Goal: Task Accomplishment & Management: Use online tool/utility

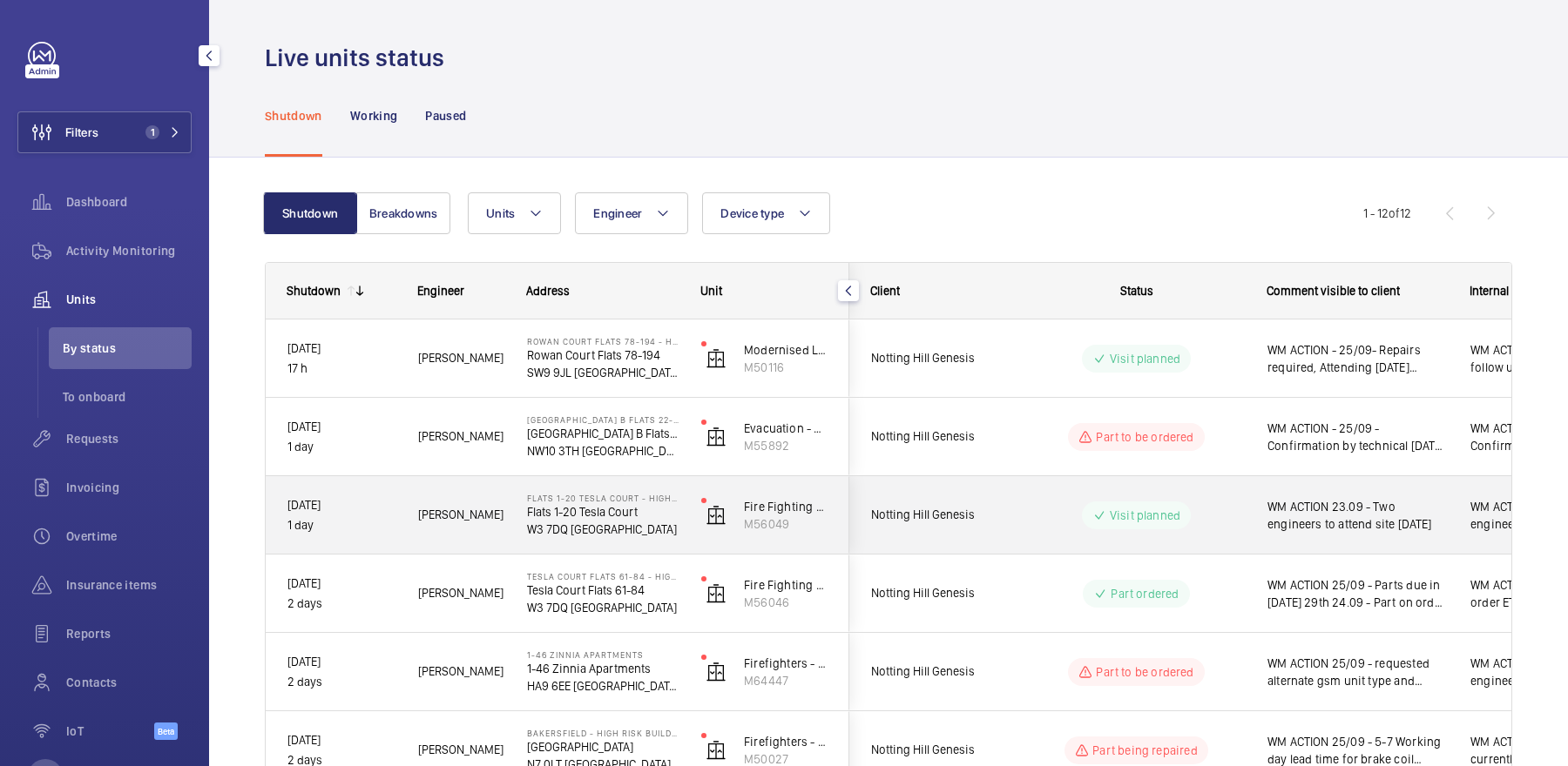
scroll to position [328, 0]
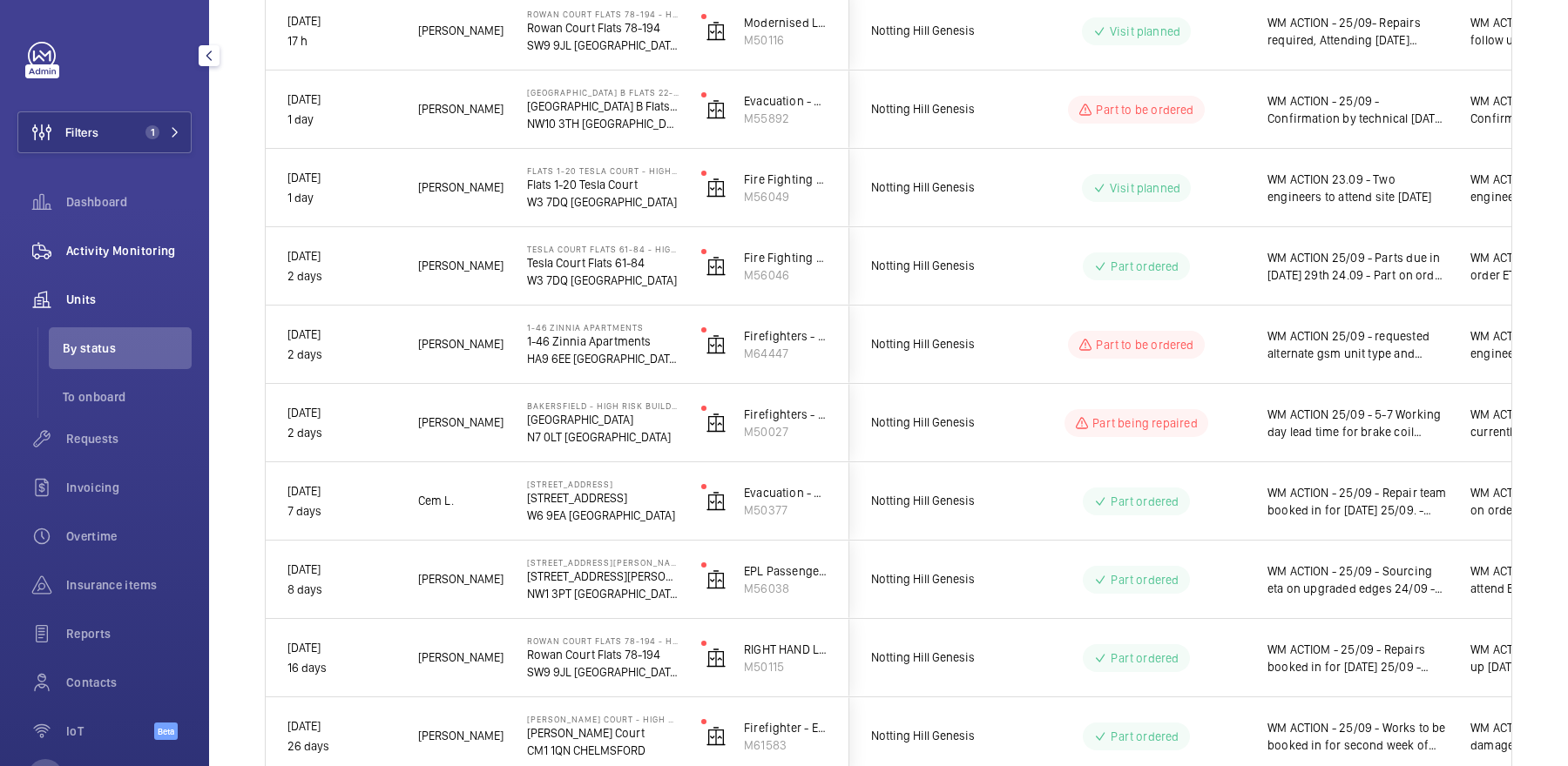
click at [95, 258] on span "Activity Monitoring" at bounding box center [129, 251] width 126 height 18
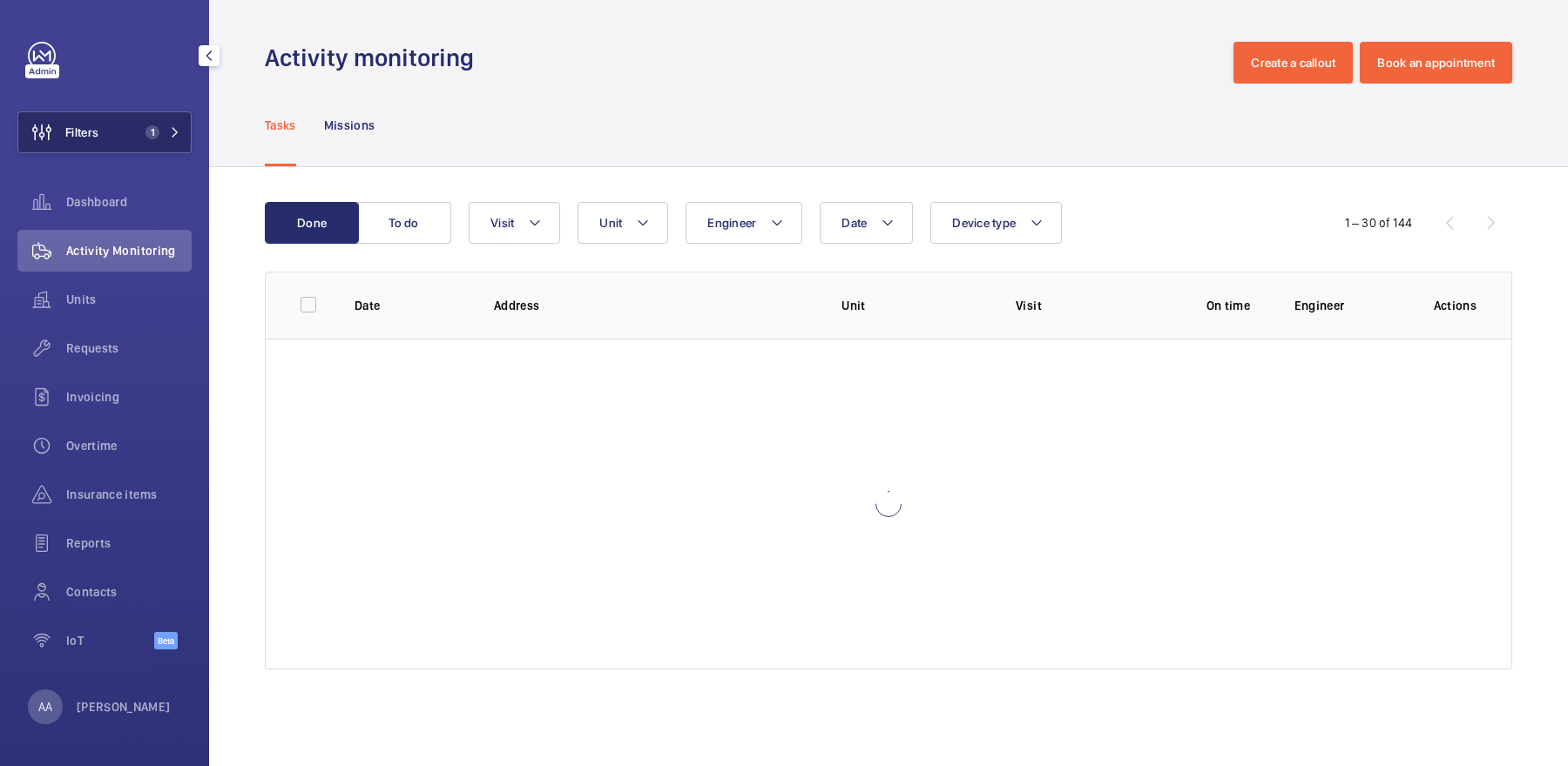
click at [131, 125] on button "Filters 1" at bounding box center [105, 132] width 174 height 42
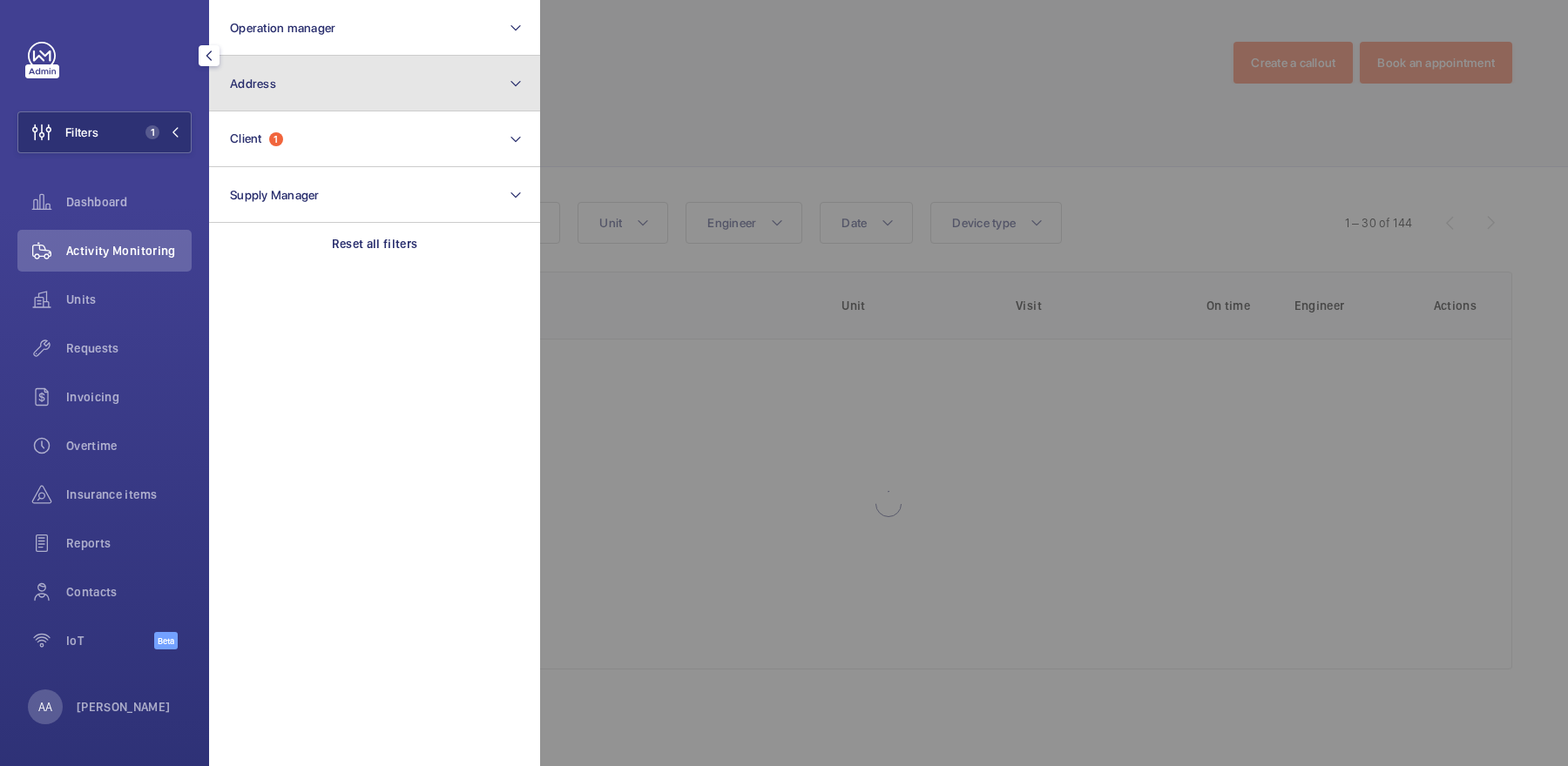
click at [266, 98] on button "Address" at bounding box center [374, 84] width 331 height 56
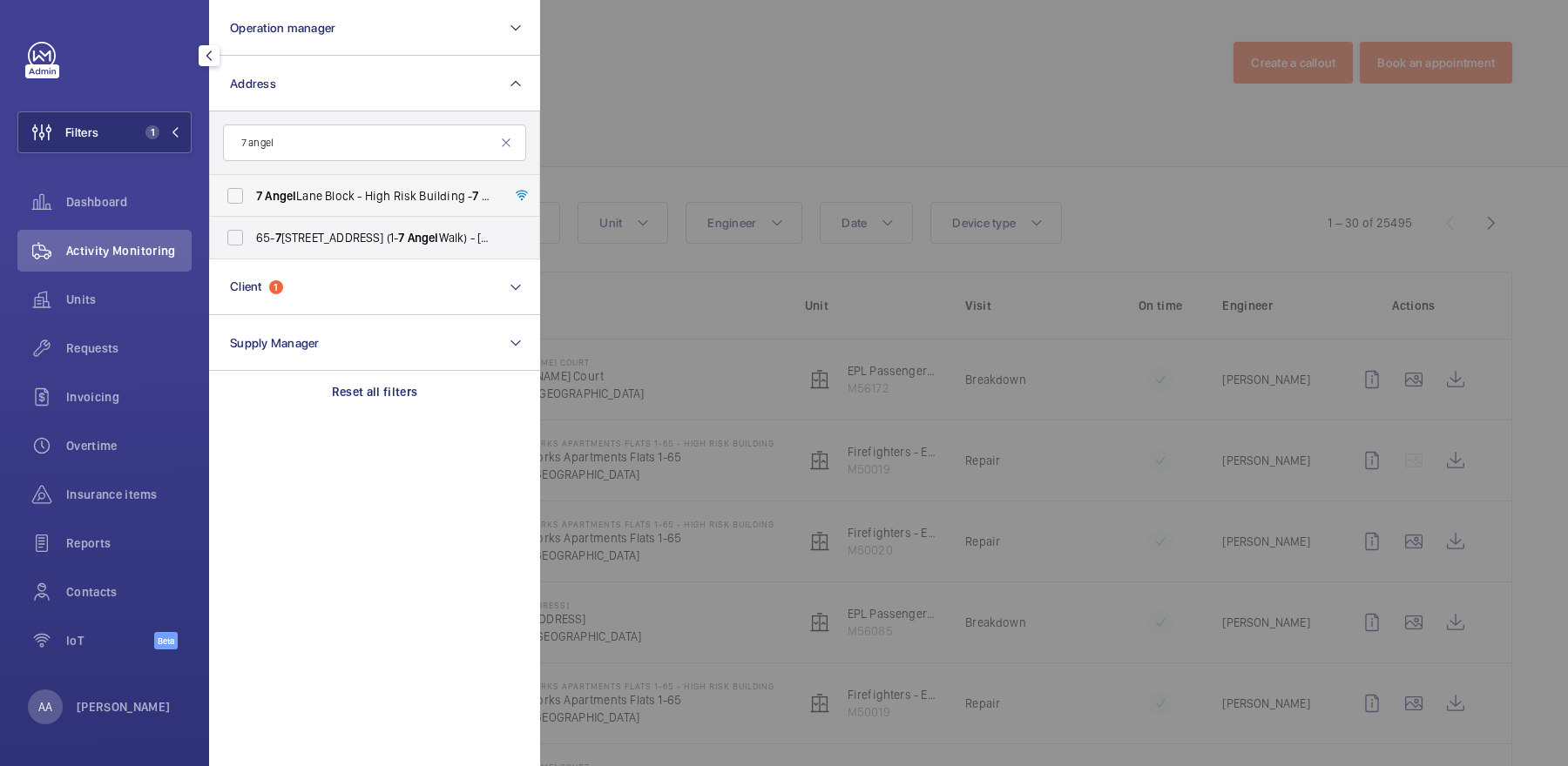
type input "7 angel"
click at [348, 201] on span "7 Angel Lane Block - High Risk Building - 7 Angel Lane Block, LONDON SE1 7 3FH" at bounding box center [376, 196] width 240 height 18
click at [253, 201] on input "7 Angel Lane Block - High Risk Building - 7 Angel Lane Block, LONDON SE1 7 3FH" at bounding box center [234, 196] width 35 height 35
checkbox input "true"
click at [805, 77] on div at bounding box center [1324, 383] width 1568 height 766
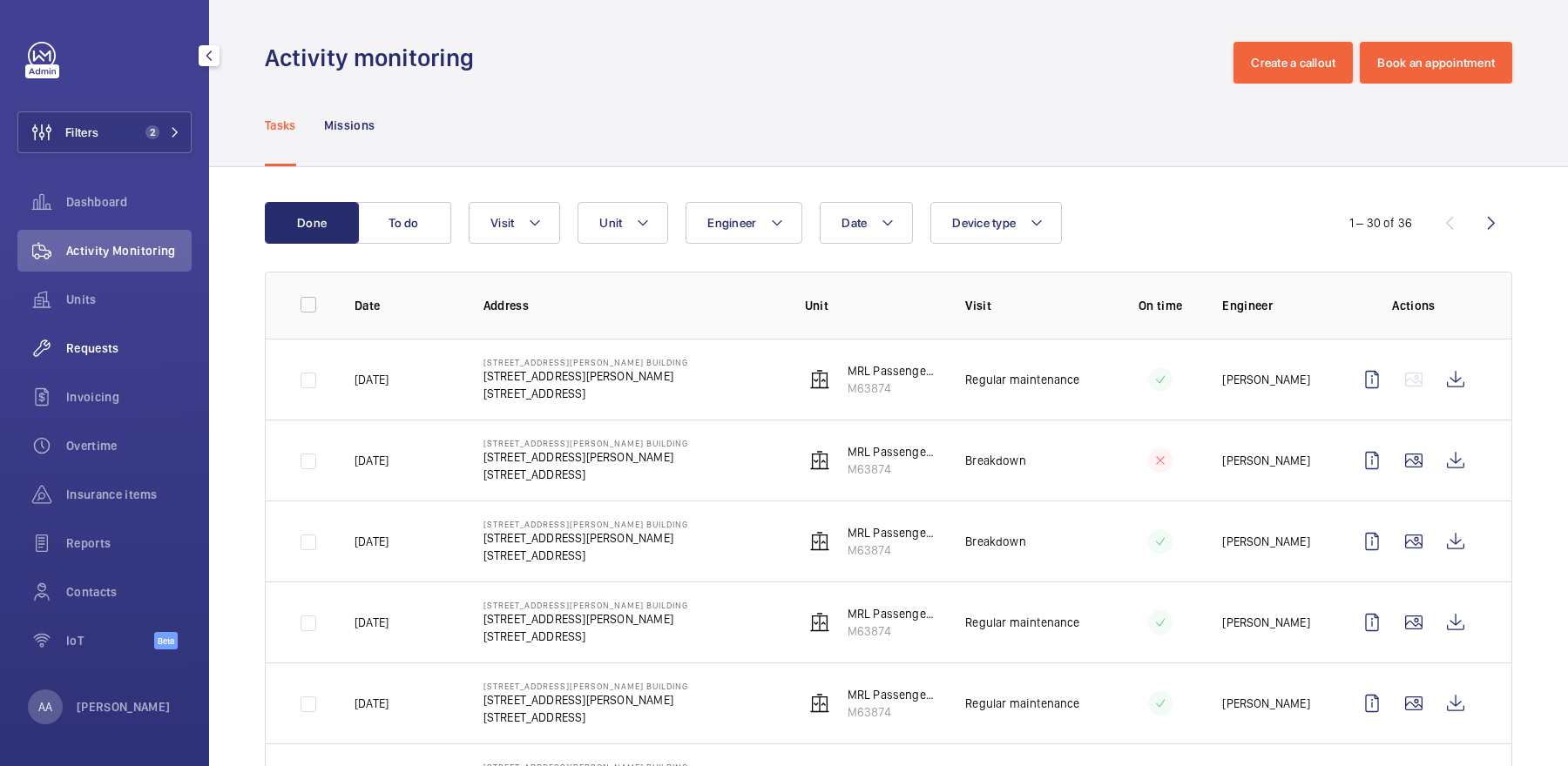
click at [122, 342] on span "Requests" at bounding box center [129, 348] width 126 height 18
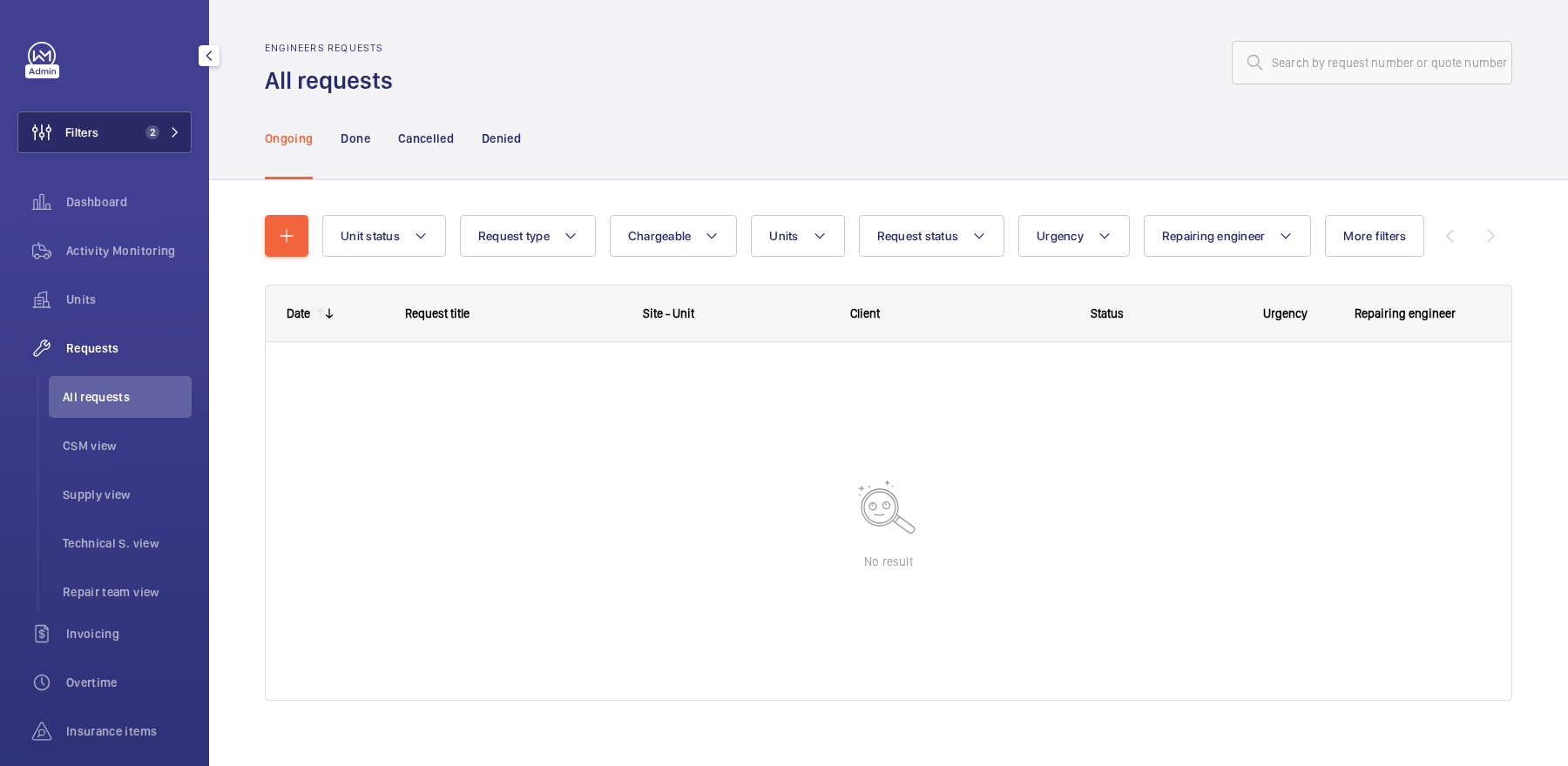
click at [153, 134] on span "2" at bounding box center [152, 132] width 14 height 14
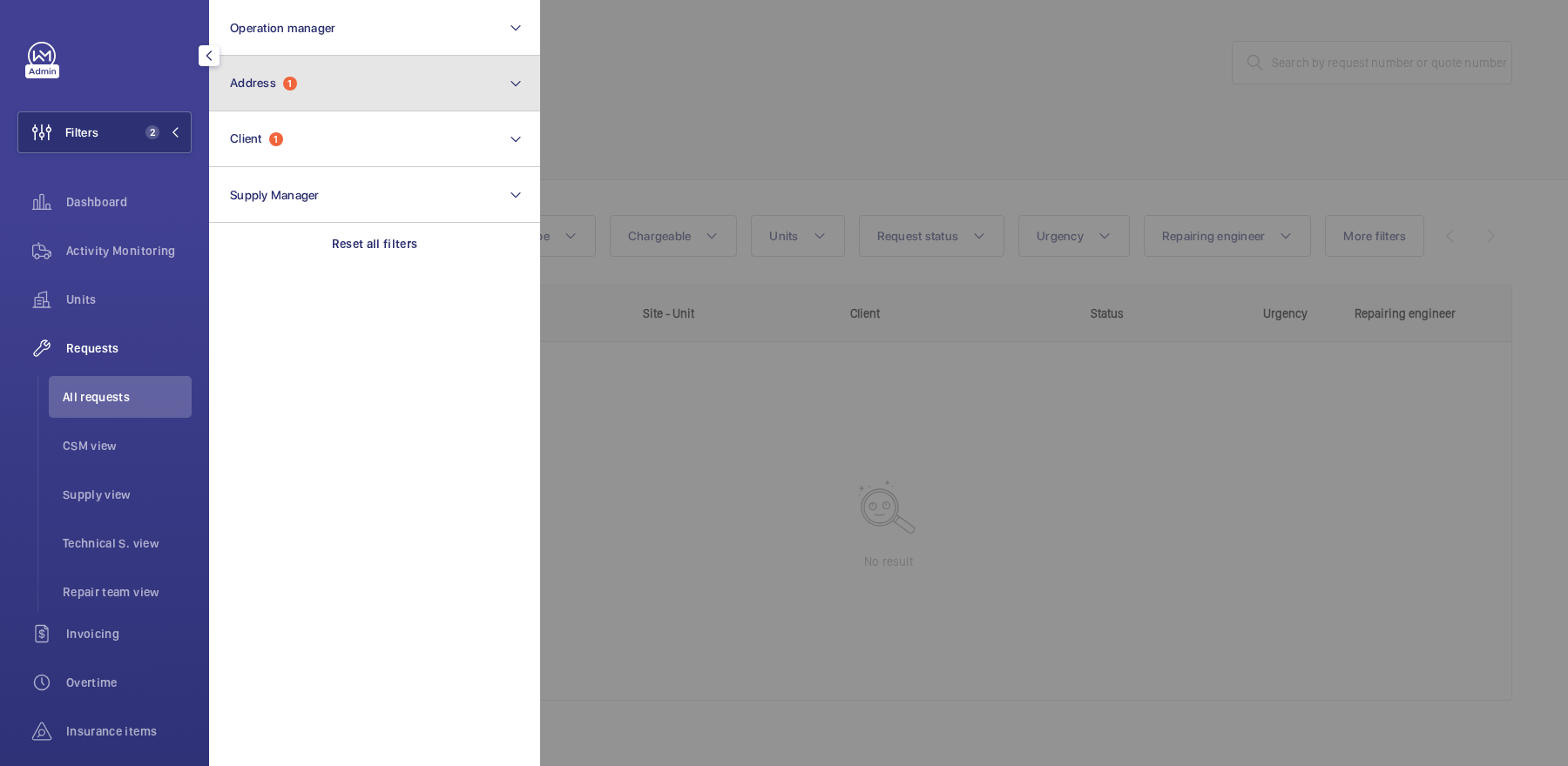
click at [369, 68] on button "Address 1" at bounding box center [374, 84] width 331 height 56
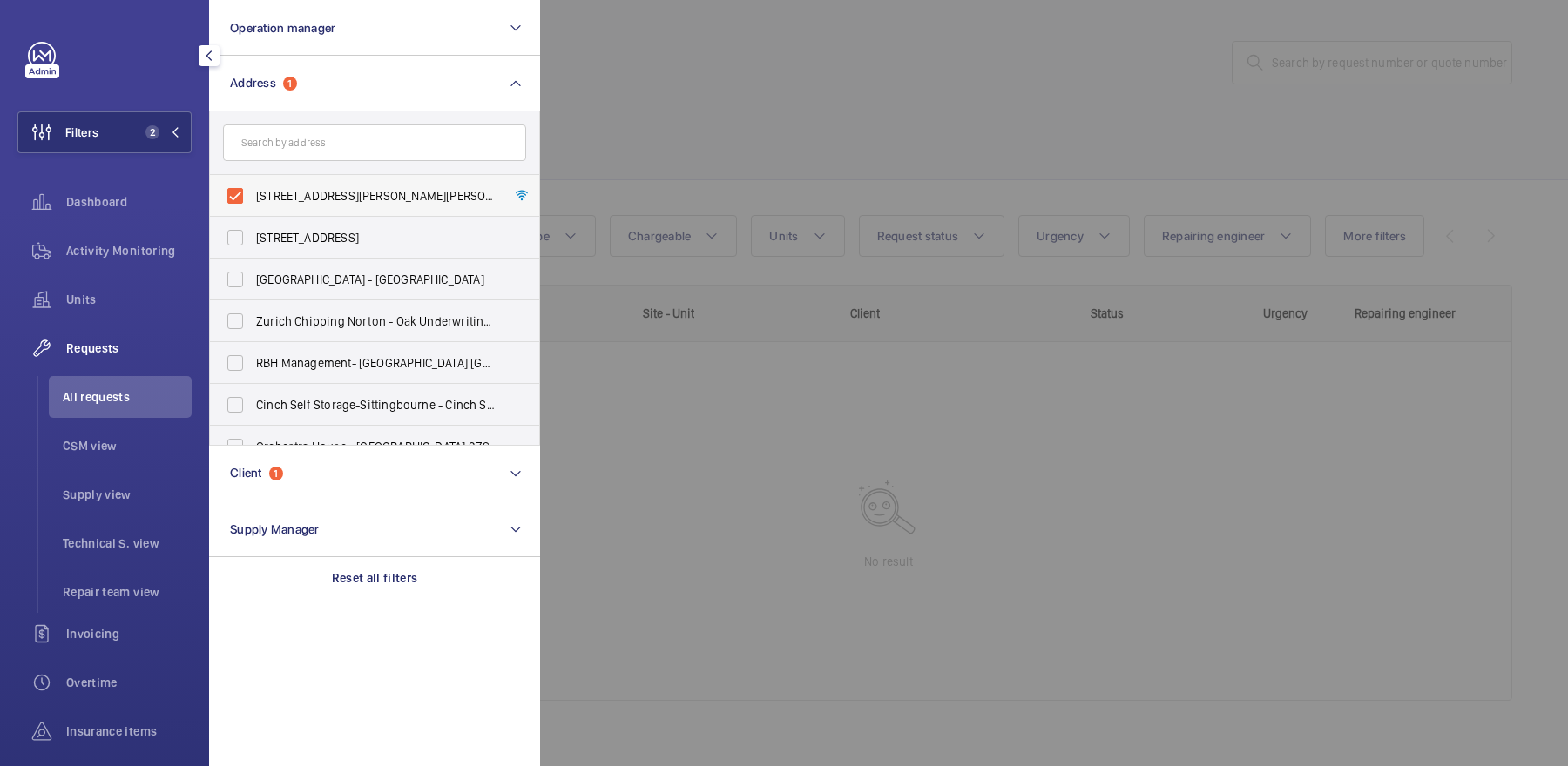
click at [295, 200] on span "7 Angel Lane Block - High Risk Building - 7 Angel Lane Block, LONDON SE17 3FH" at bounding box center [376, 196] width 240 height 18
click at [253, 200] on input "7 Angel Lane Block - High Risk Building - 7 Angel Lane Block, LONDON SE17 3FH" at bounding box center [234, 196] width 35 height 35
checkbox input "false"
click at [708, 167] on div at bounding box center [1324, 383] width 1568 height 766
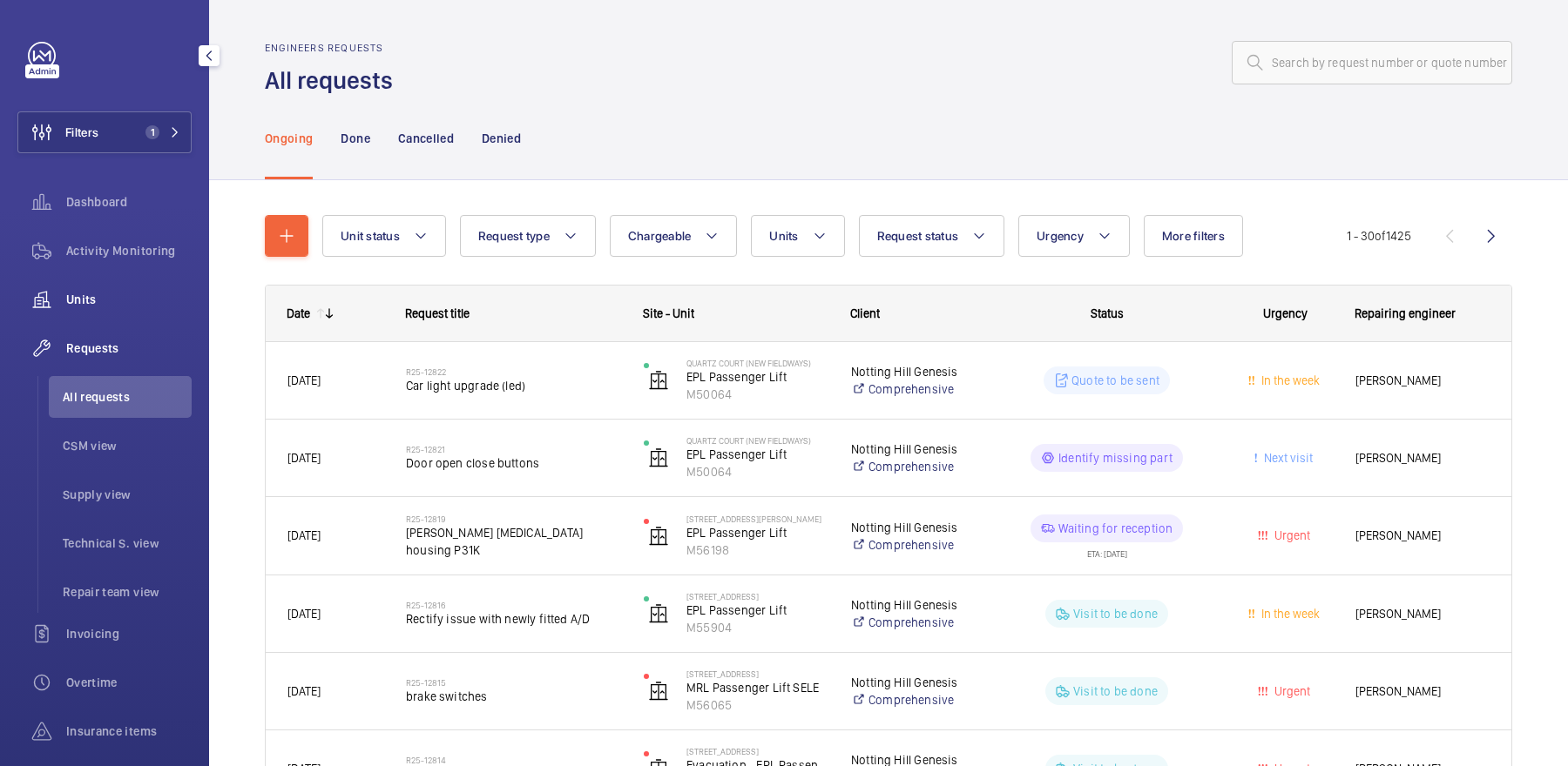
click at [90, 294] on span "Units" at bounding box center [129, 300] width 126 height 18
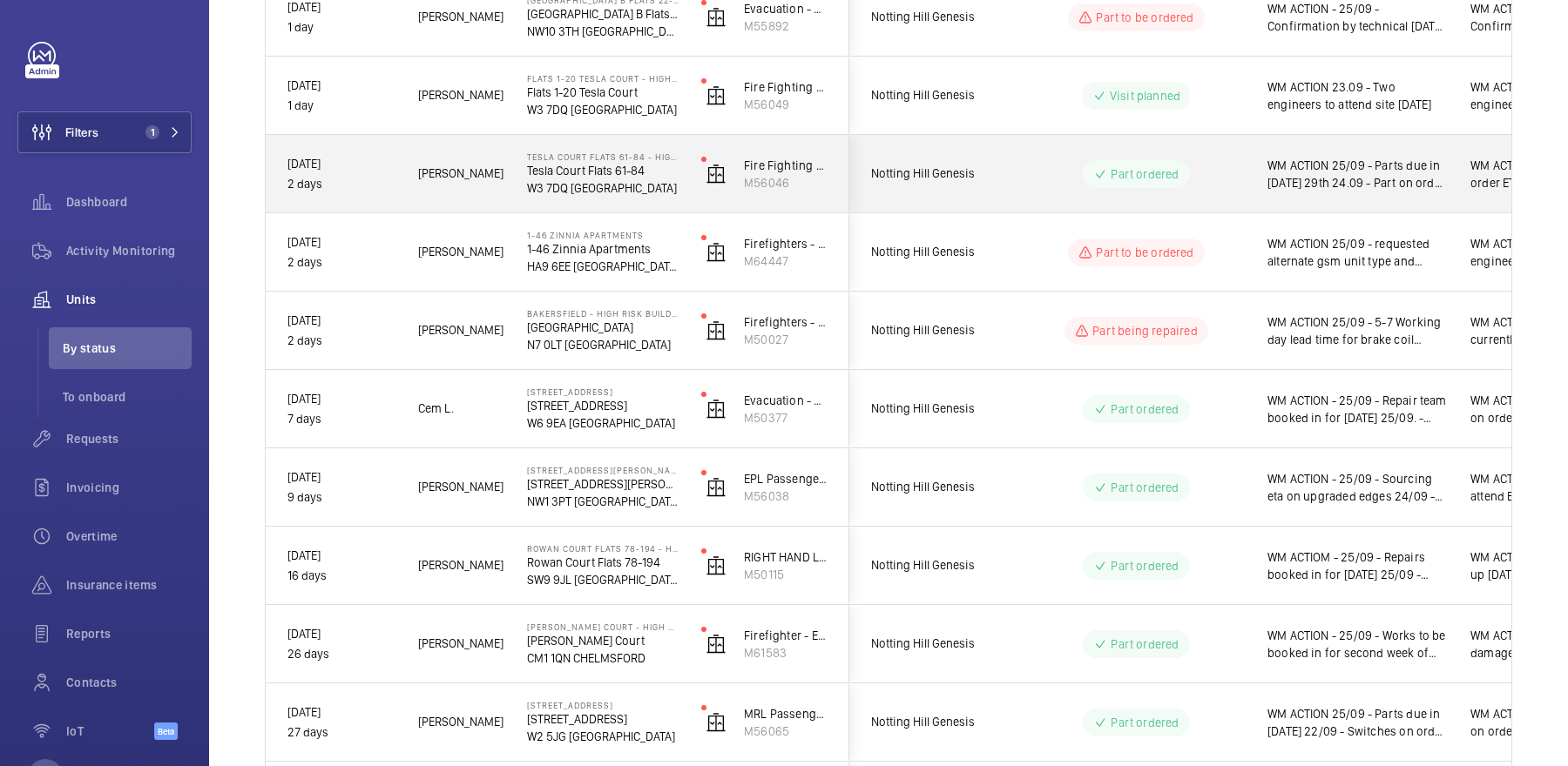
scroll to position [578, 0]
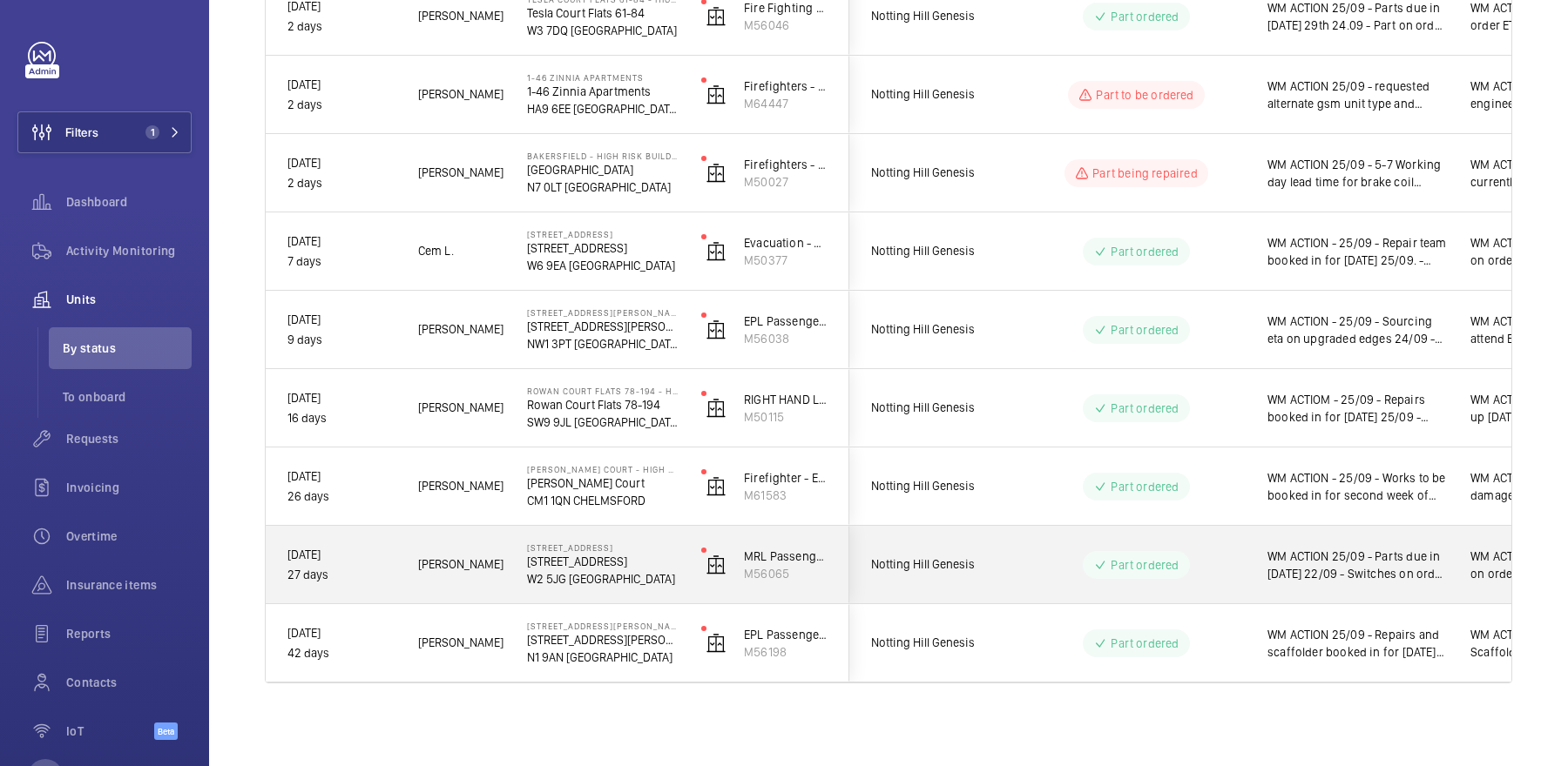
click at [1187, 597] on div "Part ordered" at bounding box center [1126, 565] width 240 height 78
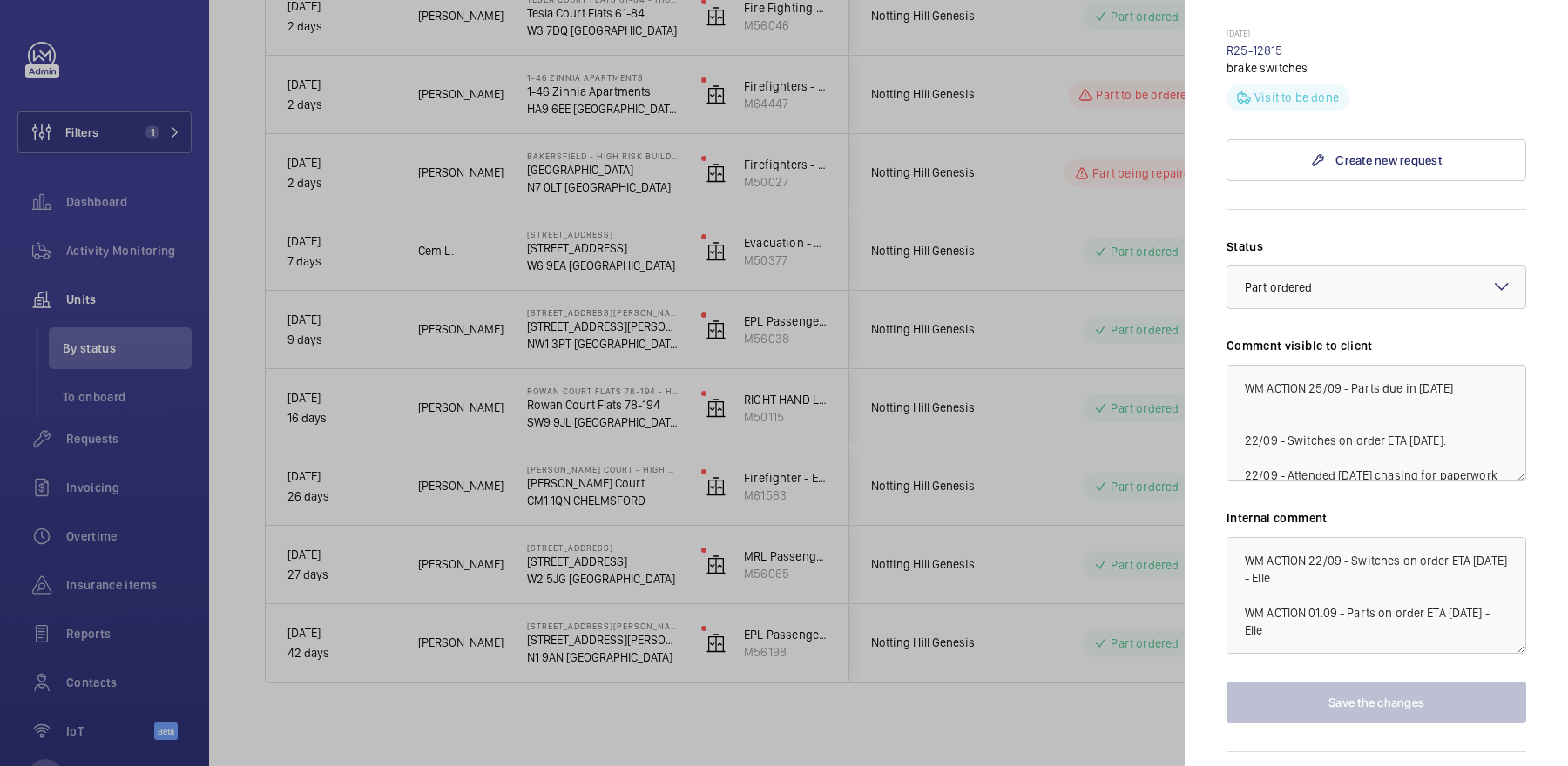
scroll to position [1119, 0]
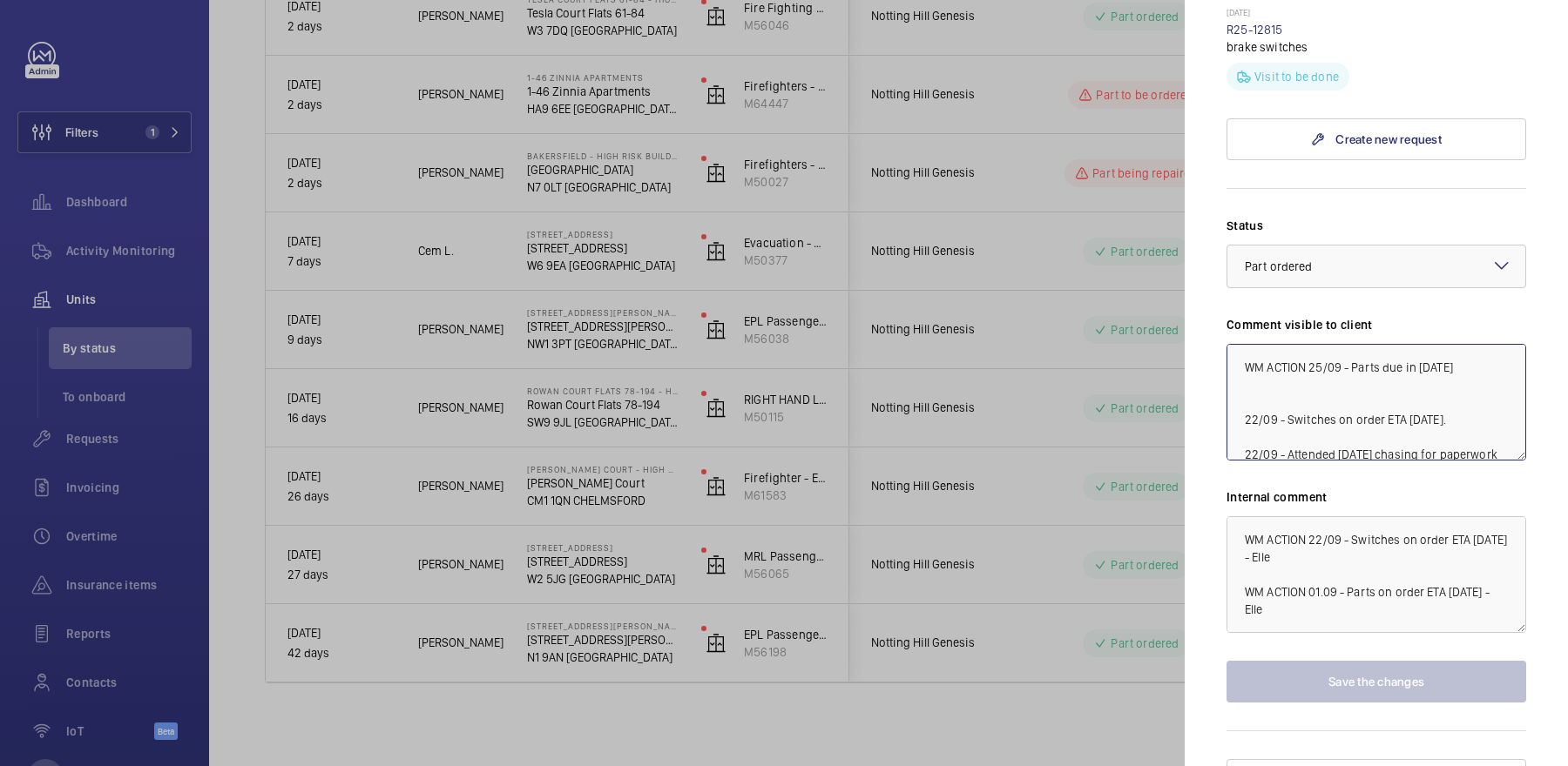
click at [1308, 344] on textarea "WM ACTION 25/09 - Parts due in today 22/09 - Switches on order ETA Thursday. 22…" at bounding box center [1376, 402] width 300 height 117
click at [1323, 373] on textarea "WM ACTION 25/09 - Parts due in today 22/09 - Switches on order ETA Thursday. 22…" at bounding box center [1376, 402] width 300 height 117
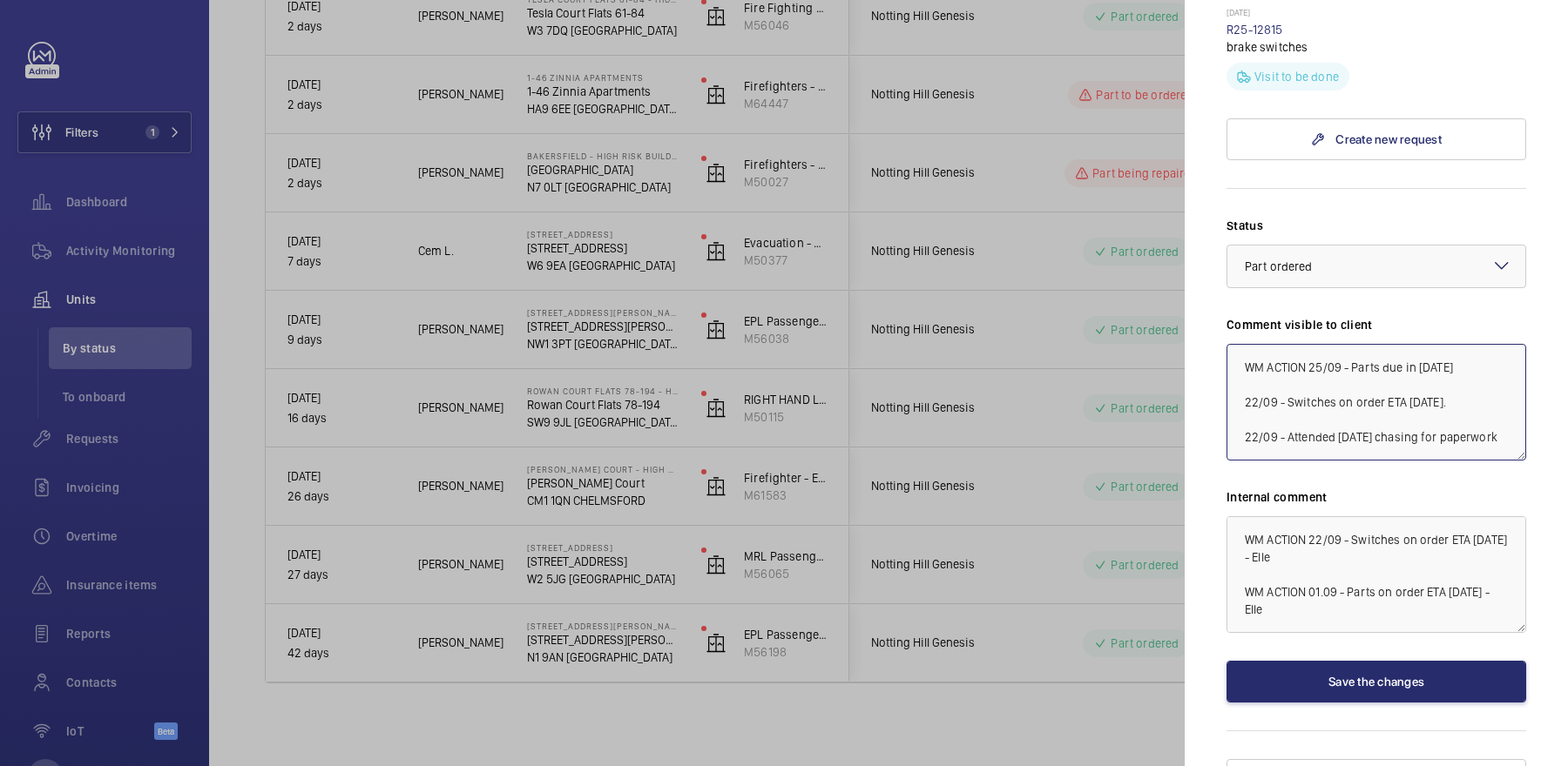
click at [1310, 344] on textarea "WM ACTION 25/09 - Parts due in today 22/09 - Switches on order ETA Thursday. 22…" at bounding box center [1376, 402] width 300 height 117
click at [1344, 344] on textarea "WM ACTION 25/09 - Parts due in today 22/09 - Switches on order ETA Thursday. 22…" at bounding box center [1376, 402] width 300 height 117
type textarea "WM ACTION 25/09 - Repairs booked in to fit new switches tomorrow 25/09 - Parts …"
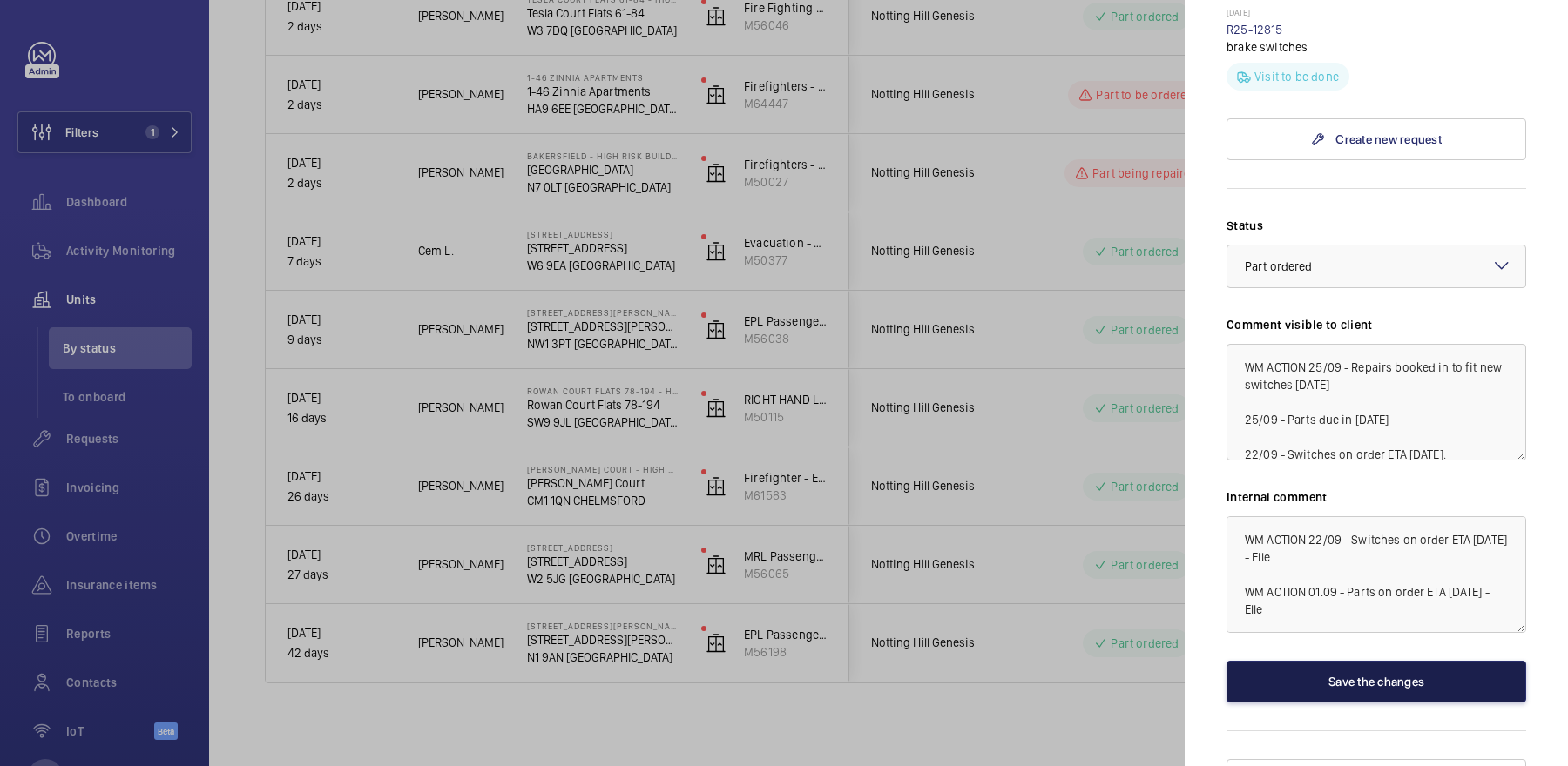
click at [1403, 661] on button "Save the changes" at bounding box center [1376, 682] width 300 height 42
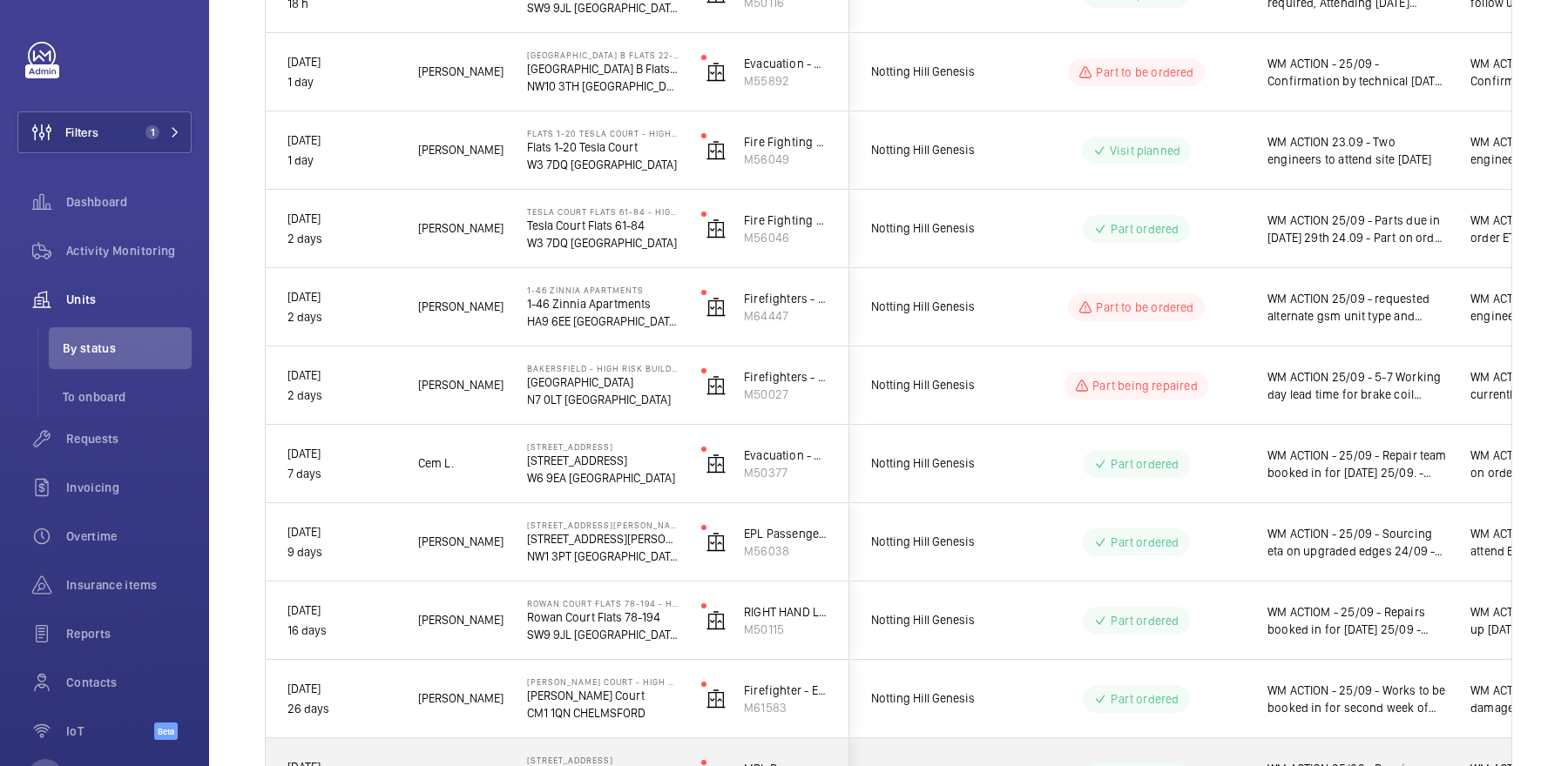
scroll to position [181, 0]
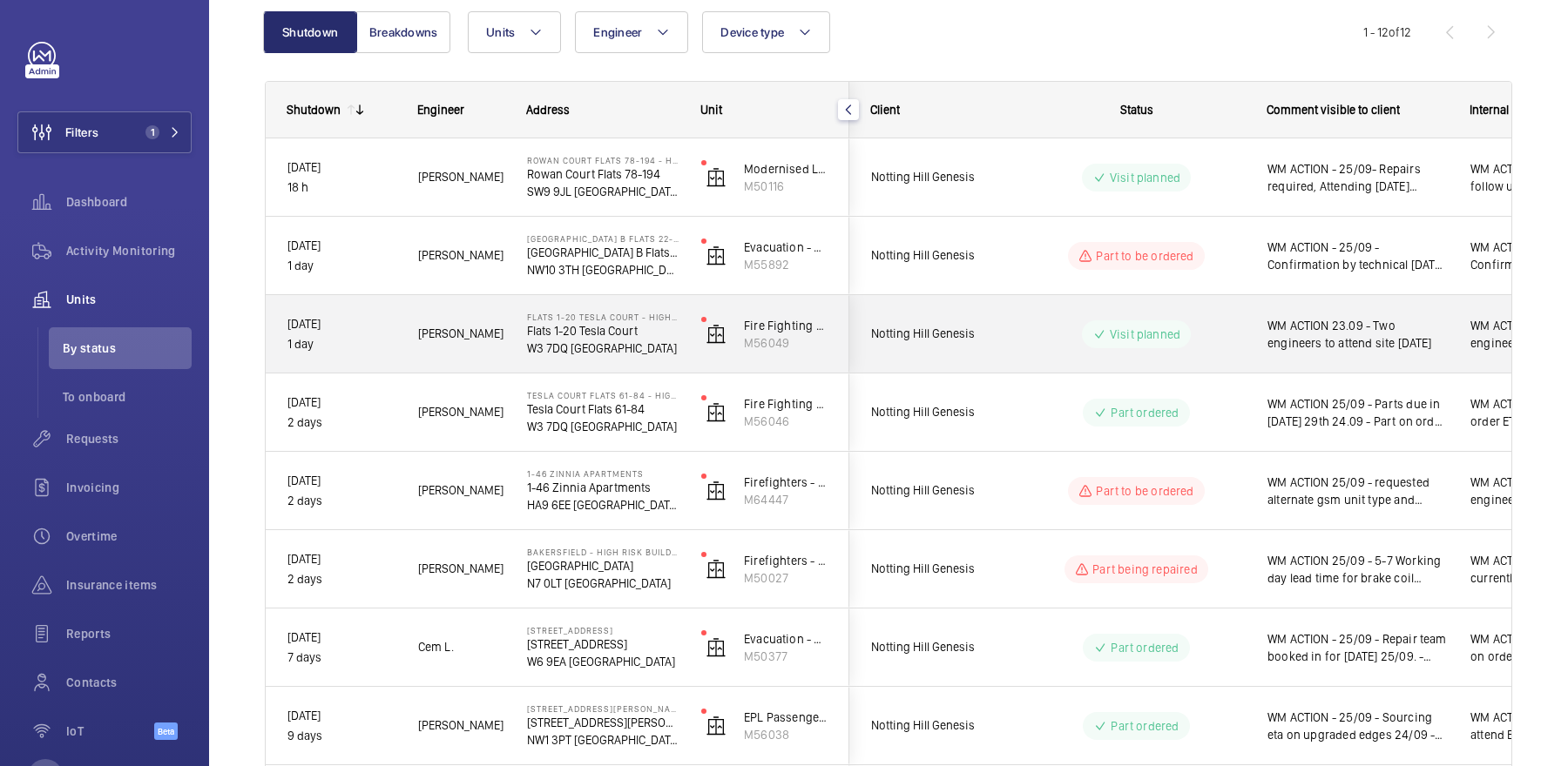
click at [1235, 355] on div "Visit planned" at bounding box center [1126, 334] width 238 height 63
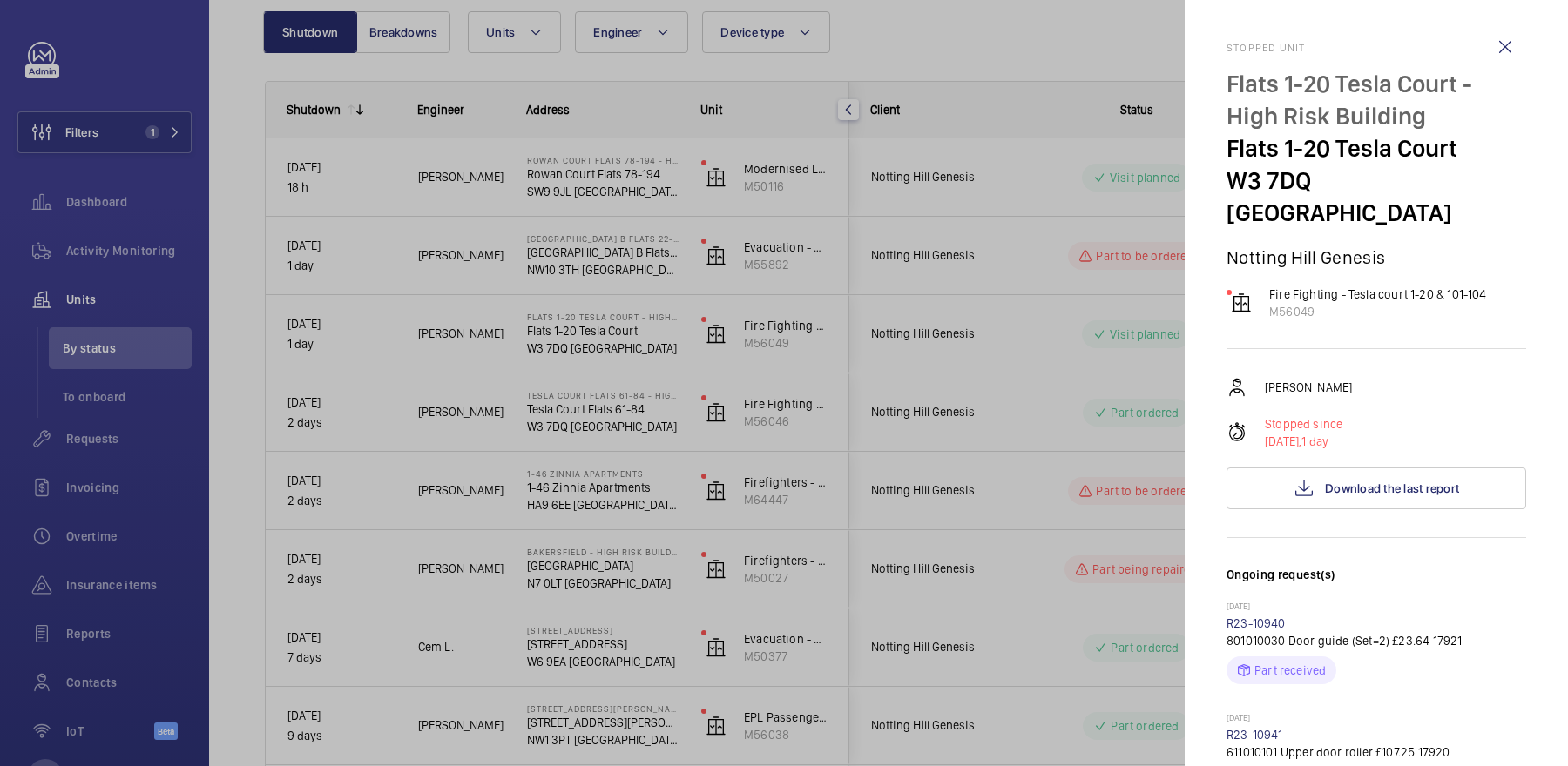
click at [379, 155] on div at bounding box center [784, 383] width 1568 height 766
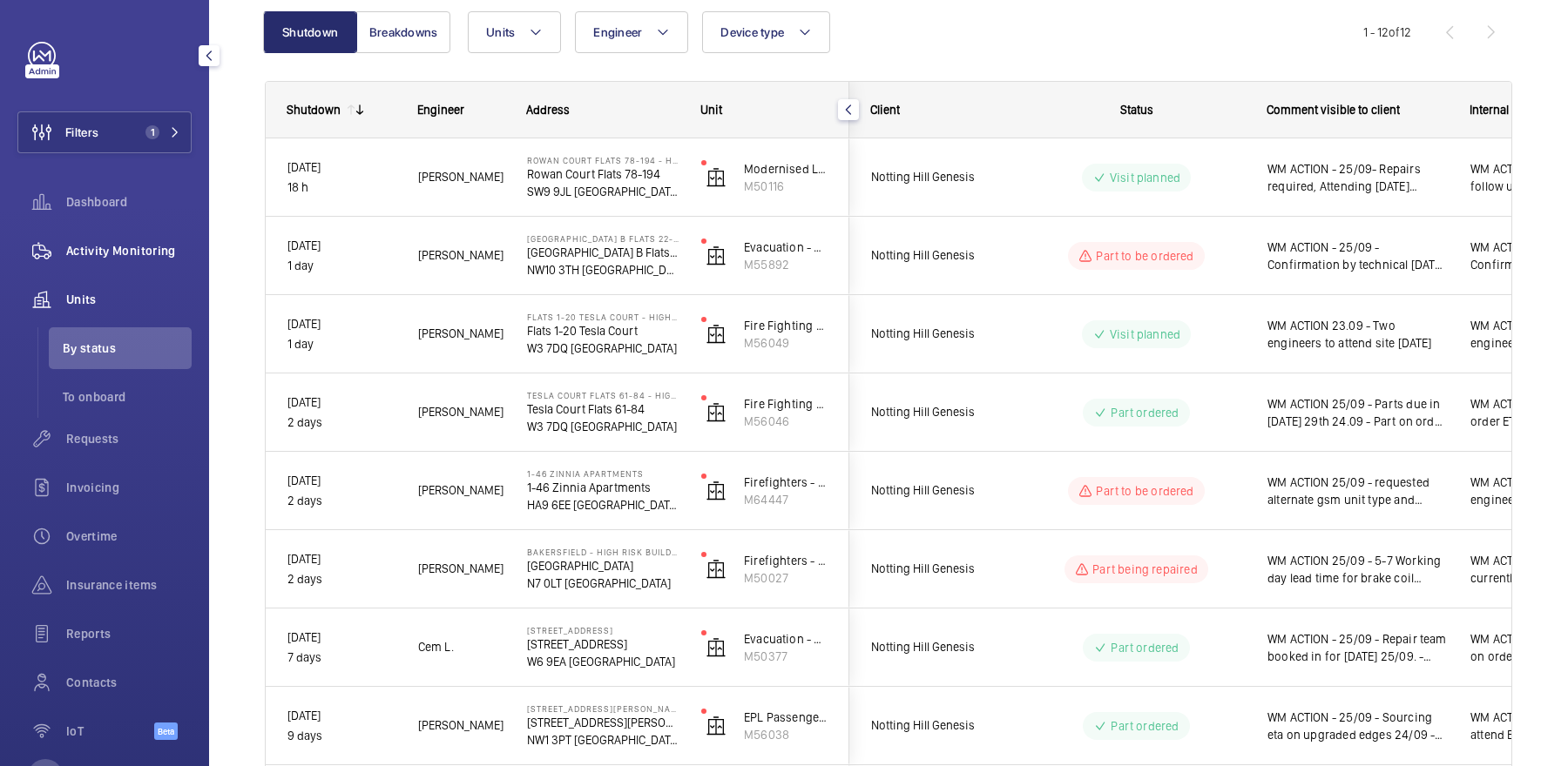
click at [136, 242] on div "Activity Monitoring" at bounding box center [105, 250] width 174 height 42
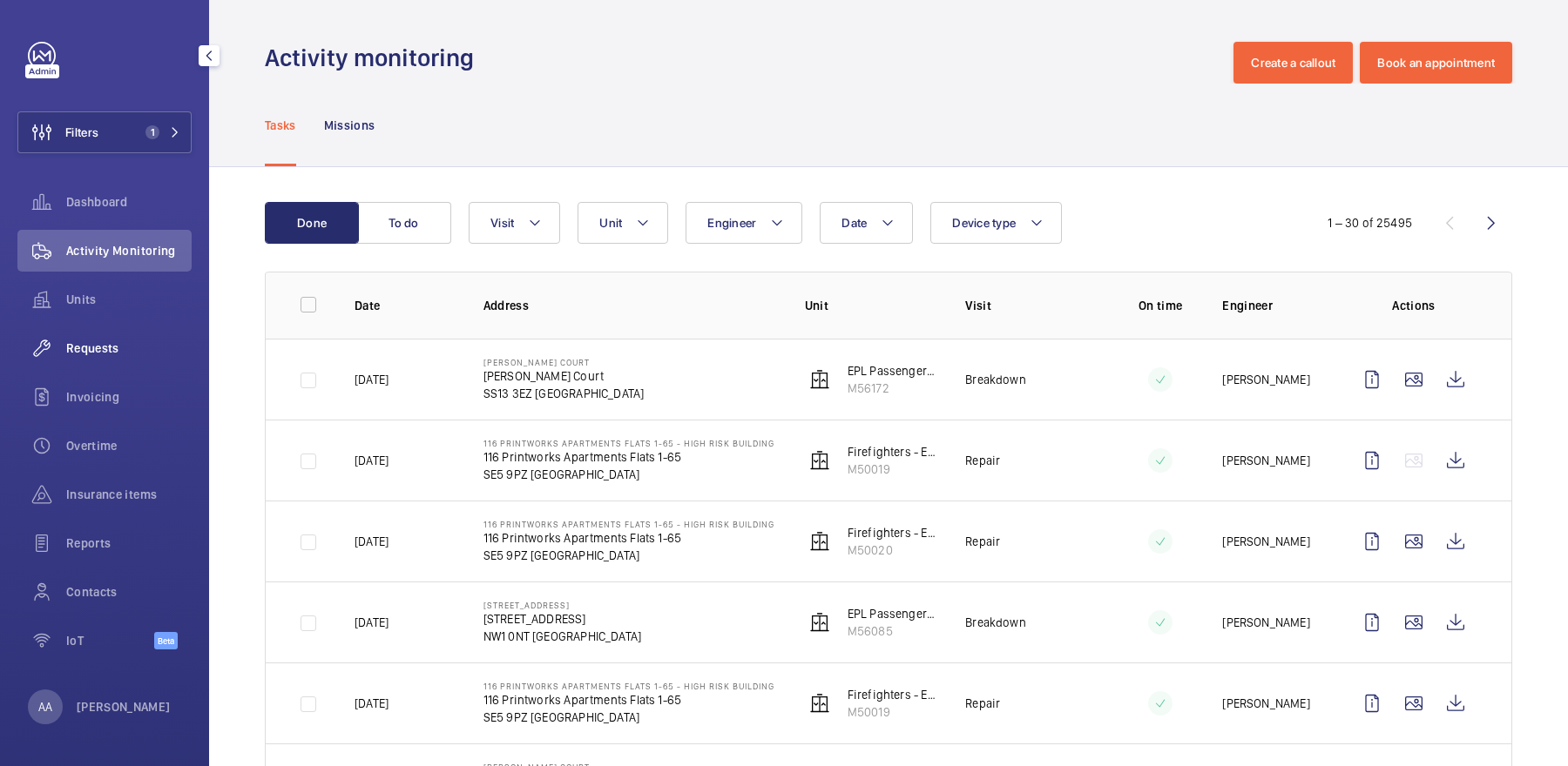
click at [137, 346] on span "Requests" at bounding box center [129, 348] width 126 height 18
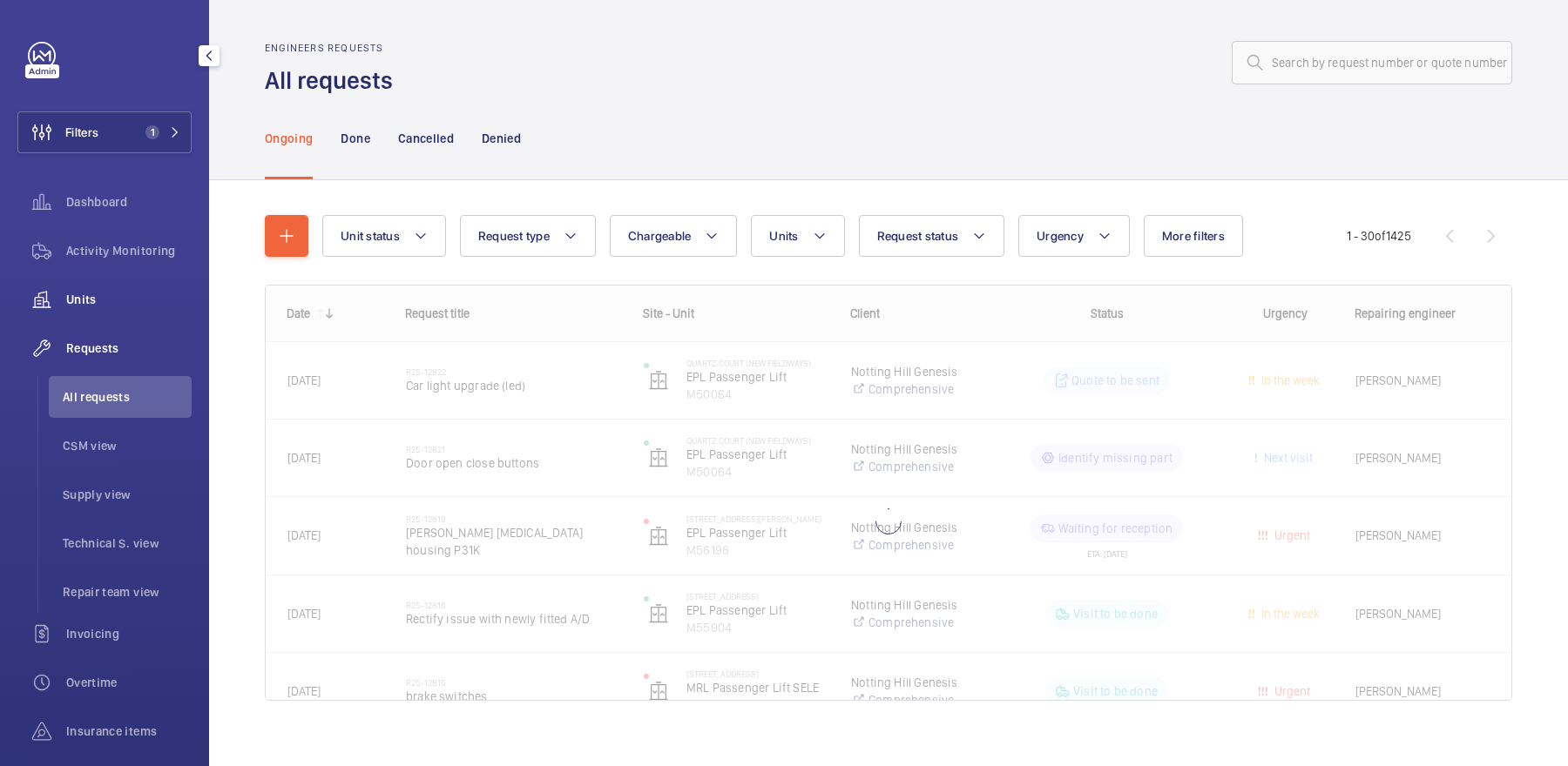
click at [130, 306] on span "Units" at bounding box center [129, 300] width 126 height 18
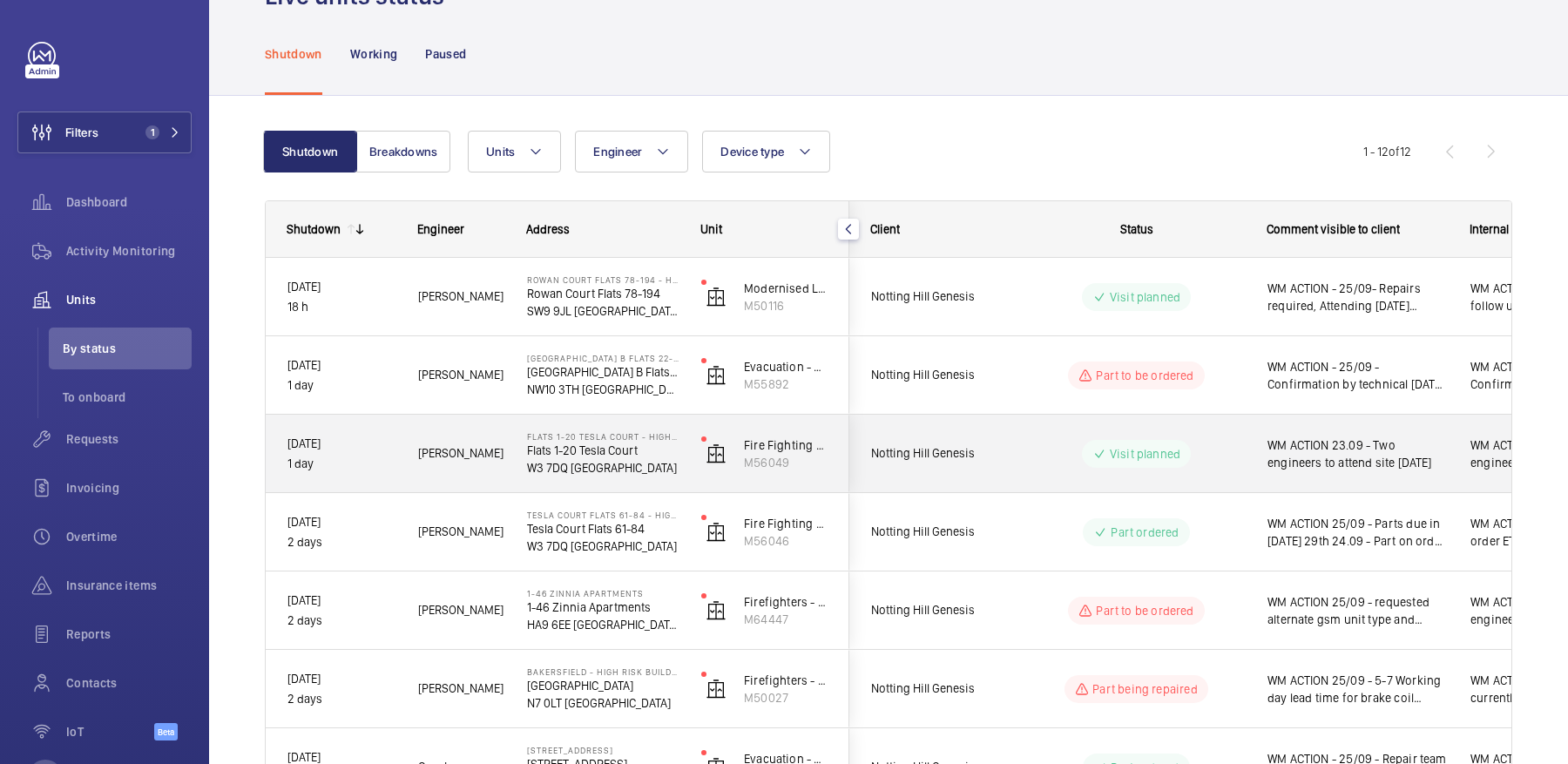
scroll to position [106, 0]
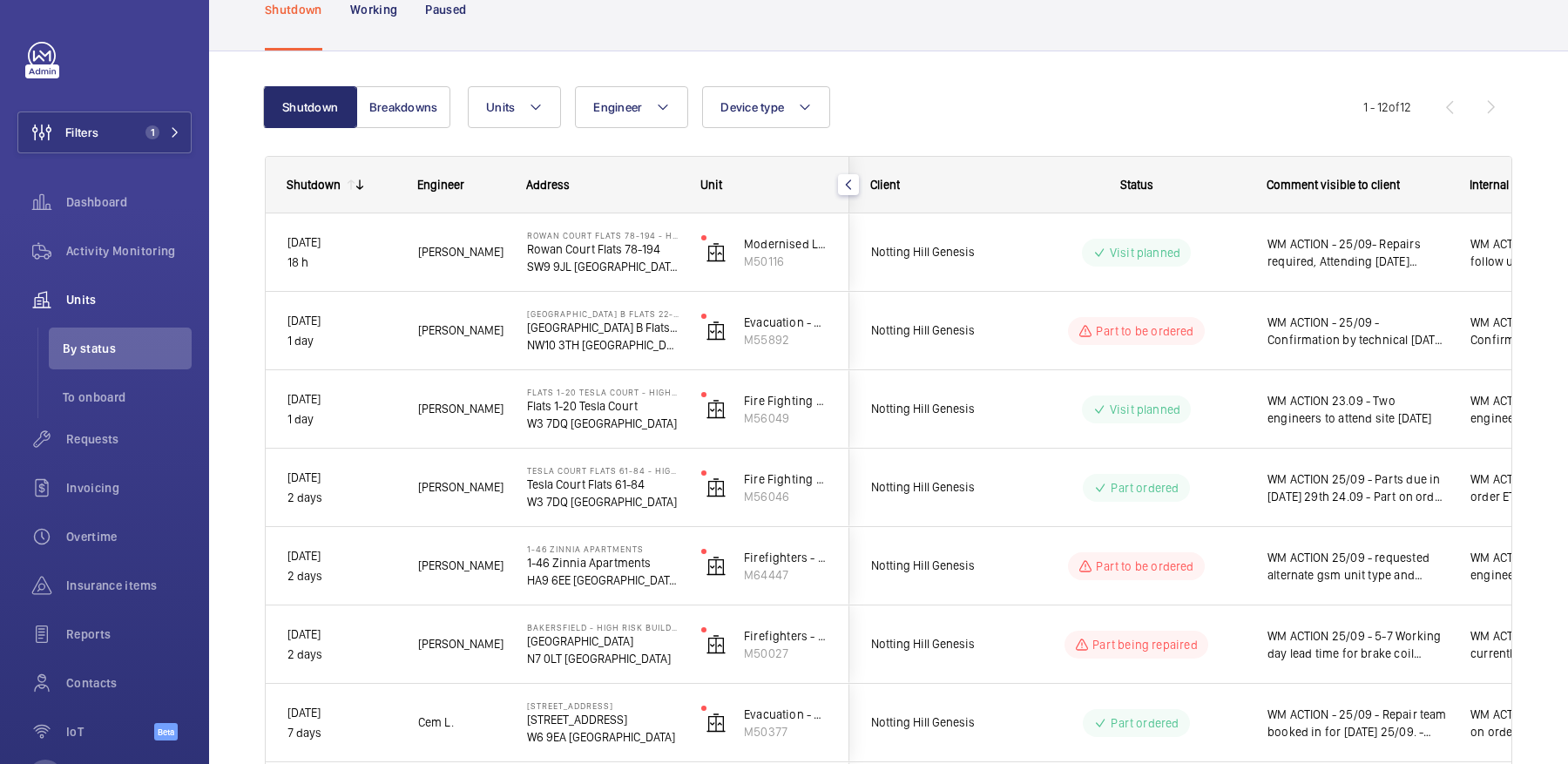
click at [492, 19] on div "Shutdown Working Paused" at bounding box center [889, 9] width 1248 height 82
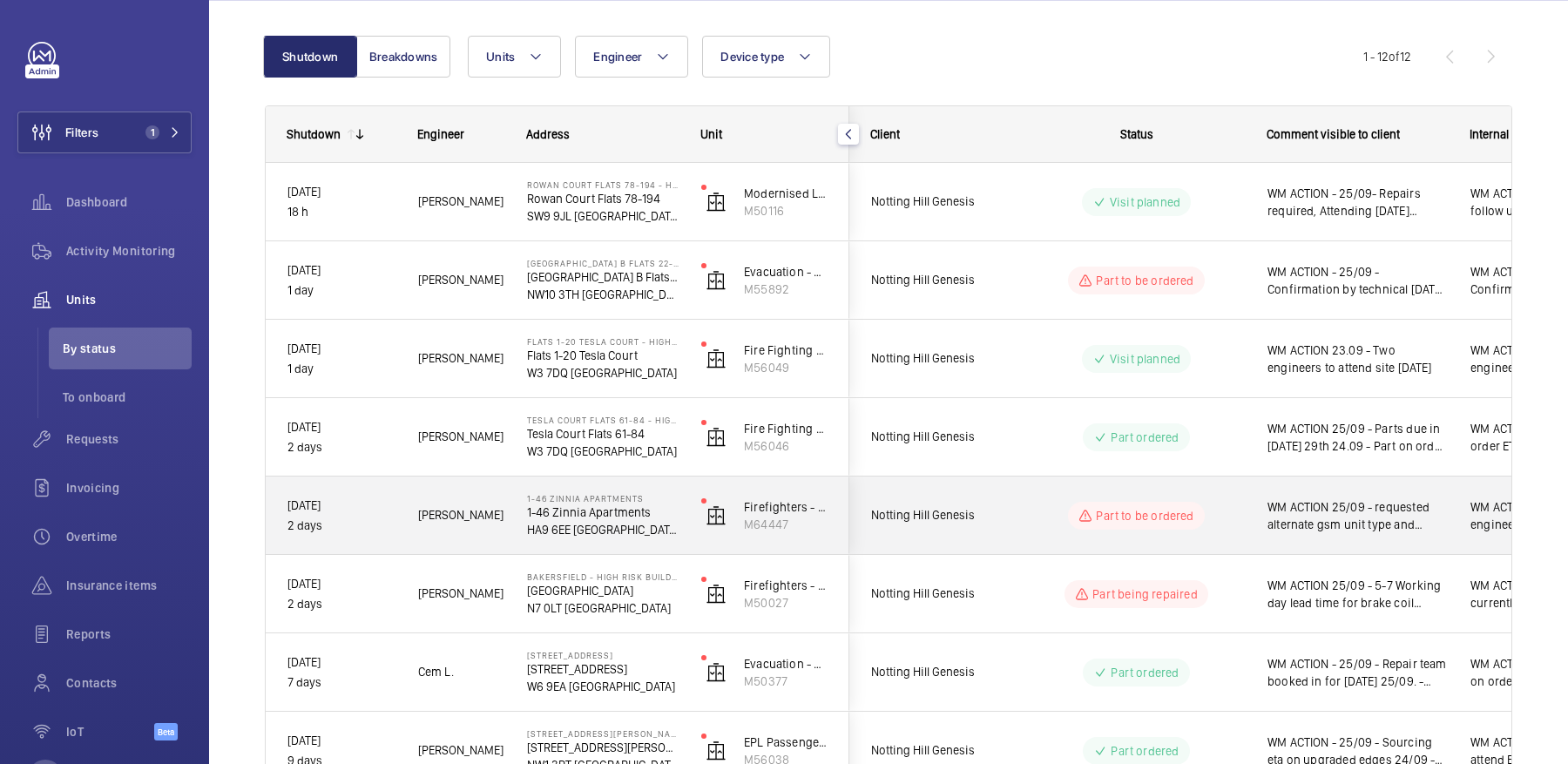
scroll to position [0, 0]
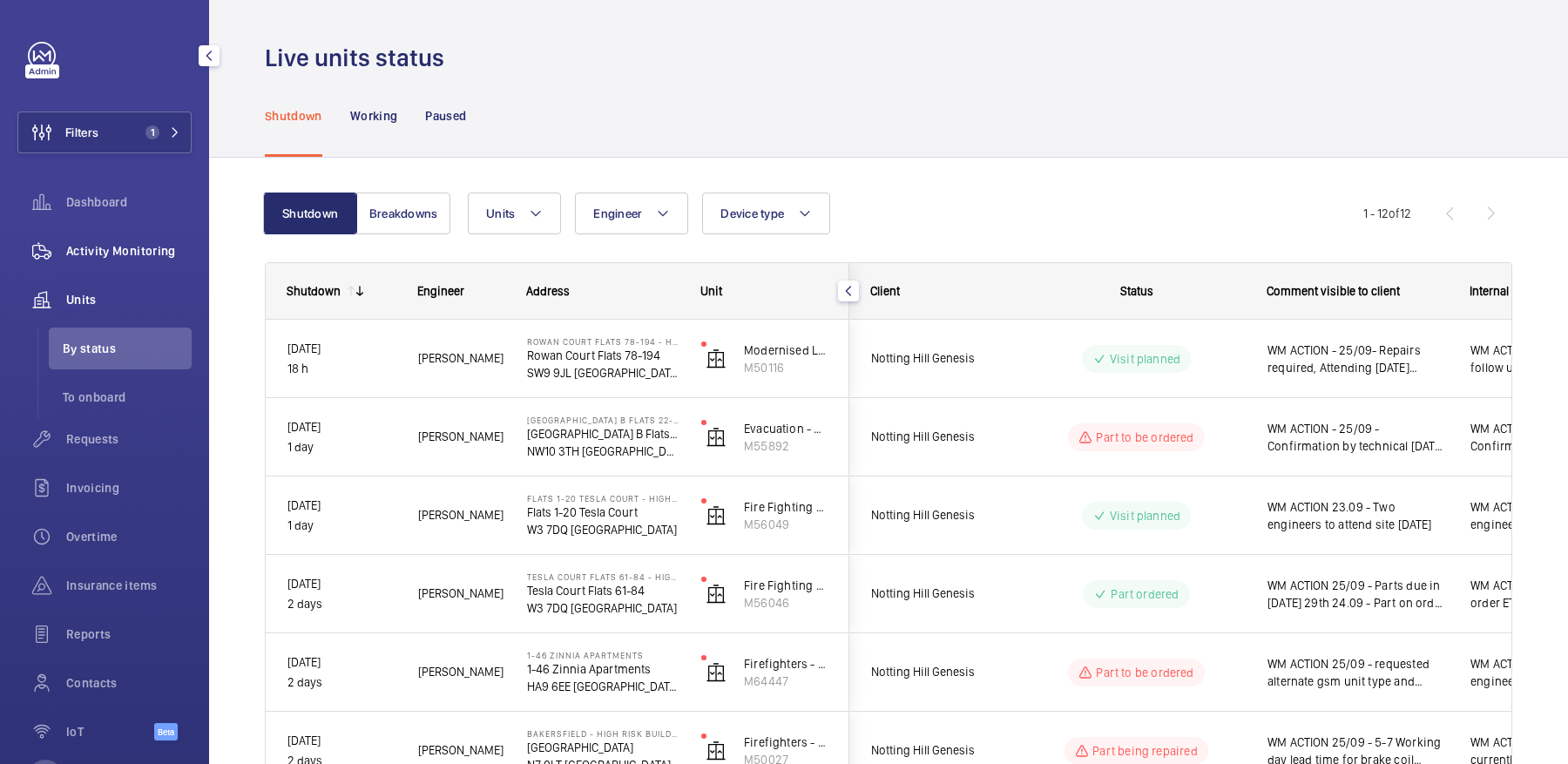
click at [132, 257] on span "Activity Monitoring" at bounding box center [129, 251] width 126 height 18
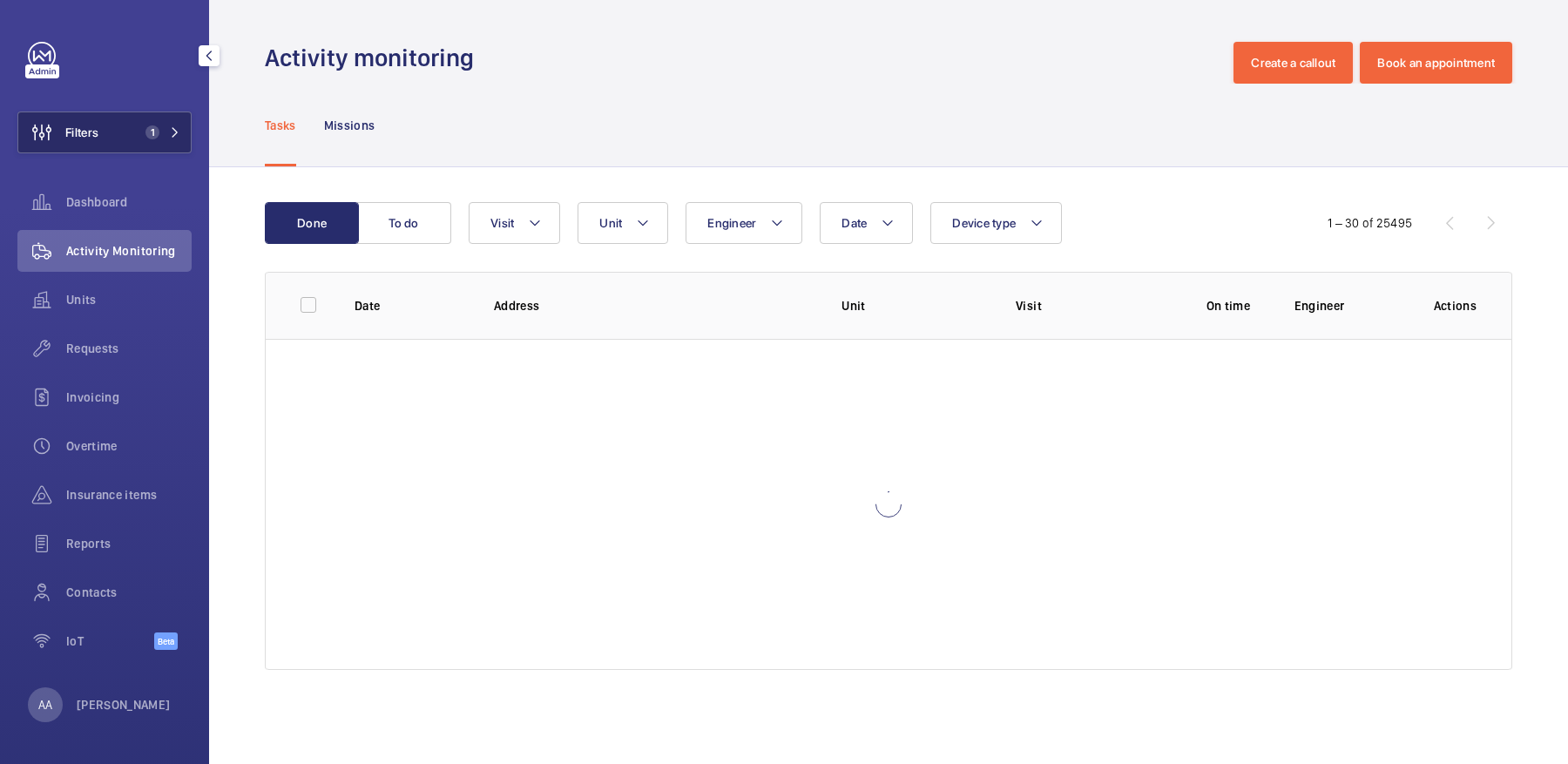
click at [117, 130] on button "Filters 1" at bounding box center [105, 132] width 174 height 42
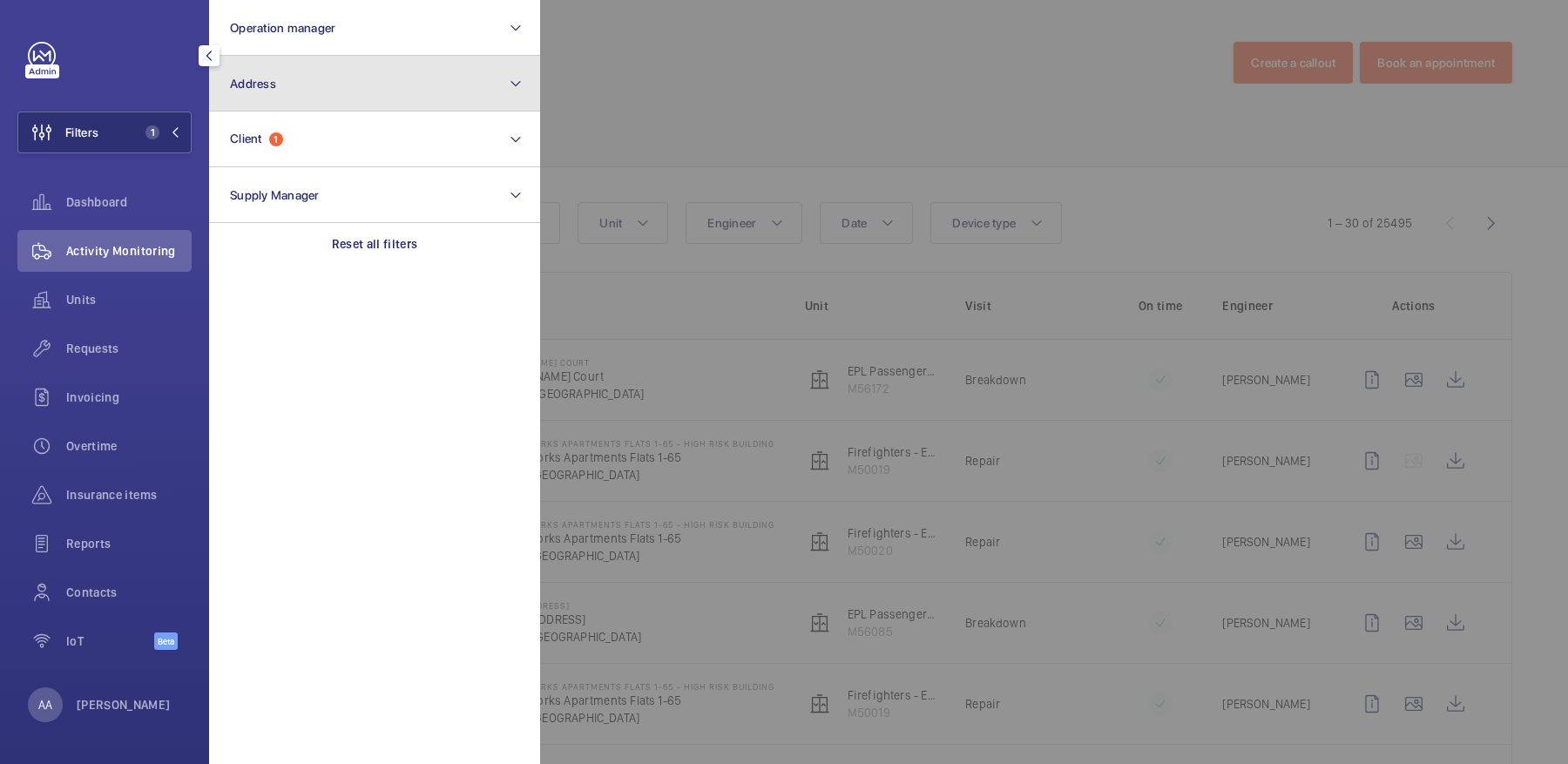
click at [348, 56] on button "Address" at bounding box center [374, 84] width 331 height 56
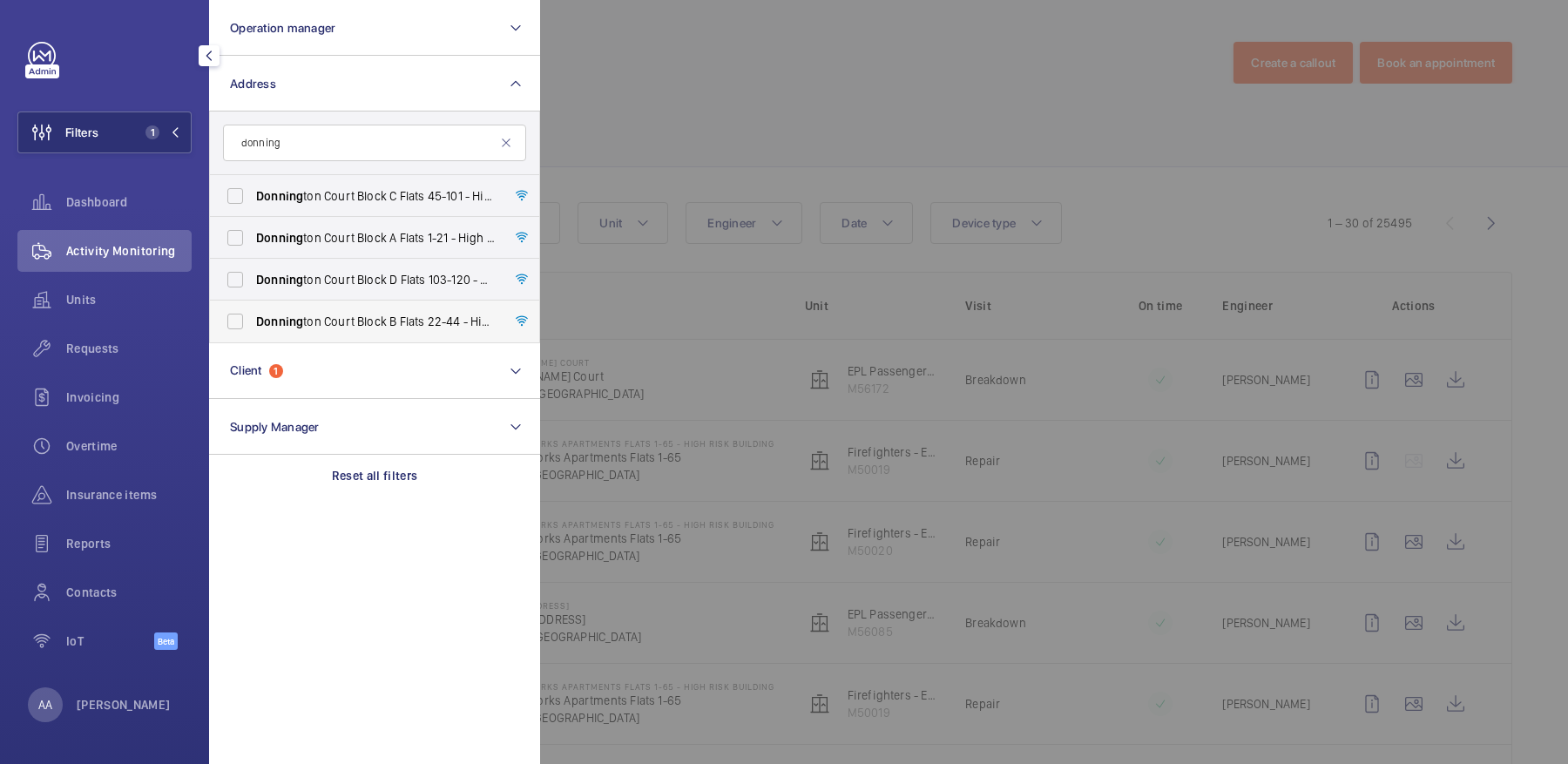
type input "donning"
click at [350, 327] on span "Donning ton Court Block B Flats 22-44 - High Risk Building - Donning ton Court …" at bounding box center [376, 321] width 240 height 18
click at [253, 327] on input "Donning ton Court Block B Flats 22-44 - High Risk Building - Donning ton Court …" at bounding box center [234, 321] width 35 height 35
checkbox input "true"
click at [746, 93] on div at bounding box center [1324, 382] width 1568 height 764
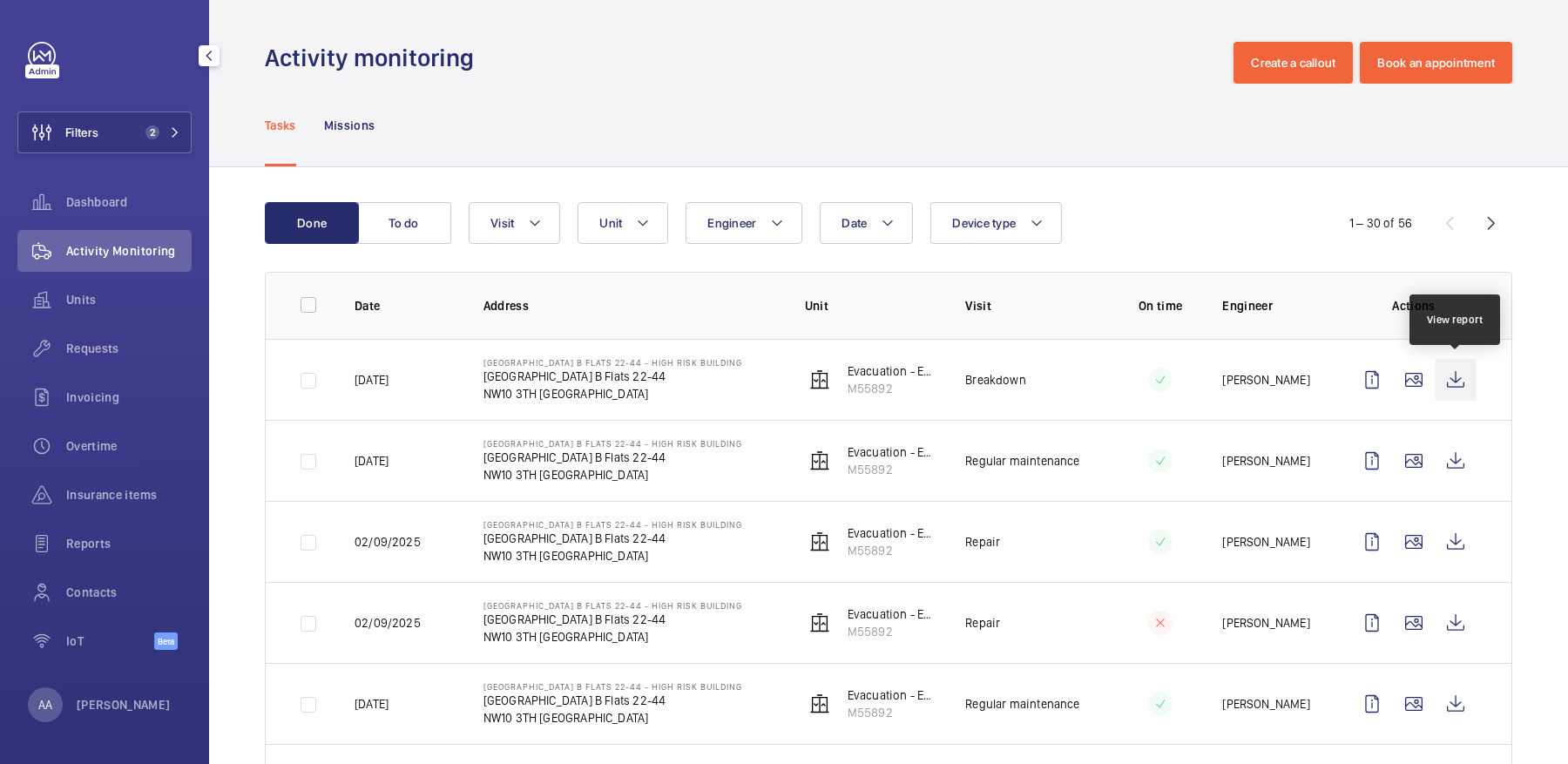
click at [1459, 378] on wm-front-icon-button at bounding box center [1456, 379] width 42 height 42
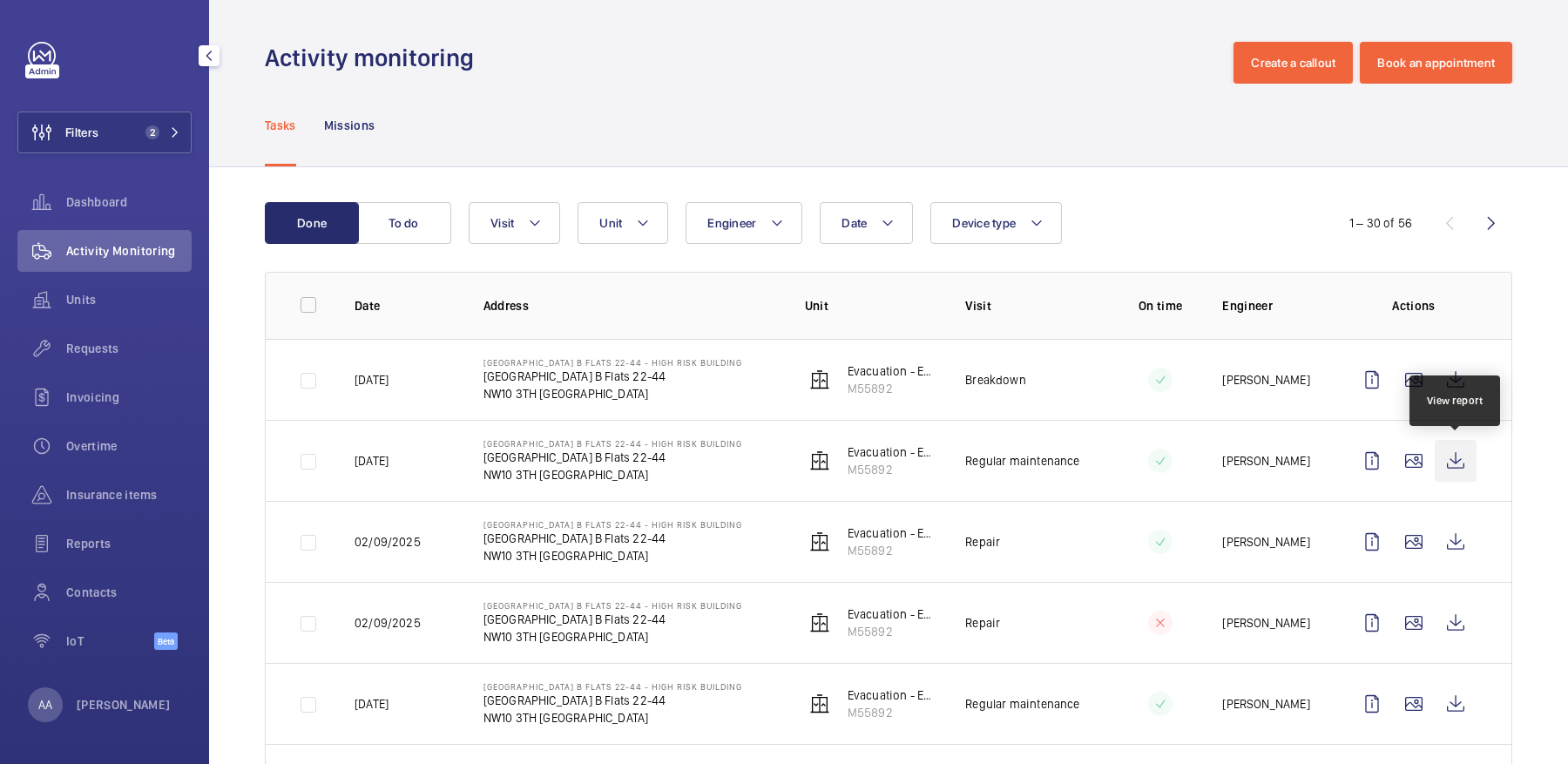
click at [1454, 448] on wm-front-icon-button at bounding box center [1456, 461] width 42 height 42
click at [92, 359] on div "Requests" at bounding box center [105, 348] width 174 height 42
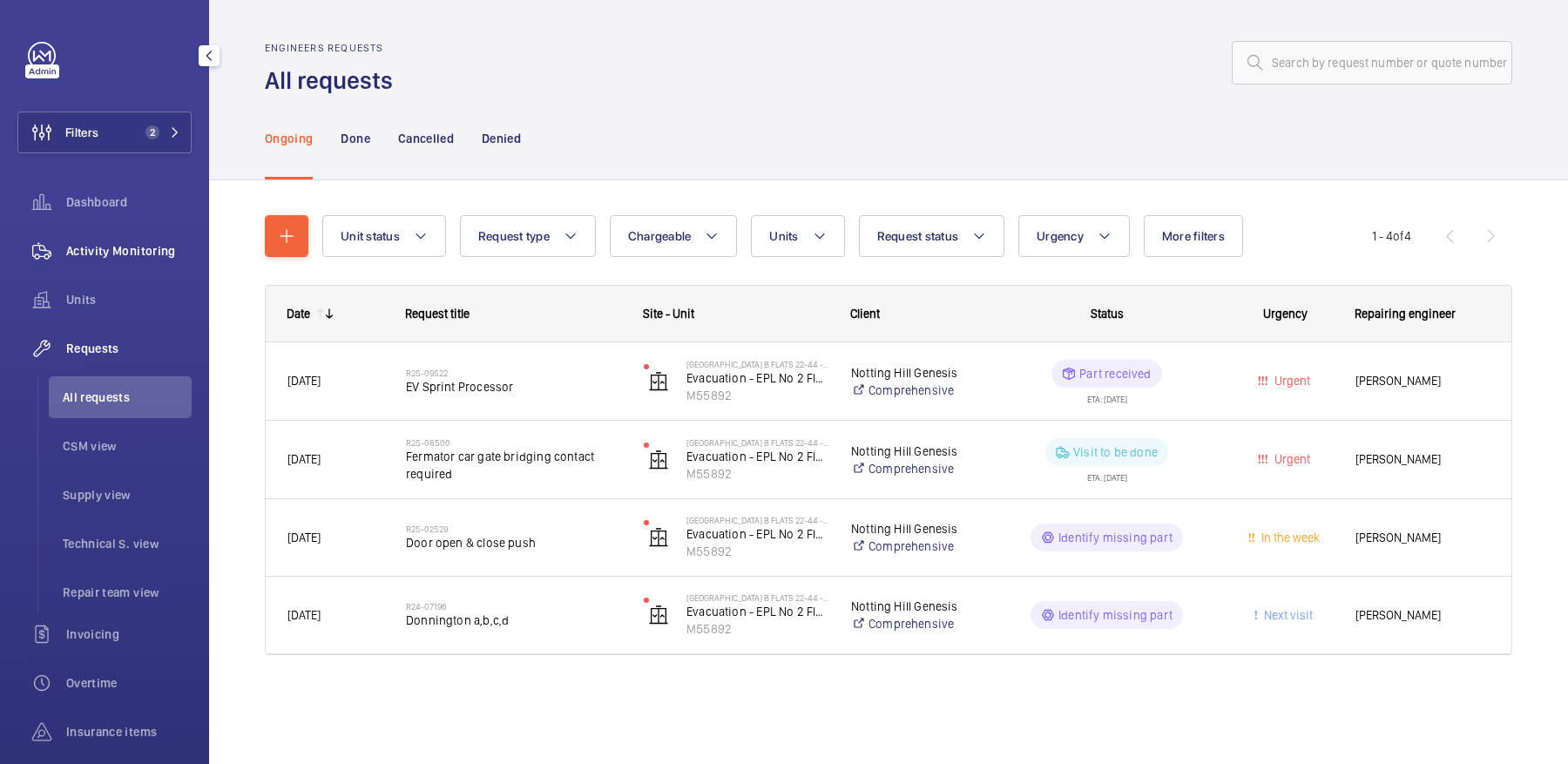
click at [157, 249] on span "Activity Monitoring" at bounding box center [129, 251] width 126 height 18
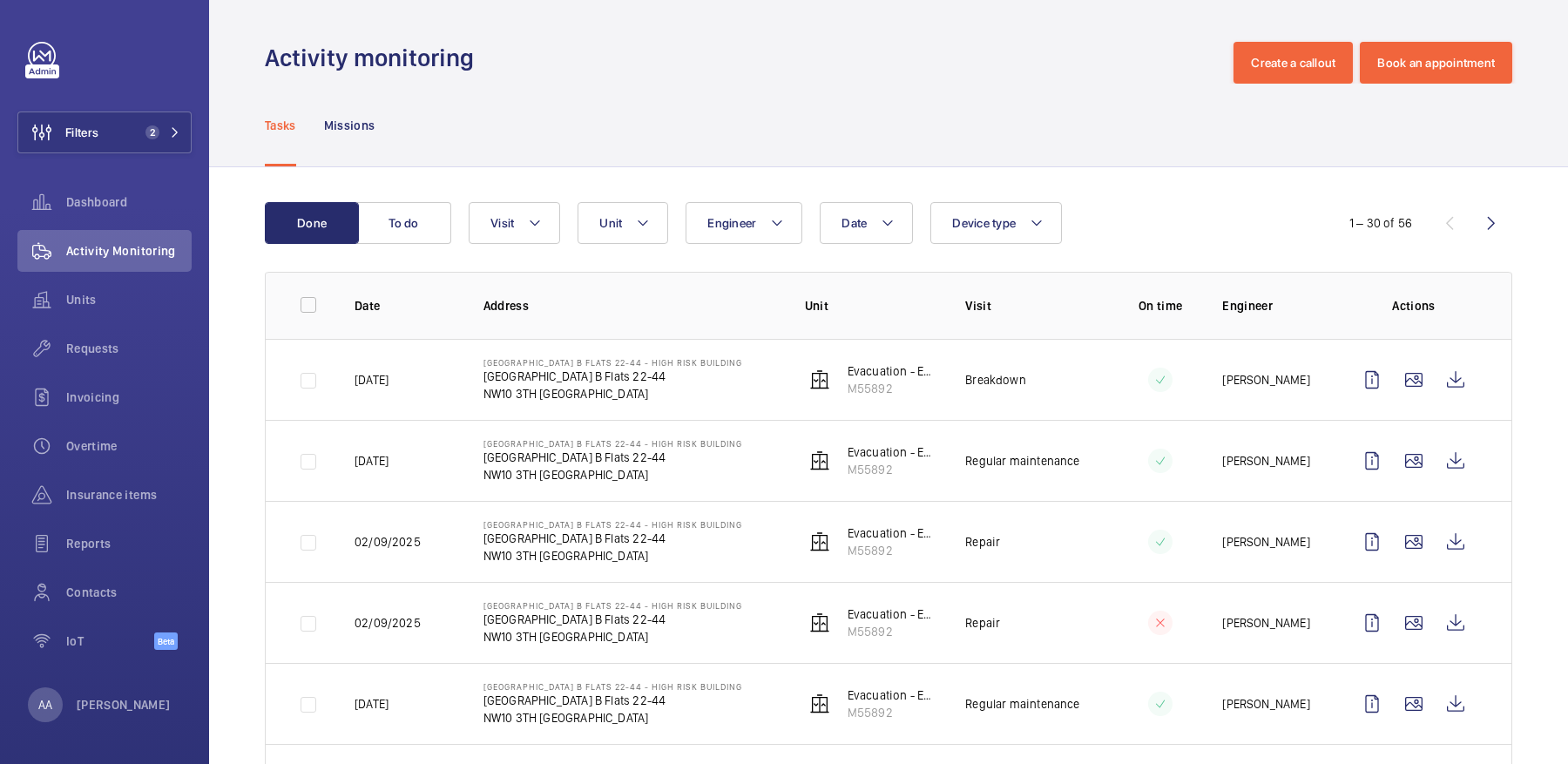
scroll to position [13, 0]
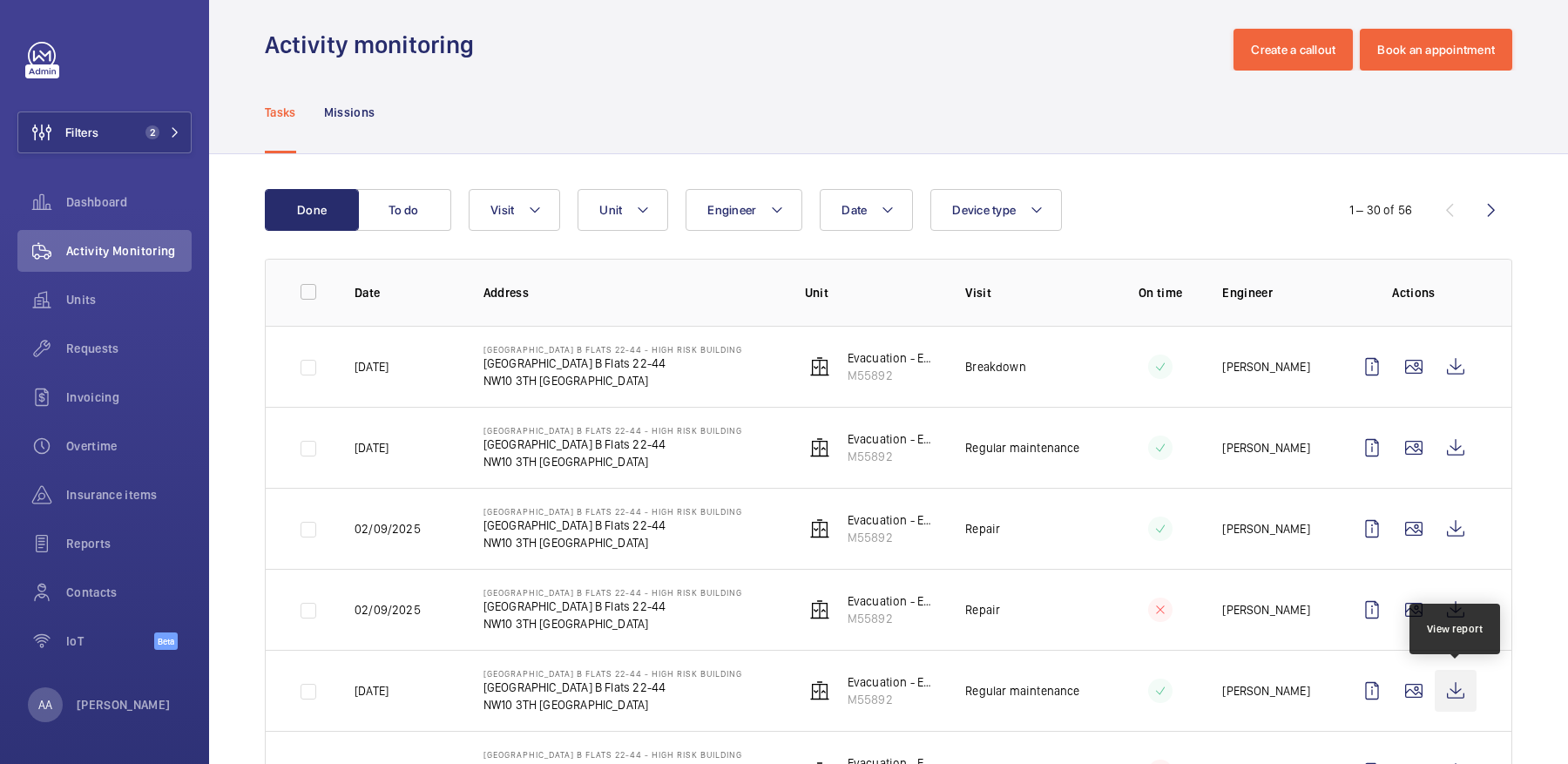
click at [1460, 672] on wm-front-icon-button at bounding box center [1456, 690] width 42 height 42
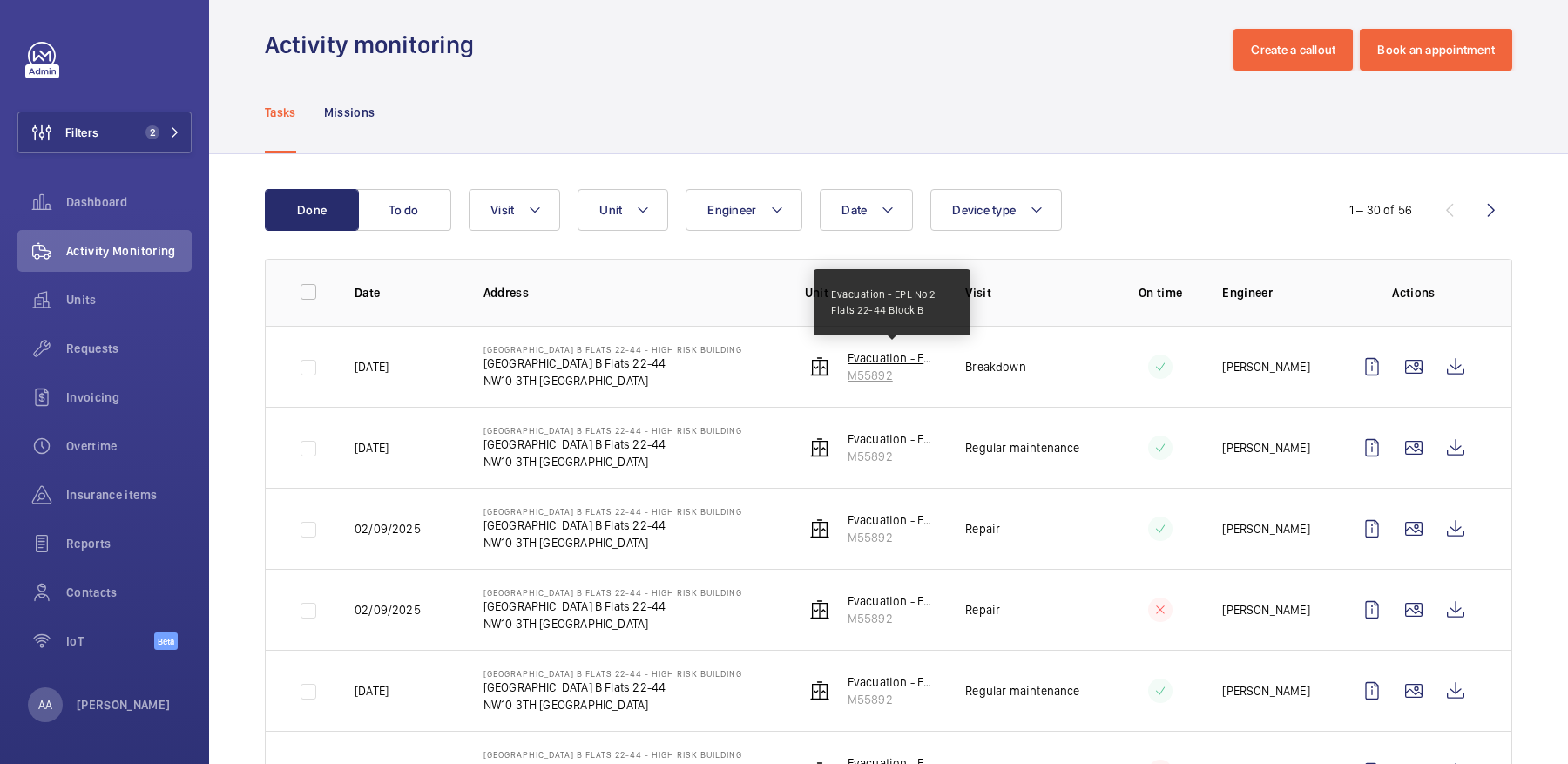
click at [891, 355] on p "Evacuation - EPL No 2 Flats 22-44 Block B" at bounding box center [893, 358] width 91 height 18
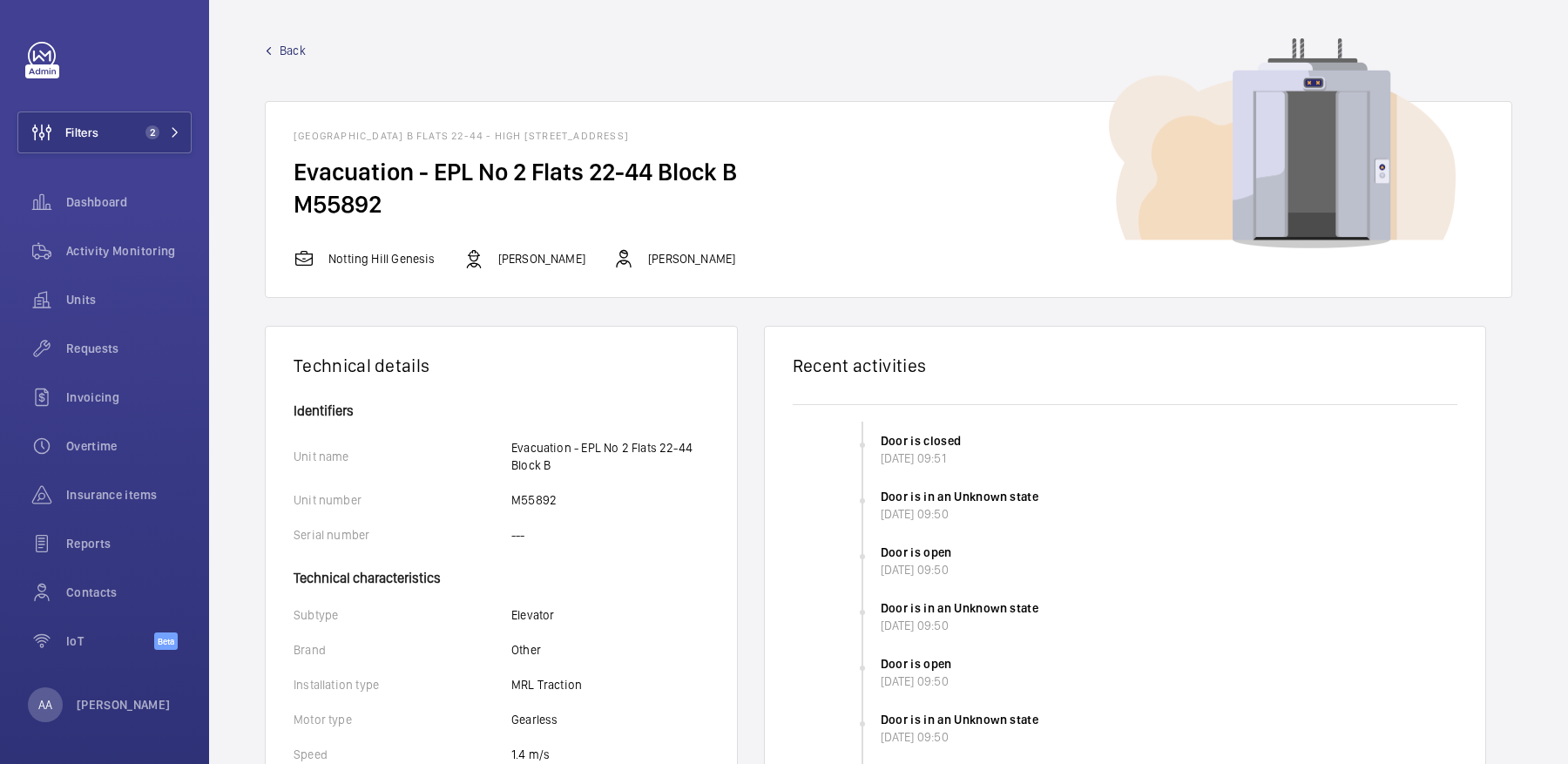
drag, startPoint x: 292, startPoint y: 134, endPoint x: 946, endPoint y: 136, distance: 654.0
click at [946, 136] on wm-front-card-header "Donnington Court Block B Flats 22-44 - High Risk Building - Donnington Court Bl…" at bounding box center [889, 129] width 1246 height 54
copy h1 "Donnington Court Block B Flats 22-44 - High Risk Building - Donnington Court Bl…"
click at [134, 256] on span "Activity Monitoring" at bounding box center [129, 251] width 126 height 18
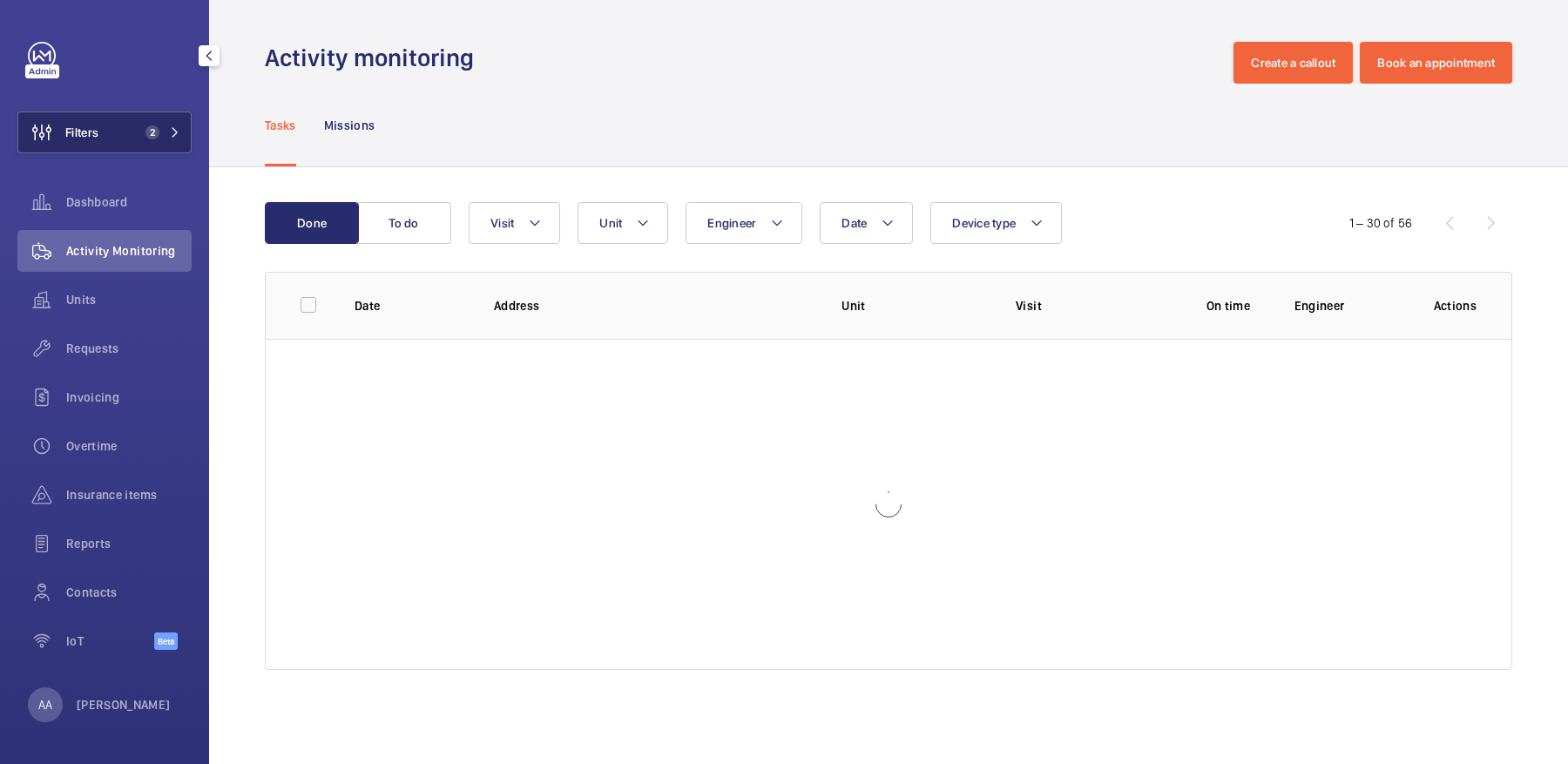
click at [115, 139] on button "Filters 2" at bounding box center [105, 132] width 174 height 42
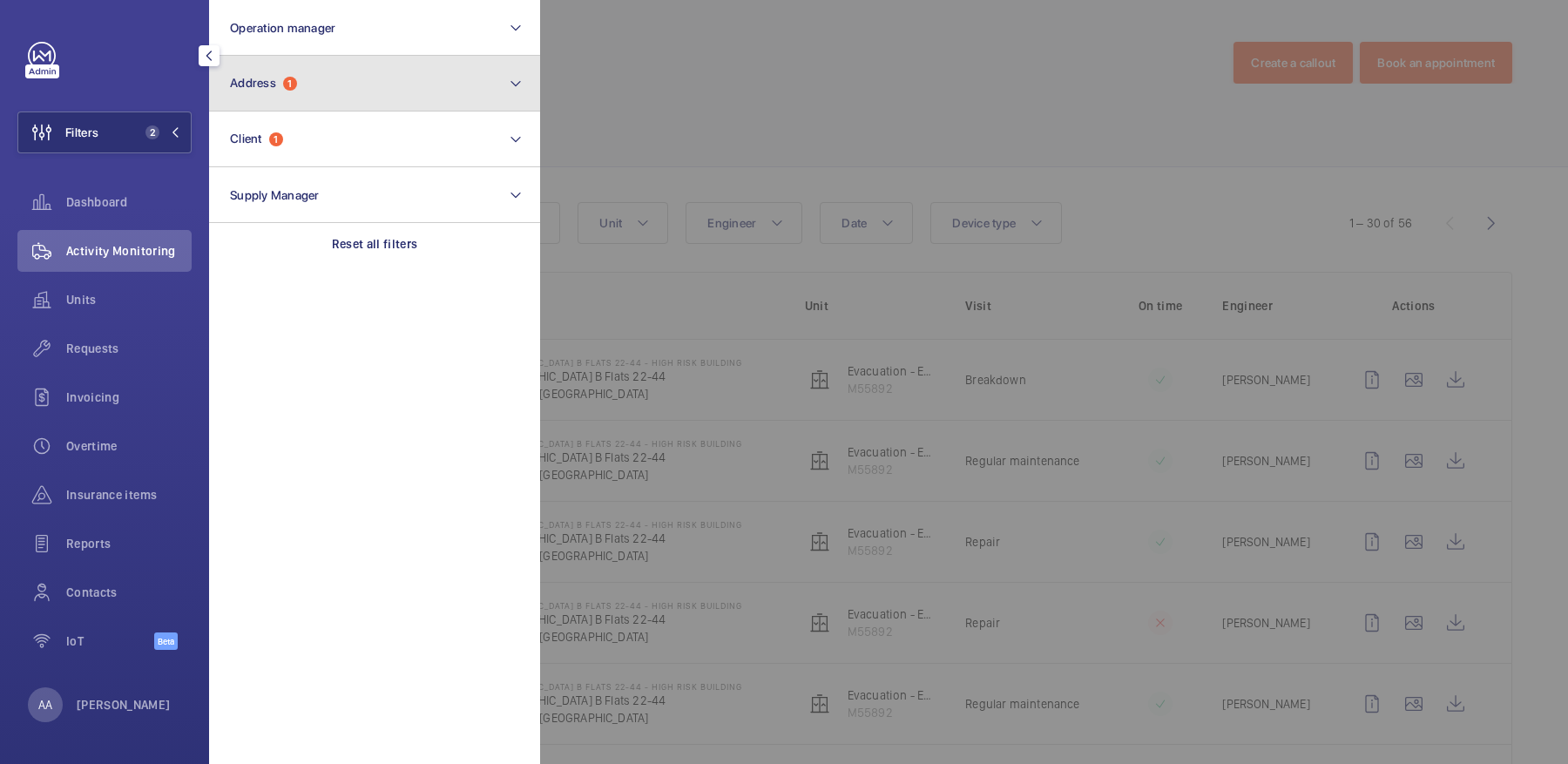
click at [294, 68] on button "Address 1" at bounding box center [374, 84] width 331 height 56
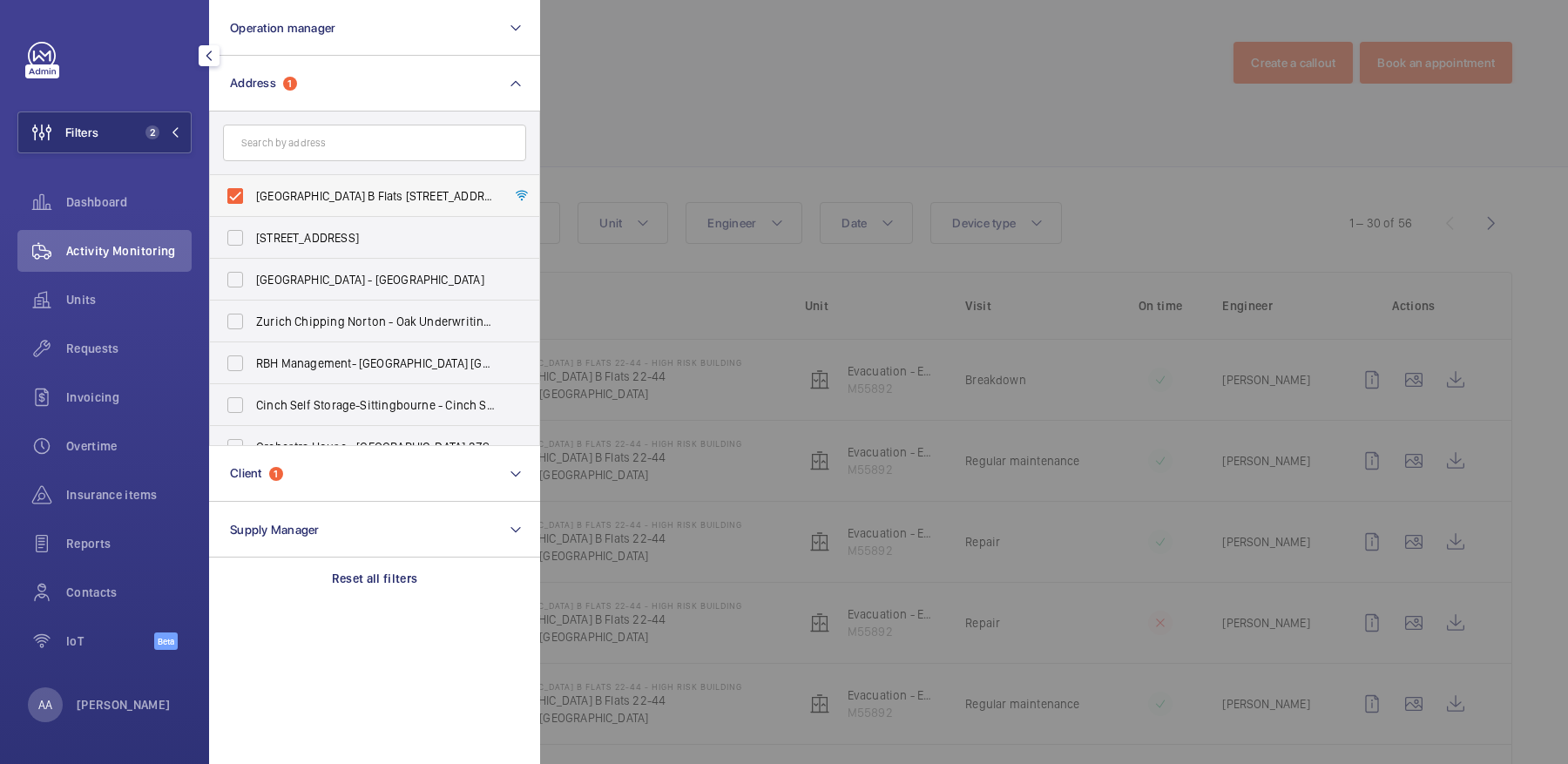
click at [334, 189] on span "Donnington Court Block B Flats 22-44 - High Risk Building - Donnington Court Bl…" at bounding box center [376, 196] width 240 height 18
click at [253, 189] on input "Donnington Court Block B Flats 22-44 - High Risk Building - Donnington Court Bl…" at bounding box center [234, 196] width 35 height 35
checkbox input "false"
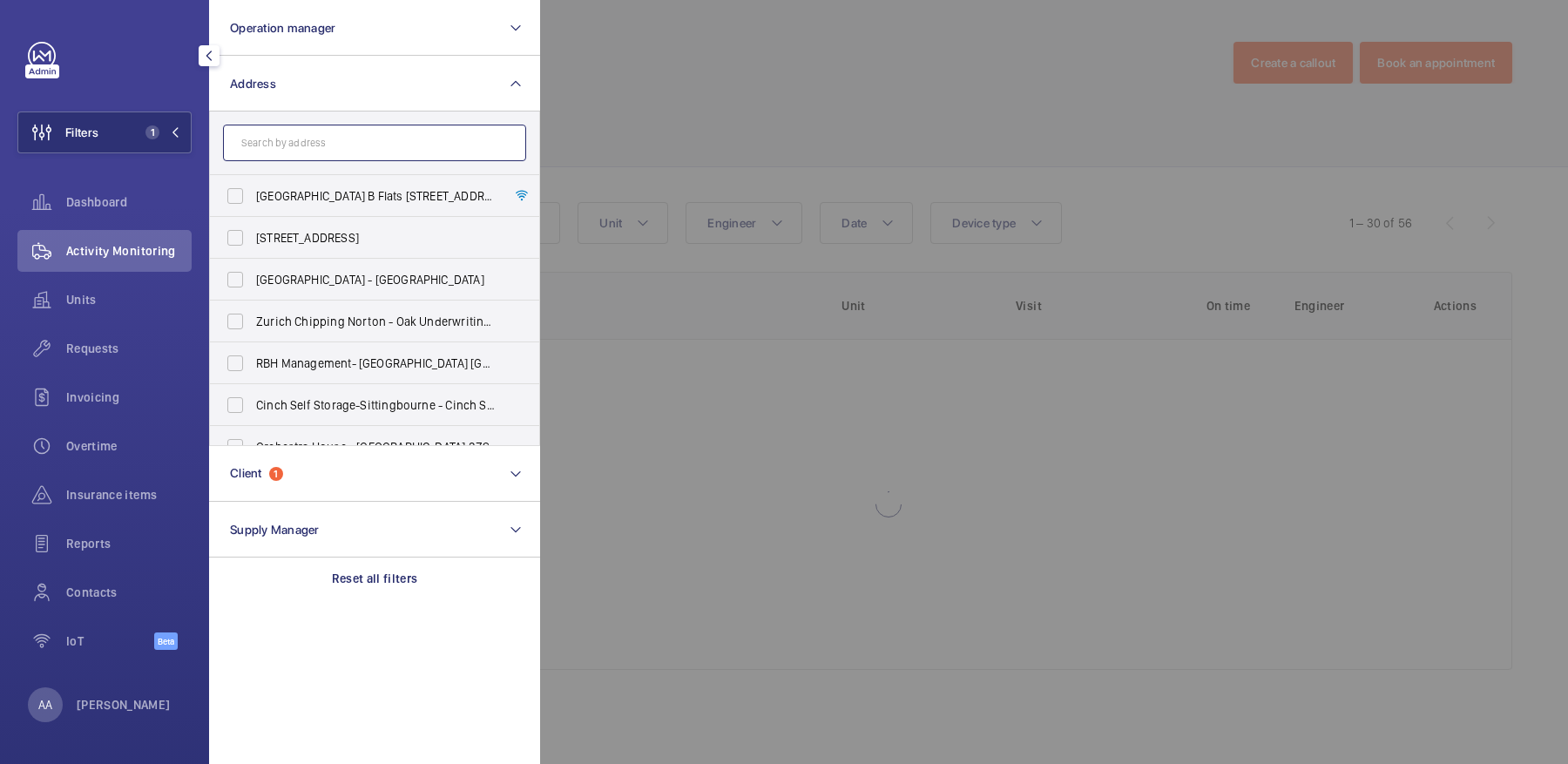
click at [314, 150] on input "text" at bounding box center [375, 142] width 303 height 37
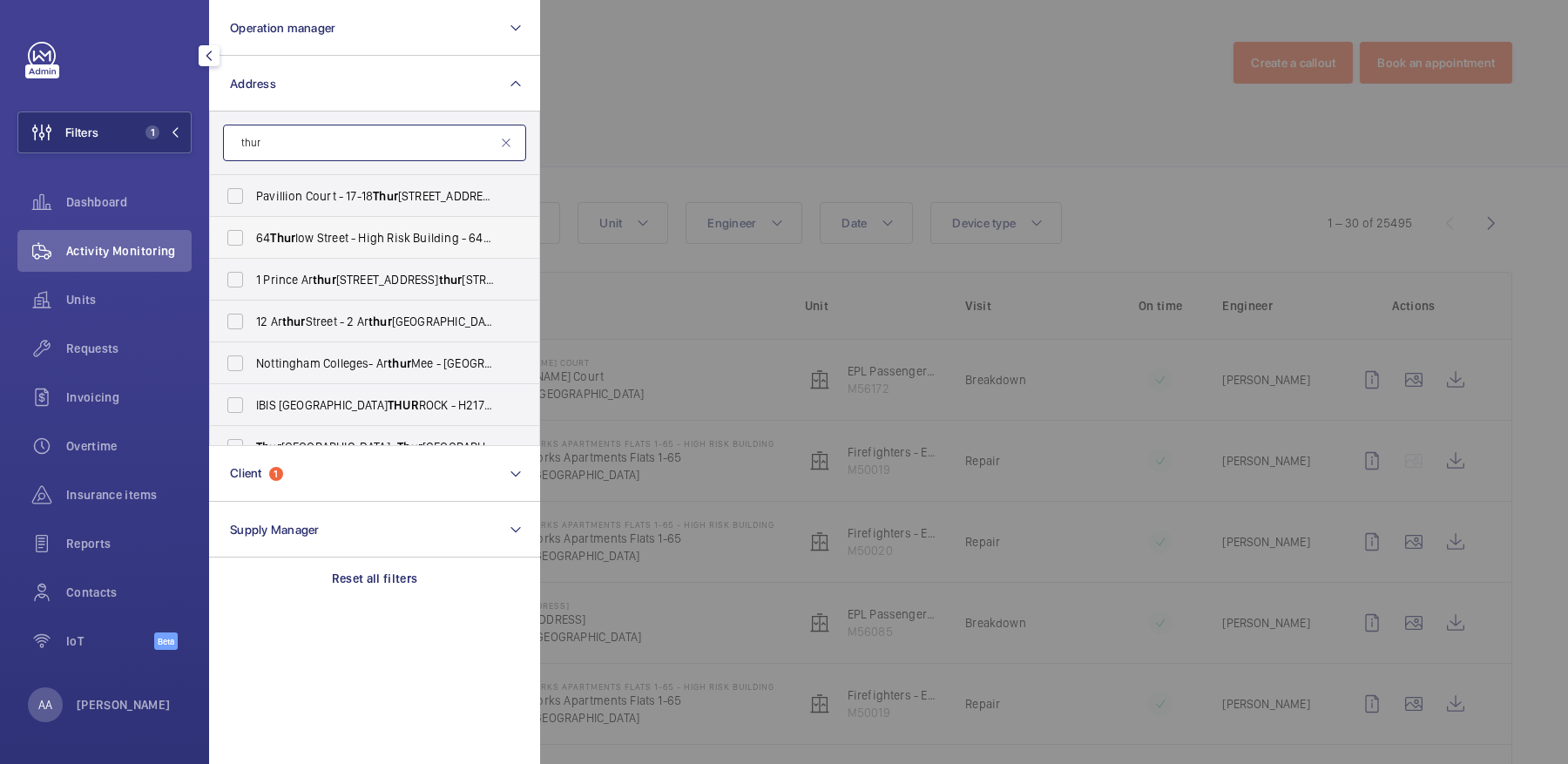
type input "thur"
click at [360, 241] on span "64 Thur low Street - High Risk Building - 64 Thur low Street, LONDON SE17 2GN" at bounding box center [376, 238] width 240 height 18
click at [253, 241] on input "64 Thur low Street - High Risk Building - 64 Thur low Street, LONDON SE17 2GN" at bounding box center [234, 237] width 35 height 35
checkbox input "true"
click at [770, 118] on div at bounding box center [1324, 382] width 1568 height 764
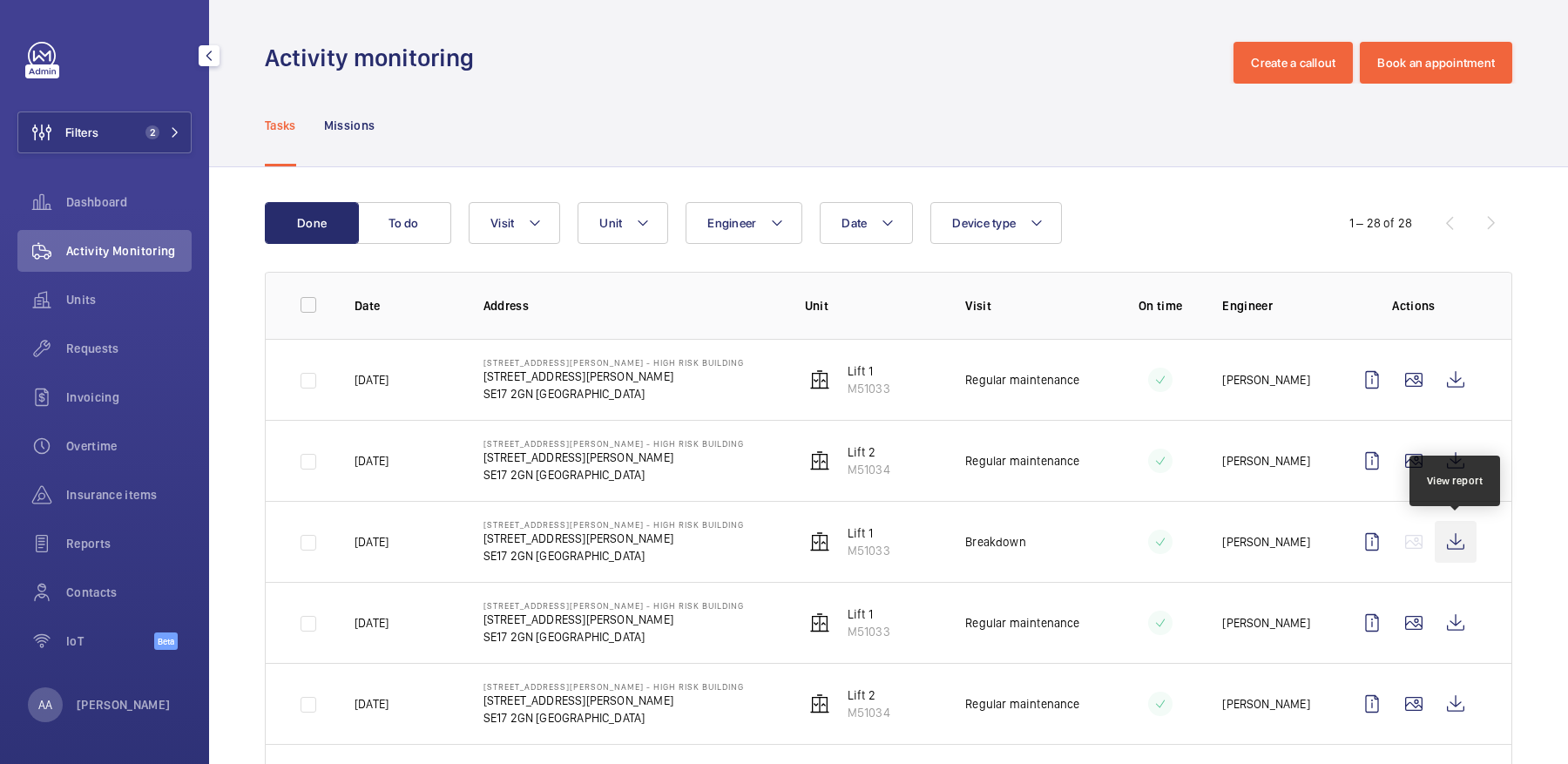
click at [1455, 534] on wm-front-icon-button at bounding box center [1456, 541] width 42 height 42
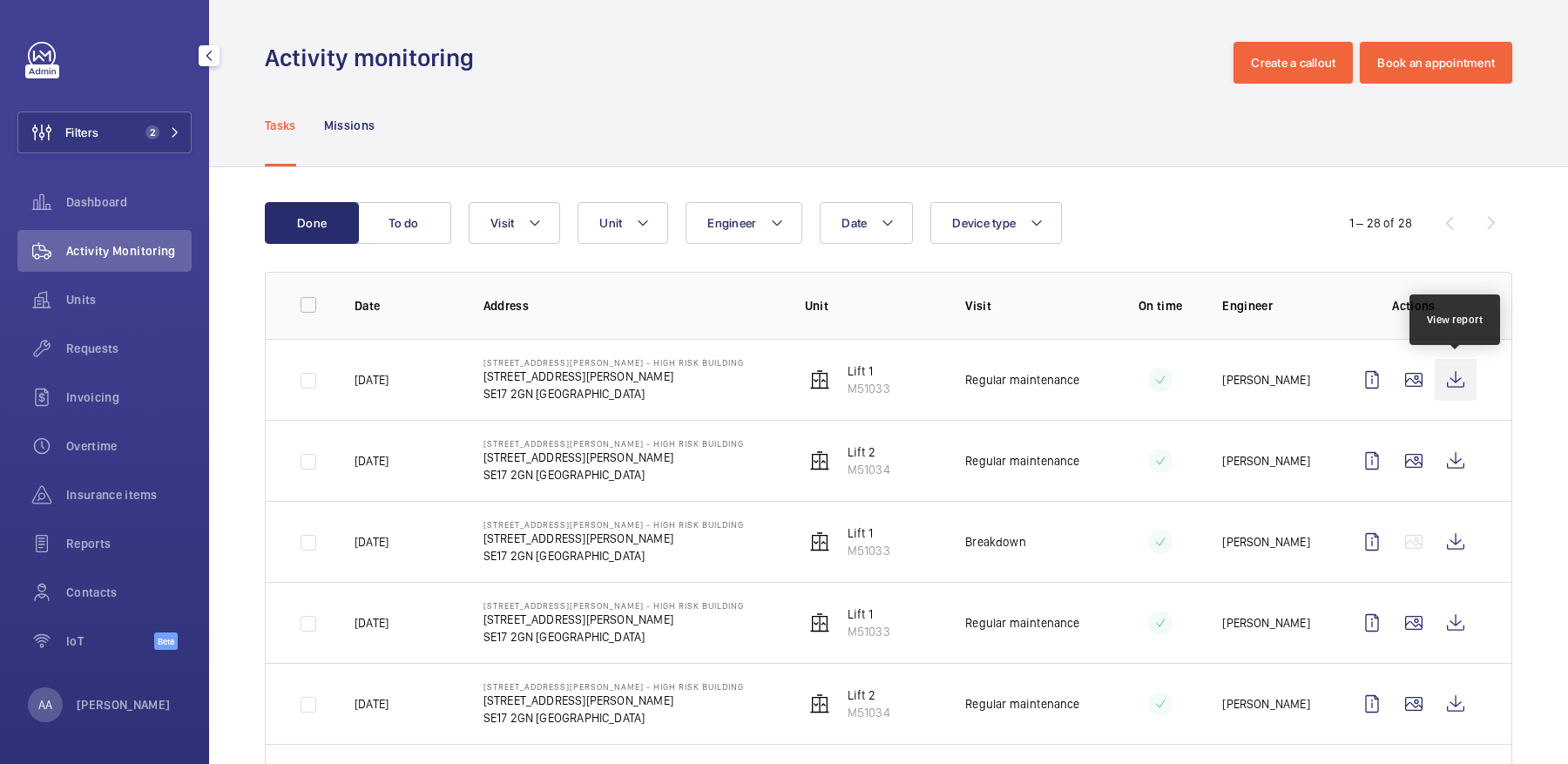
click at [1461, 370] on wm-front-icon-button at bounding box center [1456, 379] width 42 height 42
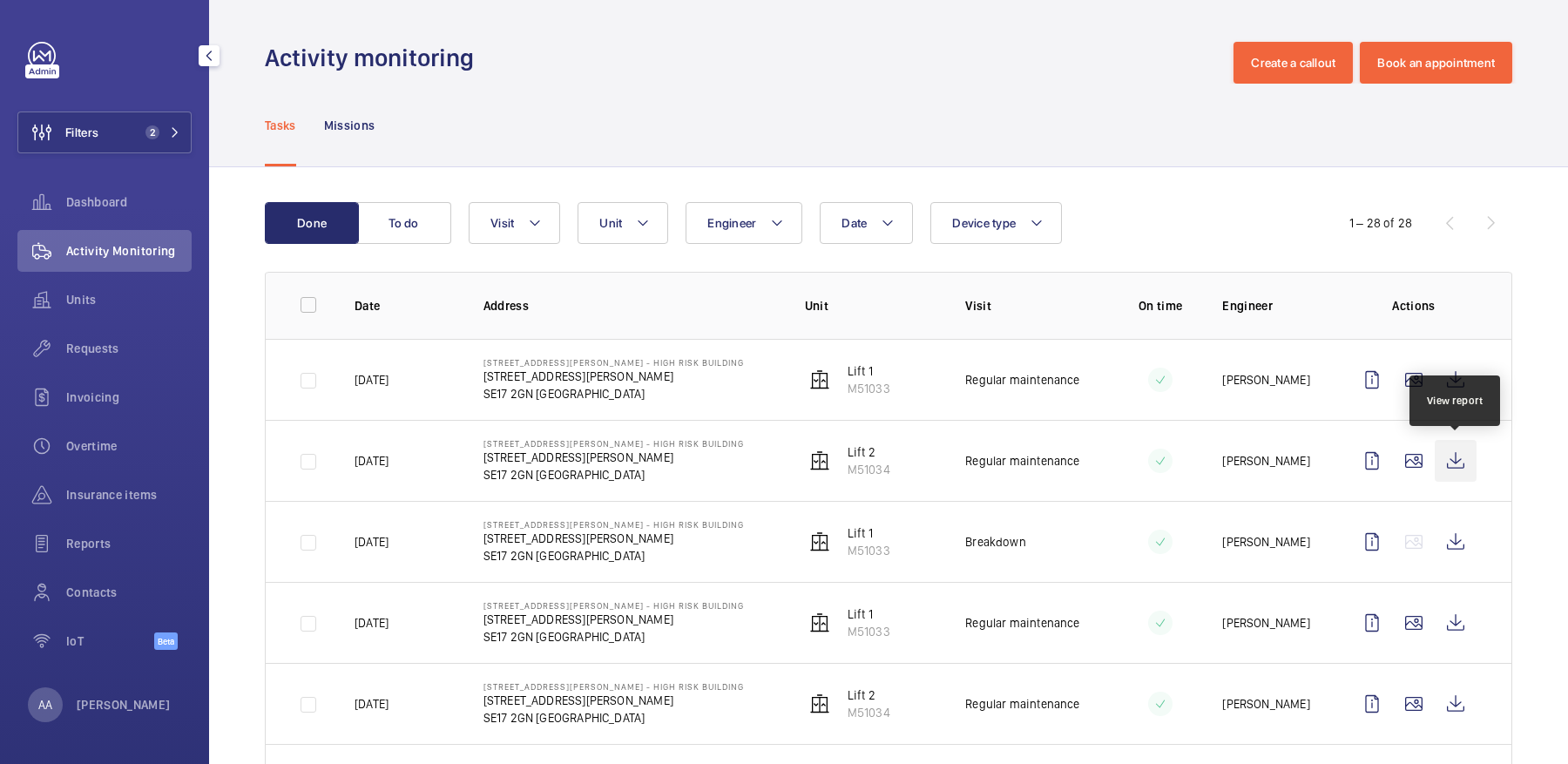
click at [1462, 462] on wm-front-icon-button at bounding box center [1456, 461] width 42 height 42
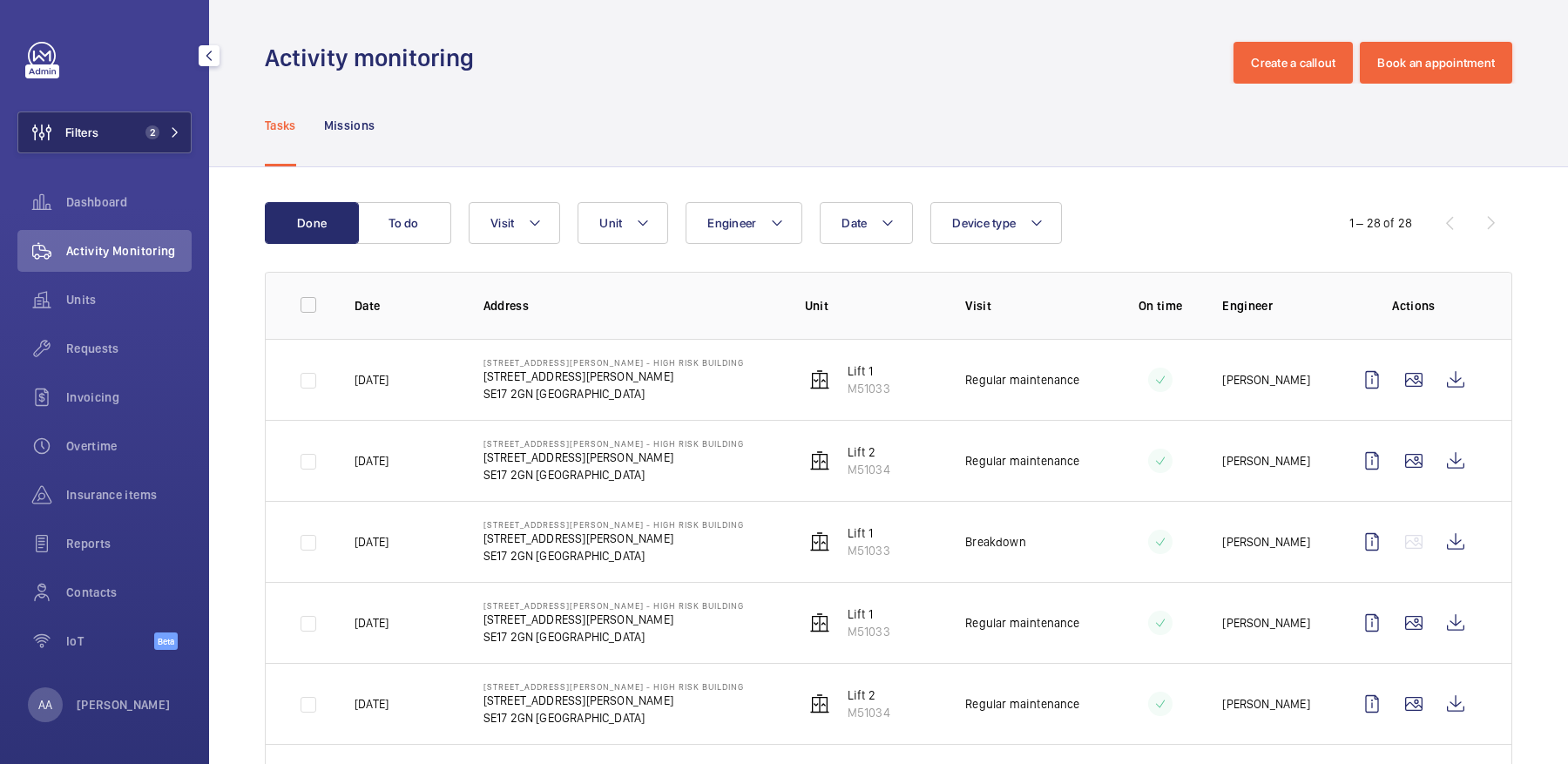
click at [98, 136] on span "Filters" at bounding box center [81, 132] width 33 height 18
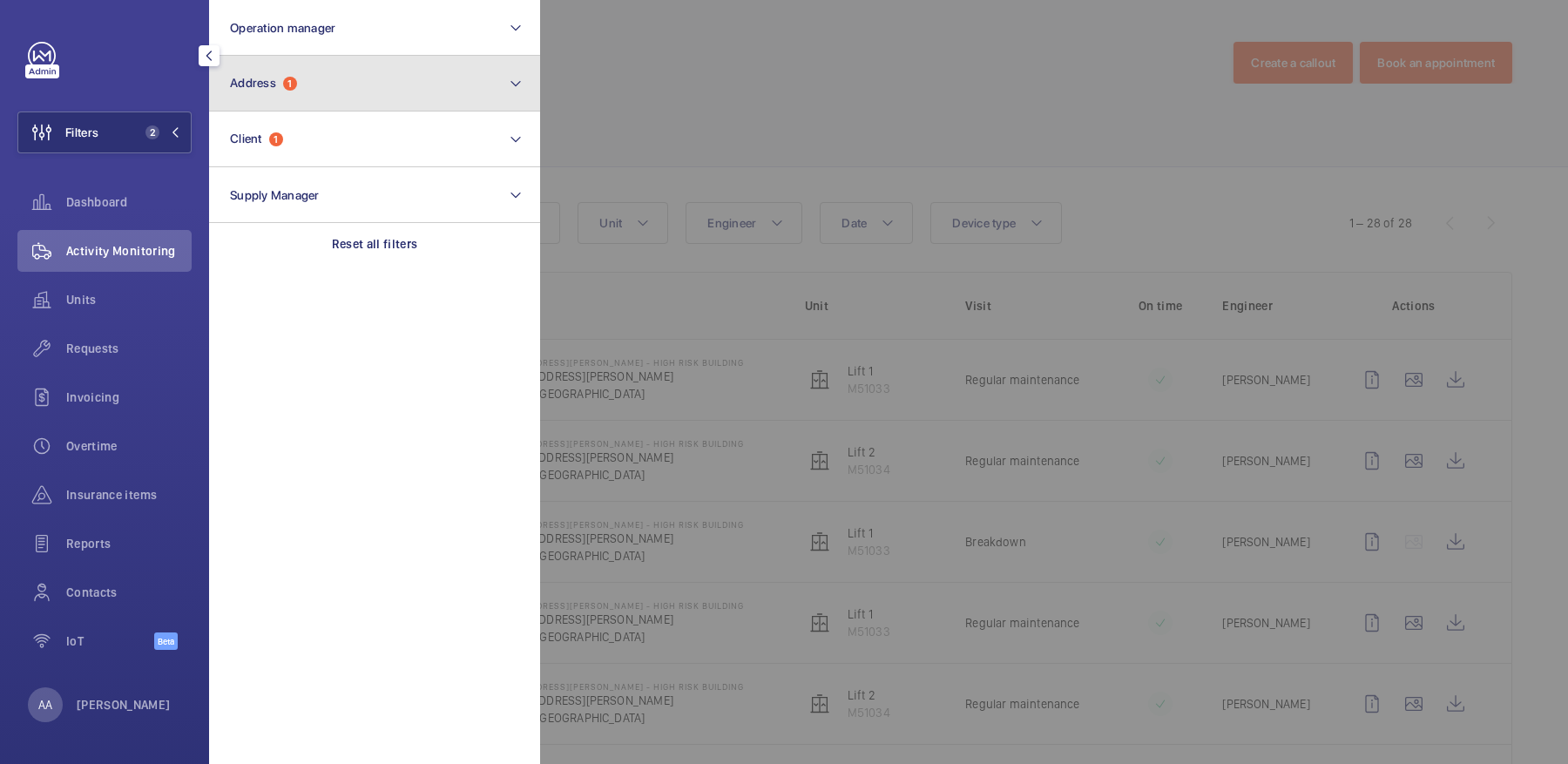
click at [333, 78] on button "Address 1" at bounding box center [374, 84] width 331 height 56
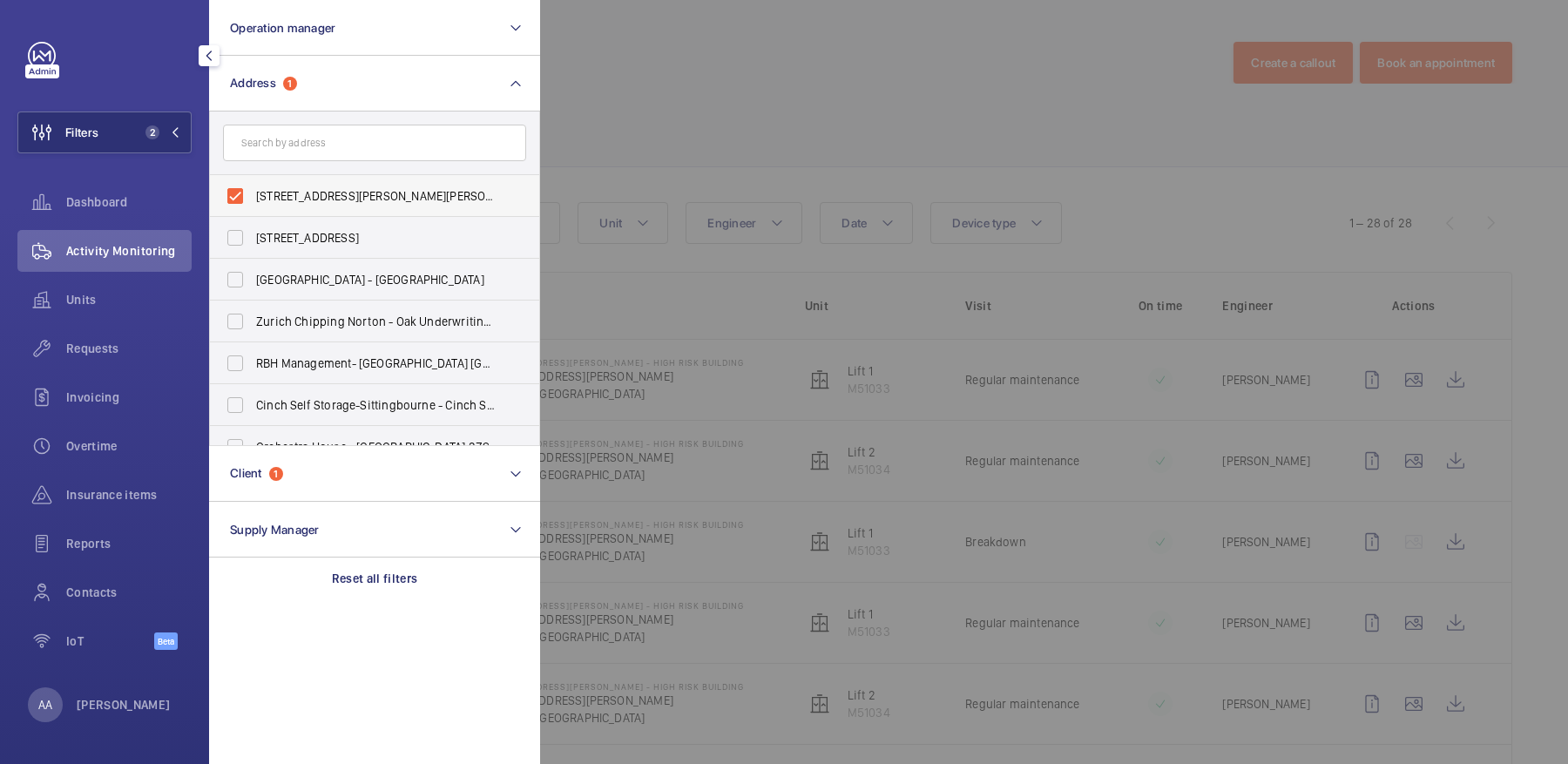
click at [329, 197] on span "64 Thurlow Street - High Risk Building - 64 Thurlow Street, LONDON SE17 2GN" at bounding box center [376, 196] width 240 height 18
click at [253, 197] on input "64 Thurlow Street - High Risk Building - 64 Thurlow Street, LONDON SE17 2GN" at bounding box center [234, 196] width 35 height 35
checkbox input "false"
click at [338, 140] on input "text" at bounding box center [375, 142] width 303 height 37
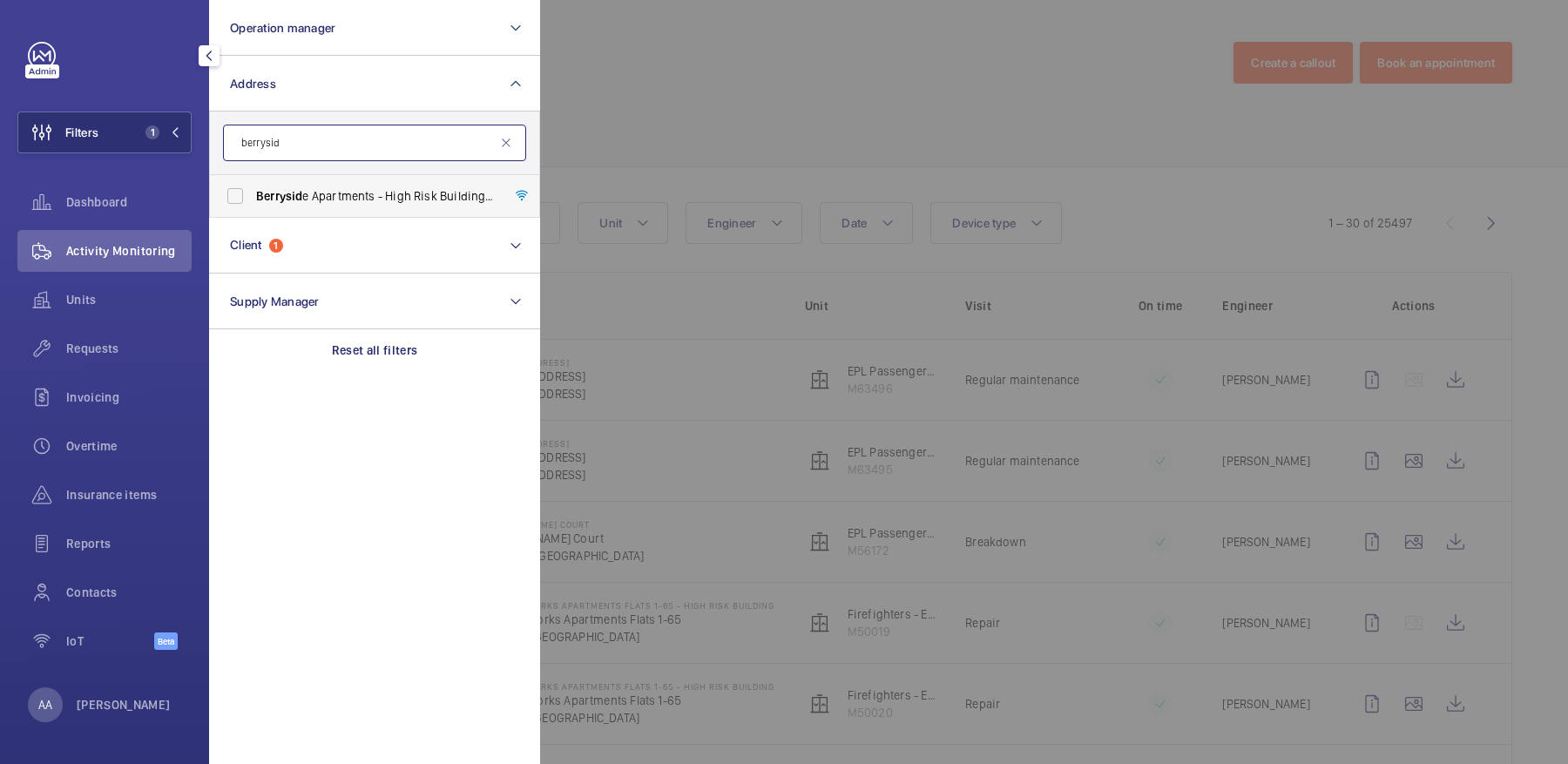
type input "berrysid"
click at [343, 204] on label "Berrysid e Apartments - High Risk Building - Berrysid e Apartments, LONDON N4 2…" at bounding box center [362, 196] width 303 height 42
click at [253, 204] on input "Berrysid e Apartments - High Risk Building - Berrysid e Apartments, LONDON N4 2…" at bounding box center [234, 196] width 35 height 35
checkbox input "true"
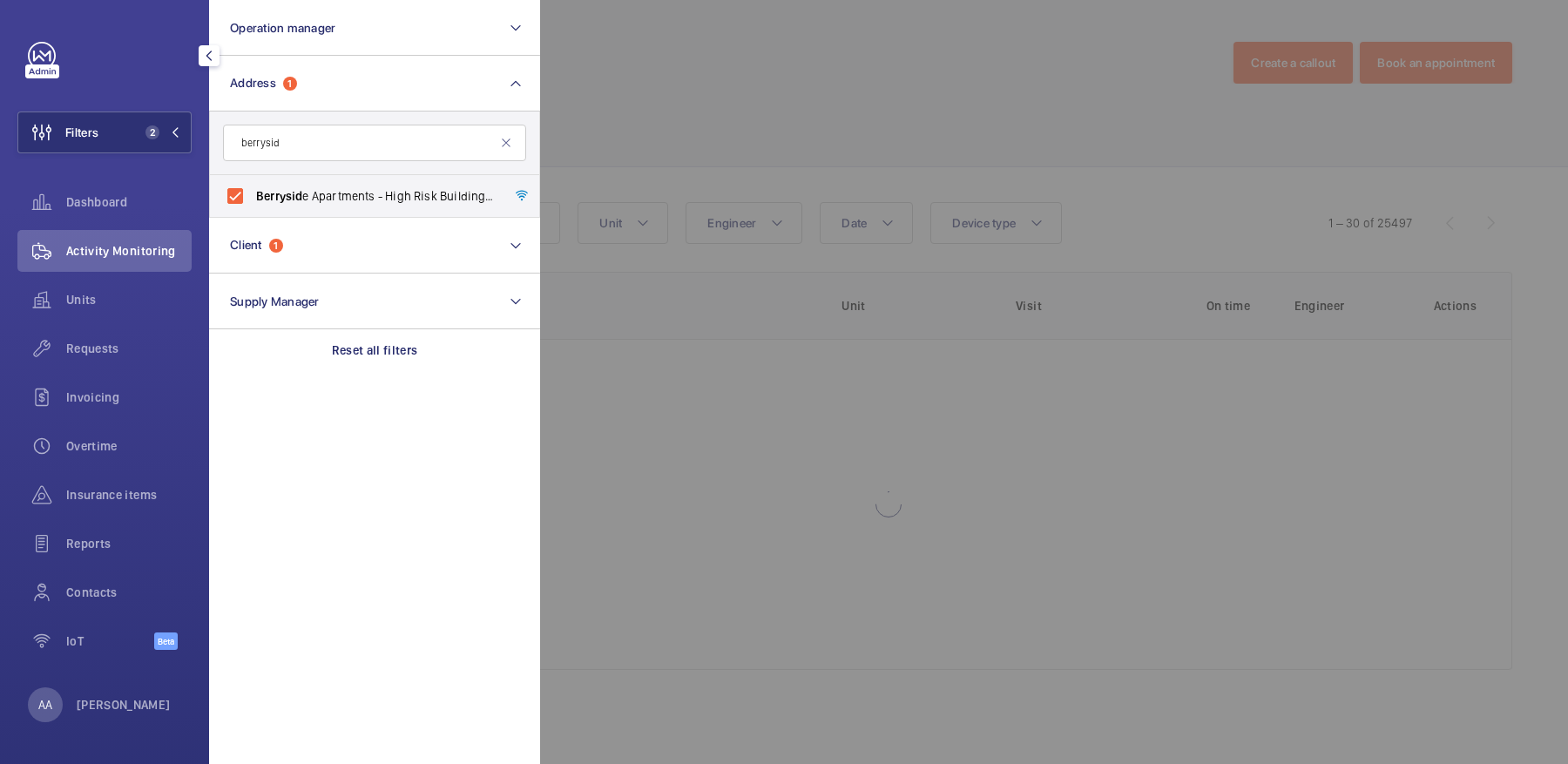
click at [762, 130] on div at bounding box center [1324, 382] width 1568 height 764
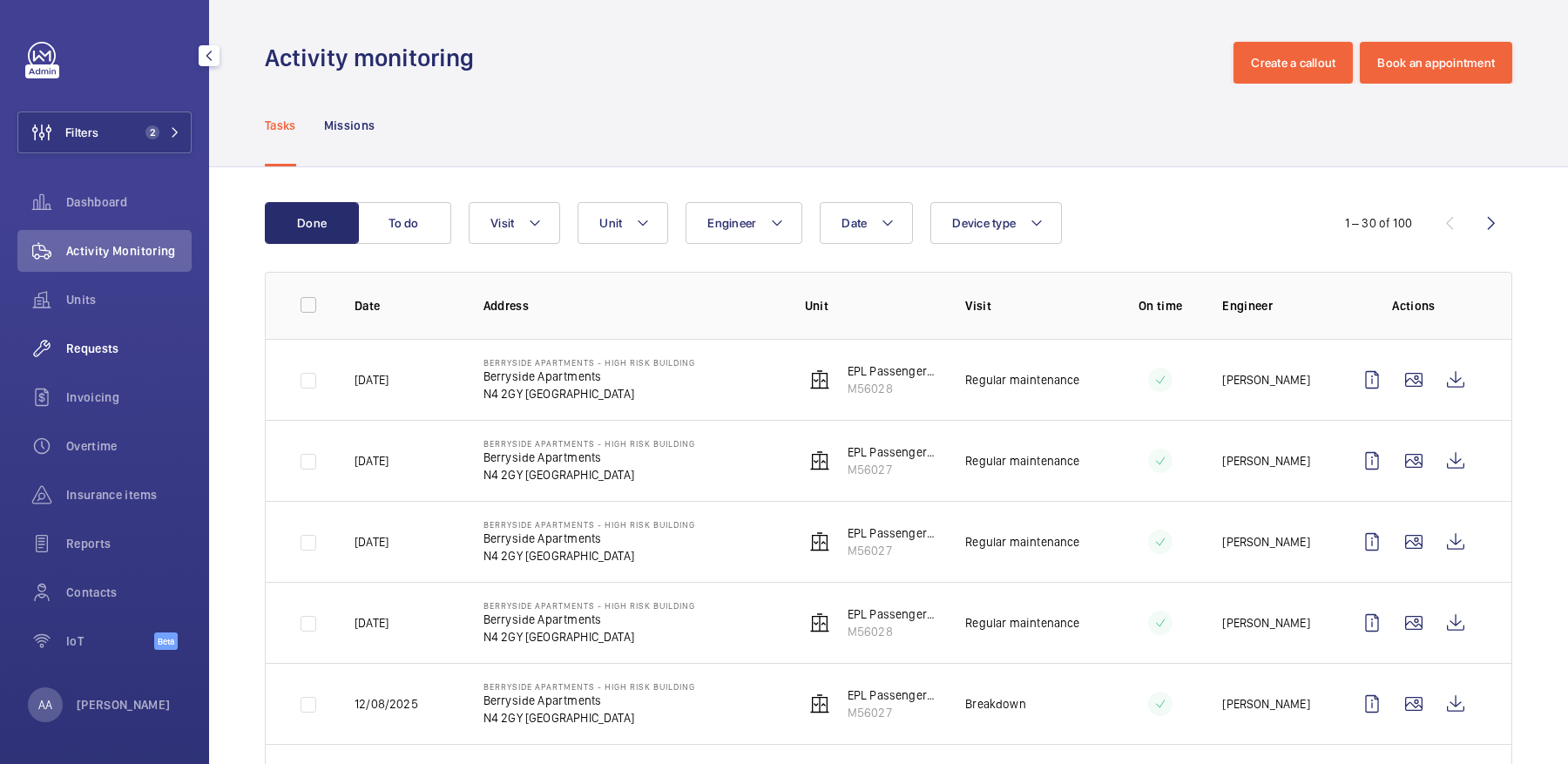
click at [131, 344] on span "Requests" at bounding box center [129, 348] width 126 height 18
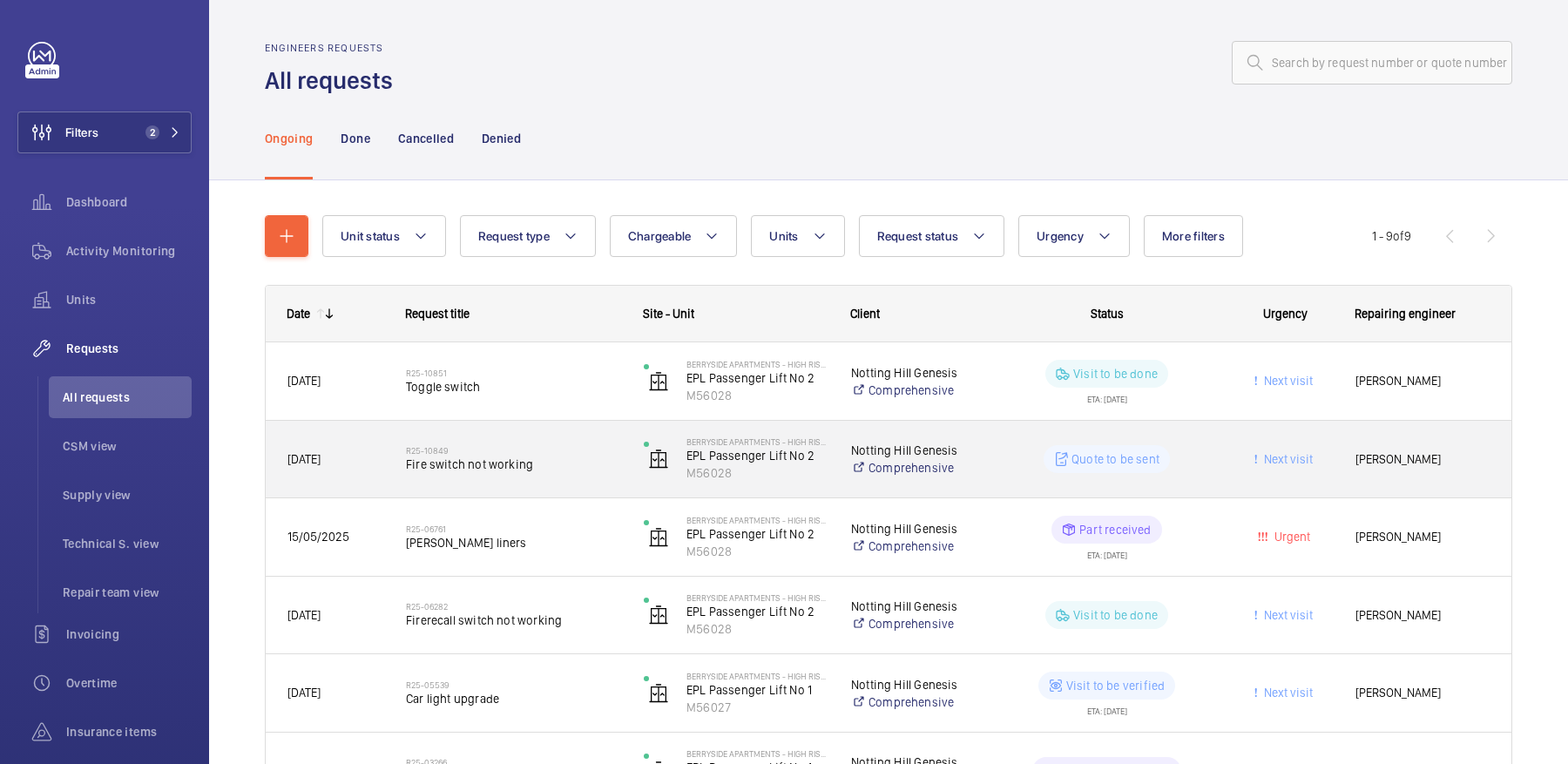
click at [506, 429] on div "R25-10849 Fire switch not working" at bounding box center [503, 459] width 236 height 79
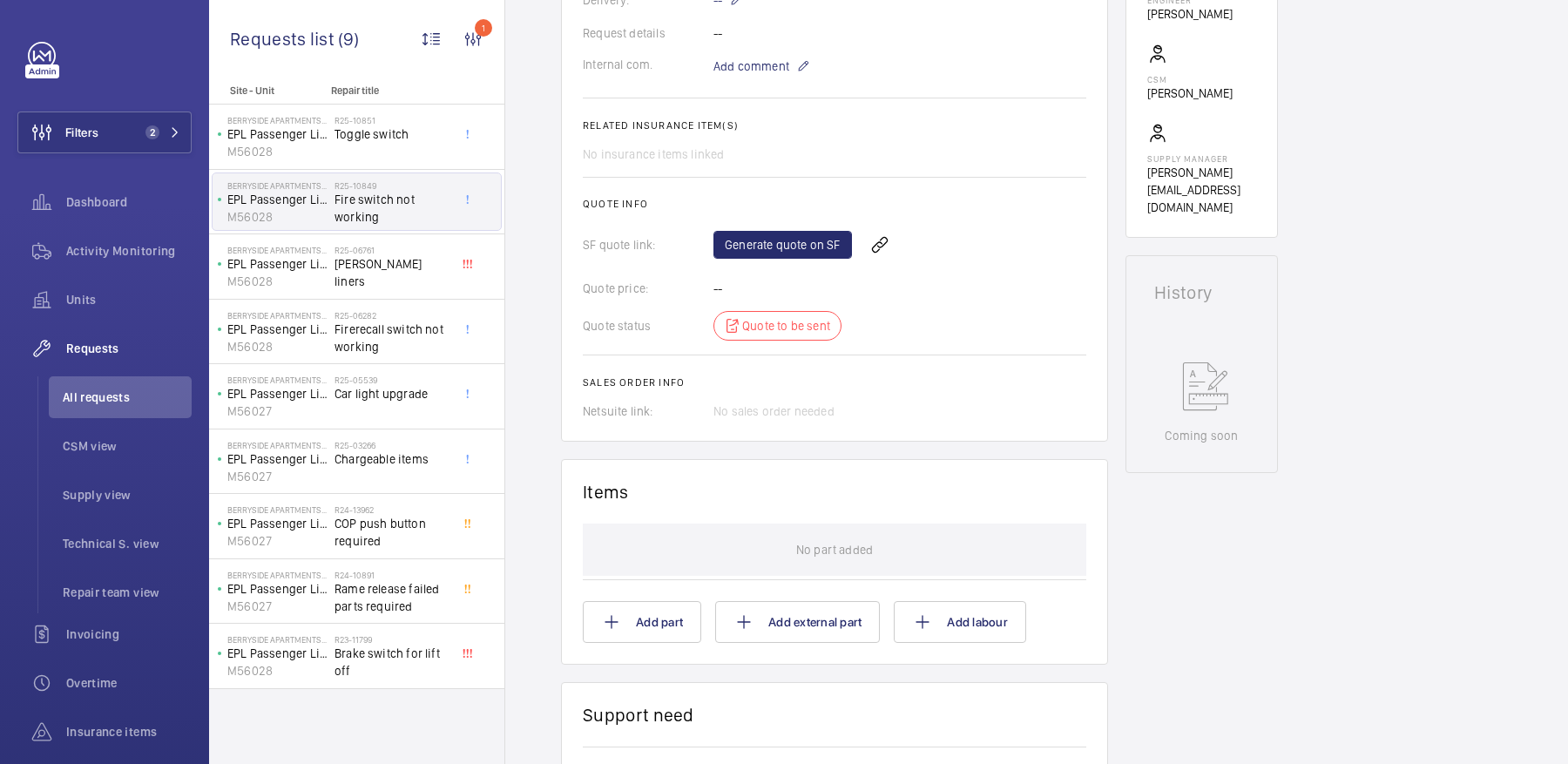
scroll to position [781, 0]
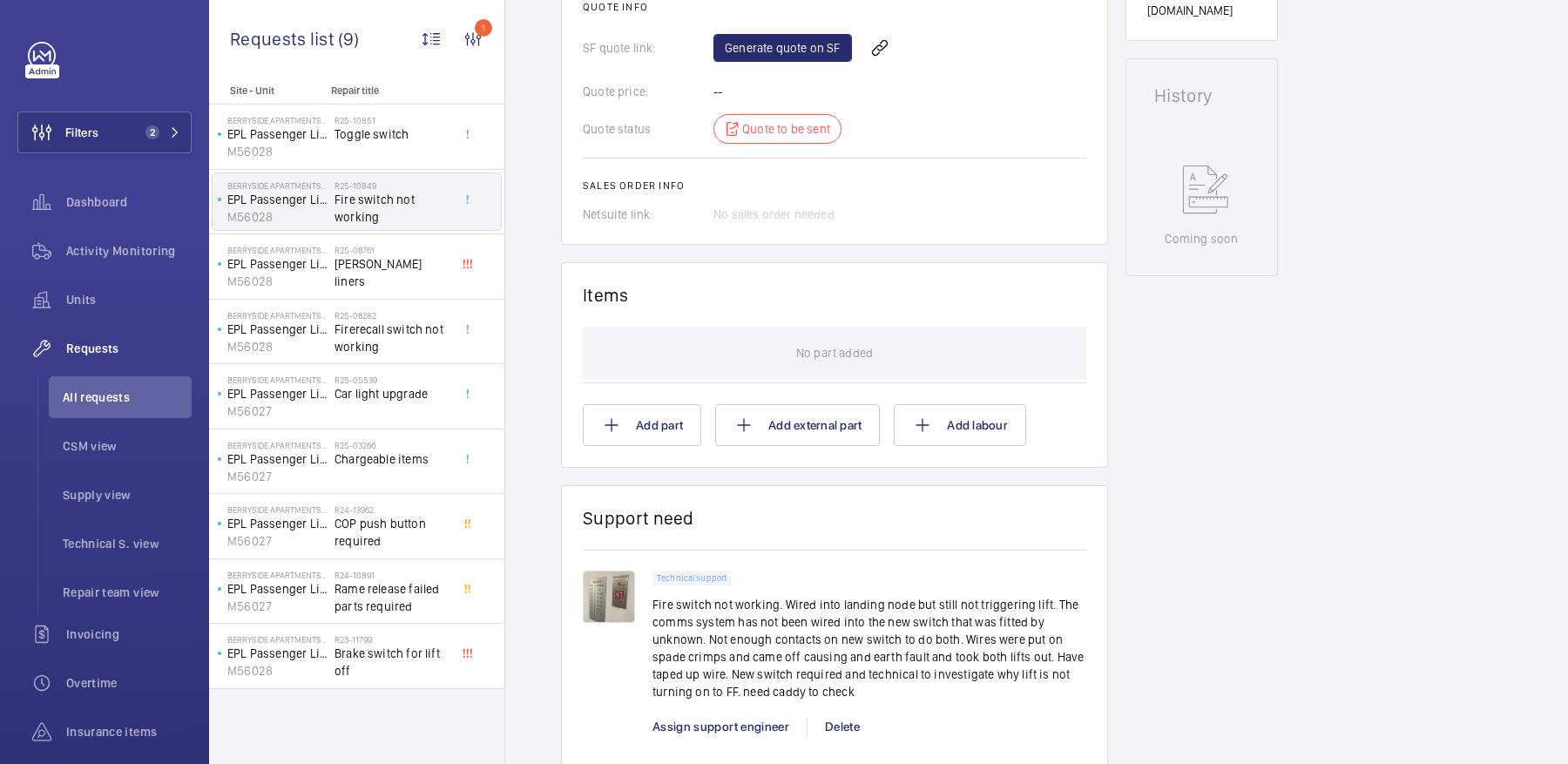
click at [601, 605] on img at bounding box center [609, 596] width 52 height 52
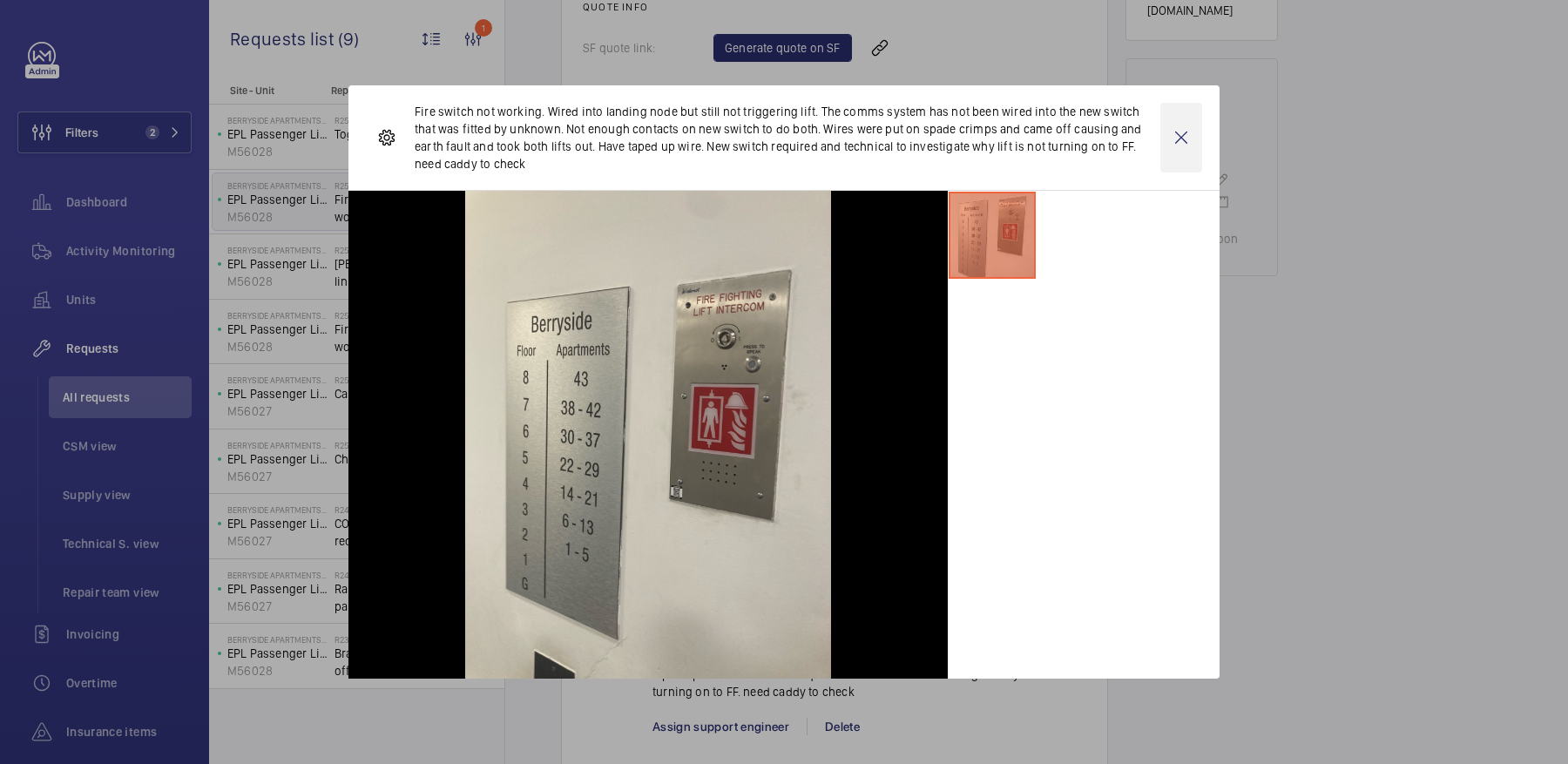
click at [1186, 137] on wm-front-icon-button at bounding box center [1181, 138] width 42 height 69
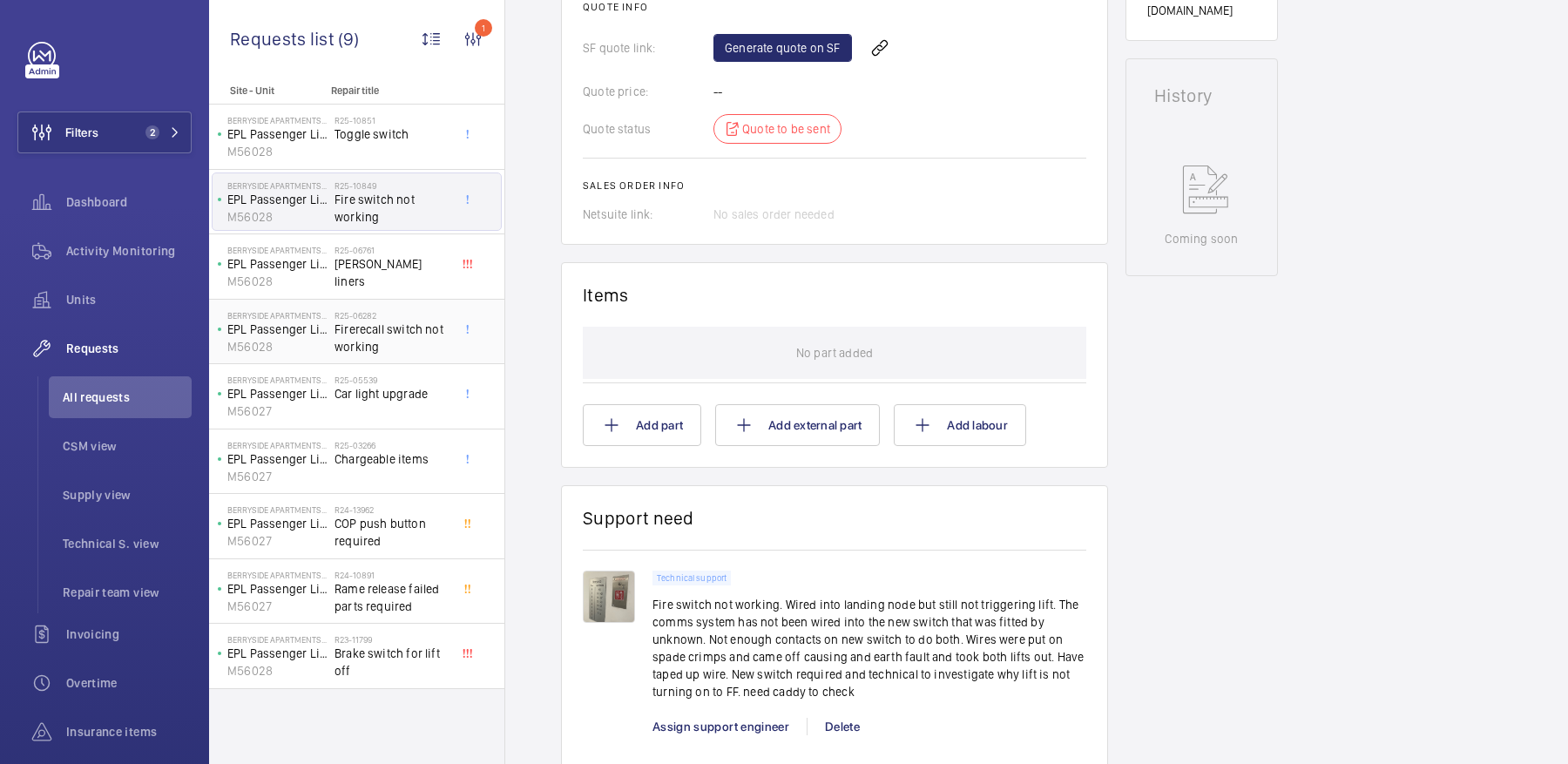
click at [420, 349] on span "Firerecall switch not working" at bounding box center [392, 337] width 115 height 35
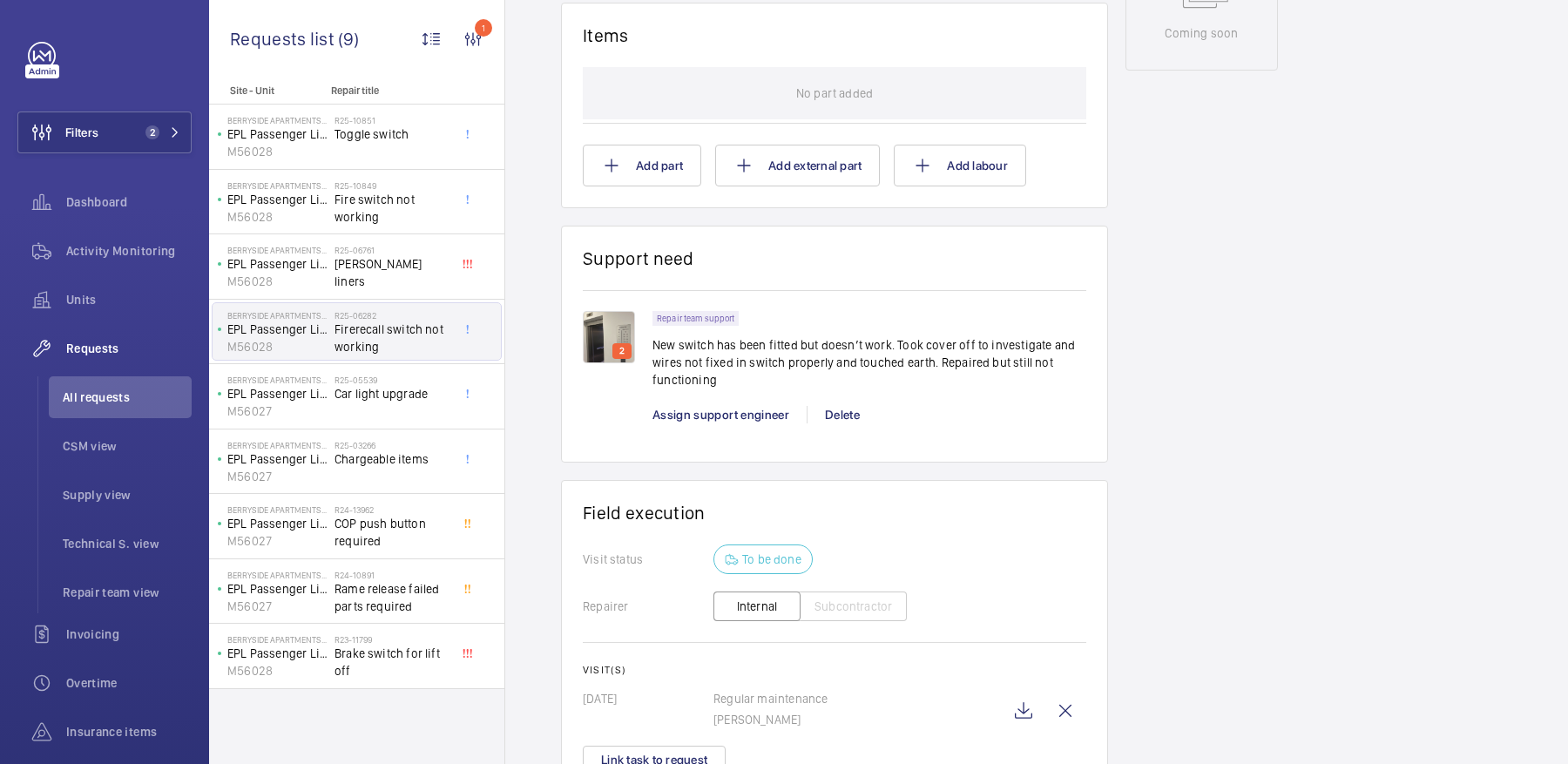
scroll to position [1004, 0]
click at [607, 334] on img at bounding box center [609, 337] width 52 height 52
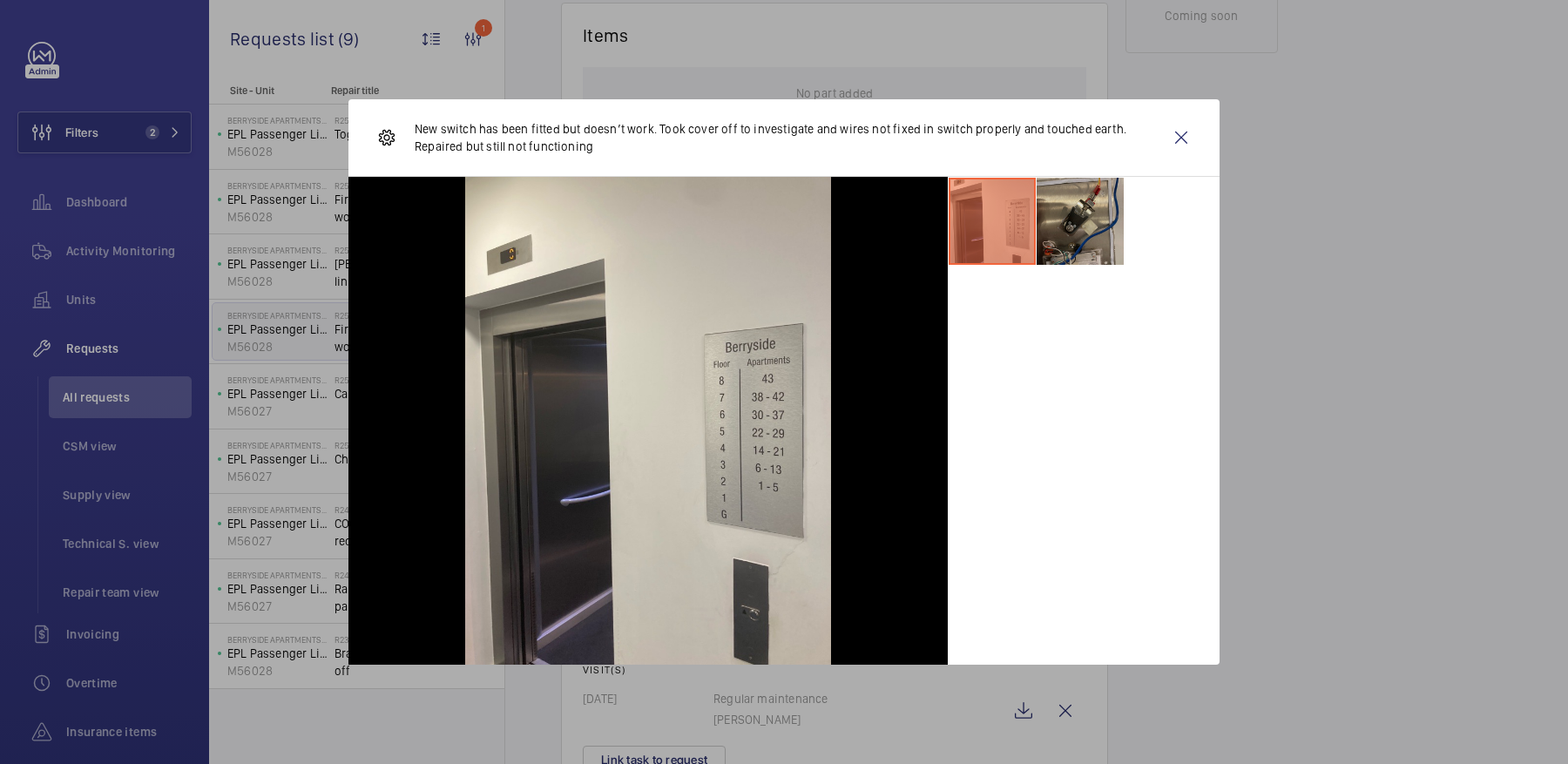
click at [1106, 213] on li at bounding box center [1080, 221] width 87 height 87
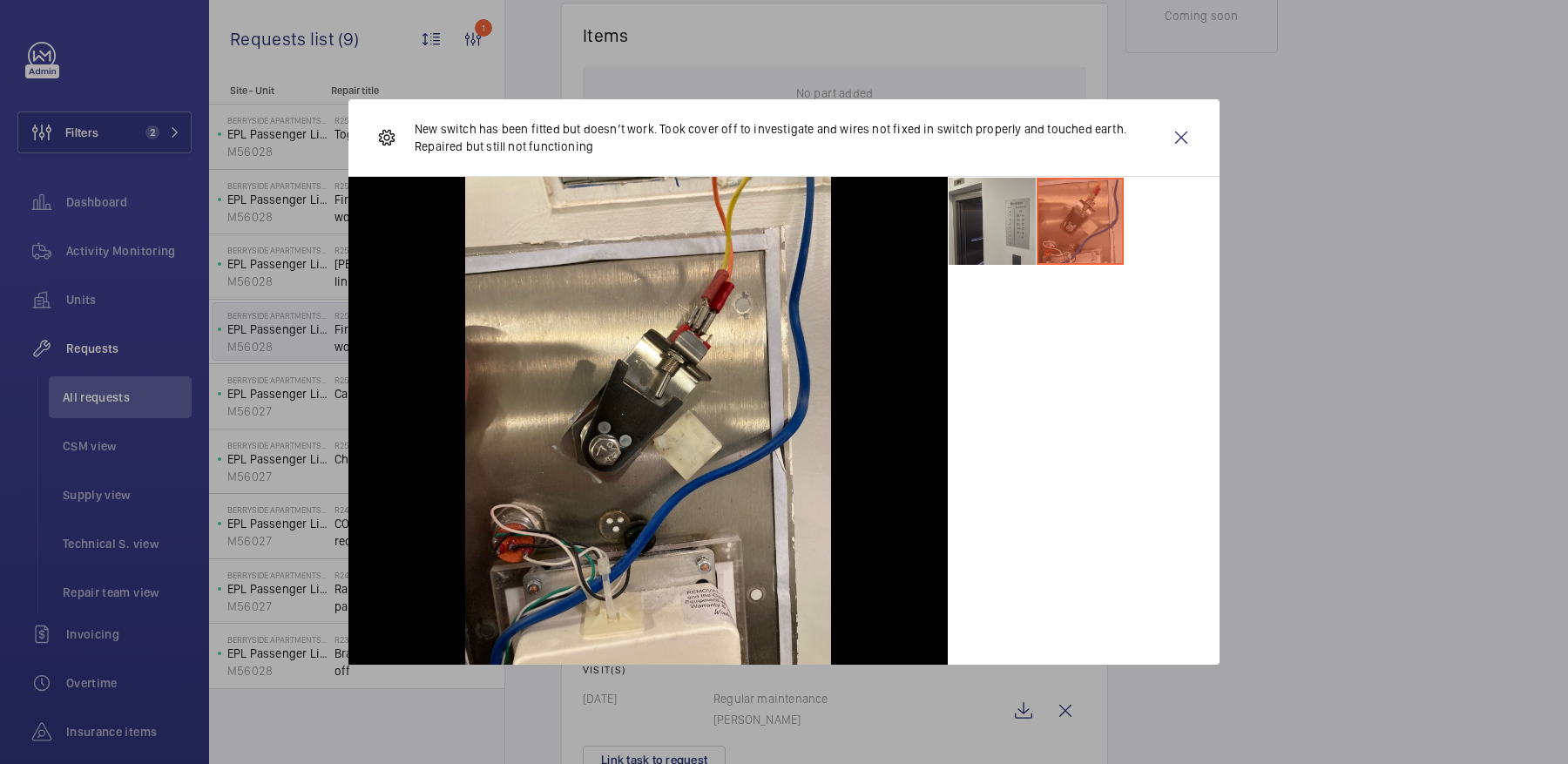
click at [980, 222] on li at bounding box center [992, 221] width 87 height 87
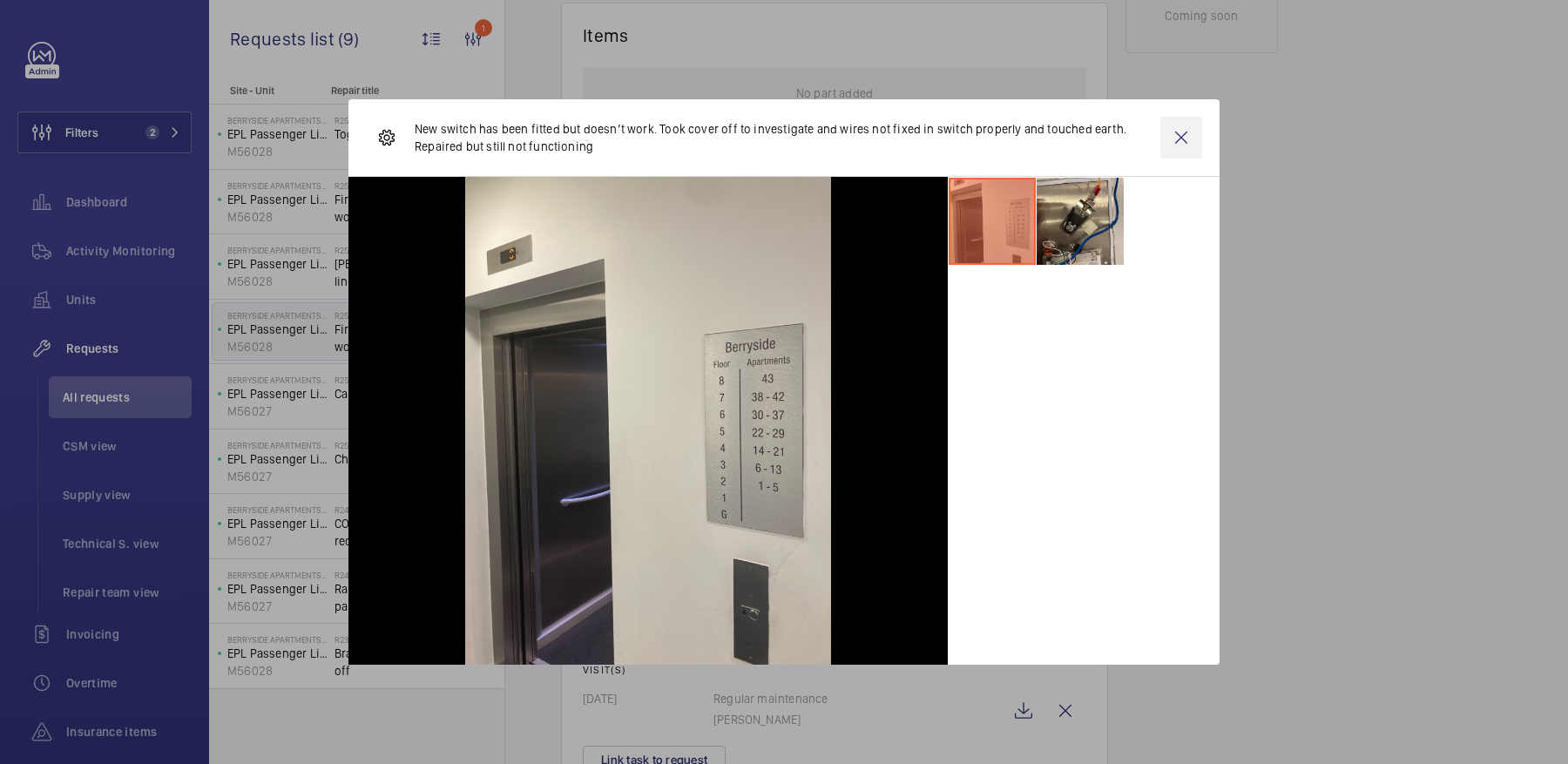
click at [1177, 145] on wm-front-icon-button at bounding box center [1181, 138] width 42 height 42
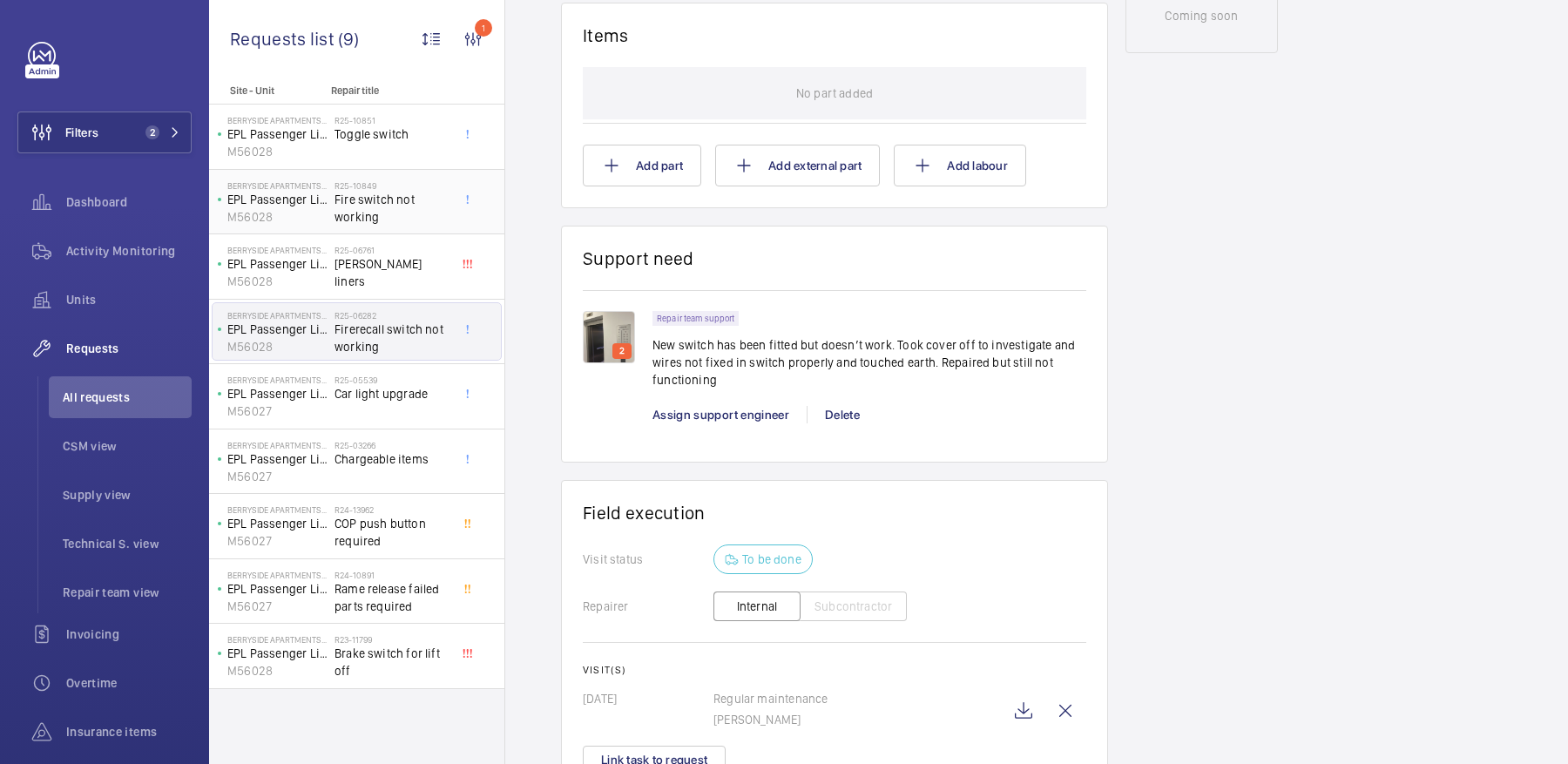
click at [395, 198] on span "Fire switch not working" at bounding box center [392, 208] width 115 height 35
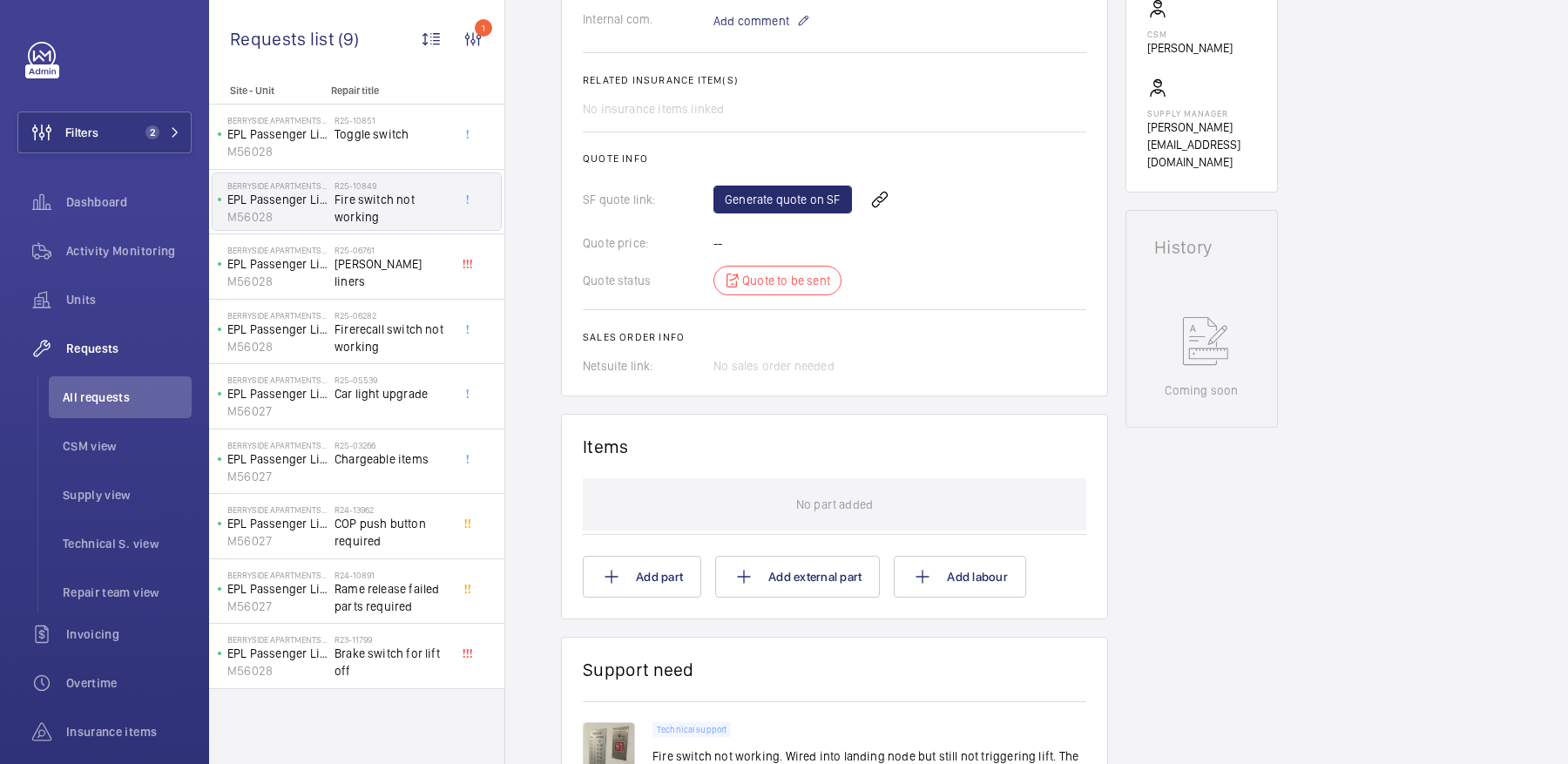
scroll to position [843, 0]
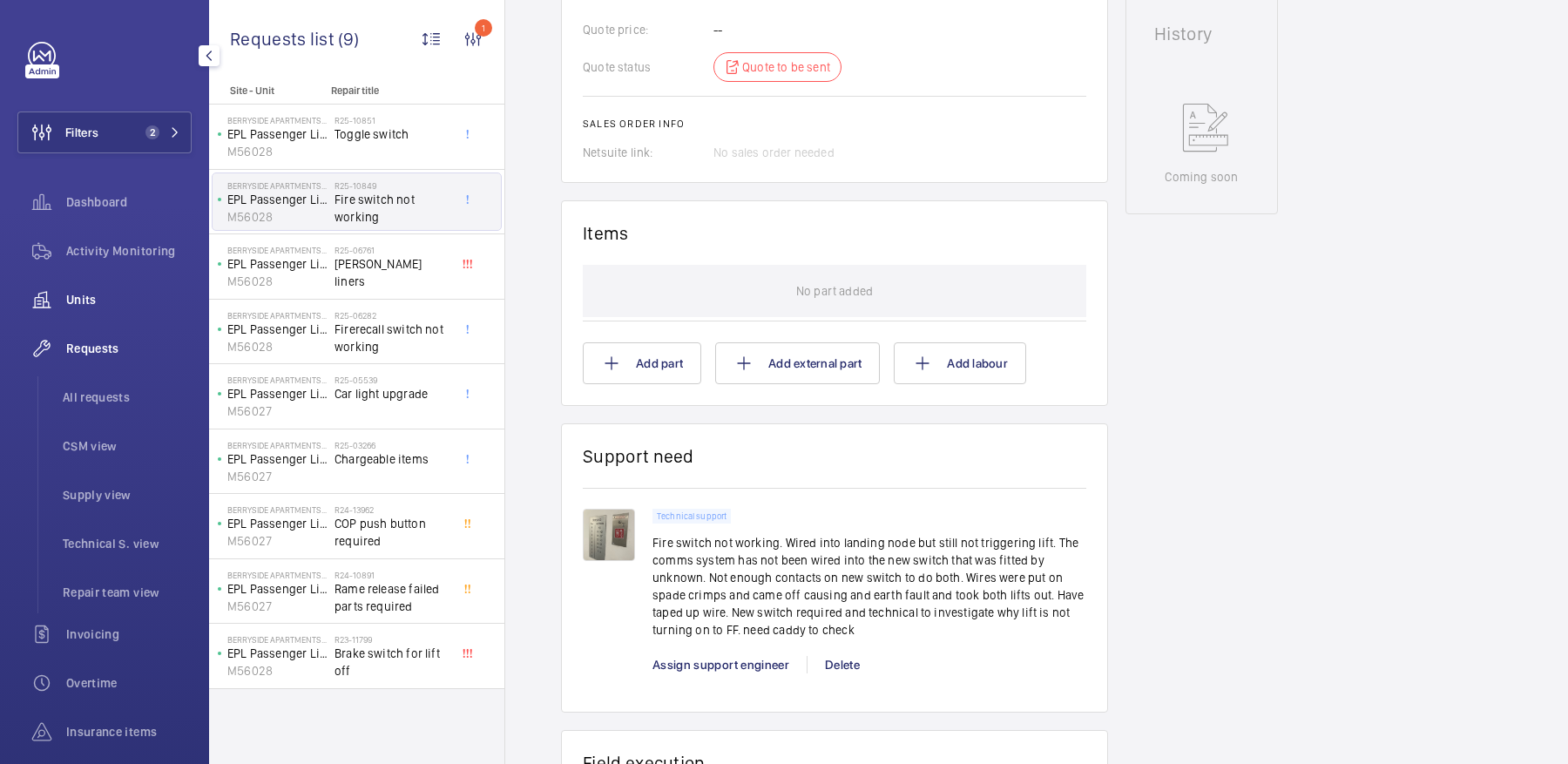
click at [106, 284] on div "Units" at bounding box center [105, 300] width 174 height 42
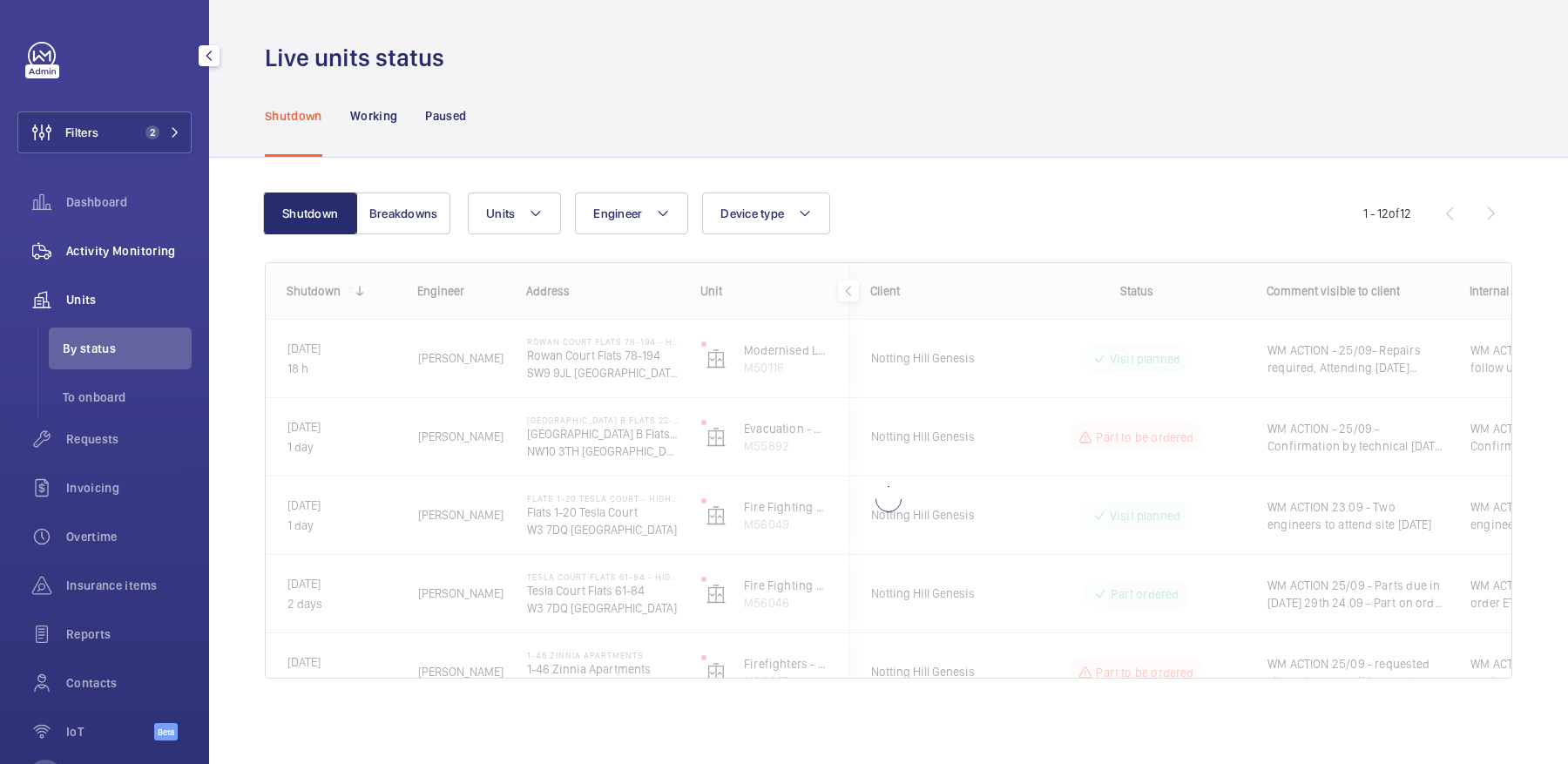
click at [80, 246] on span "Activity Monitoring" at bounding box center [129, 251] width 126 height 18
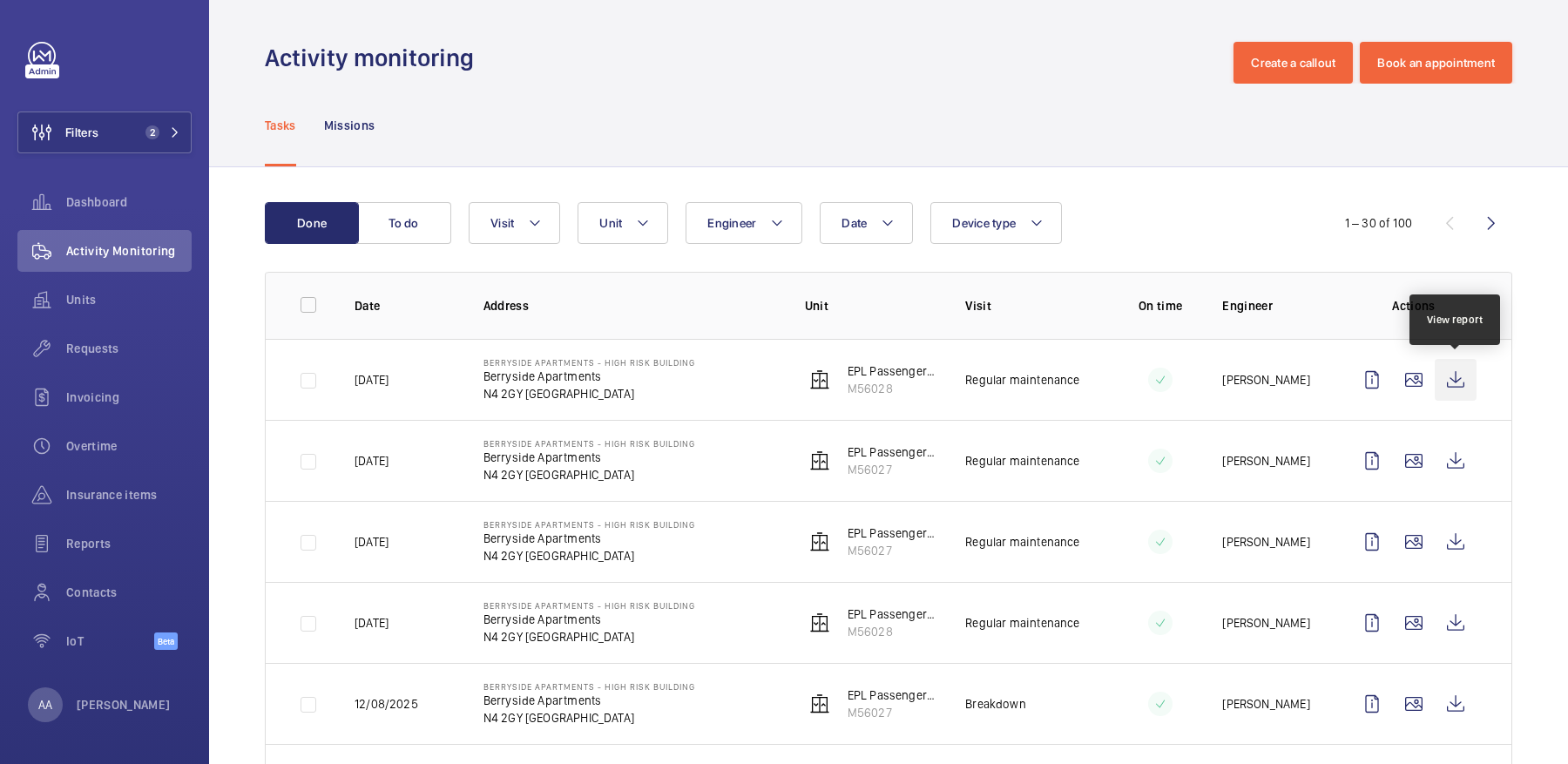
click at [1466, 379] on wm-front-icon-button at bounding box center [1456, 379] width 42 height 42
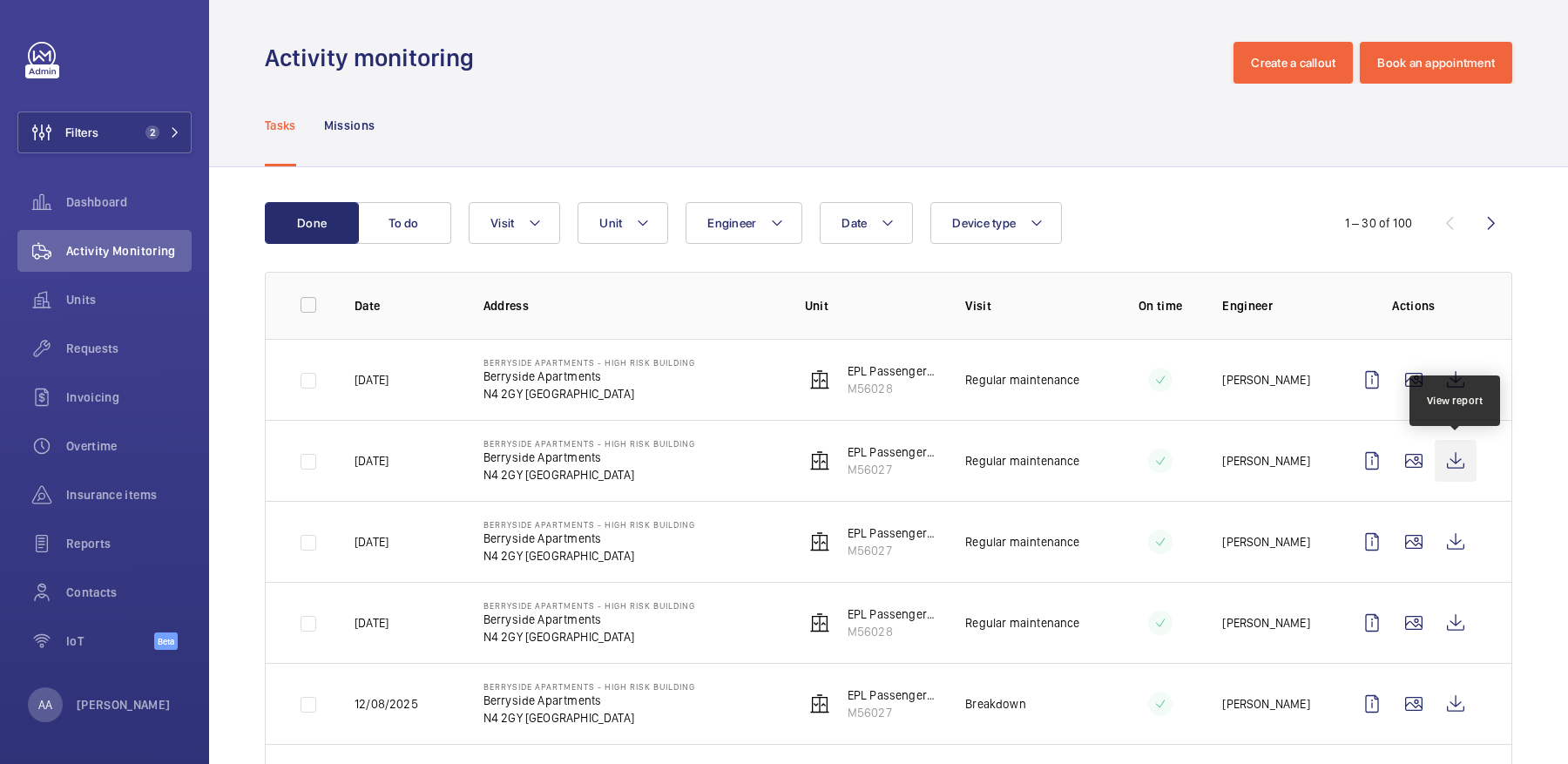
click at [1466, 448] on wm-front-icon-button at bounding box center [1456, 461] width 42 height 42
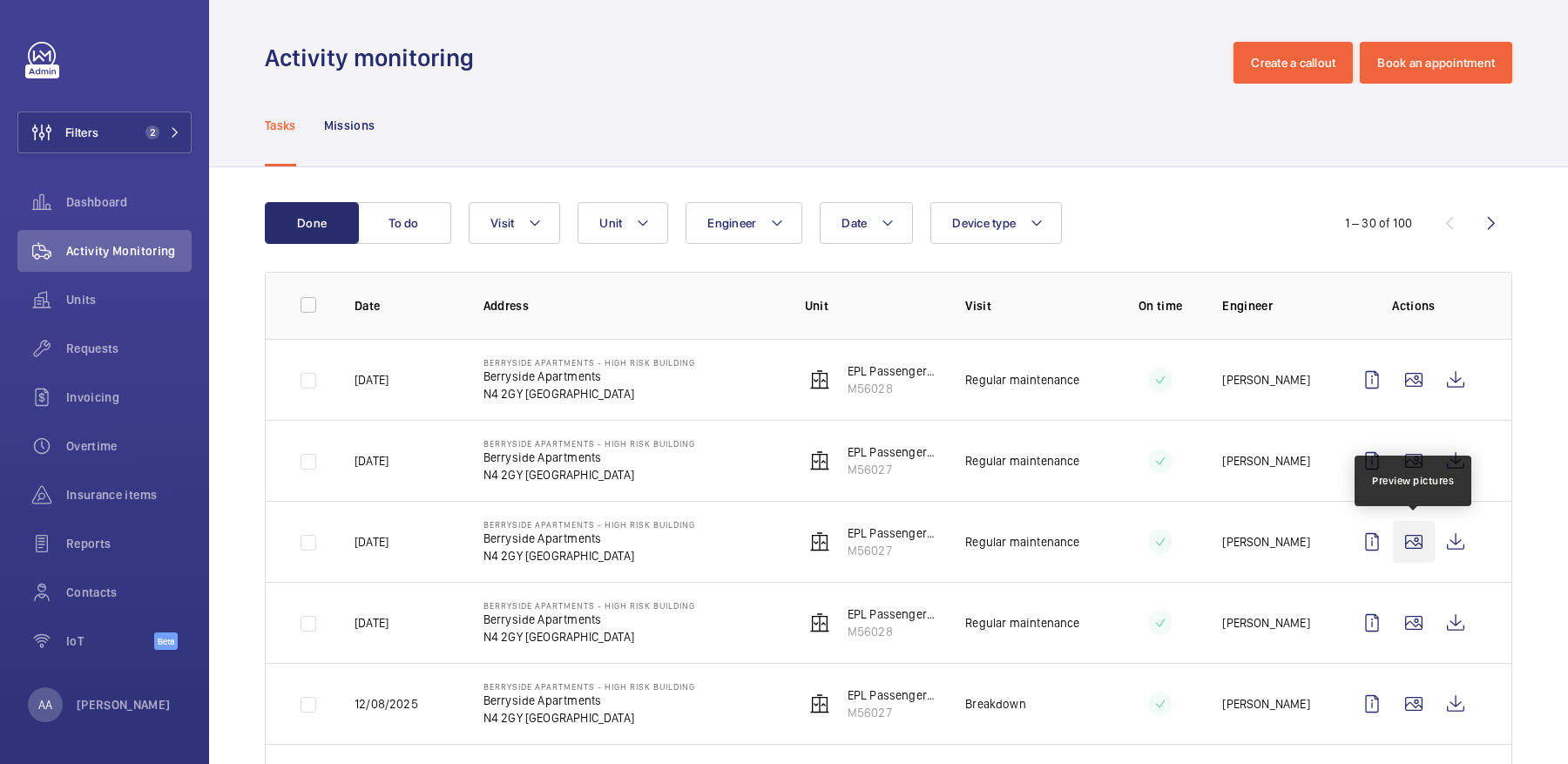
click at [1411, 540] on wm-front-icon-button at bounding box center [1413, 541] width 42 height 42
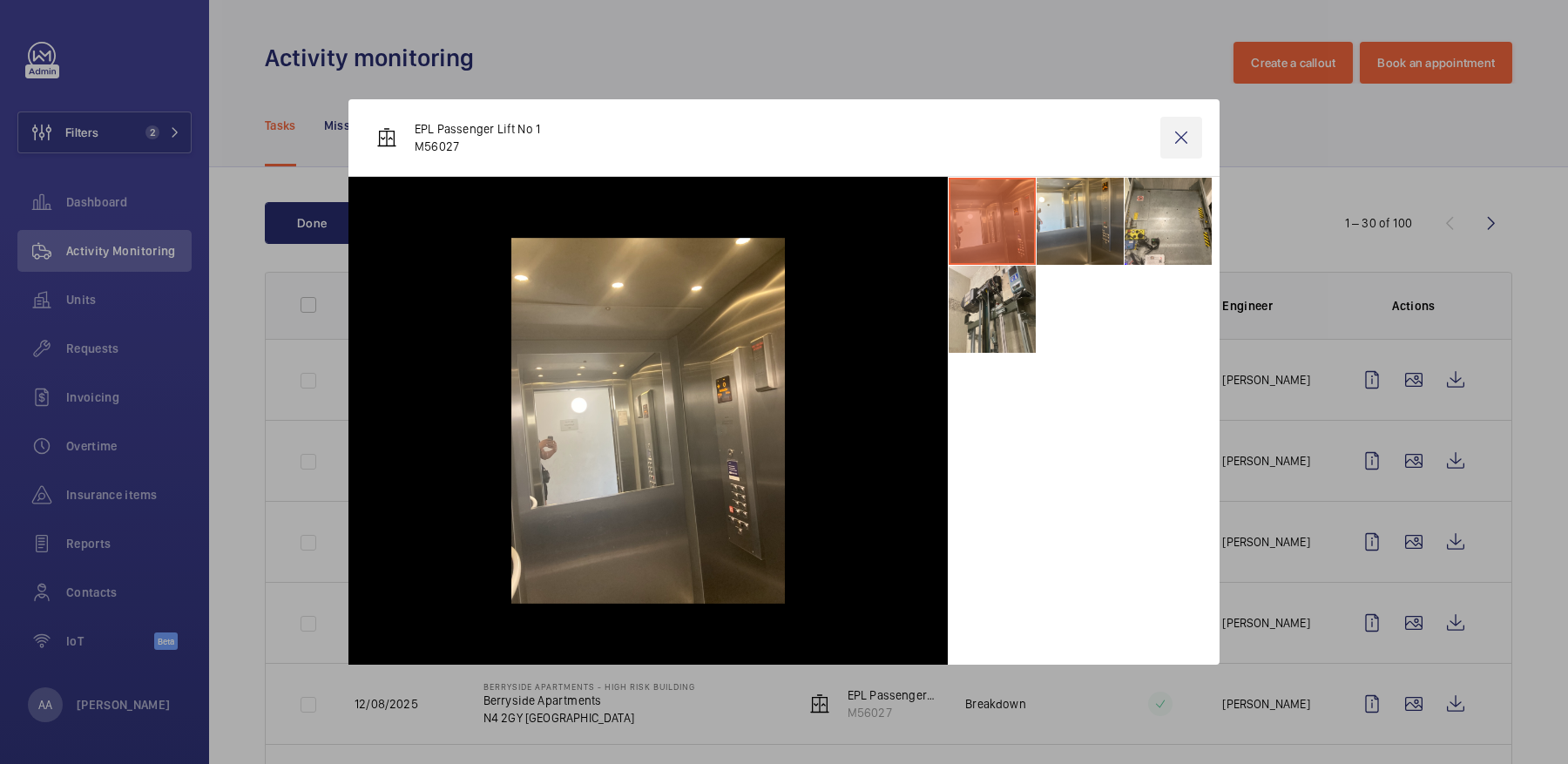
click at [1196, 134] on wm-front-icon-button at bounding box center [1181, 138] width 42 height 42
click at [1413, 537] on wm-front-icon-button at bounding box center [1413, 541] width 42 height 42
click at [1184, 140] on wm-front-icon-button at bounding box center [1181, 138] width 42 height 42
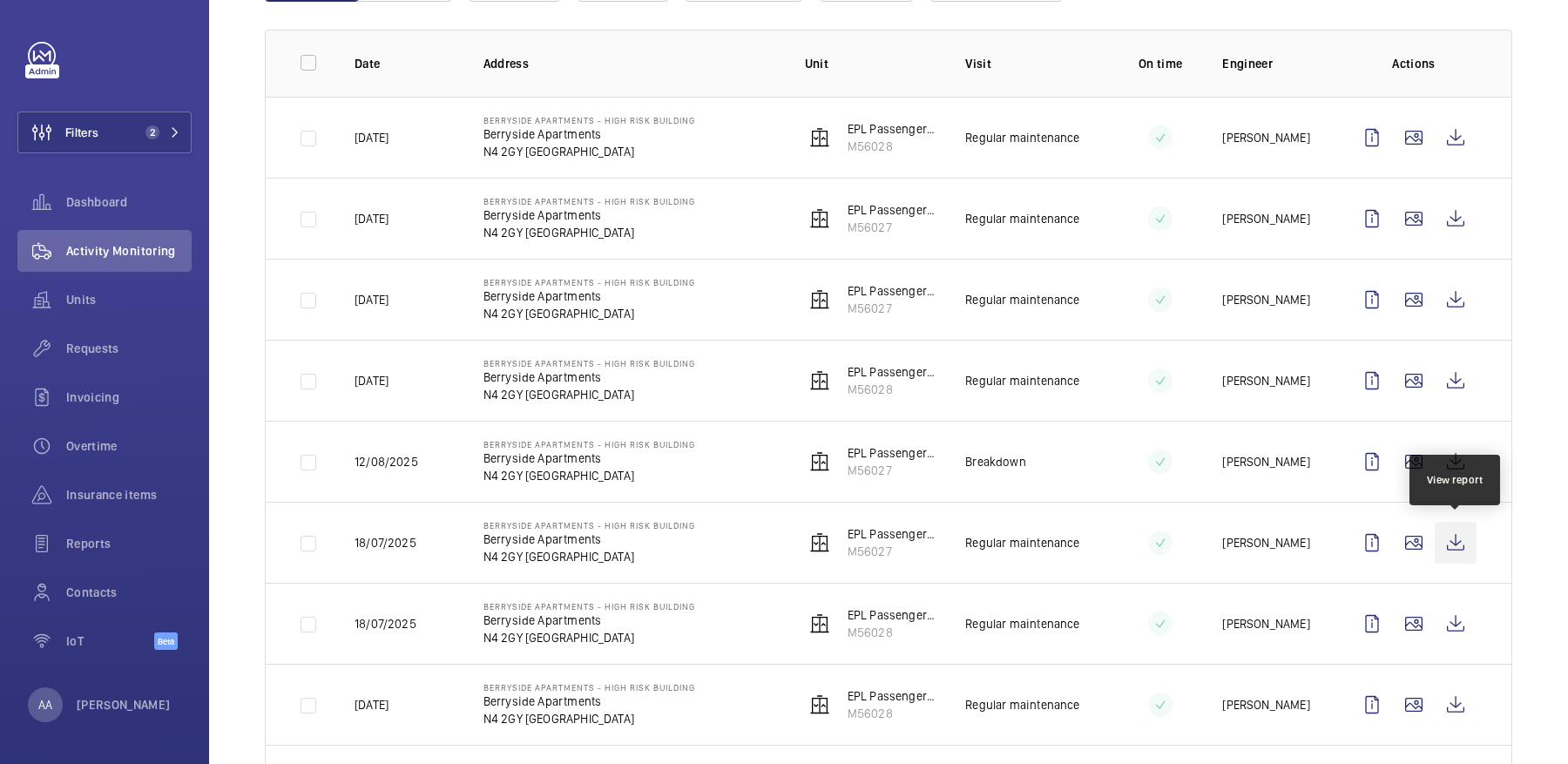
click at [1457, 540] on wm-front-icon-button at bounding box center [1456, 542] width 42 height 42
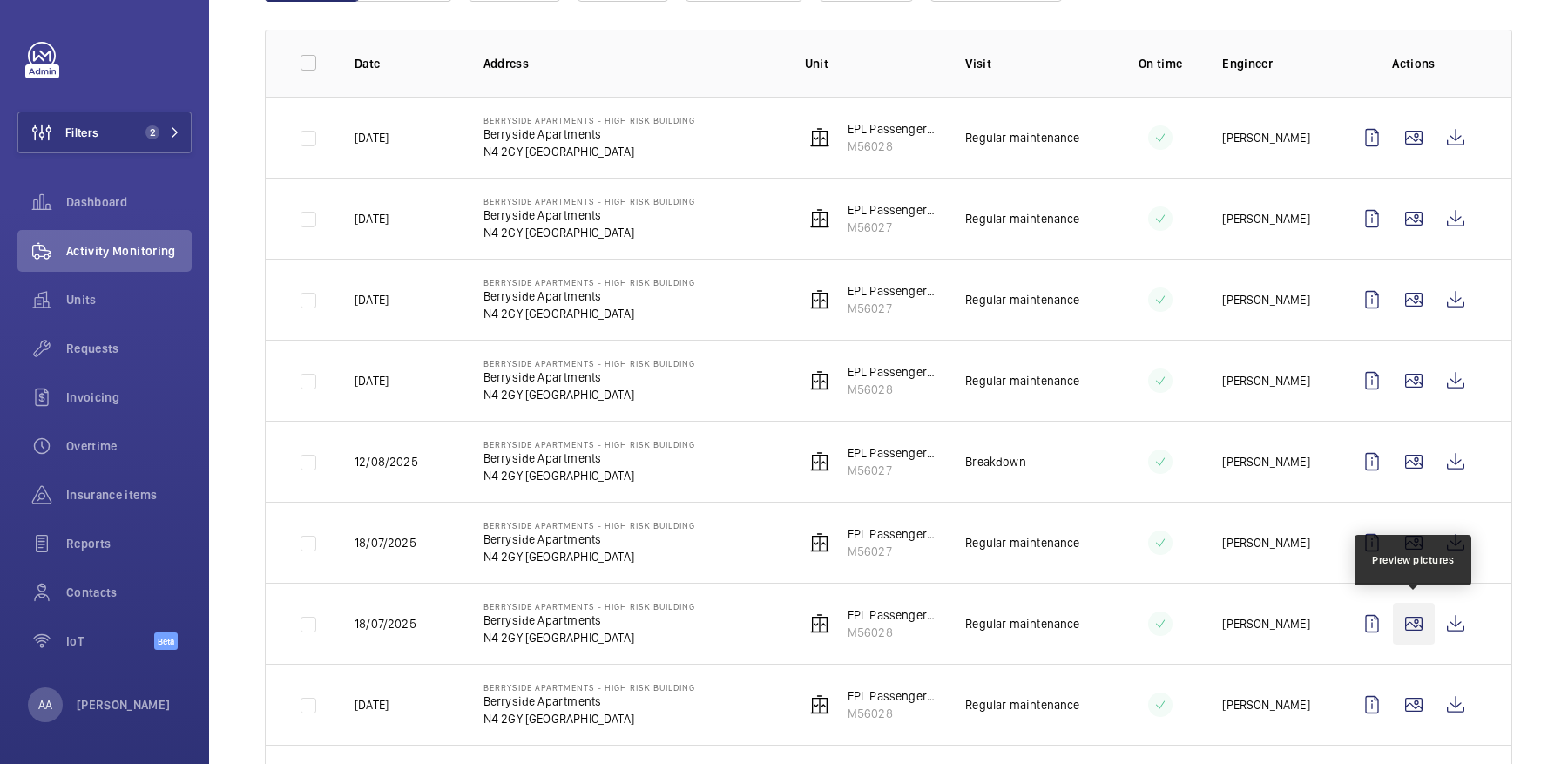
click at [1406, 618] on wm-front-icon-button at bounding box center [1413, 623] width 42 height 42
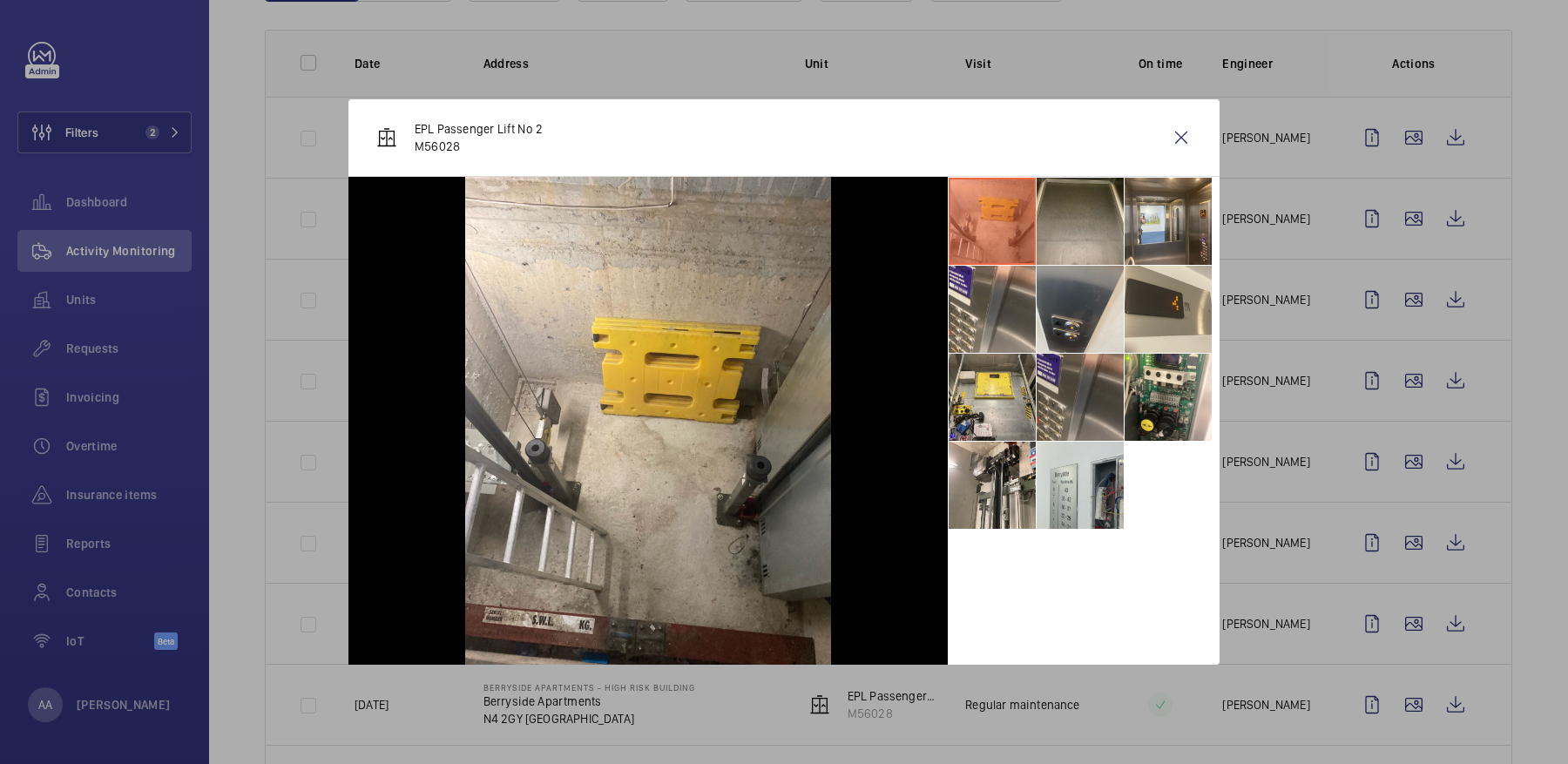
click at [1060, 388] on li at bounding box center [1080, 397] width 87 height 87
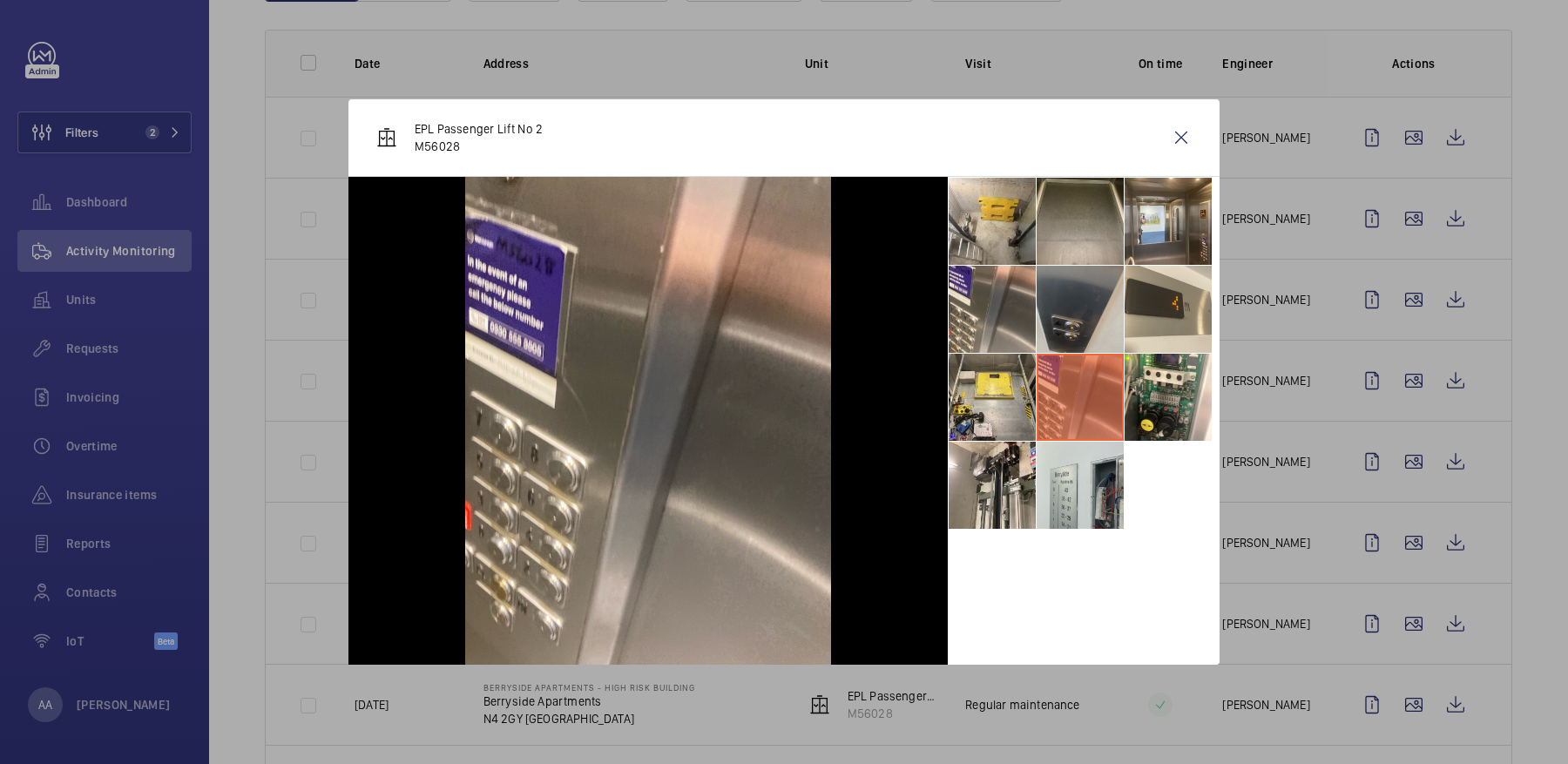
click at [1072, 329] on li at bounding box center [1080, 309] width 87 height 87
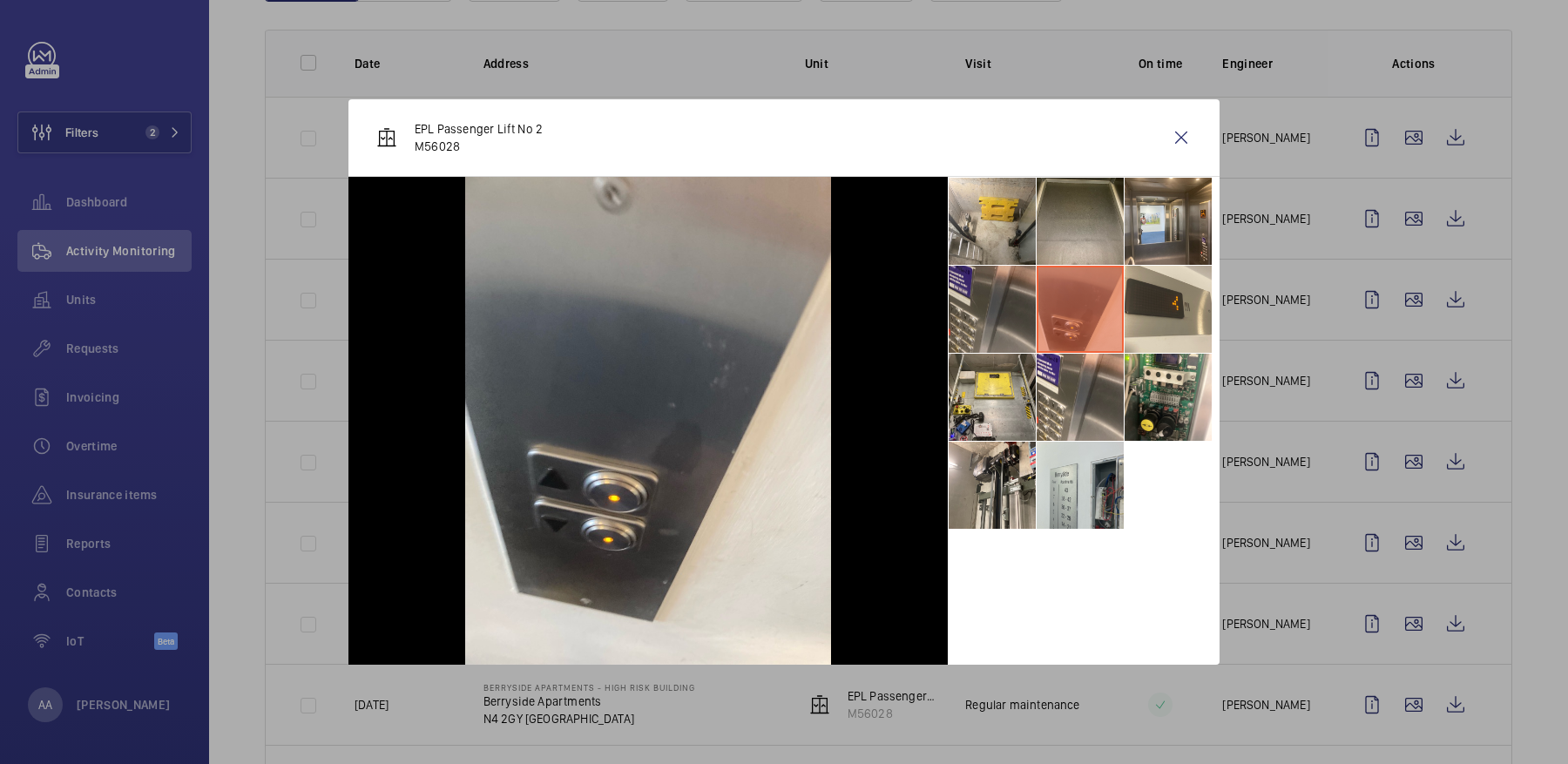
click at [996, 323] on li at bounding box center [992, 309] width 87 height 87
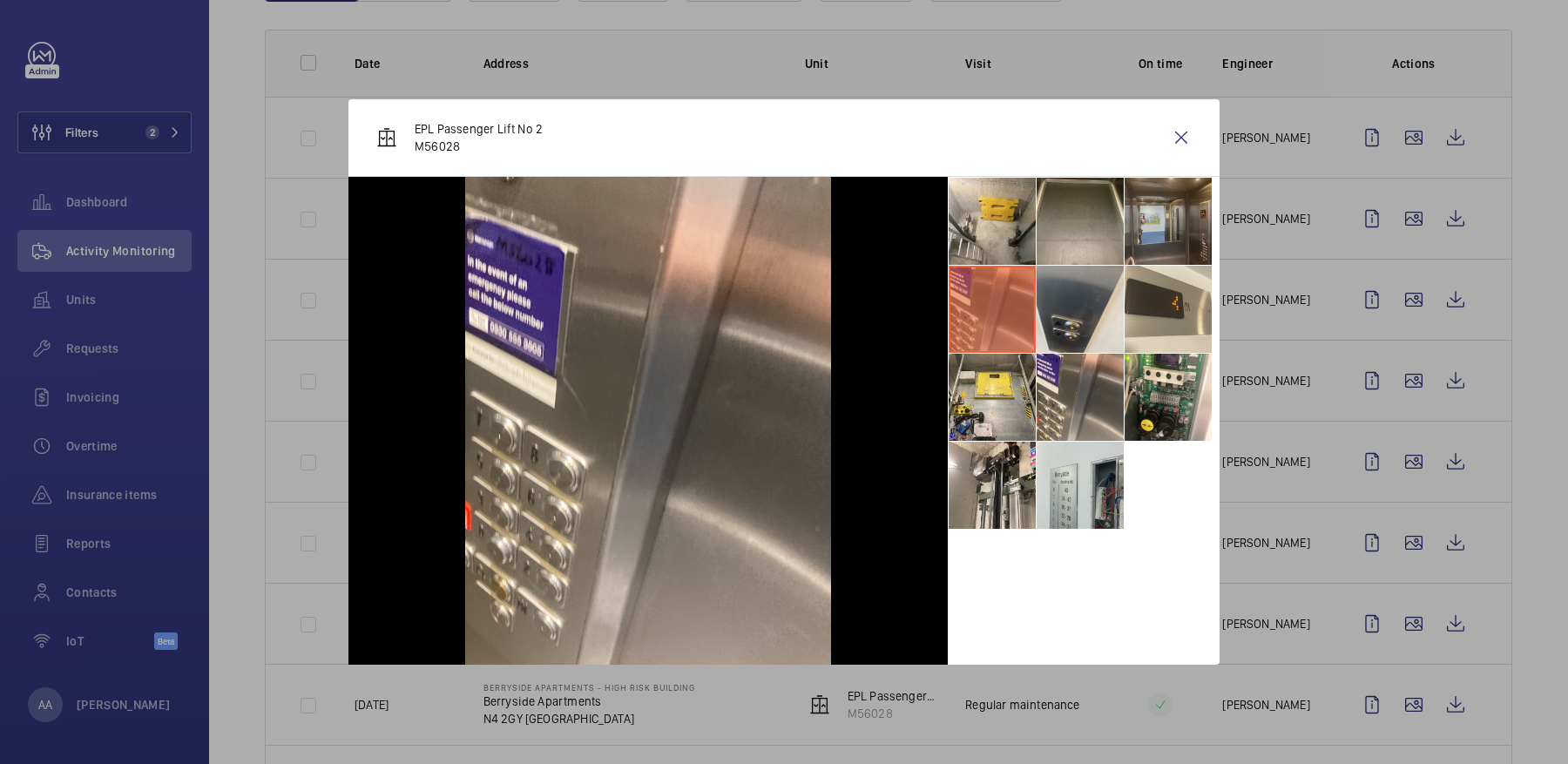
click at [1186, 230] on li at bounding box center [1167, 221] width 87 height 87
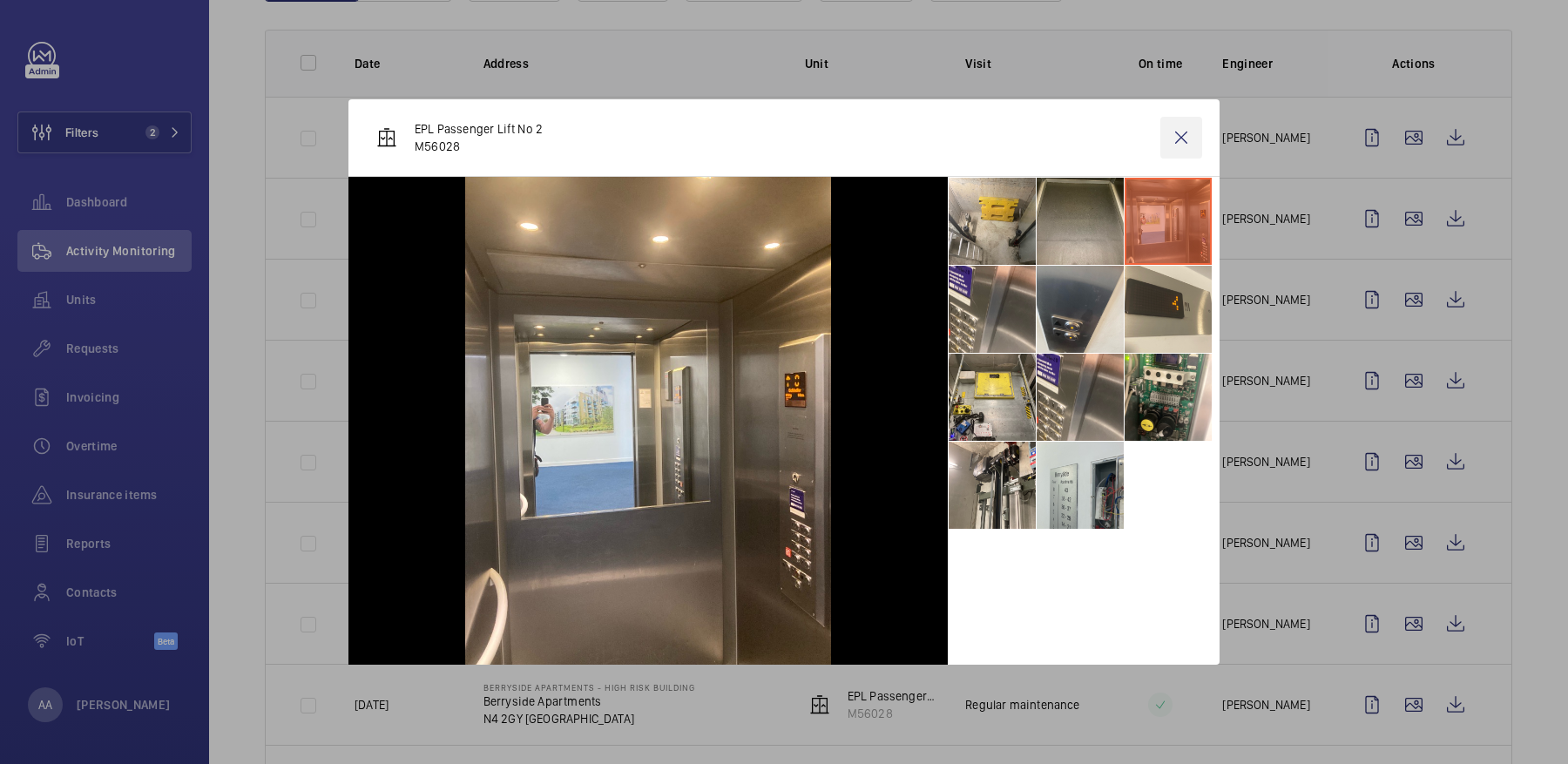
click at [1187, 133] on wm-front-icon-button at bounding box center [1181, 138] width 42 height 42
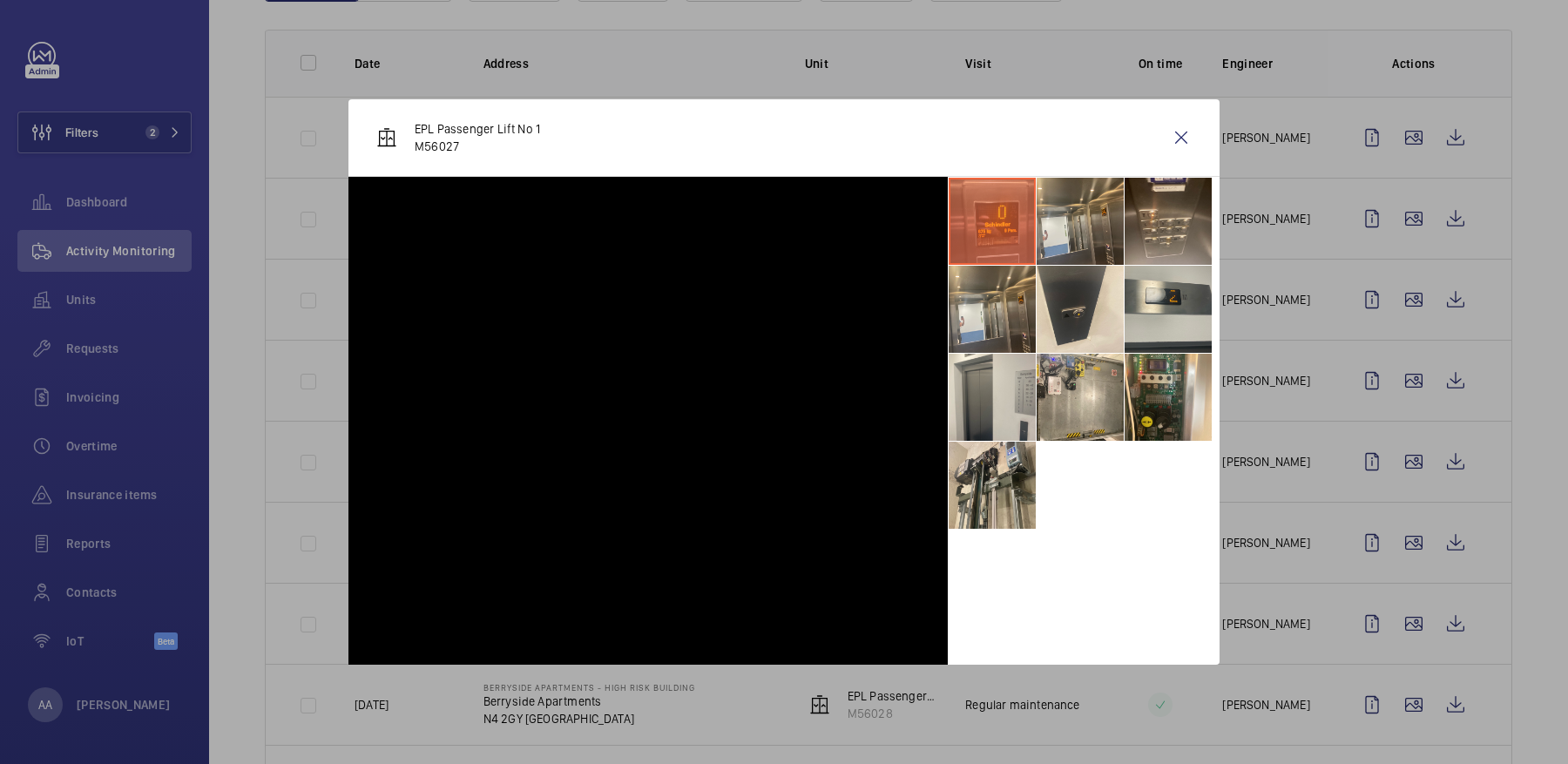
scroll to position [373, 0]
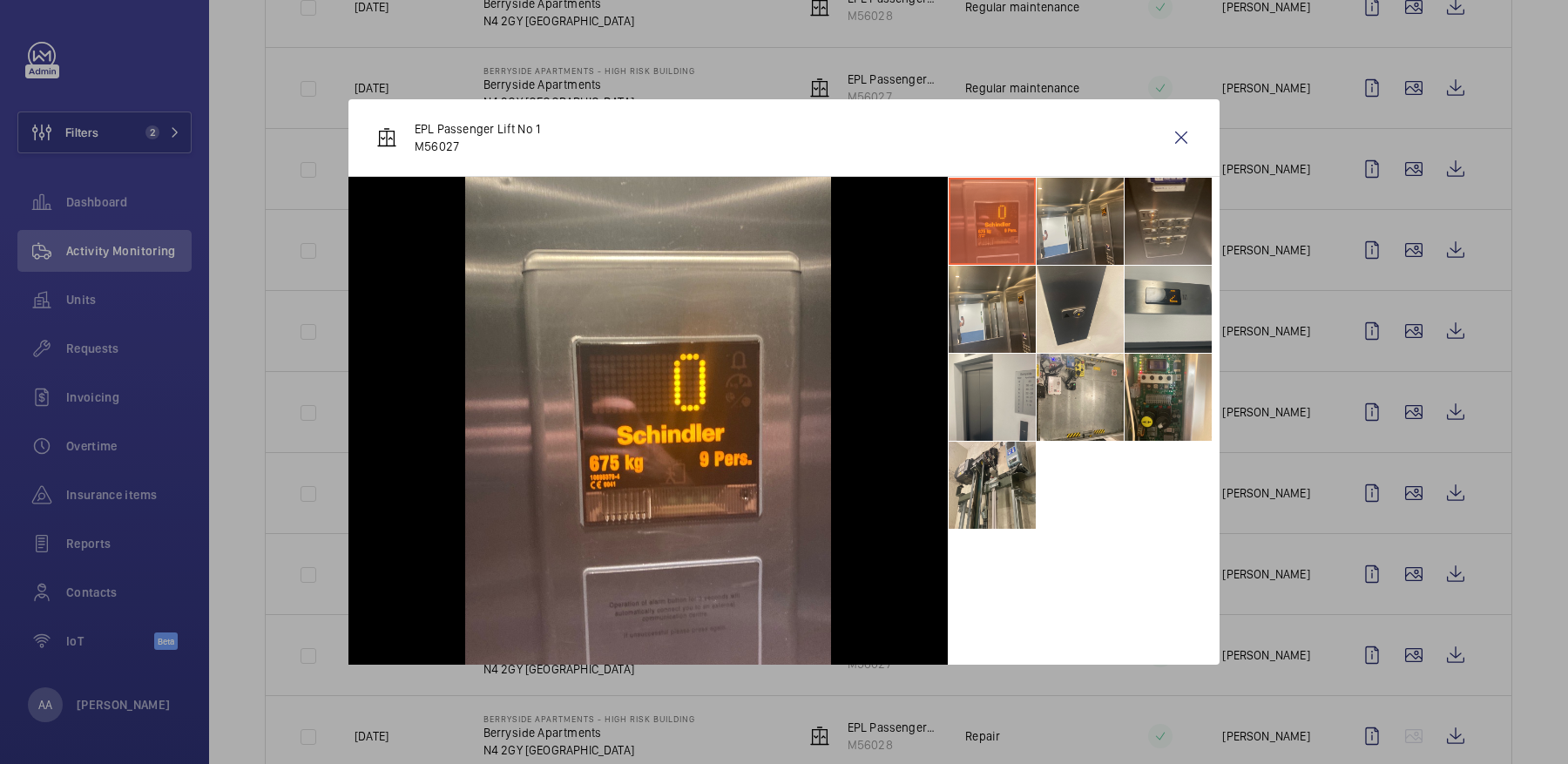
click at [1164, 224] on li at bounding box center [1167, 221] width 87 height 87
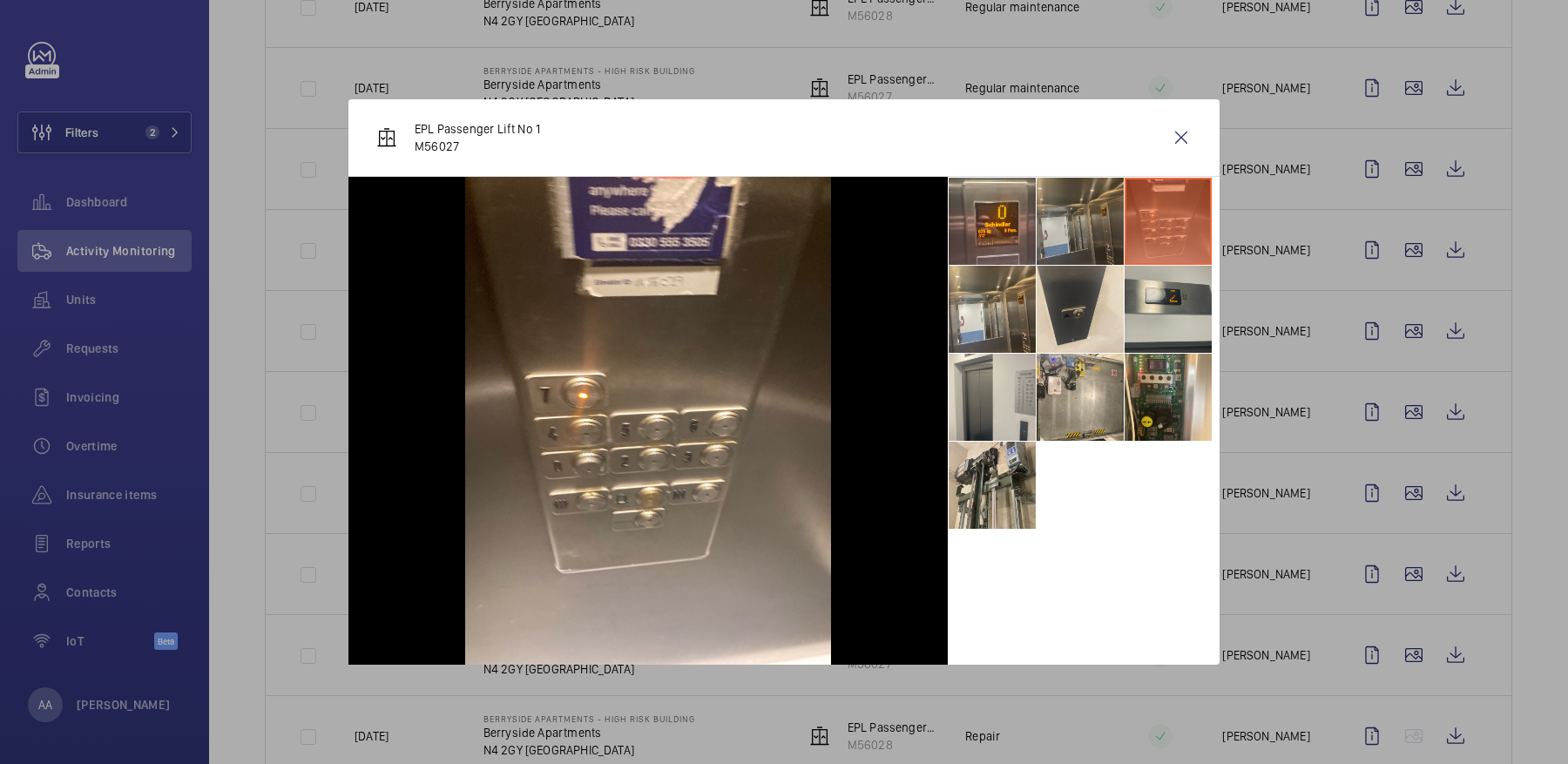
click at [1078, 232] on li at bounding box center [1080, 221] width 87 height 87
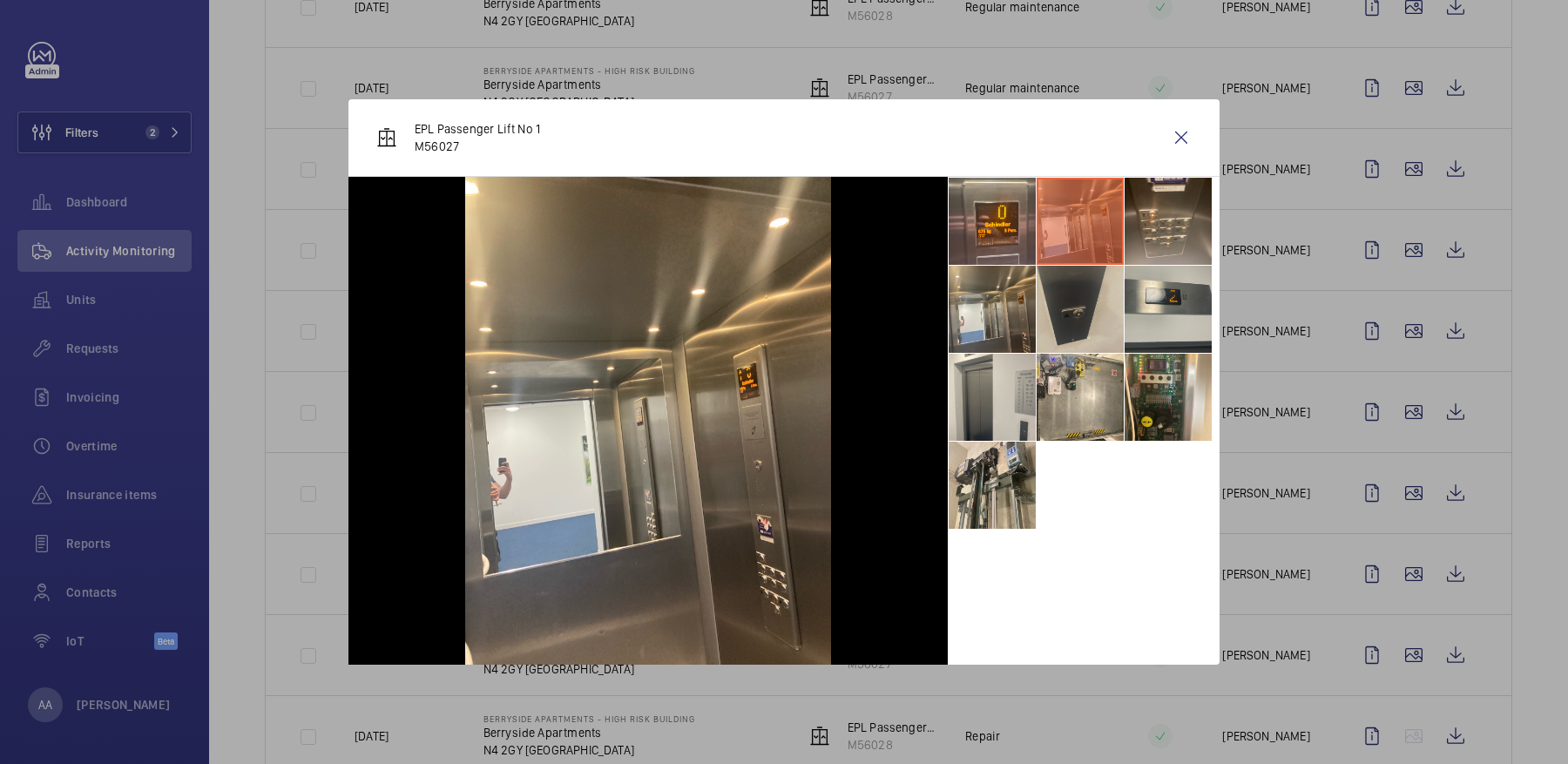
click at [1090, 329] on li at bounding box center [1080, 309] width 87 height 87
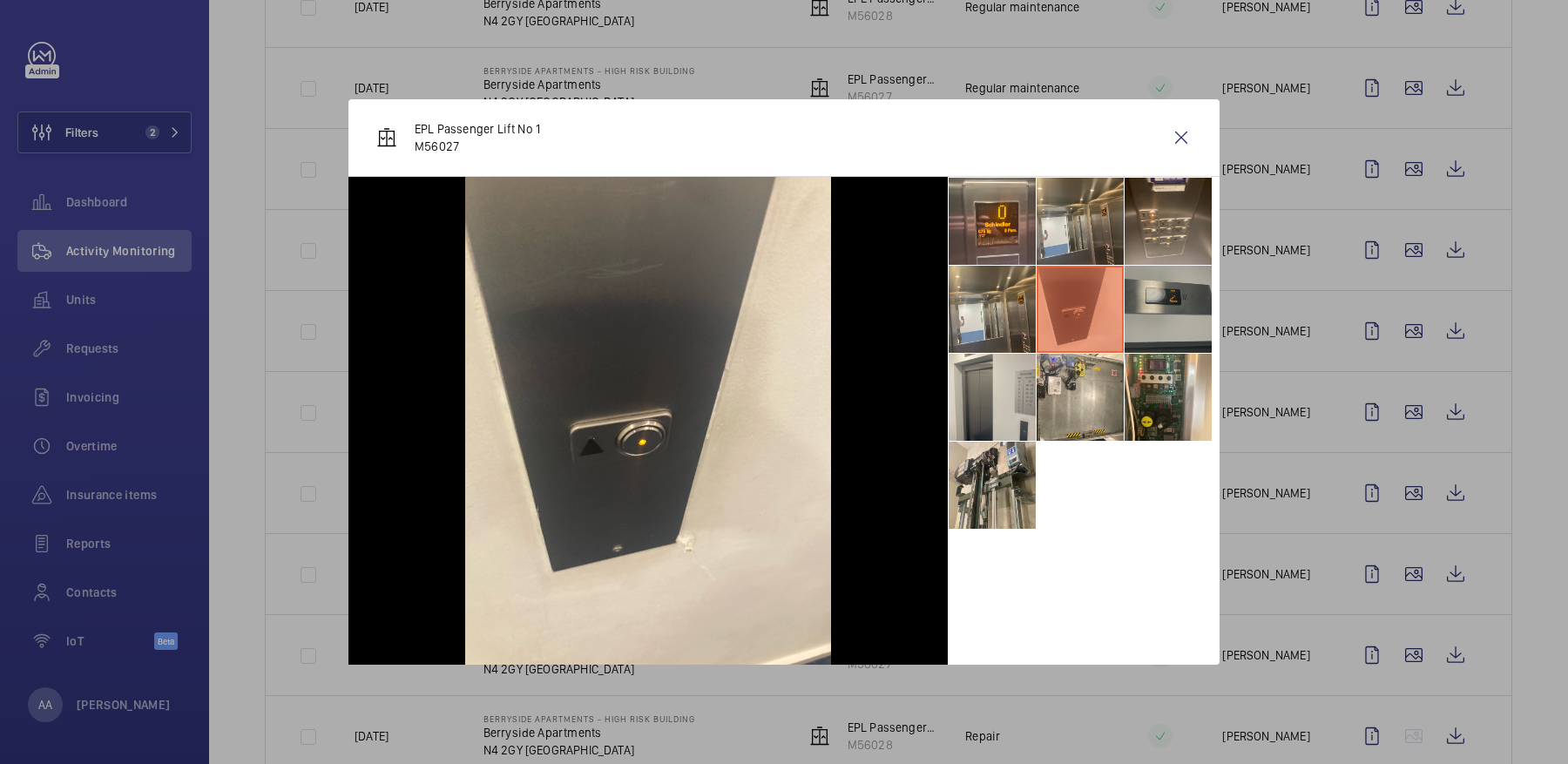
click at [1167, 304] on li at bounding box center [1167, 309] width 87 height 87
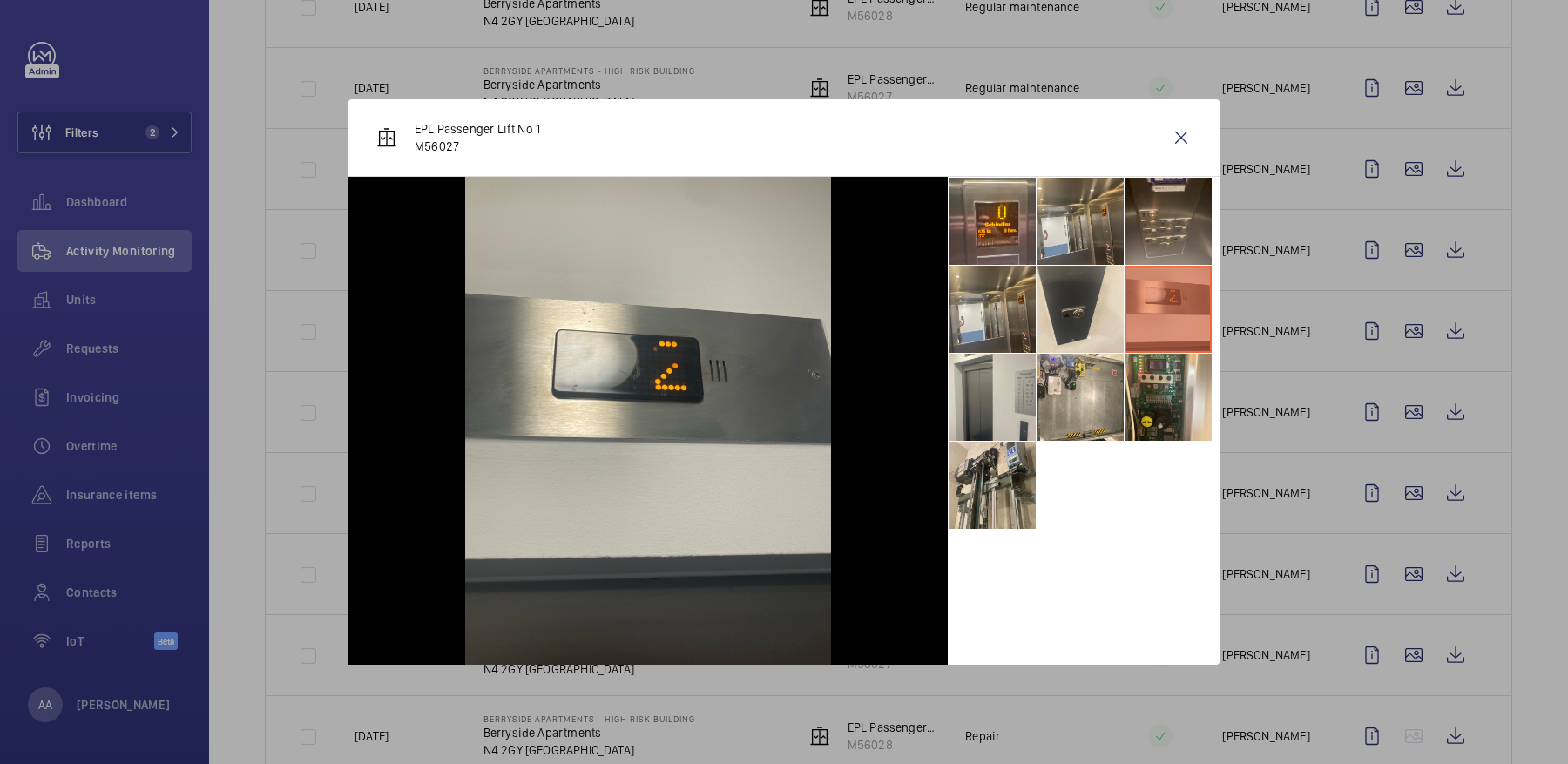
click at [1163, 228] on li at bounding box center [1167, 221] width 87 height 87
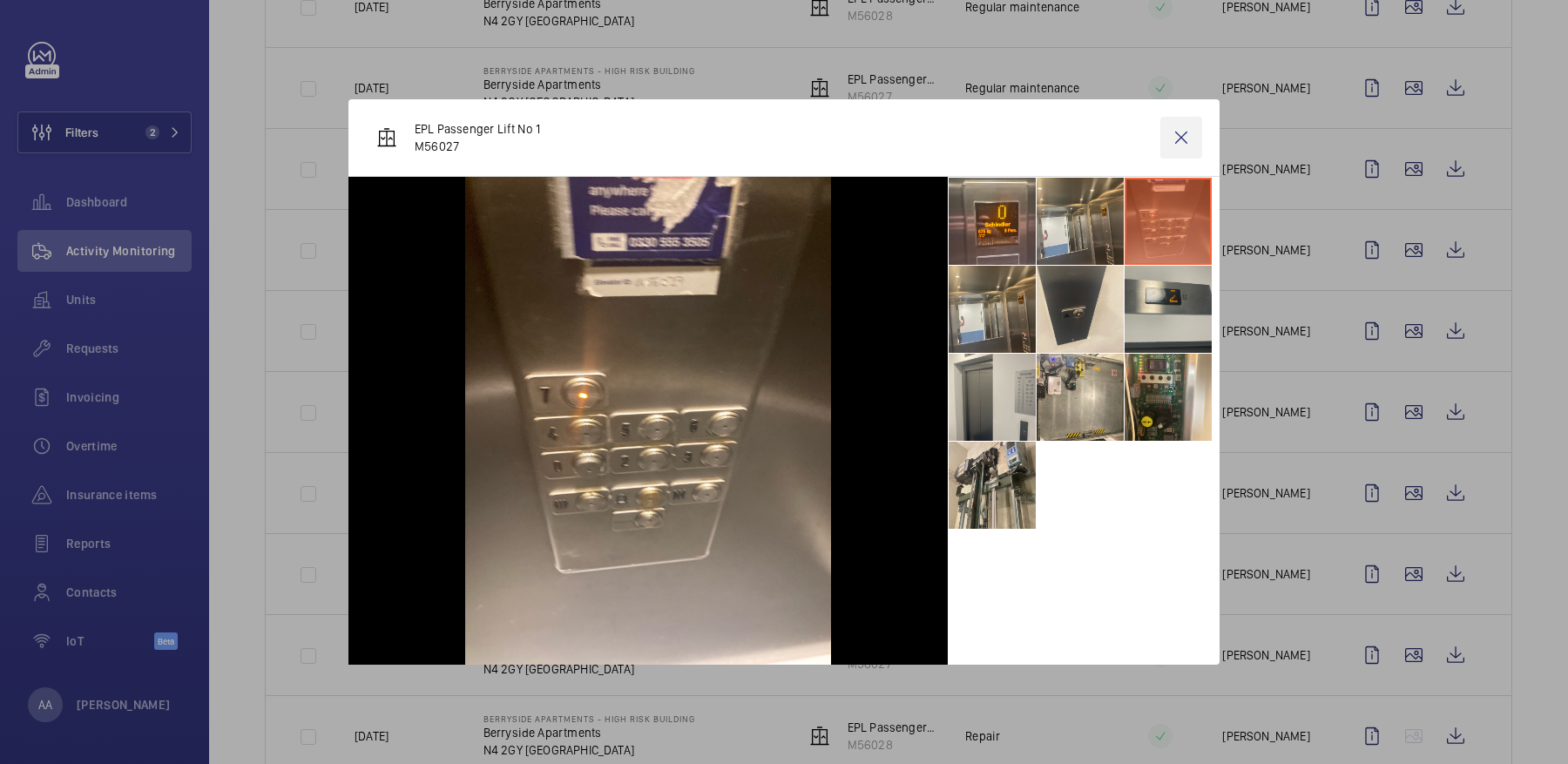
click at [1186, 130] on wm-front-icon-button at bounding box center [1181, 138] width 42 height 42
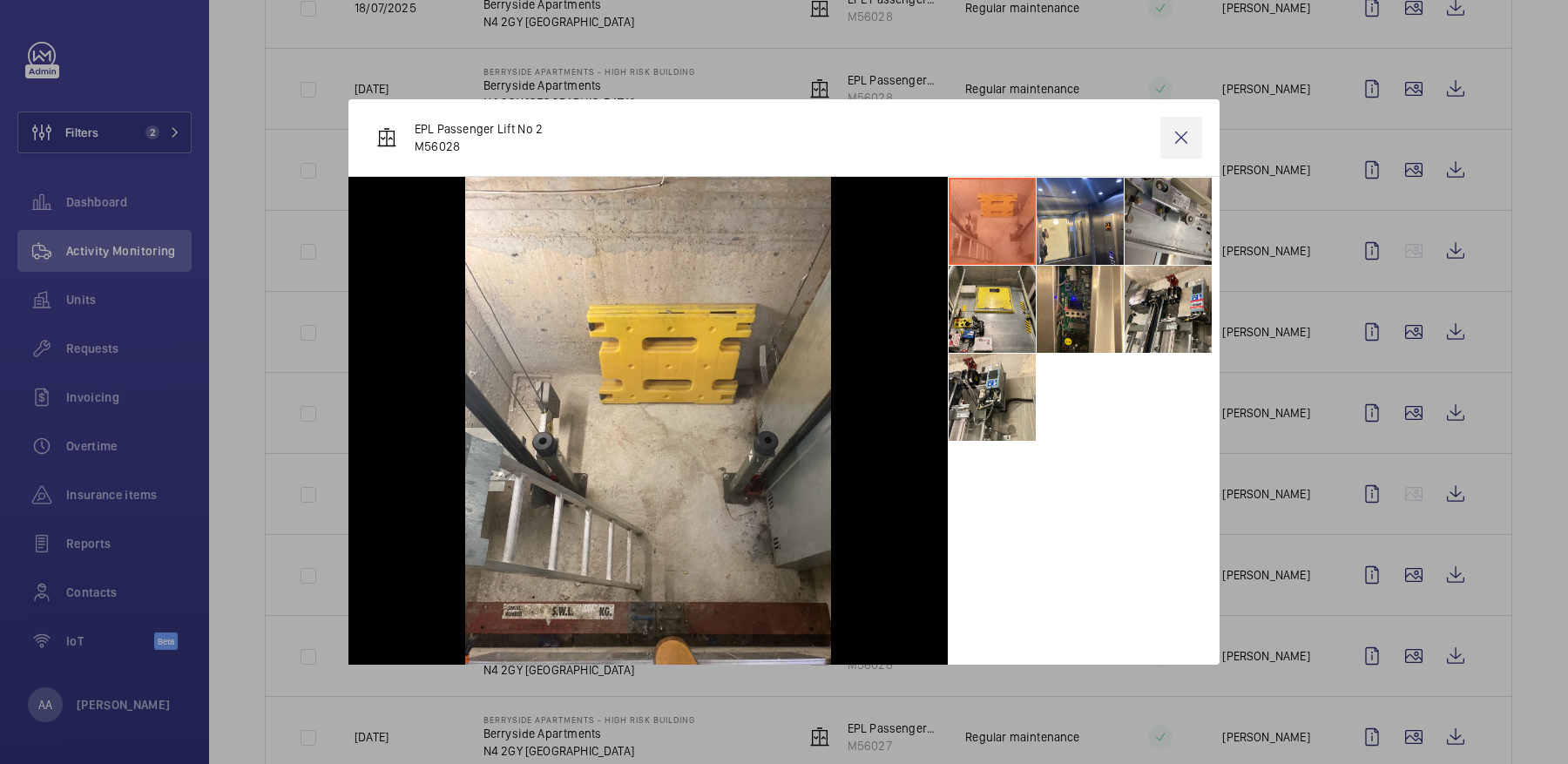
click at [1196, 154] on wm-front-icon-button at bounding box center [1181, 138] width 42 height 42
click at [1413, 566] on wm-front-icon-button at bounding box center [1413, 574] width 42 height 42
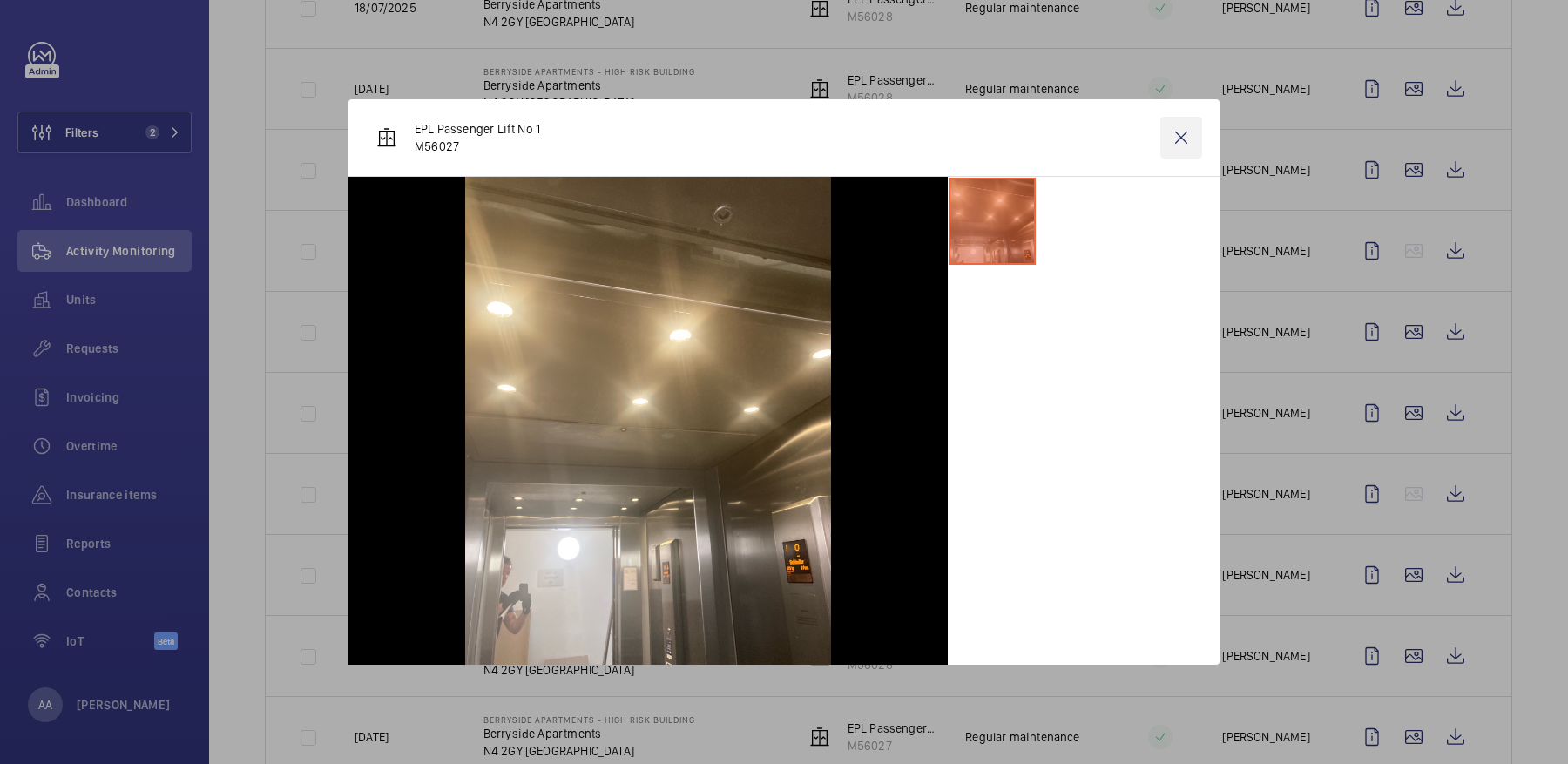
click at [1178, 131] on wm-front-icon-button at bounding box center [1181, 138] width 42 height 42
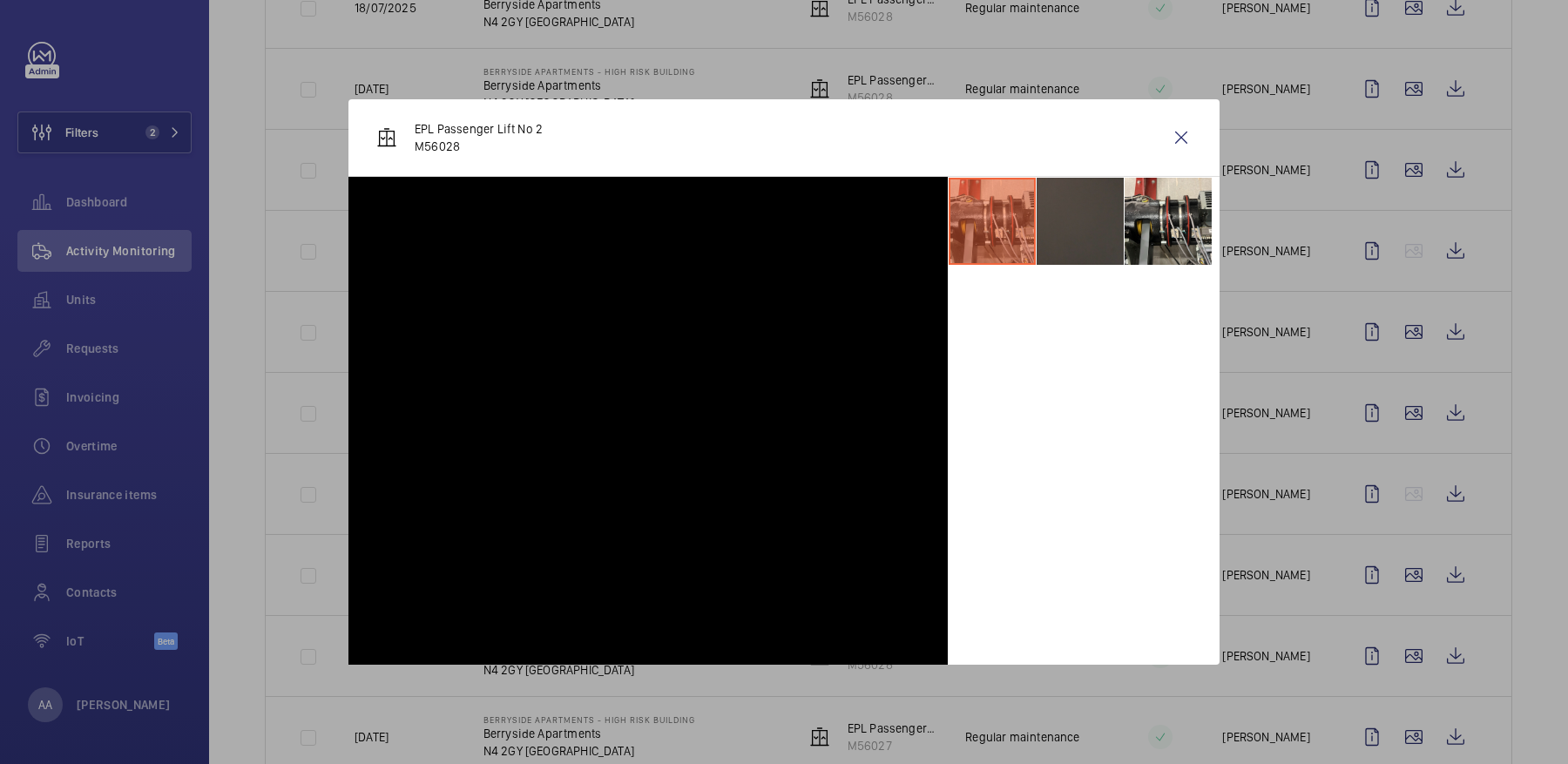
scroll to position [1082, 0]
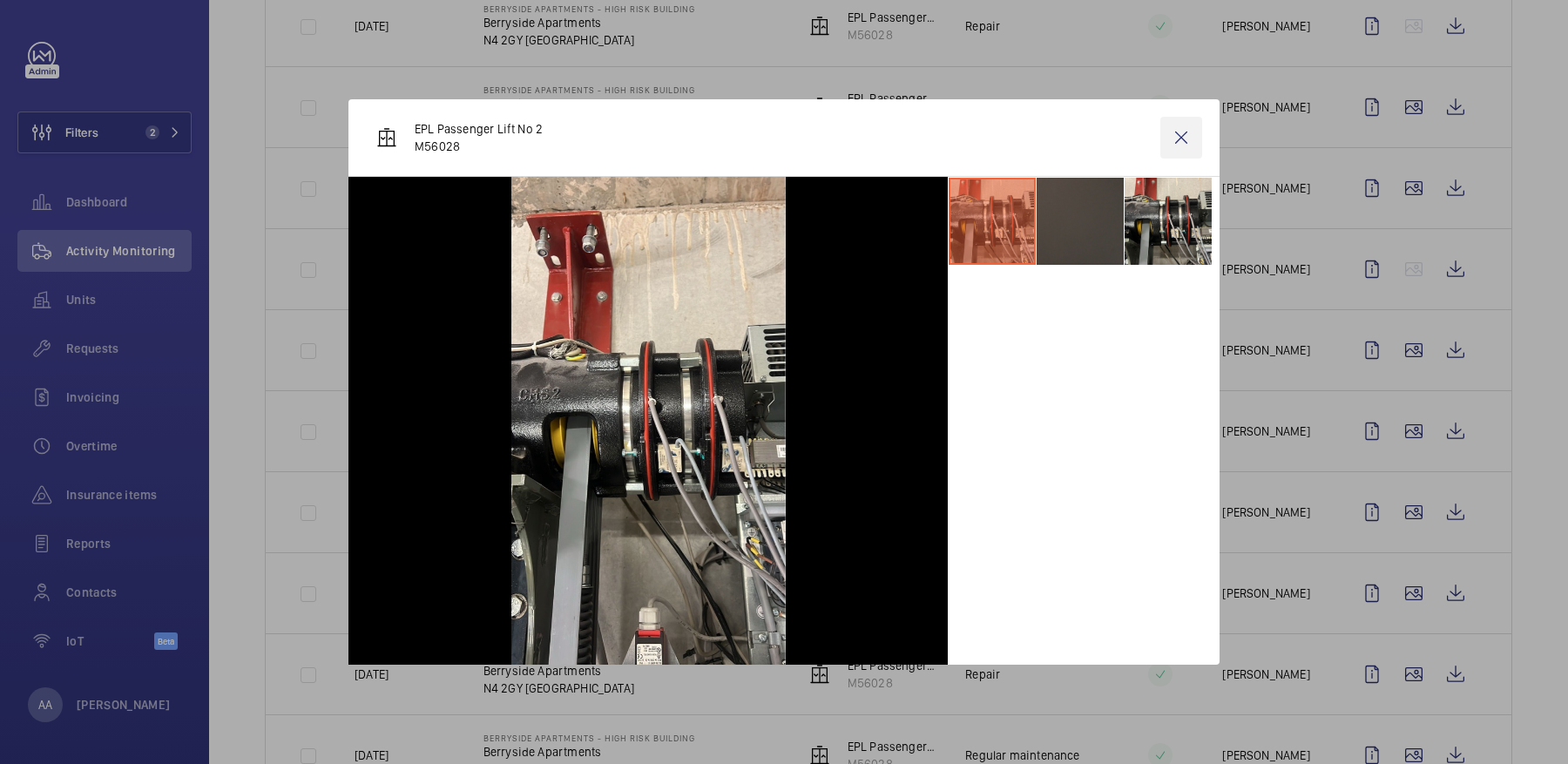
click at [1181, 136] on wm-front-icon-button at bounding box center [1181, 138] width 42 height 42
click at [1422, 589] on wm-front-icon-button at bounding box center [1413, 593] width 42 height 42
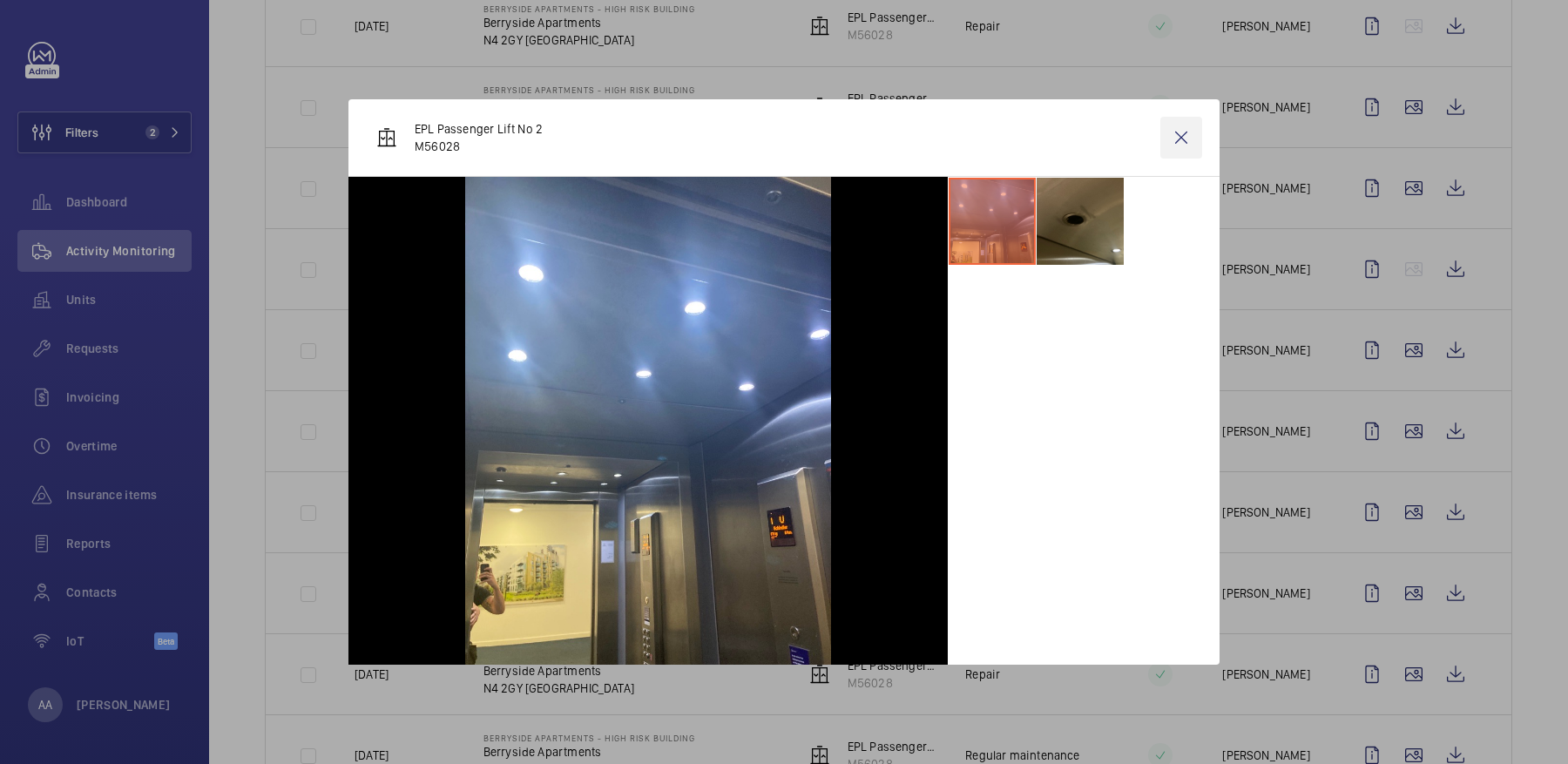
click at [1185, 131] on wm-front-icon-button at bounding box center [1181, 138] width 42 height 42
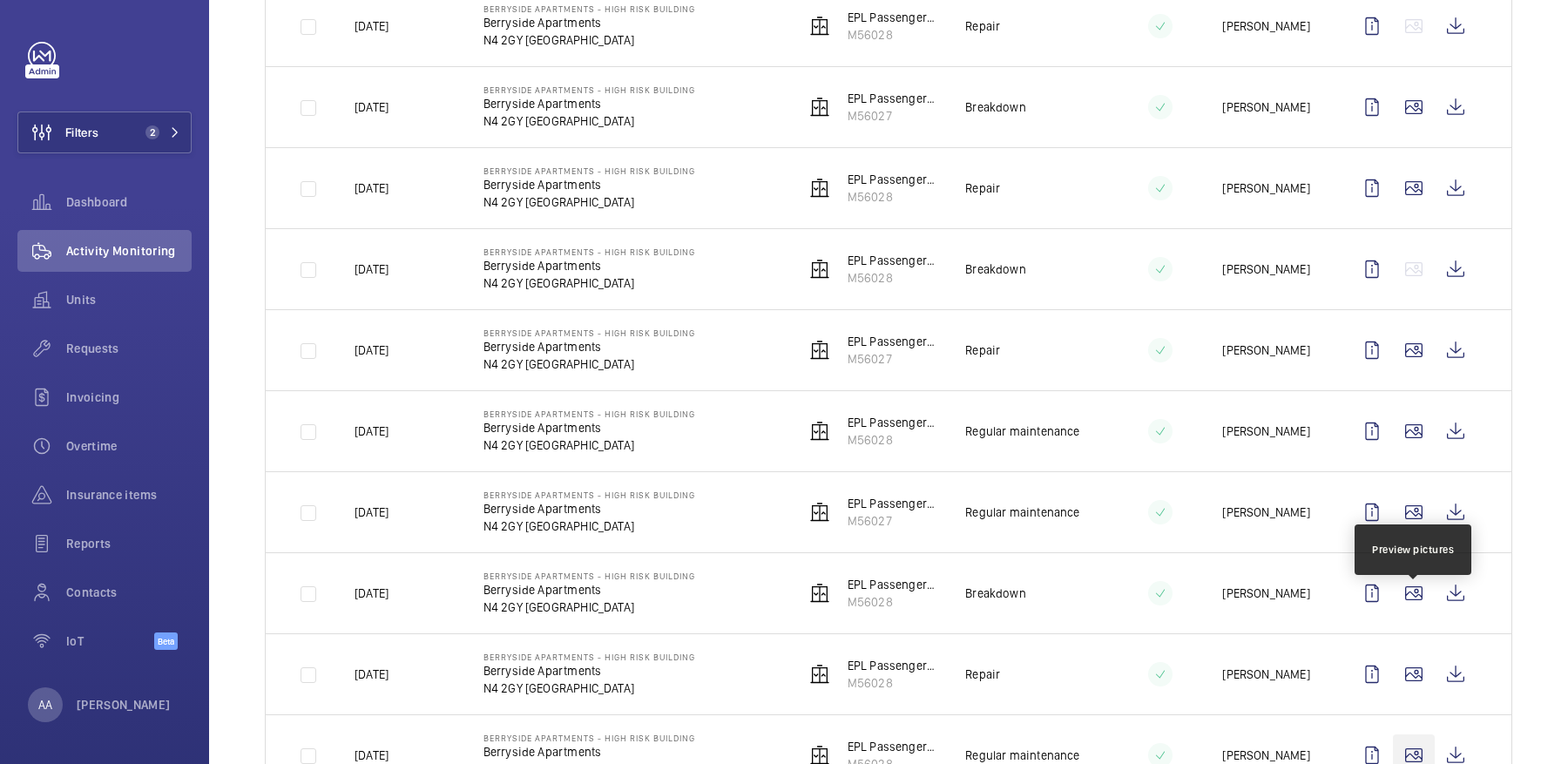
click at [0, 0] on tbody "04/09/2025 Berryside Apartments - High Risk Building Berryside Apartments N4 2G…" at bounding box center [0, 0] width 0 height 0
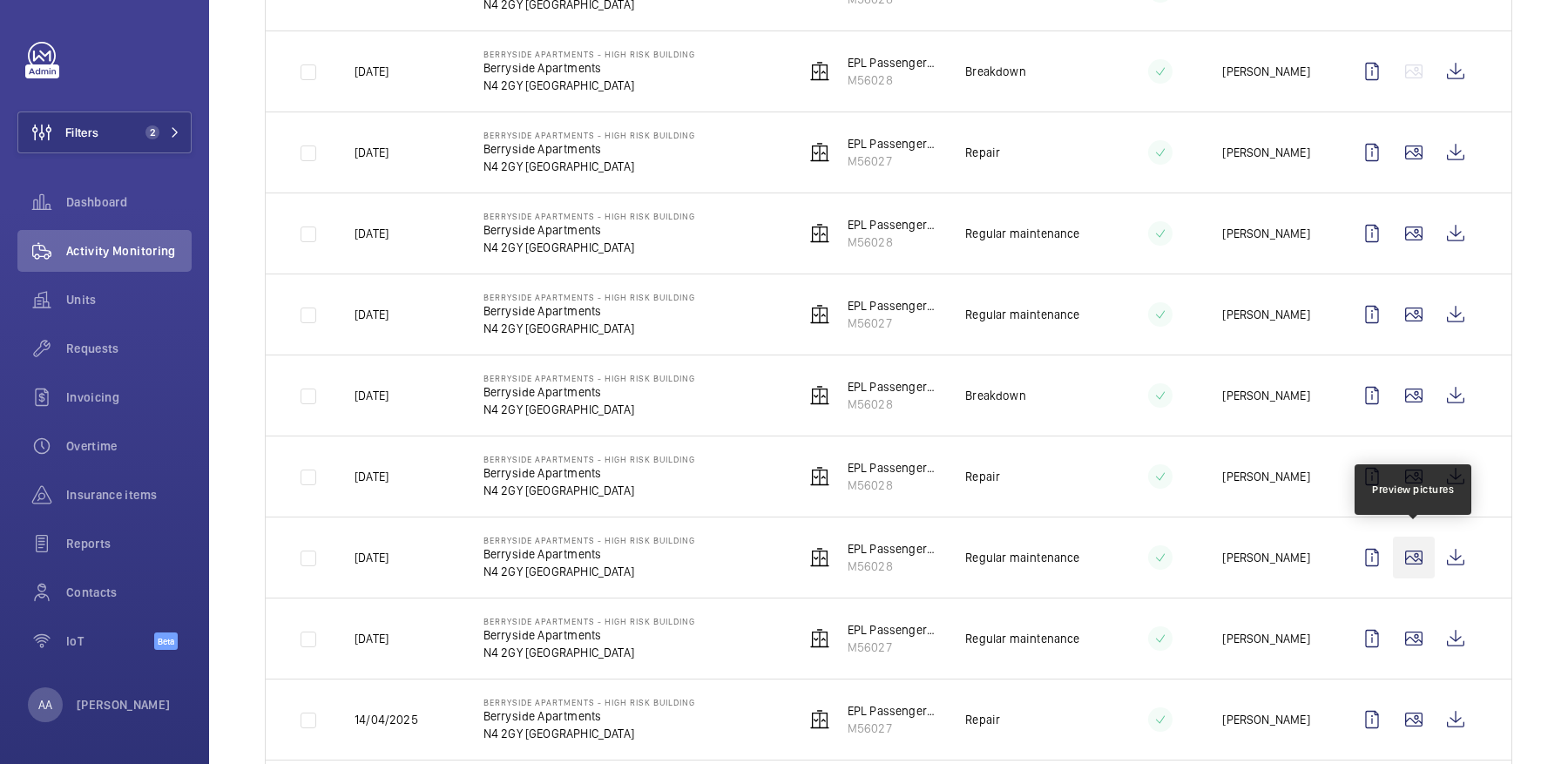
click at [1414, 546] on wm-front-icon-button at bounding box center [1413, 557] width 42 height 42
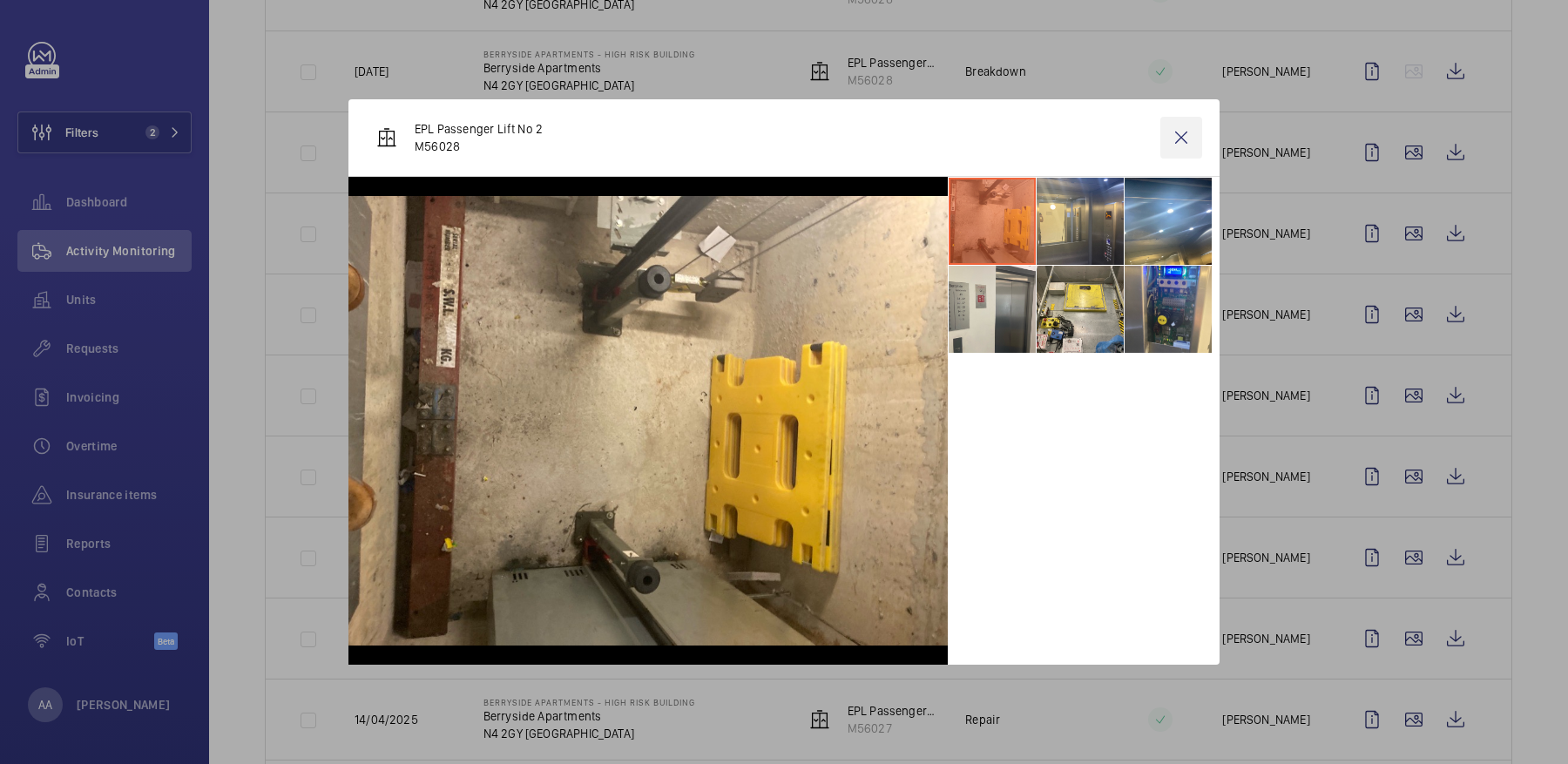
click at [1186, 143] on wm-front-icon-button at bounding box center [1181, 138] width 42 height 42
click at [1414, 623] on wm-front-icon-button at bounding box center [1413, 638] width 42 height 42
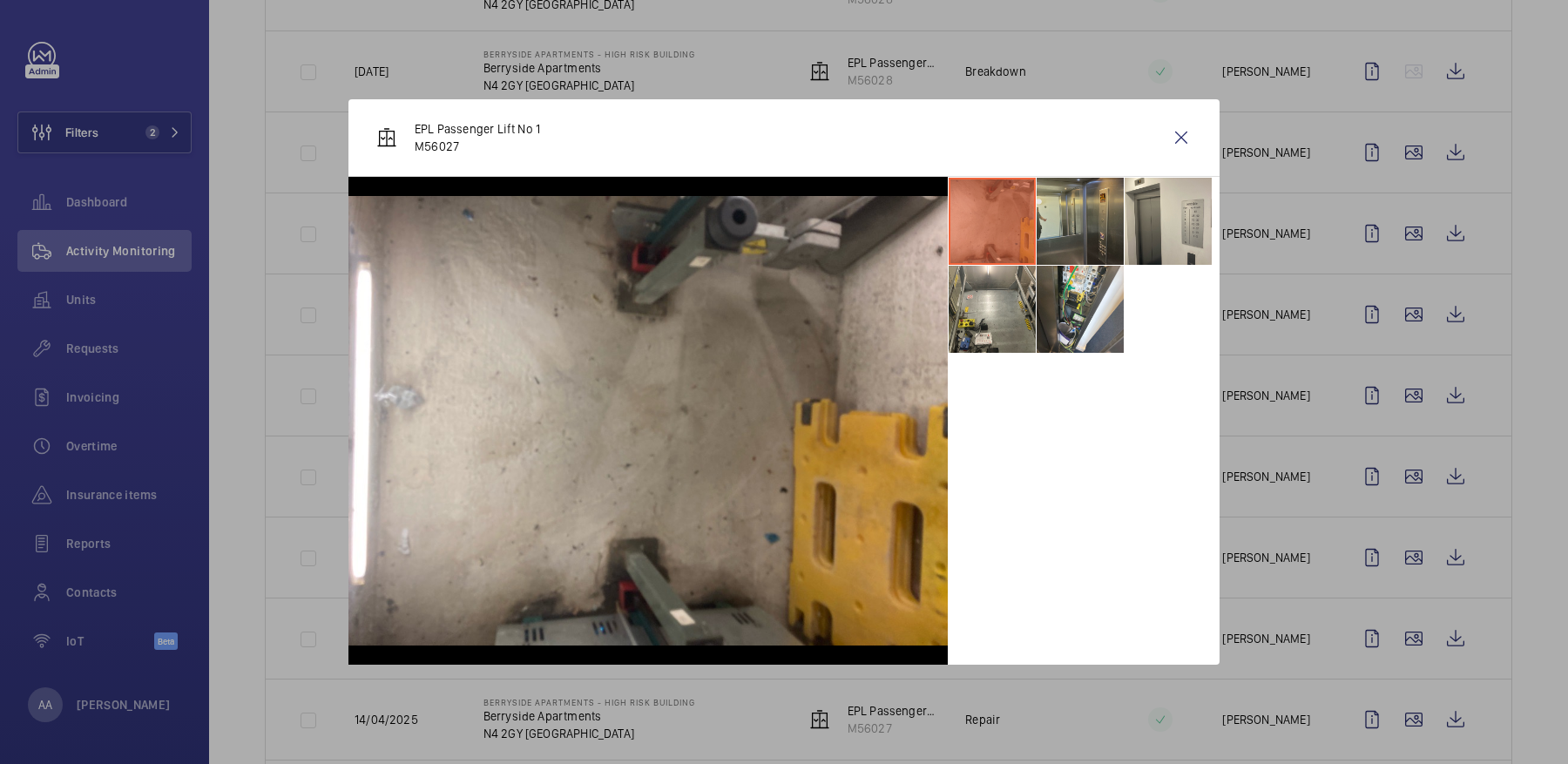
click at [1089, 217] on li at bounding box center [1080, 221] width 87 height 87
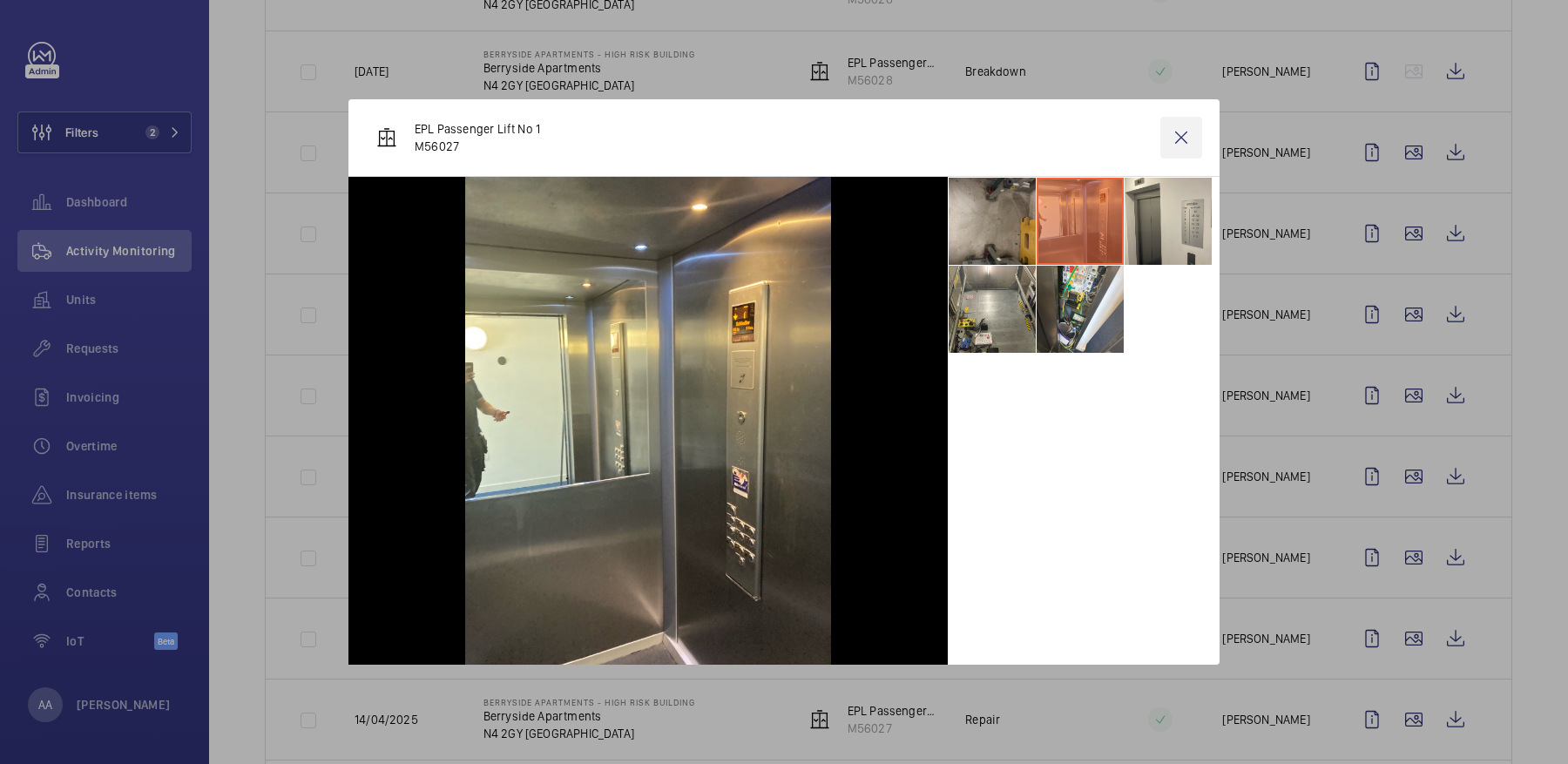
click at [1199, 142] on wm-front-icon-button at bounding box center [1181, 138] width 42 height 42
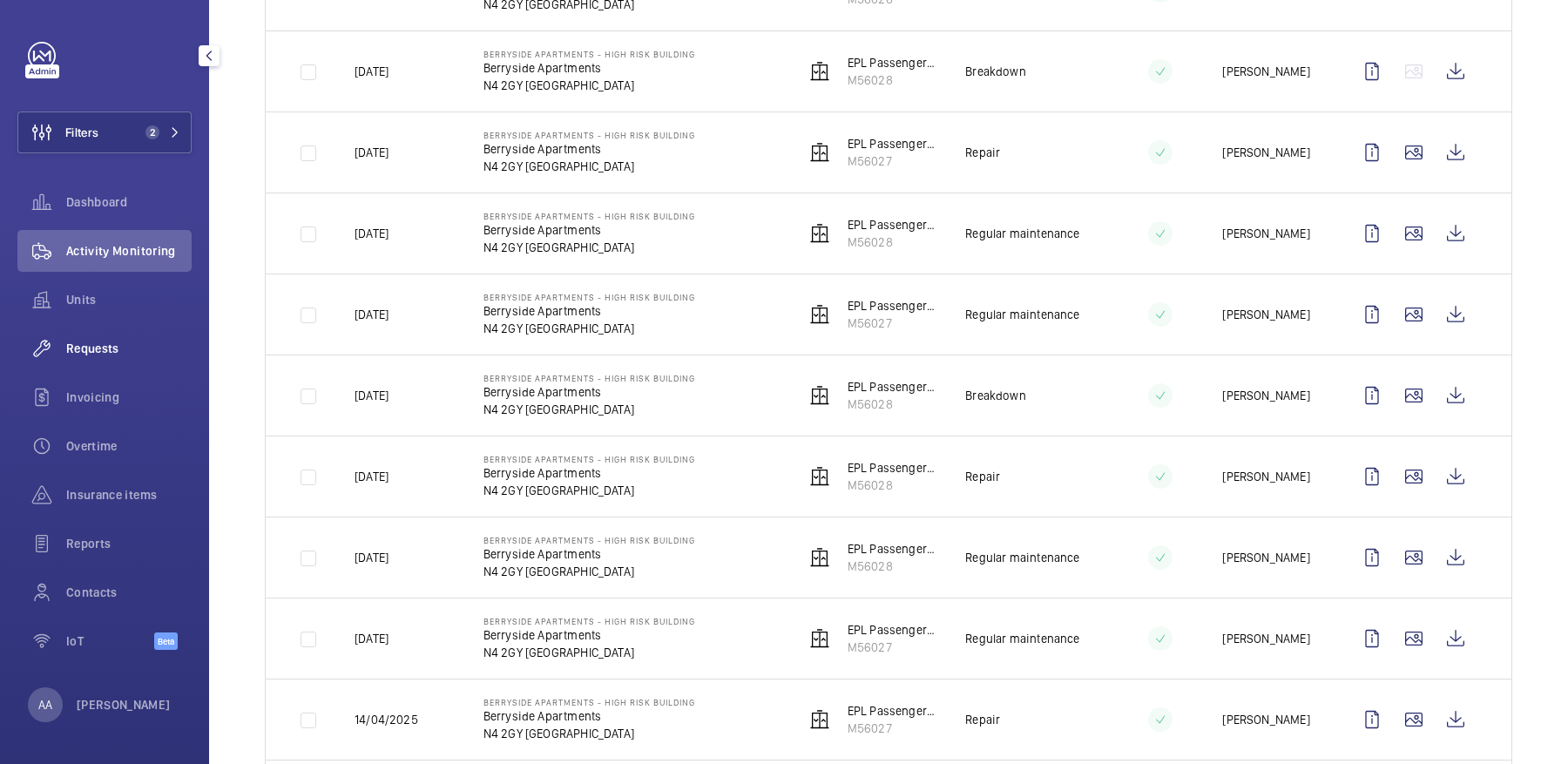
click at [92, 343] on span "Requests" at bounding box center [129, 348] width 126 height 18
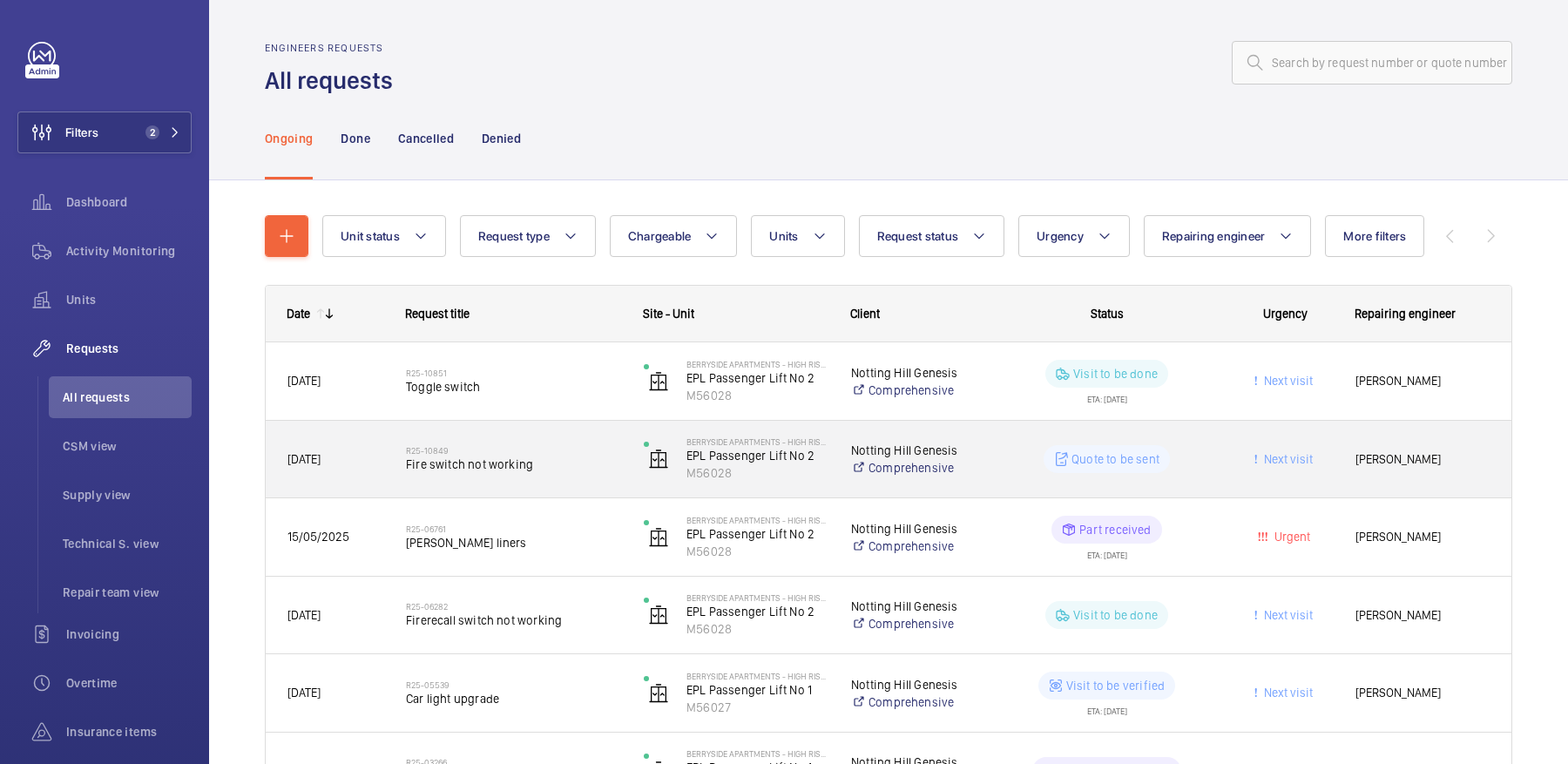
click at [509, 441] on div "R25-10849 Fire switch not working" at bounding box center [513, 459] width 215 height 51
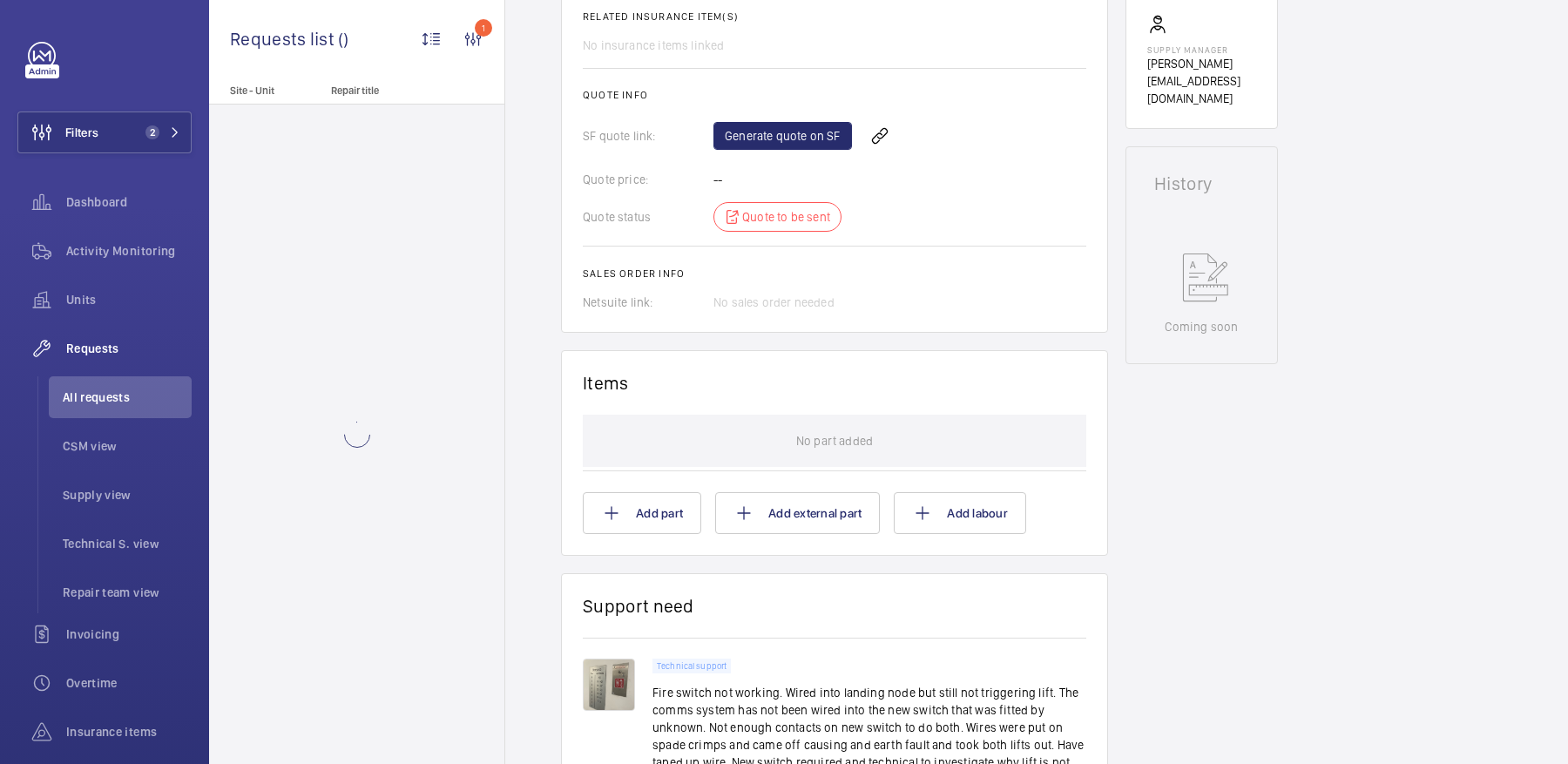
scroll to position [1058, 0]
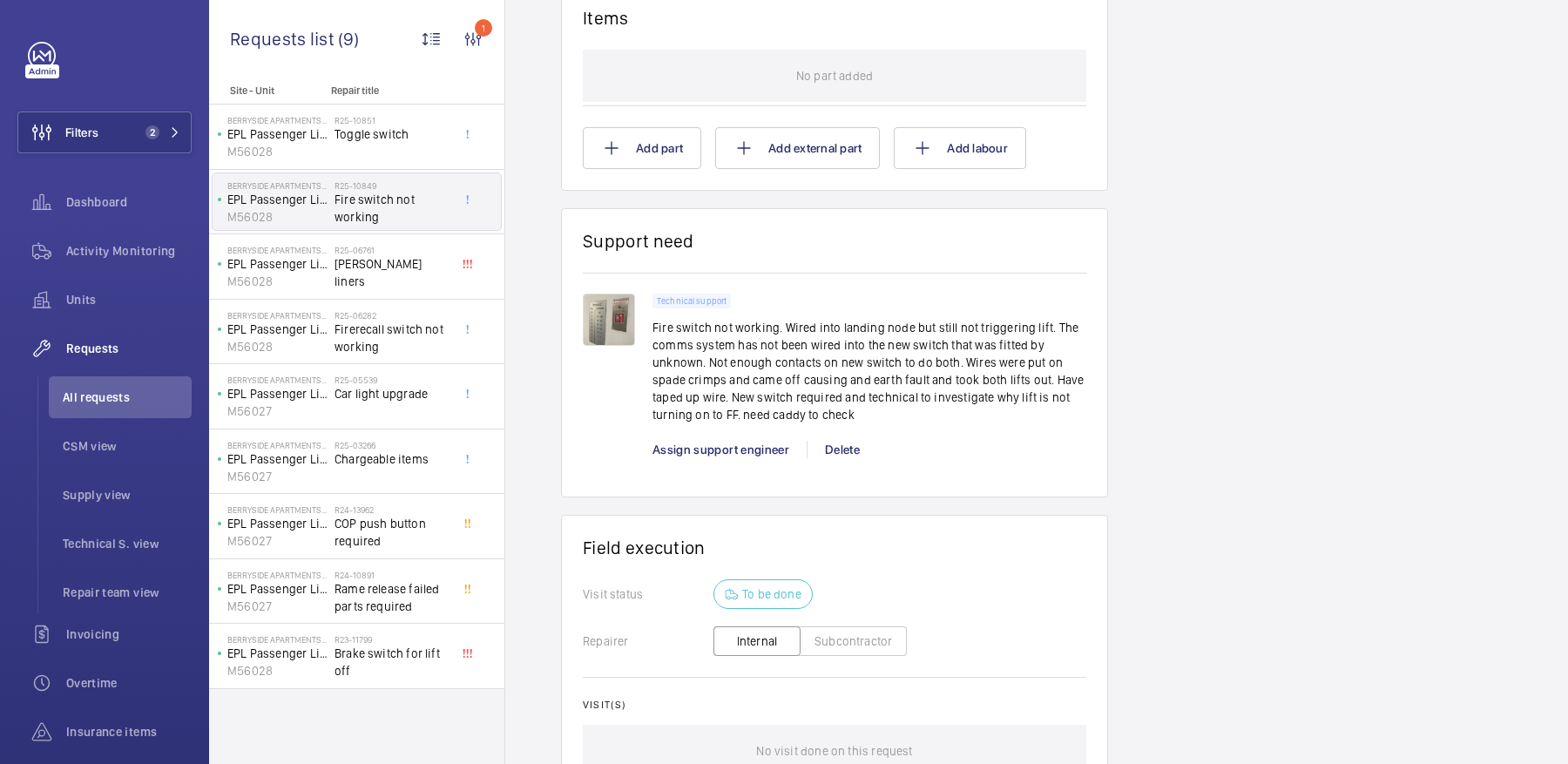
click at [589, 319] on img at bounding box center [609, 319] width 52 height 52
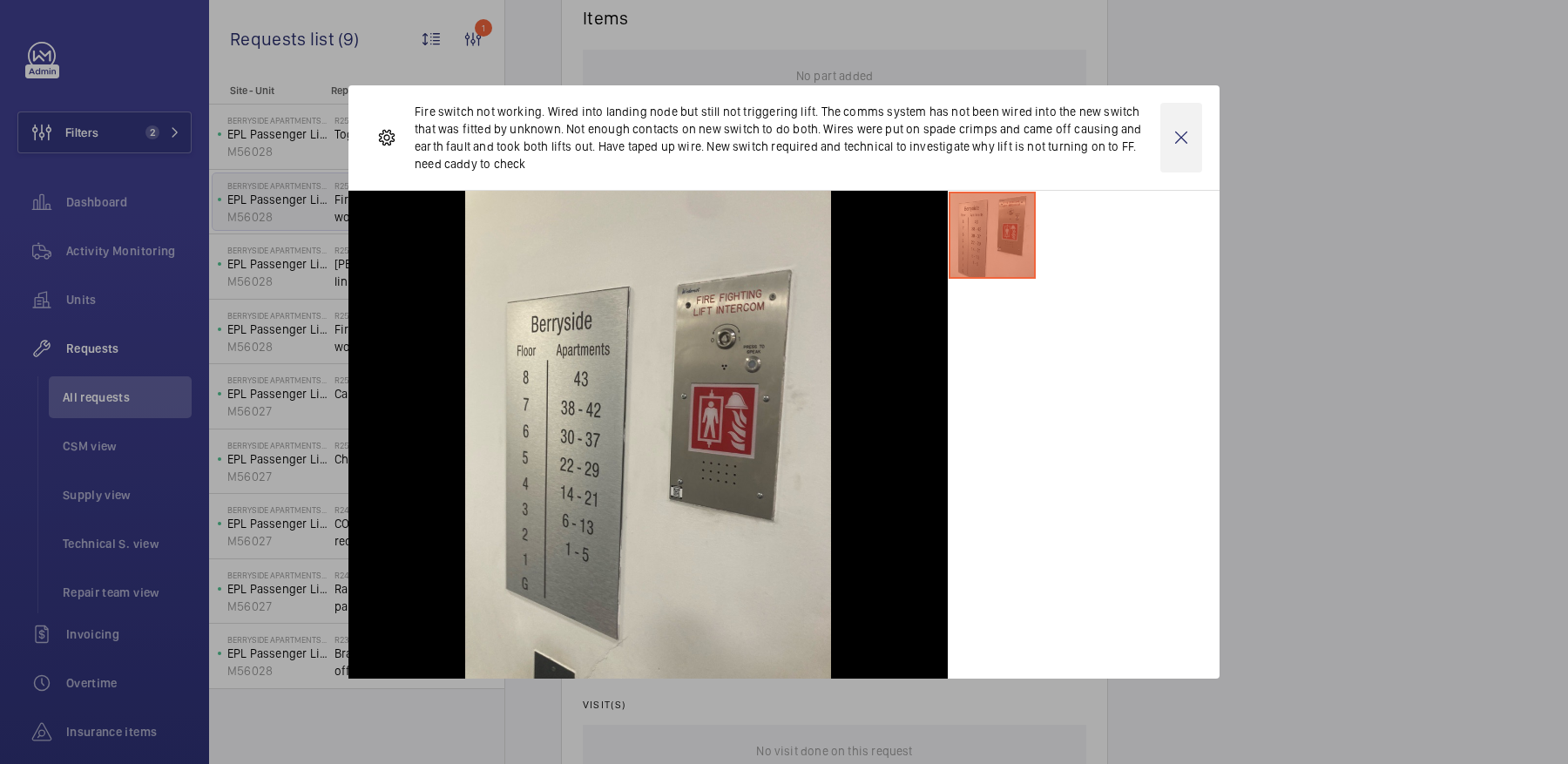
click at [1180, 130] on wm-front-icon-button at bounding box center [1181, 138] width 42 height 69
click at [392, 328] on span "Firerecall switch not working" at bounding box center [392, 337] width 115 height 35
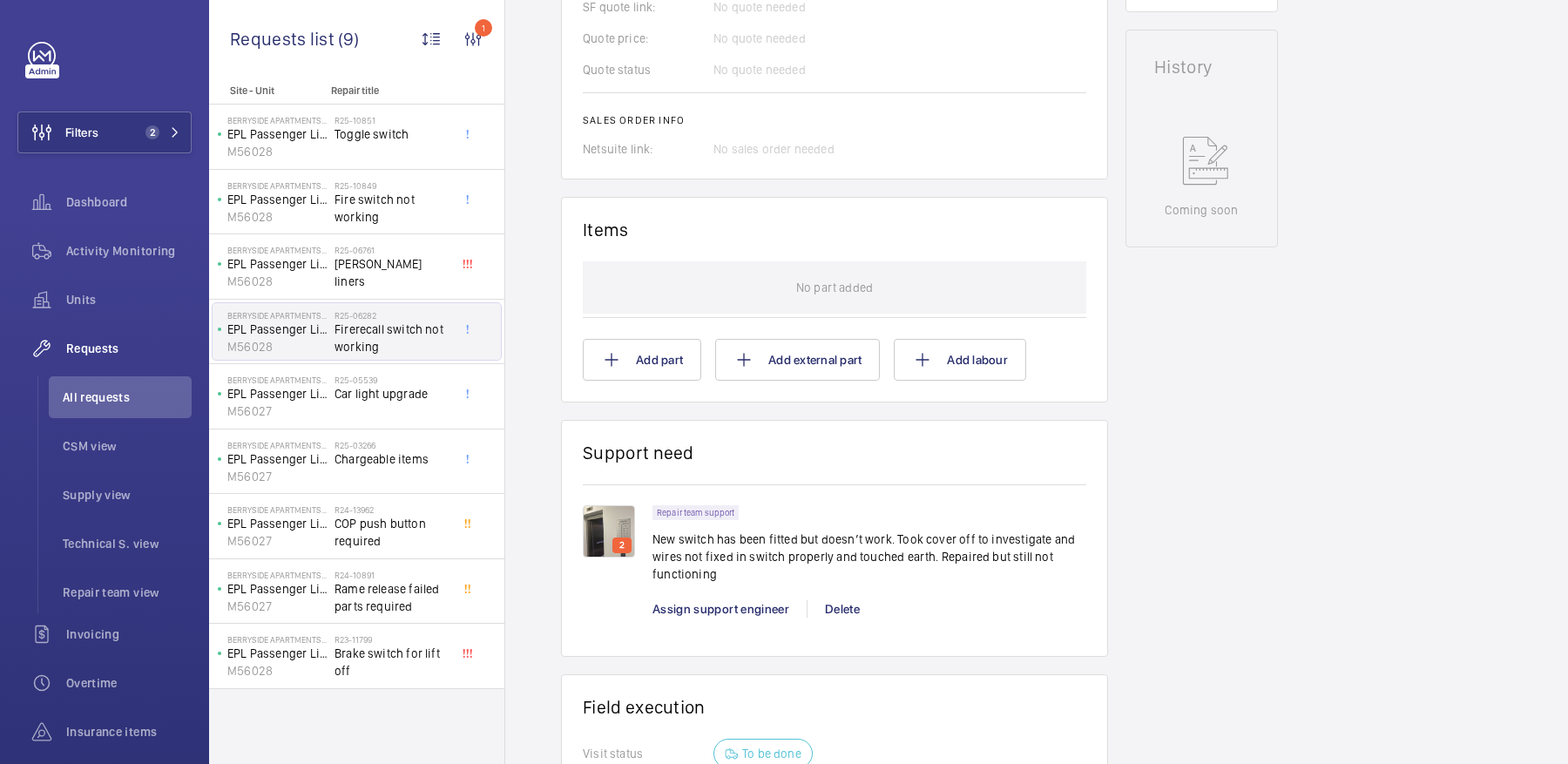
scroll to position [812, 0]
click at [598, 528] on img at bounding box center [609, 529] width 52 height 52
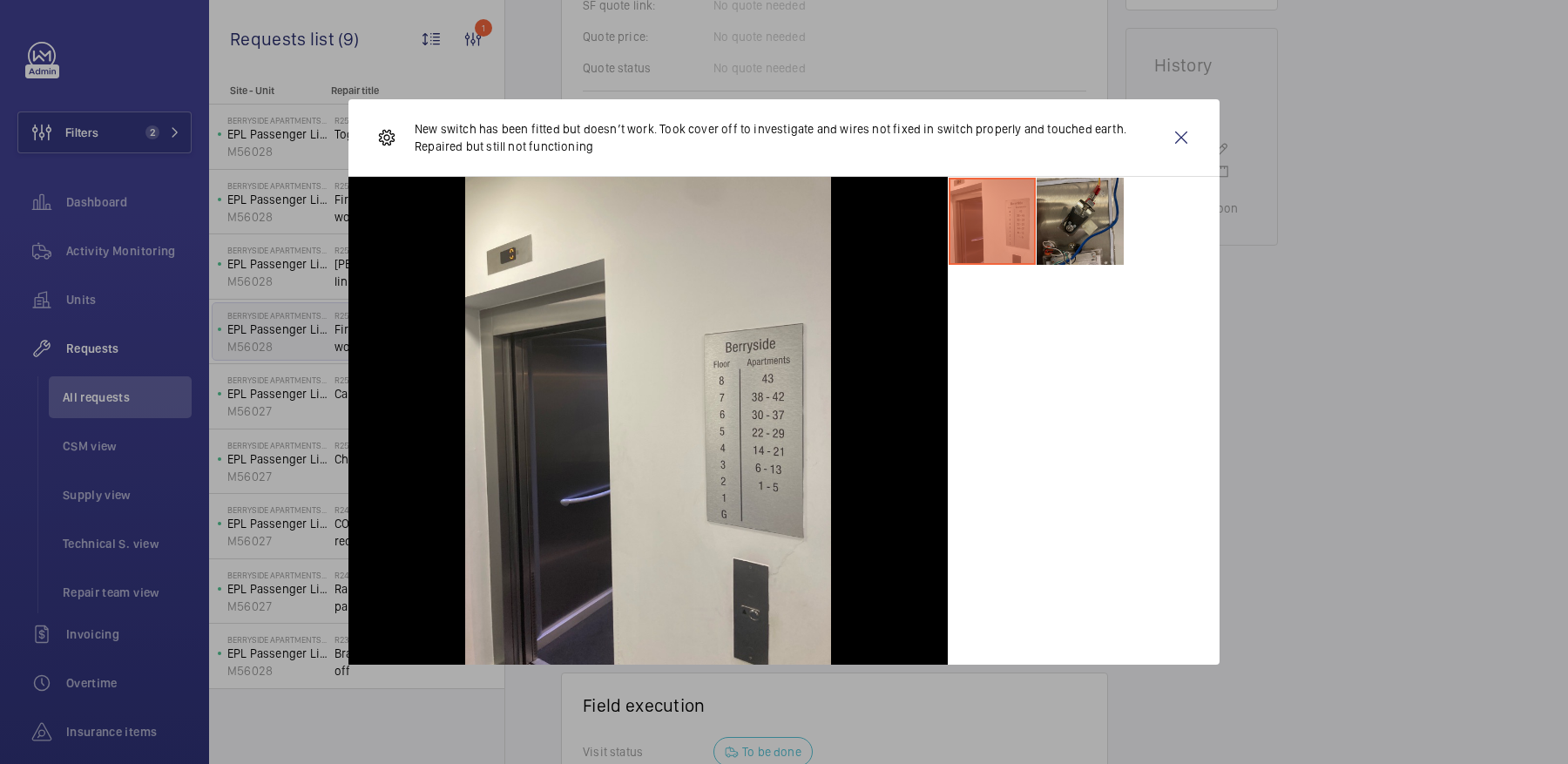
click at [1096, 222] on li at bounding box center [1080, 221] width 87 height 87
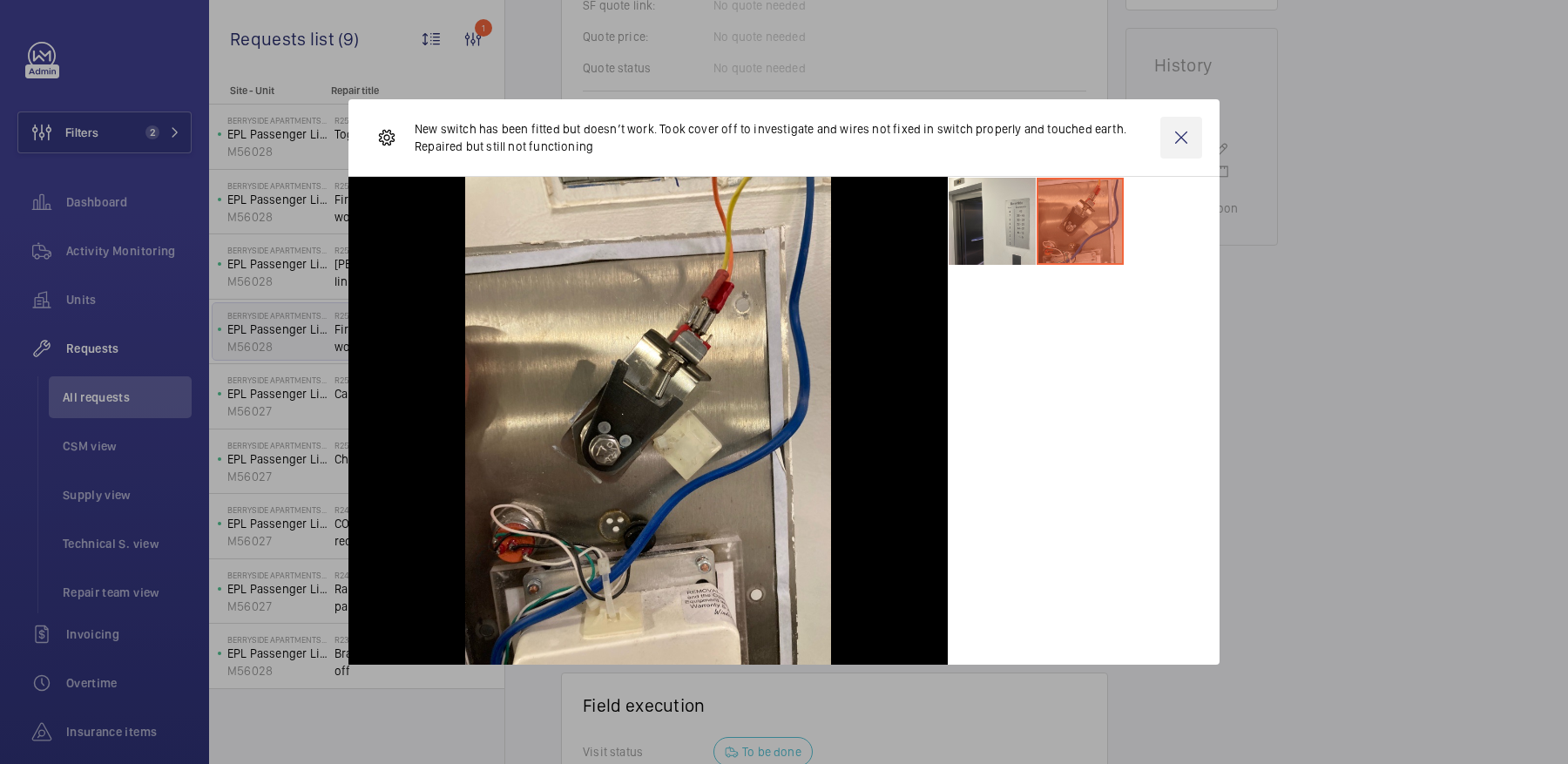
click at [1181, 140] on wm-front-icon-button at bounding box center [1181, 138] width 42 height 42
click at [90, 242] on span "Activity Monitoring" at bounding box center [129, 251] width 126 height 18
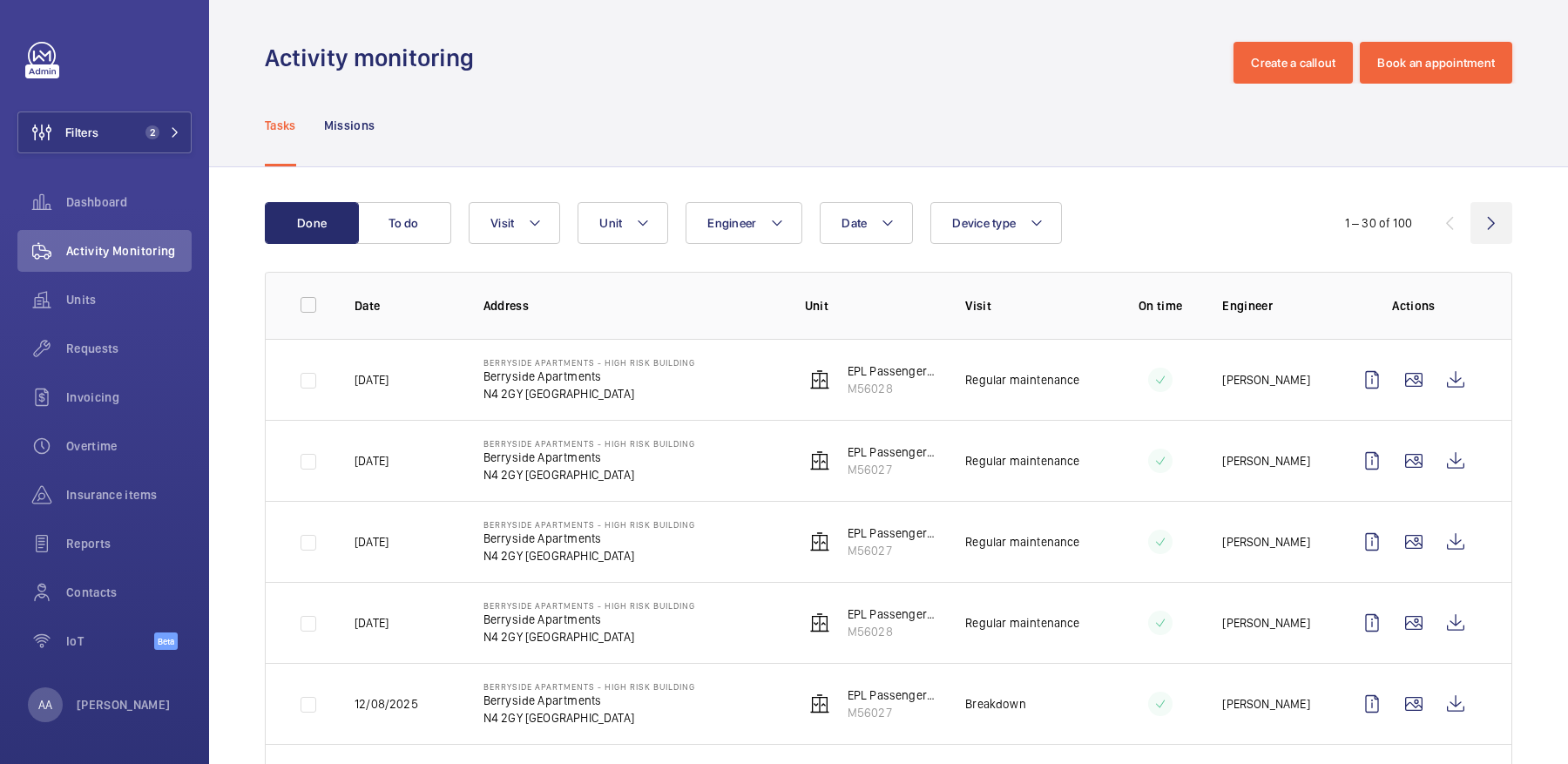
click at [1492, 232] on wm-front-icon-button at bounding box center [1491, 223] width 42 height 42
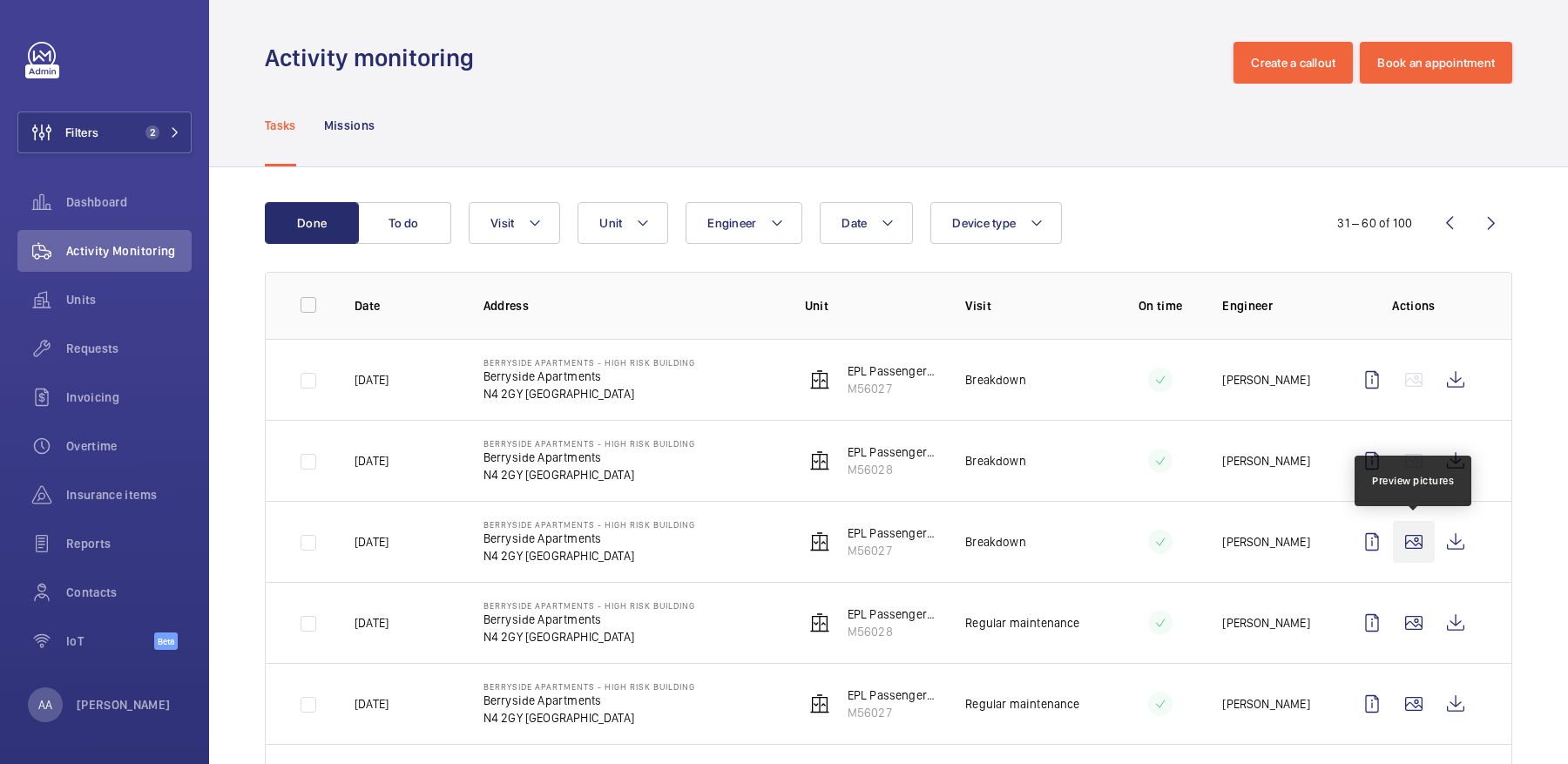
click at [1415, 545] on wm-front-icon-button at bounding box center [1413, 541] width 42 height 42
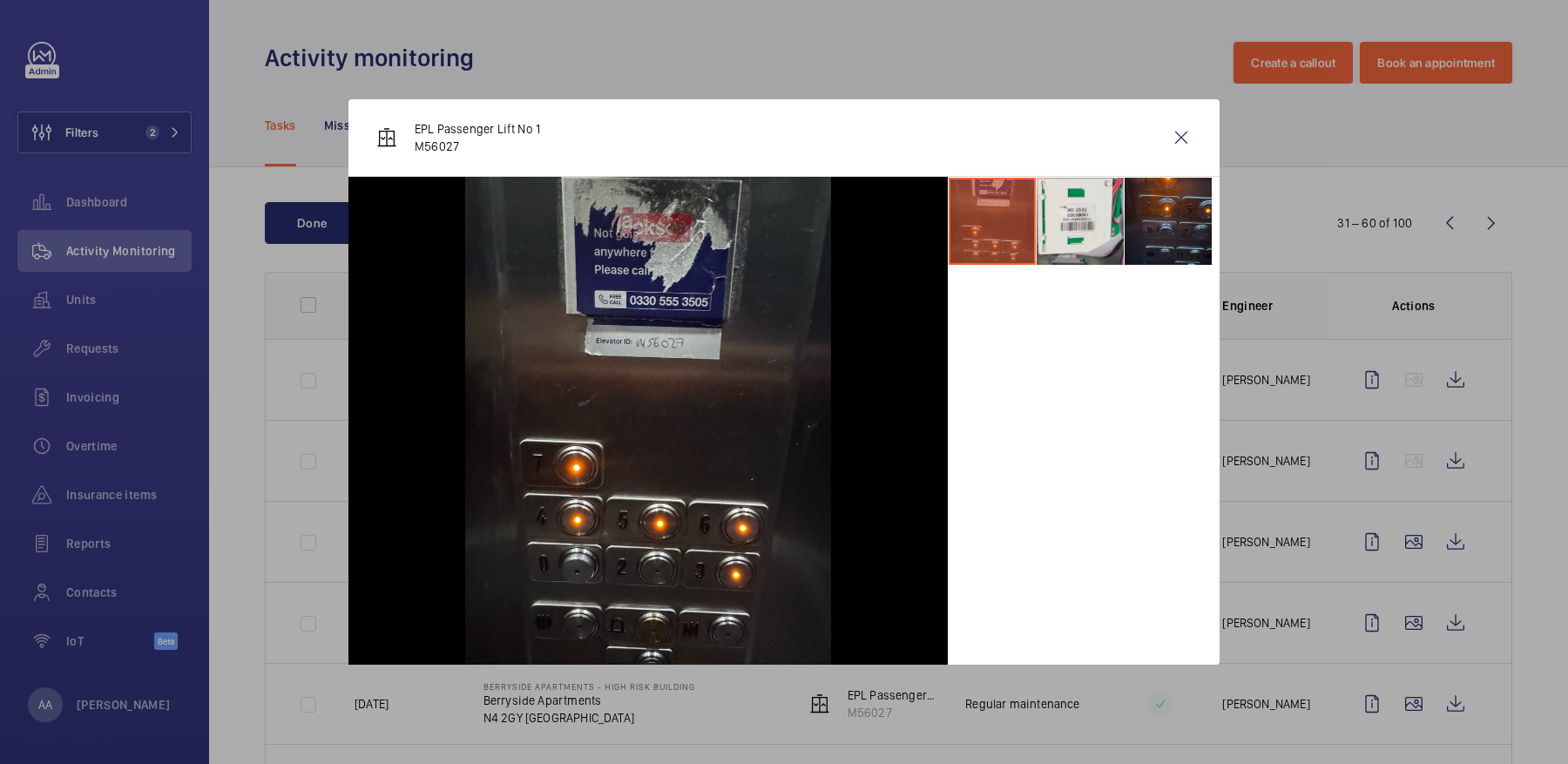
click at [1173, 244] on li at bounding box center [1167, 221] width 87 height 87
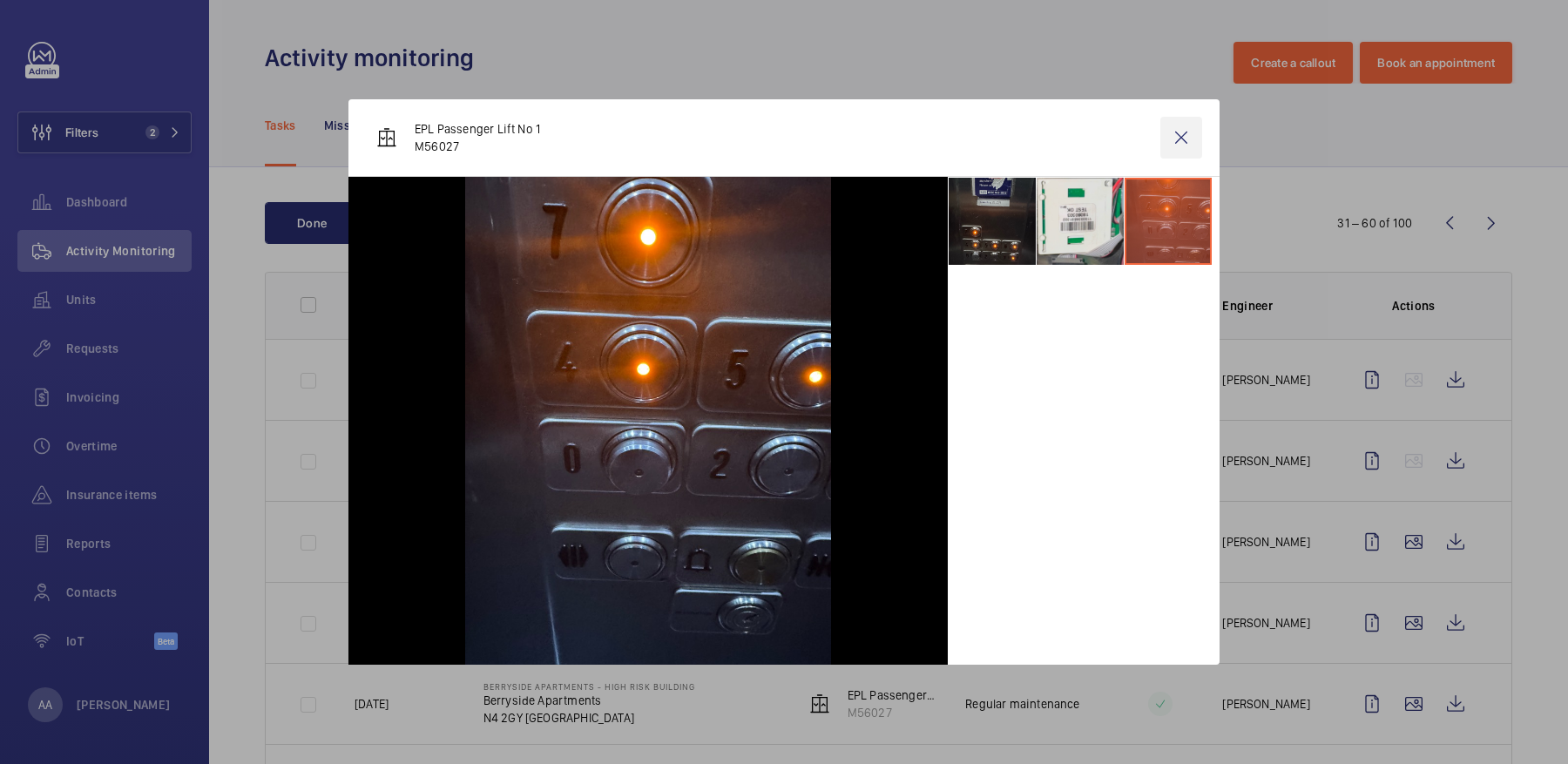
click at [1183, 129] on wm-front-icon-button at bounding box center [1181, 138] width 42 height 42
click at [1424, 613] on wm-front-icon-button at bounding box center [1413, 623] width 42 height 42
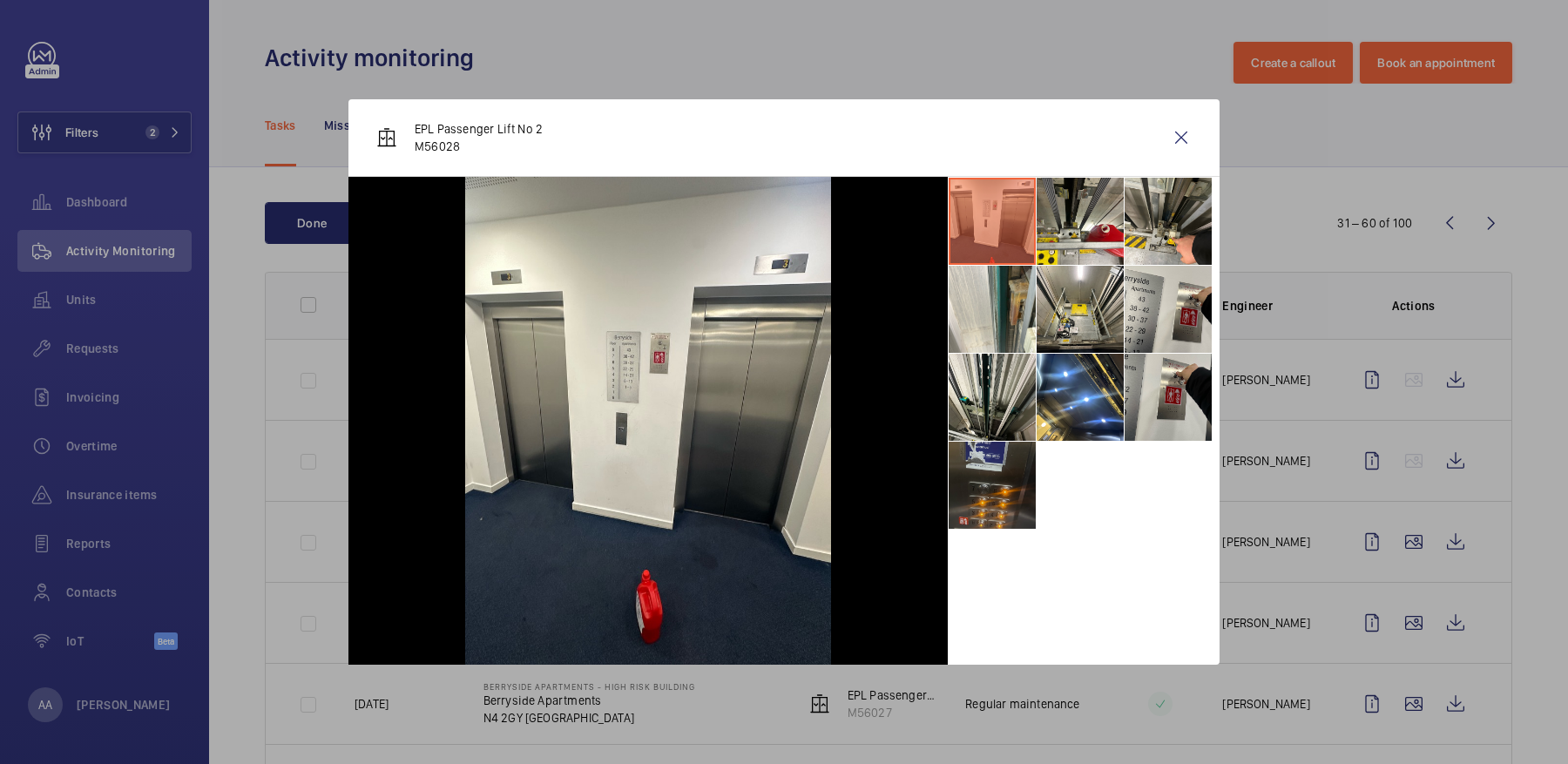
click at [980, 494] on li at bounding box center [992, 484] width 87 height 87
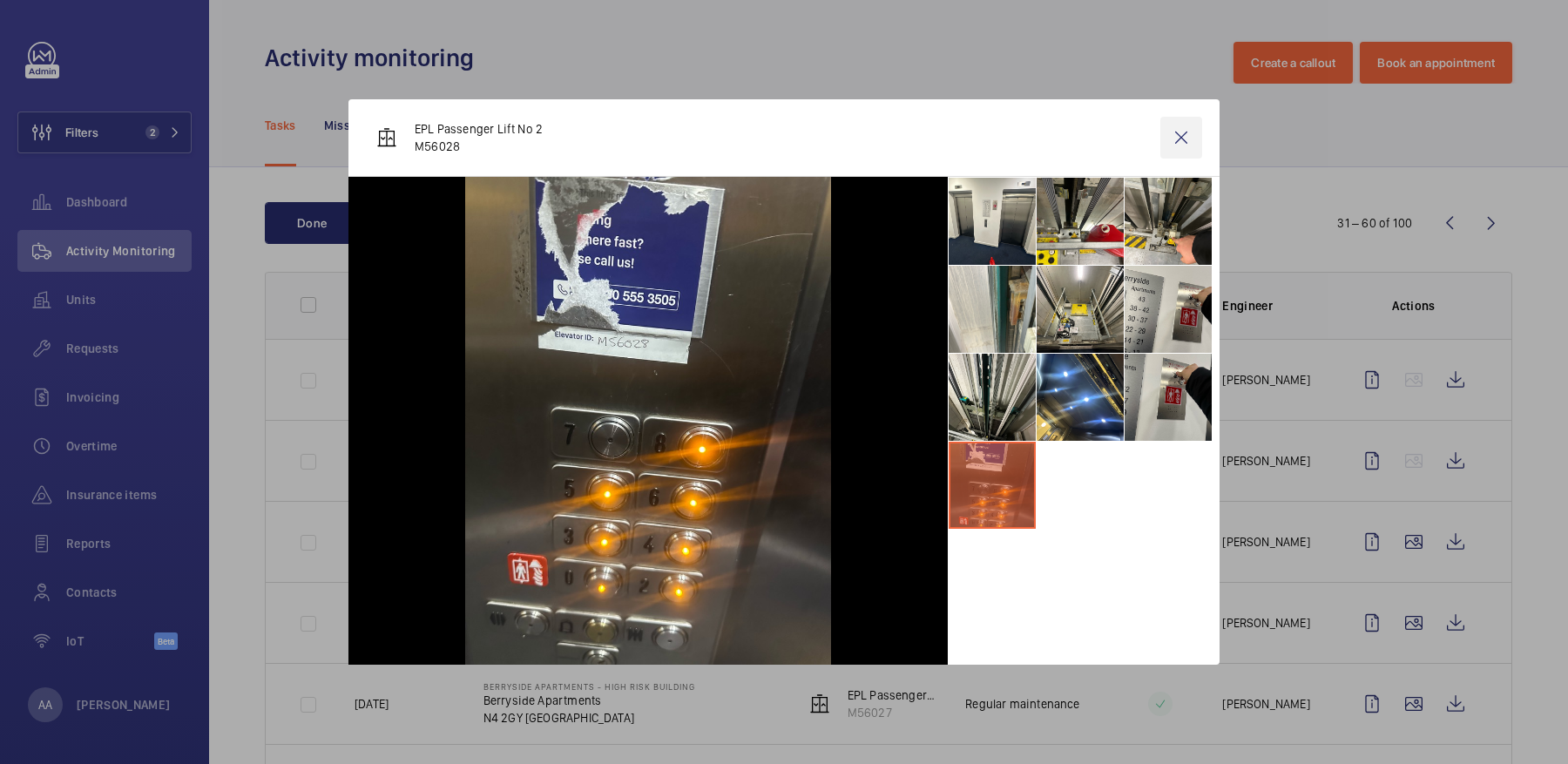
click at [1186, 133] on wm-front-icon-button at bounding box center [1181, 138] width 42 height 42
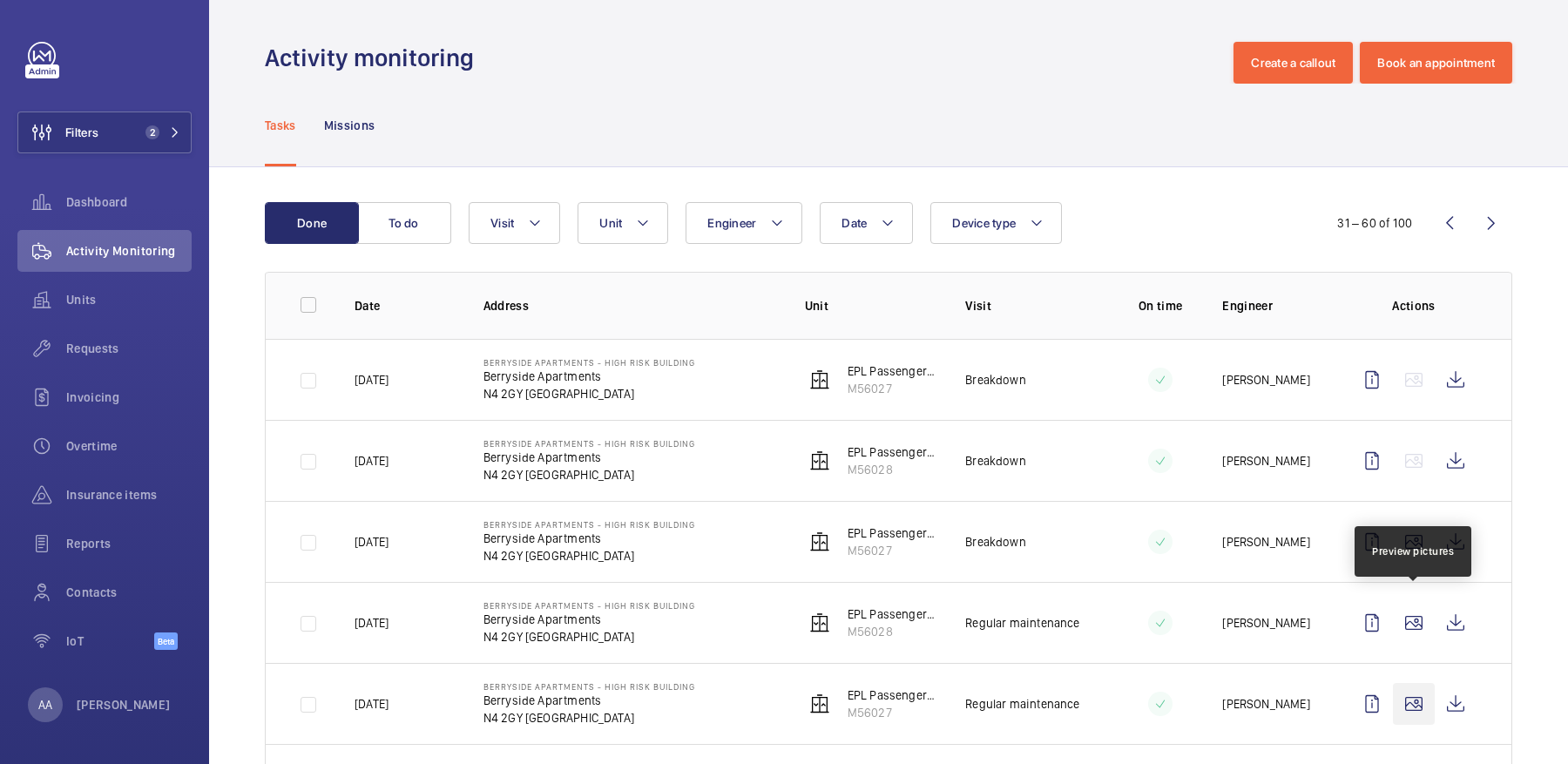
click at [1413, 683] on wm-front-icon-button at bounding box center [1413, 703] width 42 height 42
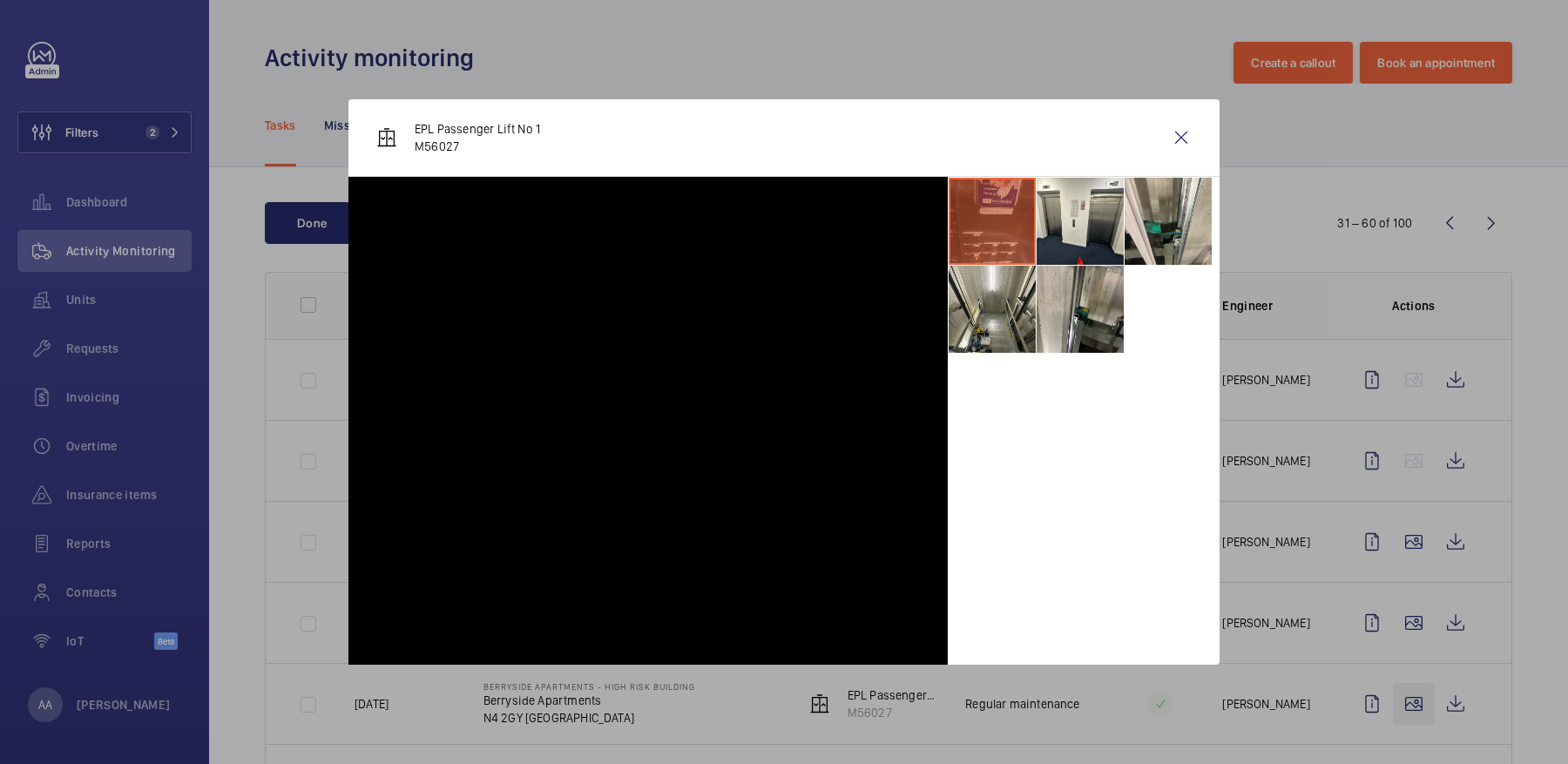
scroll to position [90, 0]
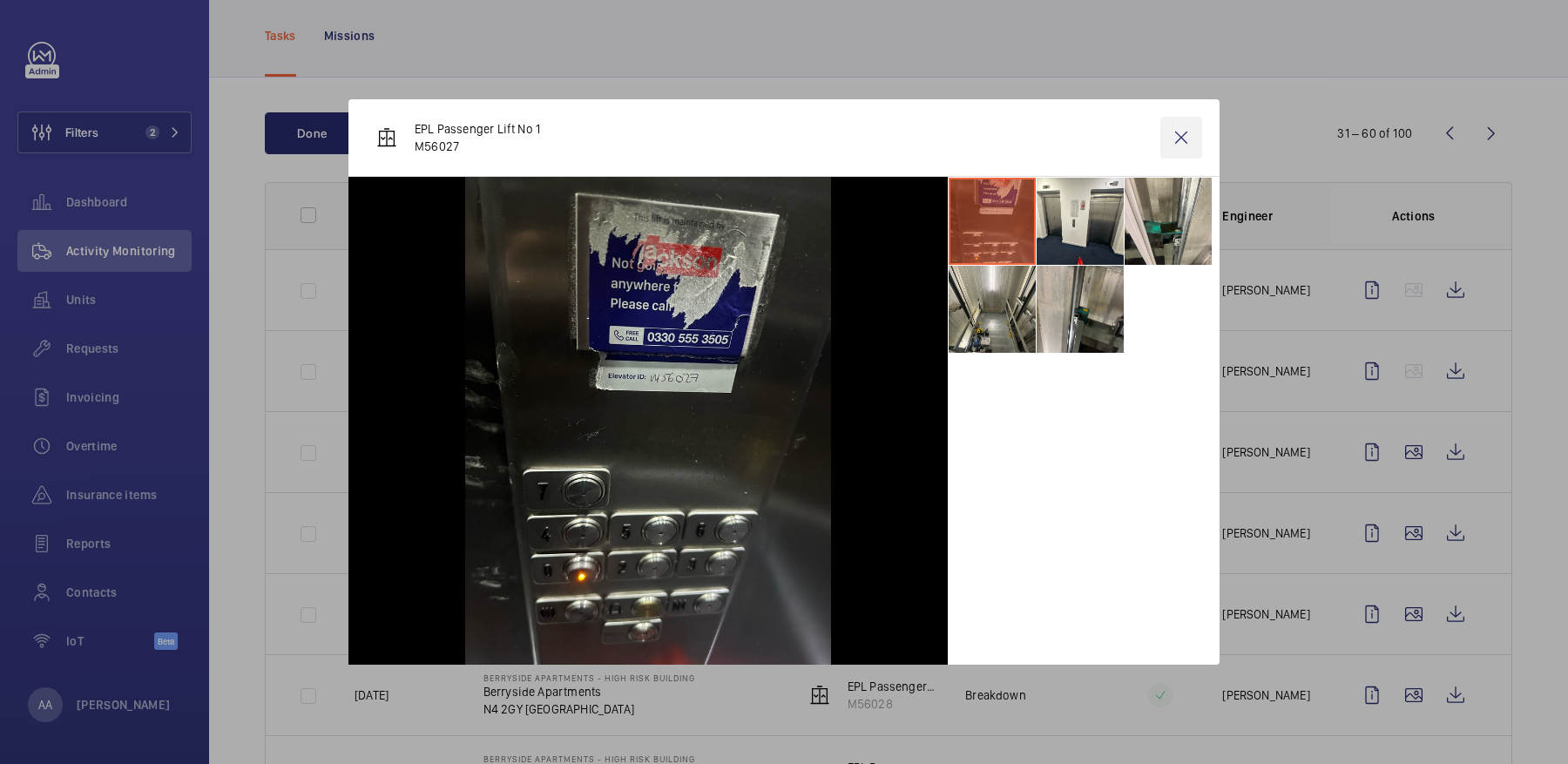
click at [1176, 130] on wm-front-icon-button at bounding box center [1181, 138] width 42 height 42
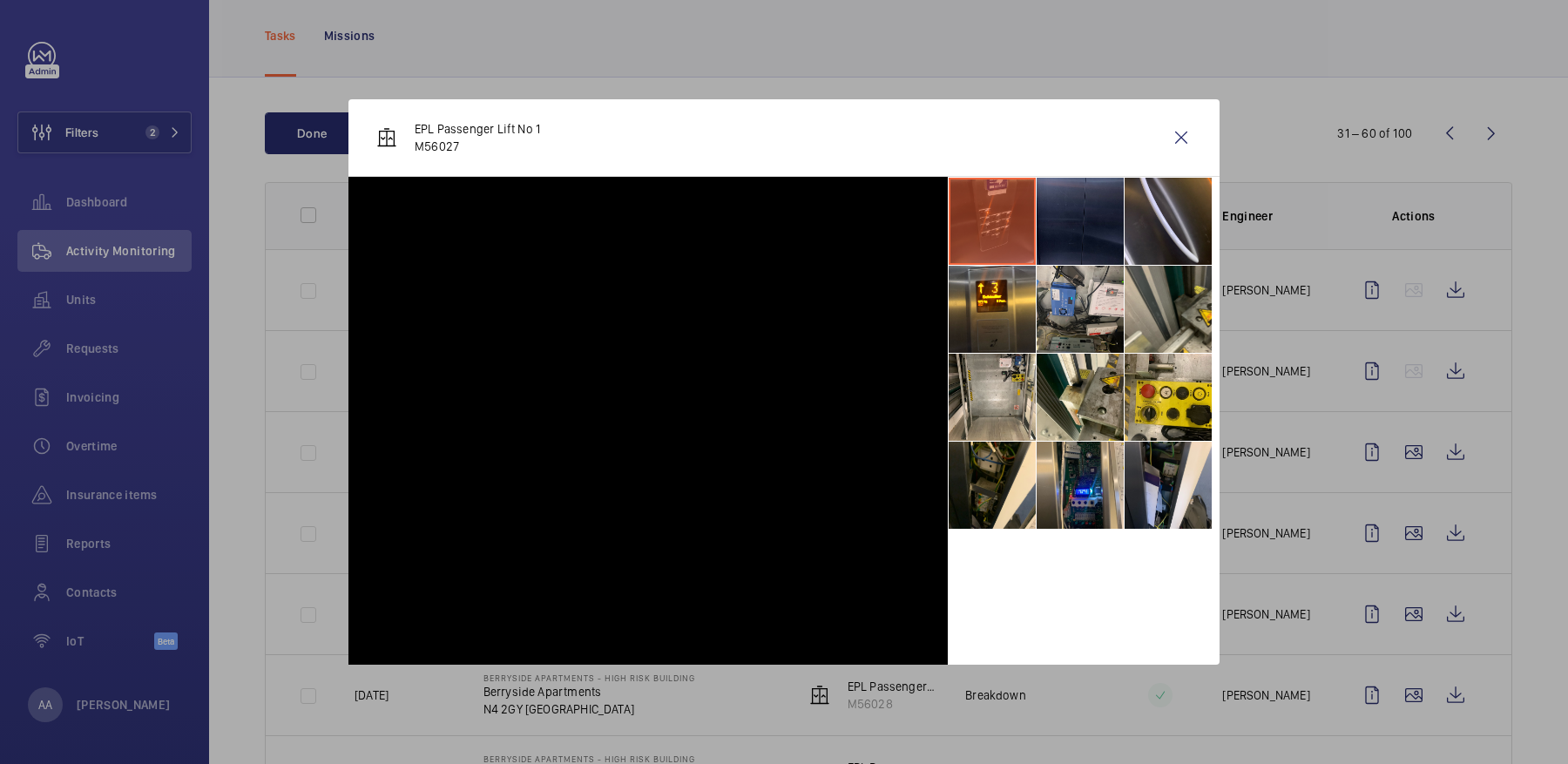
scroll to position [377, 0]
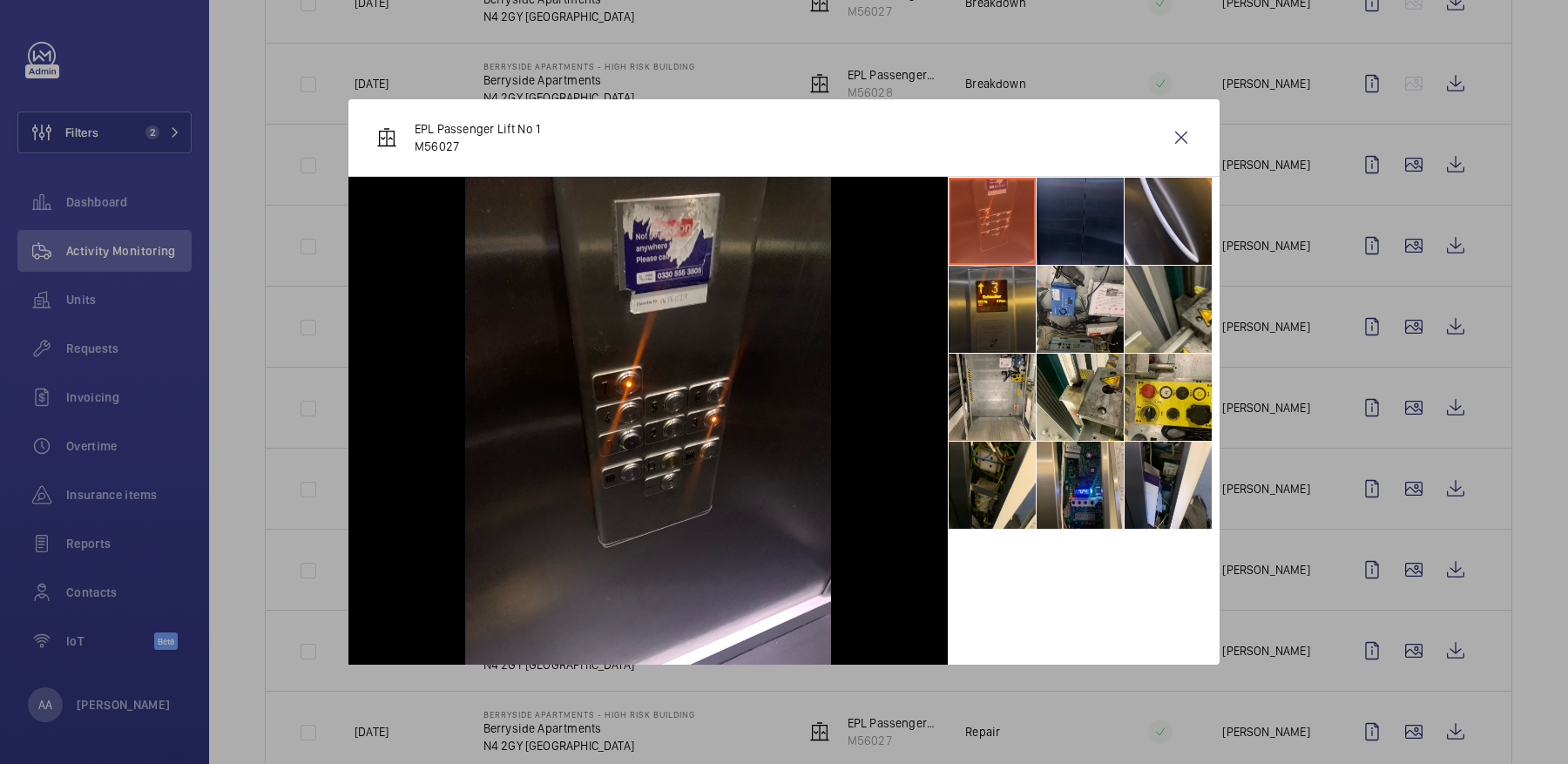
click at [987, 291] on li at bounding box center [992, 309] width 87 height 87
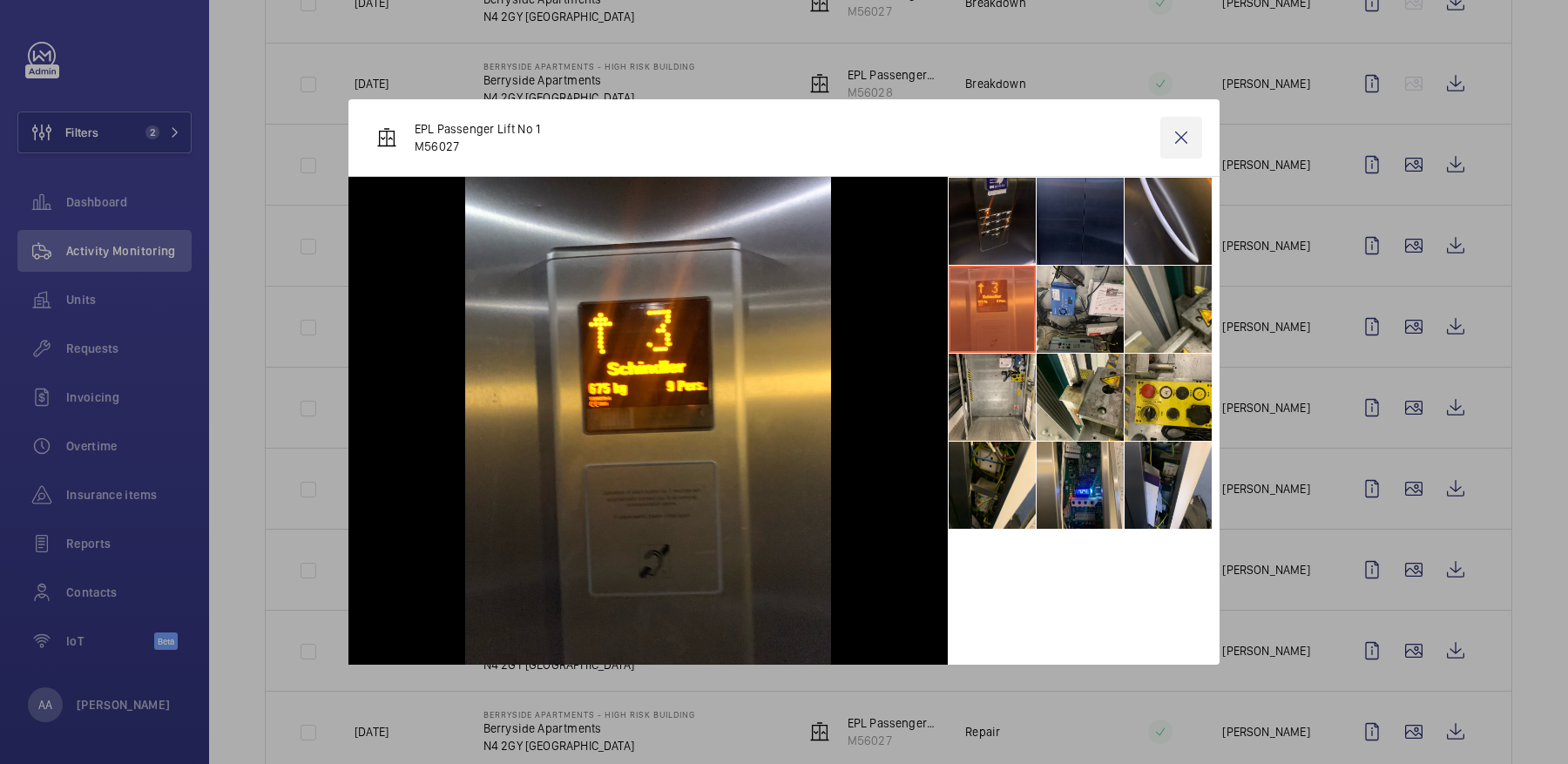
click at [1181, 143] on wm-front-icon-button at bounding box center [1181, 138] width 42 height 42
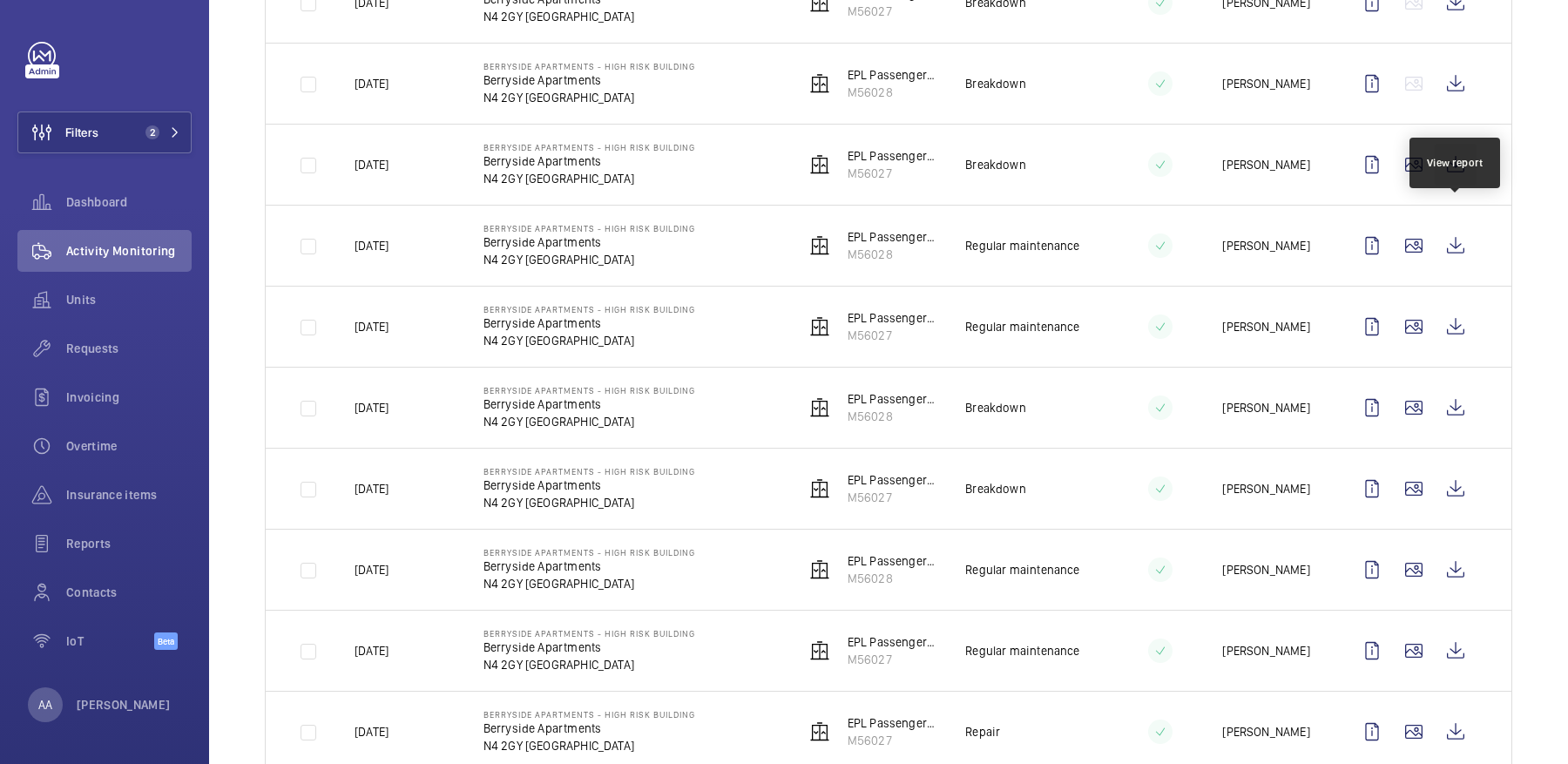
click at [1447, 185] on wm-front-icon-button at bounding box center [1456, 164] width 42 height 42
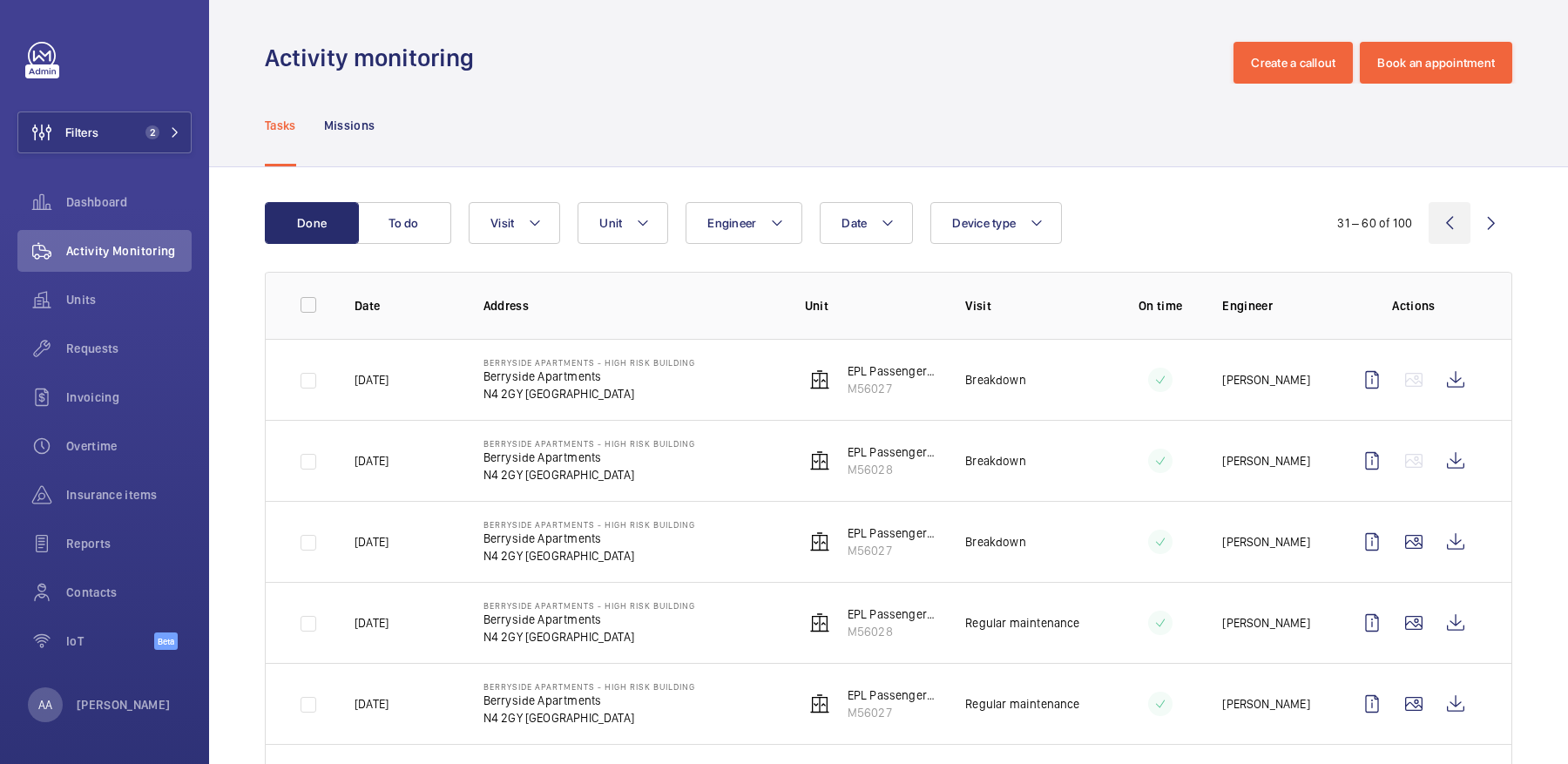
click at [1447, 233] on wm-front-icon-button at bounding box center [1449, 223] width 42 height 42
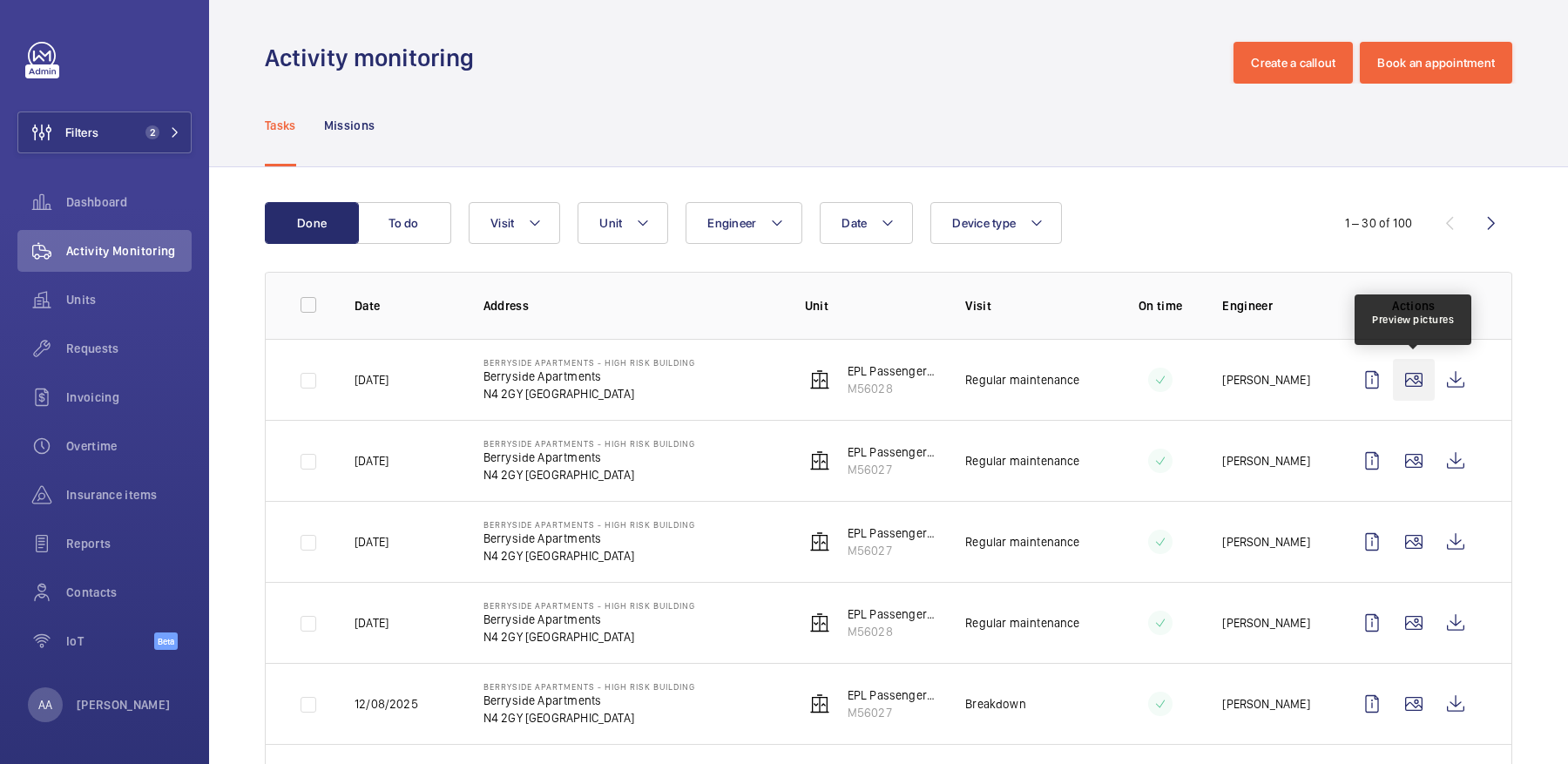
click at [1403, 375] on wm-front-icon-button at bounding box center [1413, 379] width 42 height 42
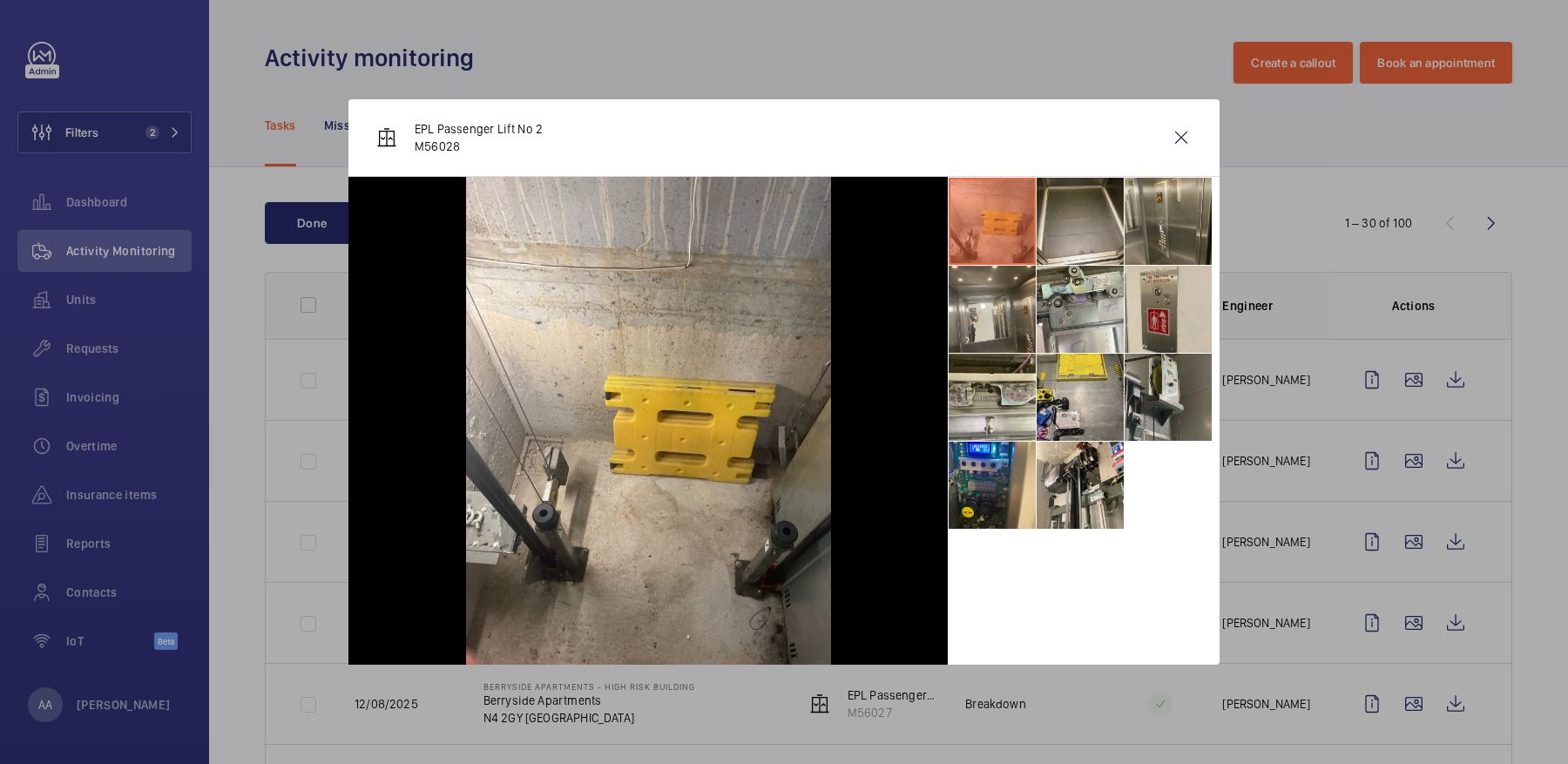
click at [1151, 386] on li at bounding box center [1167, 397] width 87 height 87
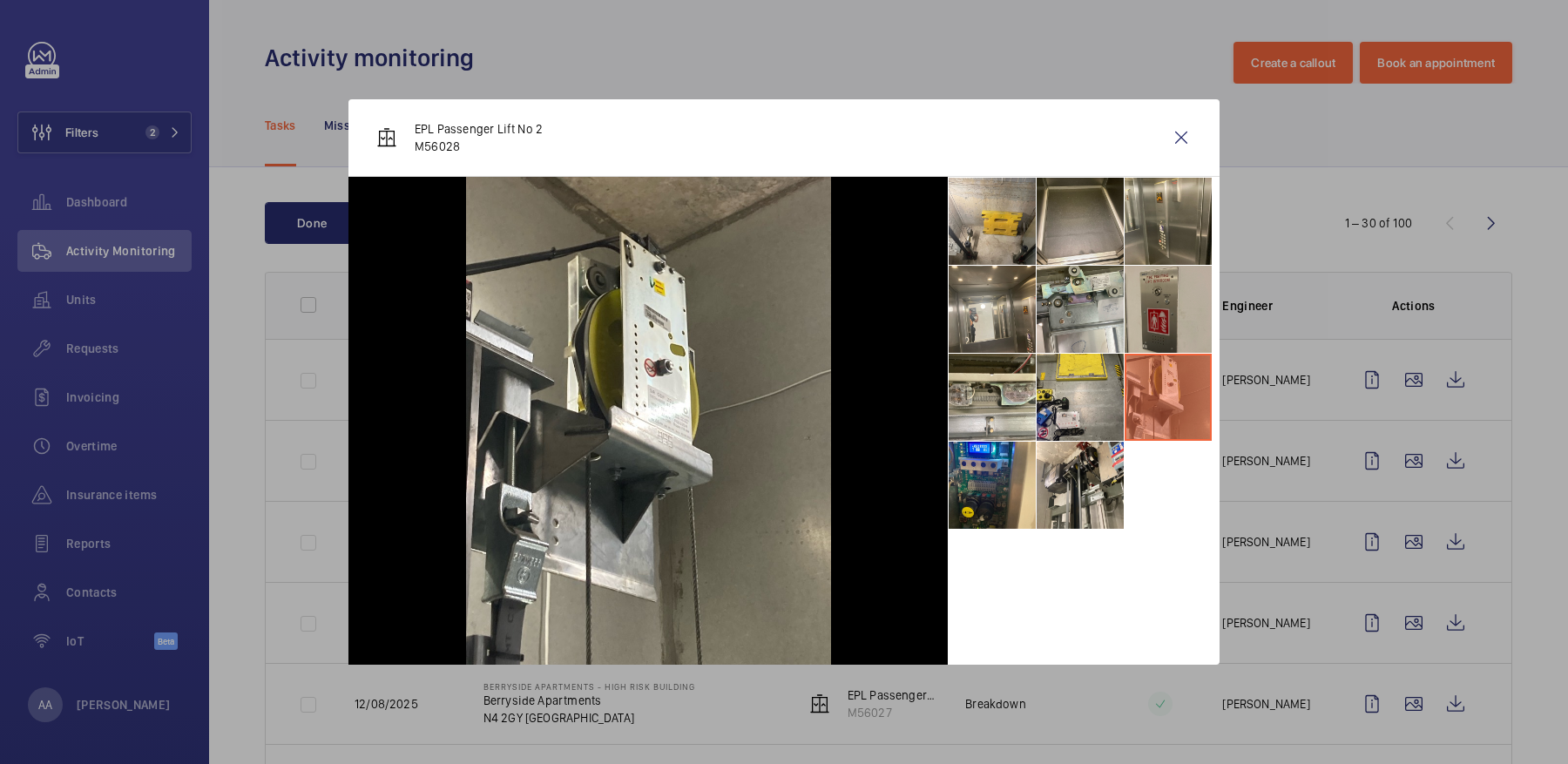
click at [1174, 279] on li at bounding box center [1167, 309] width 87 height 87
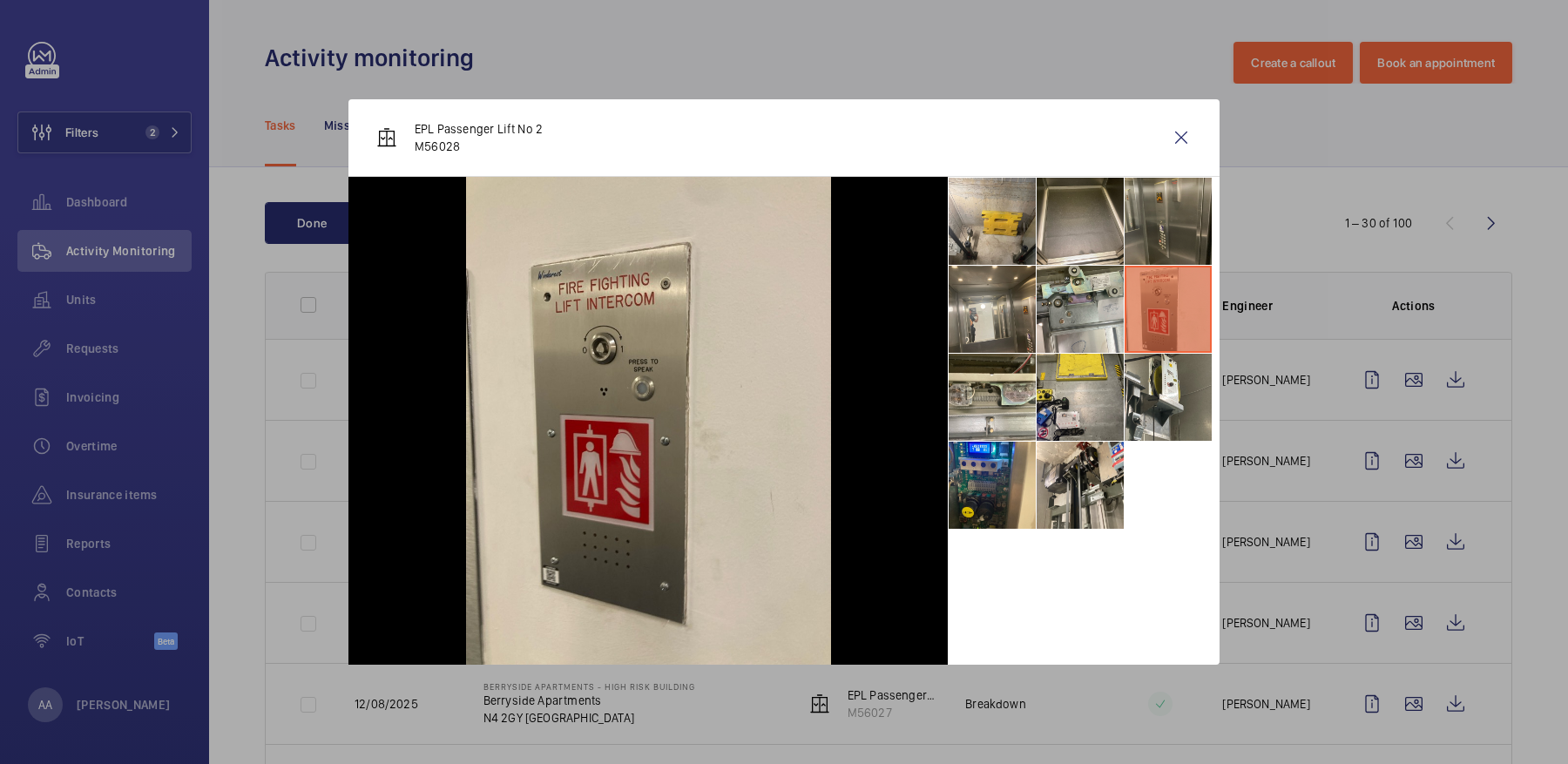
click at [1168, 225] on li at bounding box center [1167, 221] width 87 height 87
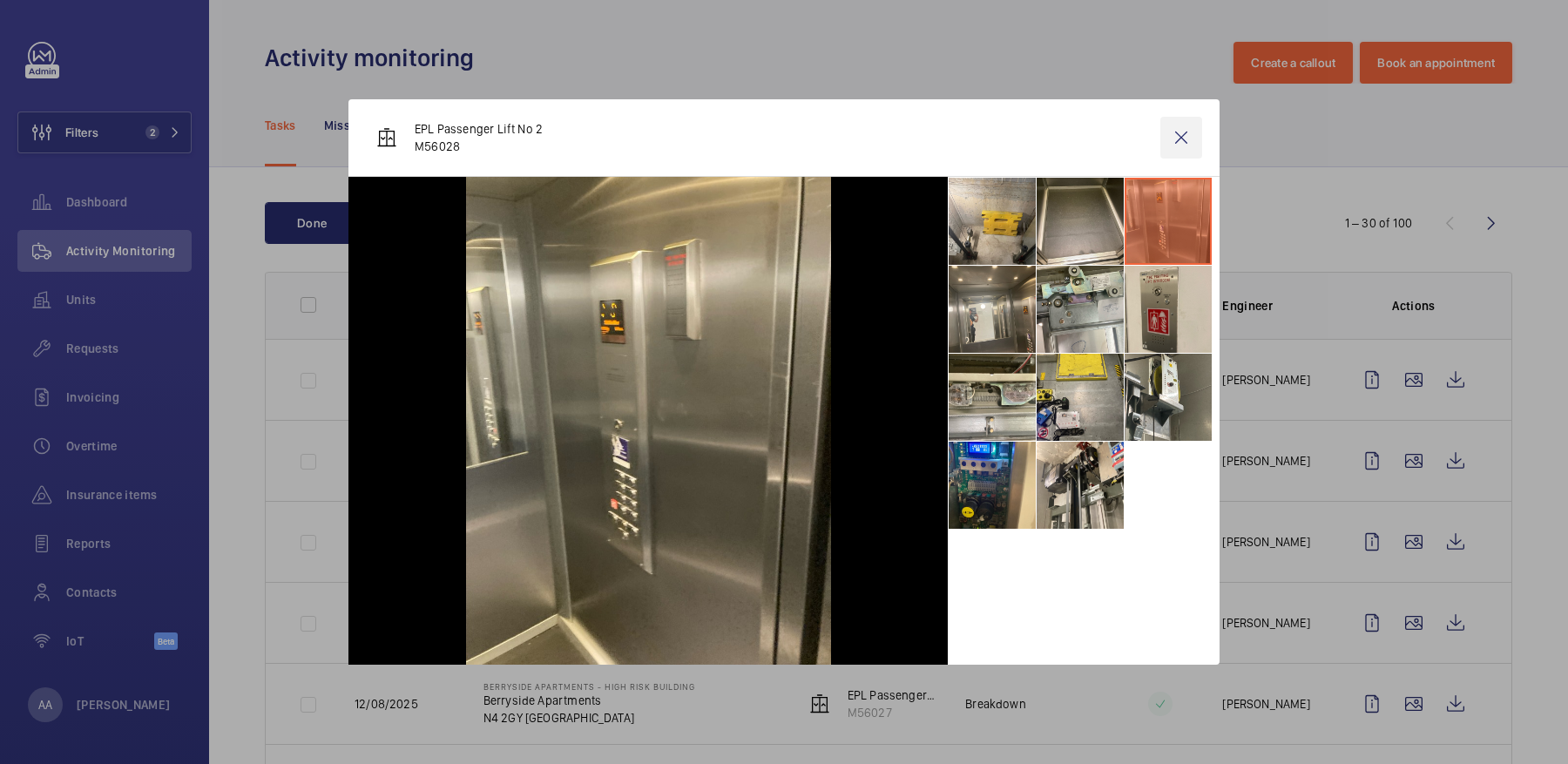
click at [1161, 123] on wm-front-icon-button at bounding box center [1181, 138] width 42 height 42
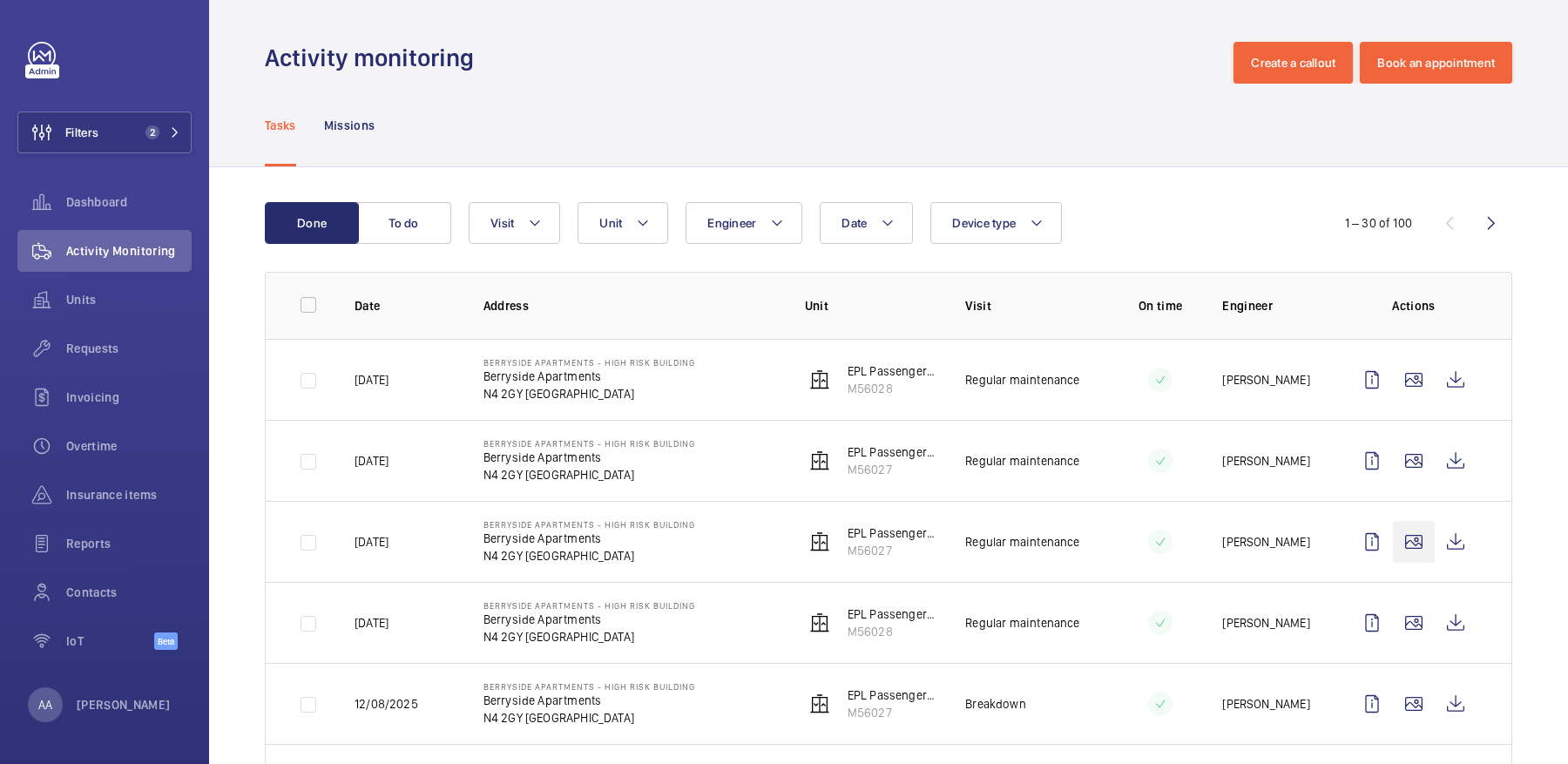
click at [1409, 541] on wm-front-icon-button at bounding box center [1413, 541] width 42 height 42
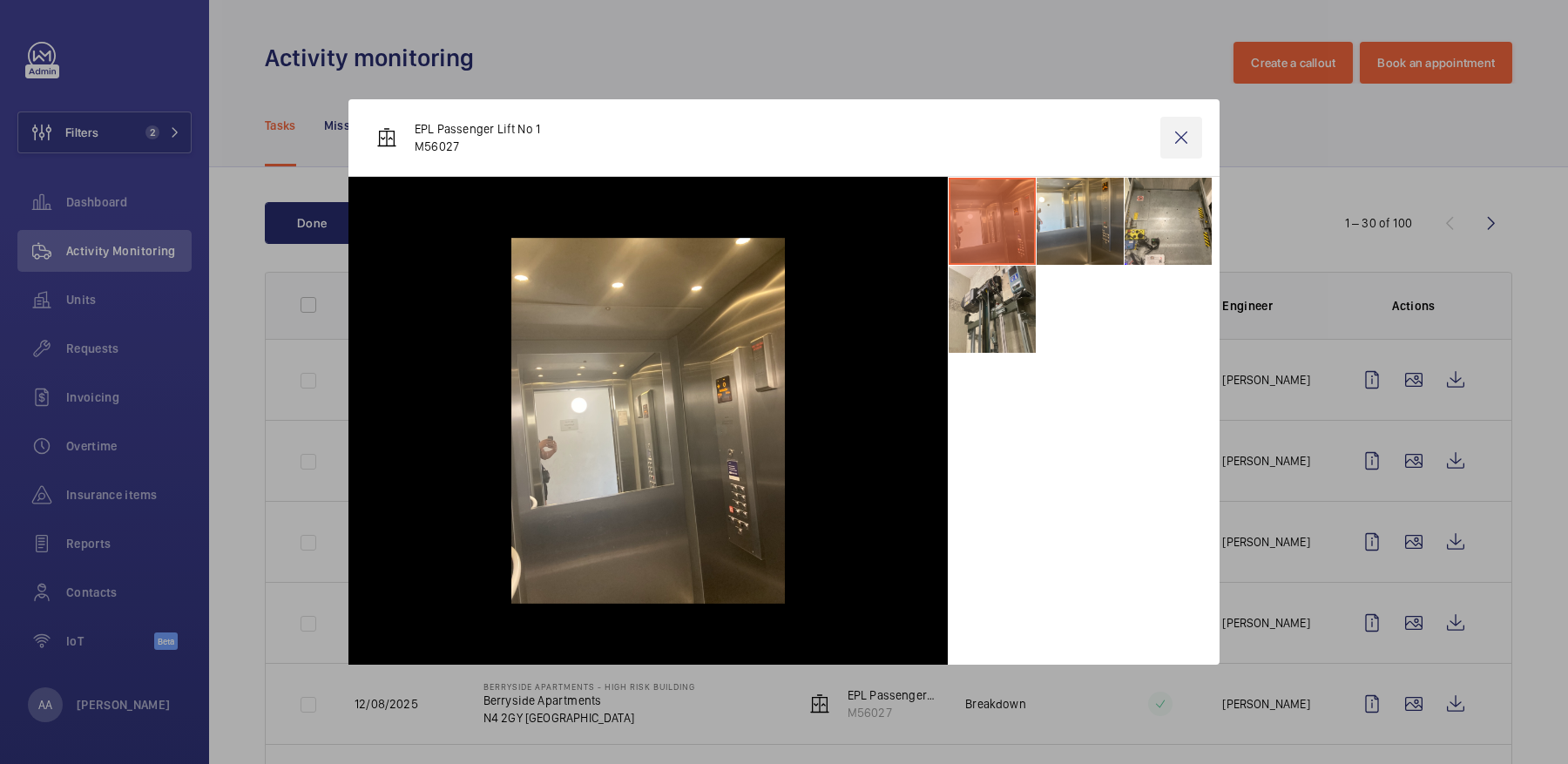
click at [1190, 143] on wm-front-icon-button at bounding box center [1181, 138] width 42 height 42
click at [1427, 625] on wm-front-icon-button at bounding box center [1413, 623] width 42 height 42
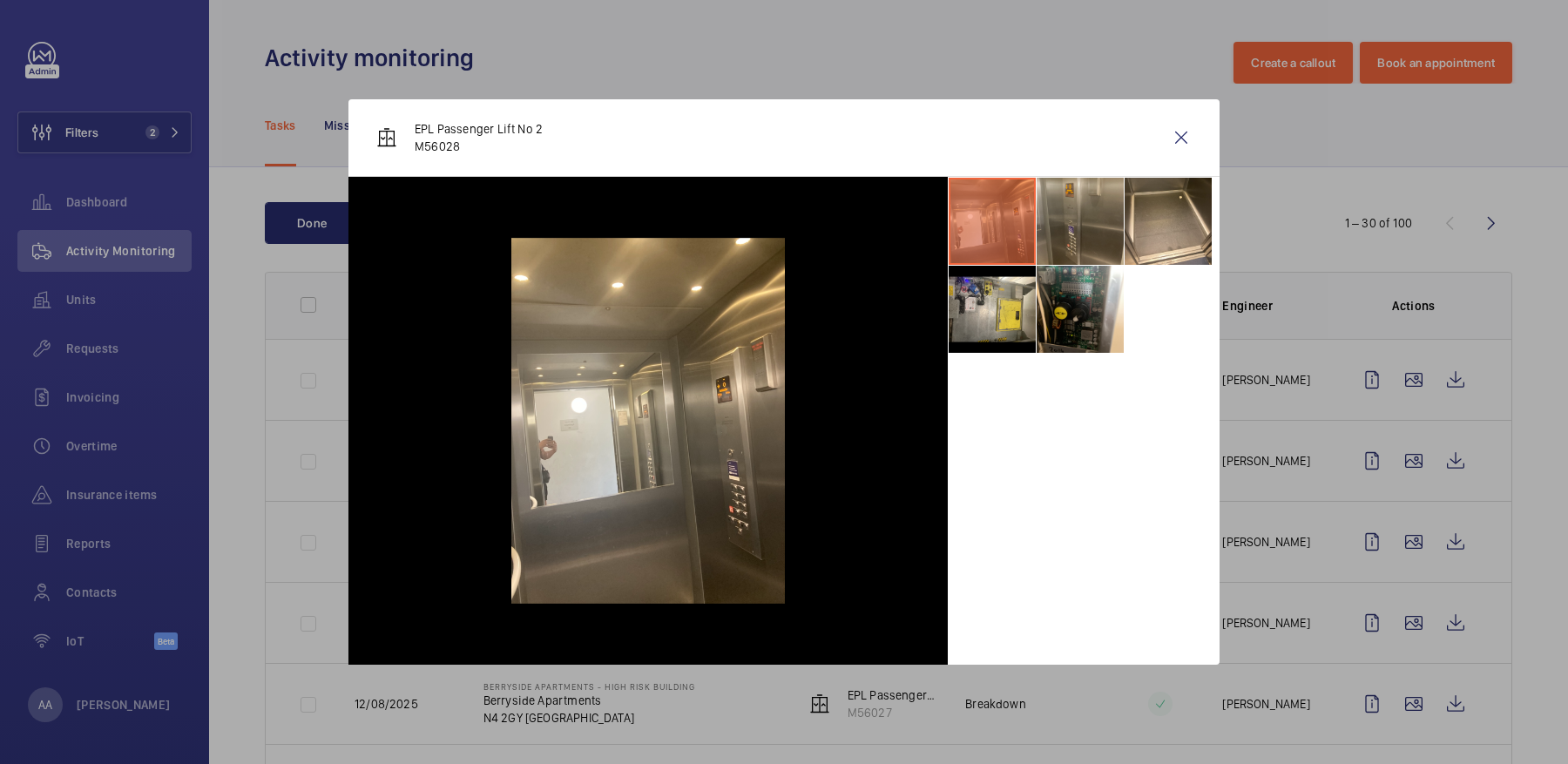
click at [1087, 205] on li at bounding box center [1080, 221] width 87 height 87
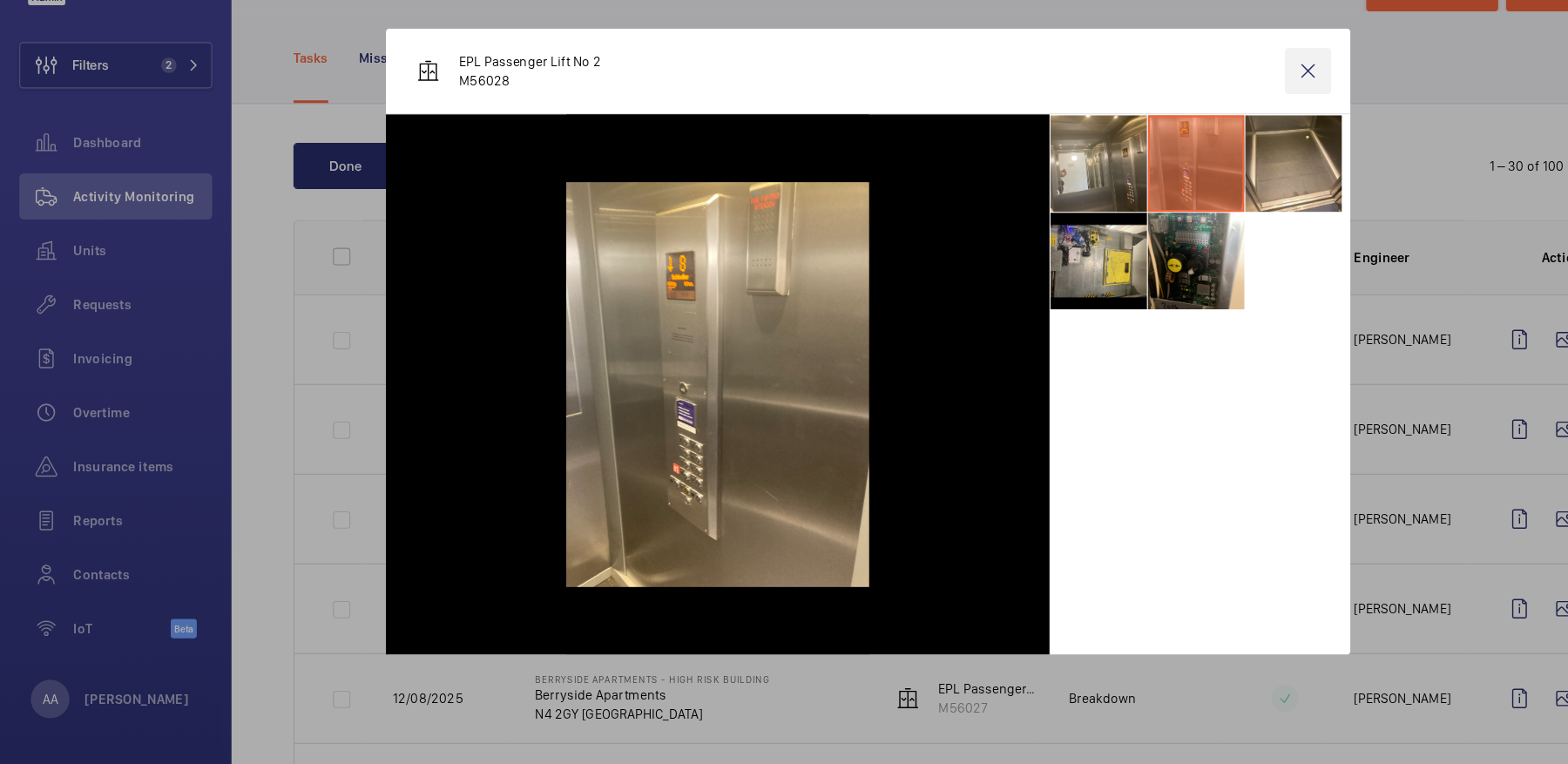
click at [1187, 136] on wm-front-icon-button at bounding box center [1181, 138] width 42 height 42
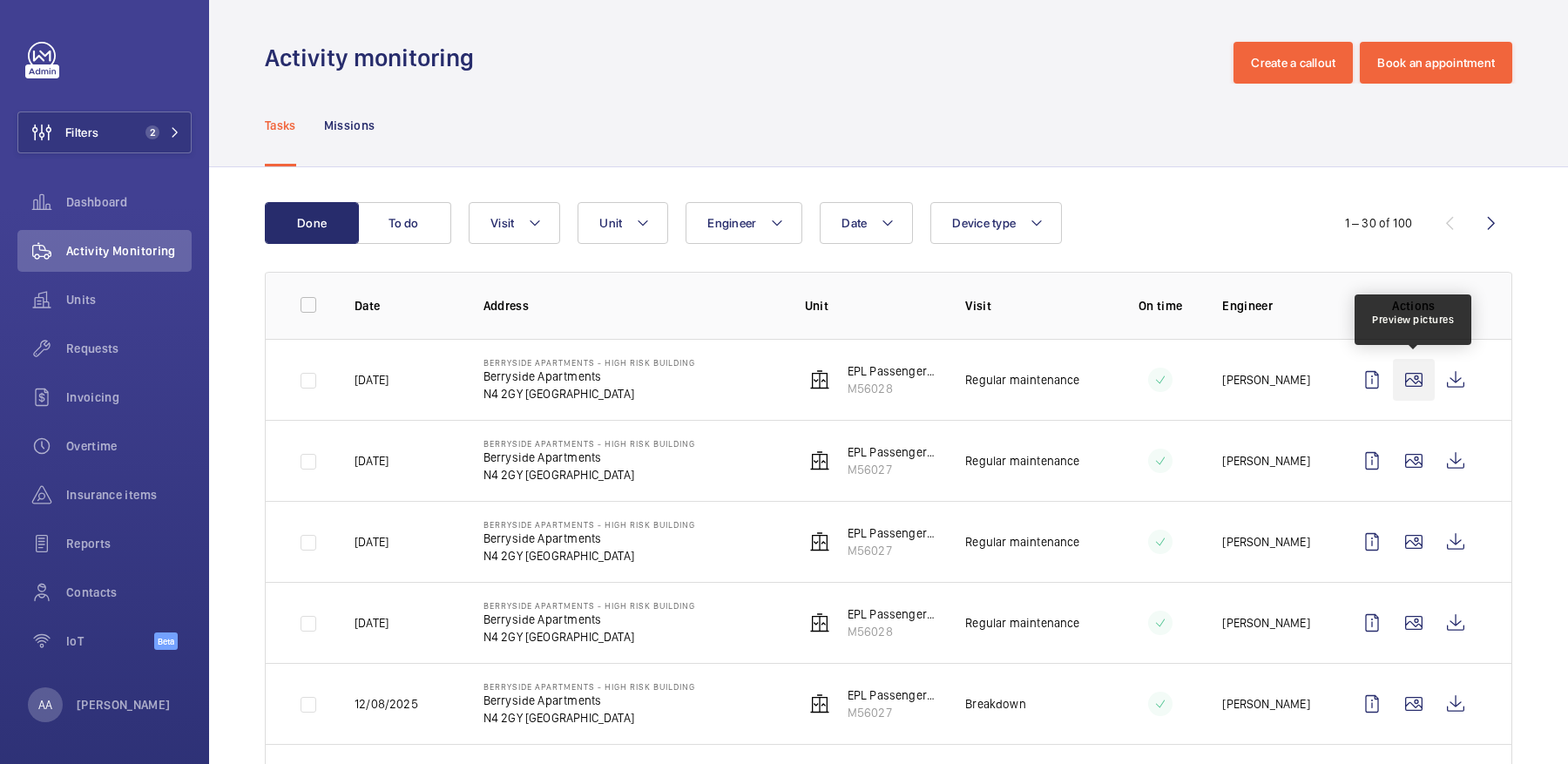
click at [1422, 391] on wm-front-icon-button at bounding box center [1413, 379] width 42 height 42
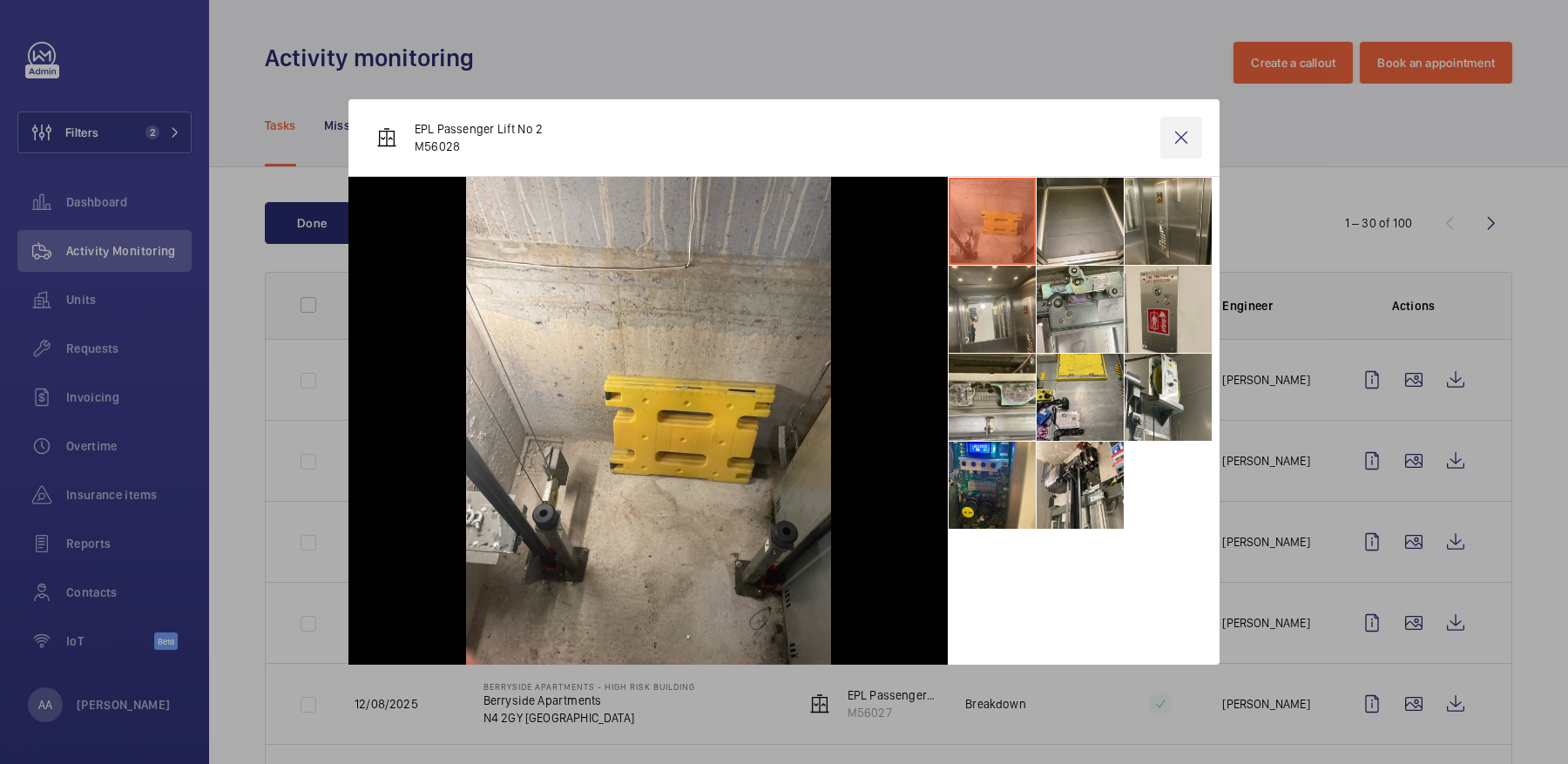
click at [1190, 133] on wm-front-icon-button at bounding box center [1181, 138] width 42 height 42
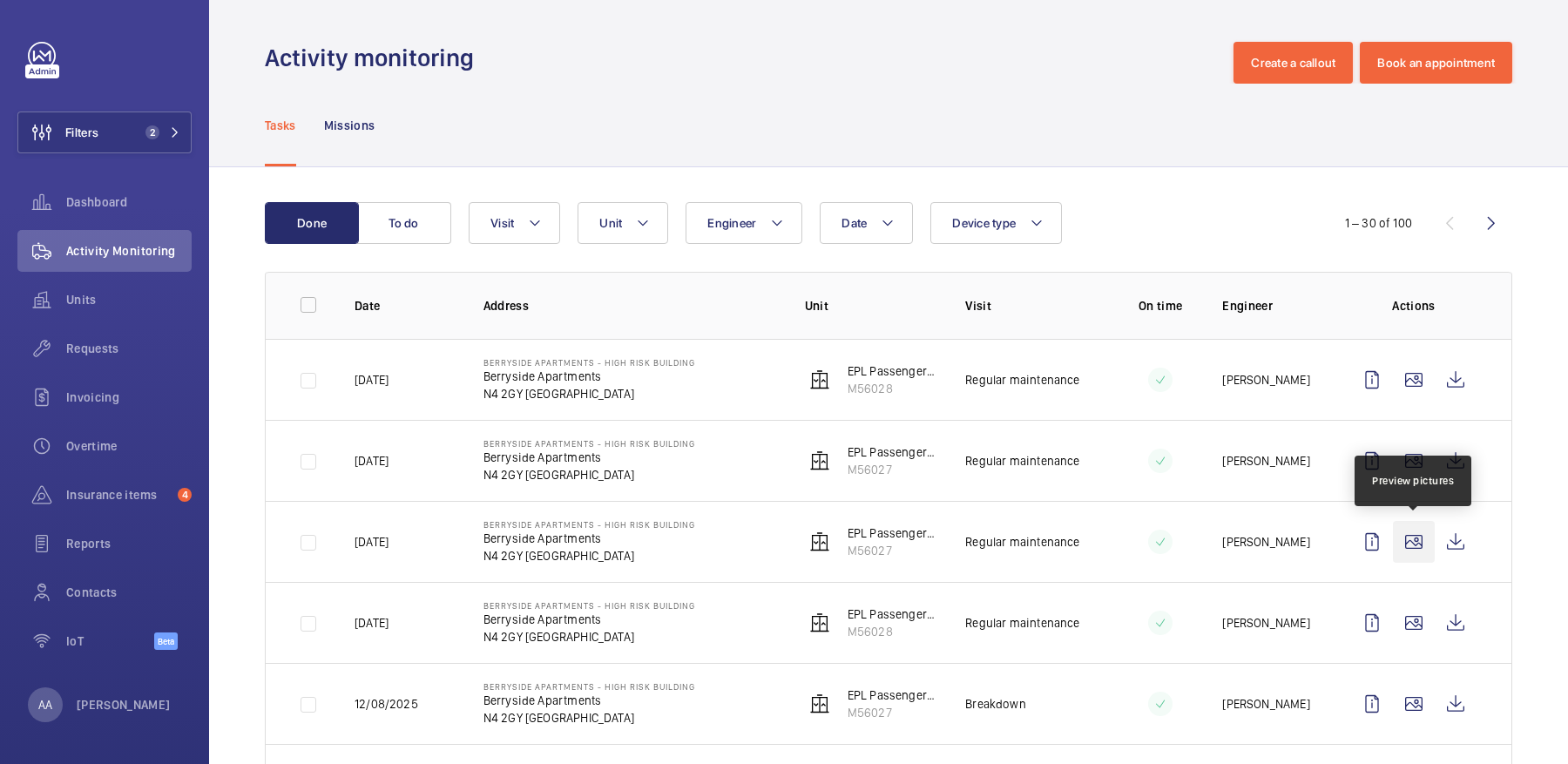
click at [1410, 541] on wm-front-icon-button at bounding box center [1413, 541] width 42 height 42
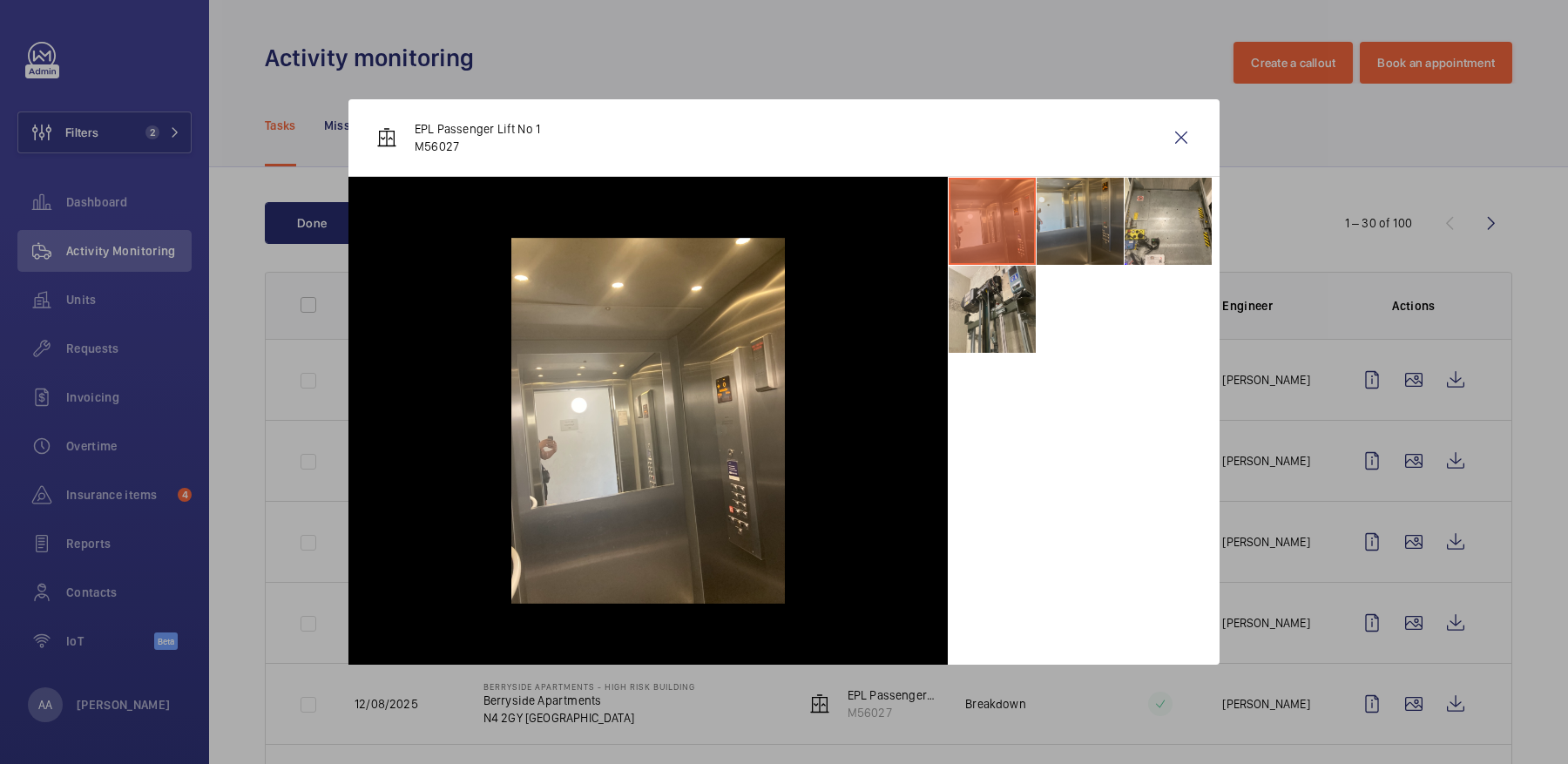
click at [1081, 203] on li at bounding box center [1080, 221] width 87 height 87
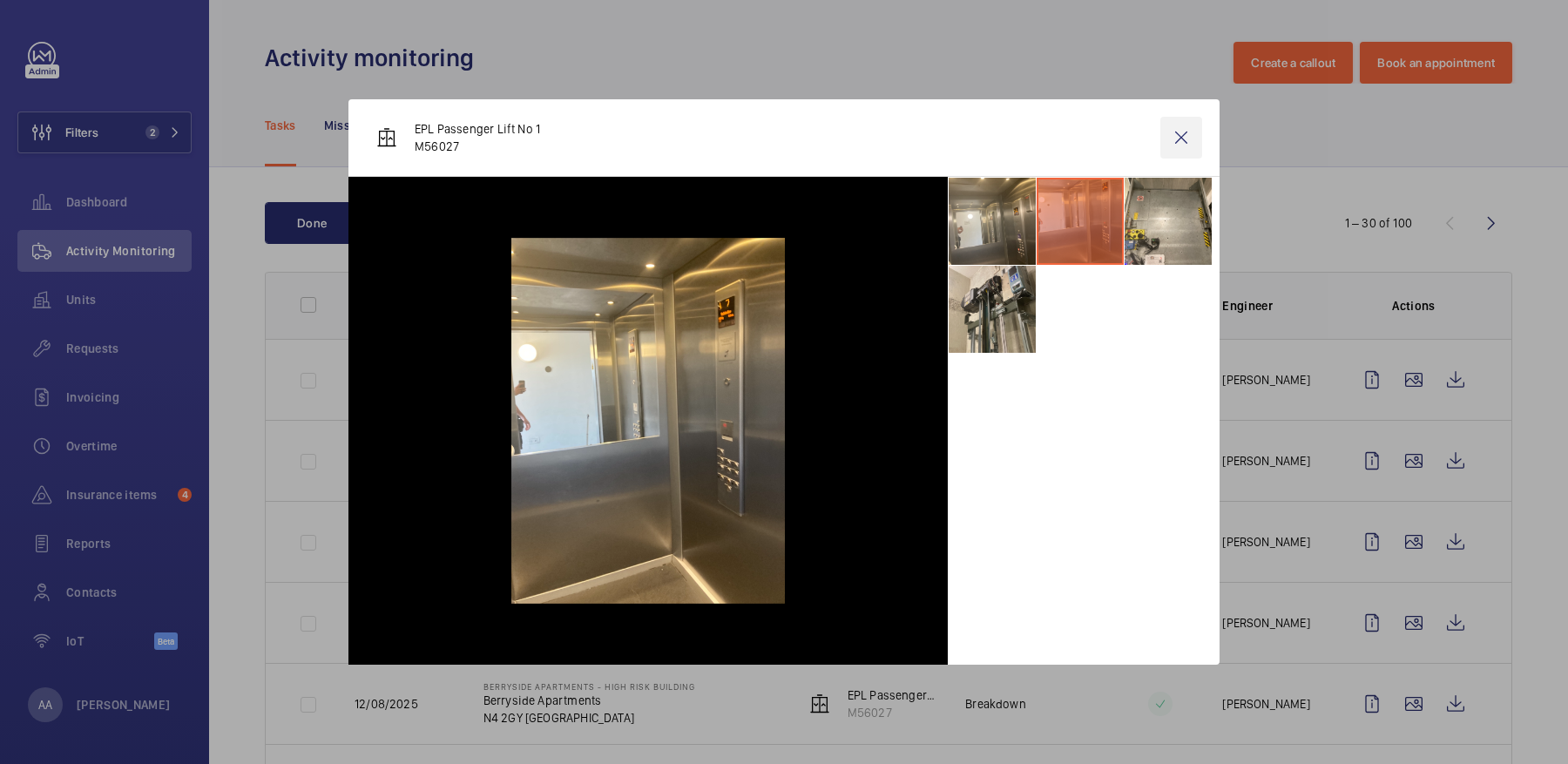
click at [1180, 134] on wm-front-icon-button at bounding box center [1181, 138] width 42 height 42
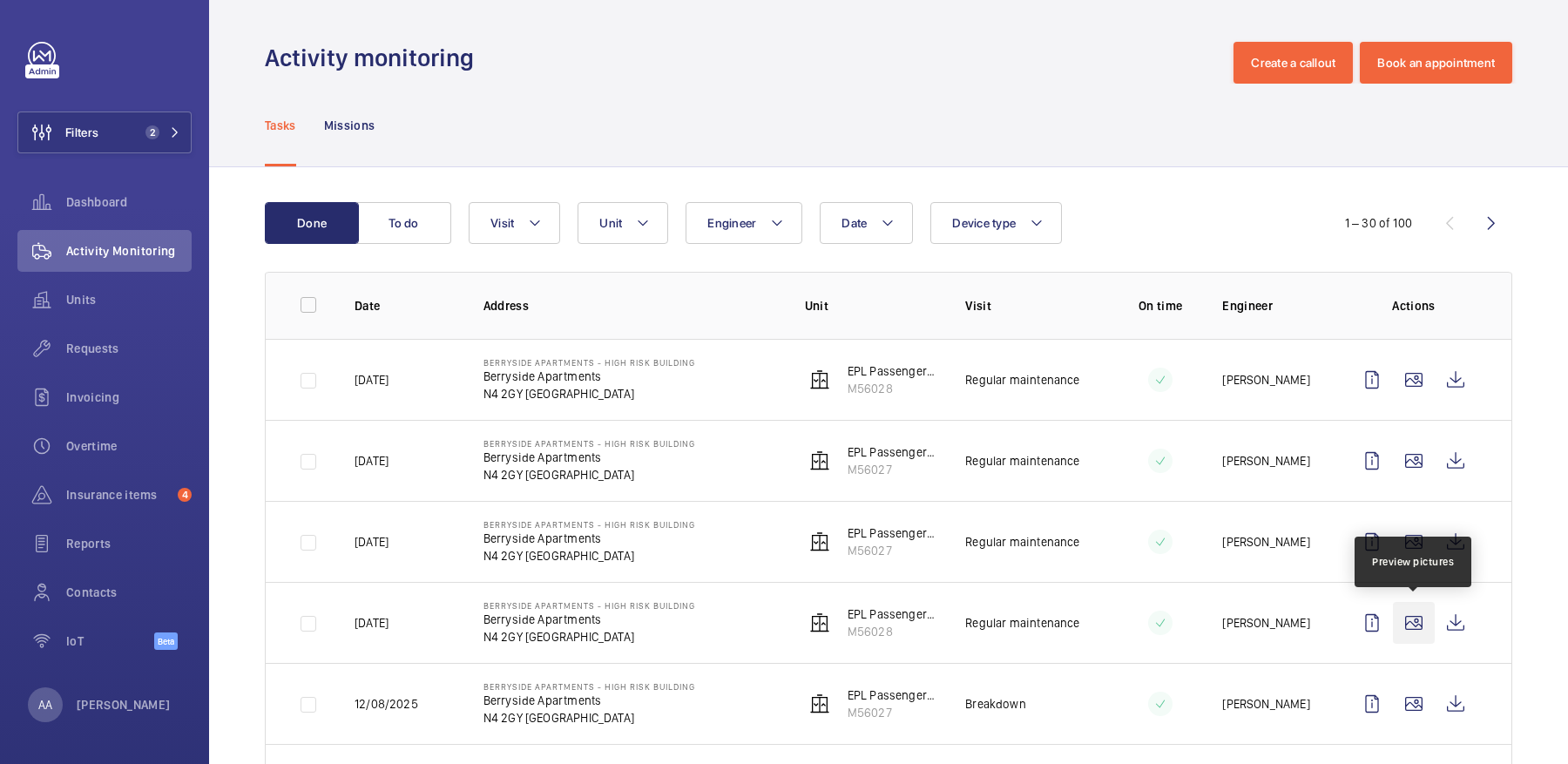
click at [1422, 625] on wm-front-icon-button at bounding box center [1413, 623] width 42 height 42
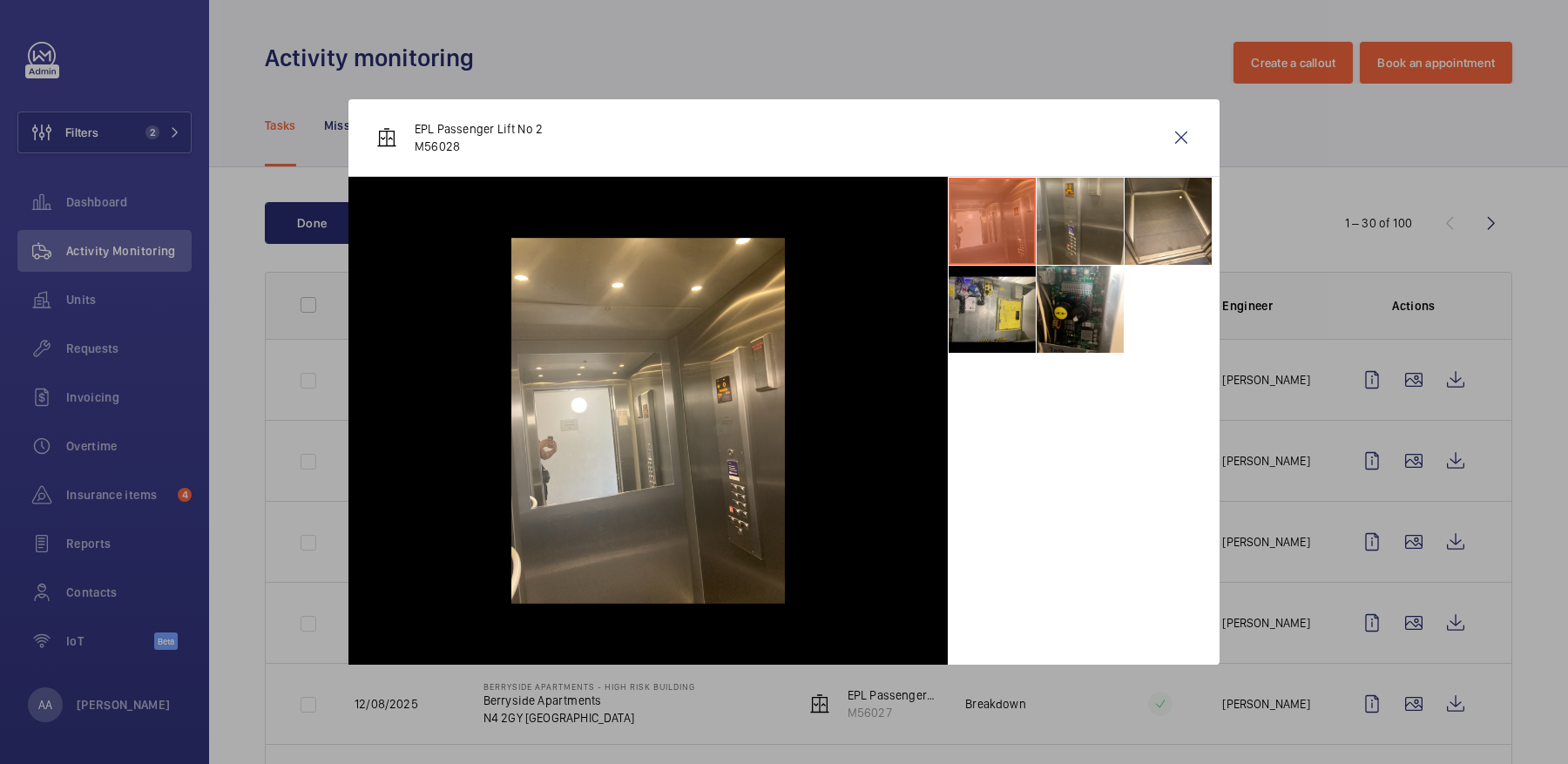
click at [1068, 228] on li at bounding box center [1080, 221] width 87 height 87
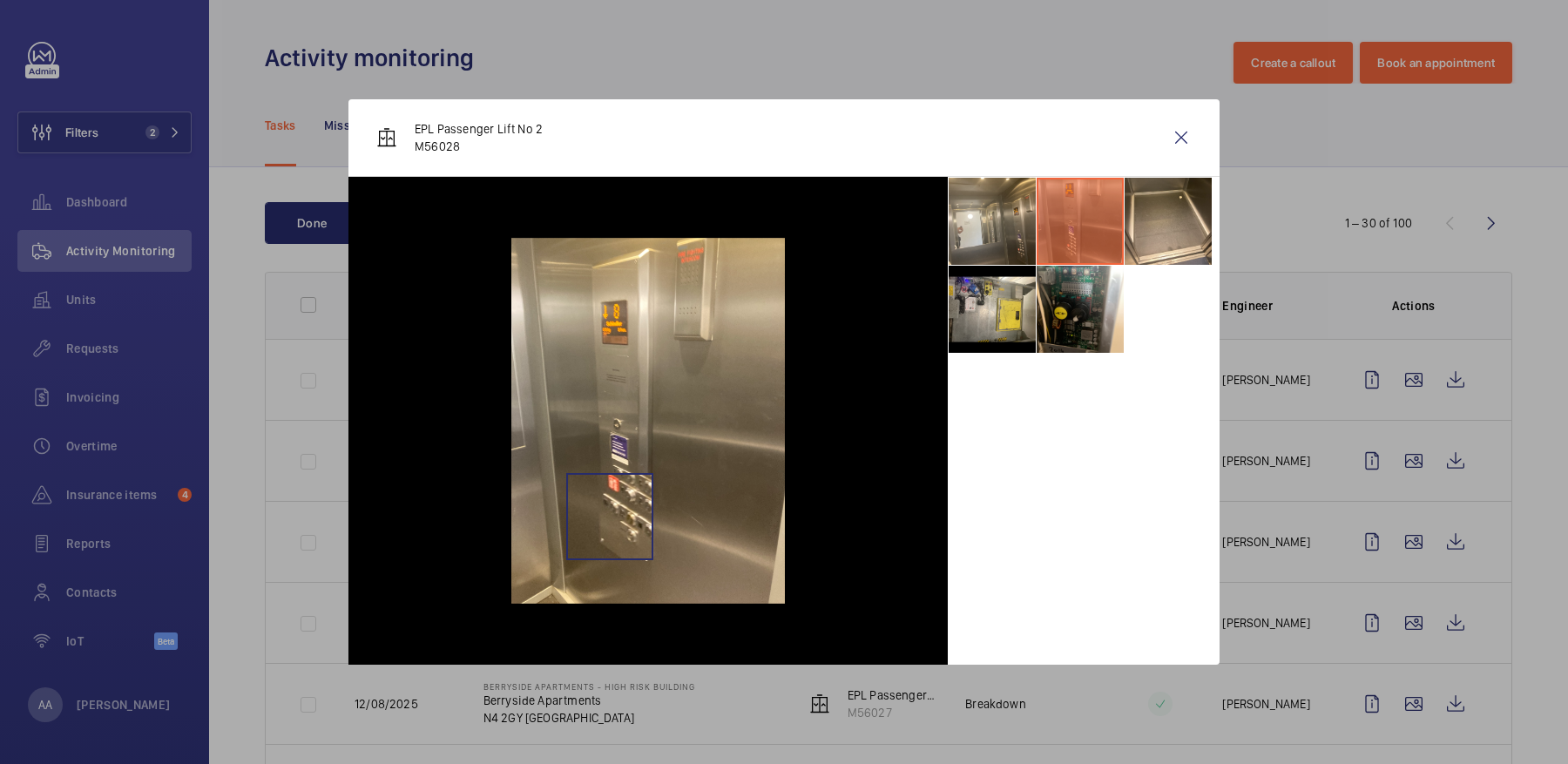
click at [609, 516] on img at bounding box center [648, 420] width 274 height 488
click at [614, 464] on img at bounding box center [648, 420] width 274 height 488
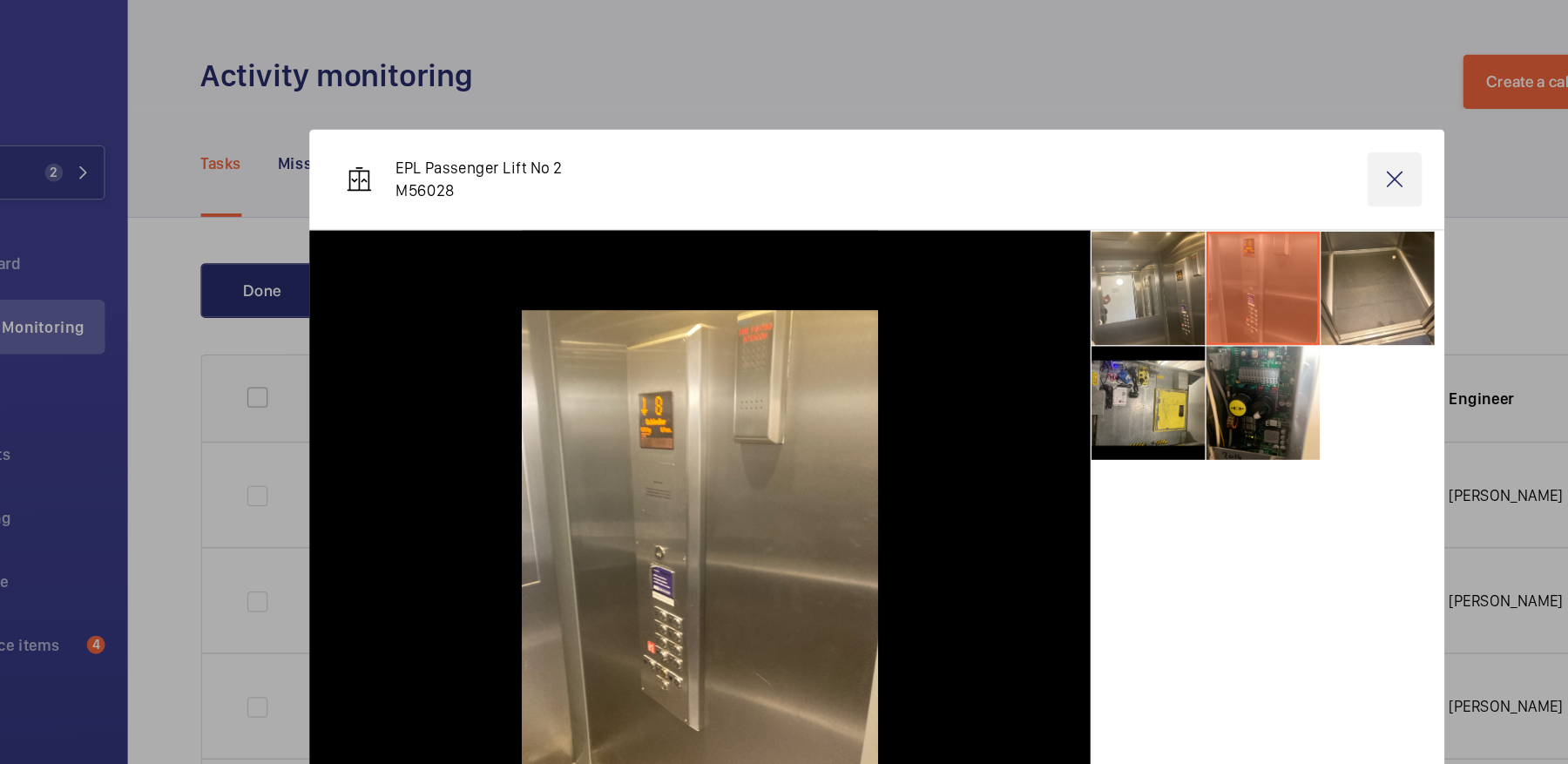
click at [1181, 140] on wm-front-icon-button at bounding box center [1181, 138] width 42 height 42
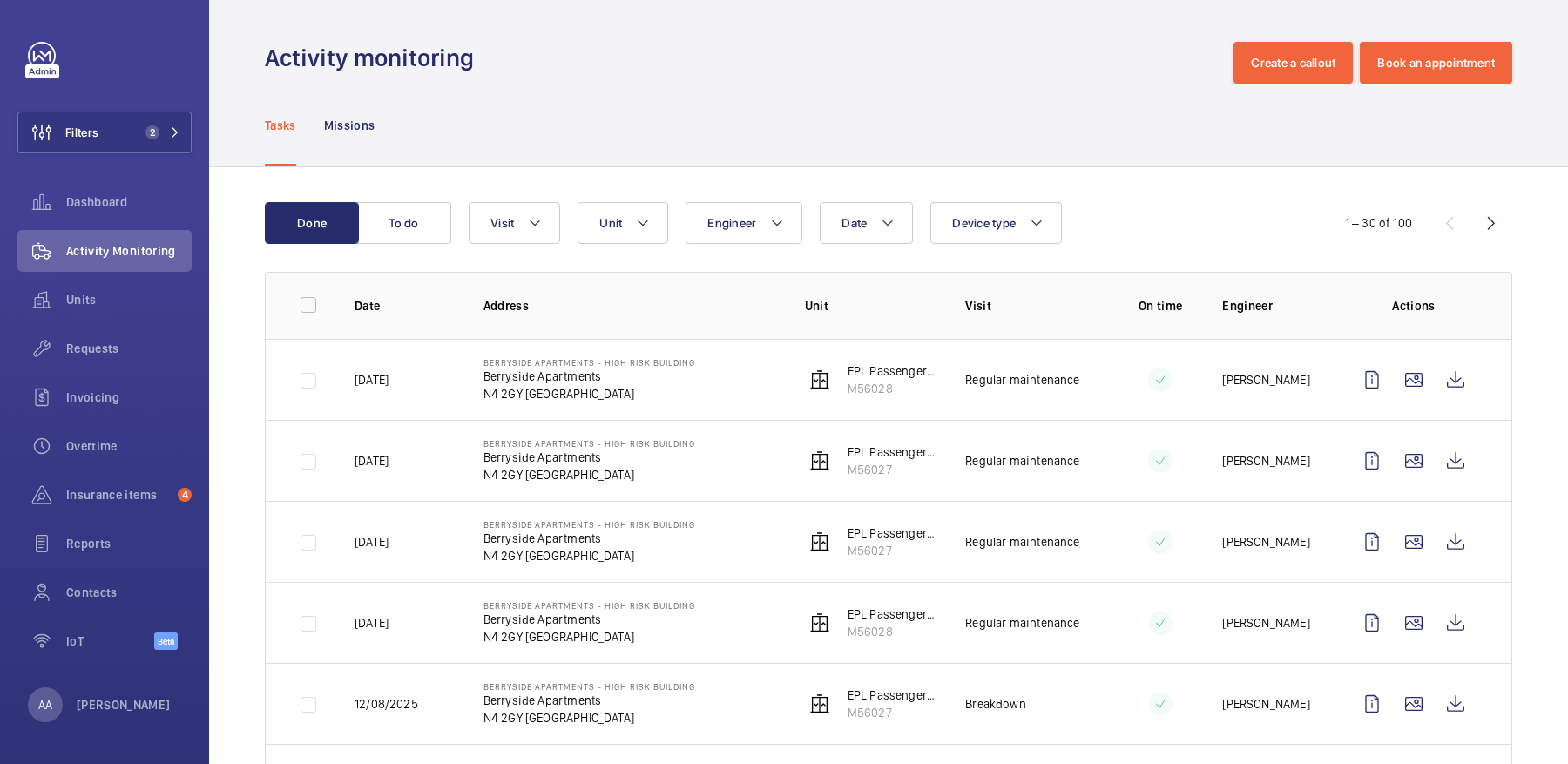
scroll to position [105, 0]
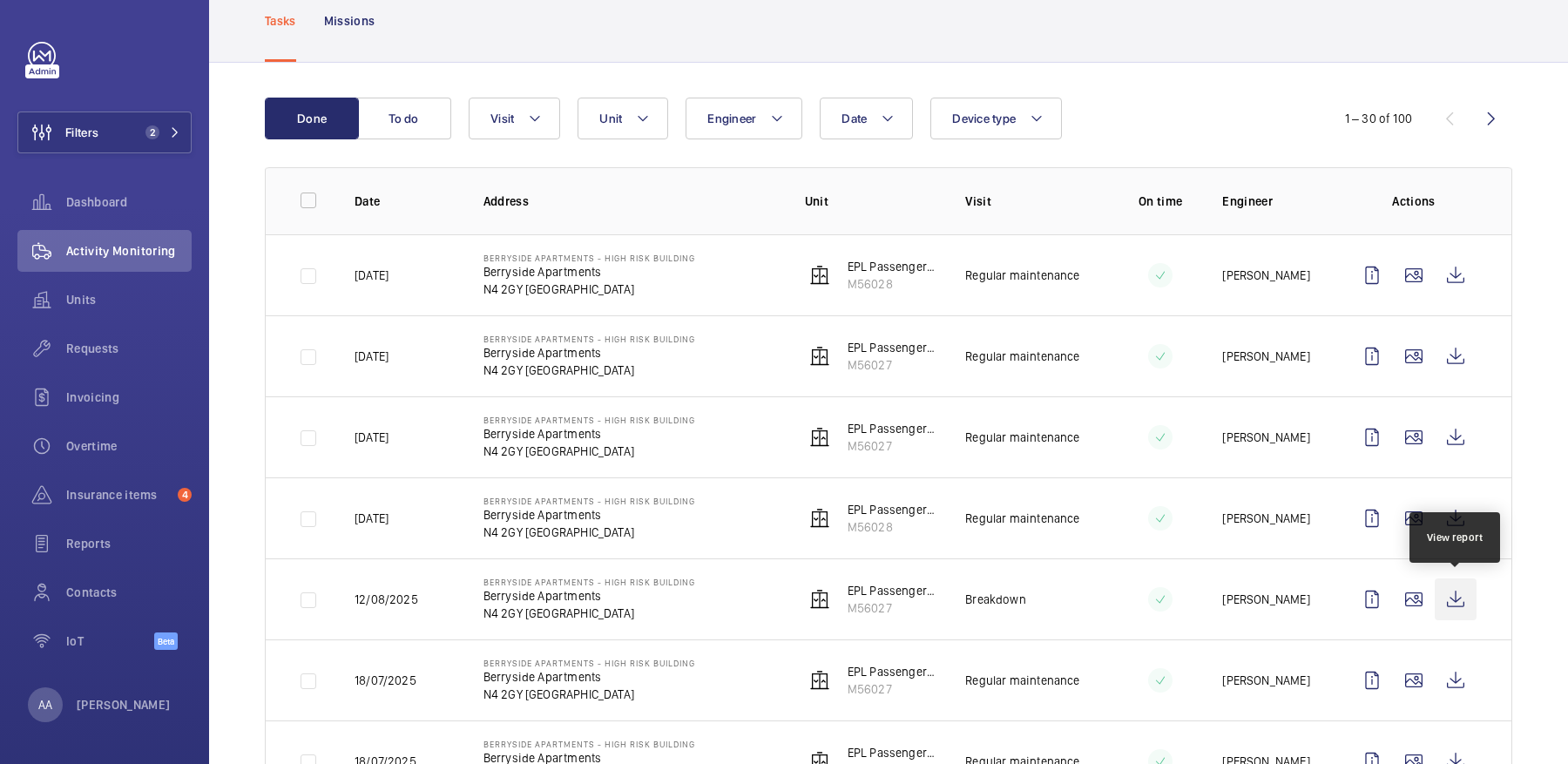
click at [1443, 596] on wm-front-icon-button at bounding box center [1456, 598] width 42 height 42
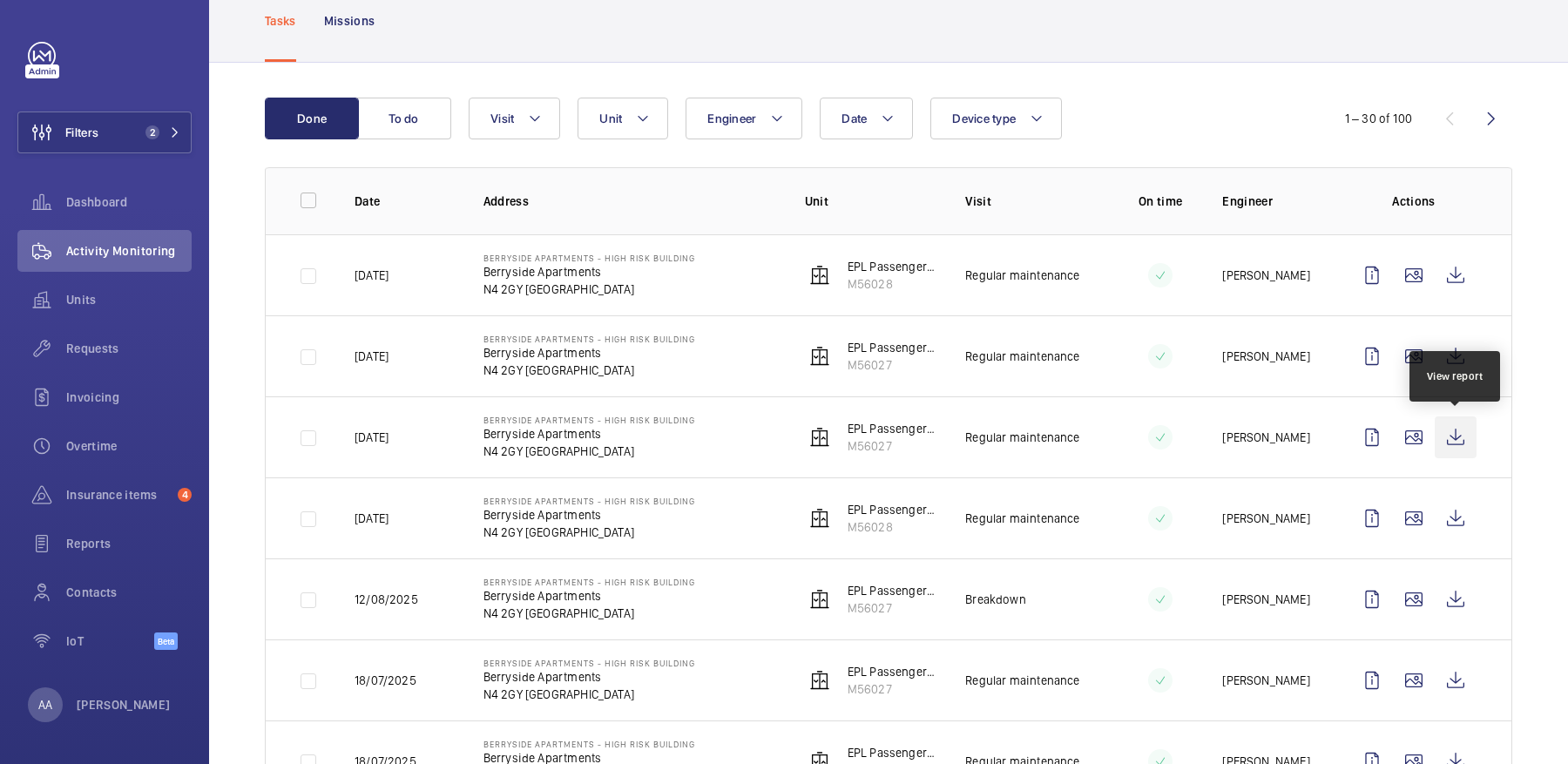
click at [1460, 432] on wm-front-icon-button at bounding box center [1456, 436] width 42 height 42
click at [63, 349] on wm-front-icon-button at bounding box center [42, 348] width 49 height 42
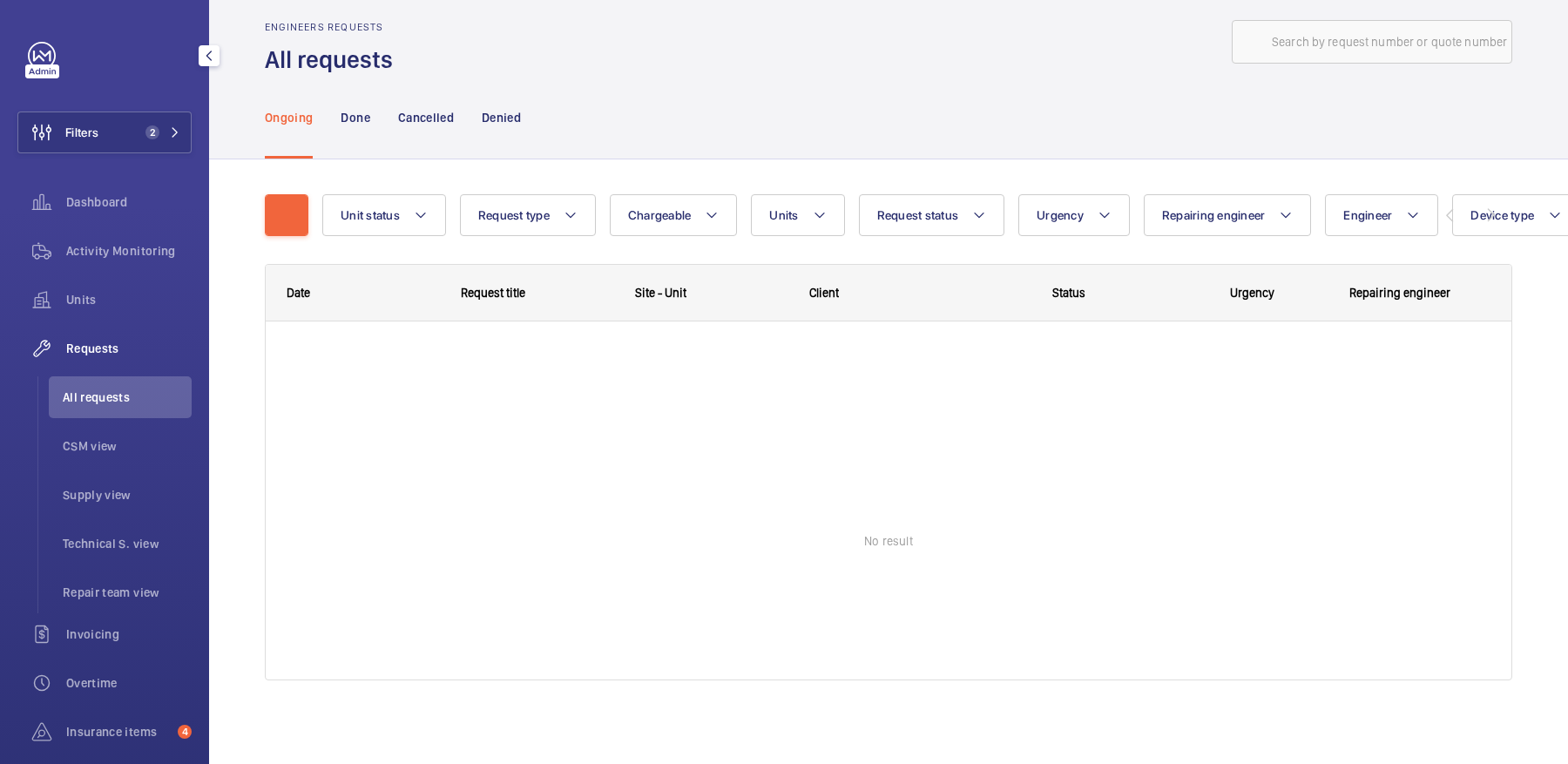
scroll to position [20, 0]
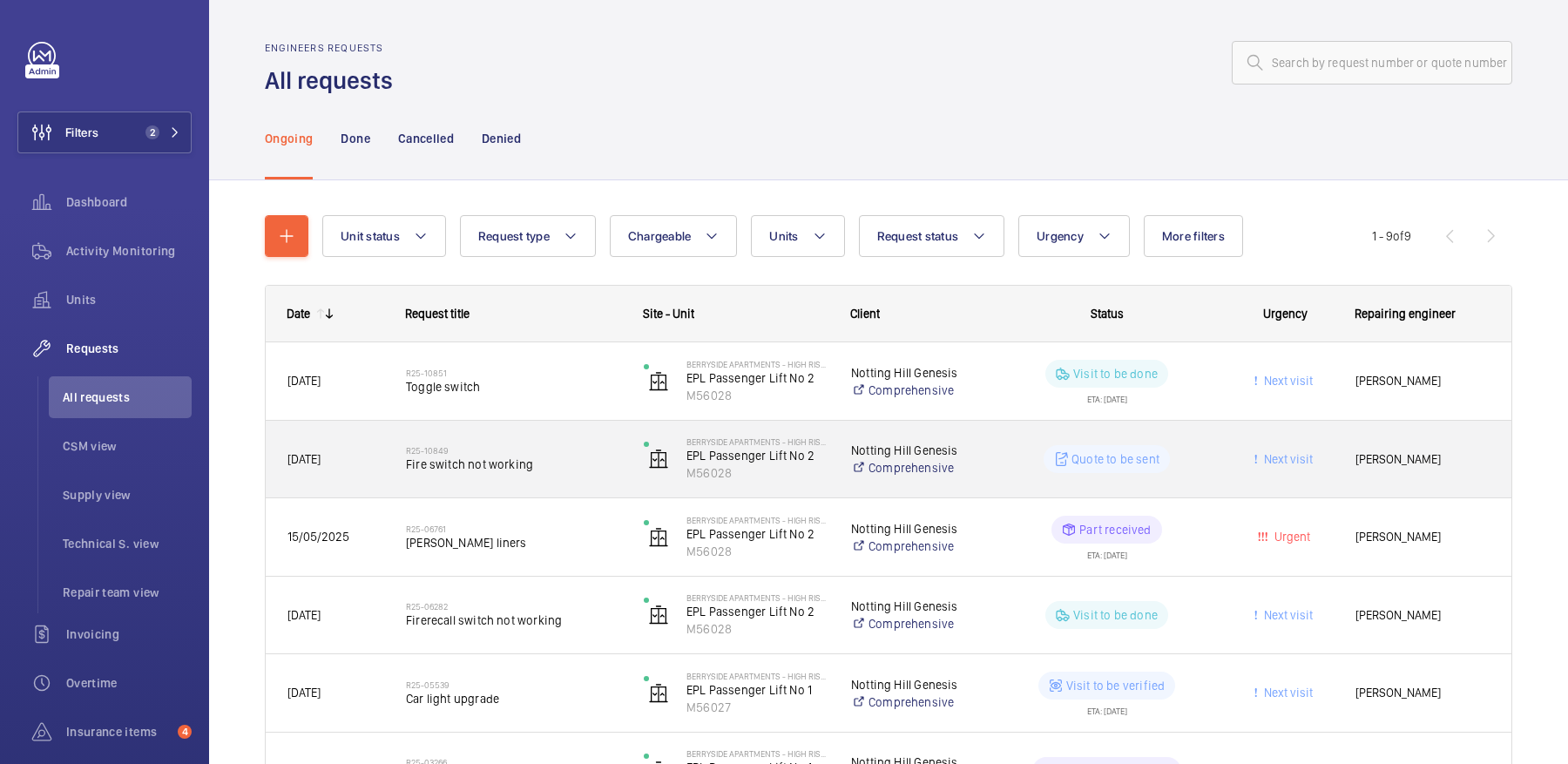
click at [568, 441] on div "R25-10849 Fire switch not working" at bounding box center [513, 459] width 215 height 51
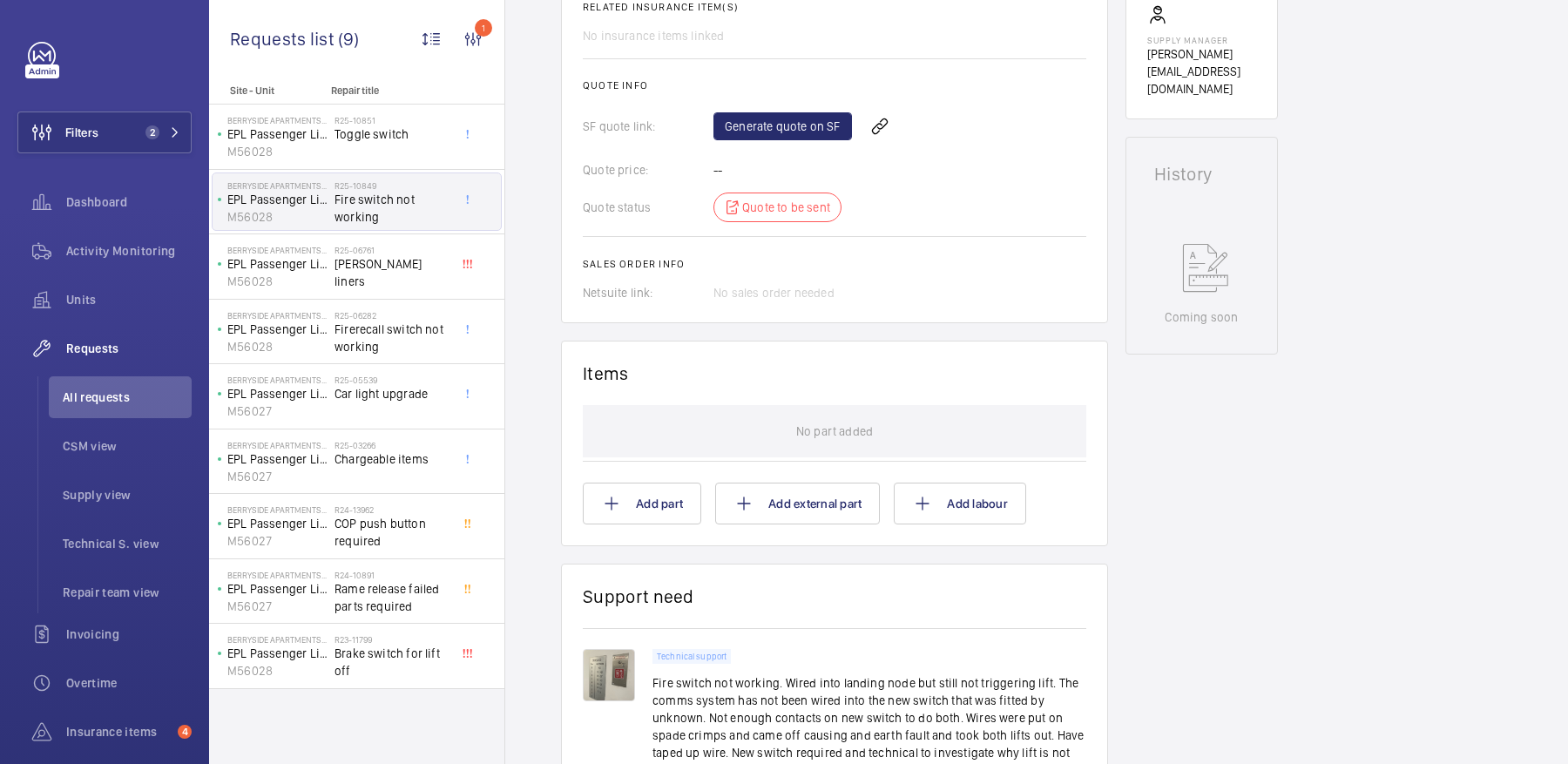
scroll to position [786, 0]
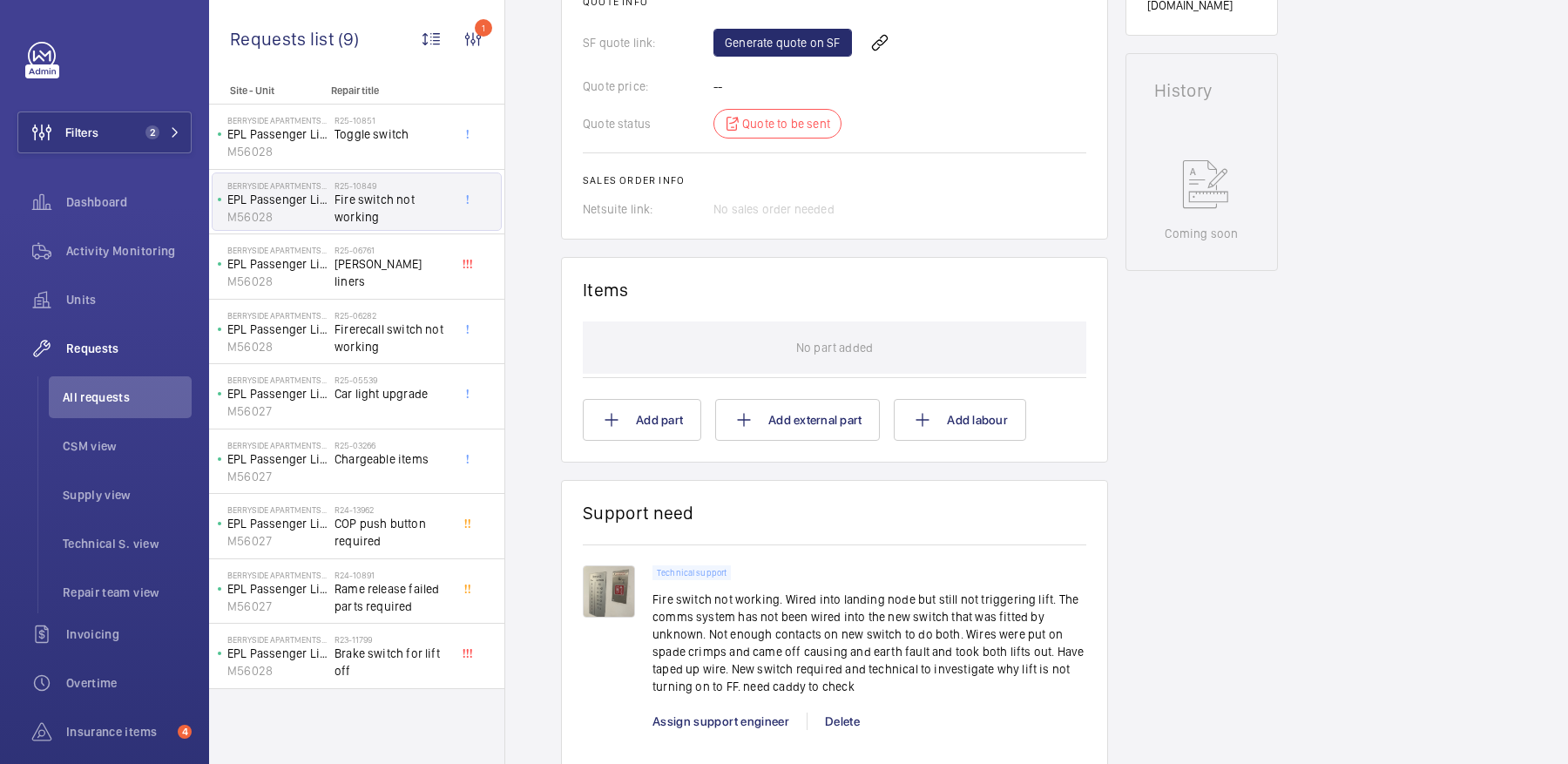
click at [589, 599] on img at bounding box center [609, 591] width 52 height 52
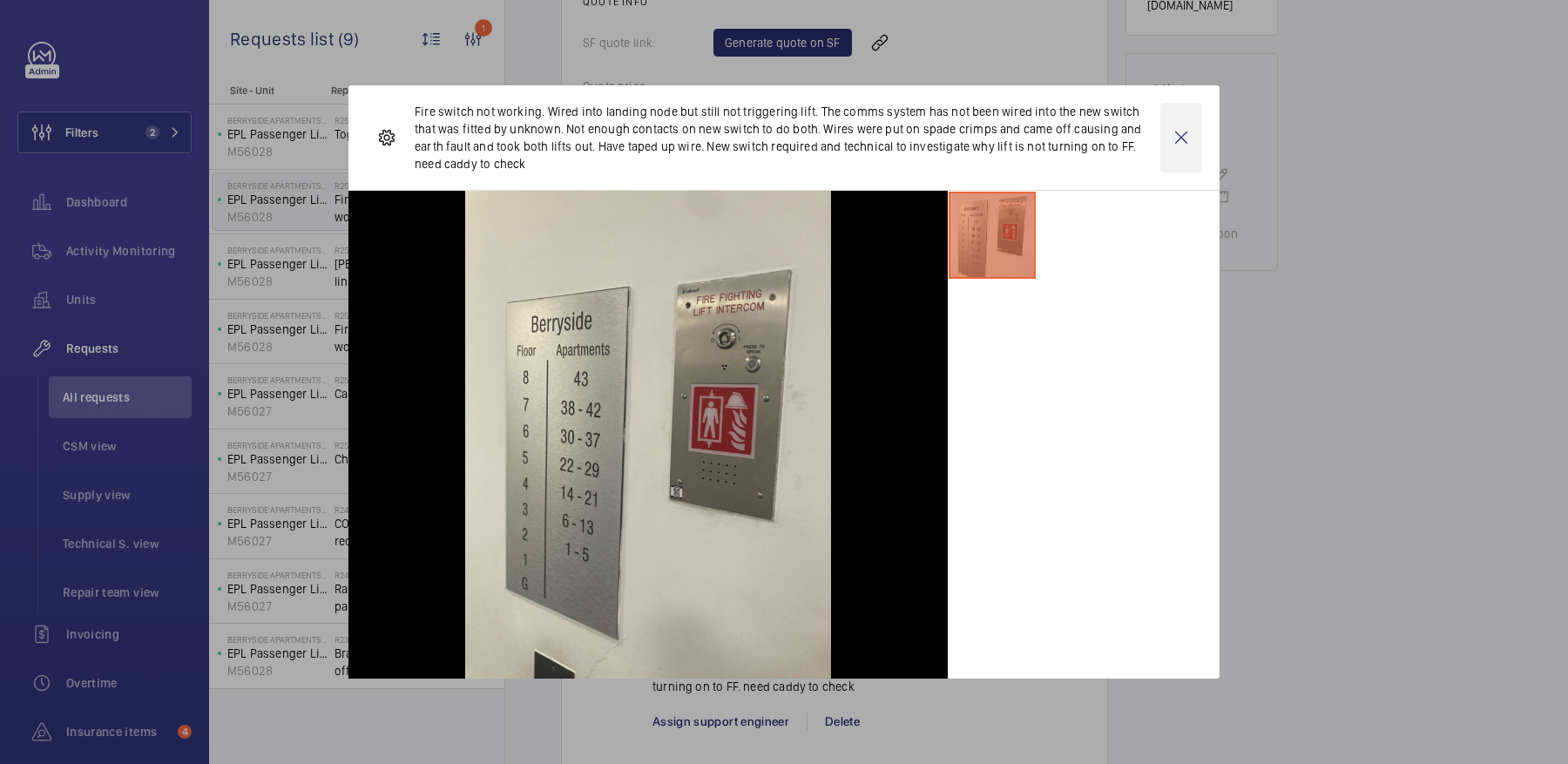
click at [1180, 136] on wm-front-icon-button at bounding box center [1181, 138] width 42 height 69
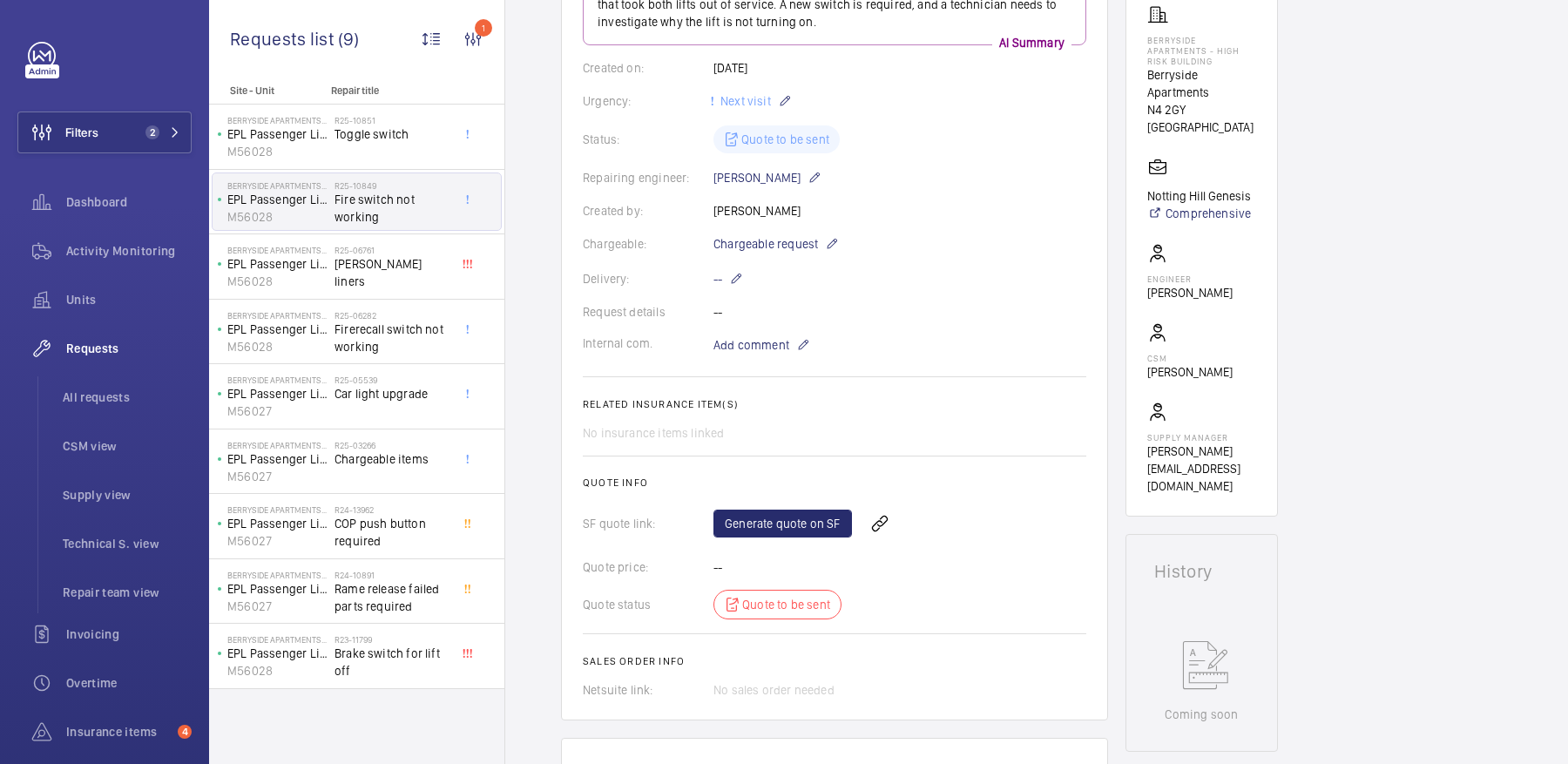
scroll to position [0, 0]
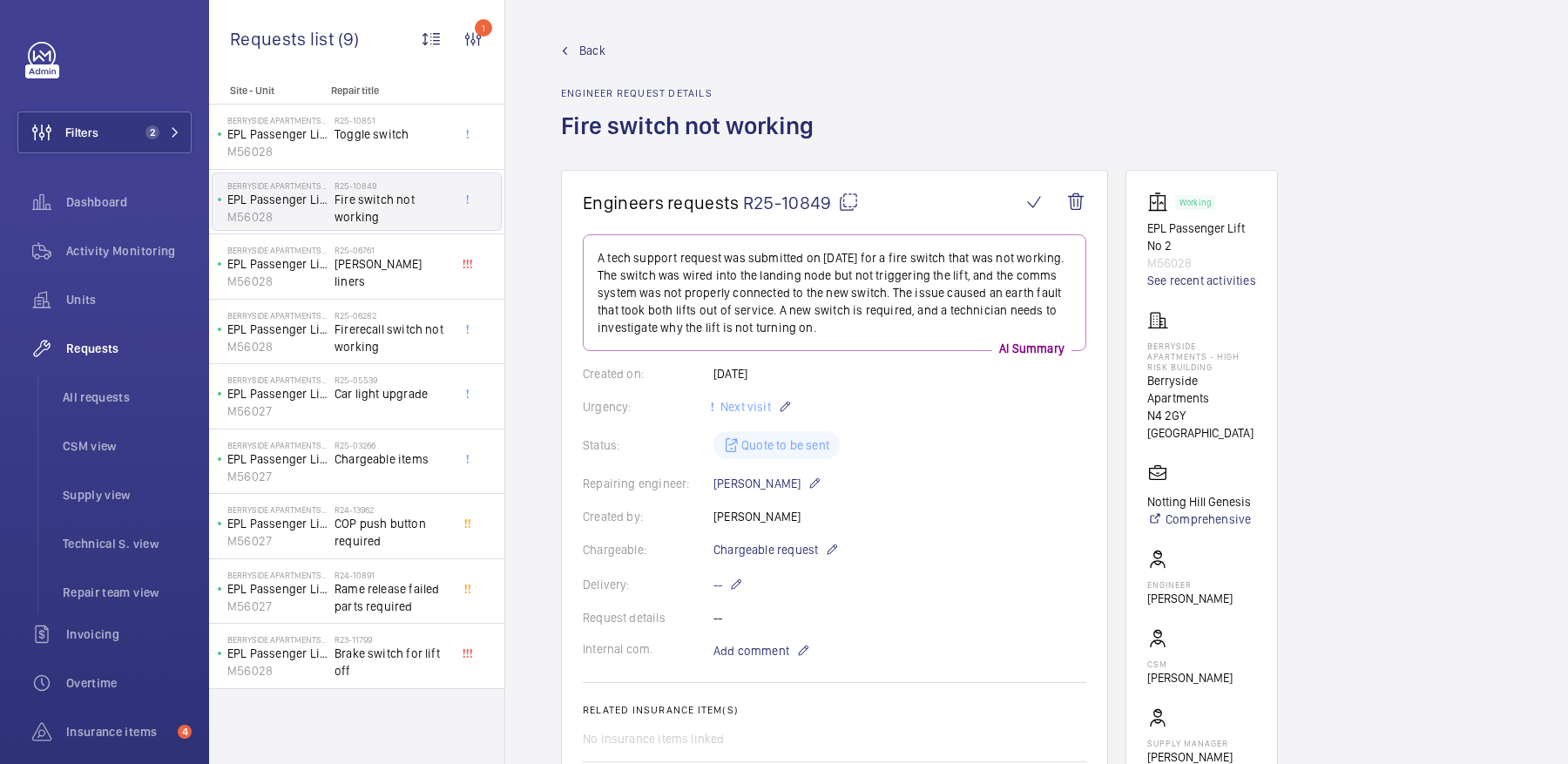
click at [849, 193] on mat-icon at bounding box center [849, 202] width 21 height 21
click at [142, 245] on span "Activity Monitoring" at bounding box center [129, 251] width 126 height 18
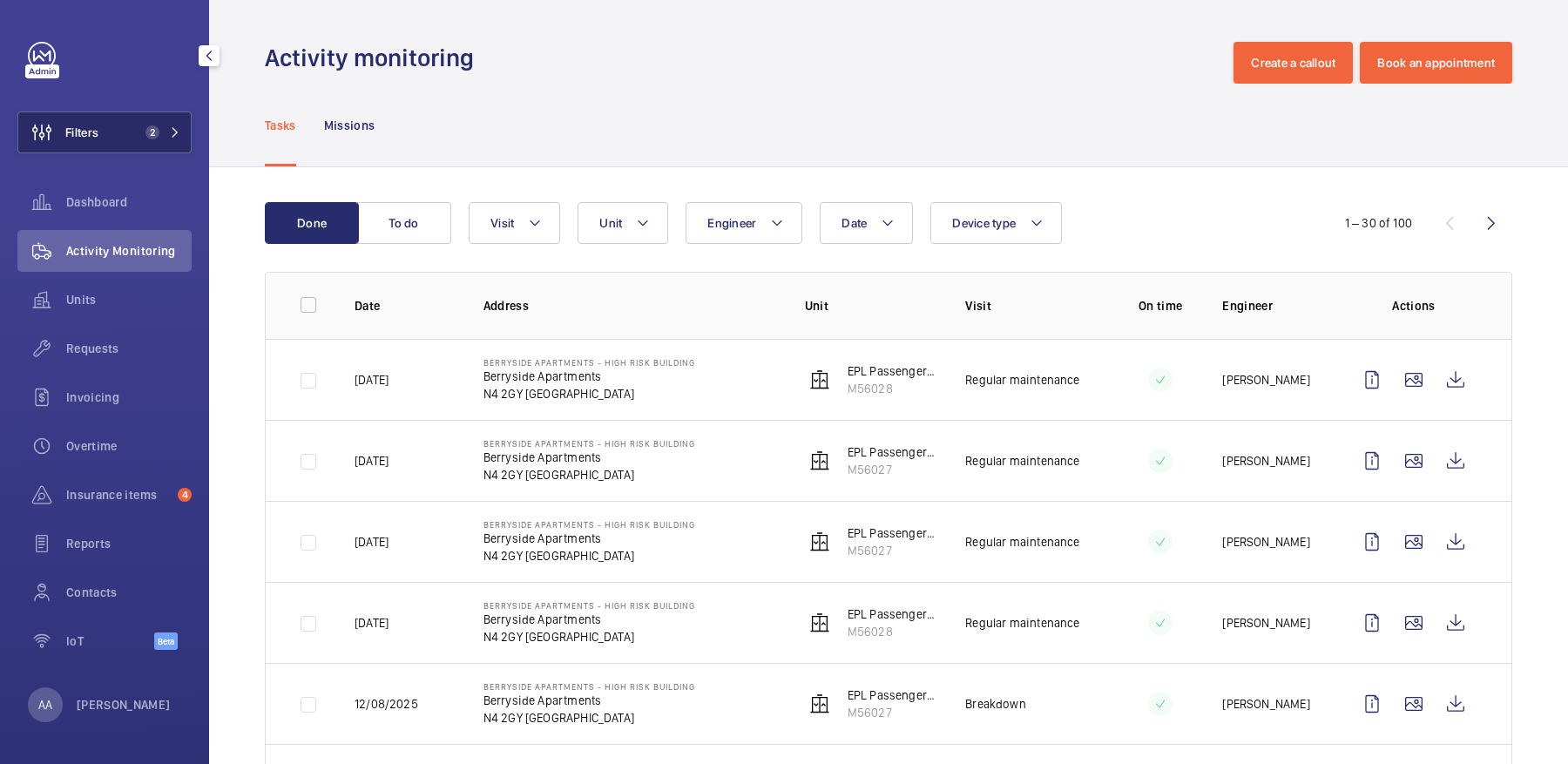
click at [152, 133] on span "2" at bounding box center [152, 132] width 14 height 14
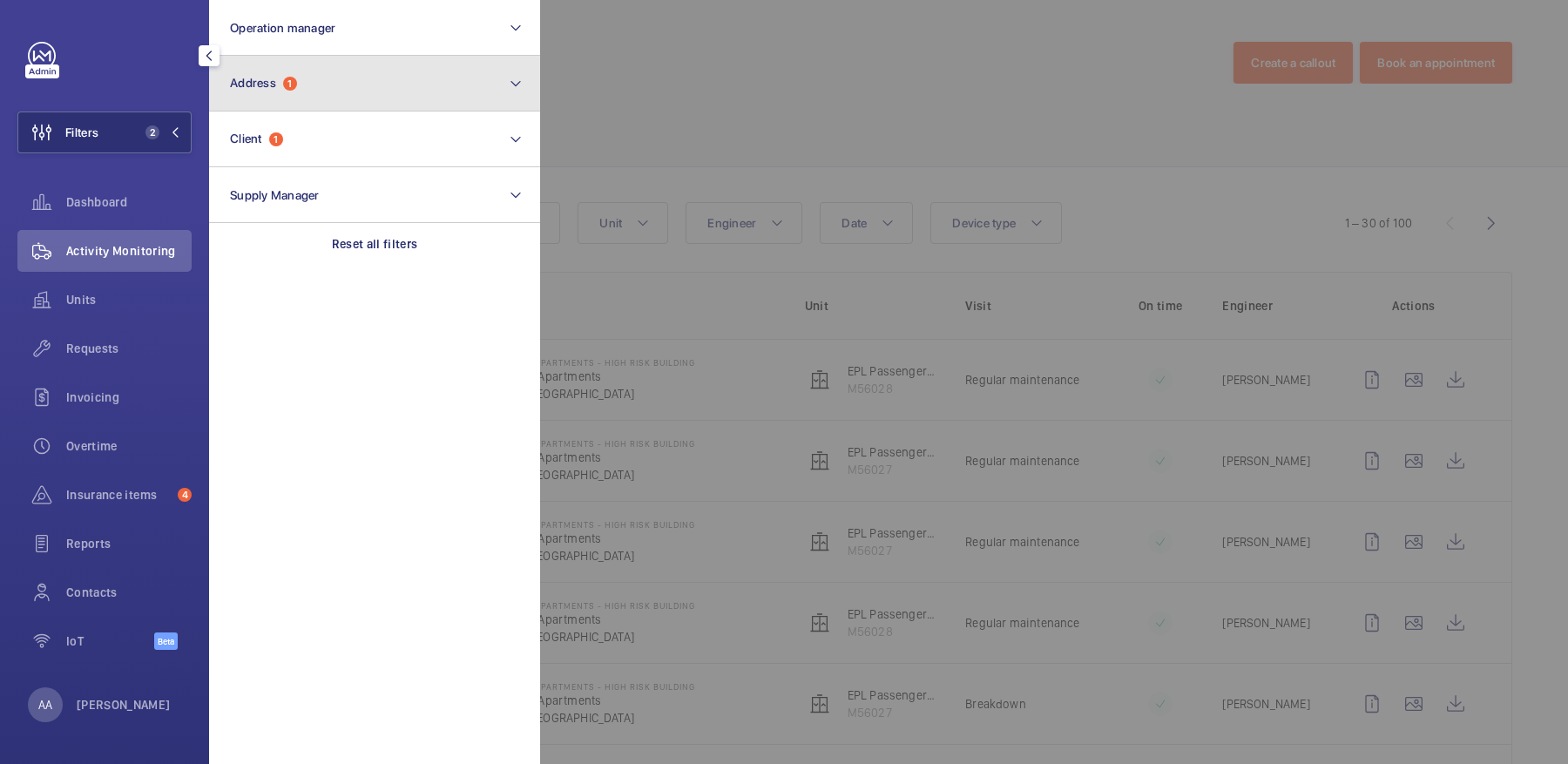
click at [310, 75] on button "Address 1" at bounding box center [374, 84] width 331 height 56
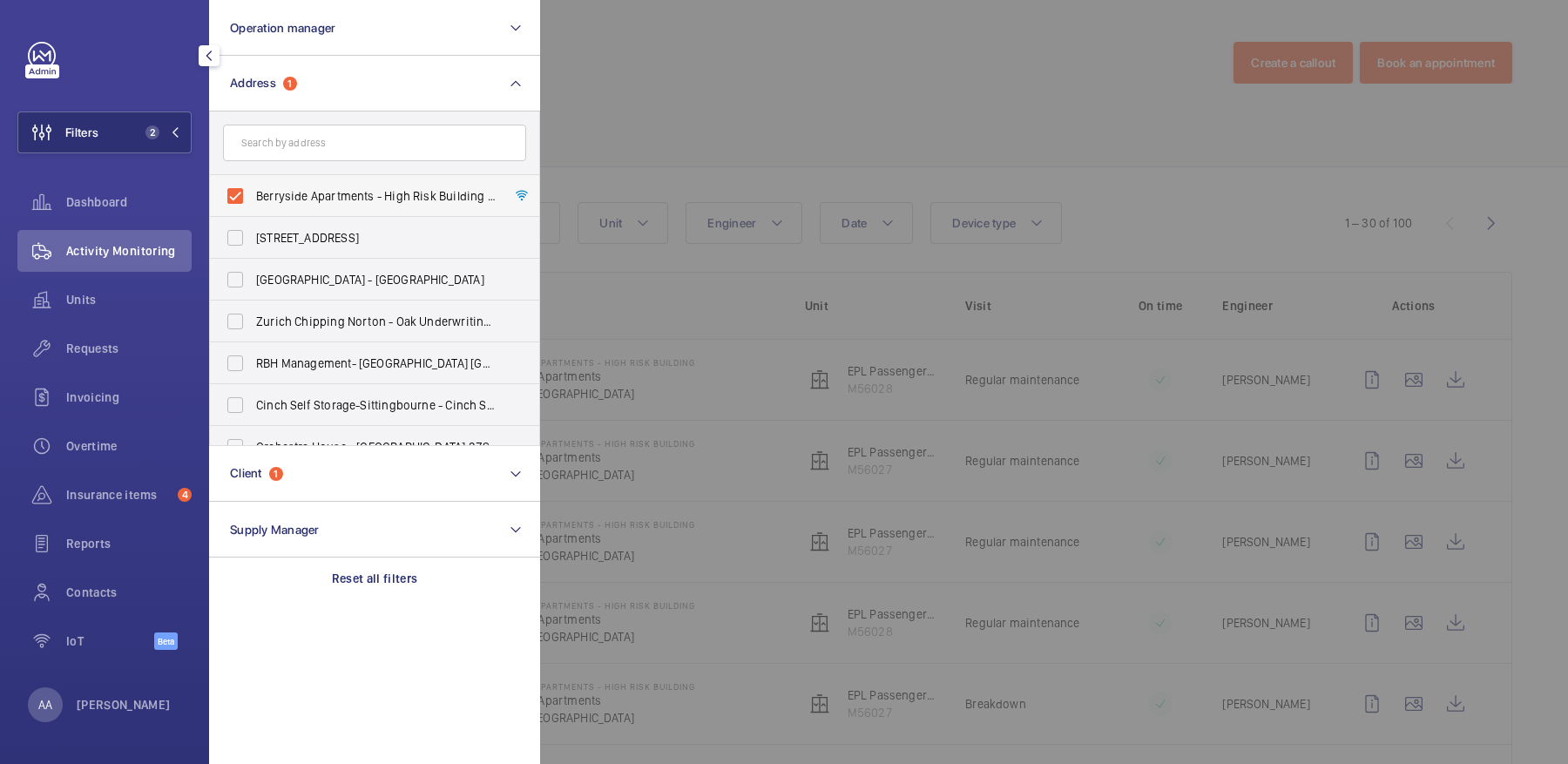
click at [369, 201] on span "Berryside Apartments - High Risk Building - Berryside Apartments, LONDON N4 2GY" at bounding box center [376, 196] width 240 height 18
click at [253, 201] on input "Berryside Apartments - High Risk Building - Berryside Apartments, LONDON N4 2GY" at bounding box center [234, 196] width 35 height 35
checkbox input "false"
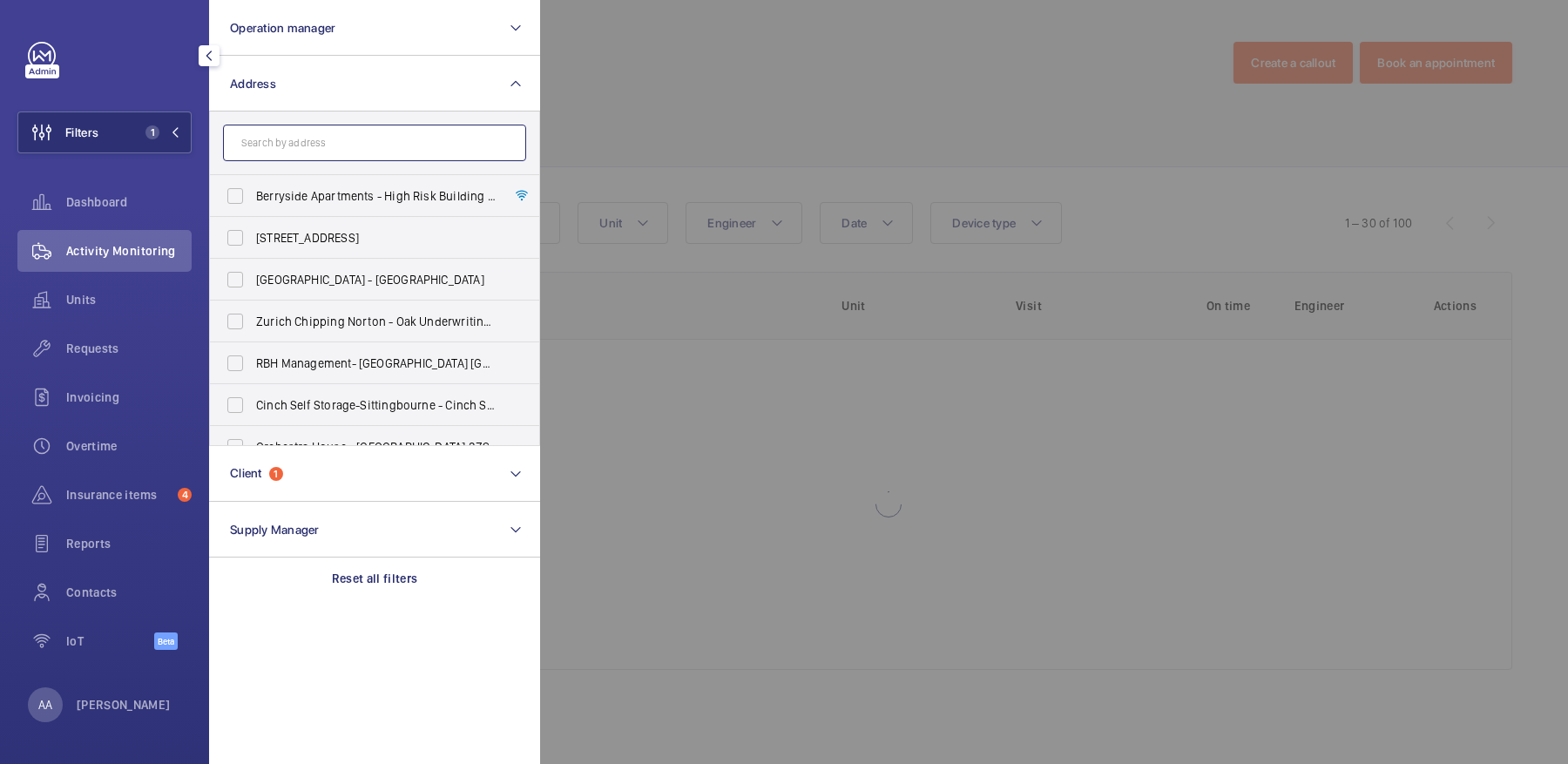
click at [323, 160] on input "text" at bounding box center [375, 142] width 303 height 37
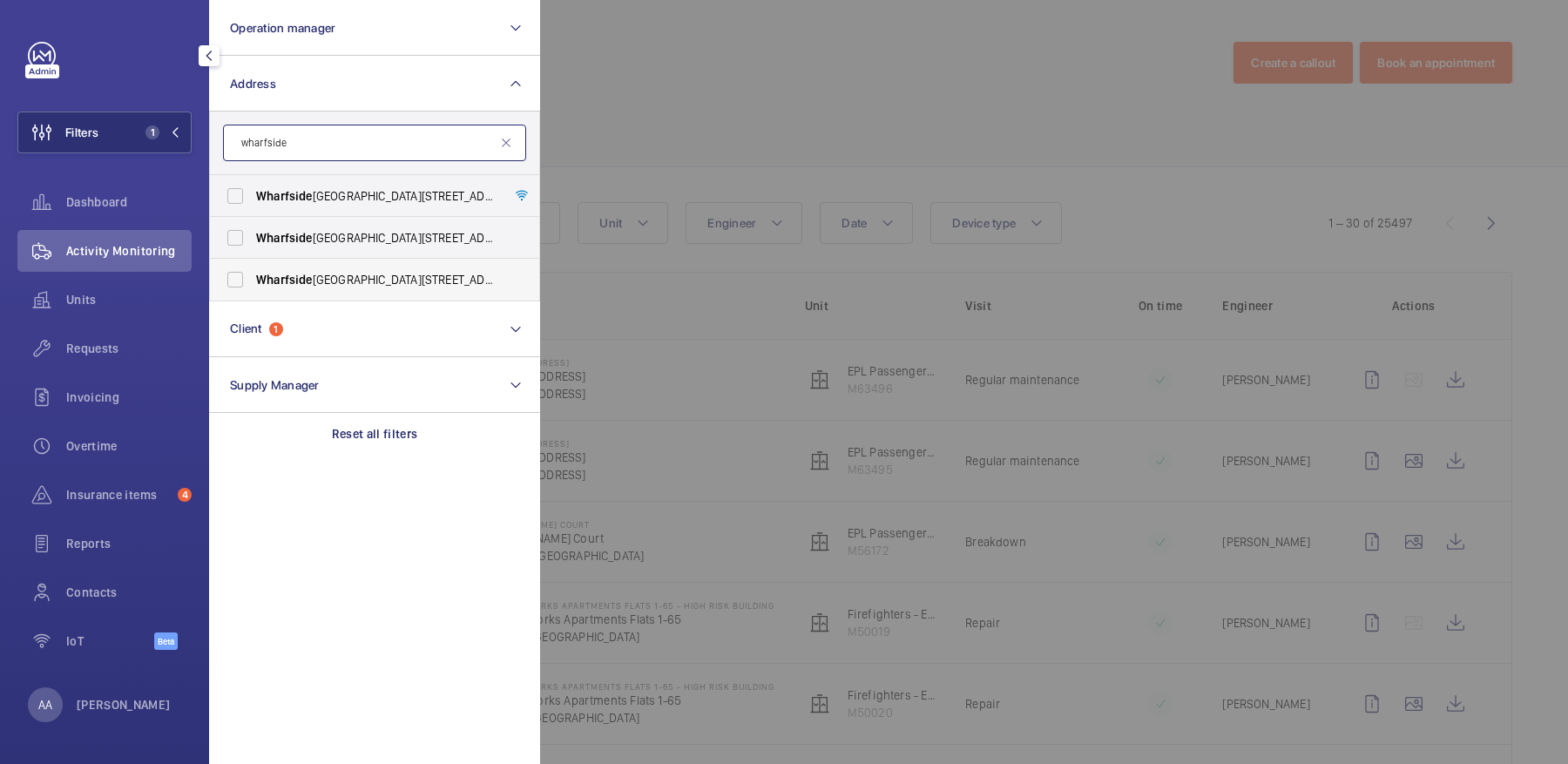
type input "wharfside"
click at [398, 260] on label "Wharfside Point North - 4 Prestons Road, LONDON E14 0BN" at bounding box center [362, 279] width 303 height 42
click at [253, 262] on input "Wharfside Point North - 4 Prestons Road, LONDON E14 0BN" at bounding box center [234, 279] width 35 height 35
checkbox input "true"
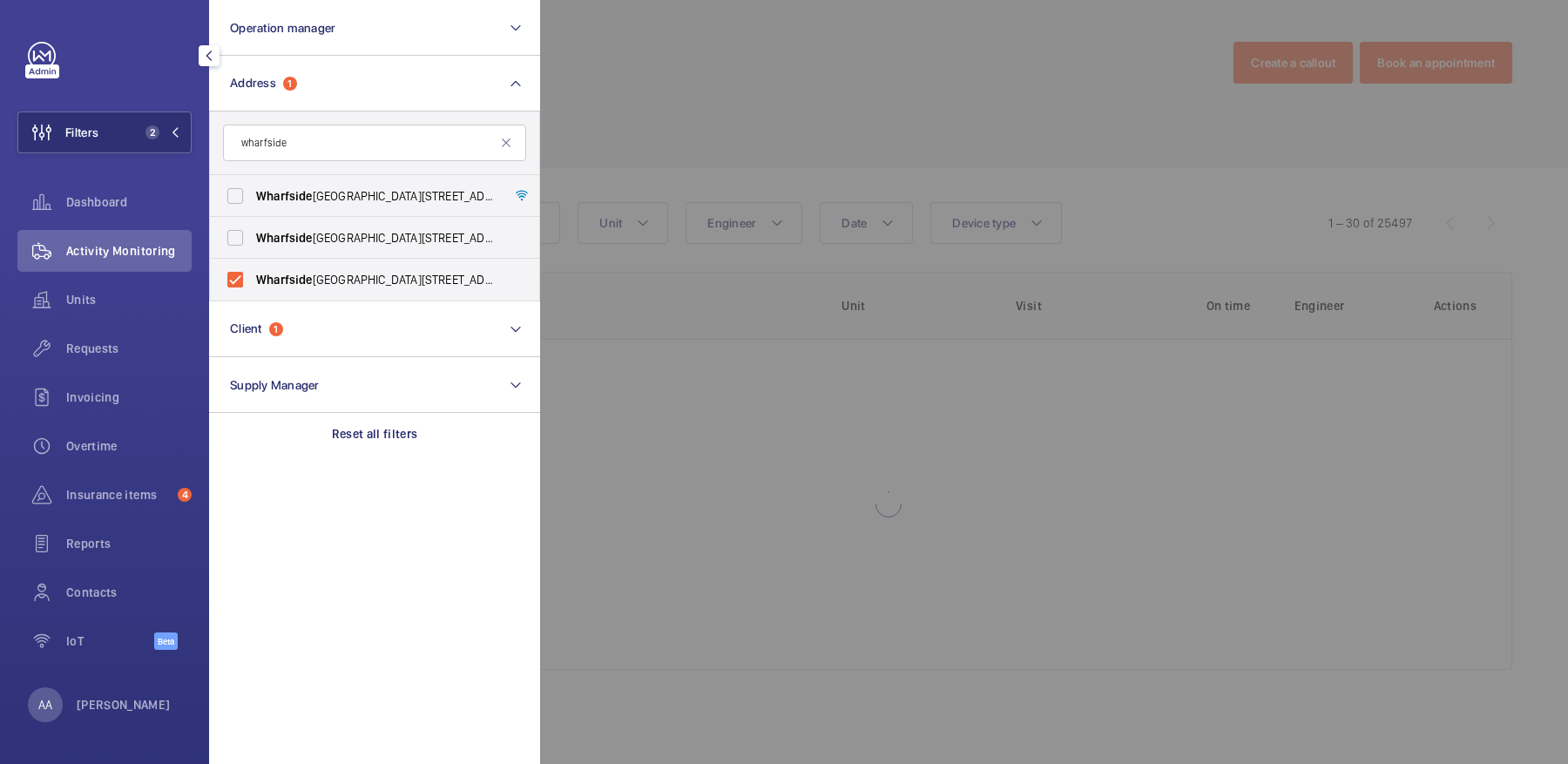
click at [687, 130] on div at bounding box center [1324, 382] width 1568 height 764
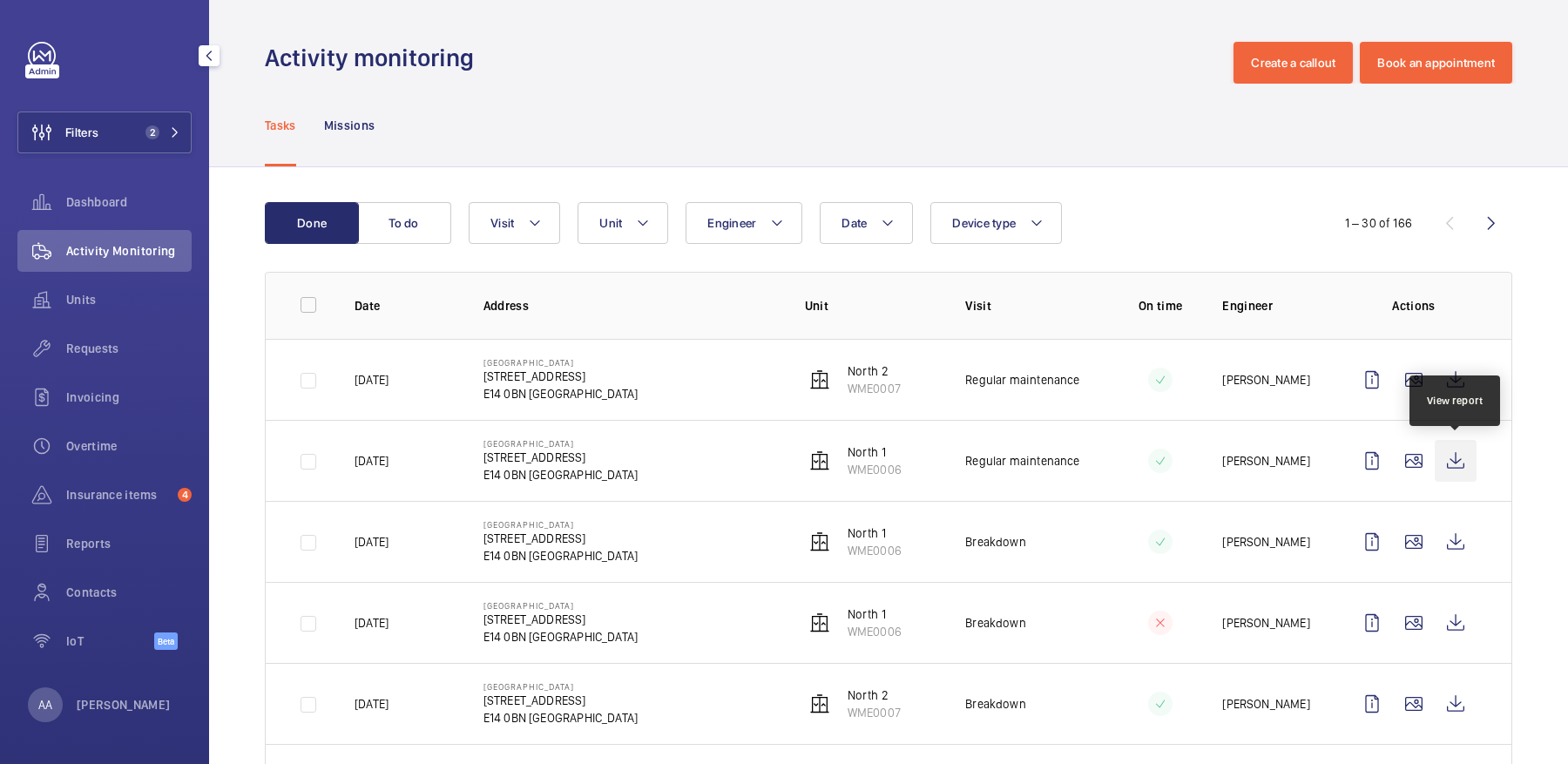
click at [1459, 444] on wm-front-icon-button at bounding box center [1456, 461] width 42 height 42
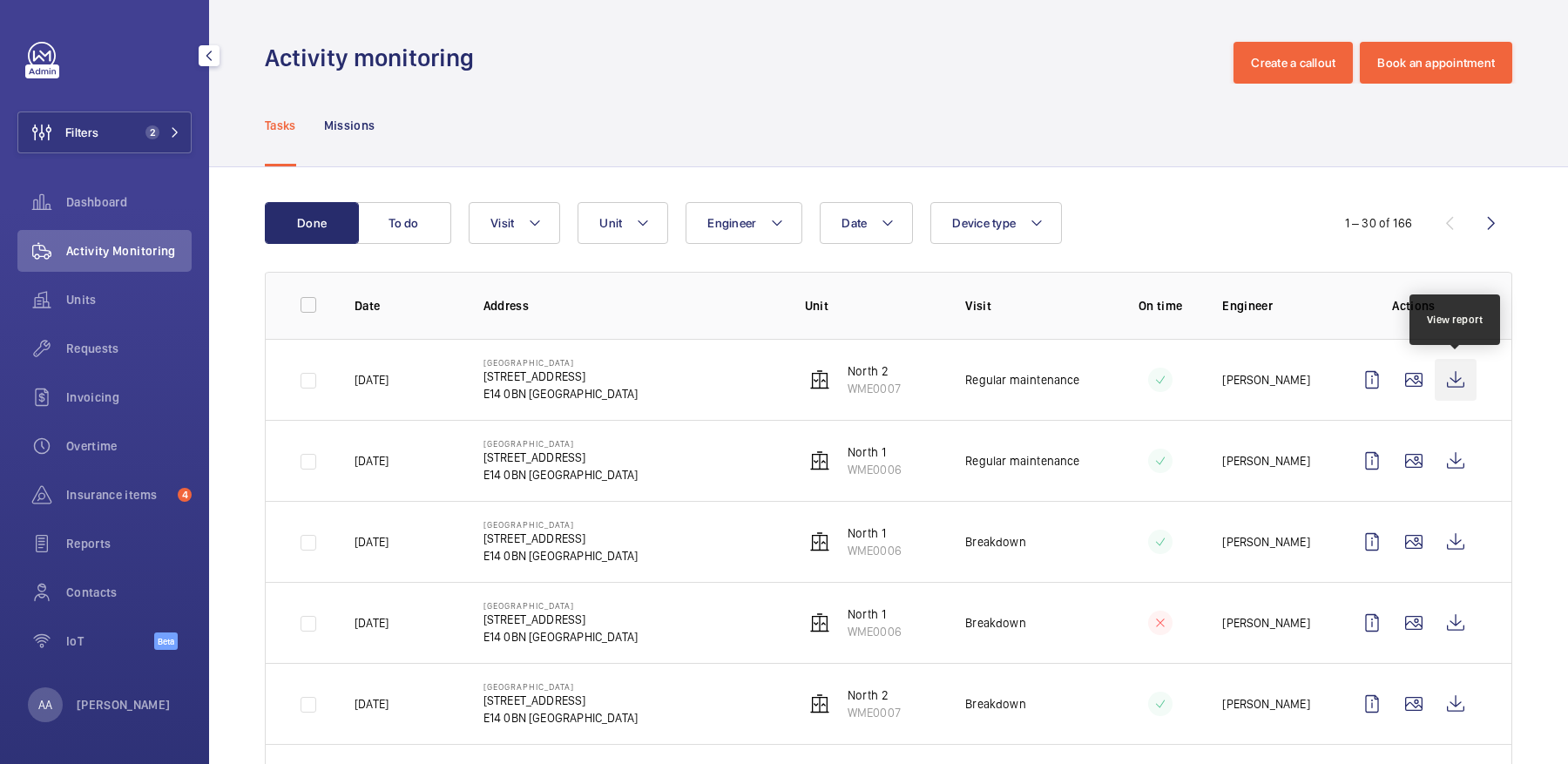
click at [1457, 373] on wm-front-icon-button at bounding box center [1456, 379] width 42 height 42
click at [637, 219] on mat-icon at bounding box center [643, 223] width 14 height 21
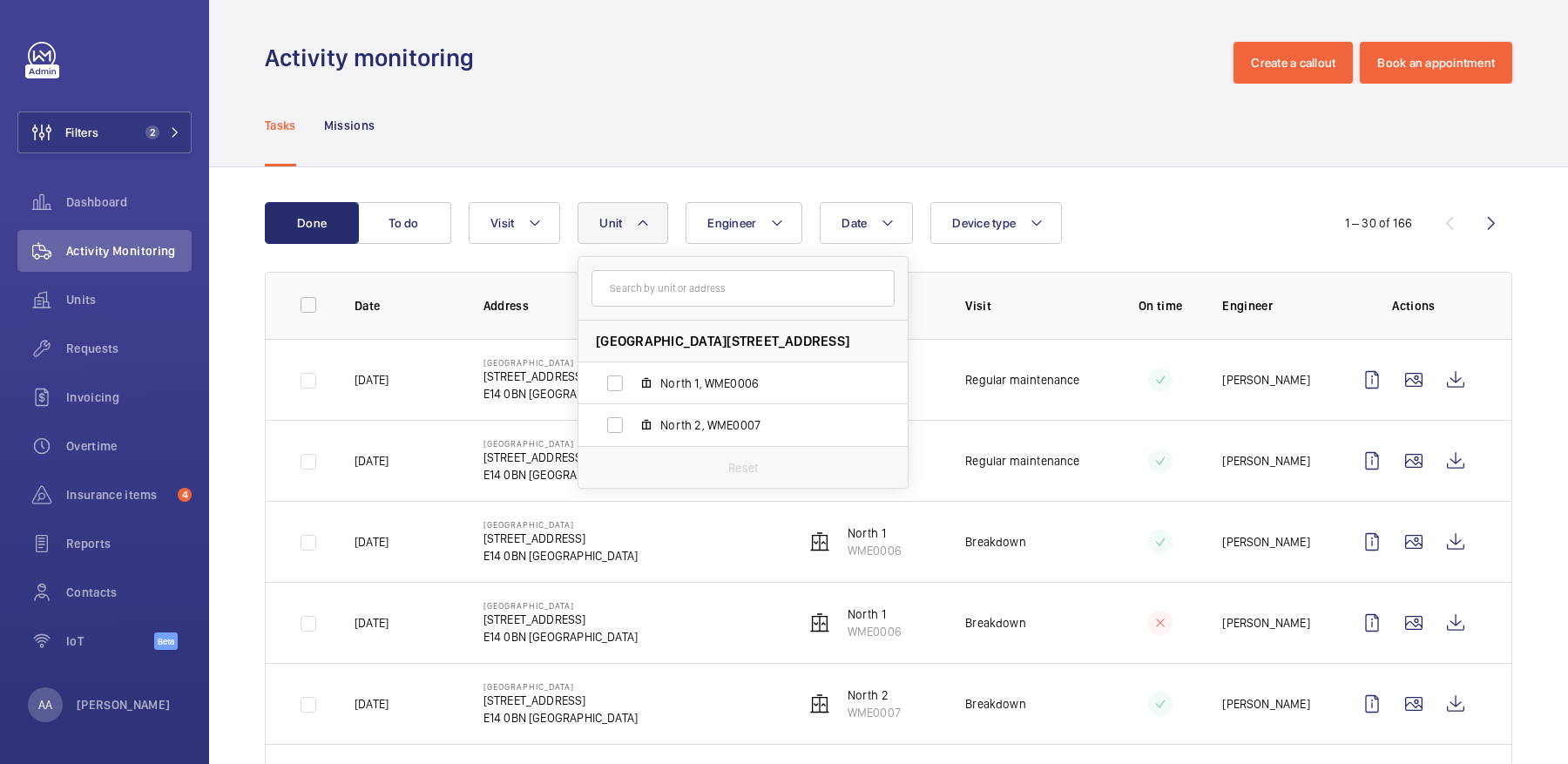
click at [601, 94] on div "Tasks Missions" at bounding box center [889, 125] width 1248 height 82
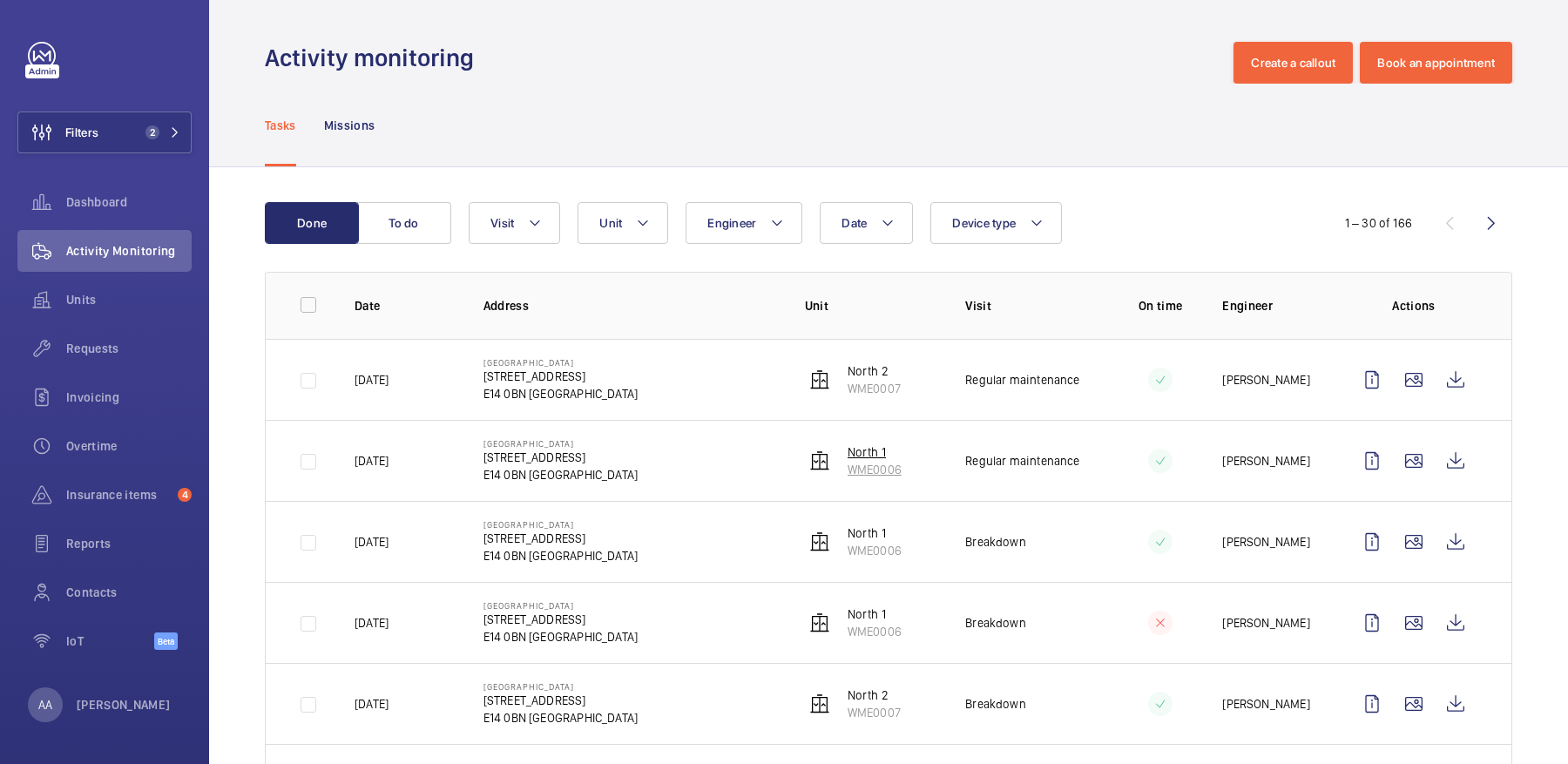
click at [857, 462] on p "WME0006" at bounding box center [875, 469] width 54 height 18
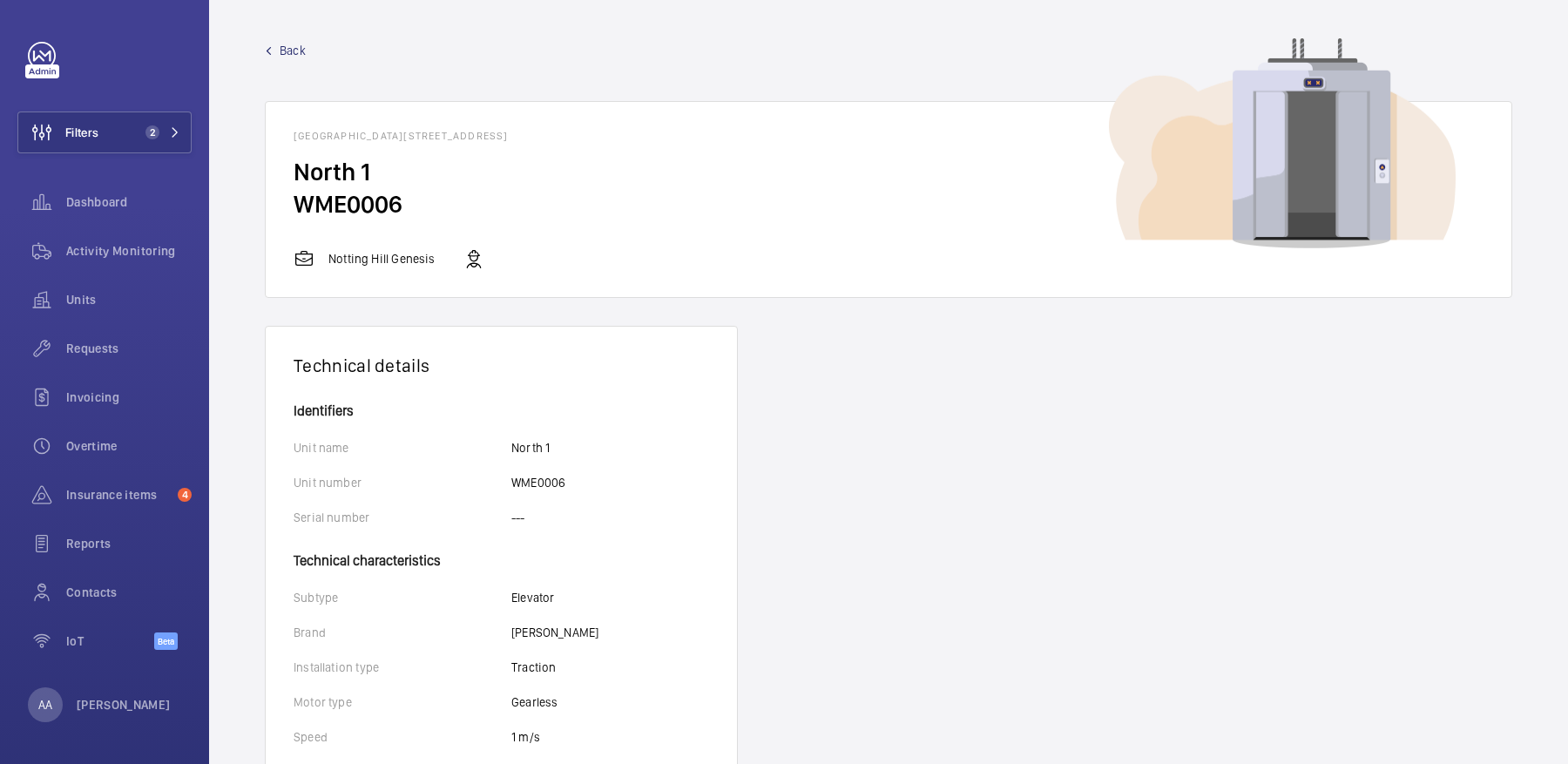
click at [278, 60] on div "Back Wharfside Point North - 4 Prestons Road, E14 0BN LONDON North 1 WME0006 No…" at bounding box center [889, 169] width 1248 height 256
click at [283, 60] on div "Back Wharfside Point North - 4 Prestons Road, E14 0BN LONDON North 1 WME0006 No…" at bounding box center [889, 169] width 1248 height 256
click at [283, 49] on span "Back" at bounding box center [292, 51] width 26 height 18
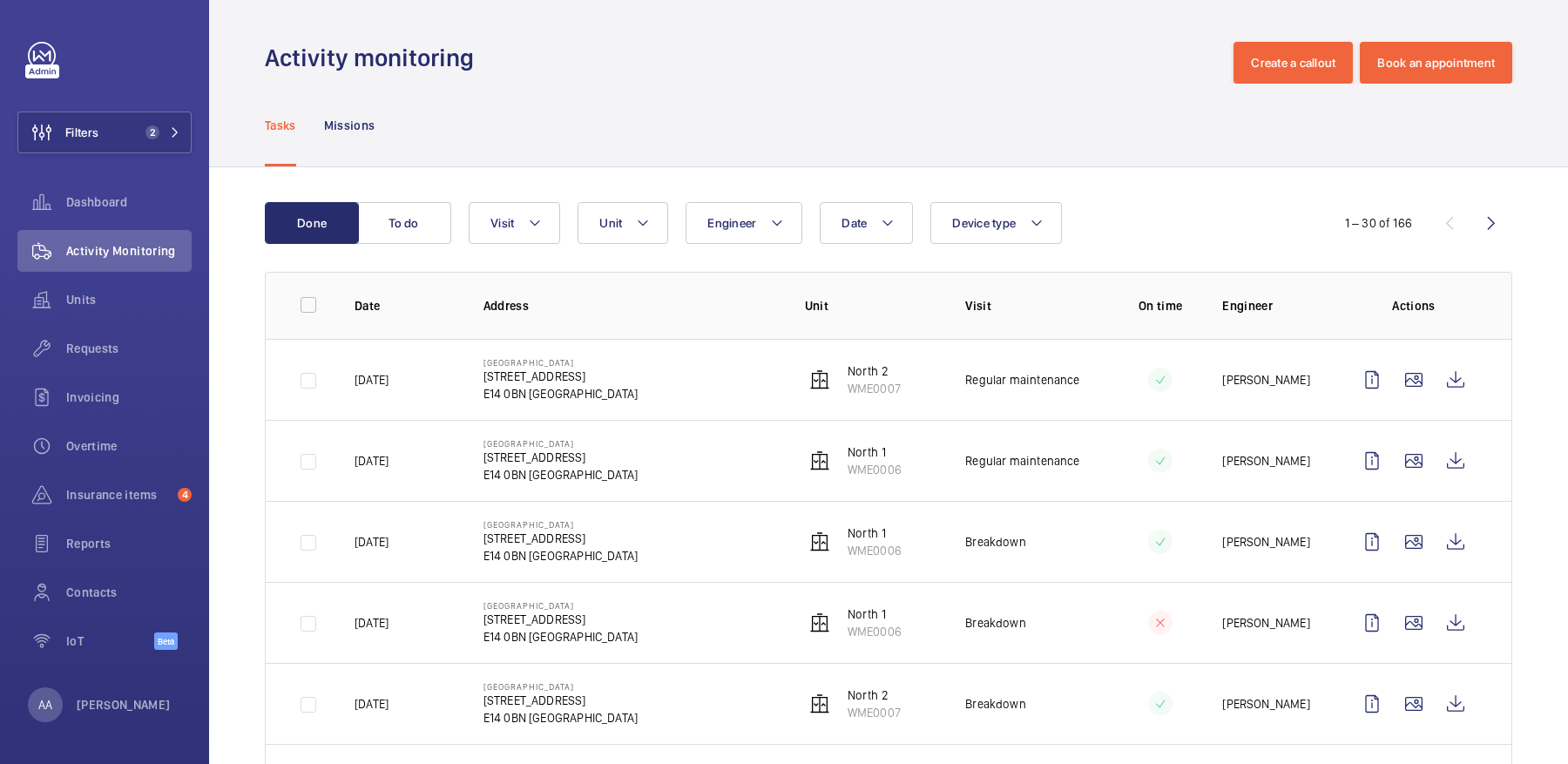
click at [1500, 227] on wm-front-icon-button at bounding box center [1491, 223] width 42 height 42
click at [1479, 221] on wm-front-icon-button at bounding box center [1491, 223] width 42 height 42
click at [1485, 228] on wm-front-icon-button at bounding box center [1491, 223] width 42 height 42
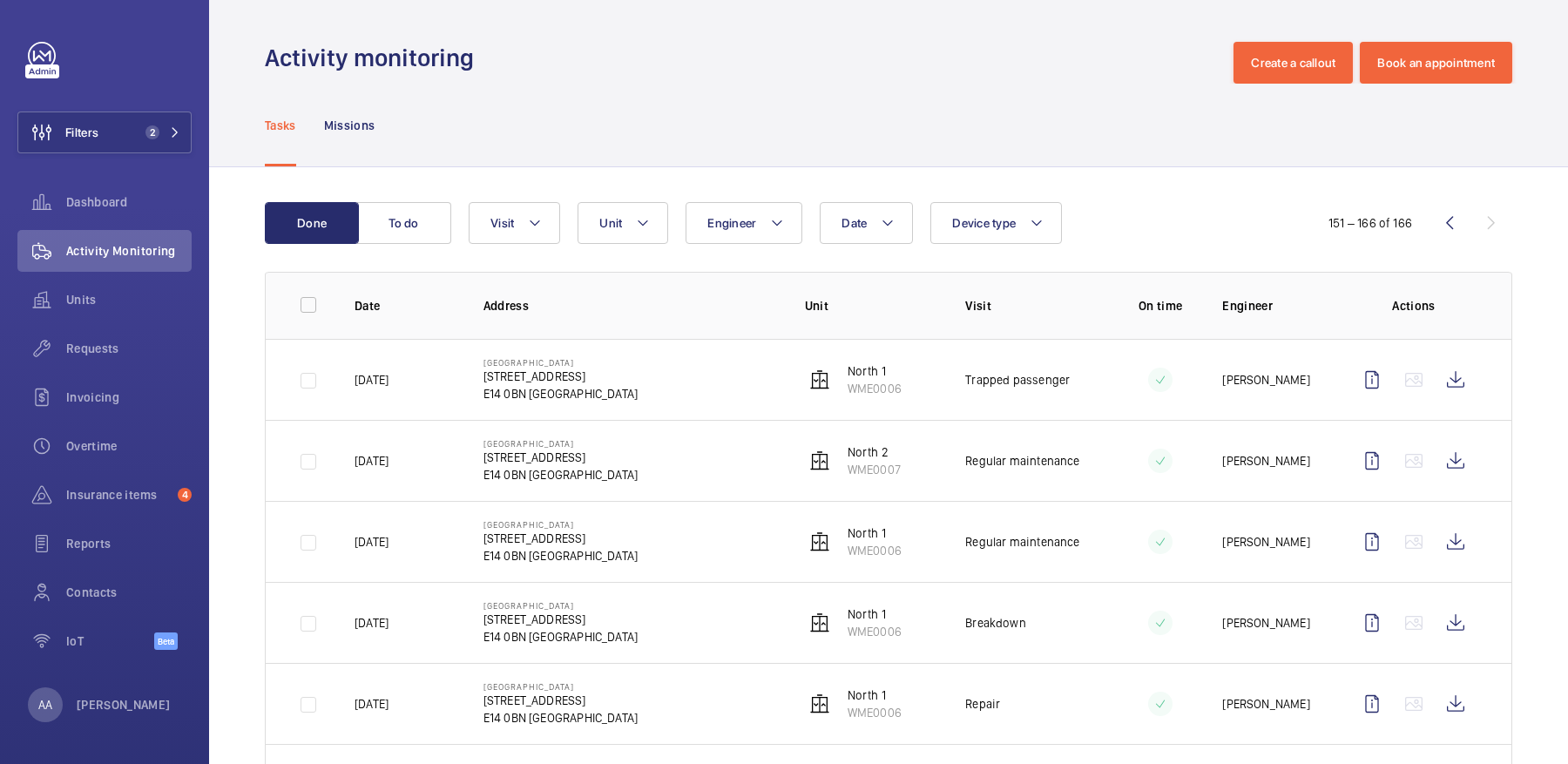
click at [1485, 228] on div "151 – 166 of 166" at bounding box center [1406, 223] width 212 height 21
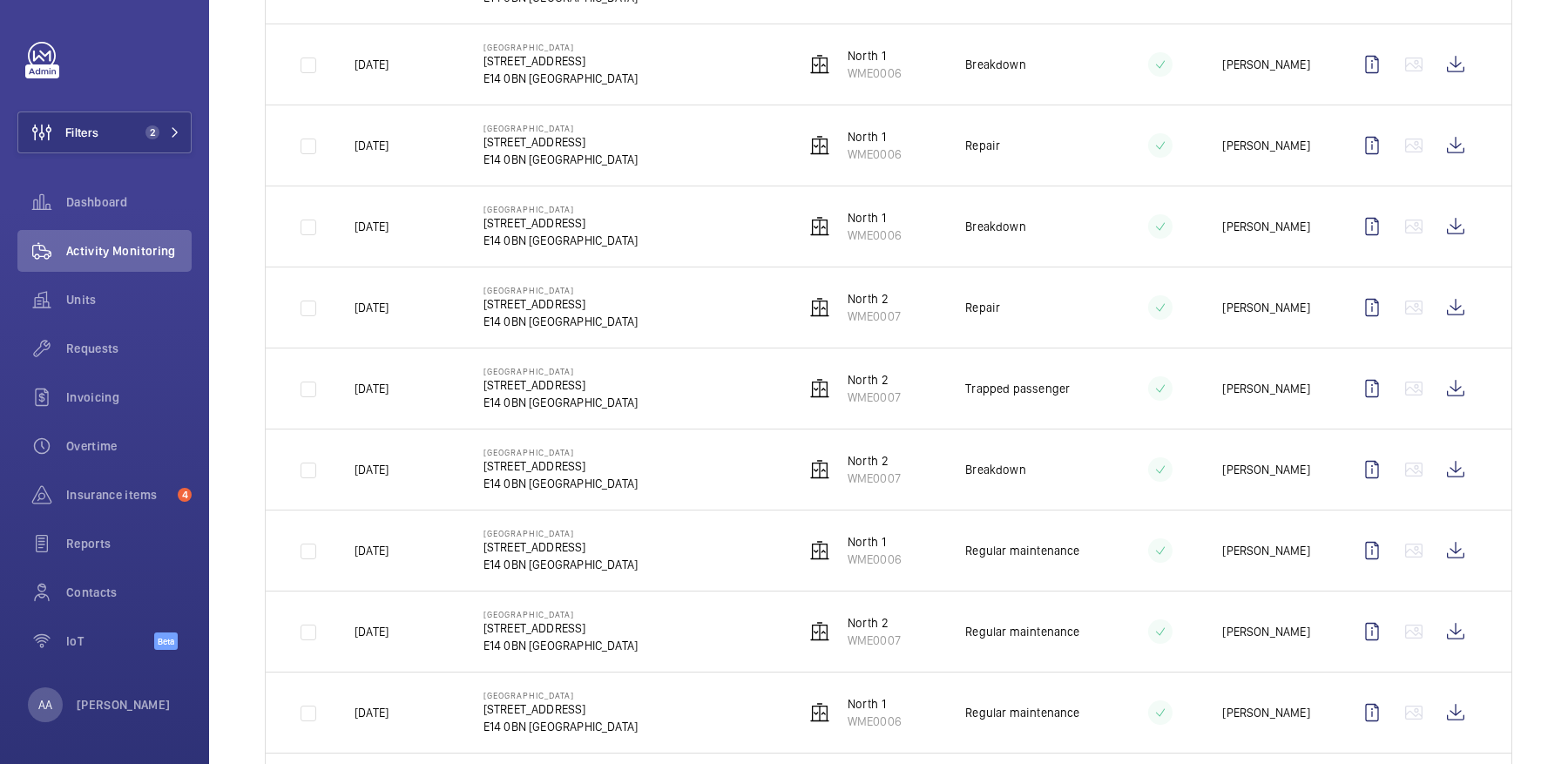
scroll to position [905, 0]
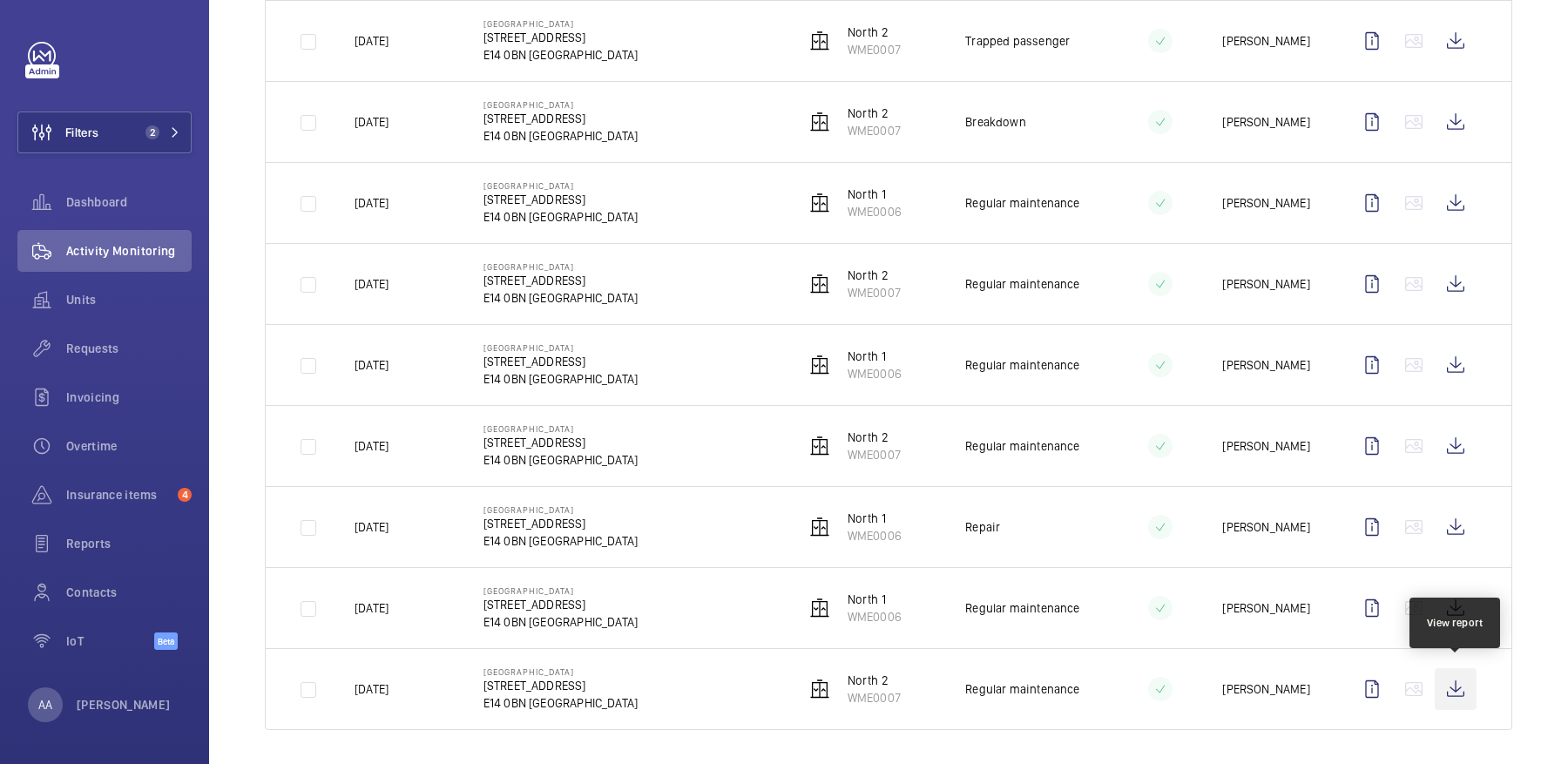
click at [1462, 679] on wm-front-icon-button at bounding box center [1456, 688] width 42 height 42
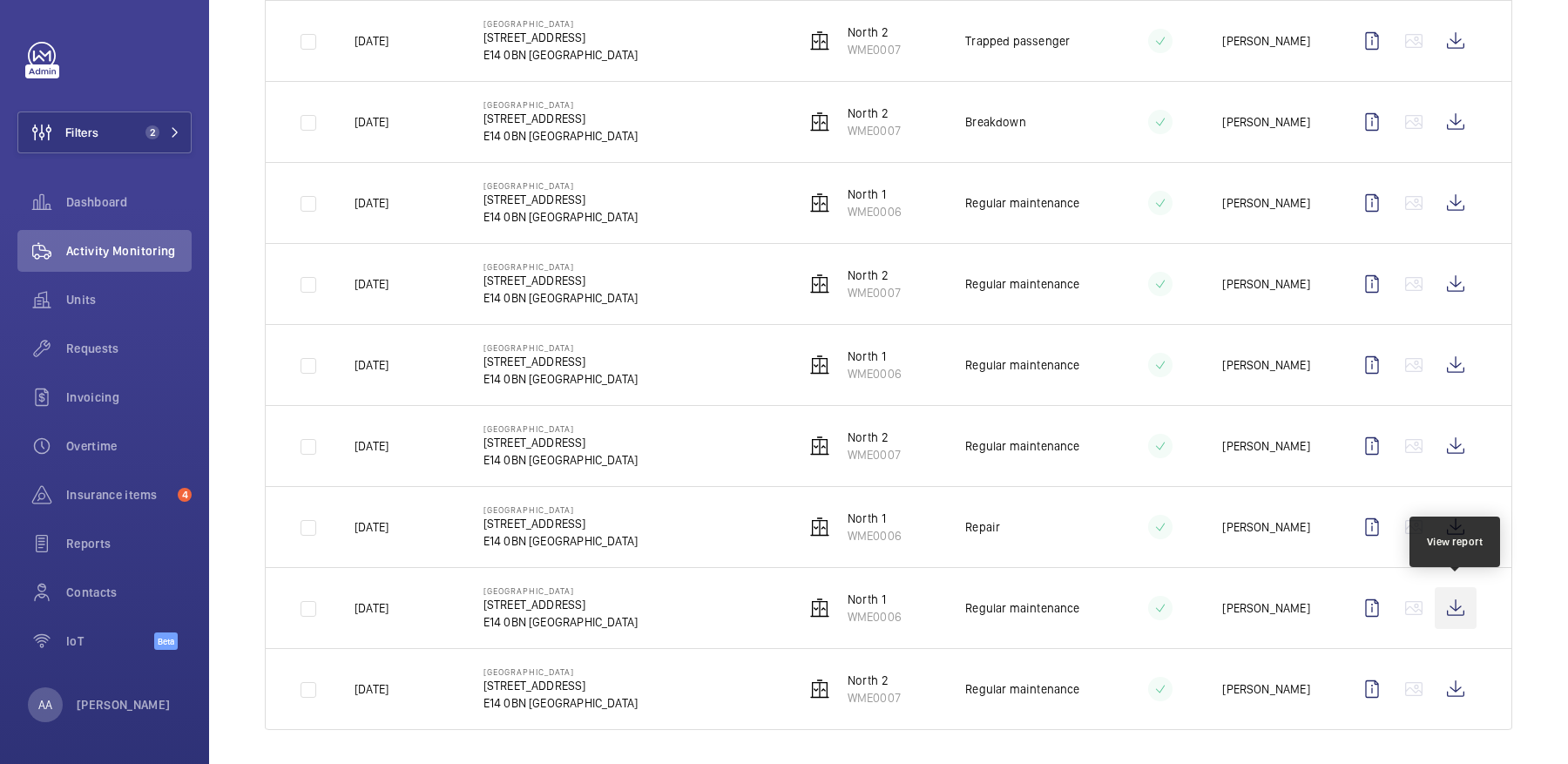
click at [1464, 608] on wm-front-icon-button at bounding box center [1456, 608] width 42 height 42
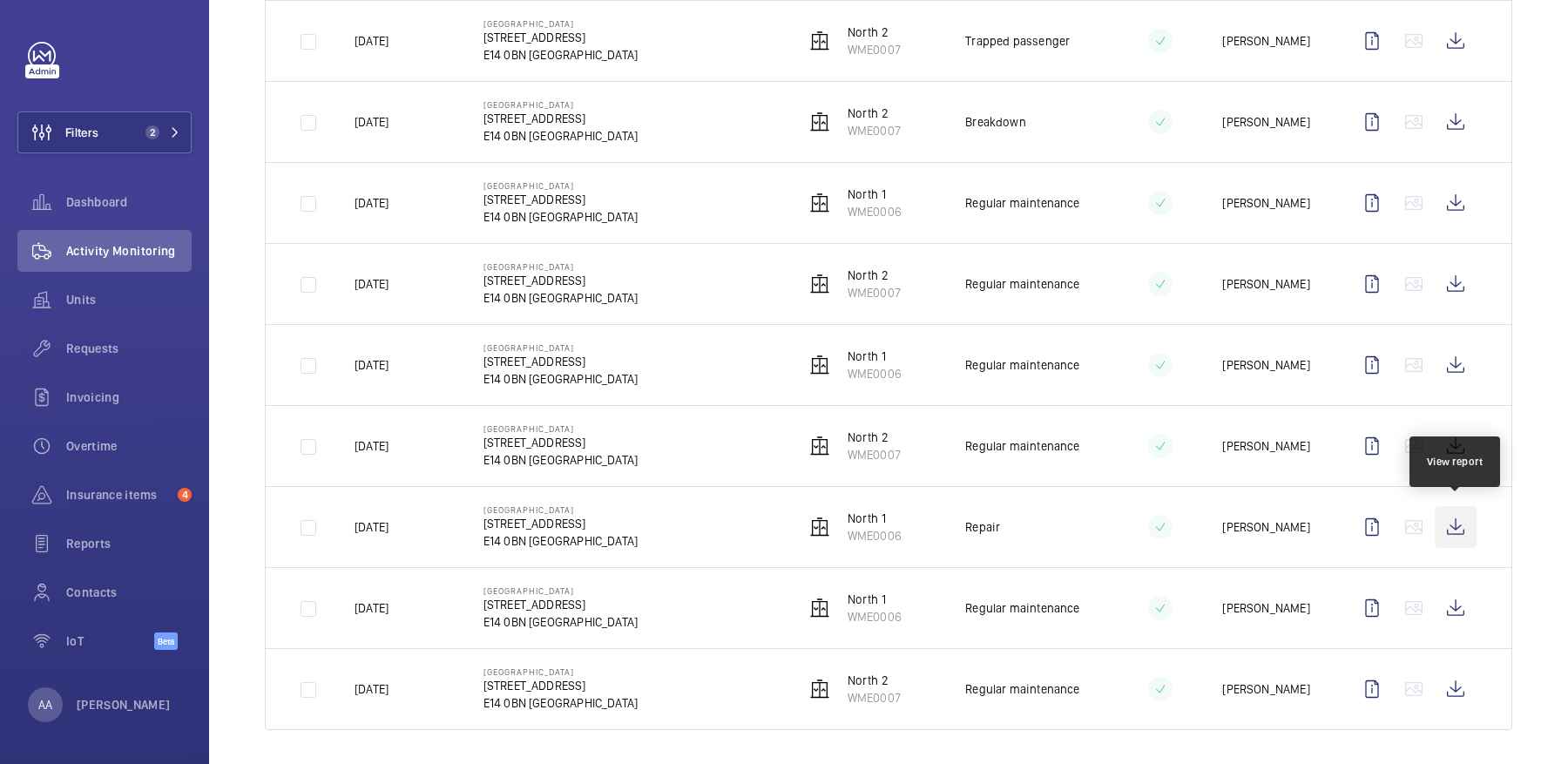
click at [1471, 517] on wm-front-icon-button at bounding box center [1456, 526] width 42 height 42
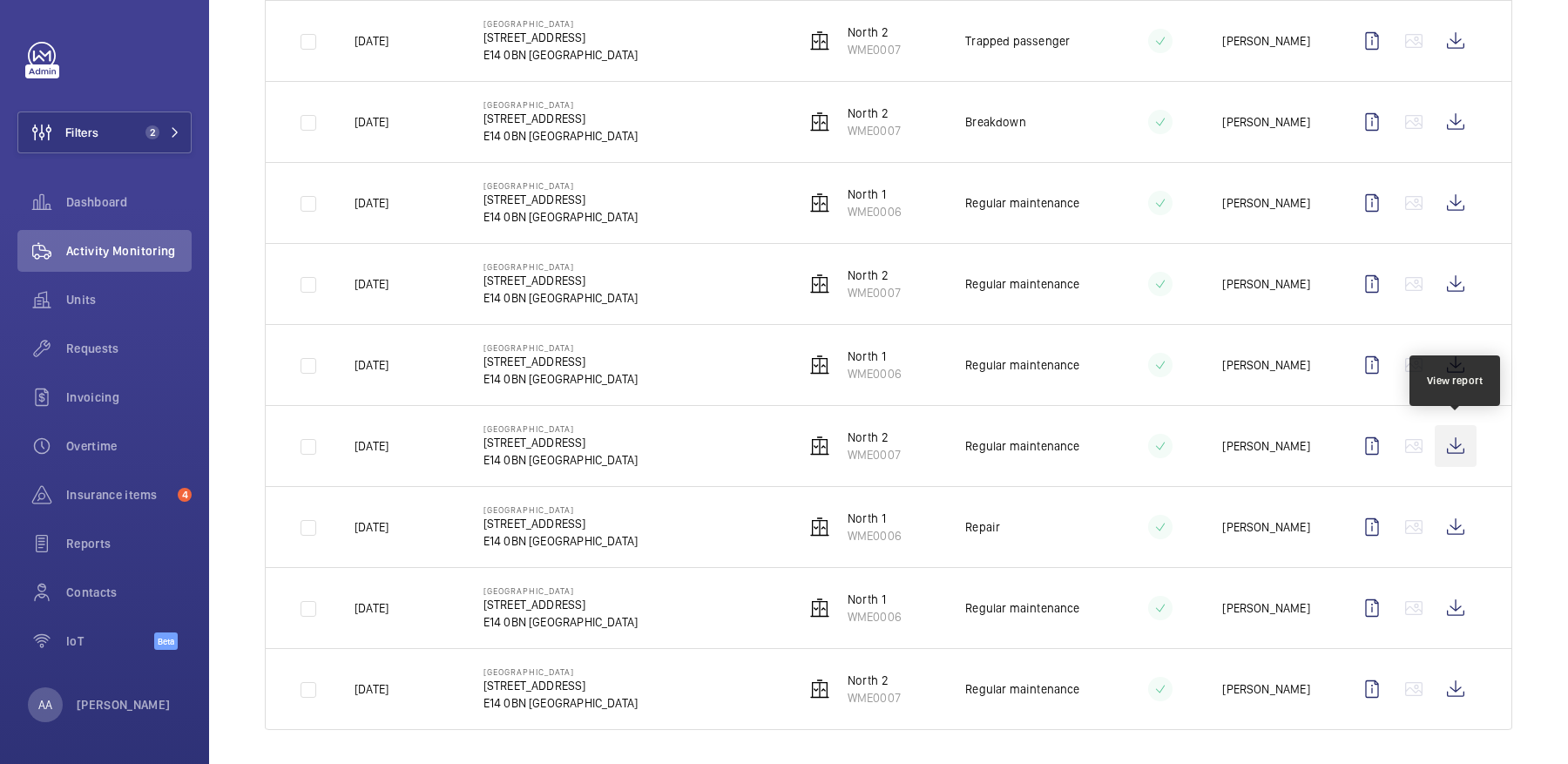
click at [1455, 427] on wm-front-icon-button at bounding box center [1456, 446] width 42 height 42
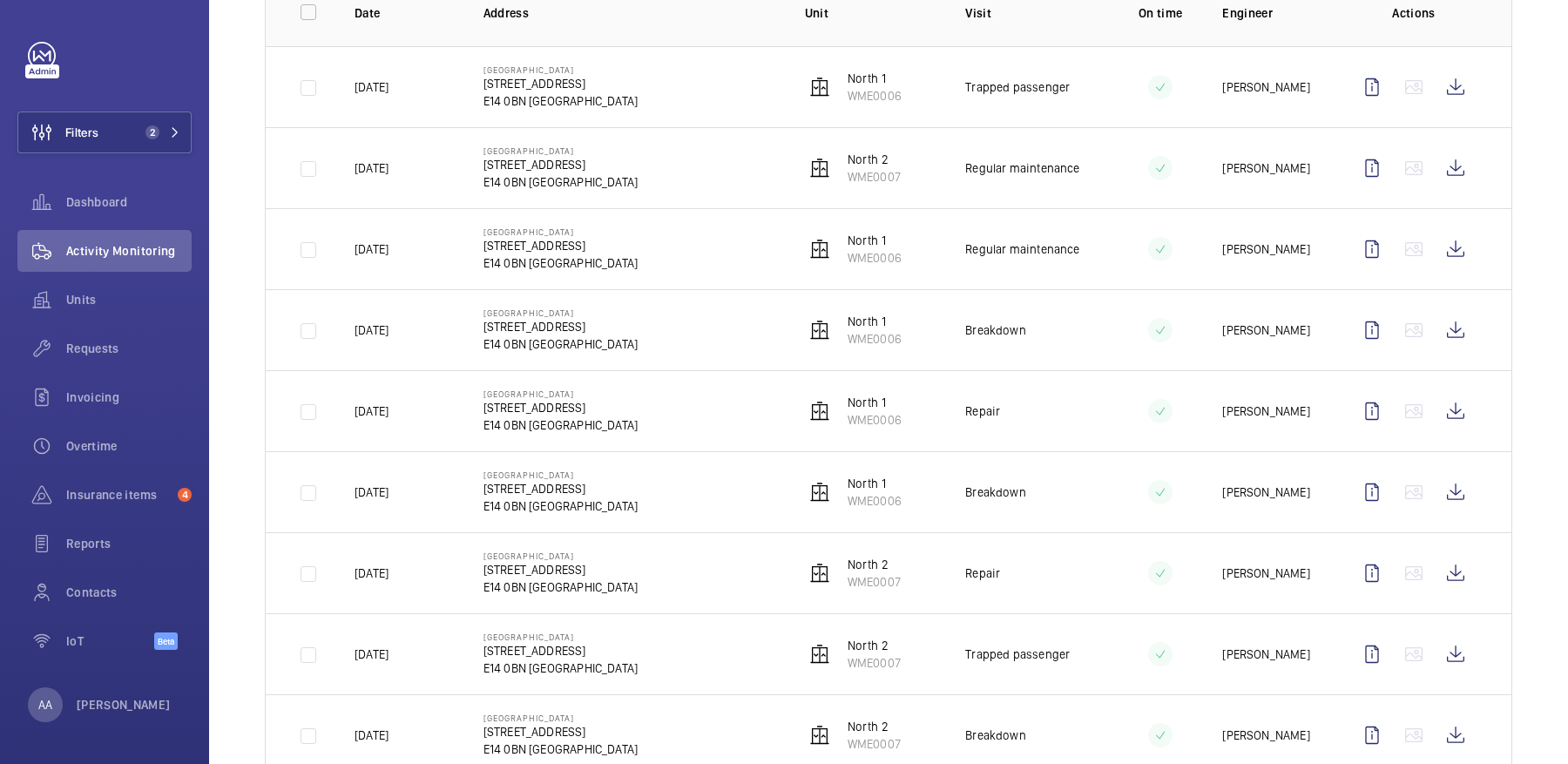
scroll to position [0, 0]
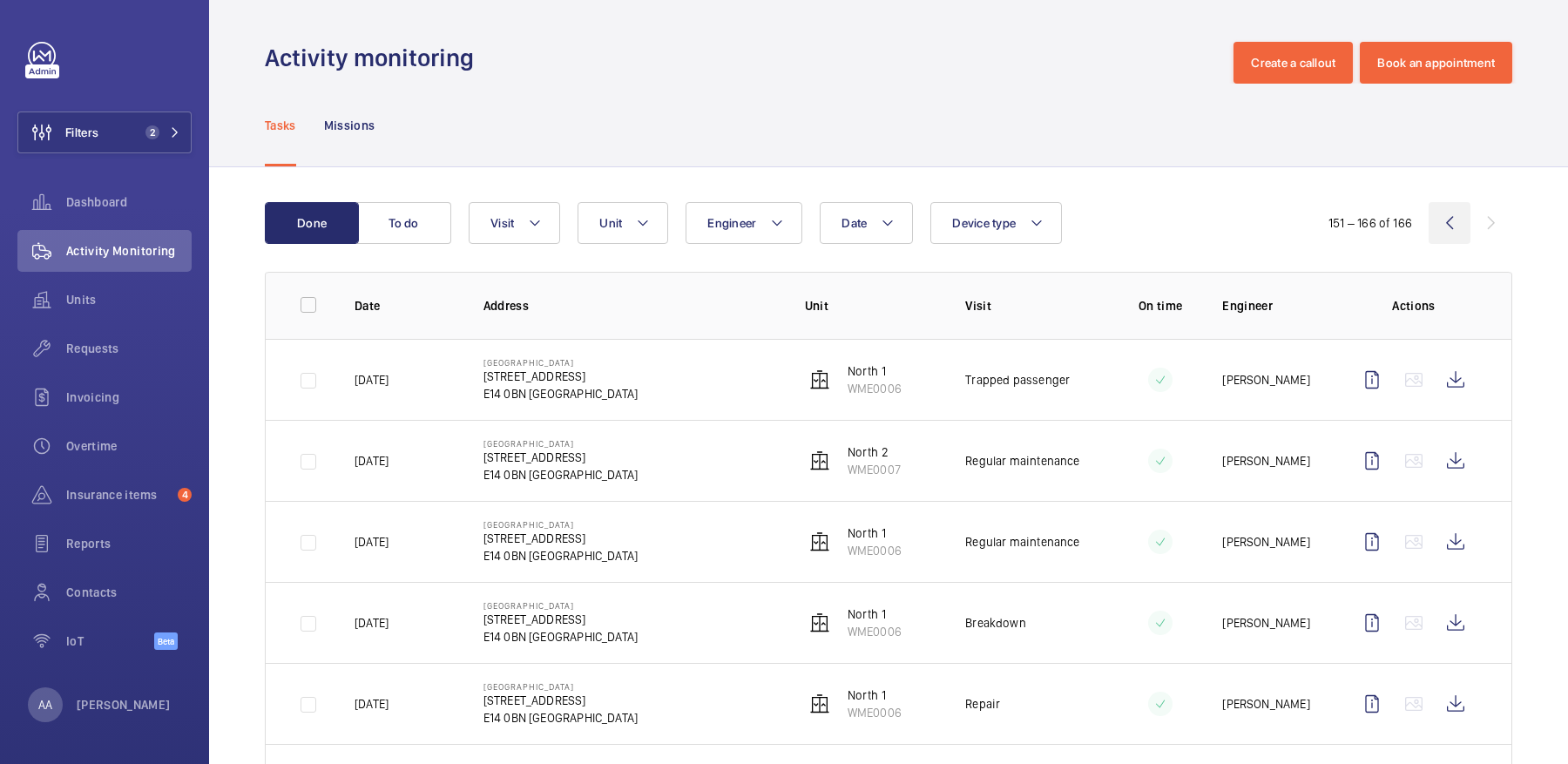
click at [1448, 227] on wm-front-icon-button at bounding box center [1449, 223] width 42 height 42
click at [1441, 226] on wm-front-icon-button at bounding box center [1449, 223] width 42 height 42
click at [1459, 230] on wm-front-icon-button at bounding box center [1449, 223] width 42 height 42
click at [1444, 238] on wm-front-icon-button at bounding box center [1449, 223] width 42 height 42
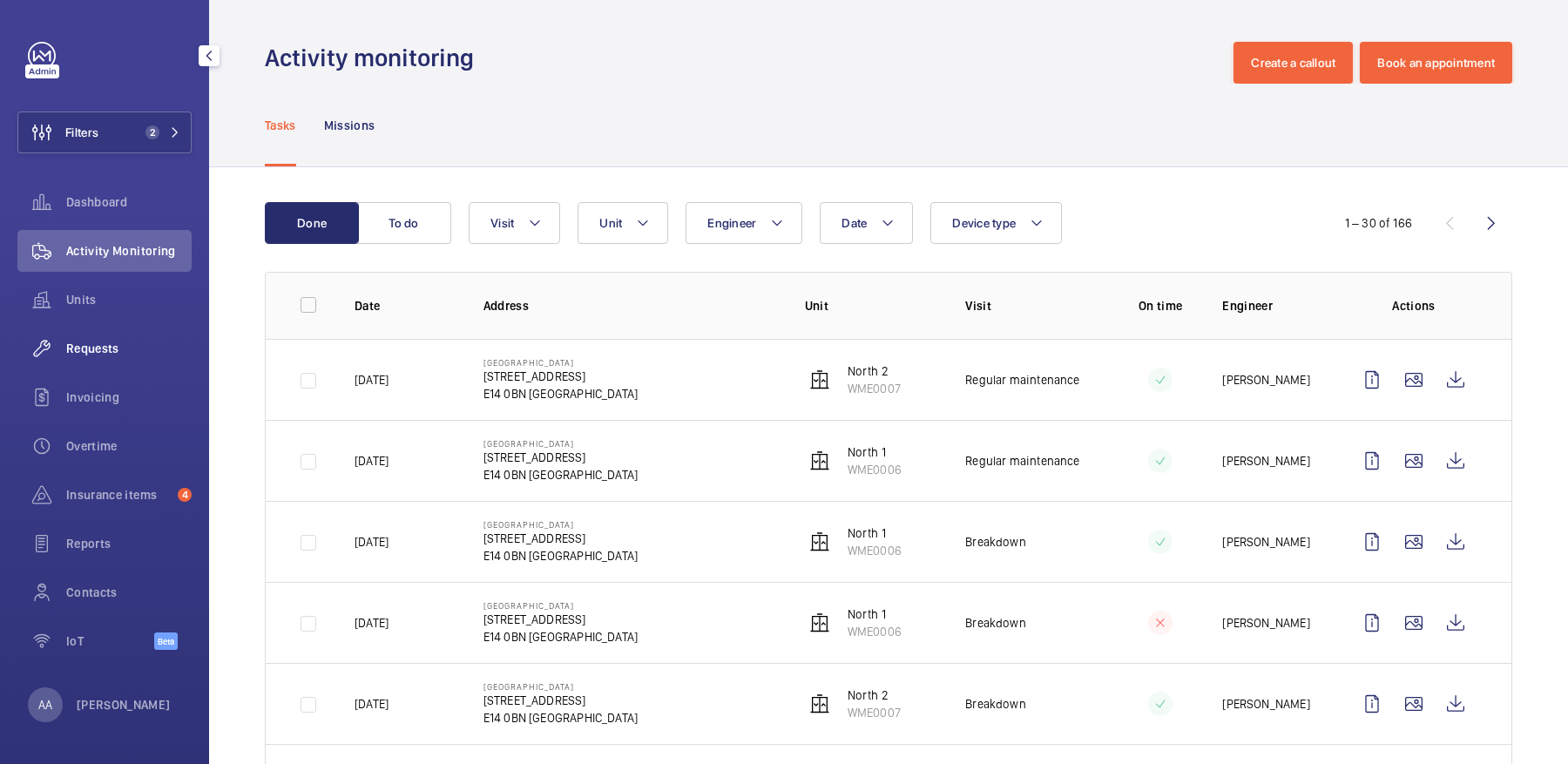
click at [71, 346] on span "Requests" at bounding box center [129, 348] width 126 height 18
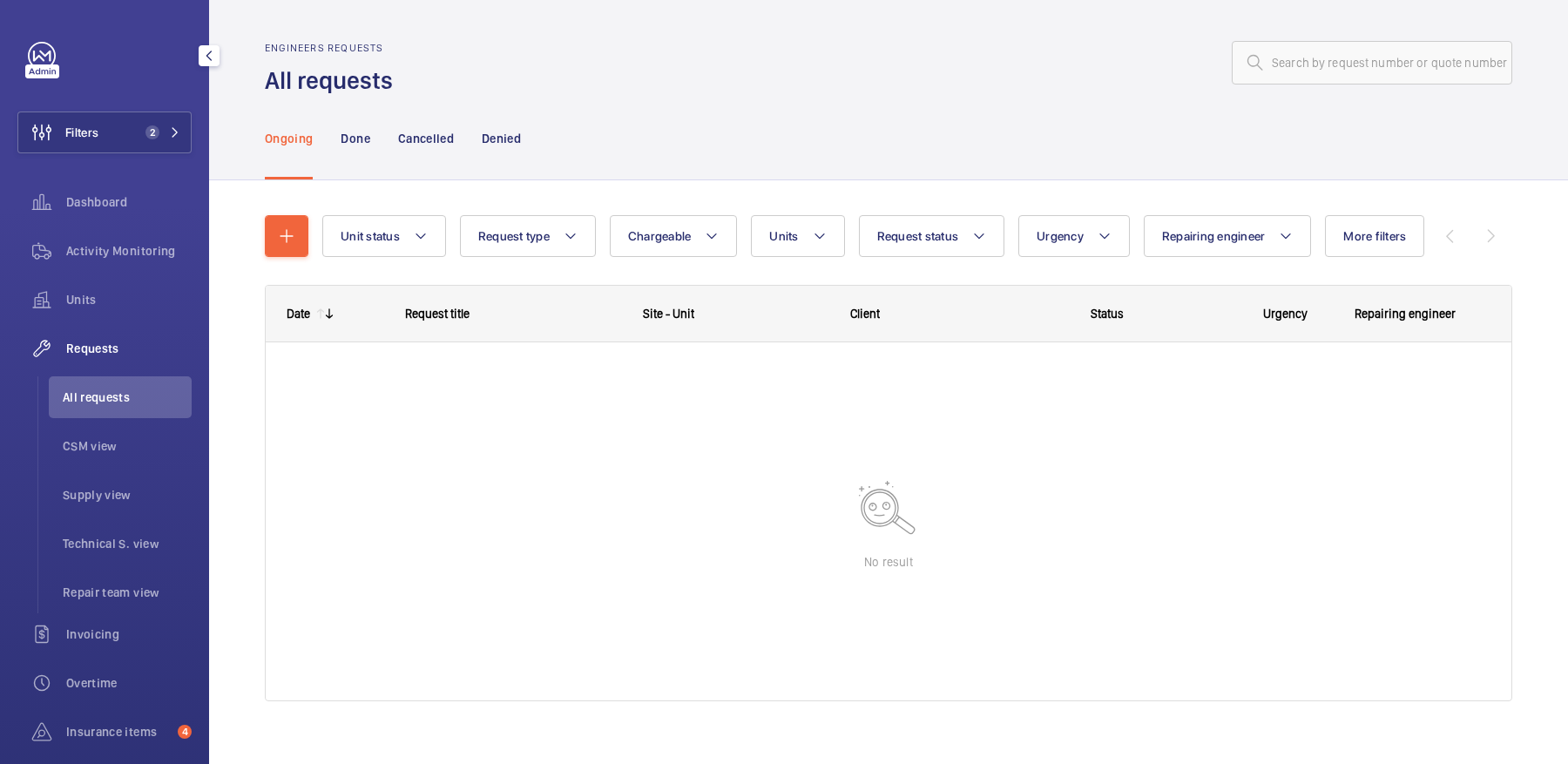
click at [142, 107] on div "Filters 2 Dashboard Activity Monitoring Units Requests All requests CSM view Su…" at bounding box center [105, 474] width 174 height 863
click at [161, 140] on button "Filters 2" at bounding box center [105, 132] width 174 height 42
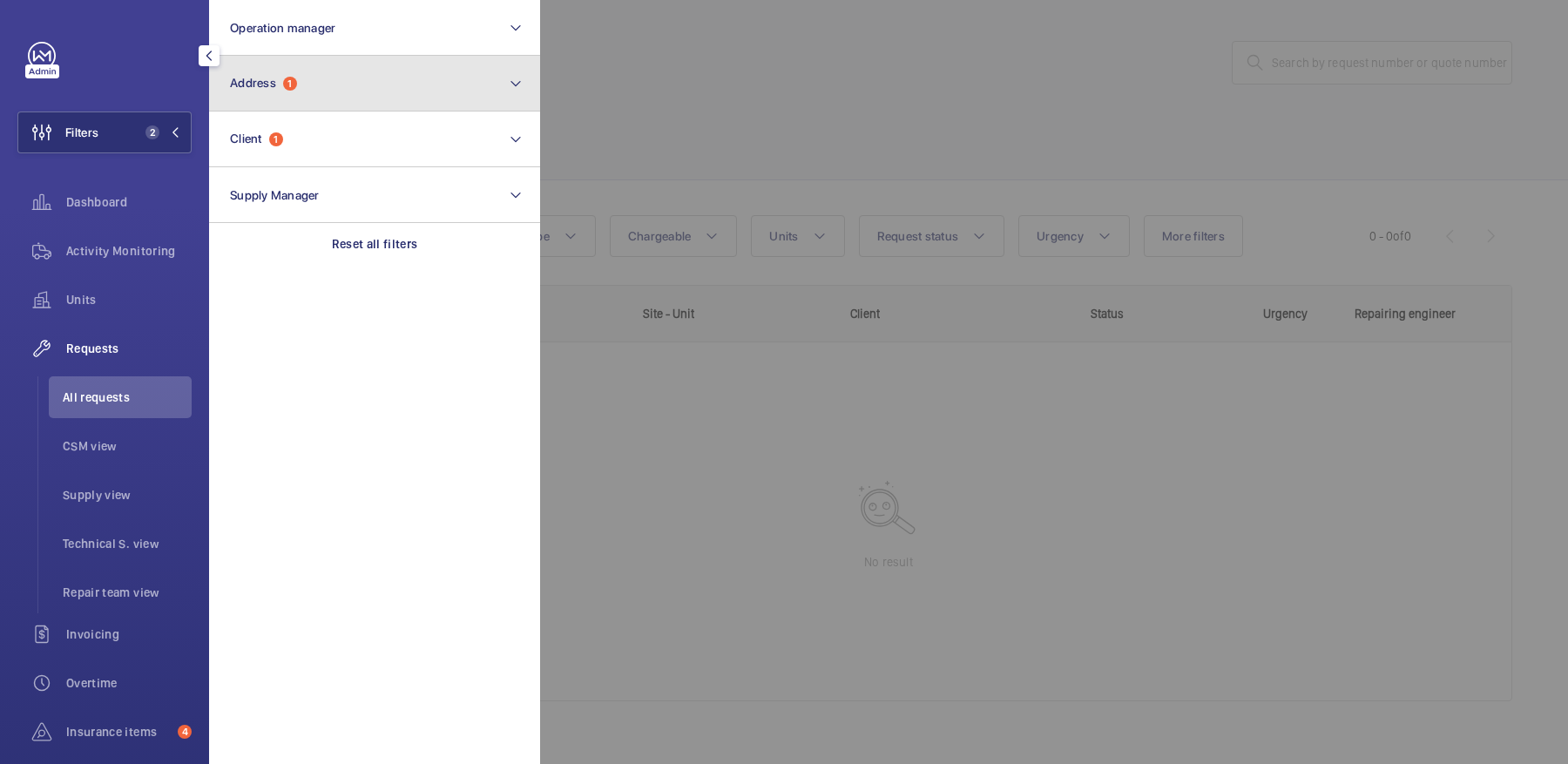
click at [262, 81] on span "Address" at bounding box center [252, 82] width 46 height 14
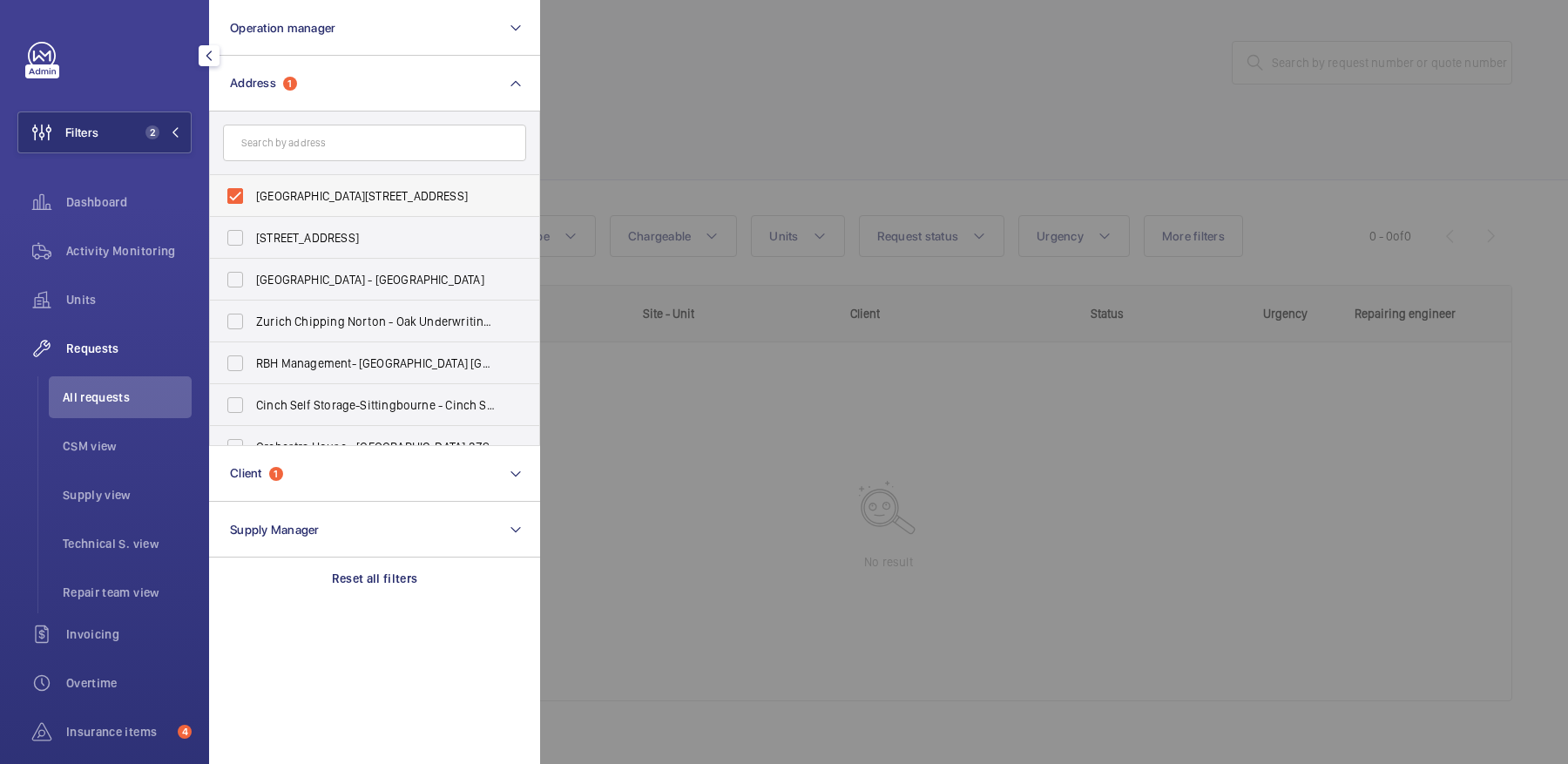
click at [319, 184] on label "Wharfside Point North - 4 Prestons Road, LONDON E14 0BN" at bounding box center [362, 196] width 303 height 42
click at [253, 184] on input "Wharfside Point North - 4 Prestons Road, LONDON E14 0BN" at bounding box center [234, 196] width 35 height 35
checkbox input "false"
click at [130, 297] on span "Units" at bounding box center [129, 300] width 126 height 18
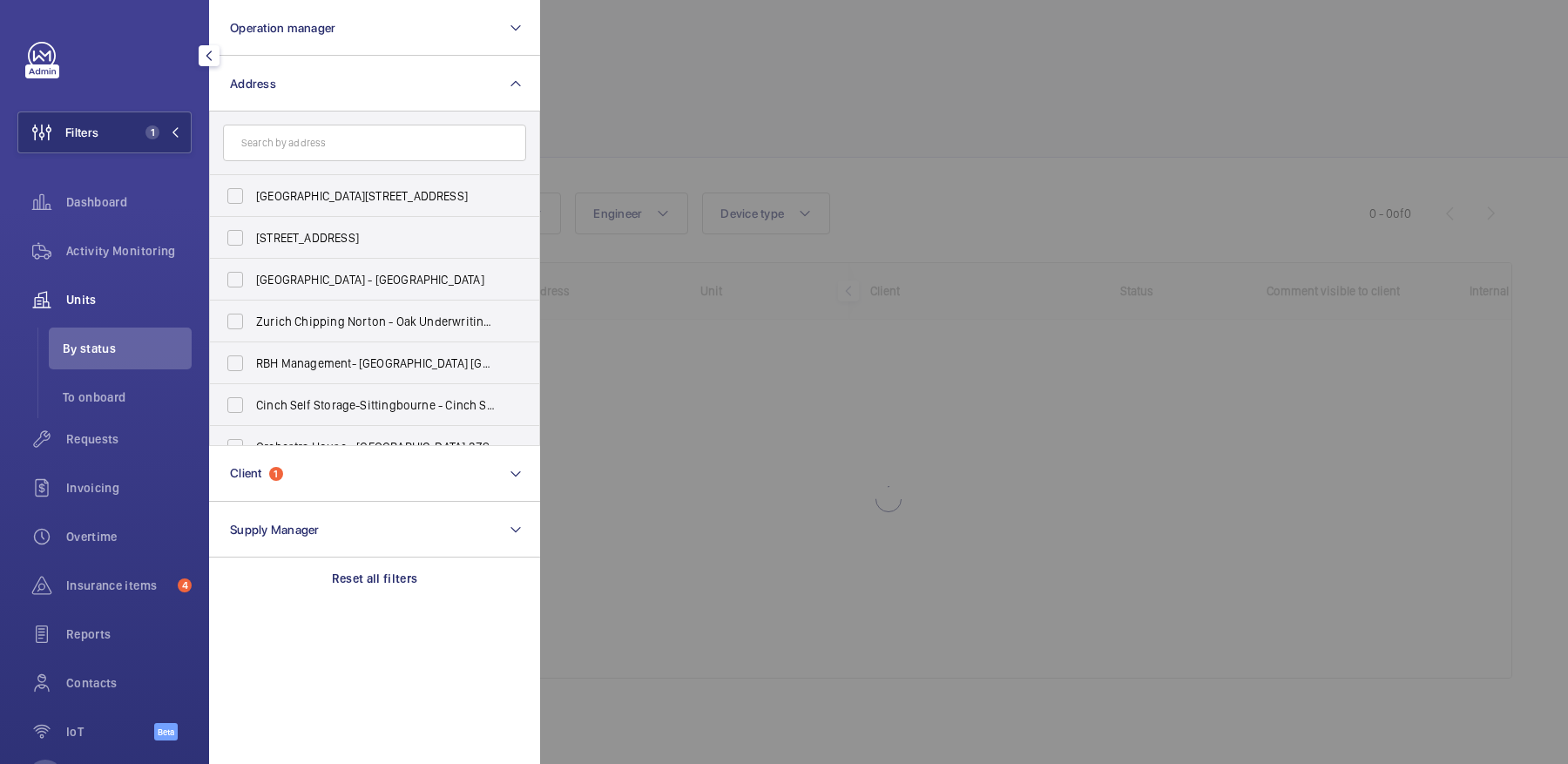
click at [829, 78] on div at bounding box center [1324, 382] width 1568 height 764
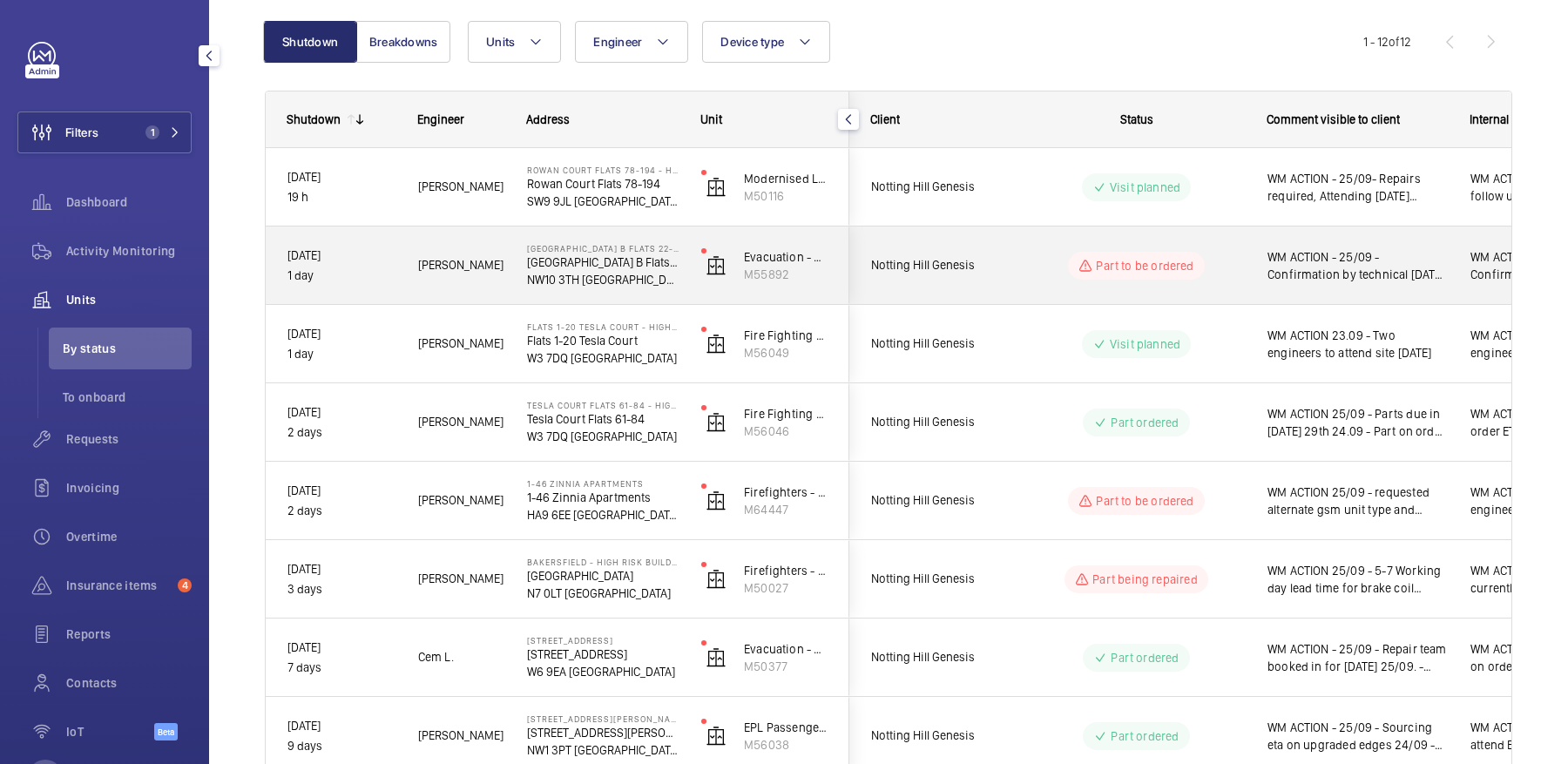
scroll to position [190, 0]
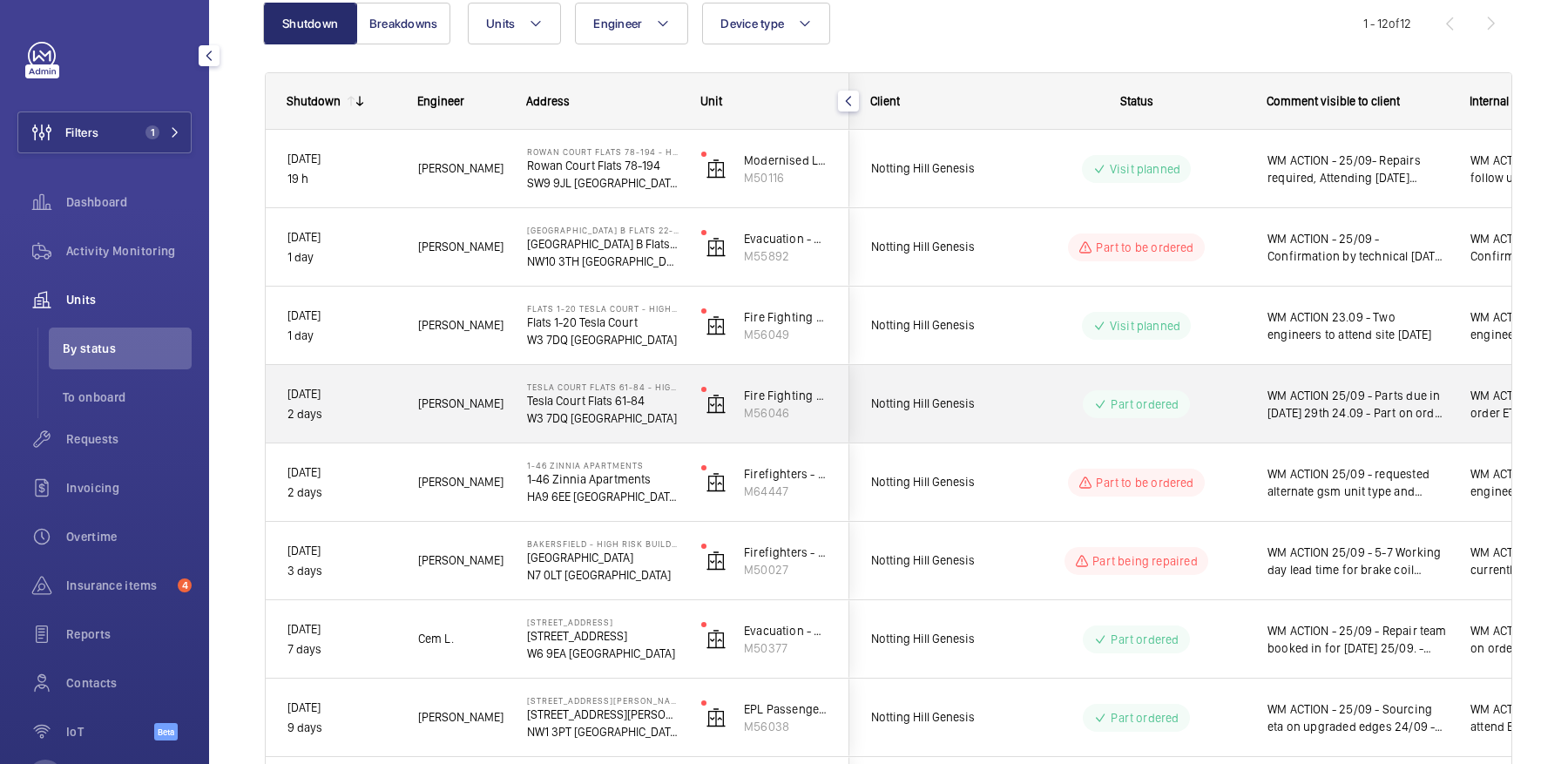
click at [959, 407] on span "Notting Hill Genesis" at bounding box center [938, 403] width 134 height 20
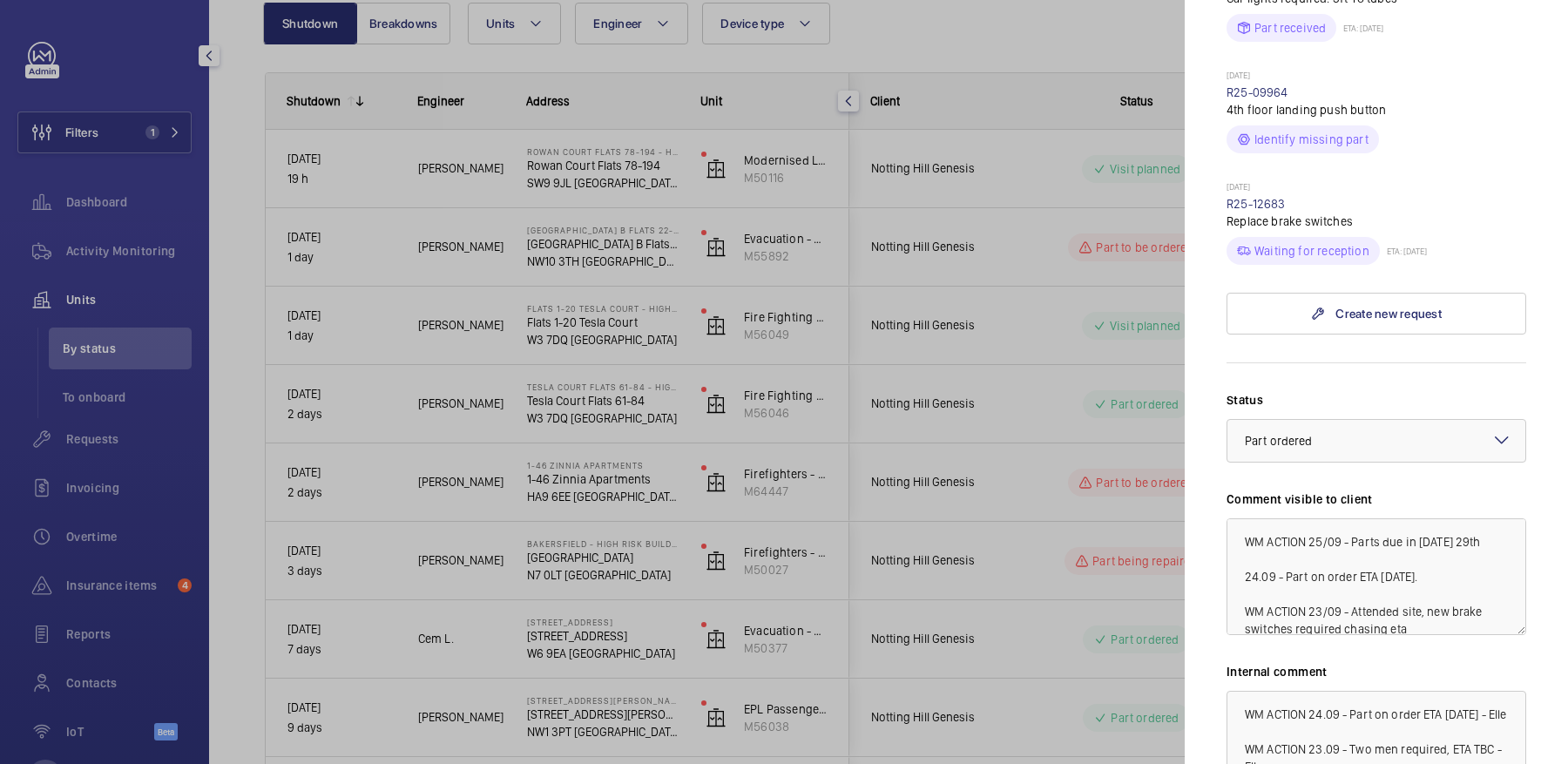
scroll to position [898, 0]
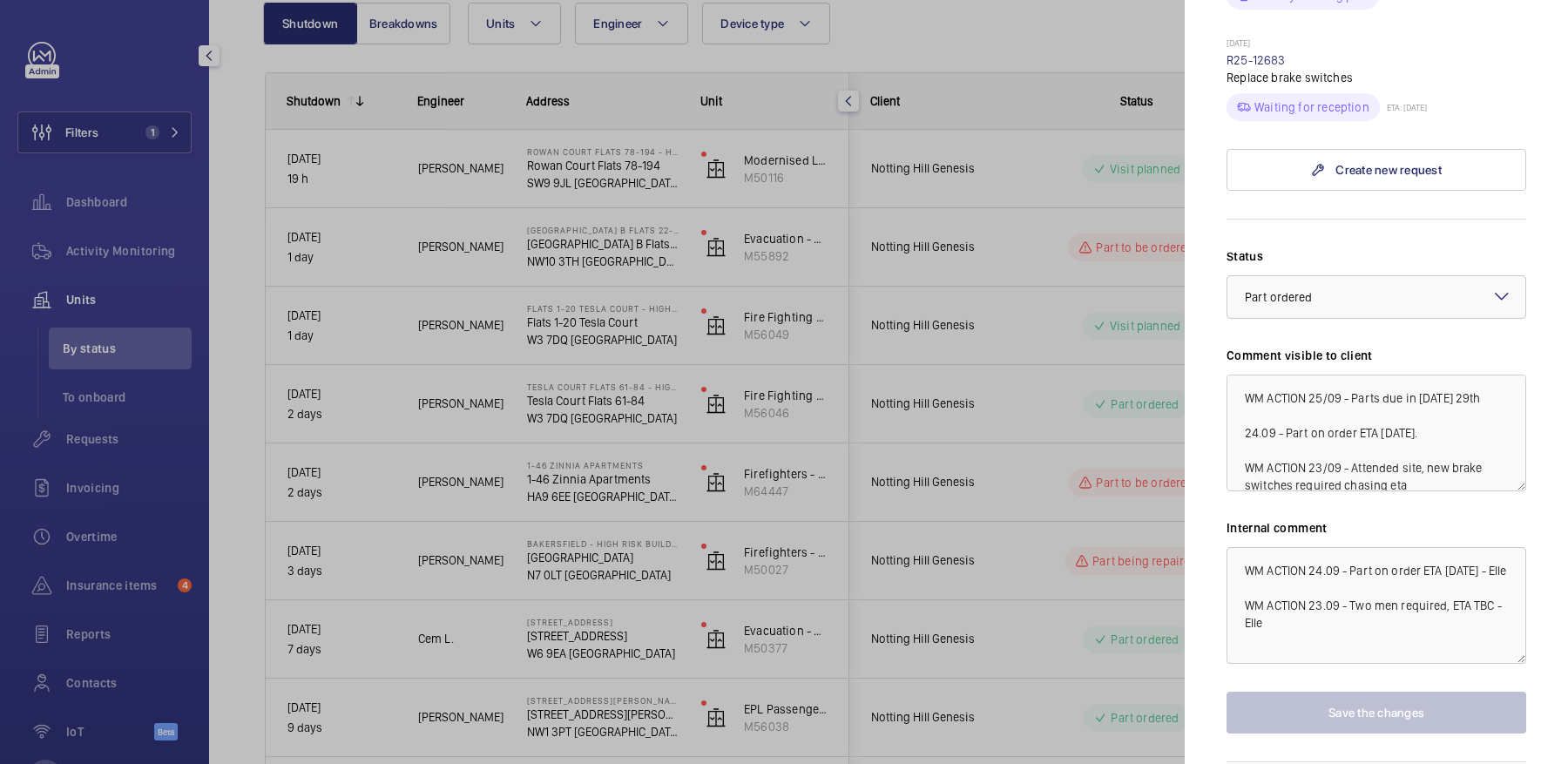
click at [1087, 488] on div at bounding box center [784, 382] width 1568 height 764
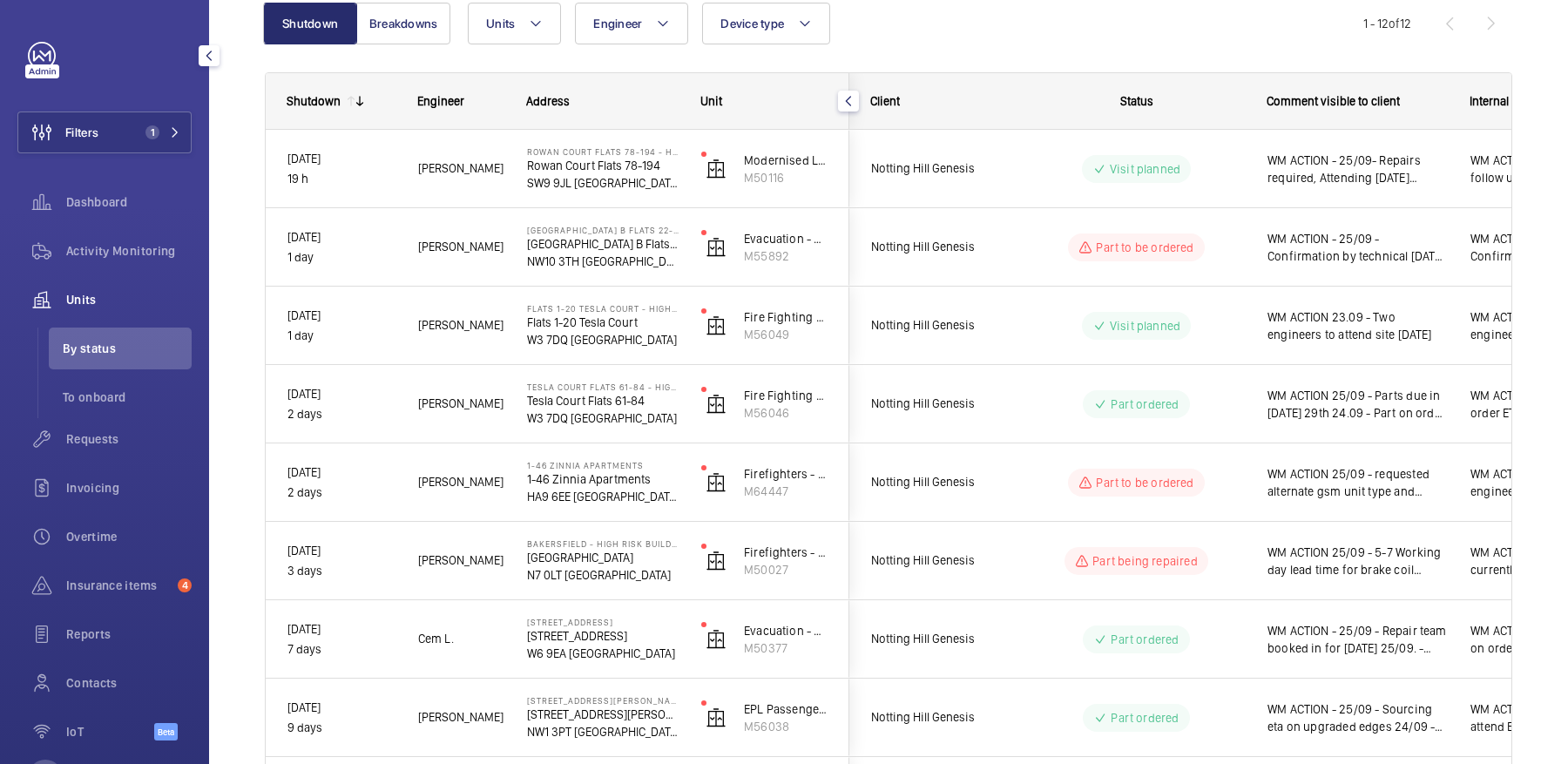
scroll to position [0, 0]
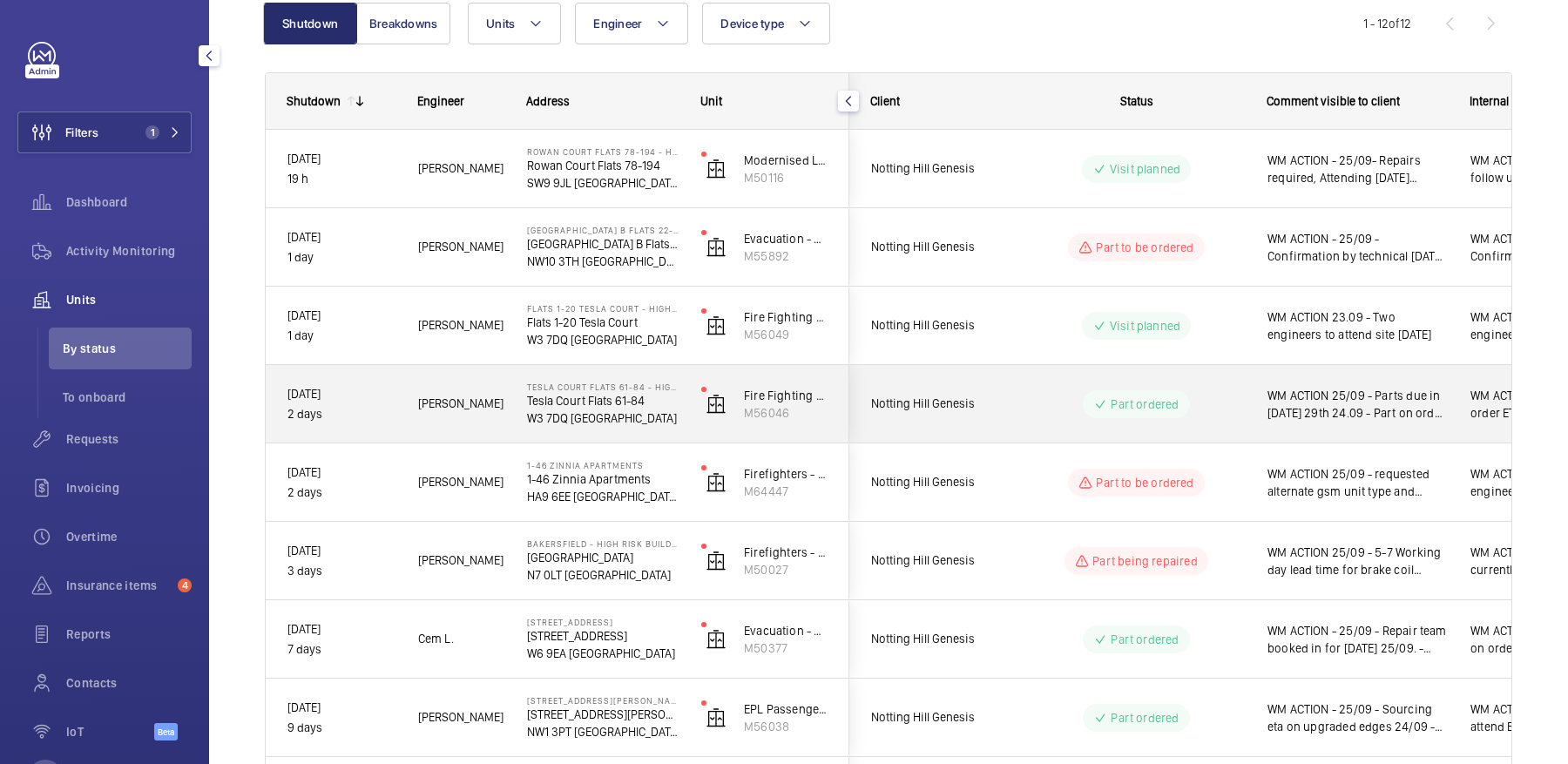
click at [1016, 391] on div "Part ordered" at bounding box center [1126, 404] width 238 height 63
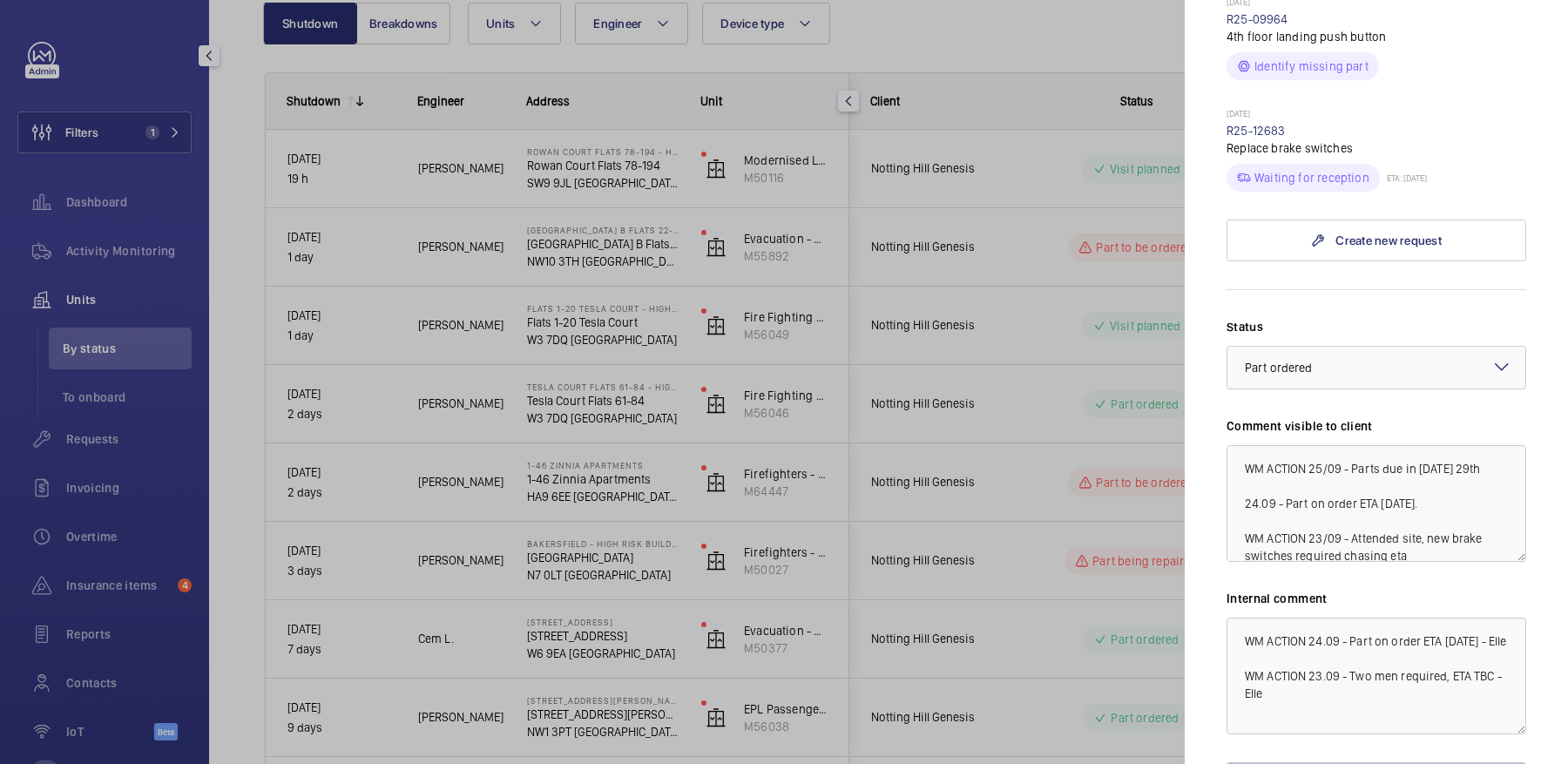
scroll to position [818, 0]
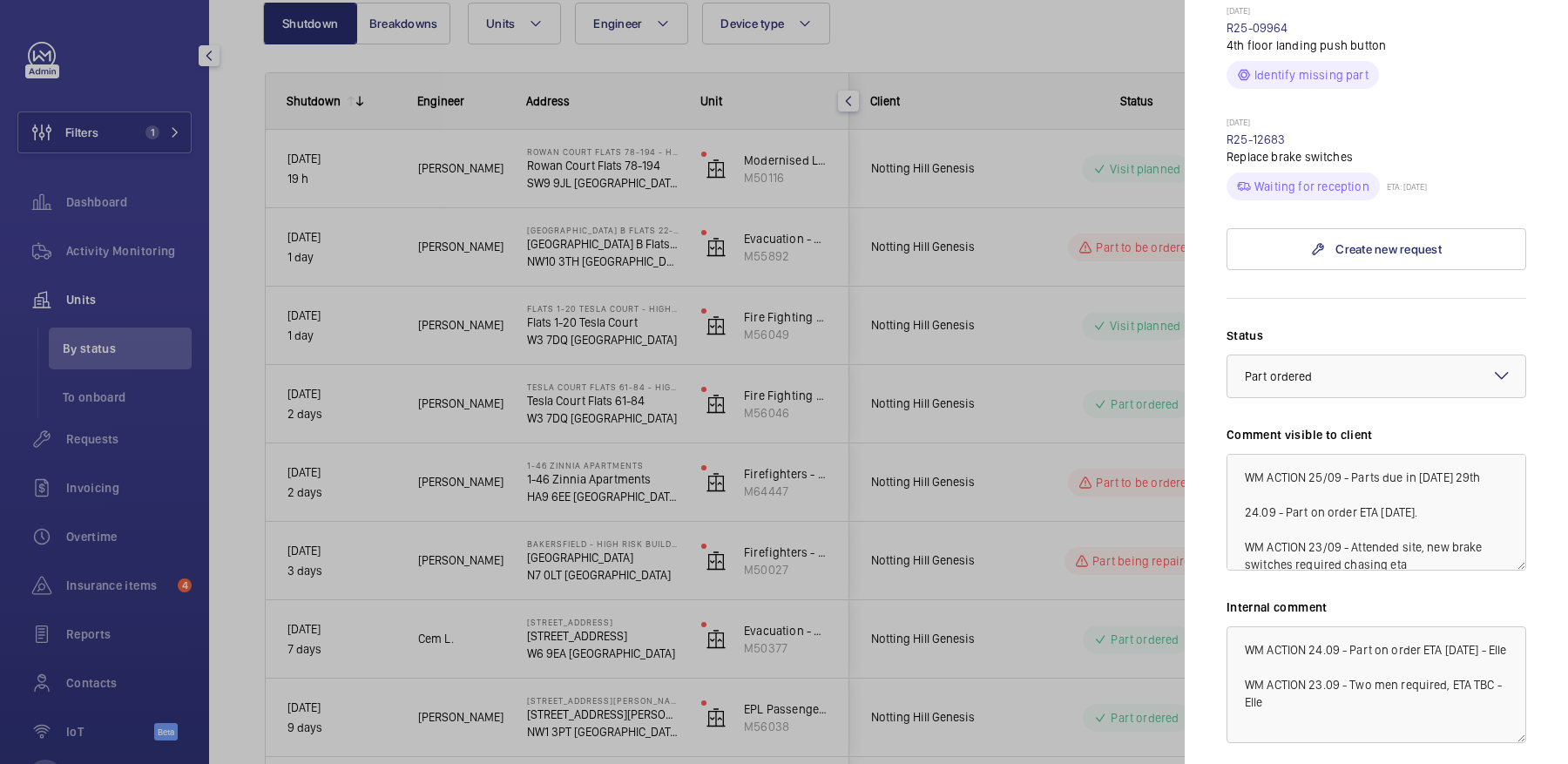
click at [987, 268] on div at bounding box center [784, 382] width 1568 height 764
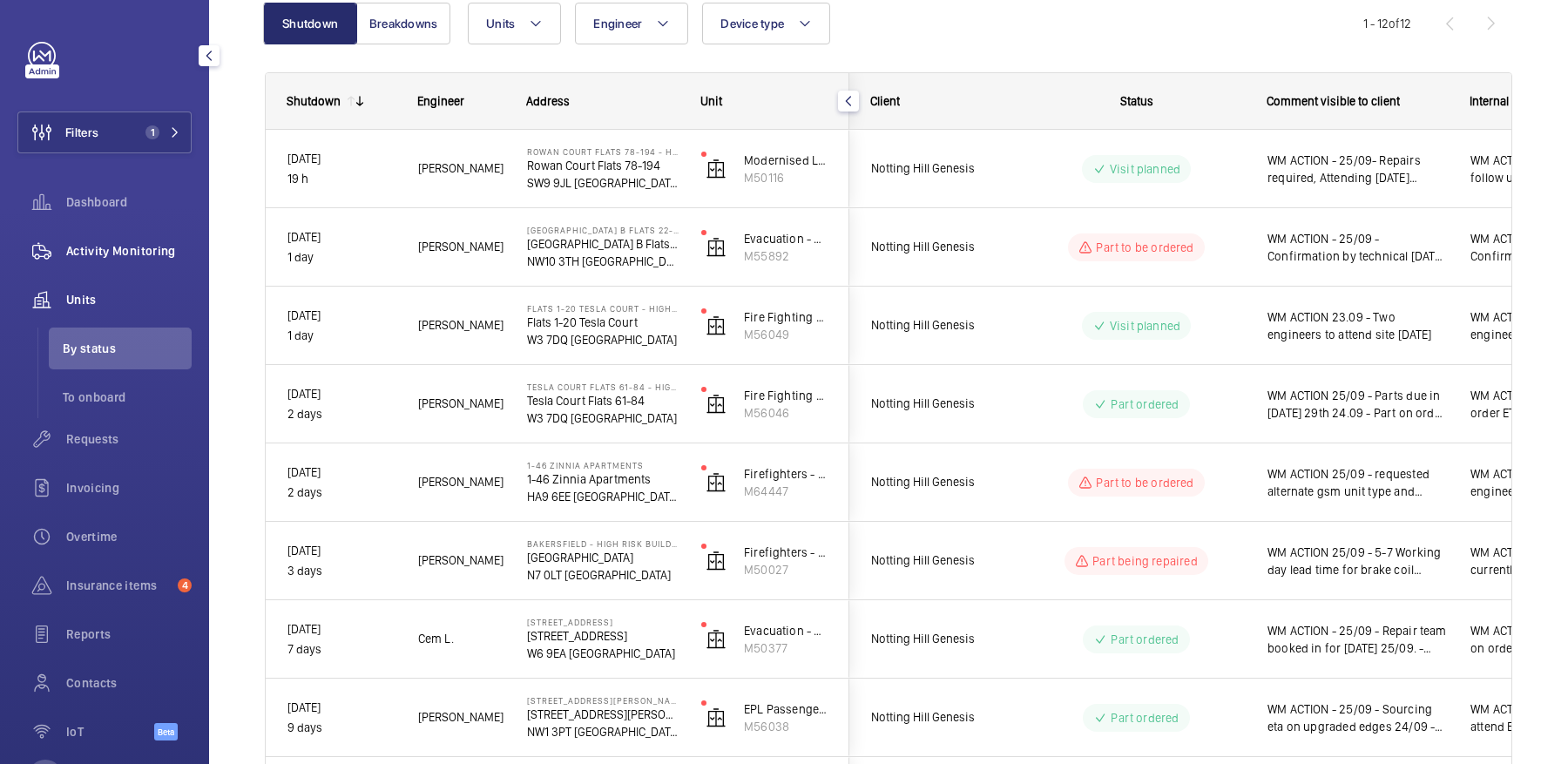
click at [130, 267] on div "Activity Monitoring" at bounding box center [105, 250] width 174 height 42
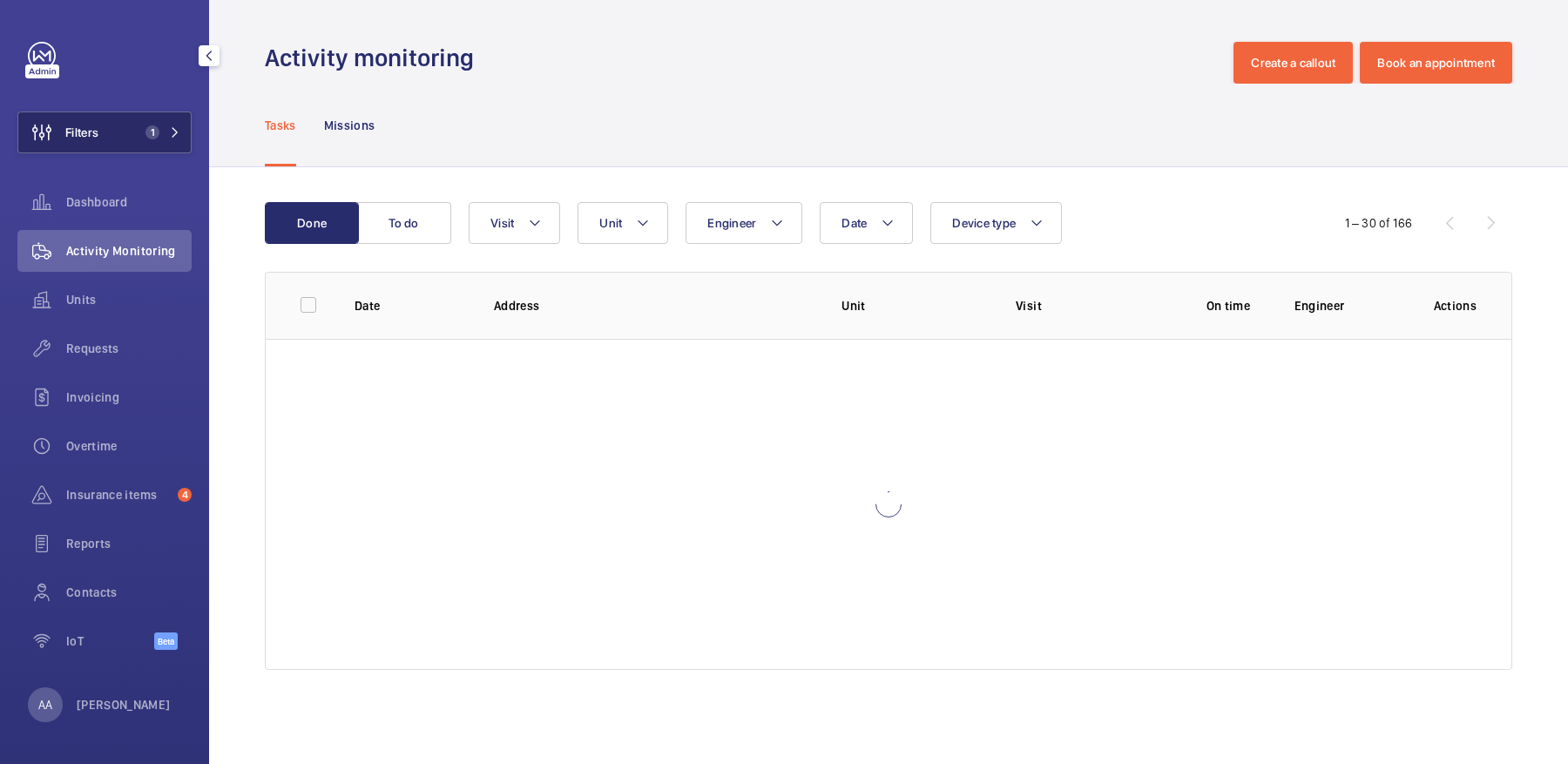
click at [101, 129] on button "Filters 1" at bounding box center [105, 132] width 174 height 42
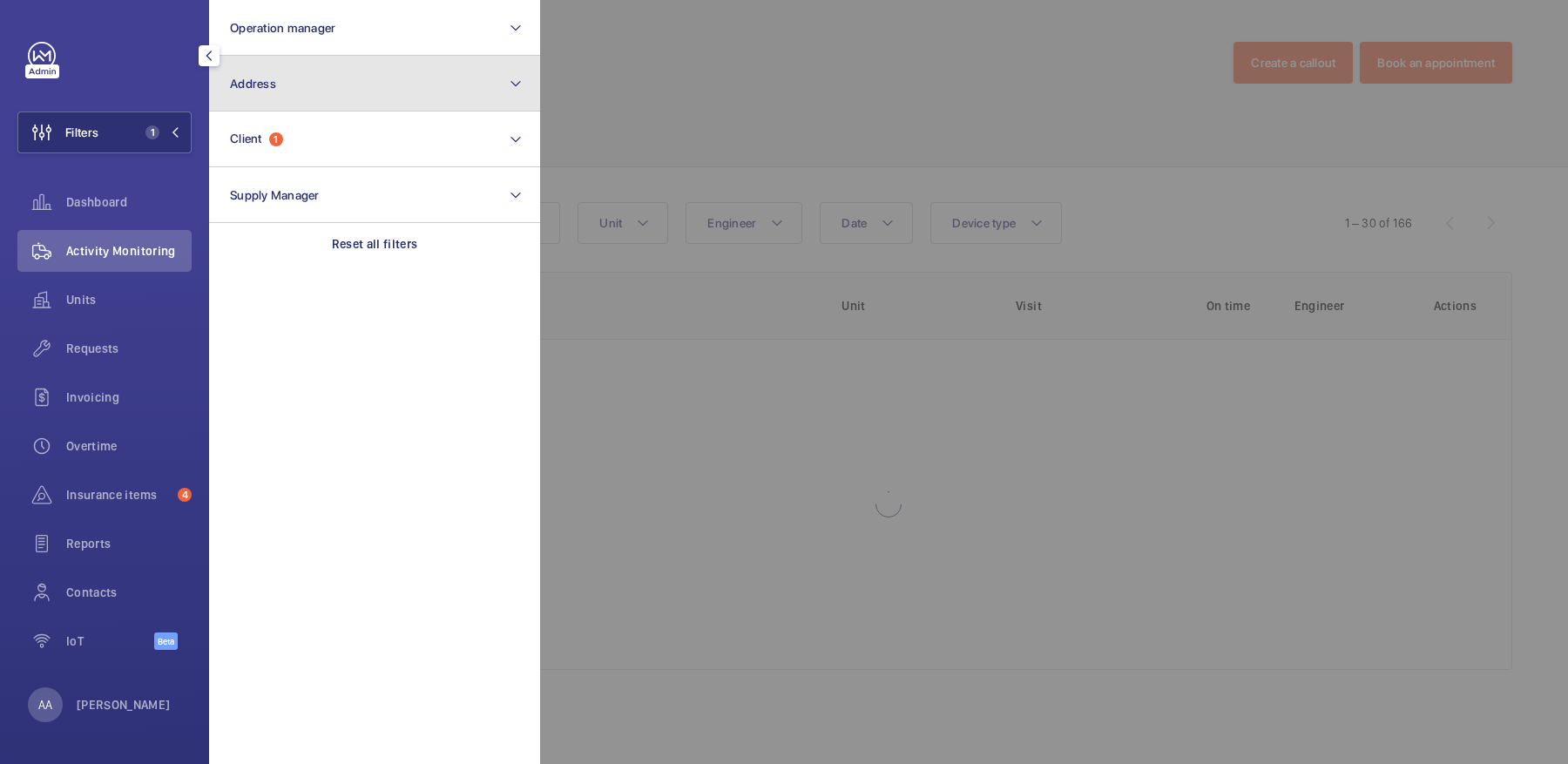
click at [285, 72] on button "Address" at bounding box center [374, 84] width 331 height 56
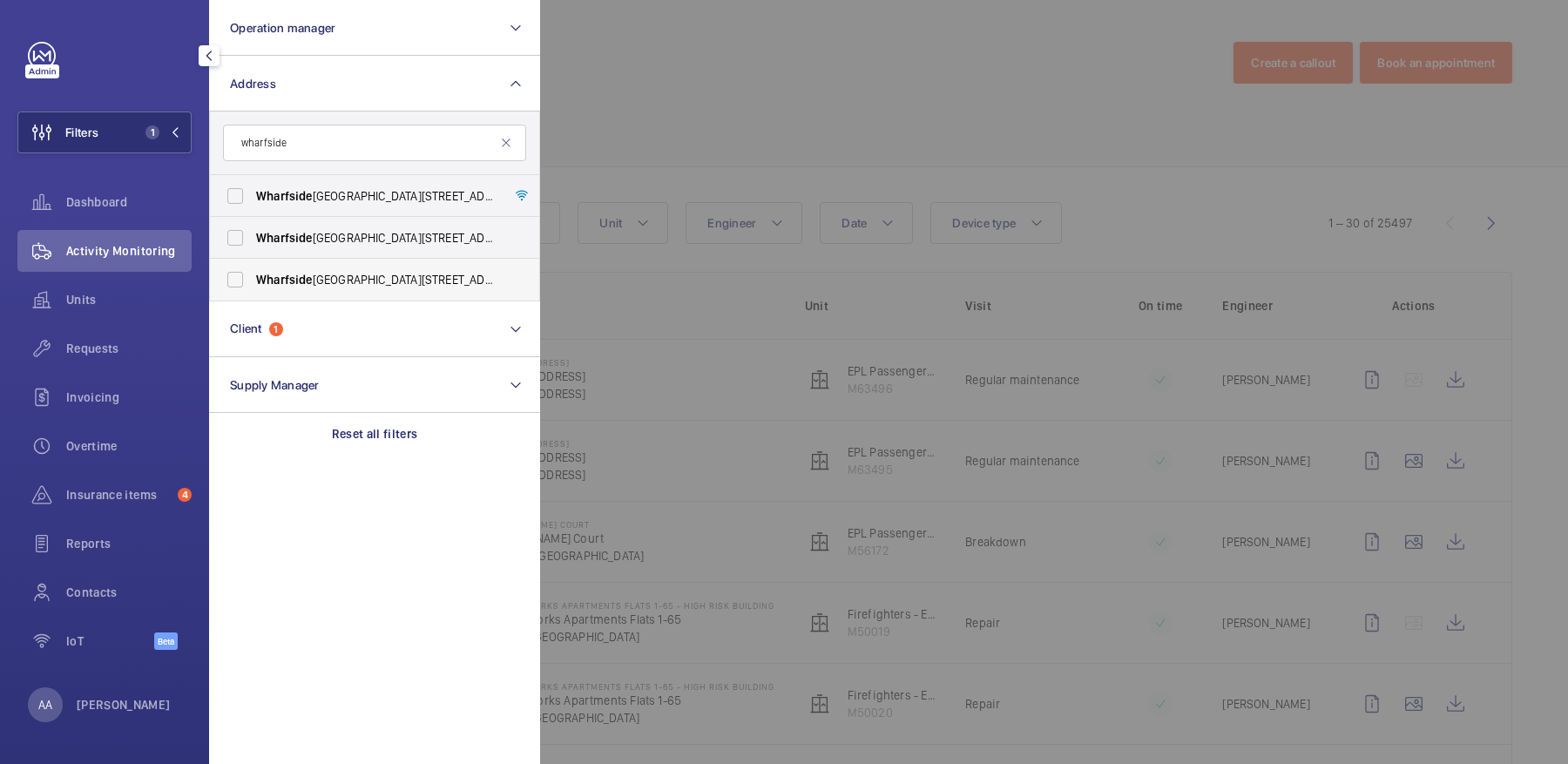
type input "wharfside"
click at [436, 281] on span "Wharfside Point North - 4 Prestons Road, LONDON E14 0BN" at bounding box center [376, 279] width 240 height 18
click at [253, 281] on input "Wharfside Point North - 4 Prestons Road, LONDON E14 0BN" at bounding box center [234, 279] width 35 height 35
checkbox input "true"
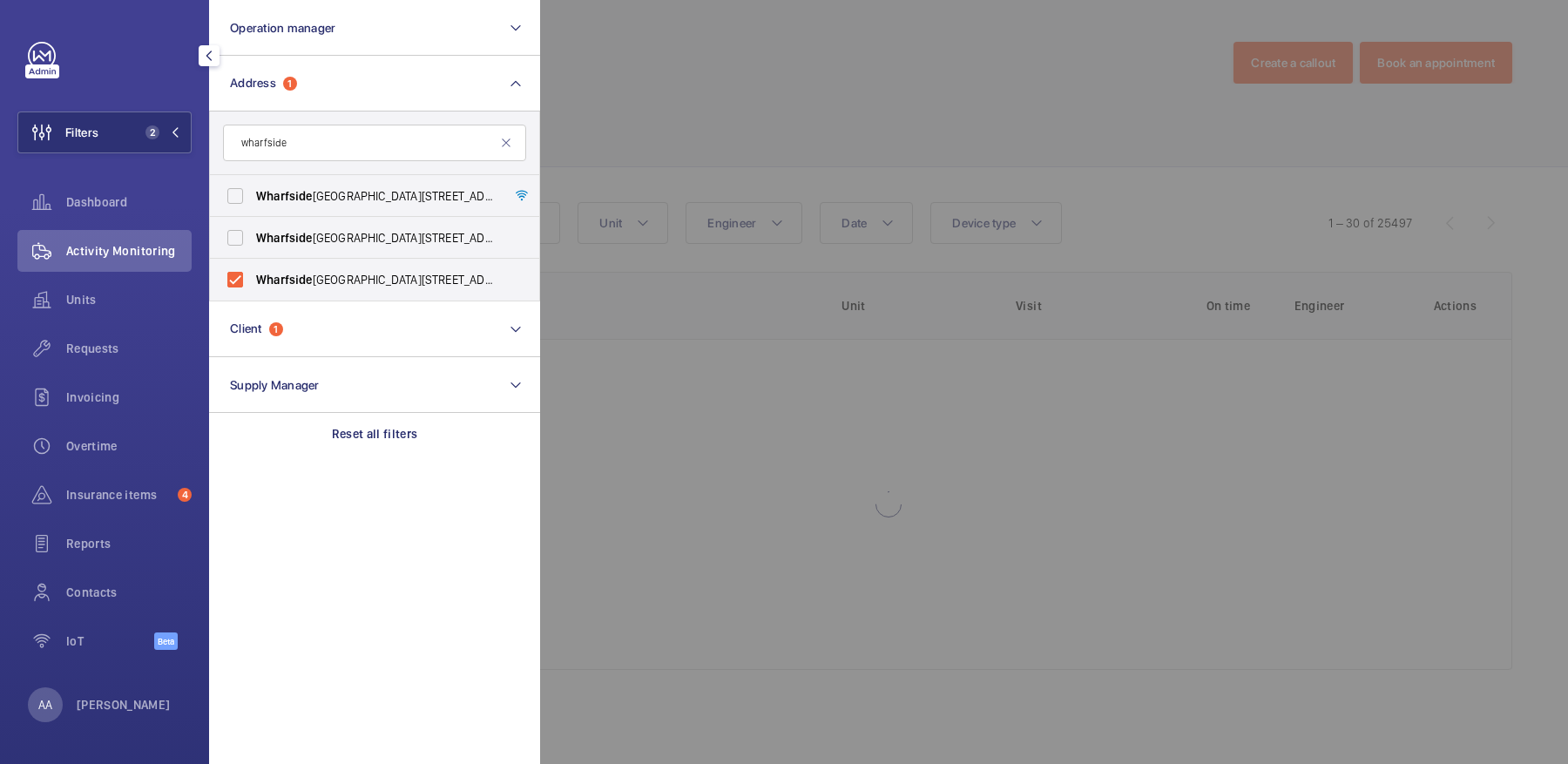
click at [935, 167] on div at bounding box center [1324, 382] width 1568 height 764
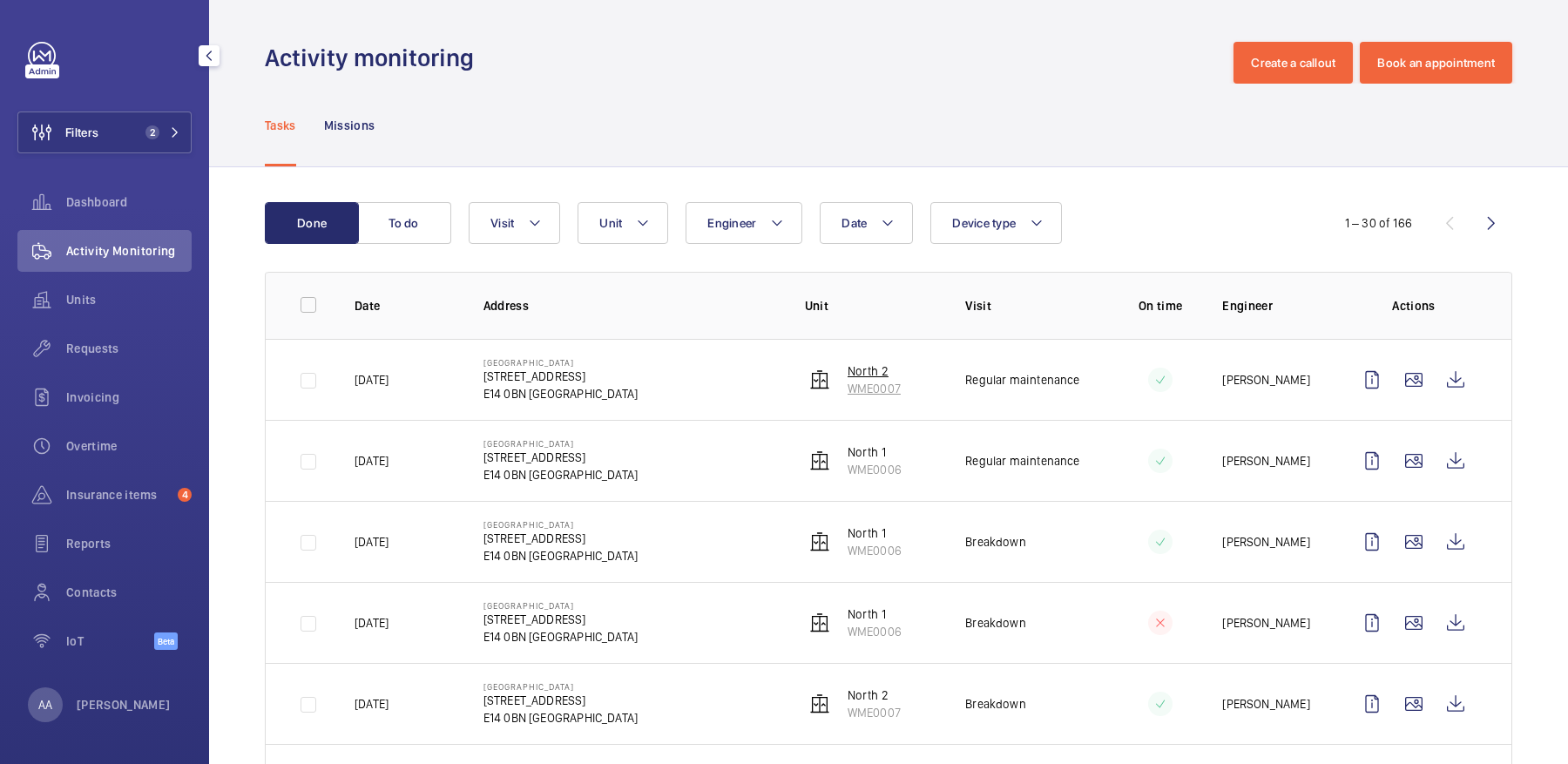
click at [876, 382] on p "WME0007" at bounding box center [874, 388] width 53 height 18
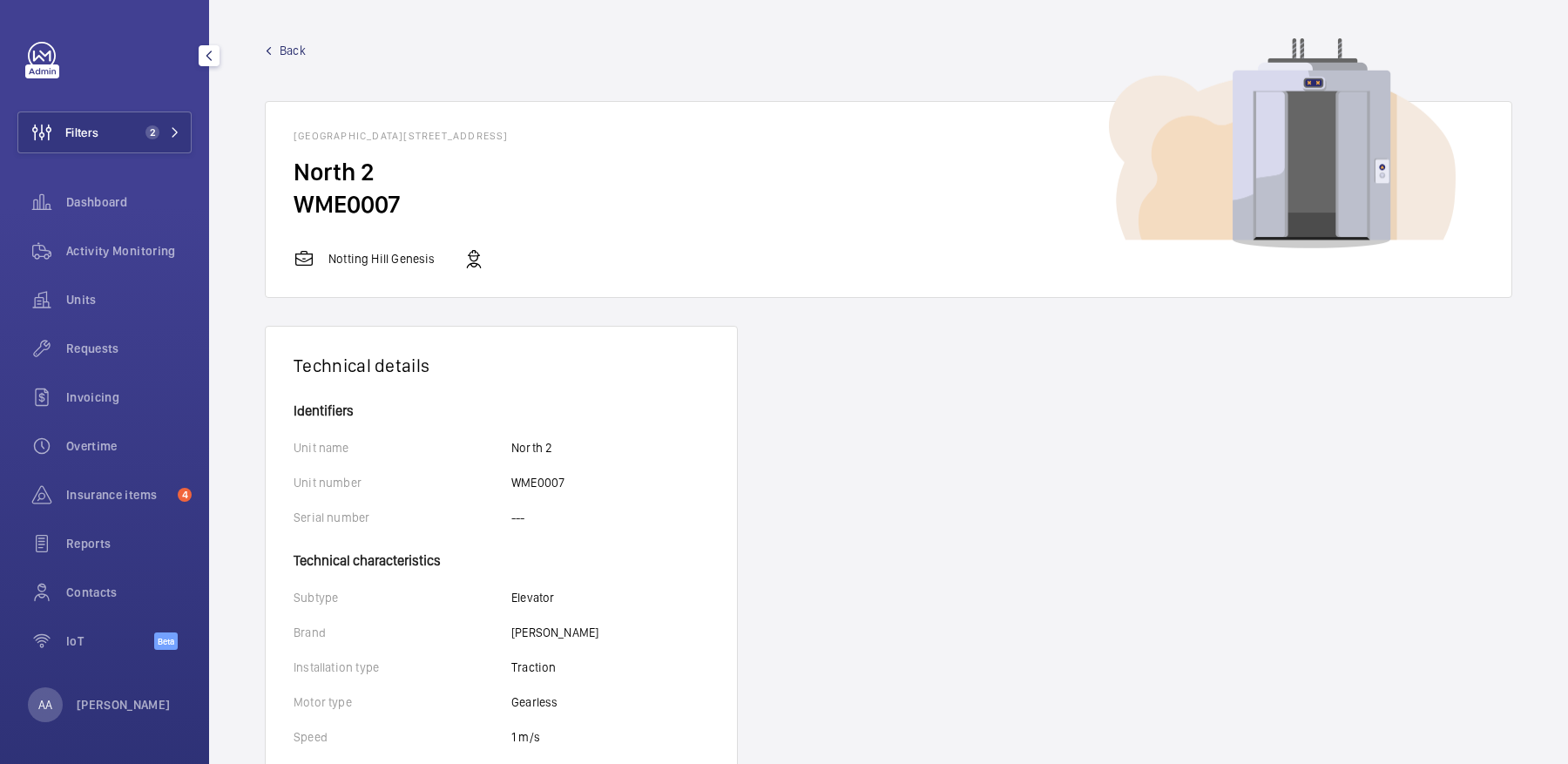
click at [290, 51] on span "Back" at bounding box center [292, 51] width 26 height 18
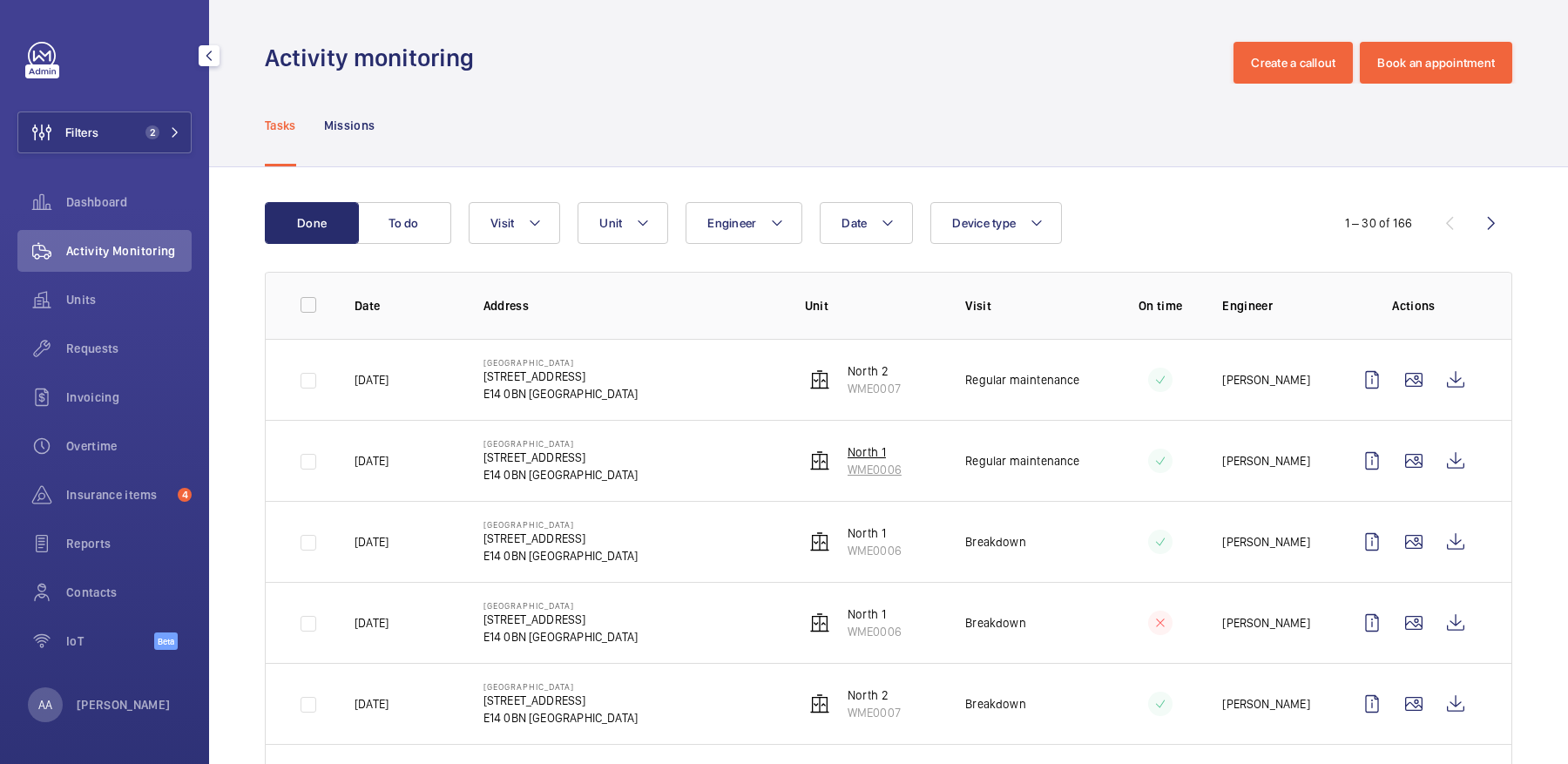
click at [864, 465] on p "WME0006" at bounding box center [875, 469] width 54 height 18
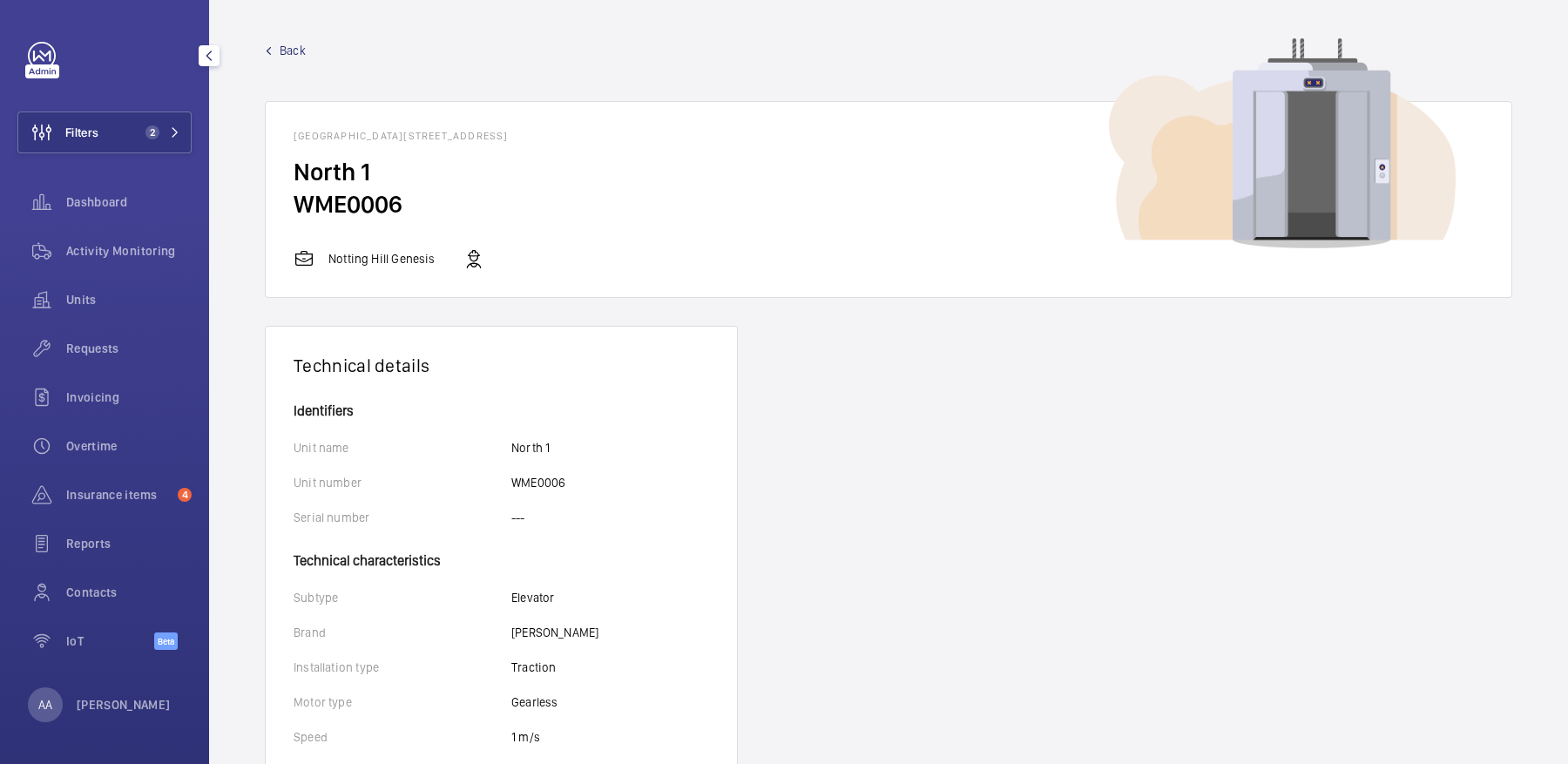
click at [293, 54] on span "Back" at bounding box center [292, 51] width 26 height 18
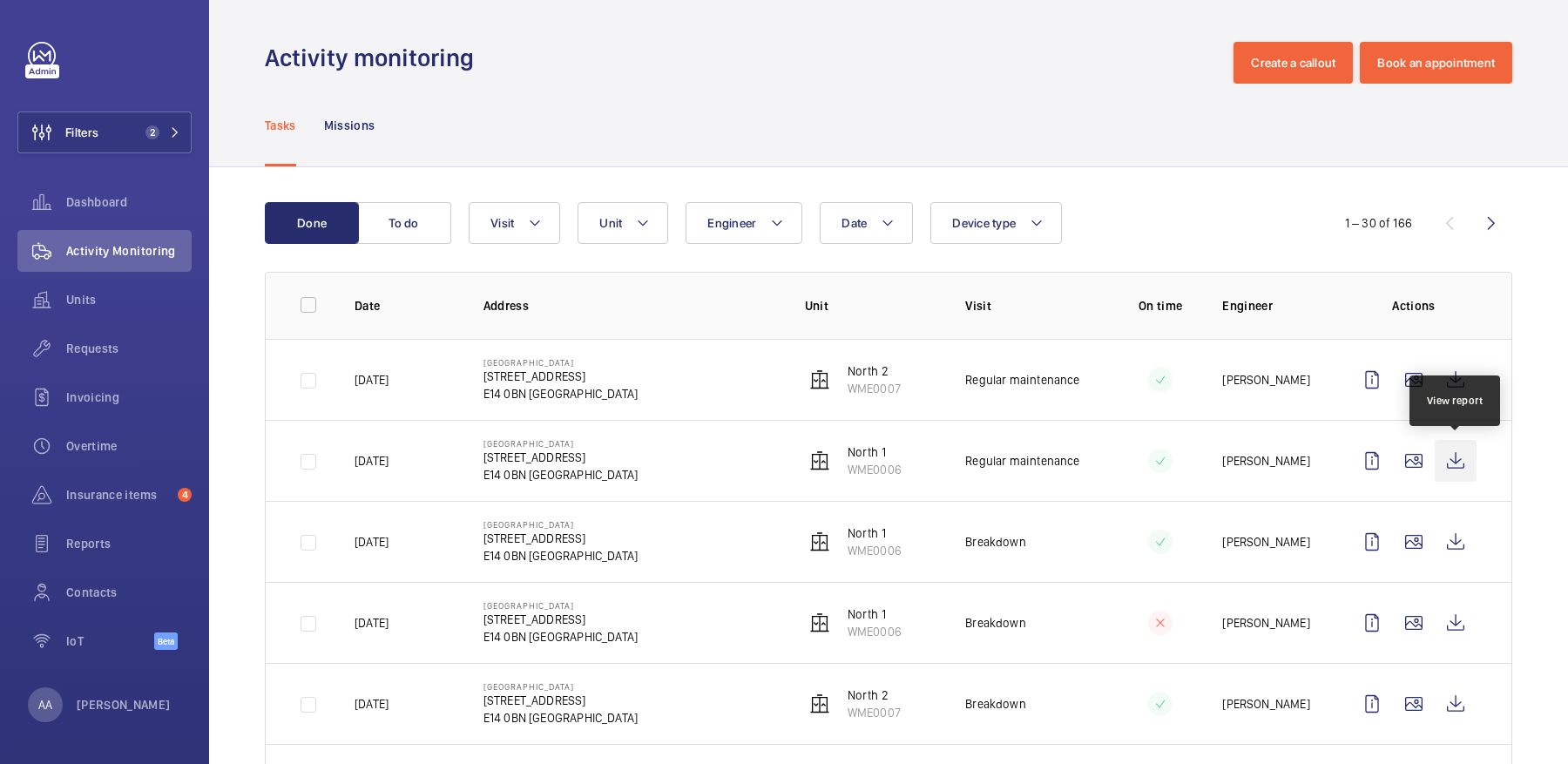
click at [1442, 448] on wm-front-icon-button at bounding box center [1456, 461] width 42 height 42
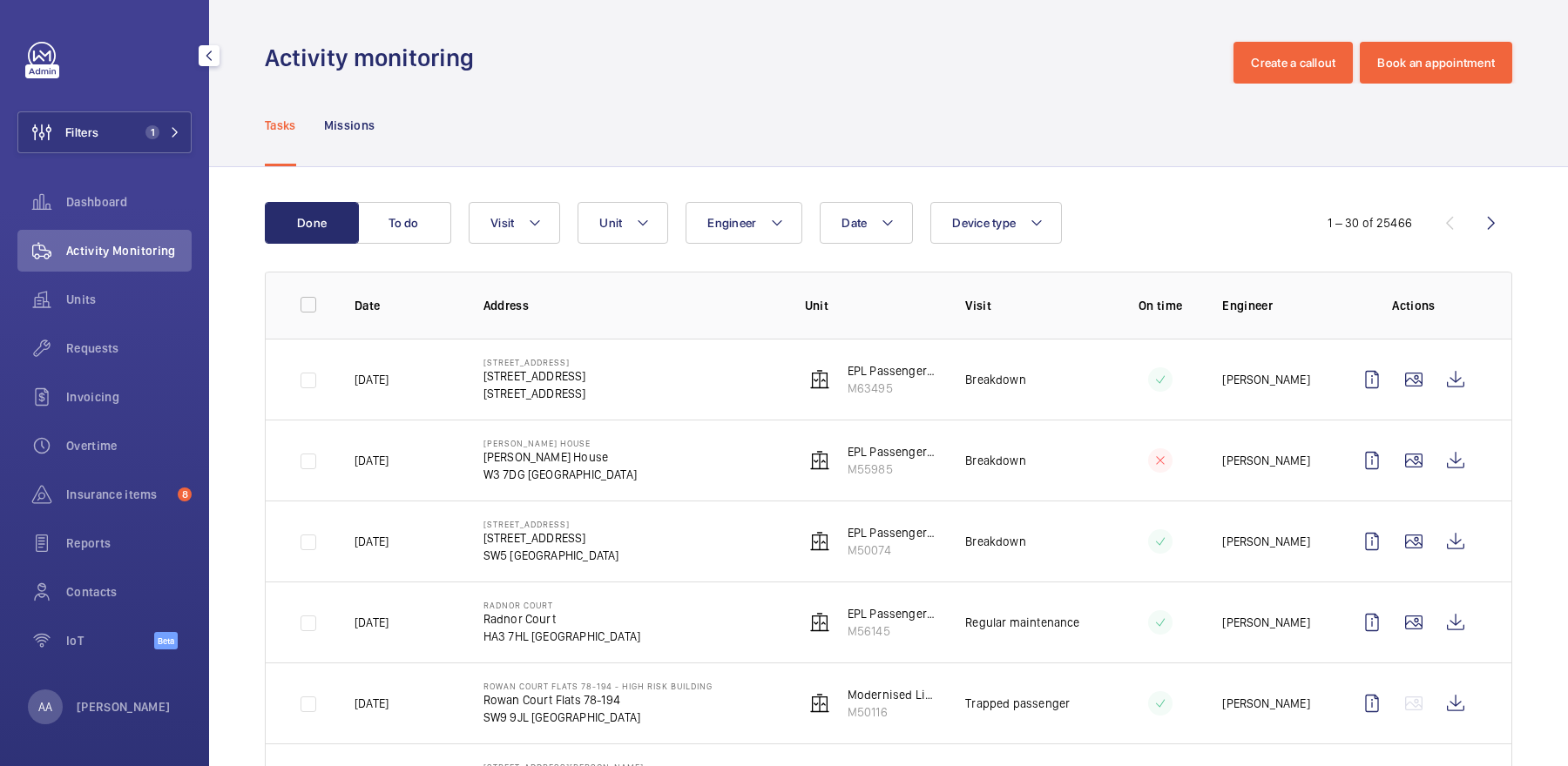
click at [23, 19] on div "Filters 1 Dashboard Activity Monitoring Units Requests Invoicing Overtime Insur…" at bounding box center [104, 383] width 209 height 766
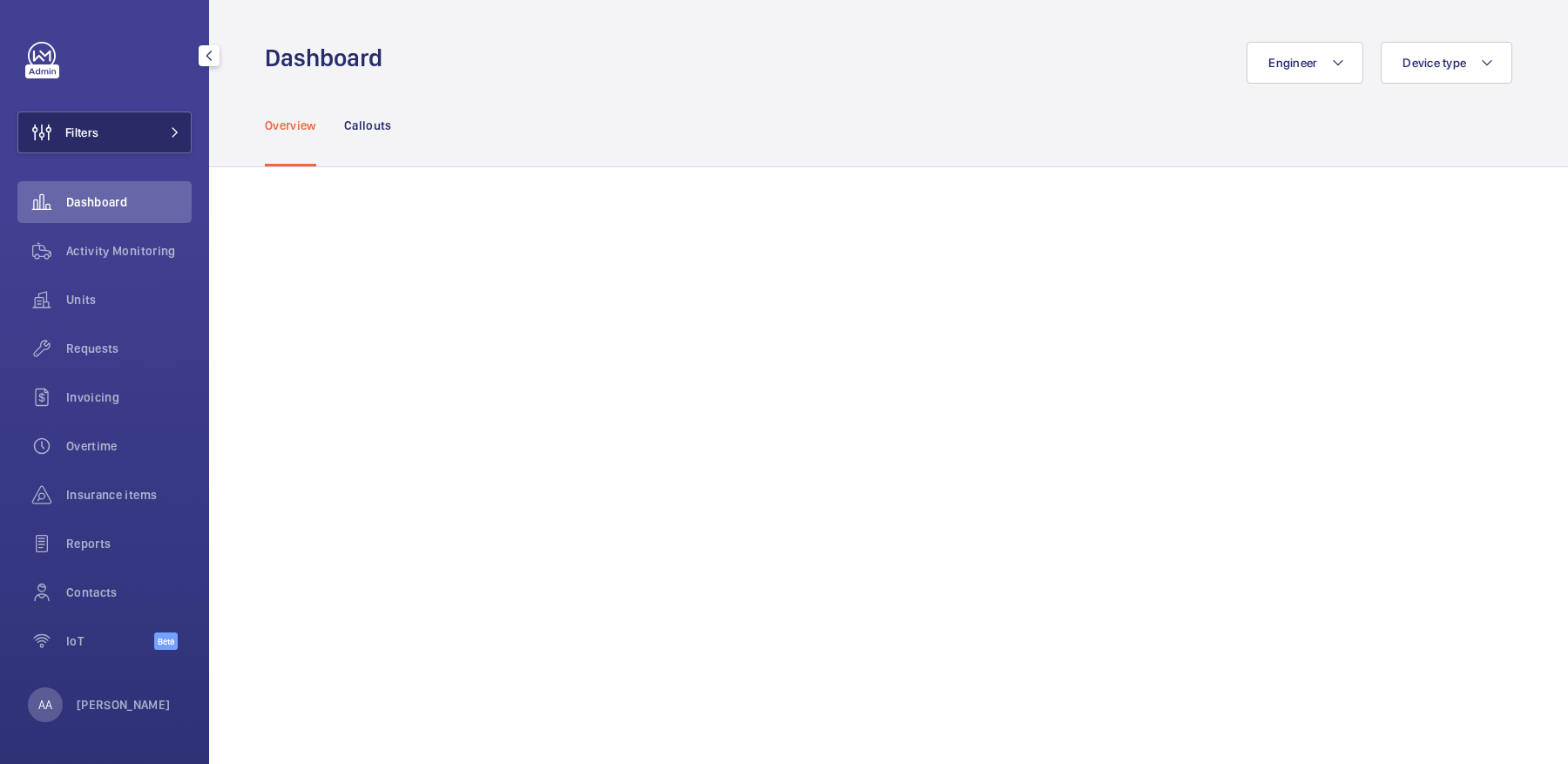
click at [116, 125] on button "Filters" at bounding box center [105, 132] width 174 height 42
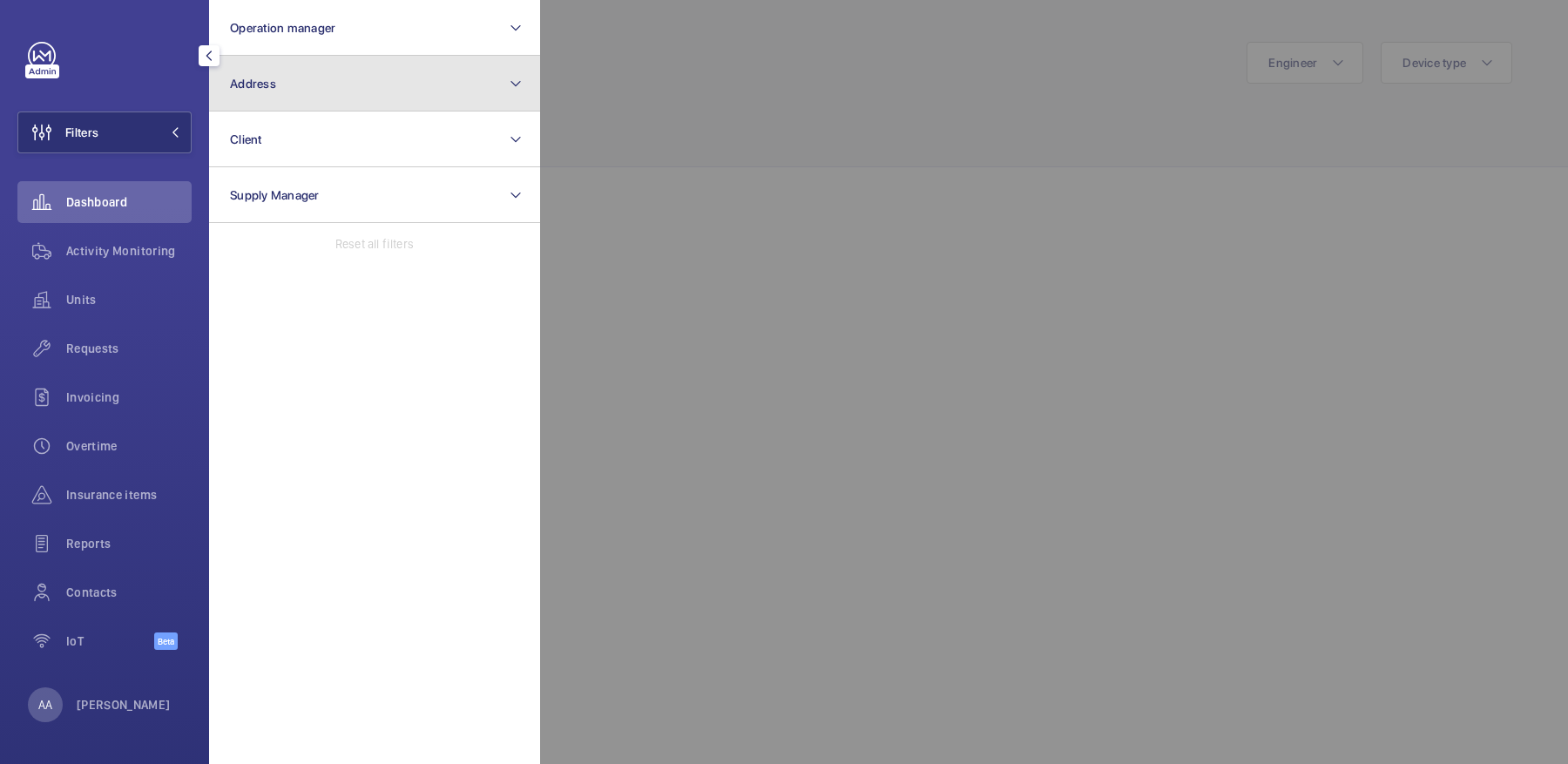
click at [333, 76] on button "Address" at bounding box center [374, 84] width 331 height 56
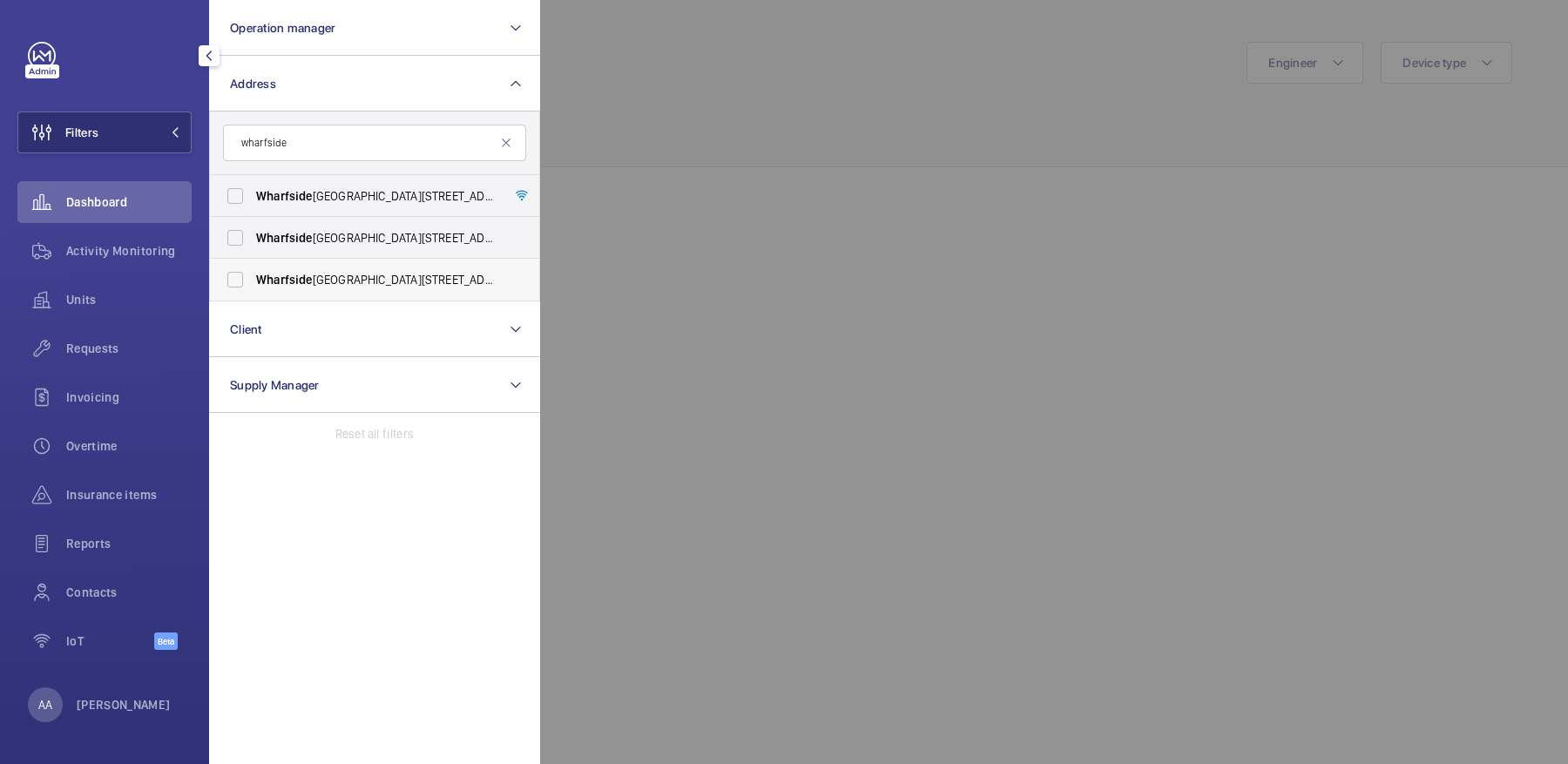
type input "wharfside"
click at [366, 277] on span "Wharfside Point North - 4 Prestons Road, LONDON E14 0BN" at bounding box center [376, 279] width 240 height 18
click at [253, 277] on input "Wharfside Point North - 4 Prestons Road, LONDON E14 0BN" at bounding box center [234, 279] width 35 height 35
checkbox input "true"
click at [135, 246] on span "Activity Monitoring" at bounding box center [129, 251] width 126 height 18
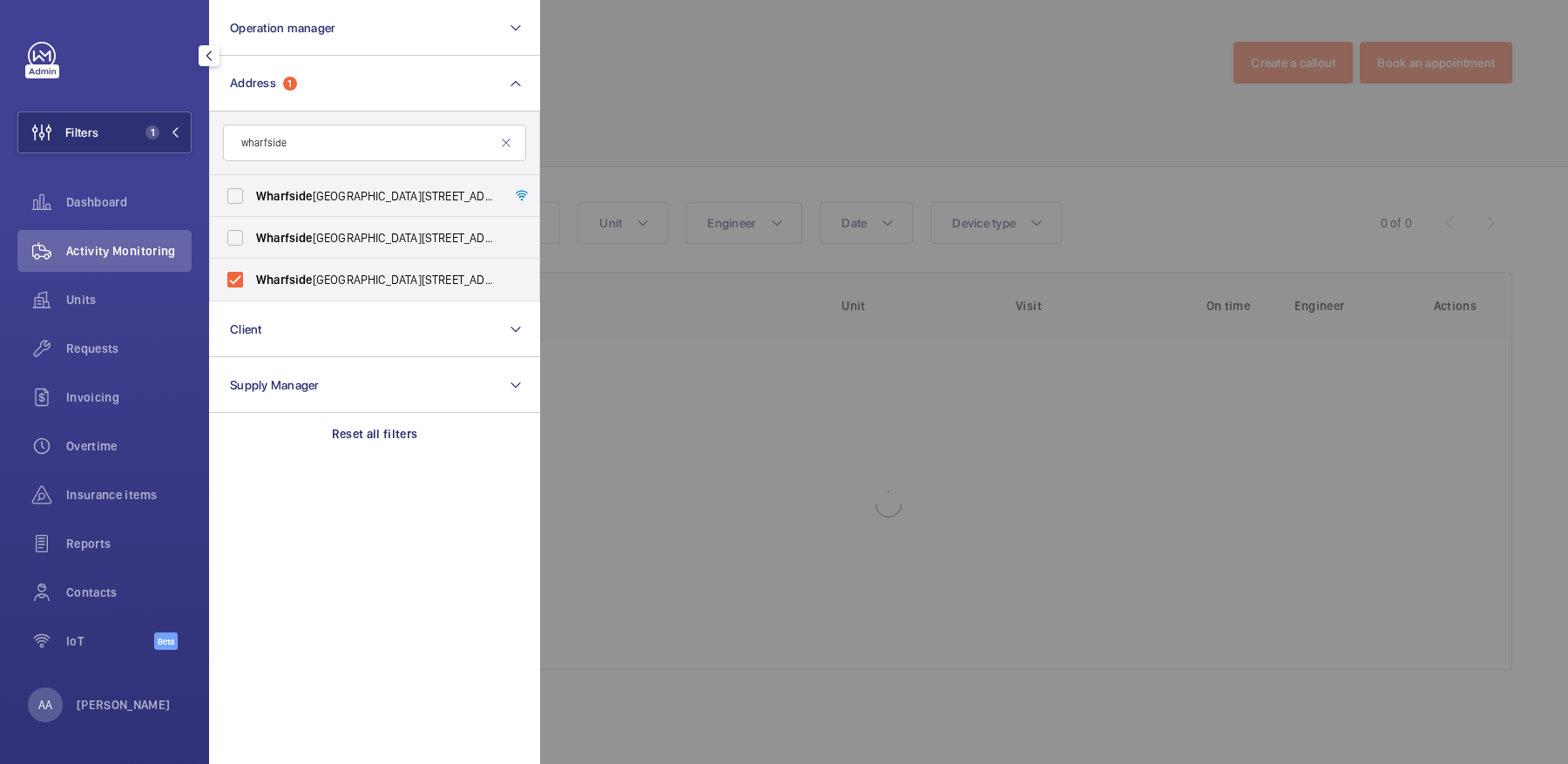
click at [1013, 193] on div at bounding box center [1324, 382] width 1568 height 764
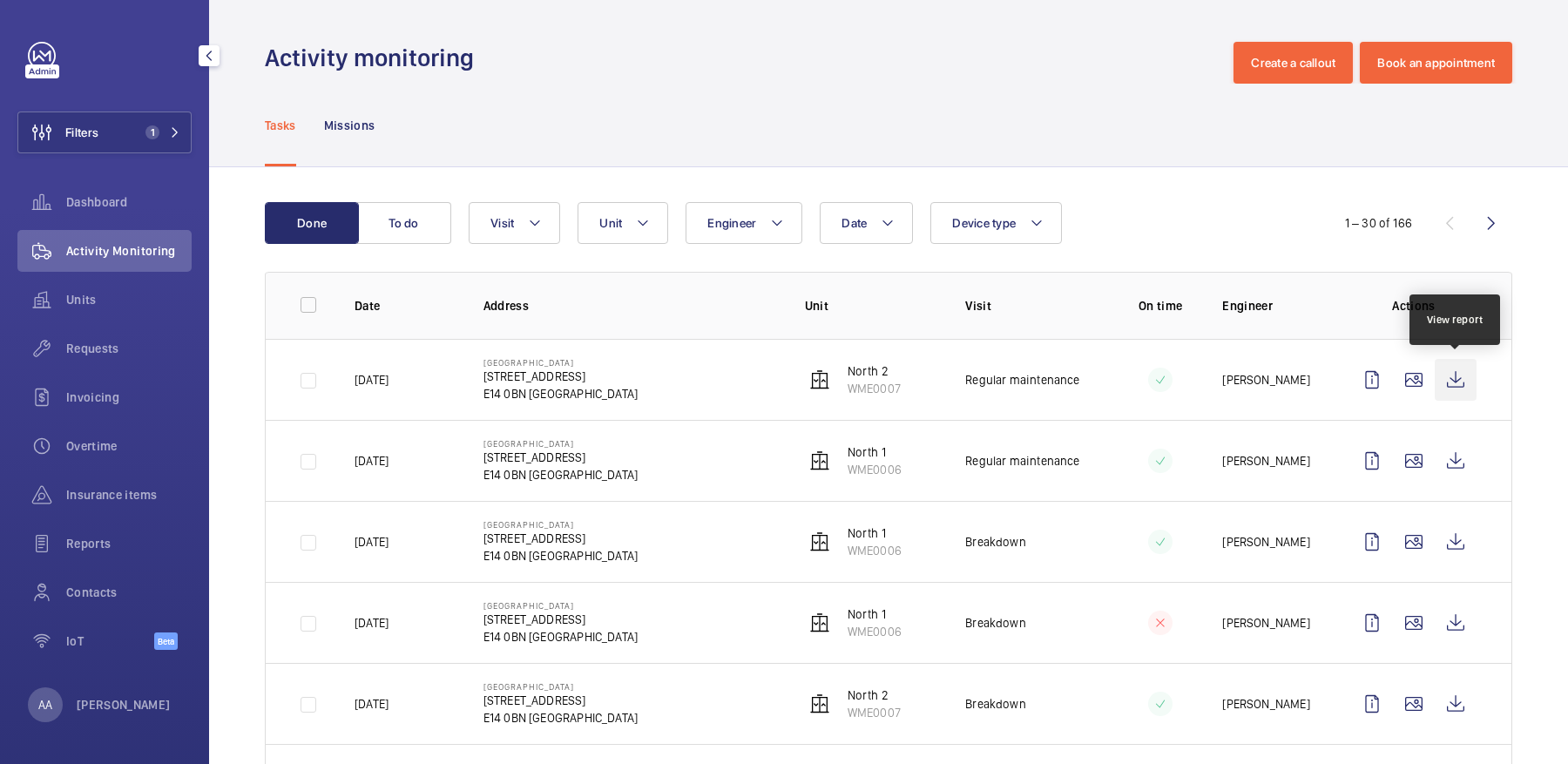
click at [1467, 378] on wm-front-icon-button at bounding box center [1456, 379] width 42 height 42
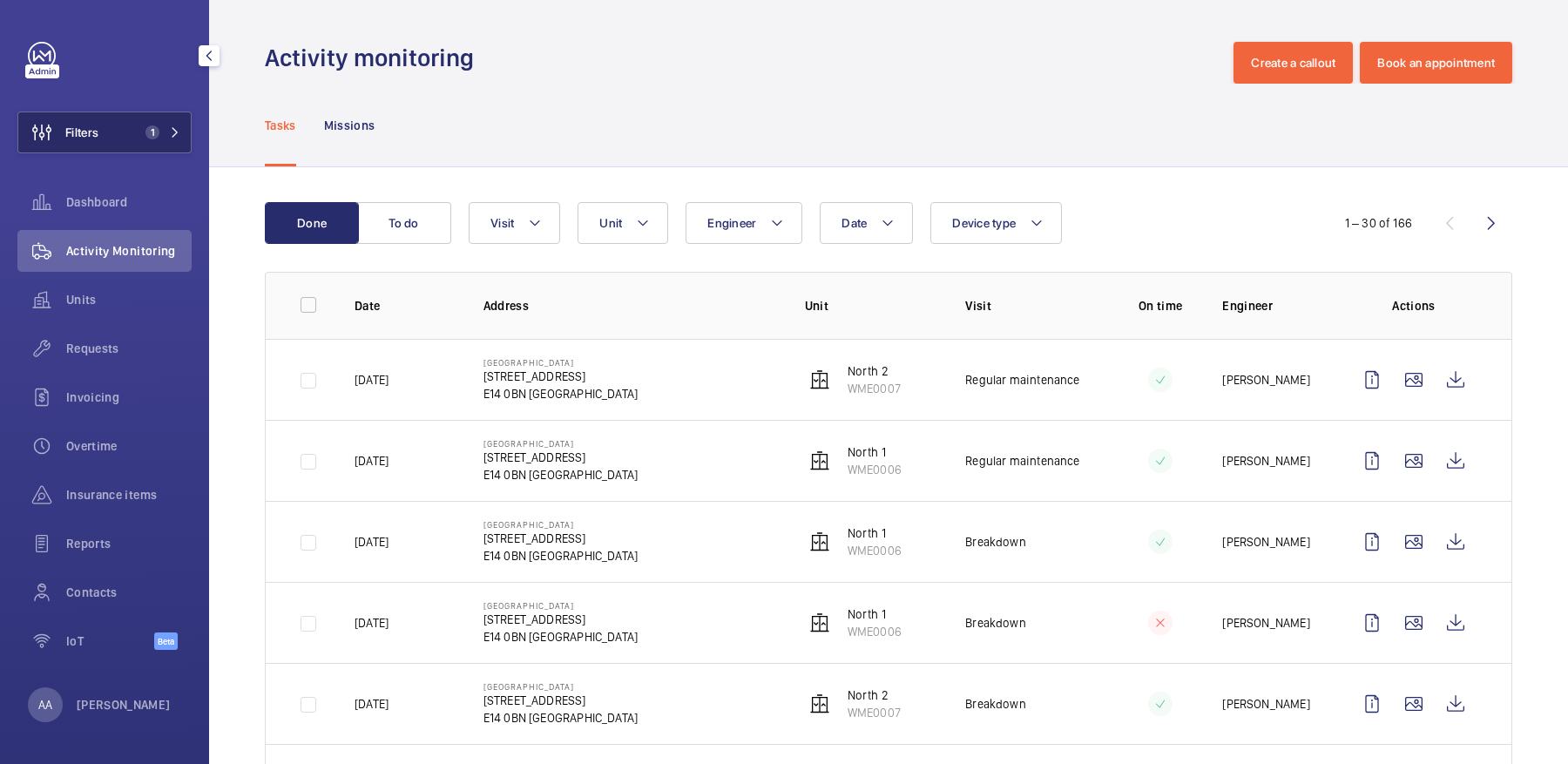
click at [108, 112] on button "Filters 1" at bounding box center [105, 132] width 174 height 42
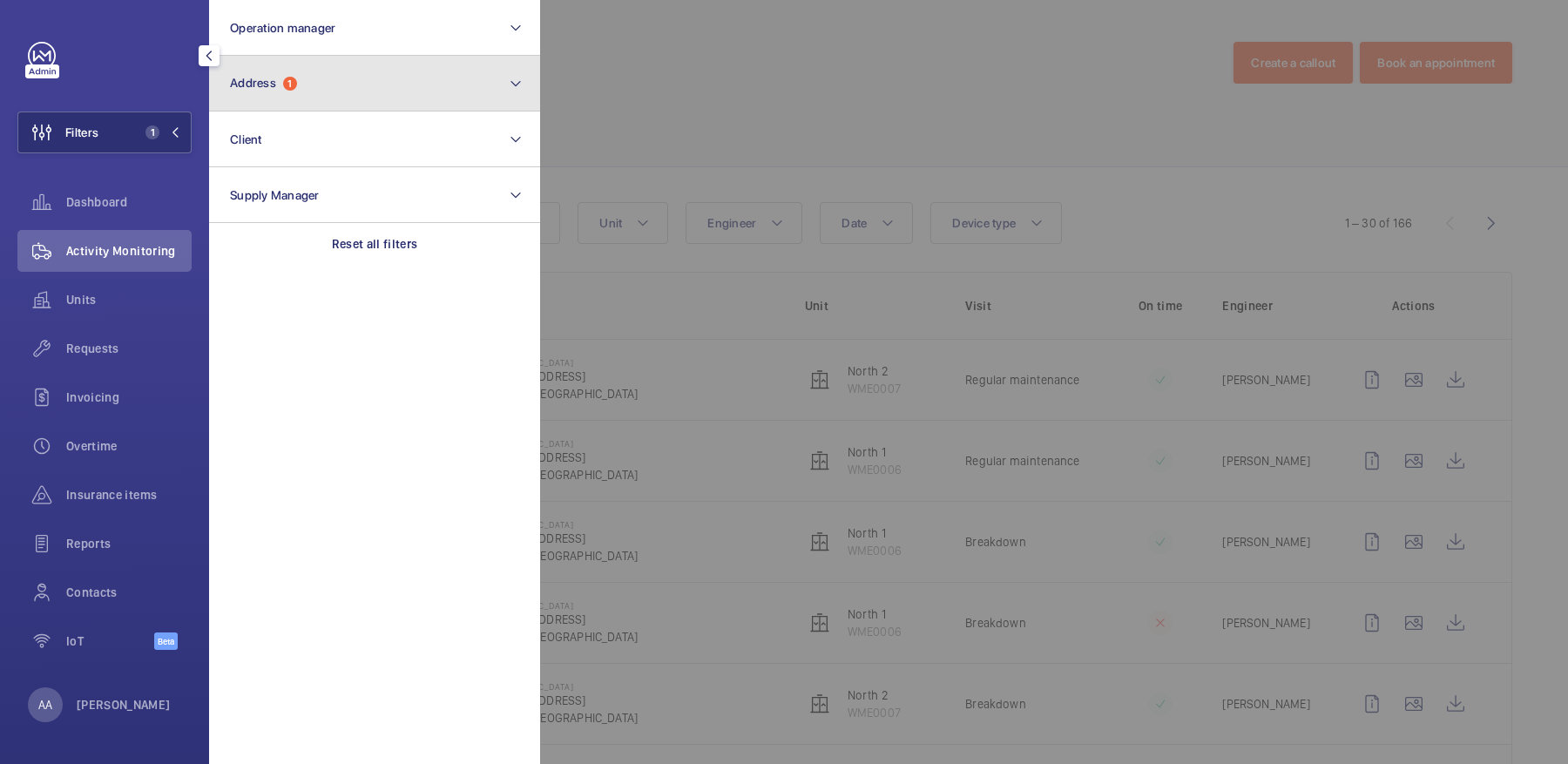
click at [291, 96] on button "Address 1" at bounding box center [374, 84] width 331 height 56
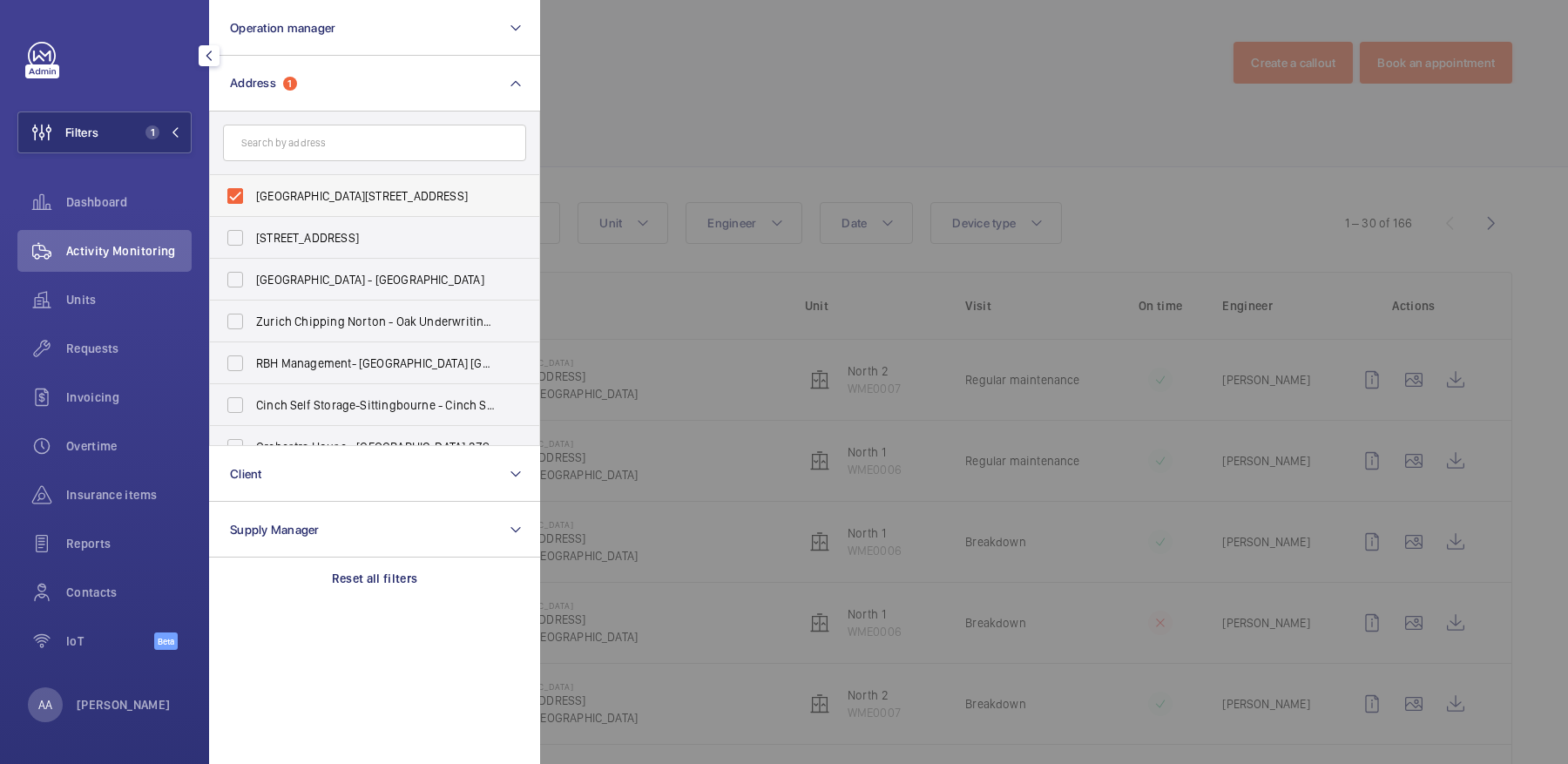
click at [373, 182] on label "[GEOGRAPHIC_DATA][STREET_ADDRESS]" at bounding box center [362, 196] width 303 height 42
click at [253, 182] on input "[GEOGRAPHIC_DATA][STREET_ADDRESS]" at bounding box center [234, 196] width 35 height 35
checkbox input "false"
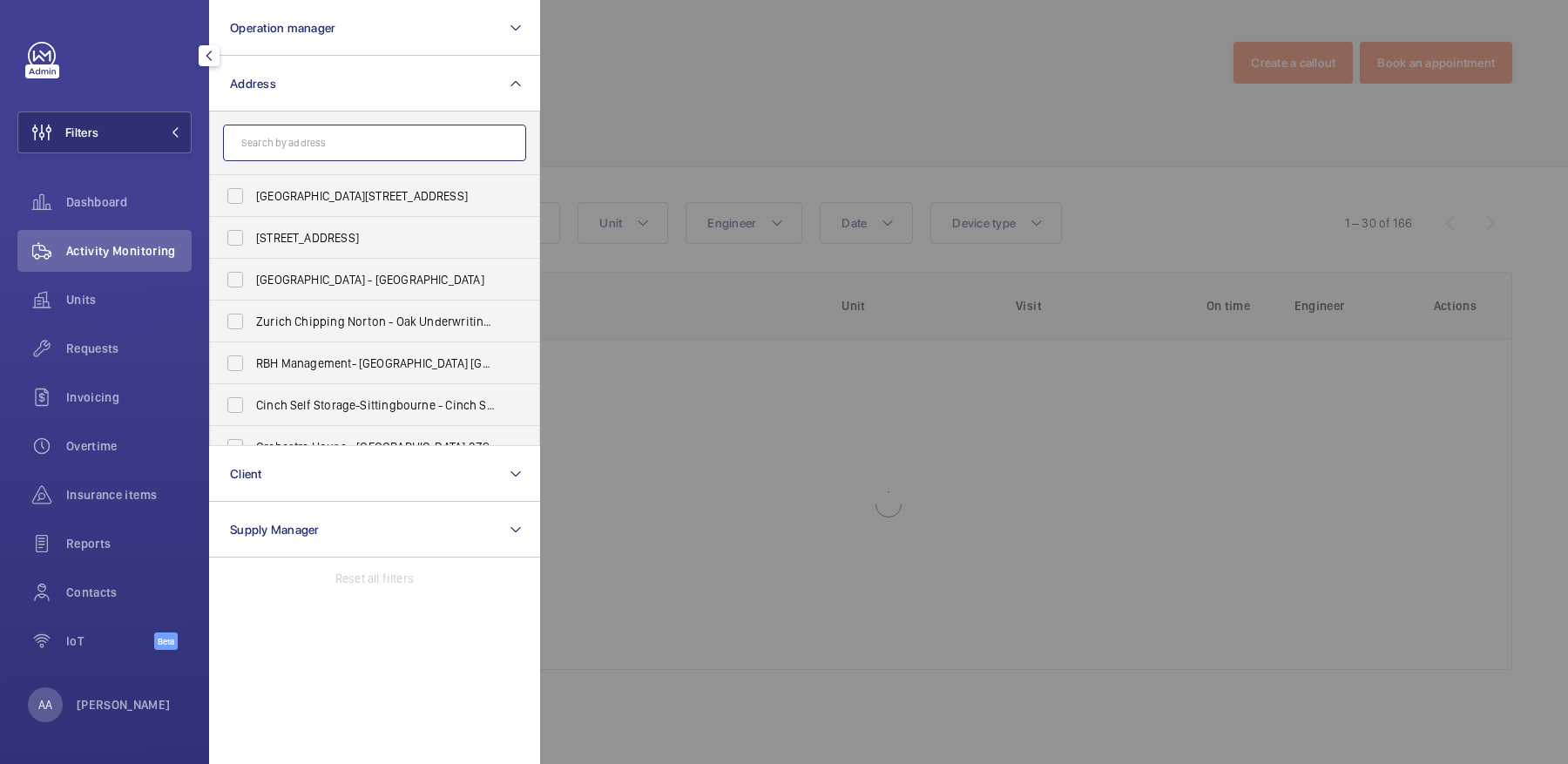
click at [325, 125] on input "text" at bounding box center [375, 142] width 303 height 37
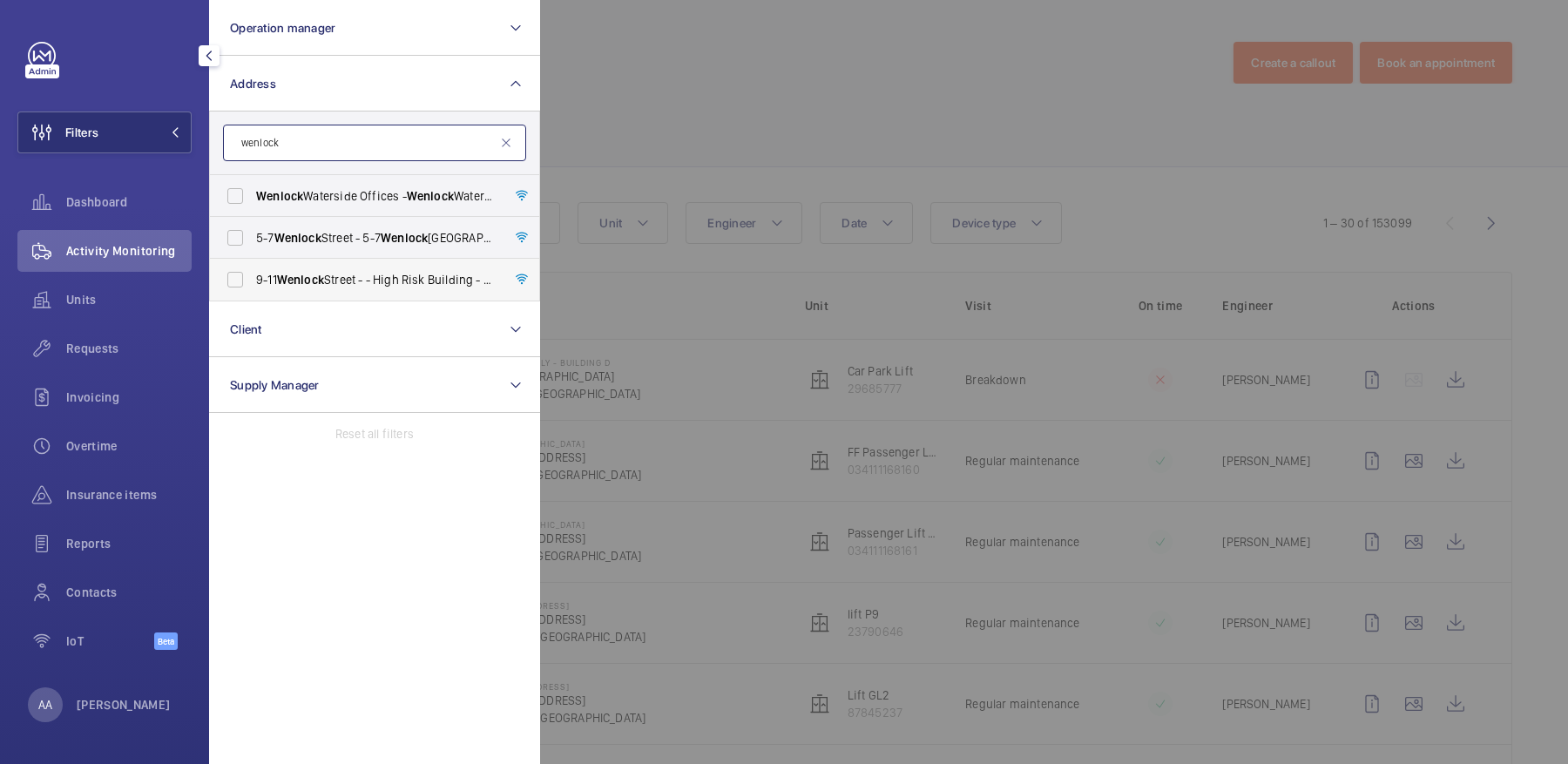
type input "wenlock"
click at [354, 299] on label "9-11 Wenlock Street - - High Risk Building - 9-11 Wenlock Street, LONDON N1 7EX" at bounding box center [362, 279] width 303 height 42
click at [253, 297] on input "9-11 Wenlock Street - - High Risk Building - 9-11 Wenlock Street, LONDON N1 7EX" at bounding box center [234, 279] width 35 height 35
checkbox input "true"
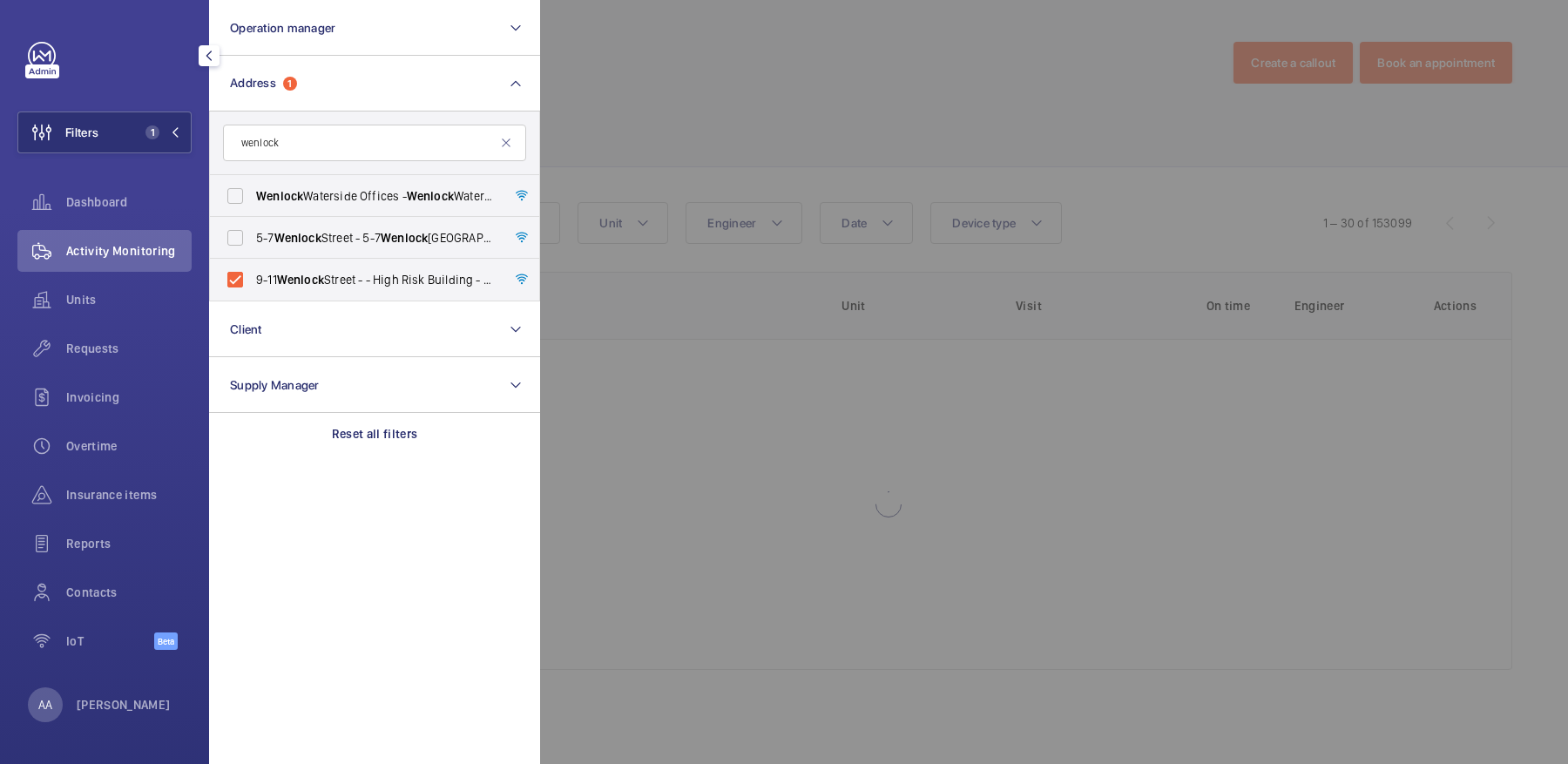
click at [782, 145] on div at bounding box center [1324, 382] width 1568 height 764
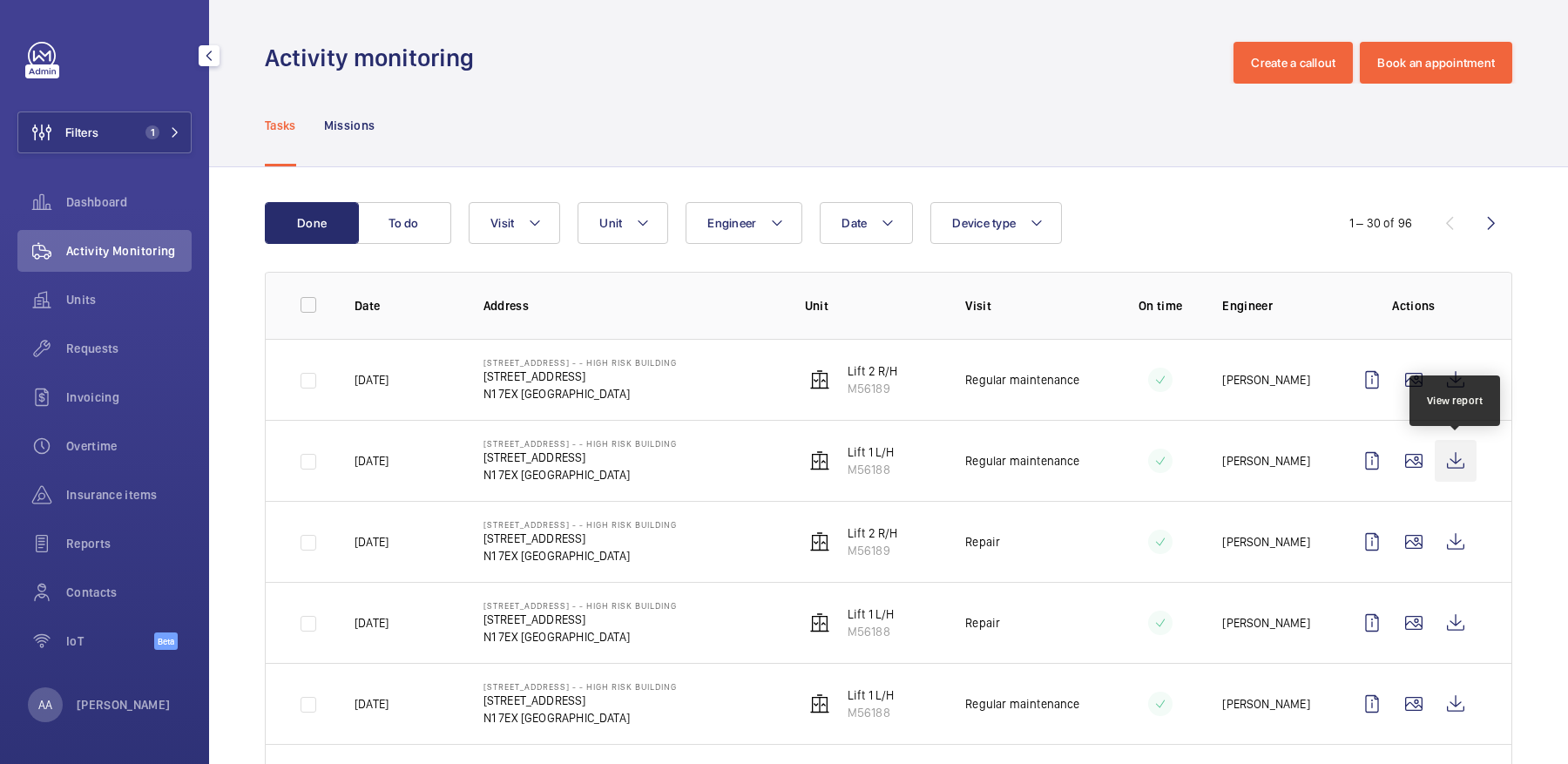
click at [1454, 454] on wm-front-icon-button at bounding box center [1456, 461] width 42 height 42
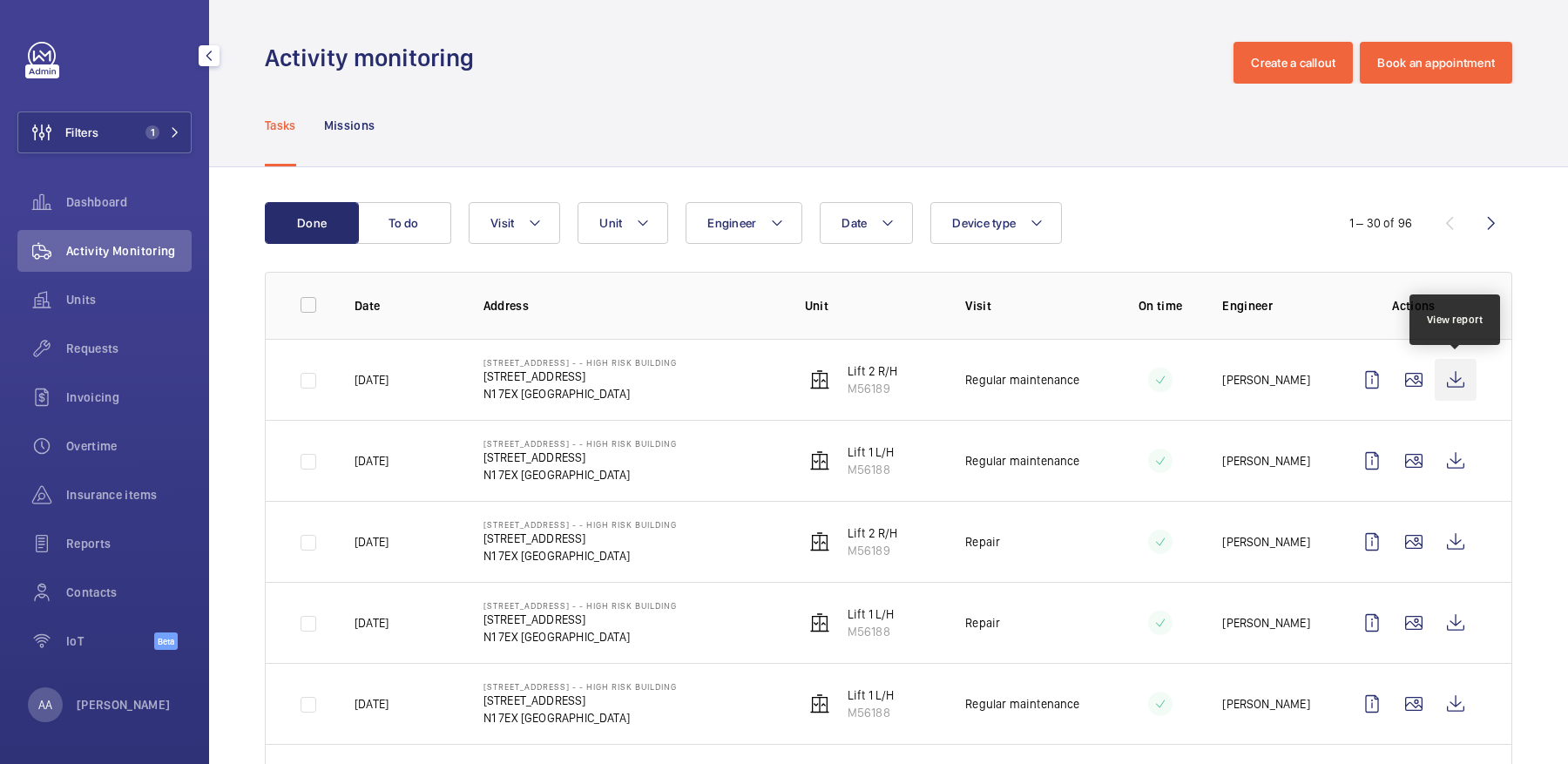
click at [1452, 372] on wm-front-icon-button at bounding box center [1456, 379] width 42 height 42
click at [867, 473] on p "M56188" at bounding box center [871, 469] width 47 height 18
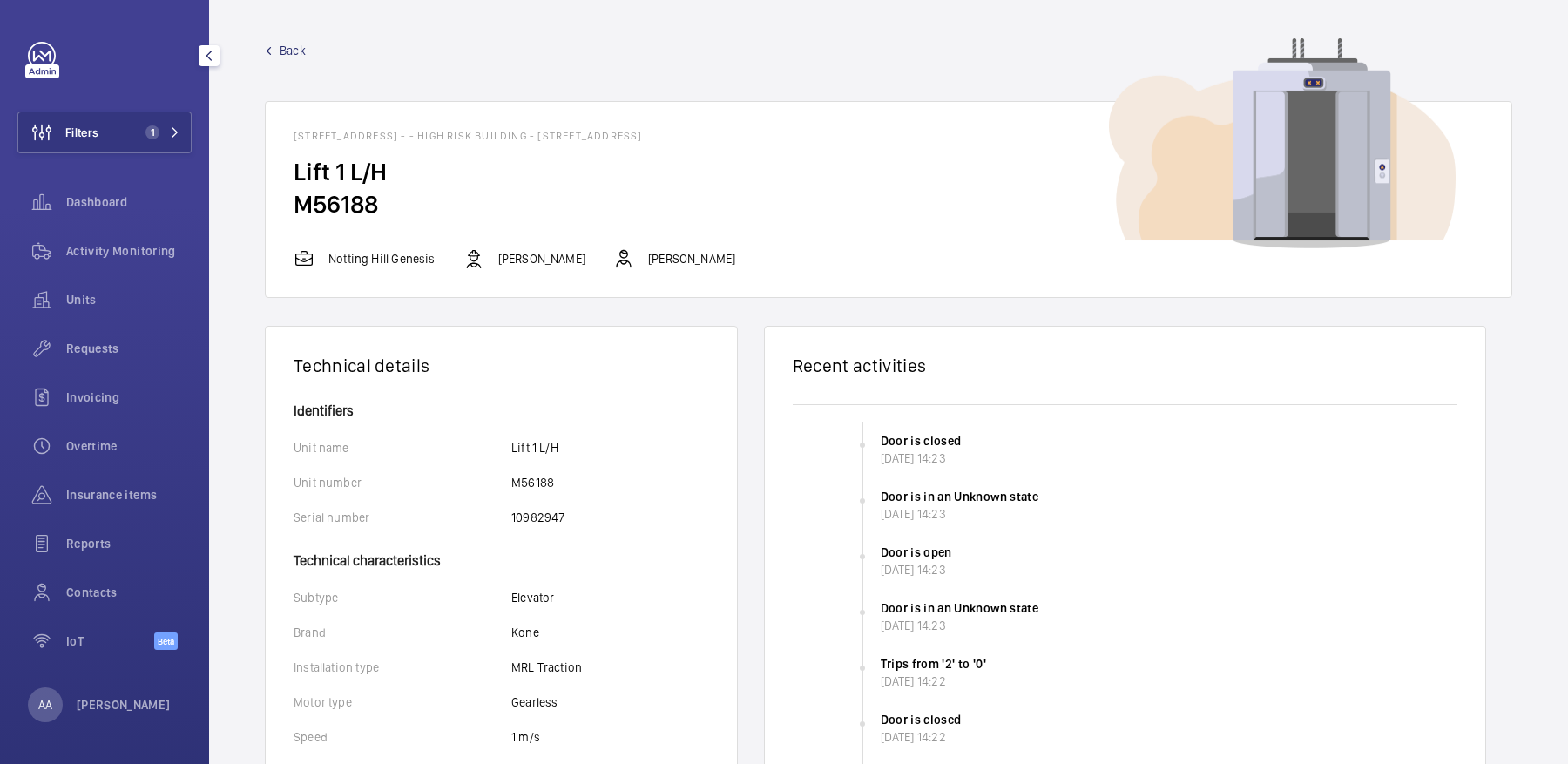
click at [271, 47] on mat-icon at bounding box center [269, 51] width 7 height 7
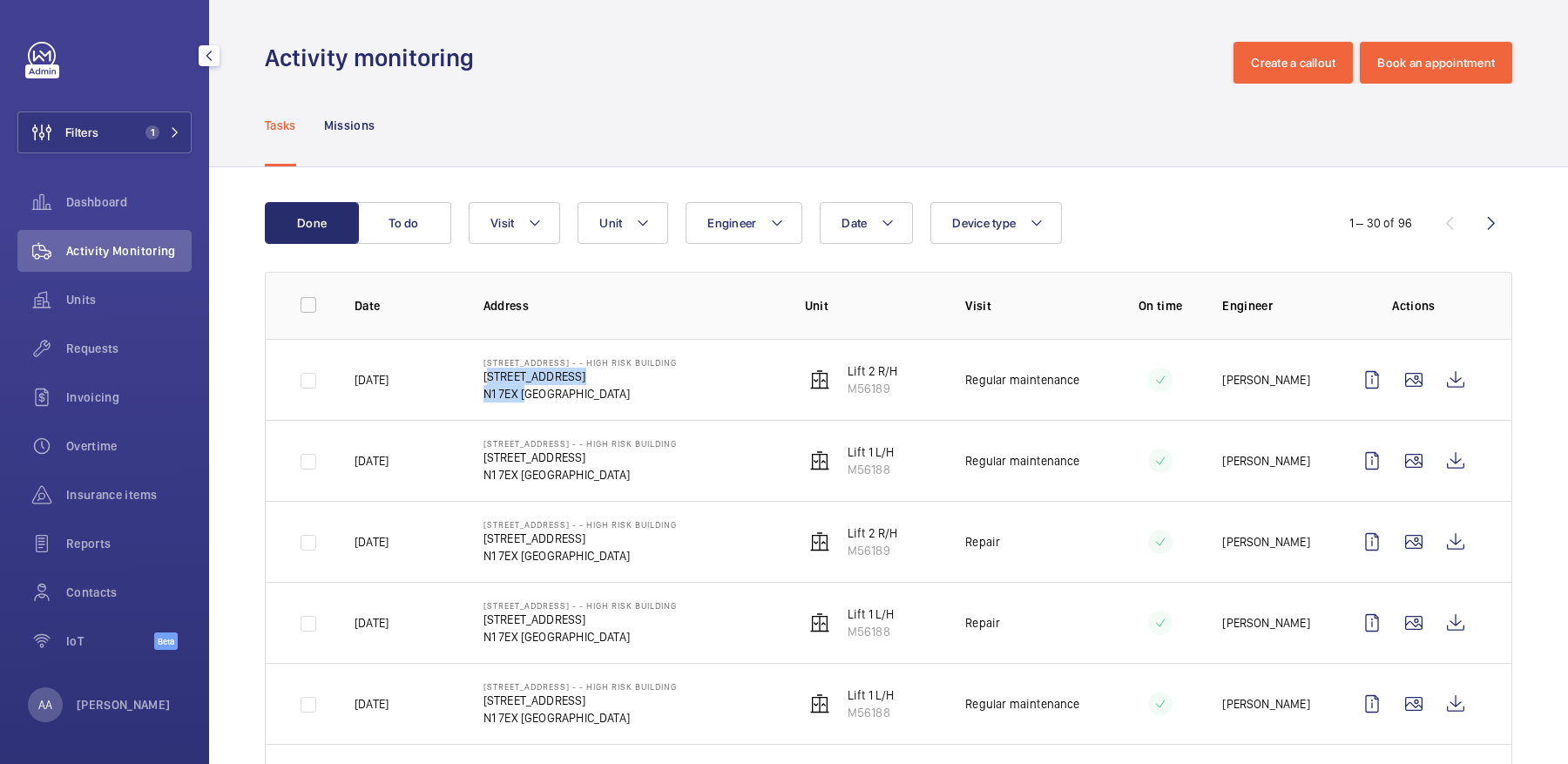
drag, startPoint x: 475, startPoint y: 374, endPoint x: 520, endPoint y: 397, distance: 50.5
click at [520, 397] on td "9-11 Wenlock Street - - High Risk Building 9-11 Wenlock Street N1 7EX LONDON" at bounding box center [615, 379] width 321 height 81
copy div "9-11 Wenlock Street N1 7EX"
click at [160, 124] on button "Filters 1" at bounding box center [105, 132] width 174 height 42
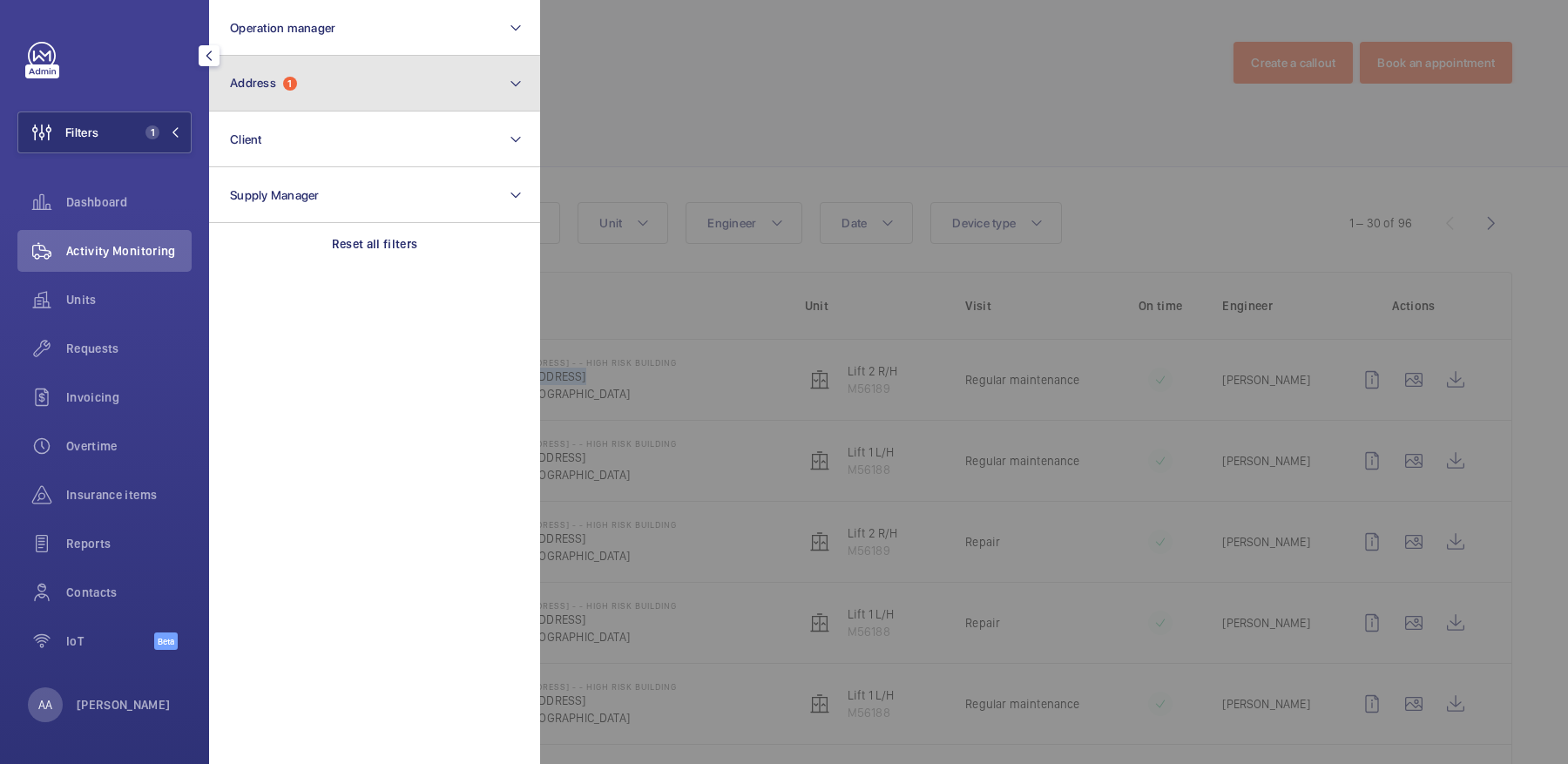
click at [295, 102] on button "Address 1" at bounding box center [374, 84] width 331 height 56
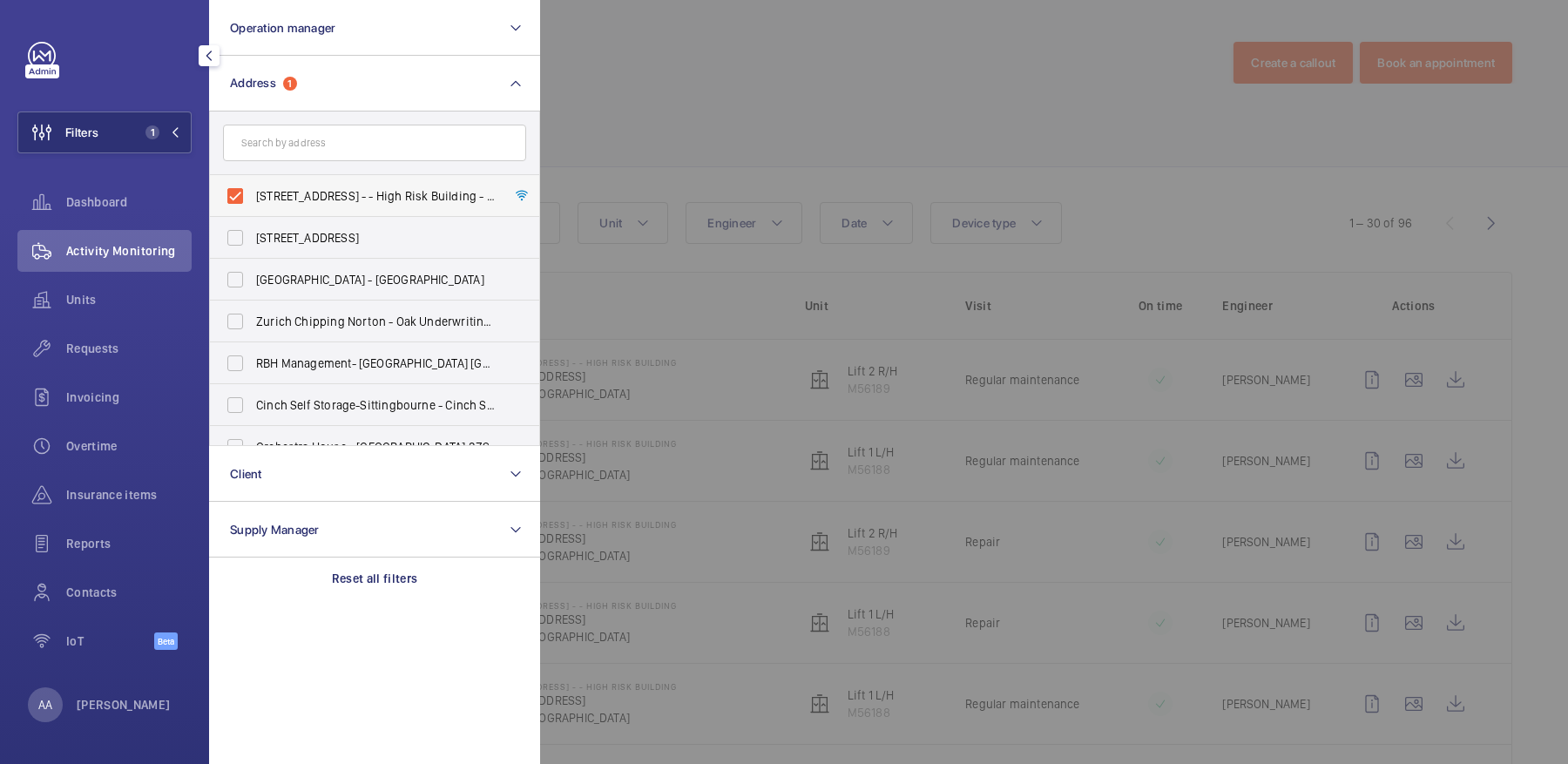
click at [333, 196] on span "9-11 Wenlock Street - - High Risk Building - 9-11 Wenlock Street, LONDON N1 7EX" at bounding box center [376, 196] width 240 height 18
click at [253, 196] on input "9-11 Wenlock Street - - High Risk Building - 9-11 Wenlock Street, LONDON N1 7EX" at bounding box center [234, 196] width 35 height 35
checkbox input "false"
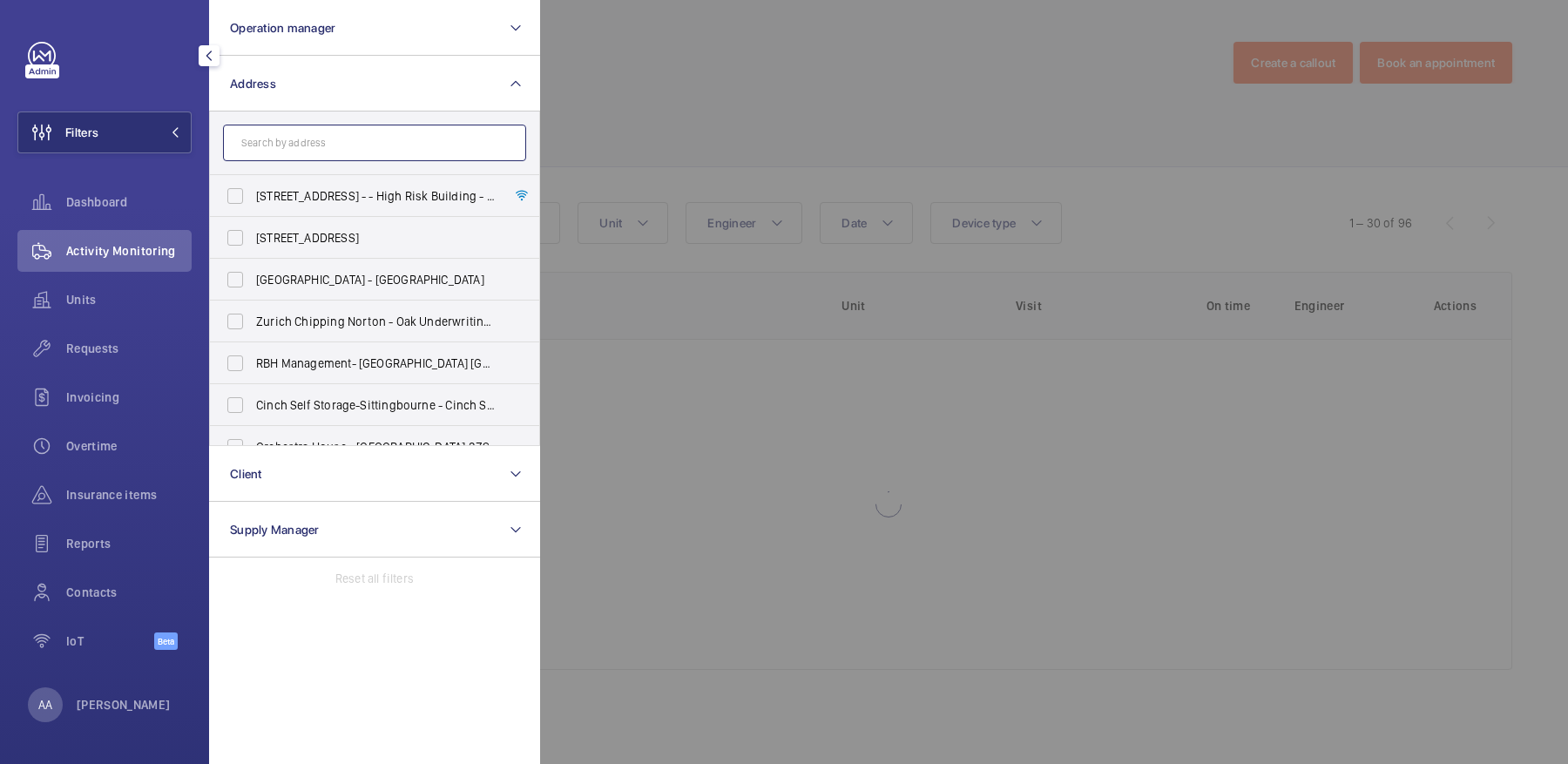
click at [306, 145] on input "text" at bounding box center [375, 142] width 303 height 37
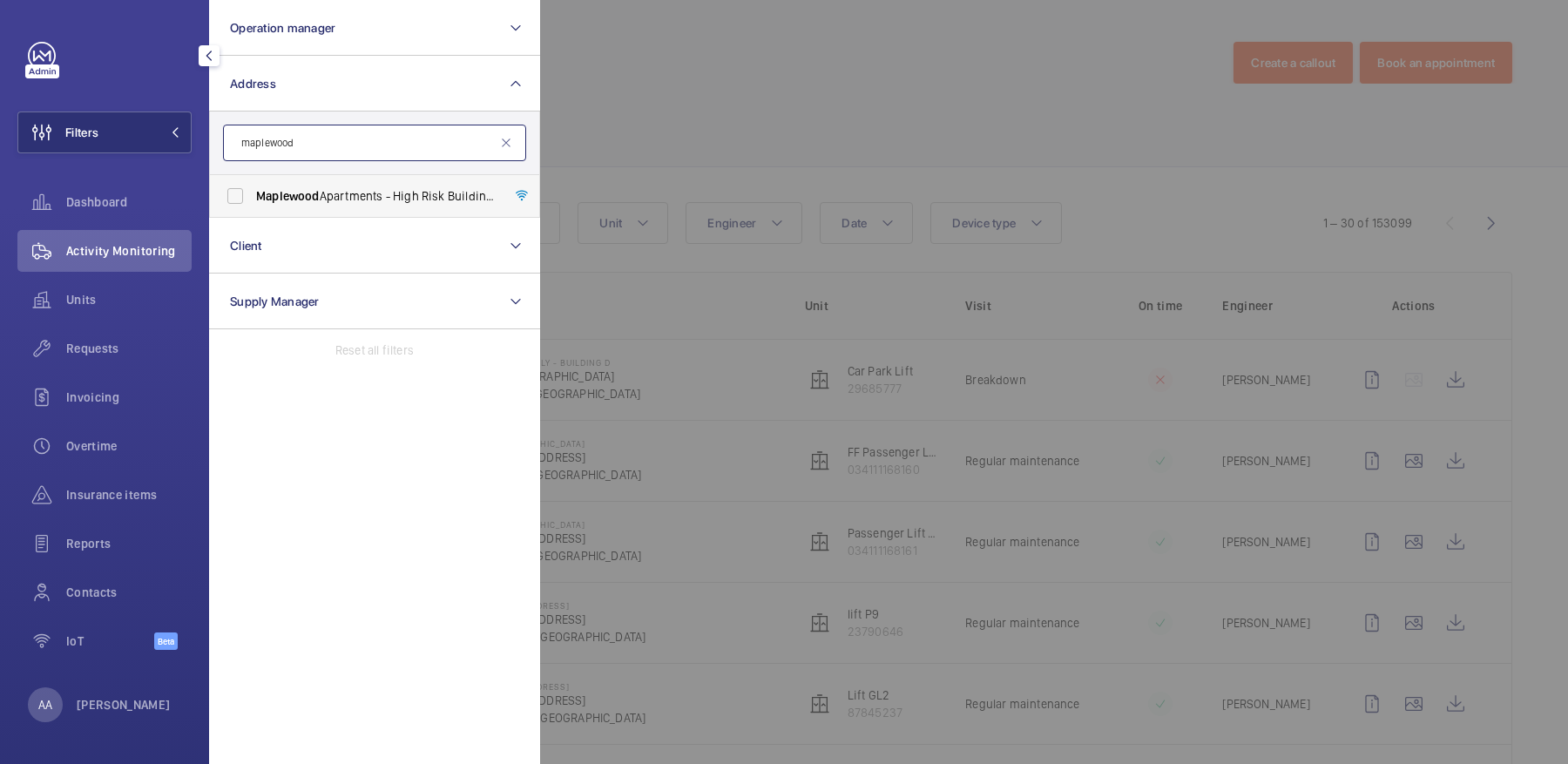
type input "maplewood"
click at [332, 209] on label "Maplewood Apartments - High Risk Building - Maplewood Apartments, LONDON N4 1FP" at bounding box center [362, 196] width 303 height 42
click at [253, 209] on input "Maplewood Apartments - High Risk Building - Maplewood Apartments, LONDON N4 1FP" at bounding box center [234, 196] width 35 height 35
checkbox input "true"
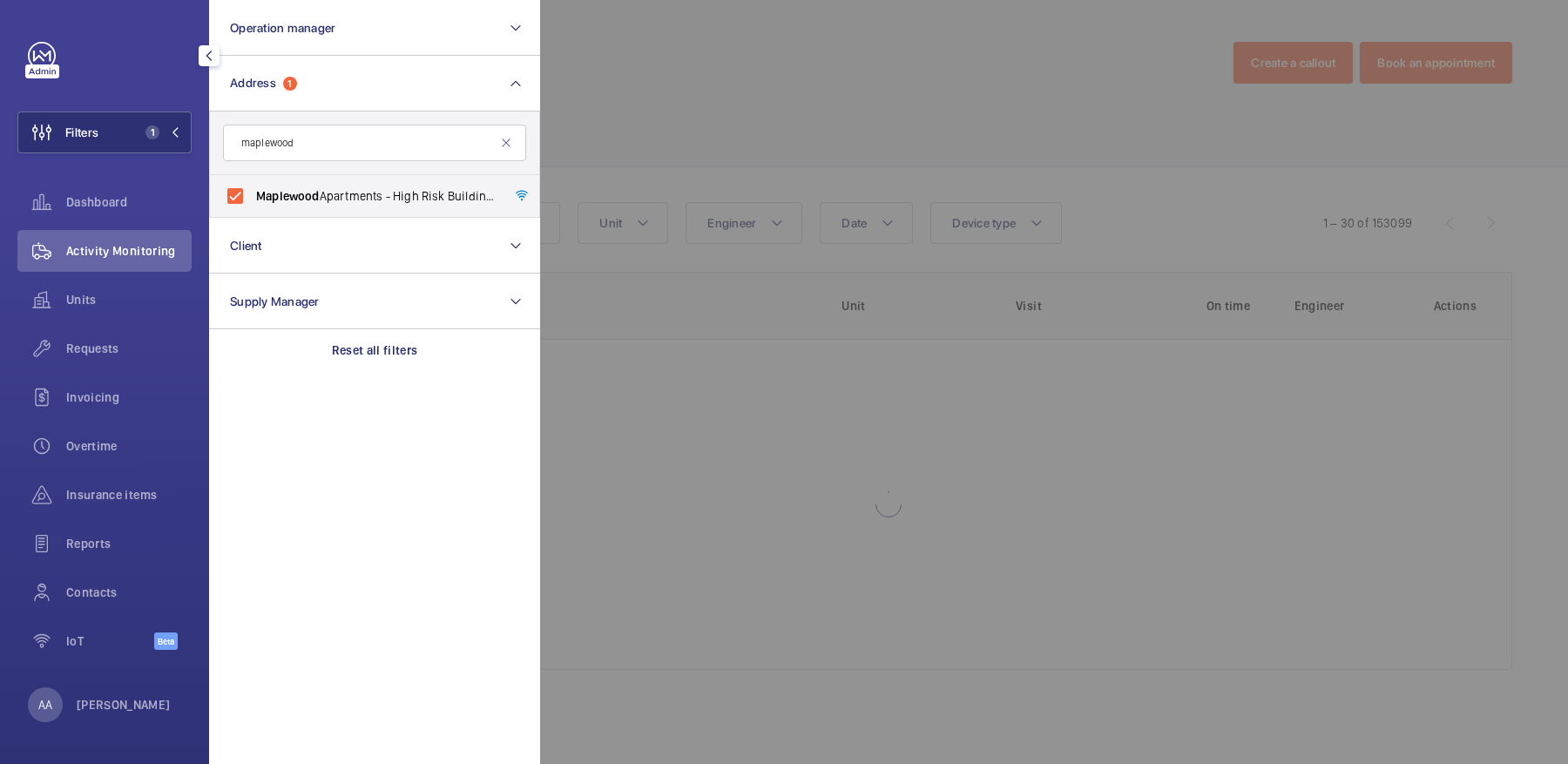
click at [714, 89] on div at bounding box center [1324, 382] width 1568 height 764
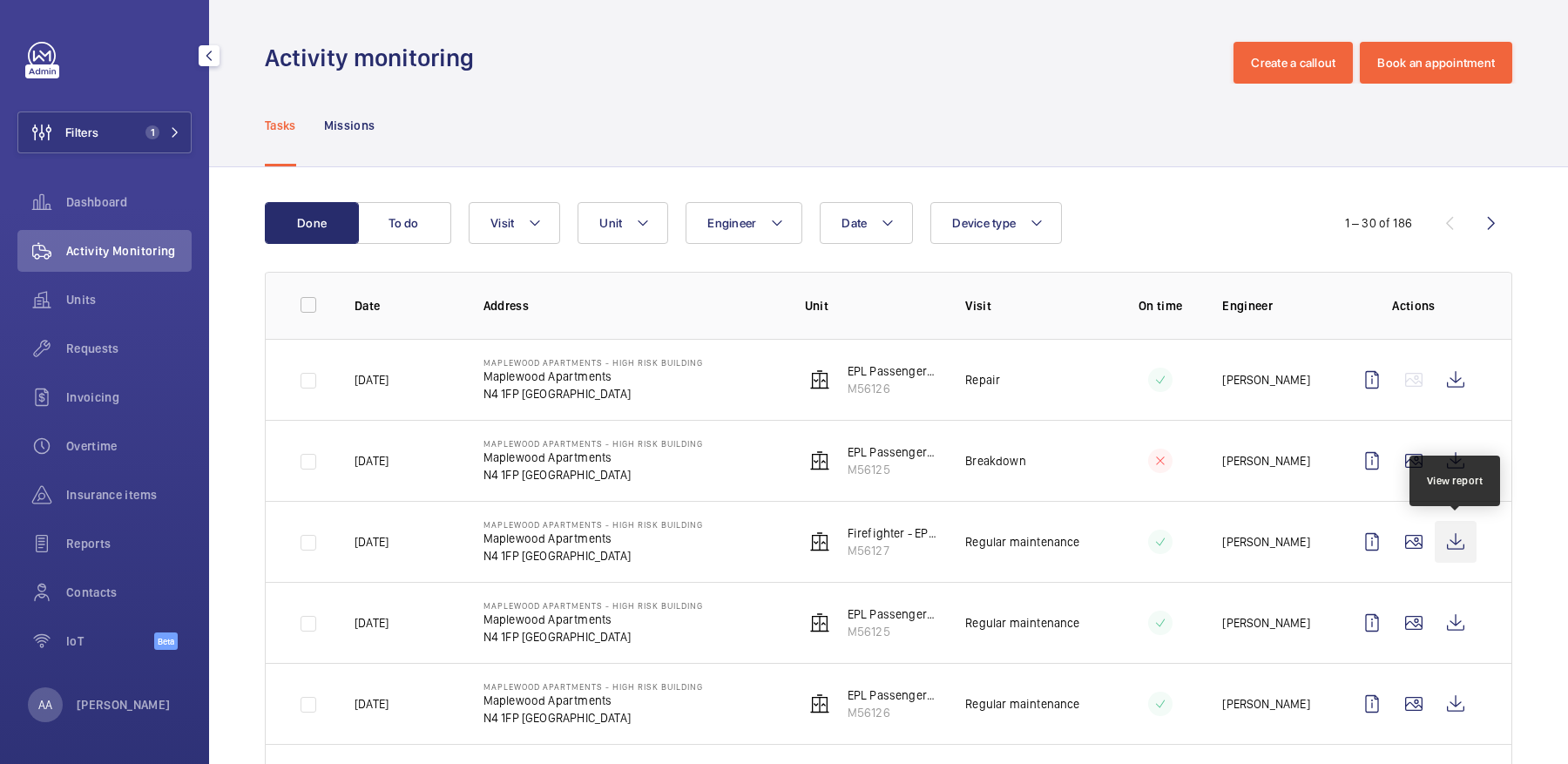
click at [1460, 524] on wm-front-icon-button at bounding box center [1456, 541] width 42 height 42
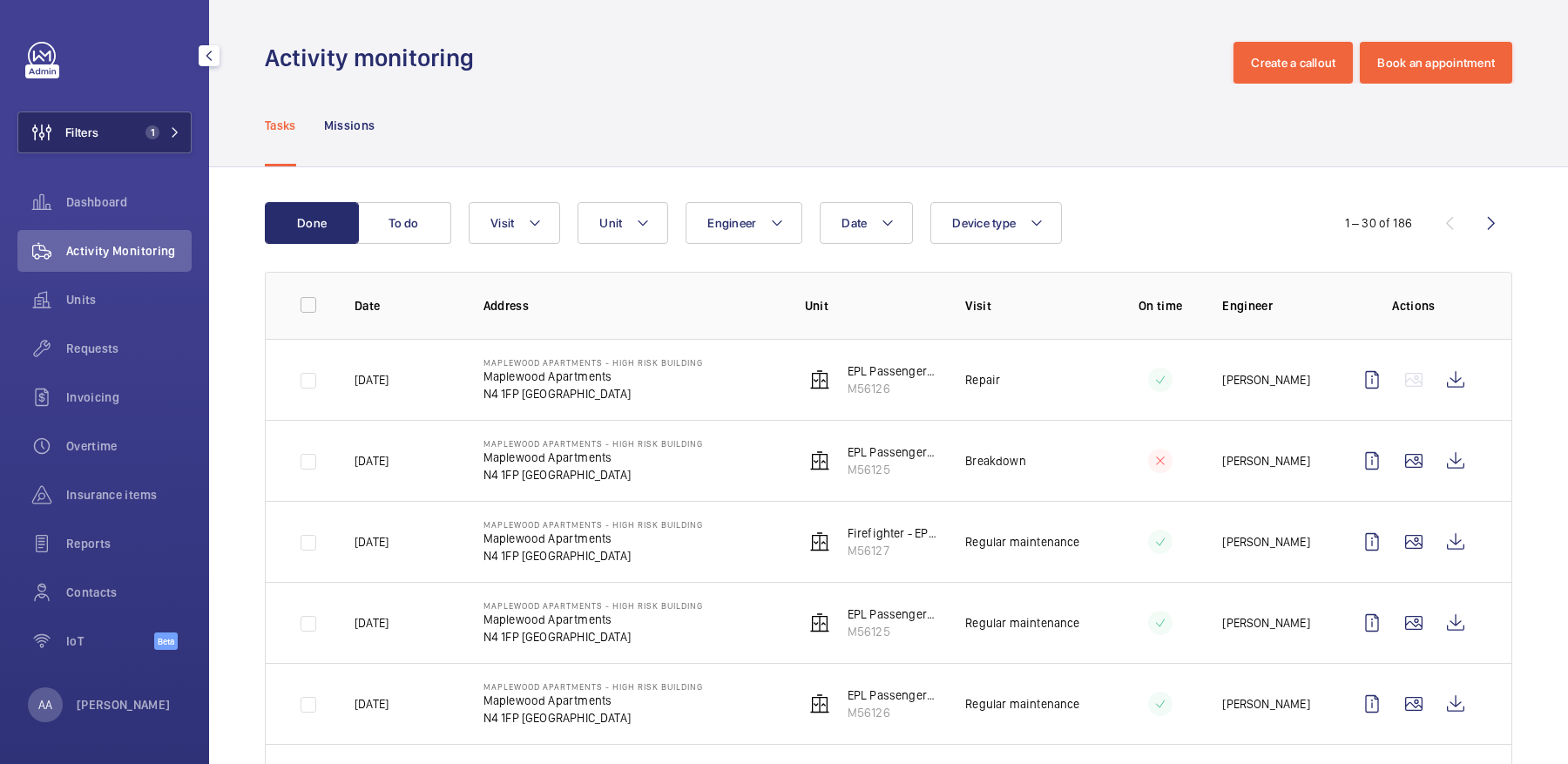
click at [173, 127] on mat-icon at bounding box center [174, 132] width 10 height 10
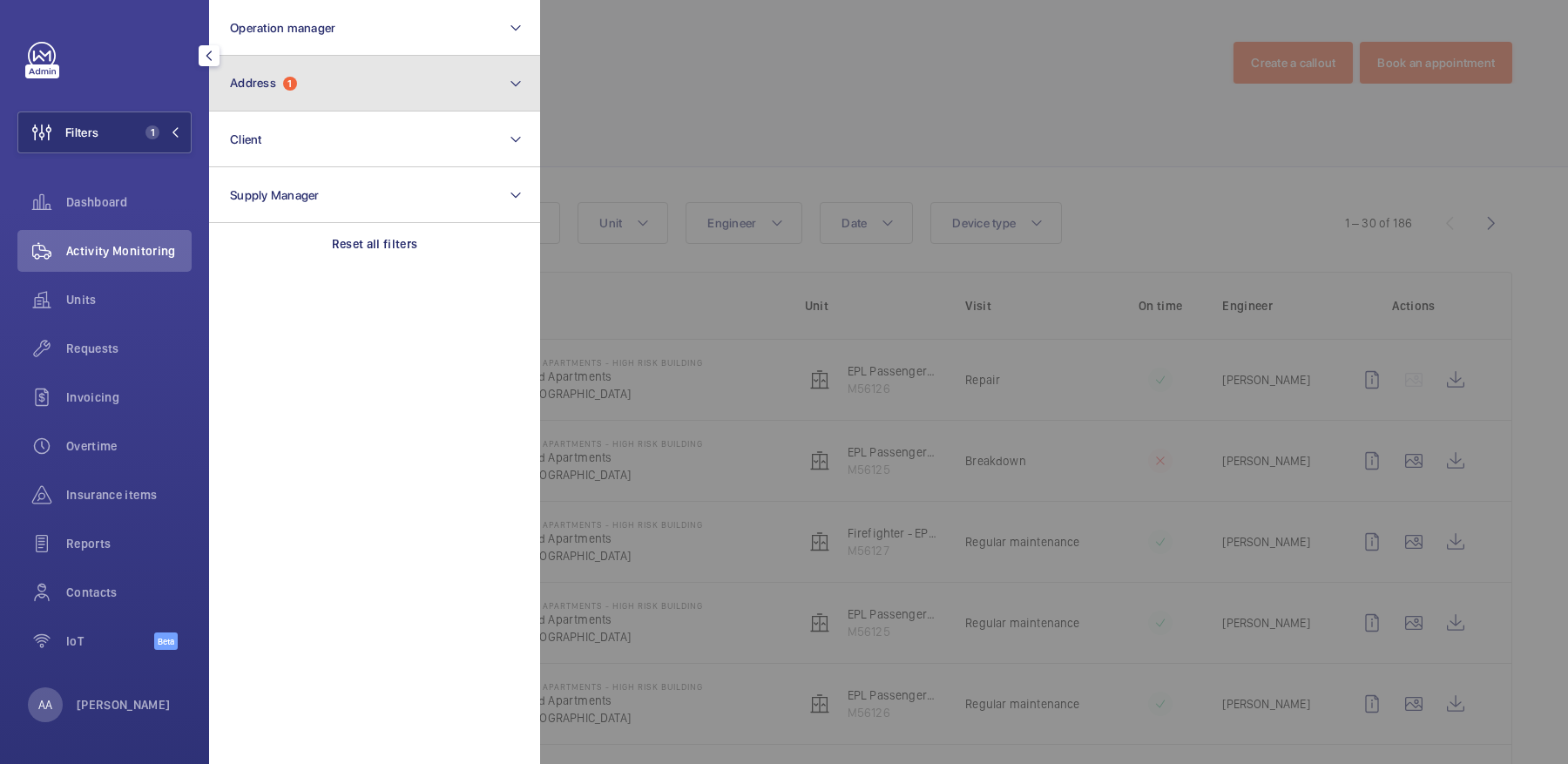
click at [317, 81] on button "Address 1" at bounding box center [374, 84] width 331 height 56
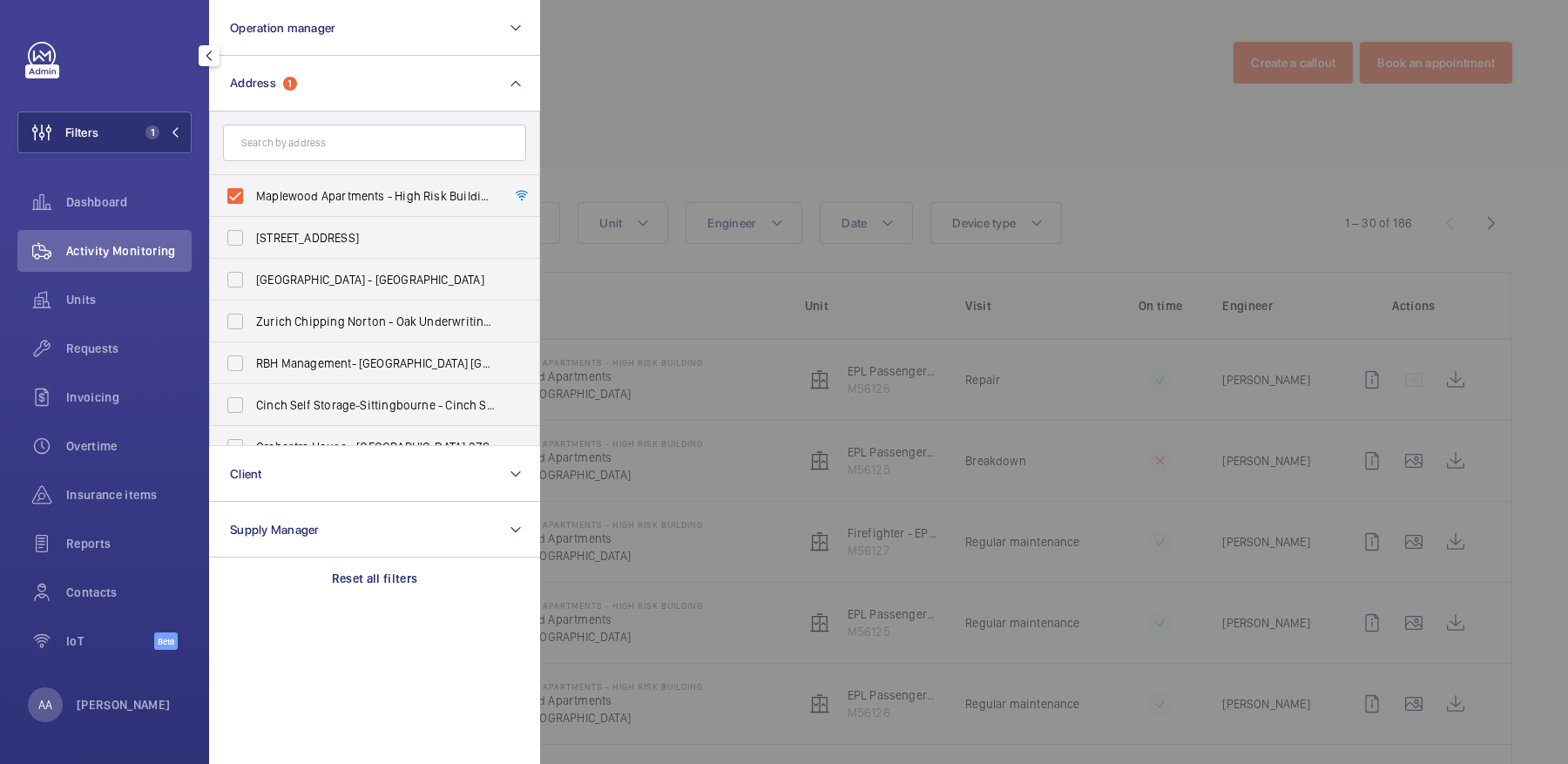
click at [295, 125] on input "text" at bounding box center [375, 142] width 303 height 37
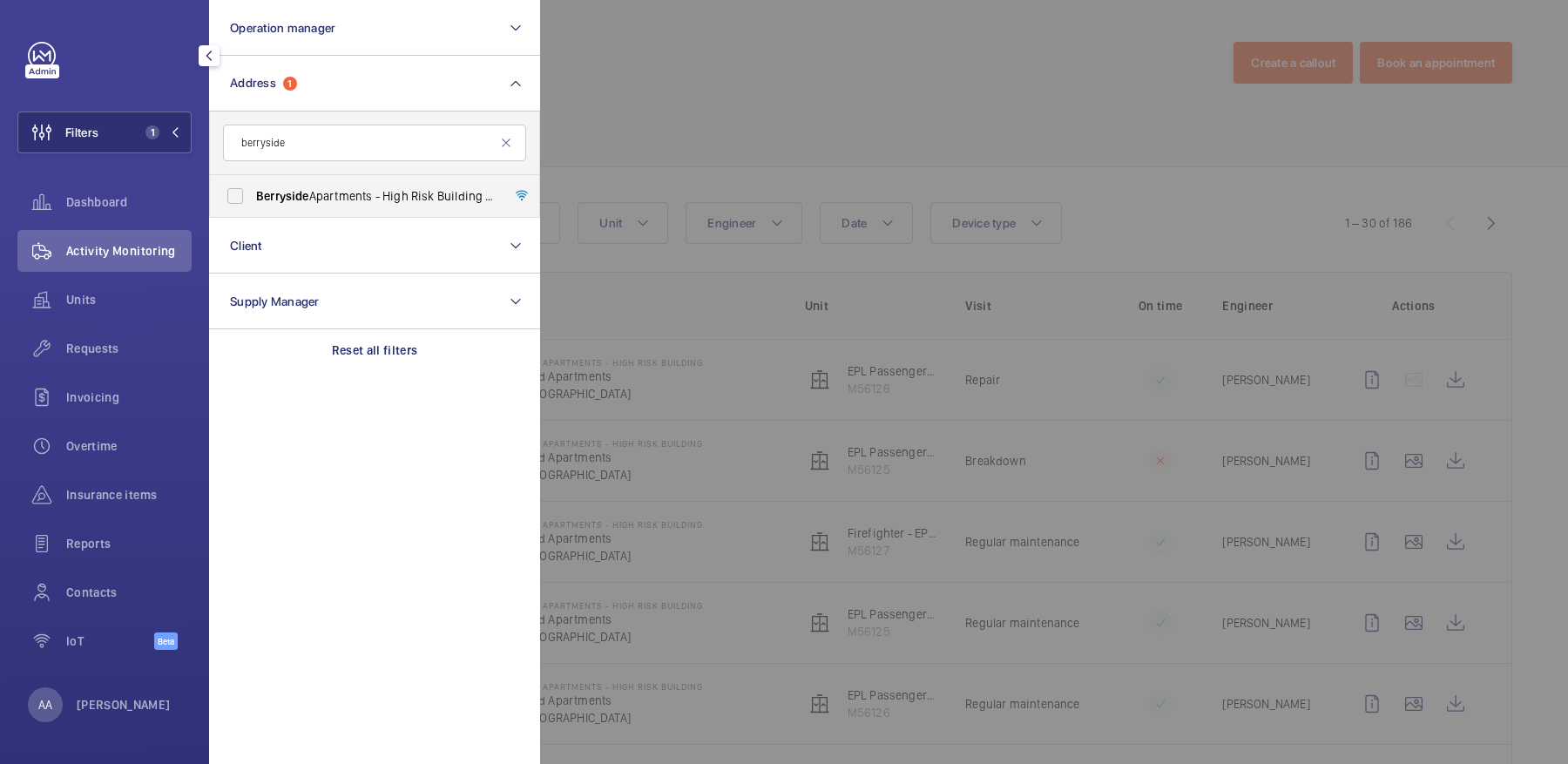
type input "berryside"
click at [610, 125] on div at bounding box center [1324, 382] width 1568 height 764
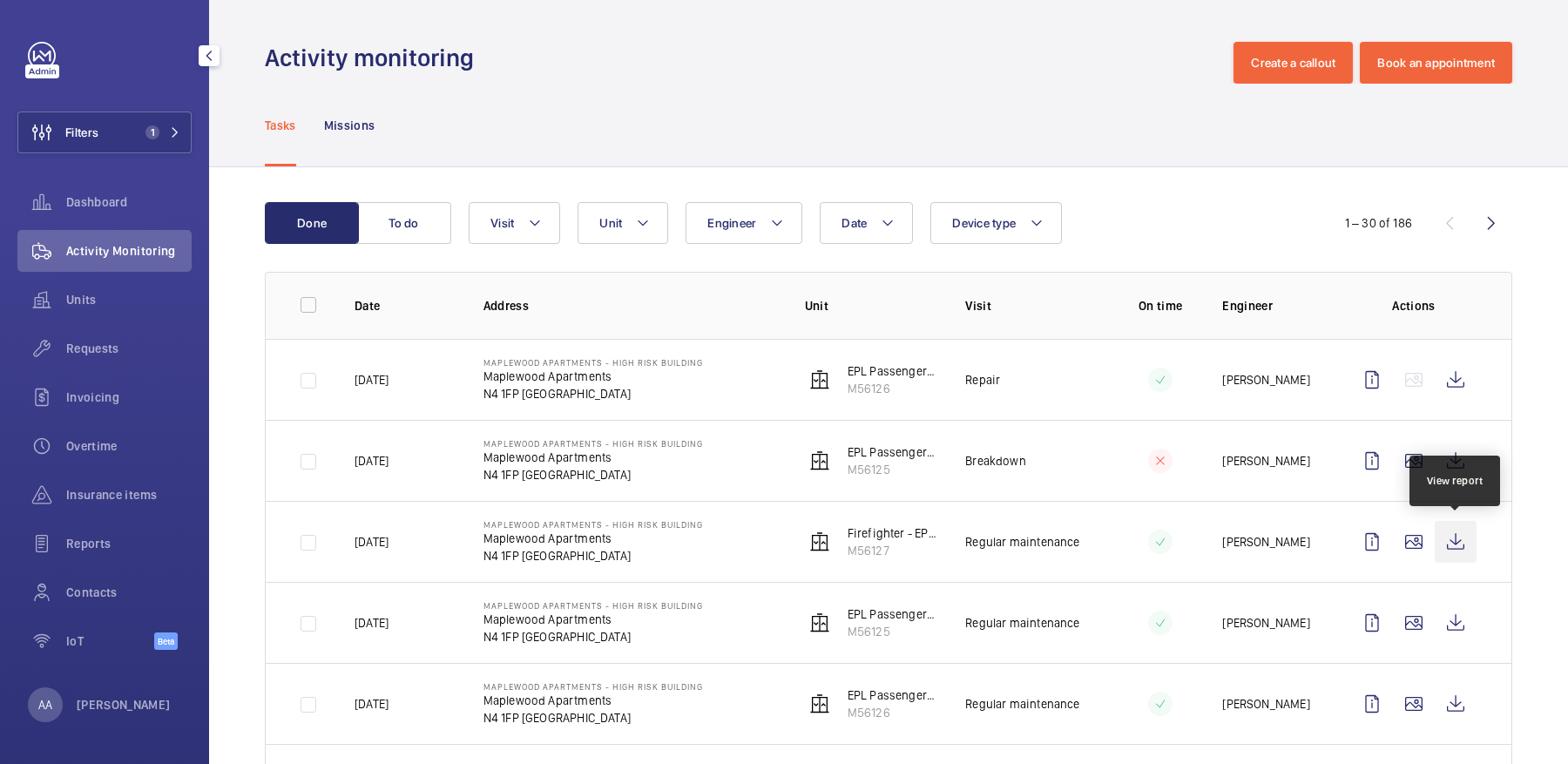
click at [1453, 548] on wm-front-icon-button at bounding box center [1456, 541] width 42 height 42
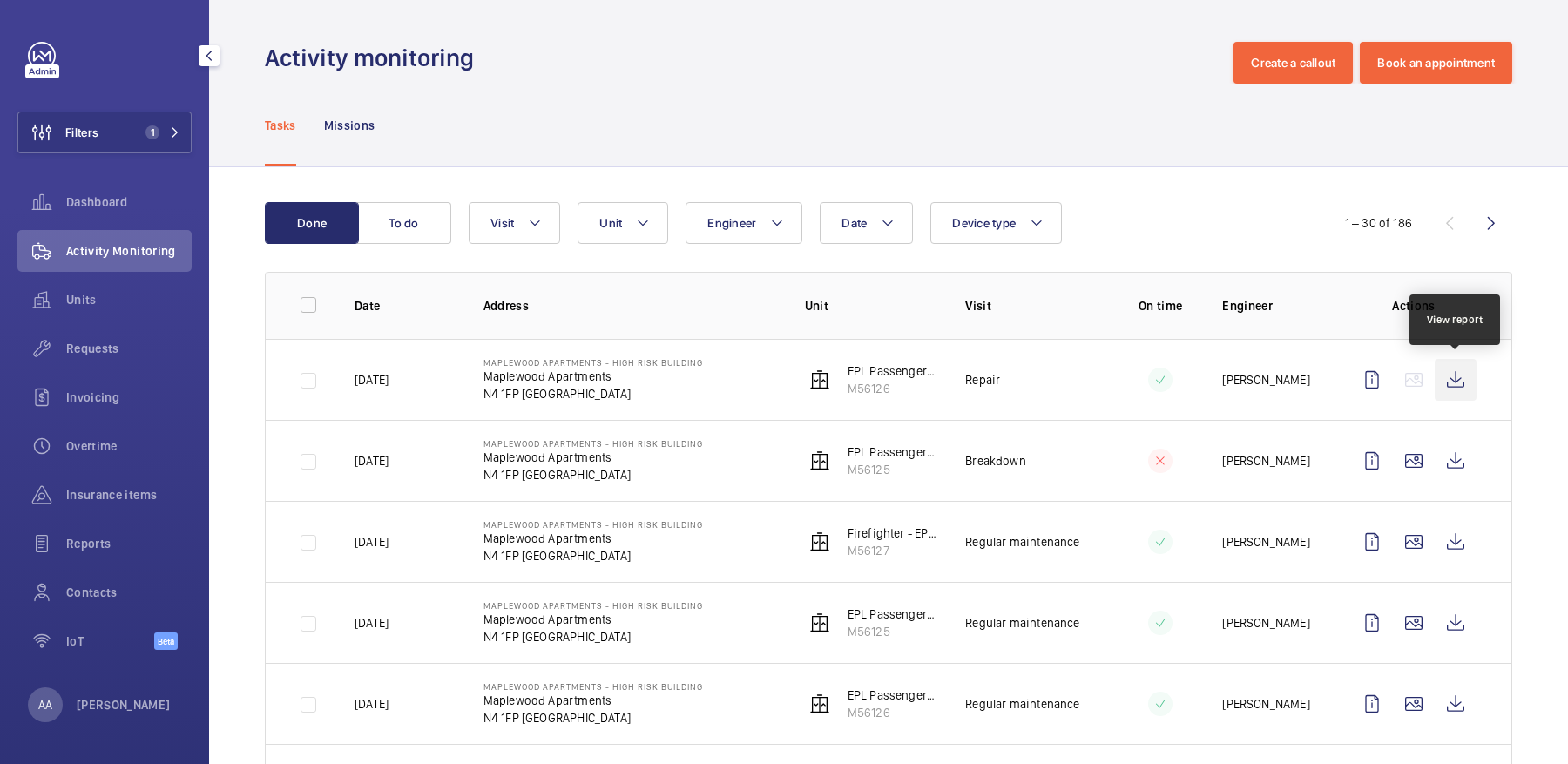
click at [1457, 370] on wm-front-icon-button at bounding box center [1456, 379] width 42 height 42
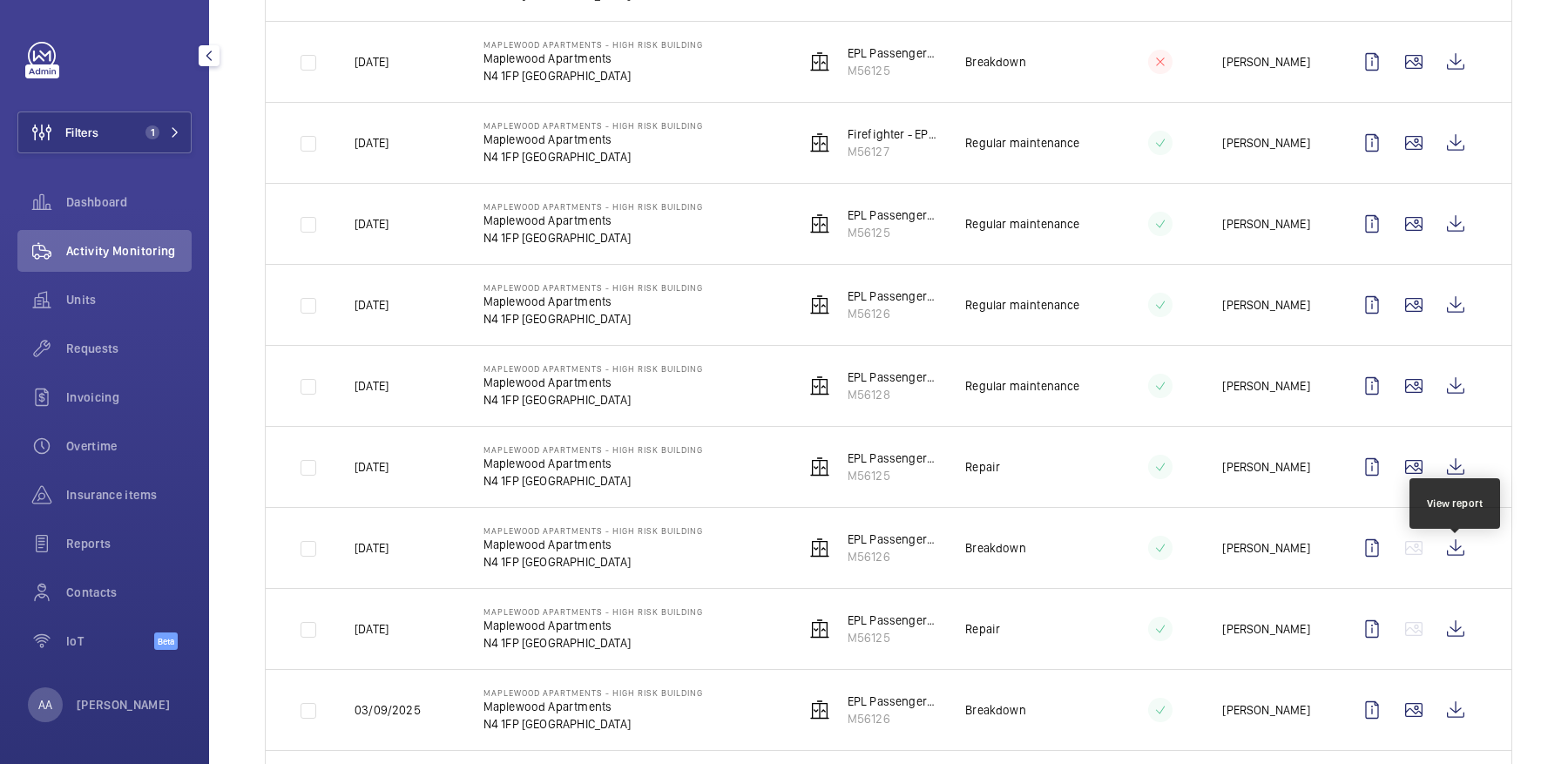
scroll to position [416, 0]
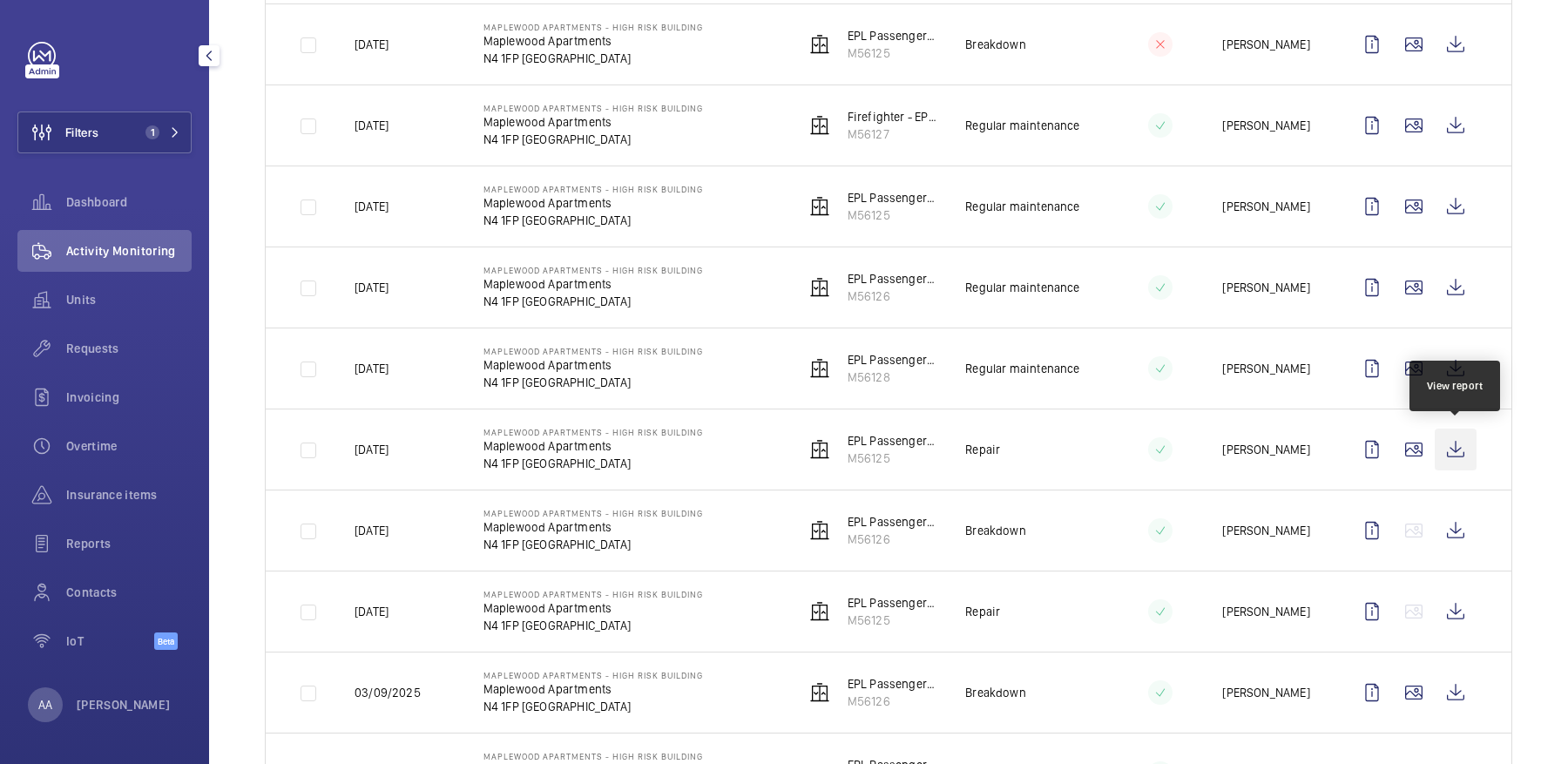
click at [1459, 429] on wm-front-icon-button at bounding box center [1456, 449] width 42 height 42
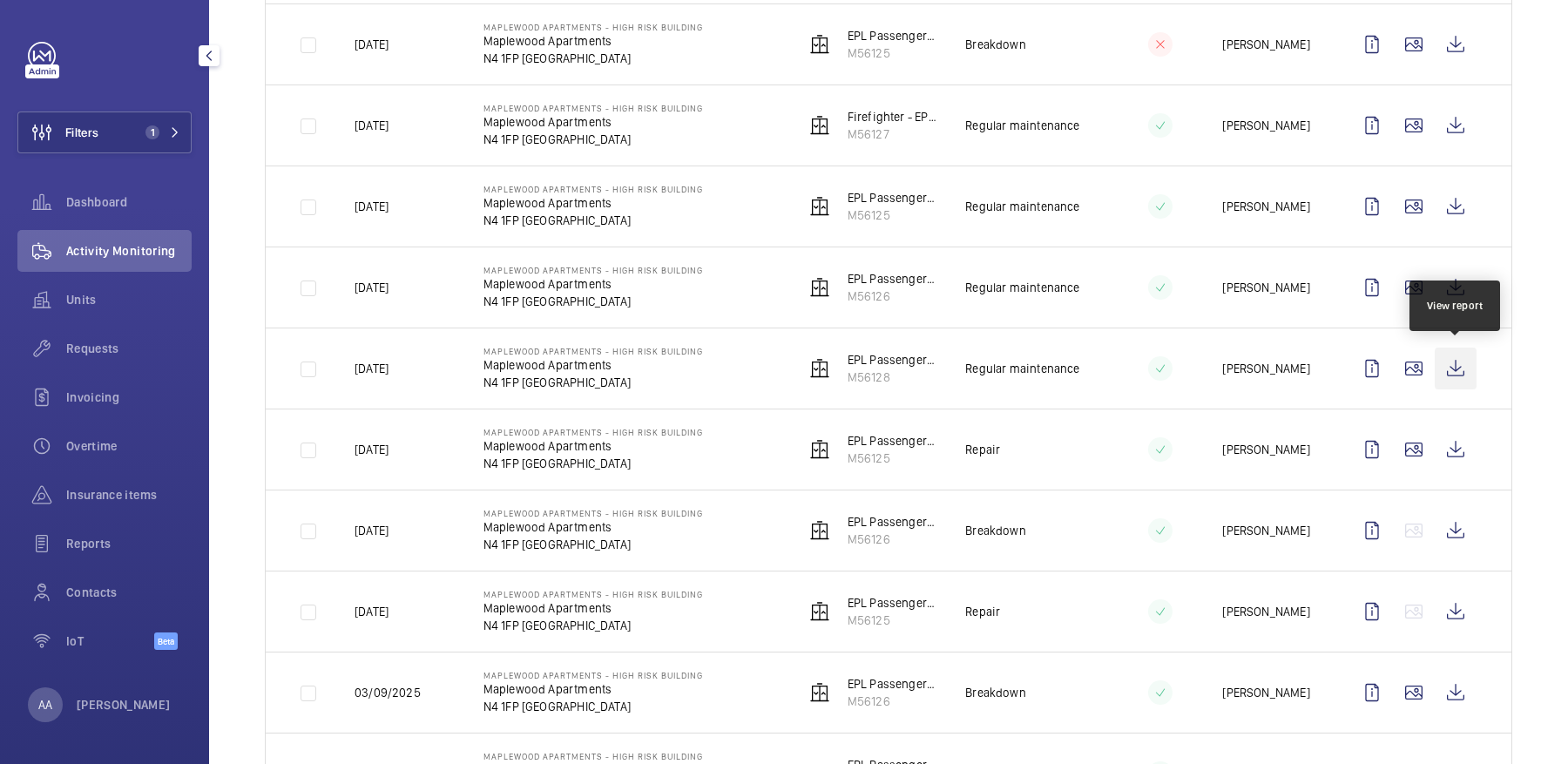
click at [1463, 359] on wm-front-icon-button at bounding box center [1456, 368] width 42 height 42
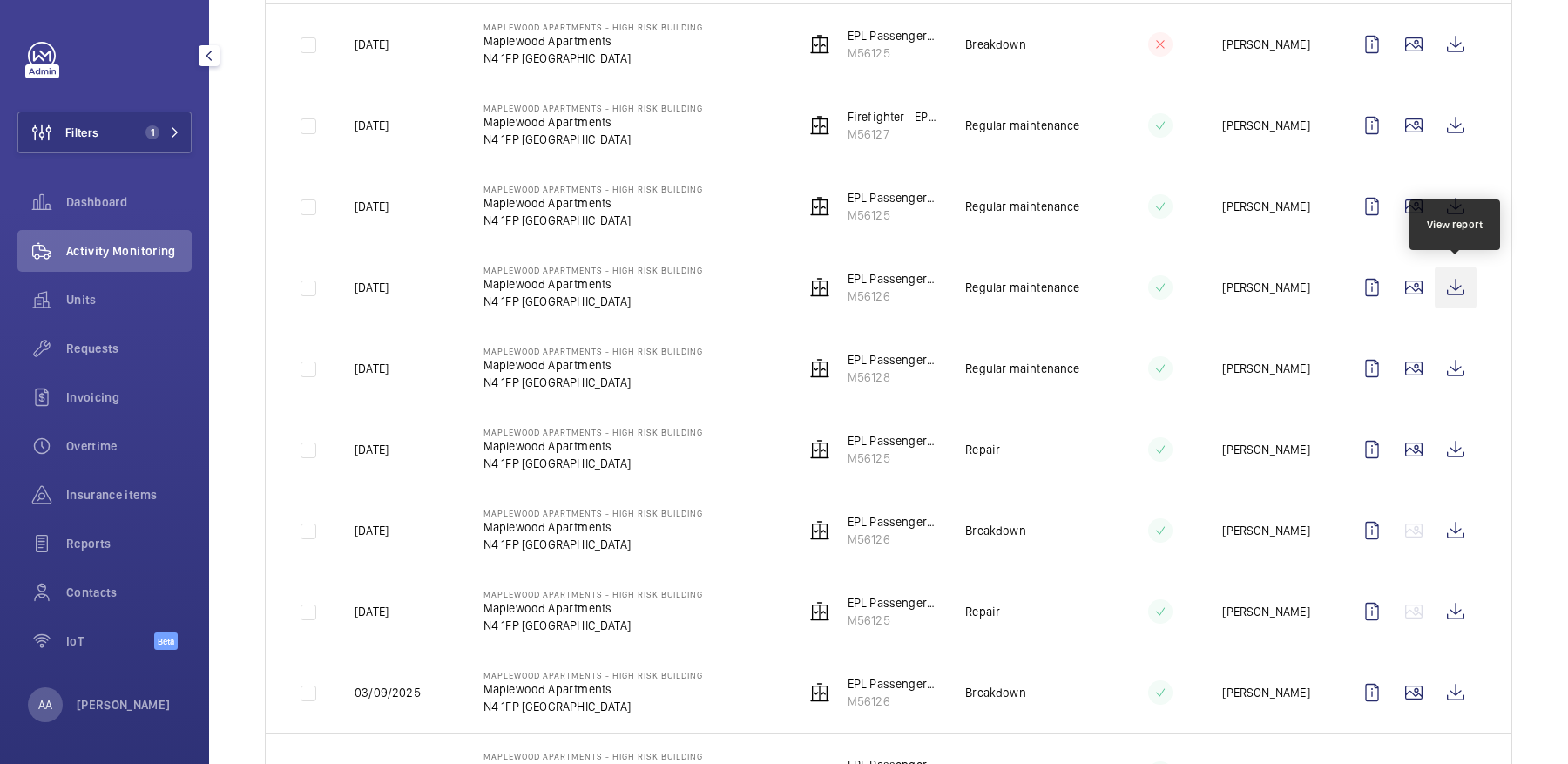
click at [1458, 279] on wm-front-icon-button at bounding box center [1456, 287] width 42 height 42
click at [1475, 207] on wm-front-icon-button at bounding box center [1456, 206] width 42 height 42
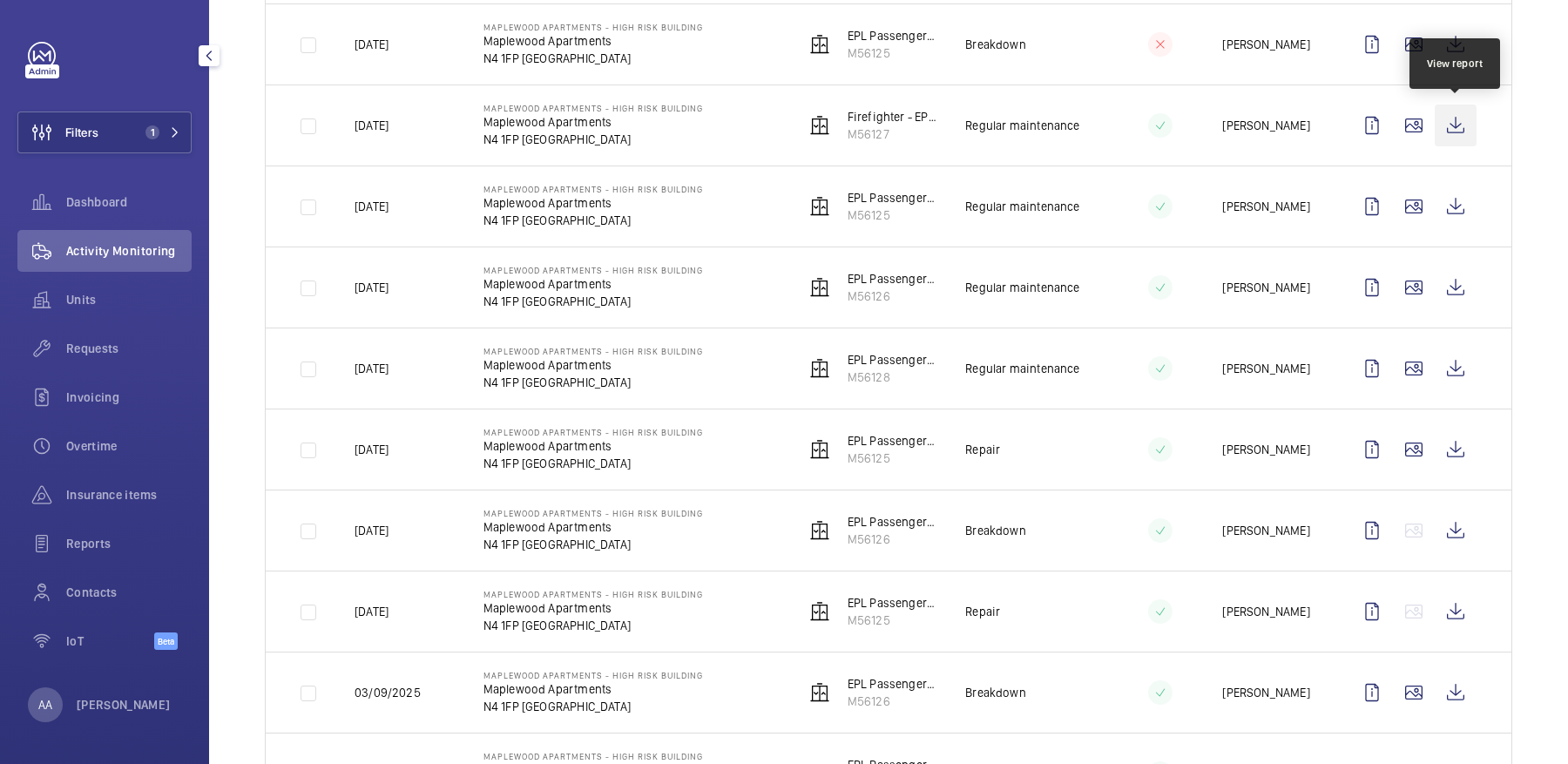
click at [1451, 134] on wm-front-icon-button at bounding box center [1456, 125] width 42 height 42
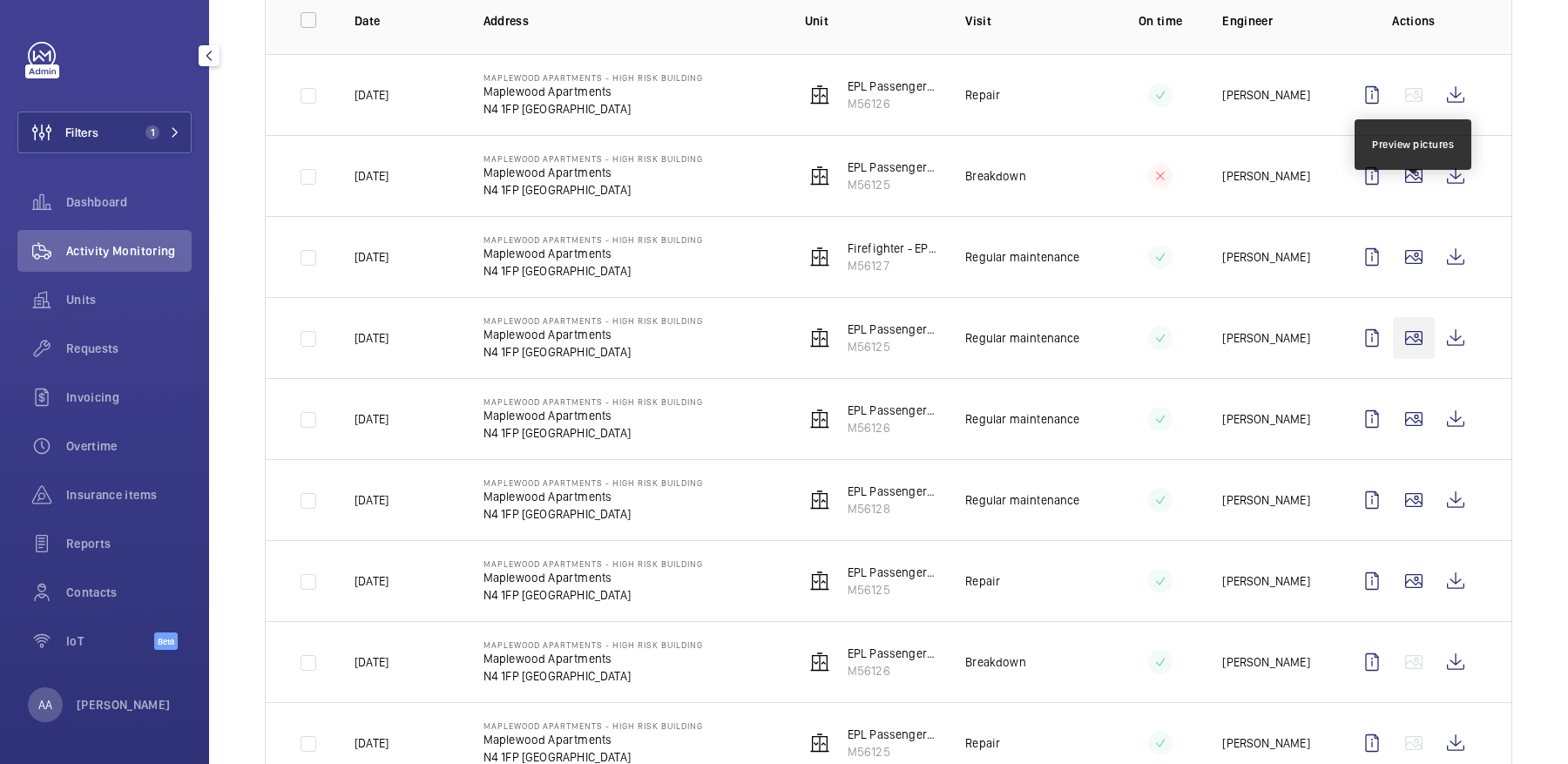
scroll to position [274, 0]
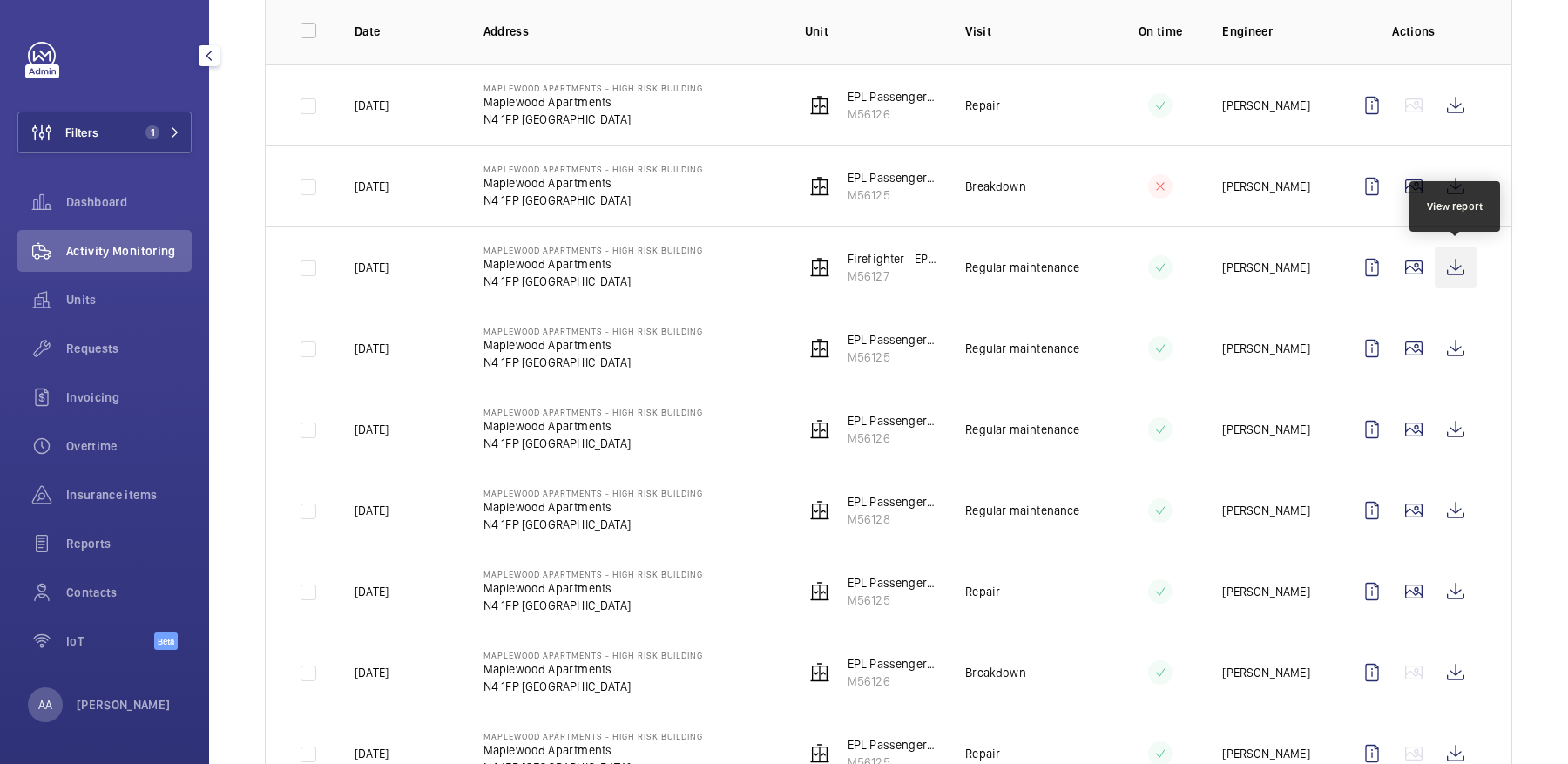
click at [1454, 275] on wm-front-icon-button at bounding box center [1456, 267] width 42 height 42
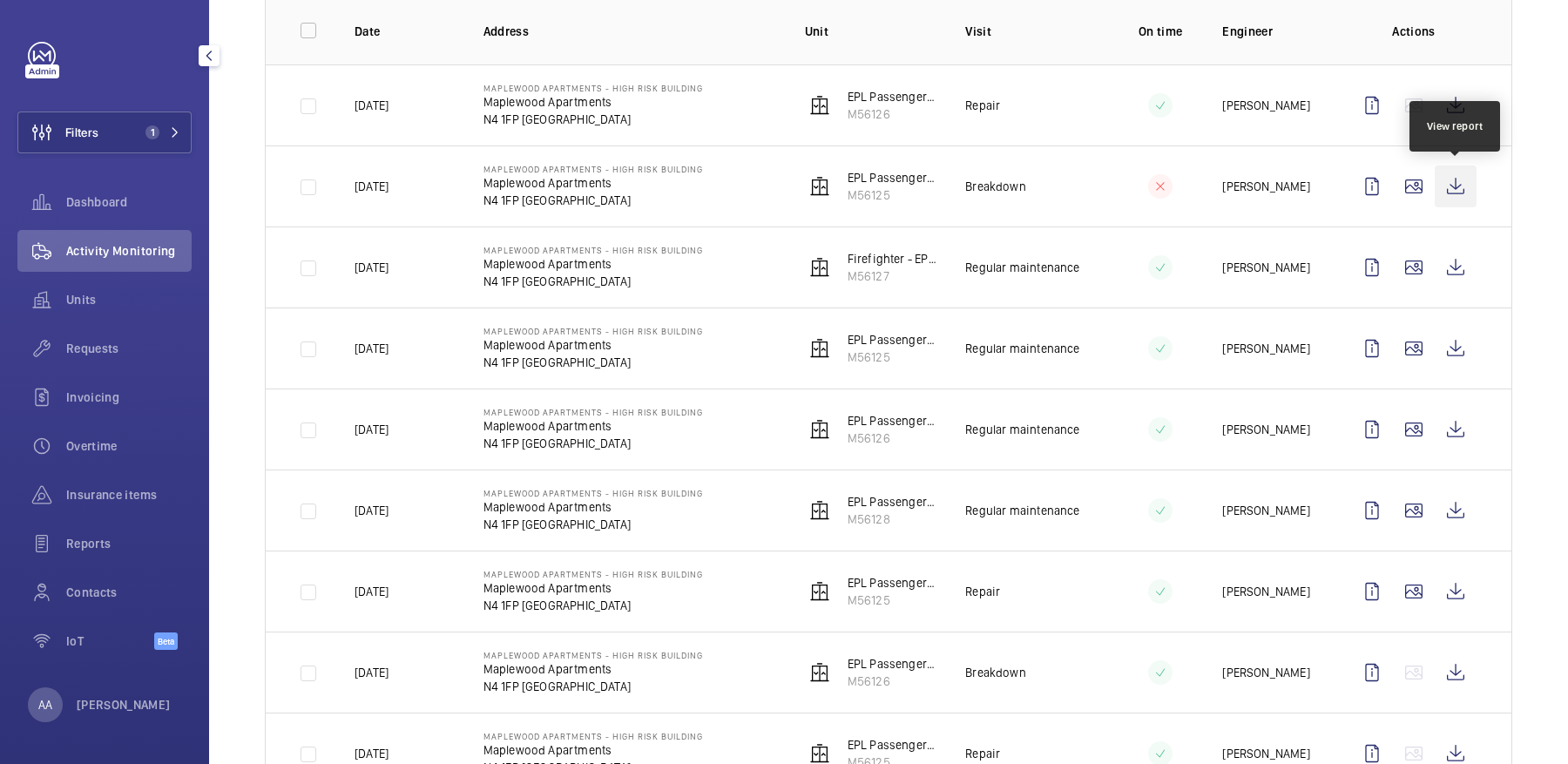
click at [1456, 169] on wm-front-icon-button at bounding box center [1456, 186] width 42 height 42
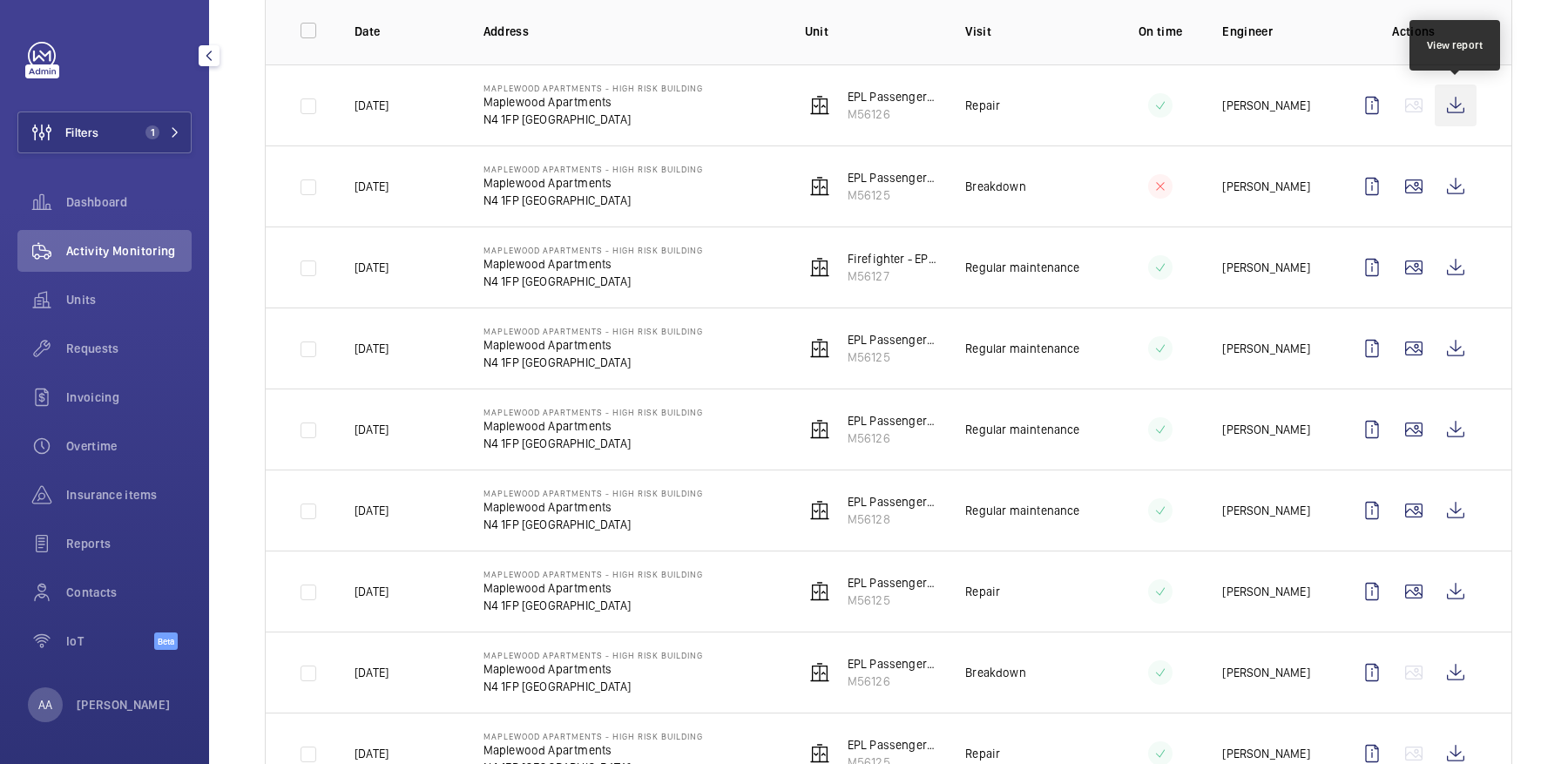
click at [1451, 103] on wm-front-icon-button at bounding box center [1456, 105] width 42 height 42
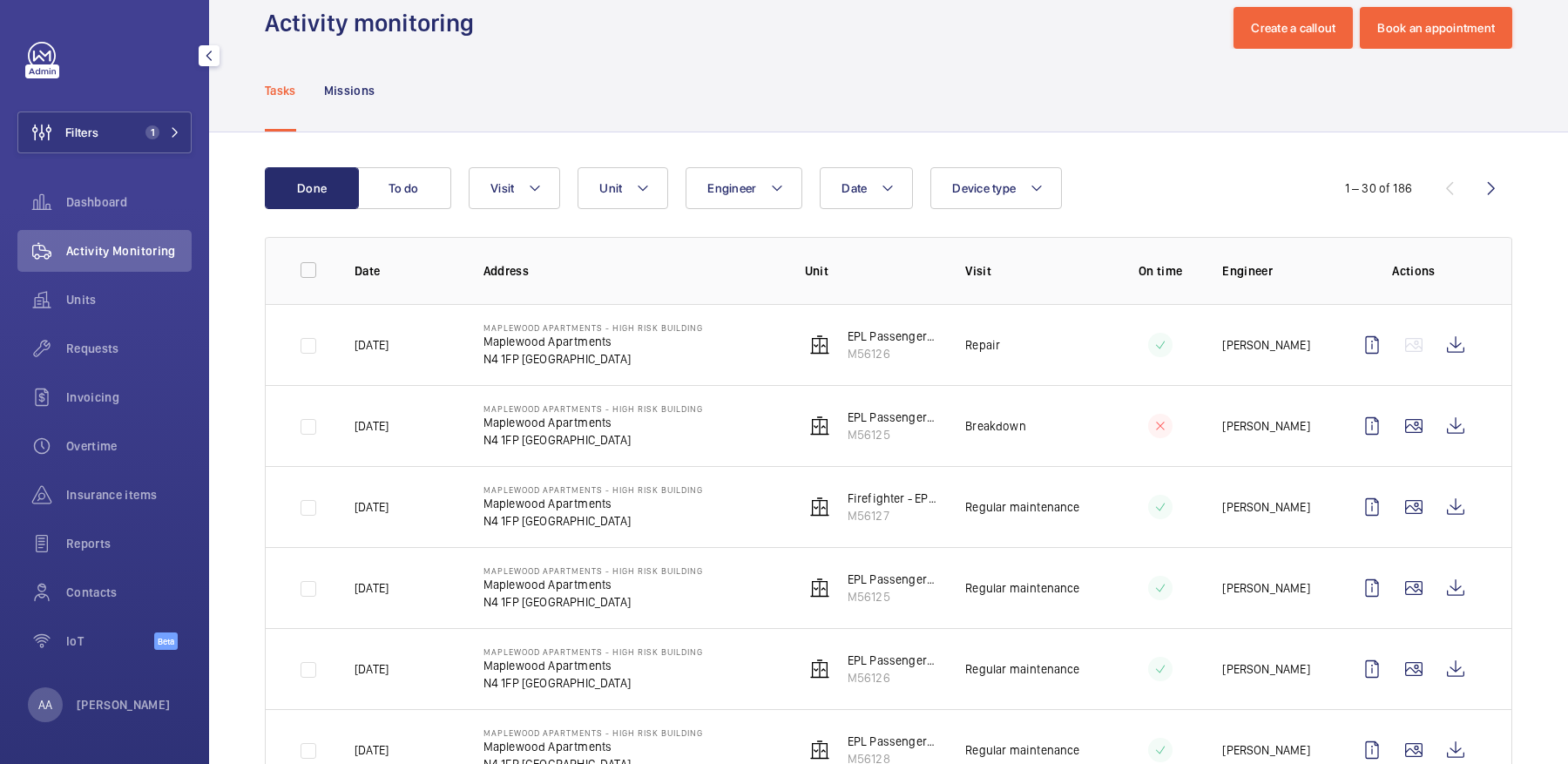
scroll to position [0, 0]
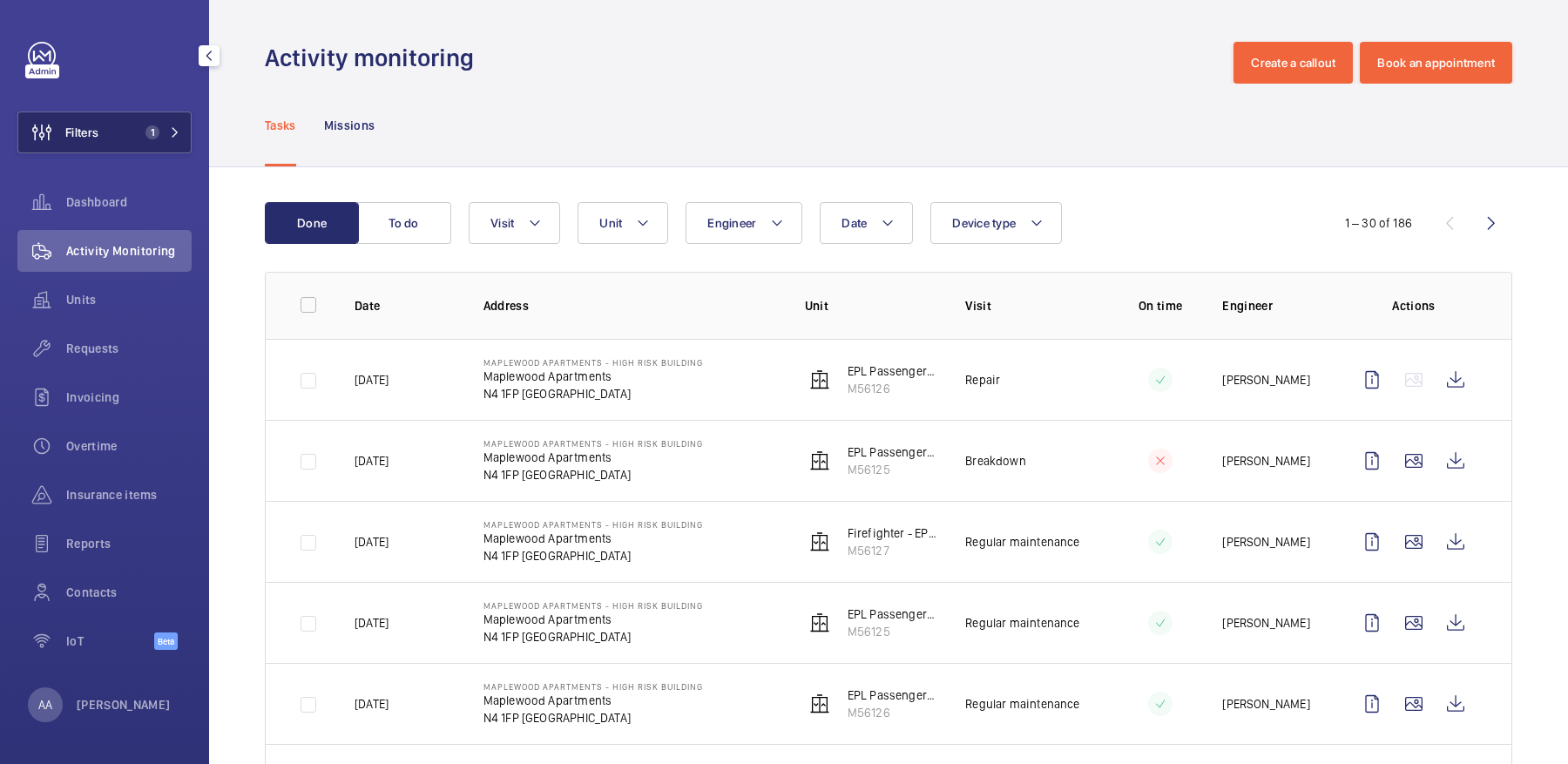
click at [149, 130] on span "1" at bounding box center [152, 132] width 14 height 14
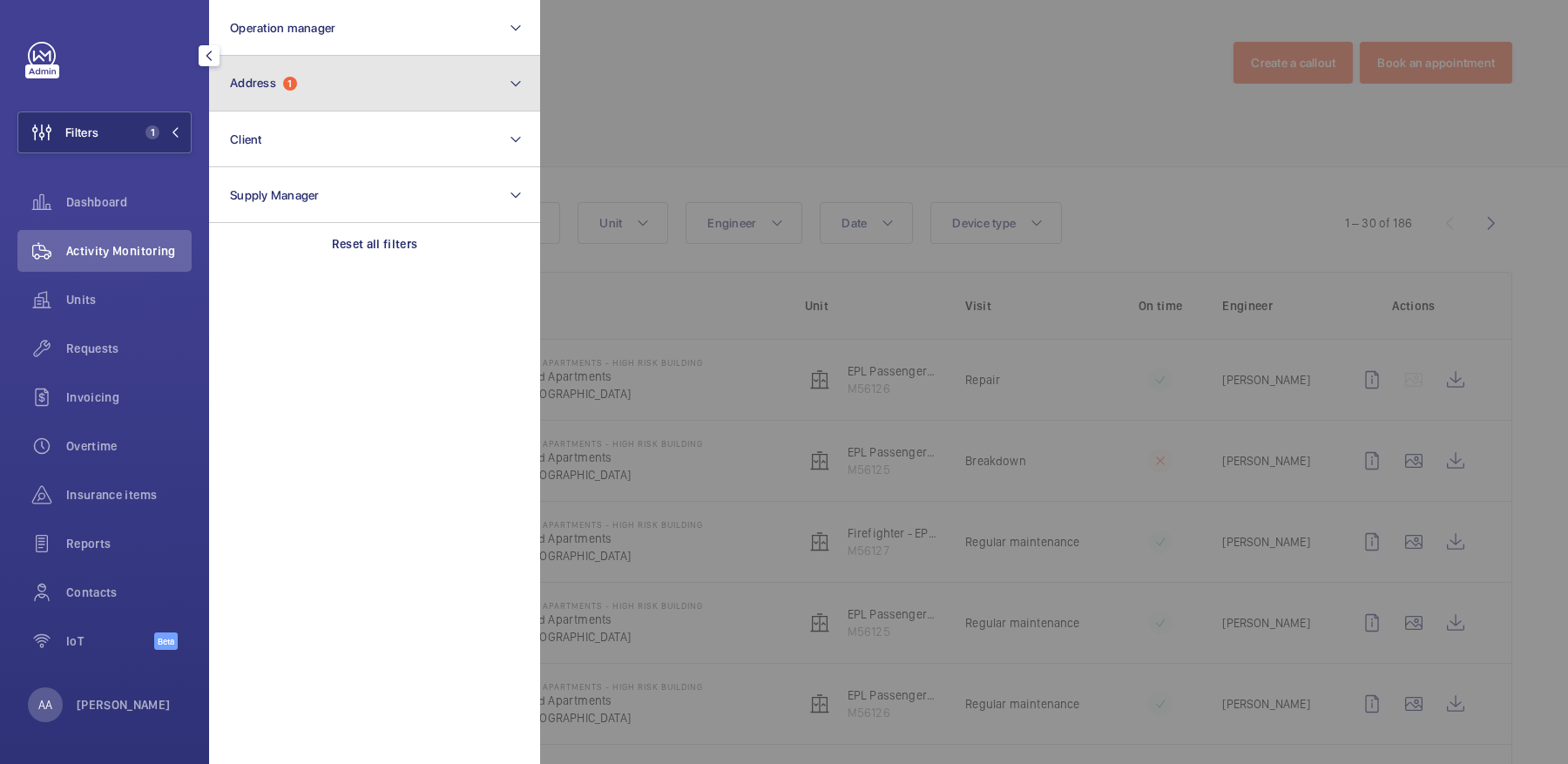
click at [328, 101] on button "Address 1" at bounding box center [374, 84] width 331 height 56
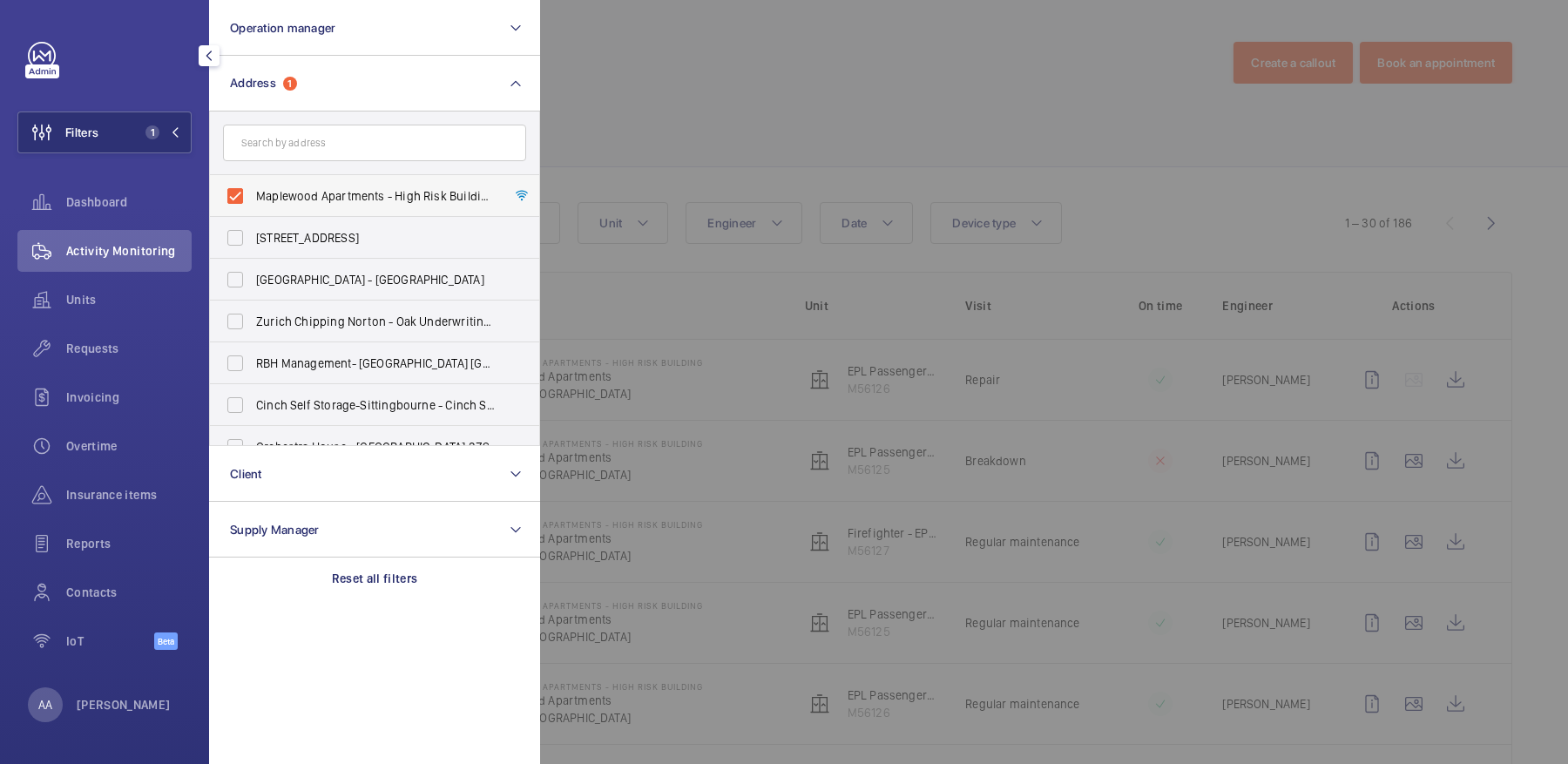
click at [350, 202] on span "Maplewood Apartments - High Risk Building - Maplewood Apartments, LONDON N4 1FP" at bounding box center [376, 196] width 240 height 18
click at [253, 202] on input "Maplewood Apartments - High Risk Building - Maplewood Apartments, LONDON N4 1FP" at bounding box center [234, 196] width 35 height 35
checkbox input "false"
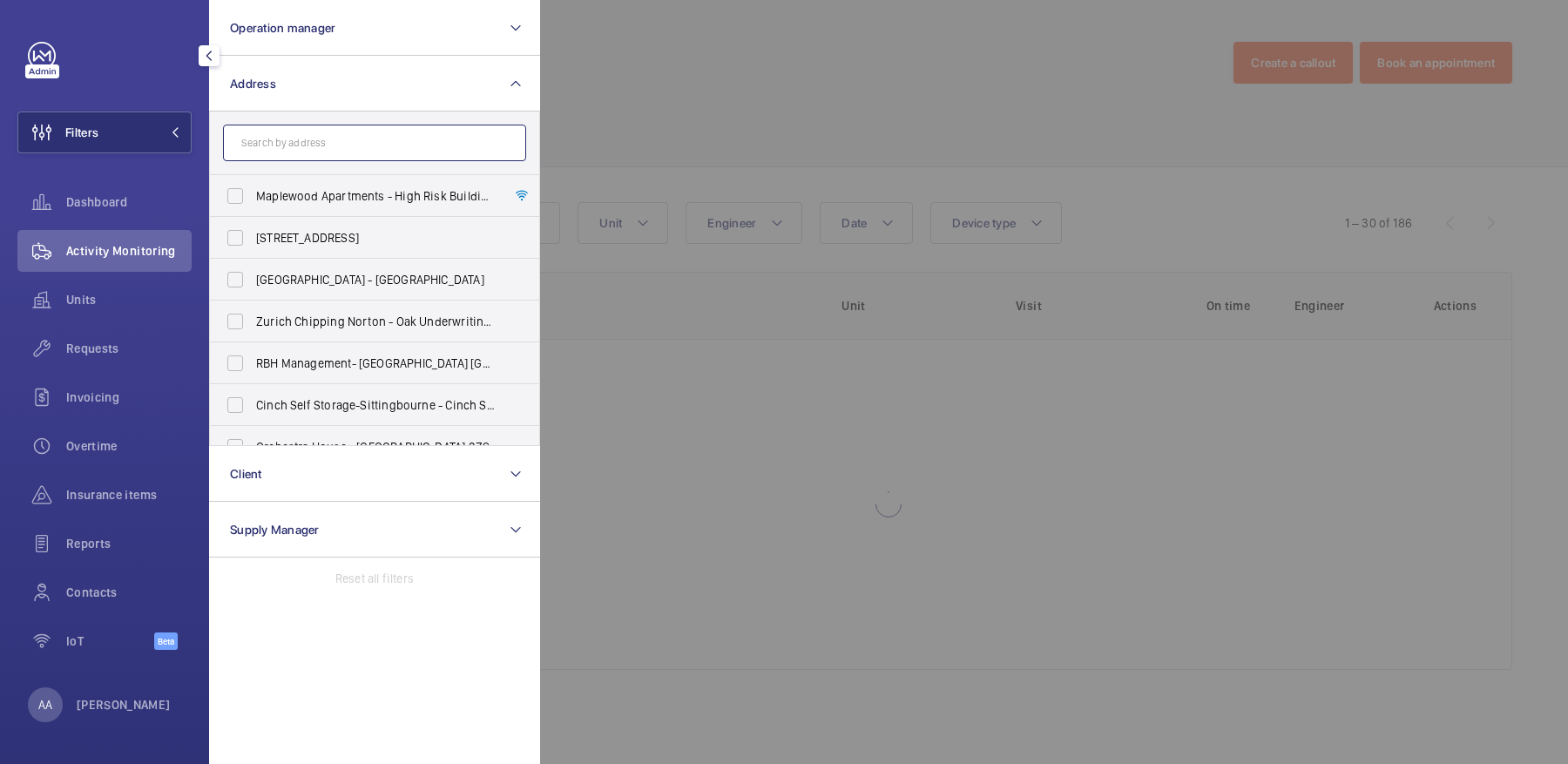
click at [307, 146] on input "text" at bounding box center [375, 142] width 303 height 37
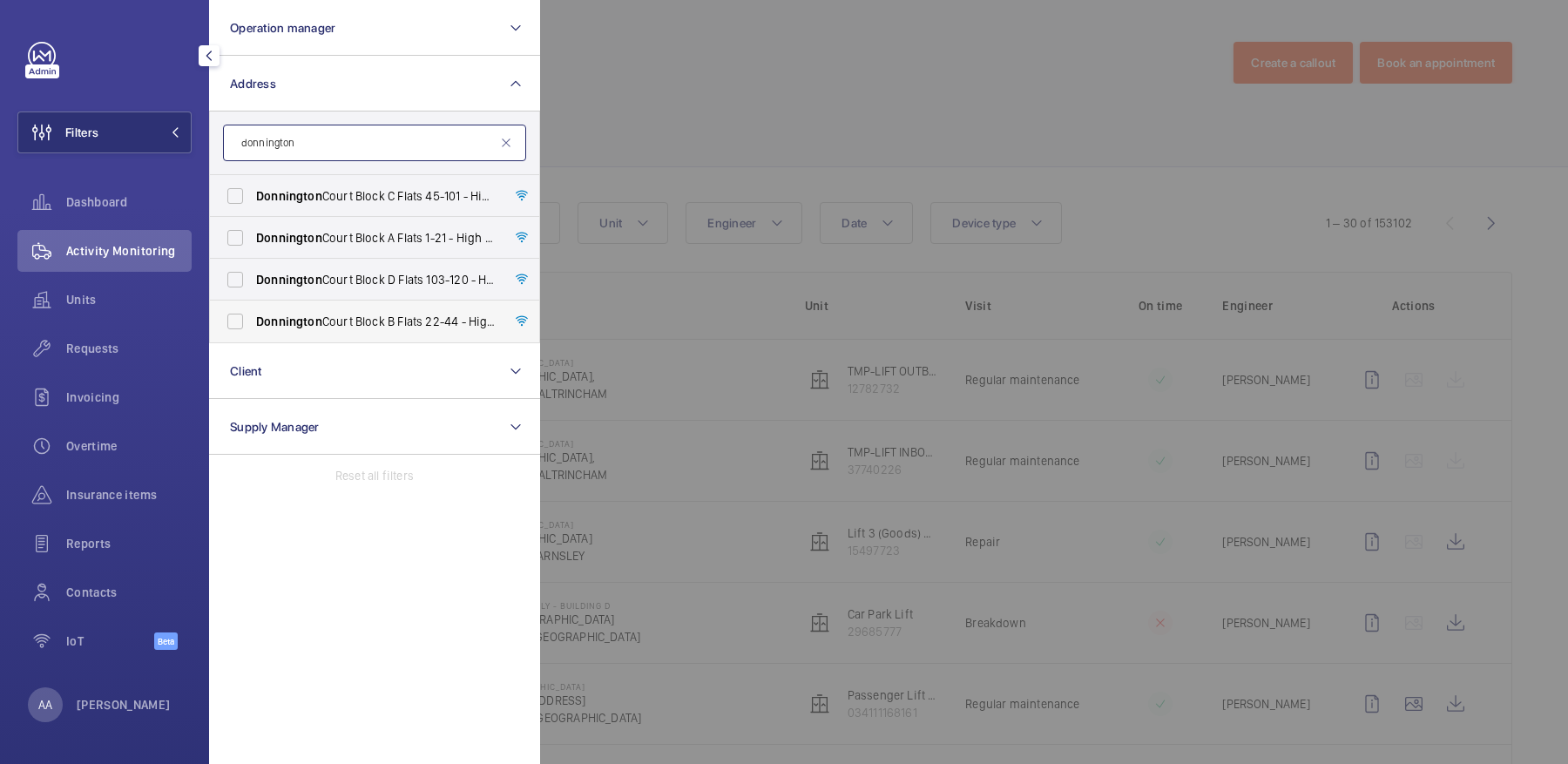
type input "donnington"
click at [435, 319] on span "Donnington Court Block B Flats 22-44 - High Risk Building - Donnington Court Bl…" at bounding box center [376, 321] width 240 height 18
click at [253, 319] on input "Donnington Court Block B Flats 22-44 - High Risk Building - Donnington Court Bl…" at bounding box center [234, 321] width 35 height 35
checkbox input "true"
click at [704, 153] on div at bounding box center [1324, 382] width 1568 height 764
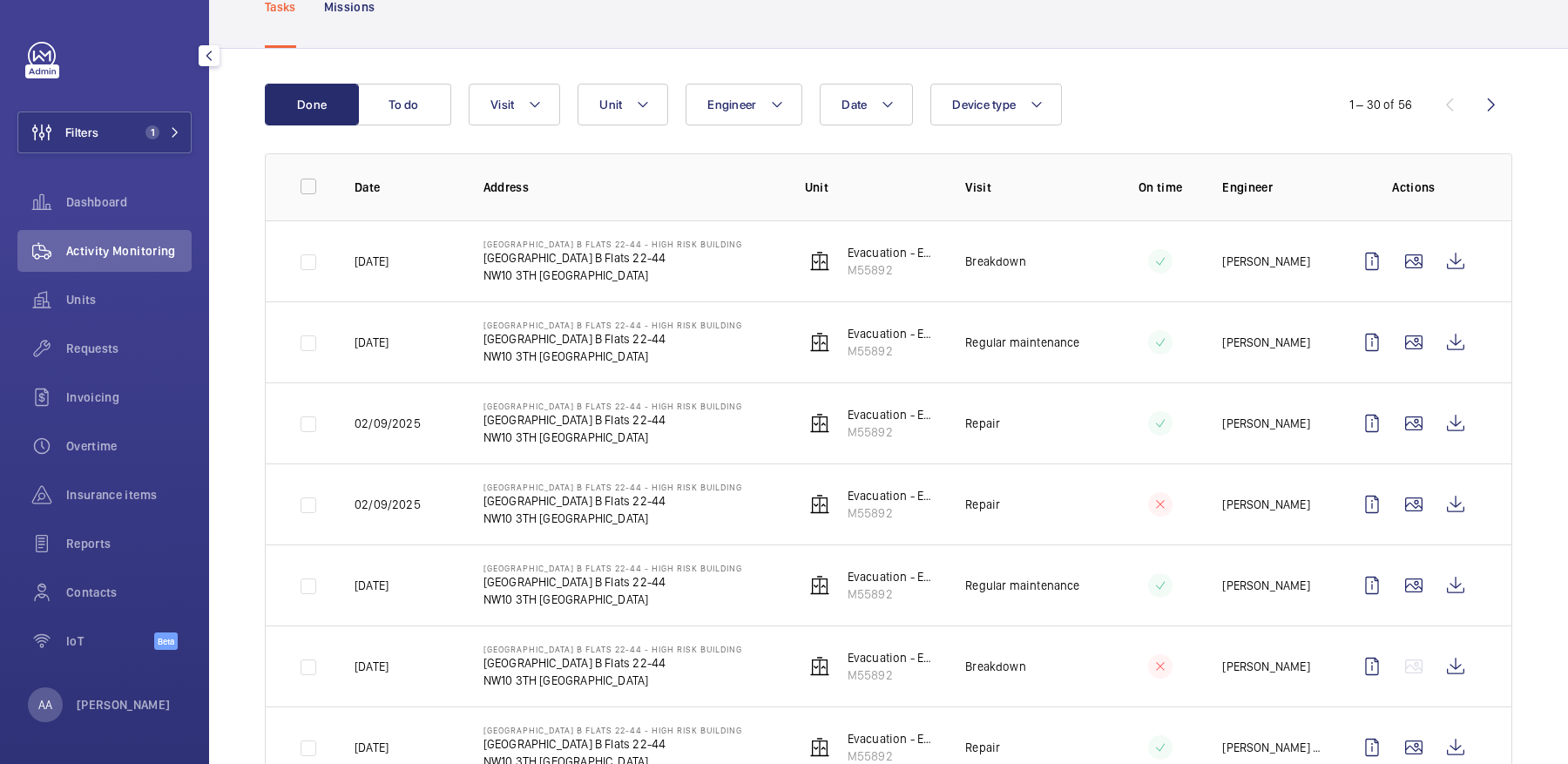
scroll to position [120, 0]
click at [1462, 430] on wm-front-icon-button at bounding box center [1456, 421] width 42 height 42
click at [1461, 266] on wm-front-icon-button at bounding box center [1456, 259] width 42 height 42
click at [92, 307] on span "Units" at bounding box center [129, 300] width 126 height 18
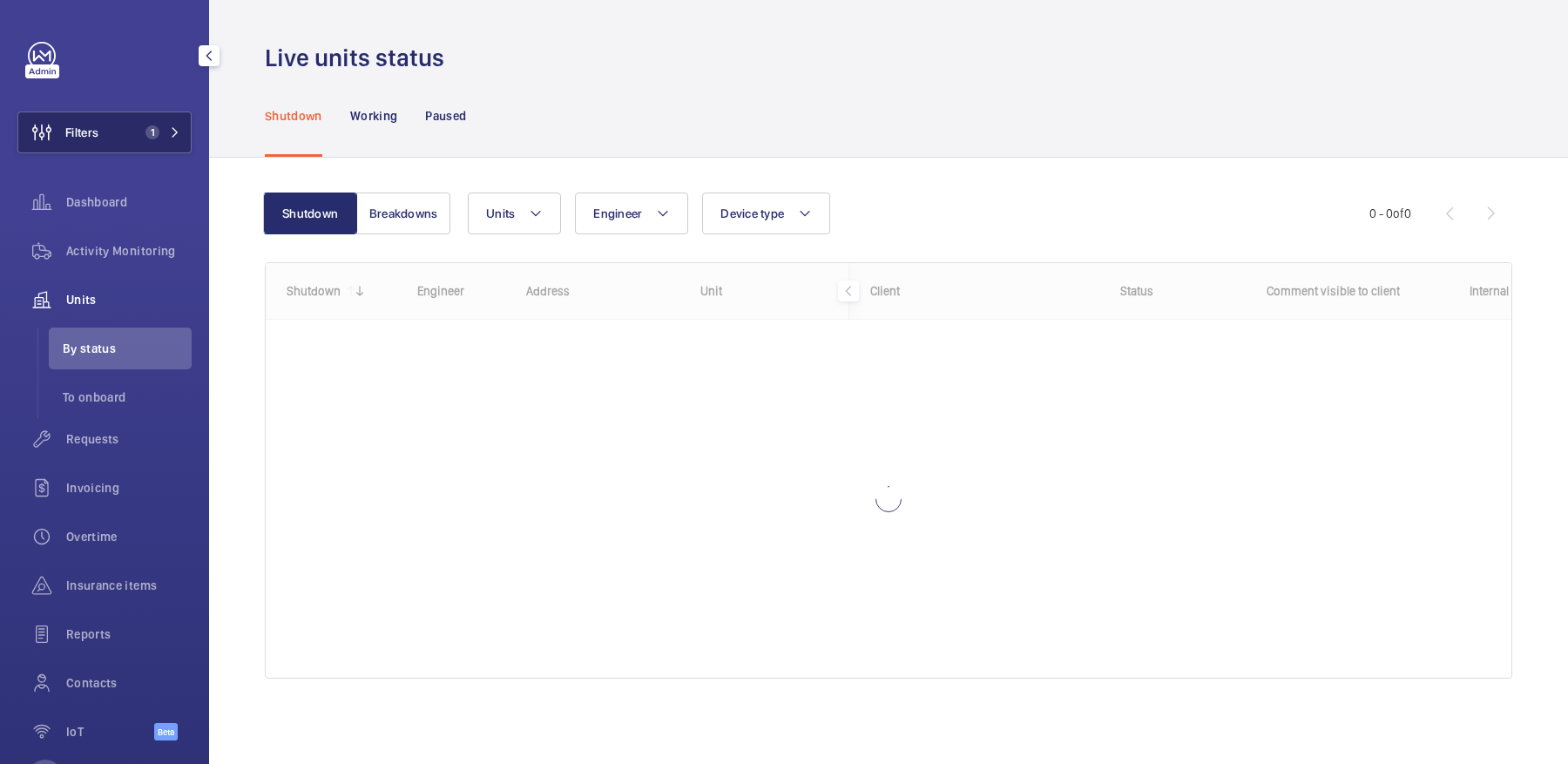
click at [83, 152] on span "Filters" at bounding box center [59, 132] width 81 height 42
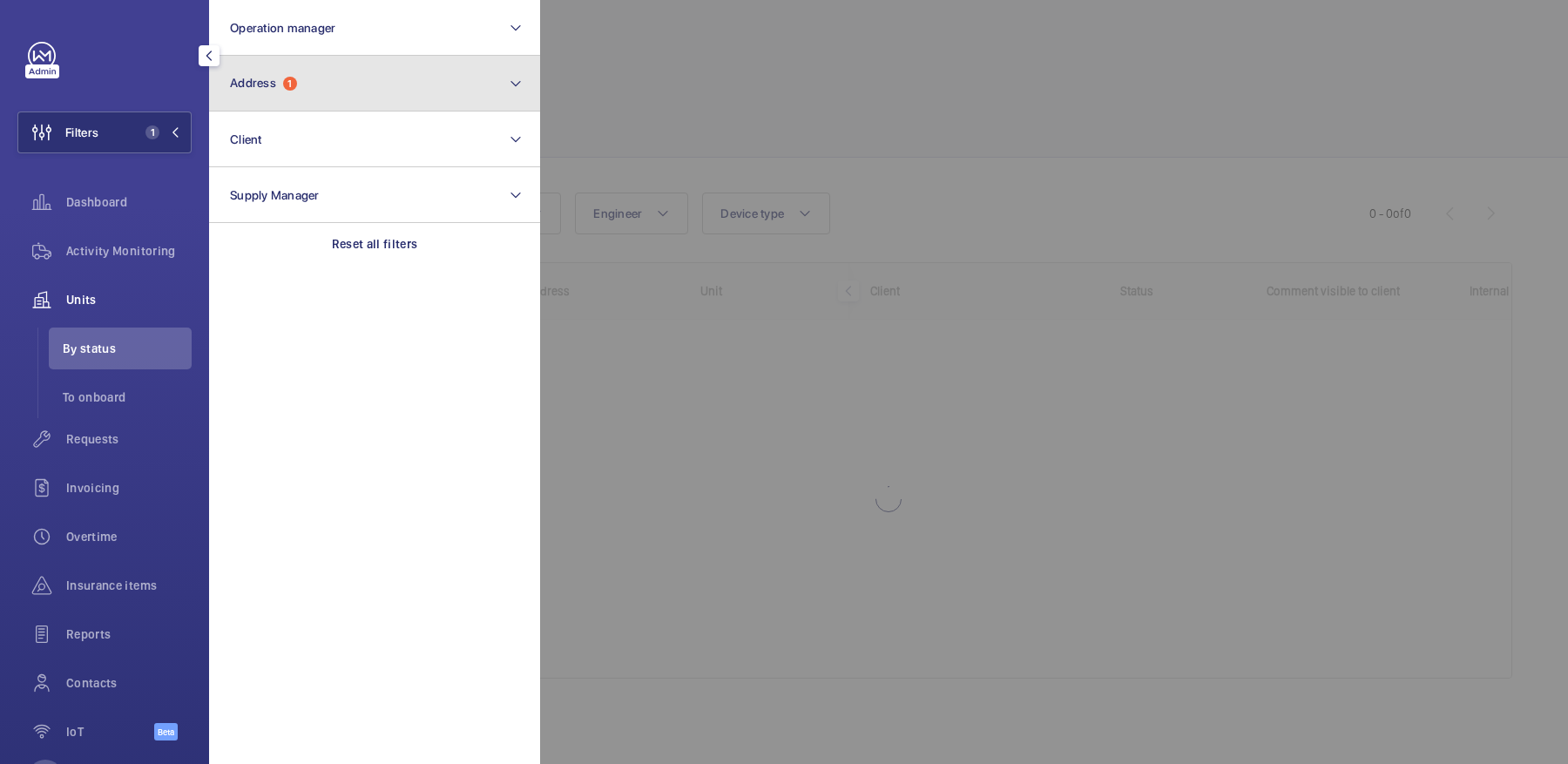
click at [321, 62] on button "Address 1" at bounding box center [374, 84] width 331 height 56
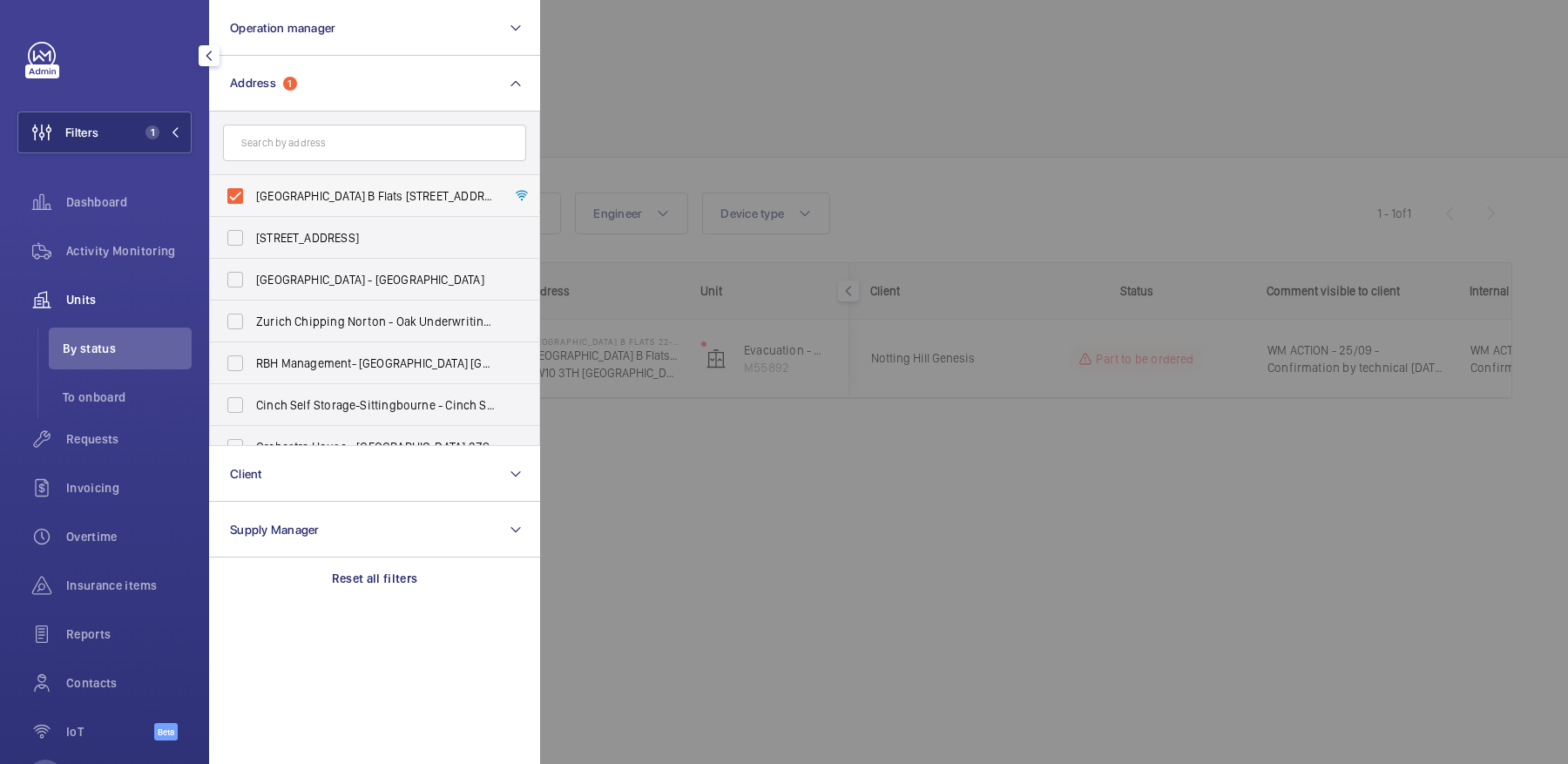
click at [324, 187] on span "Donnington Court Block B Flats 22-44 - High Risk Building - Donnington Court Bl…" at bounding box center [376, 196] width 240 height 18
click at [253, 187] on input "Donnington Court Block B Flats 22-44 - High Risk Building - Donnington Court Bl…" at bounding box center [234, 196] width 35 height 35
checkbox input "false"
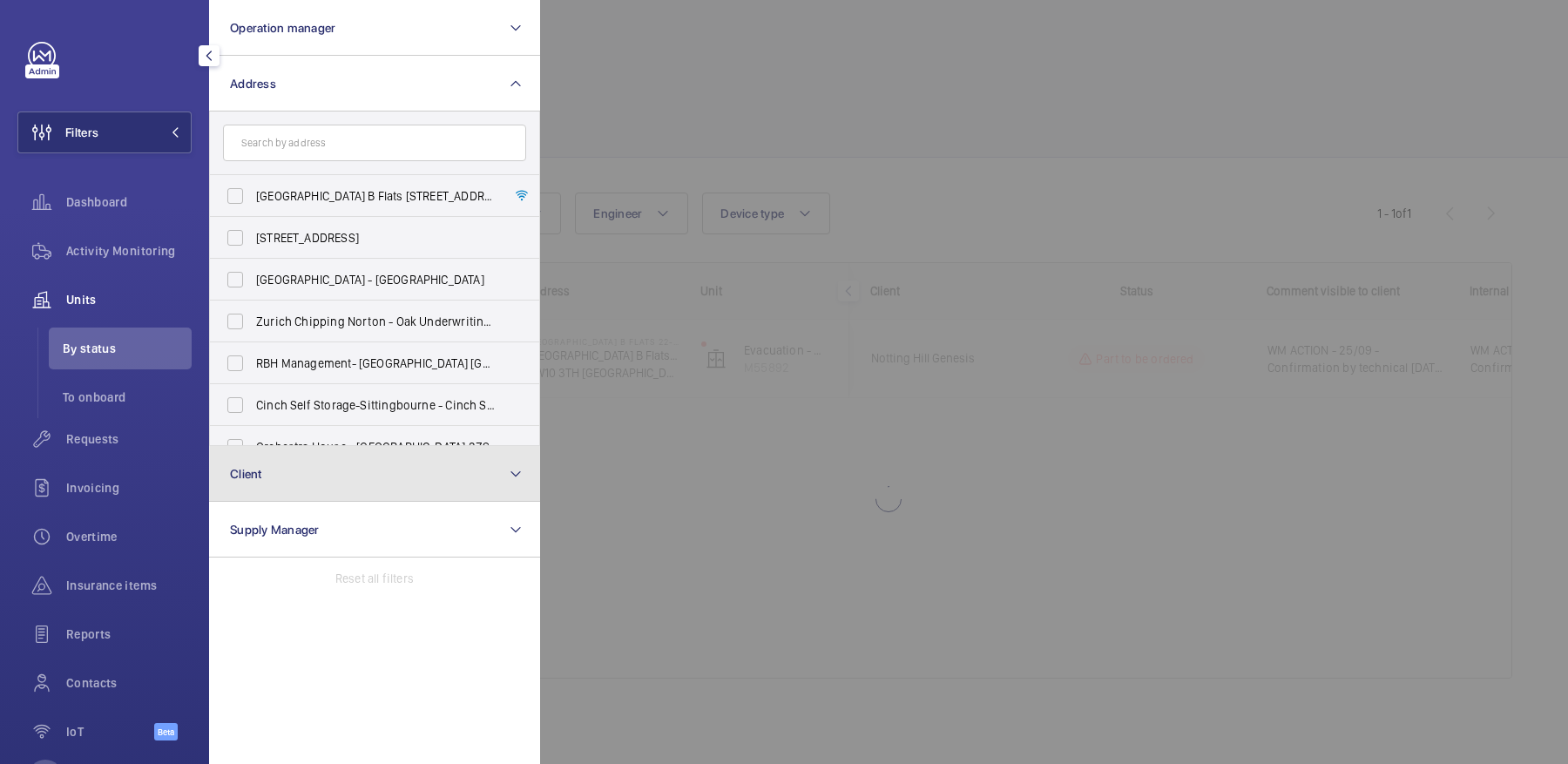
click at [352, 487] on button "Client" at bounding box center [374, 474] width 331 height 56
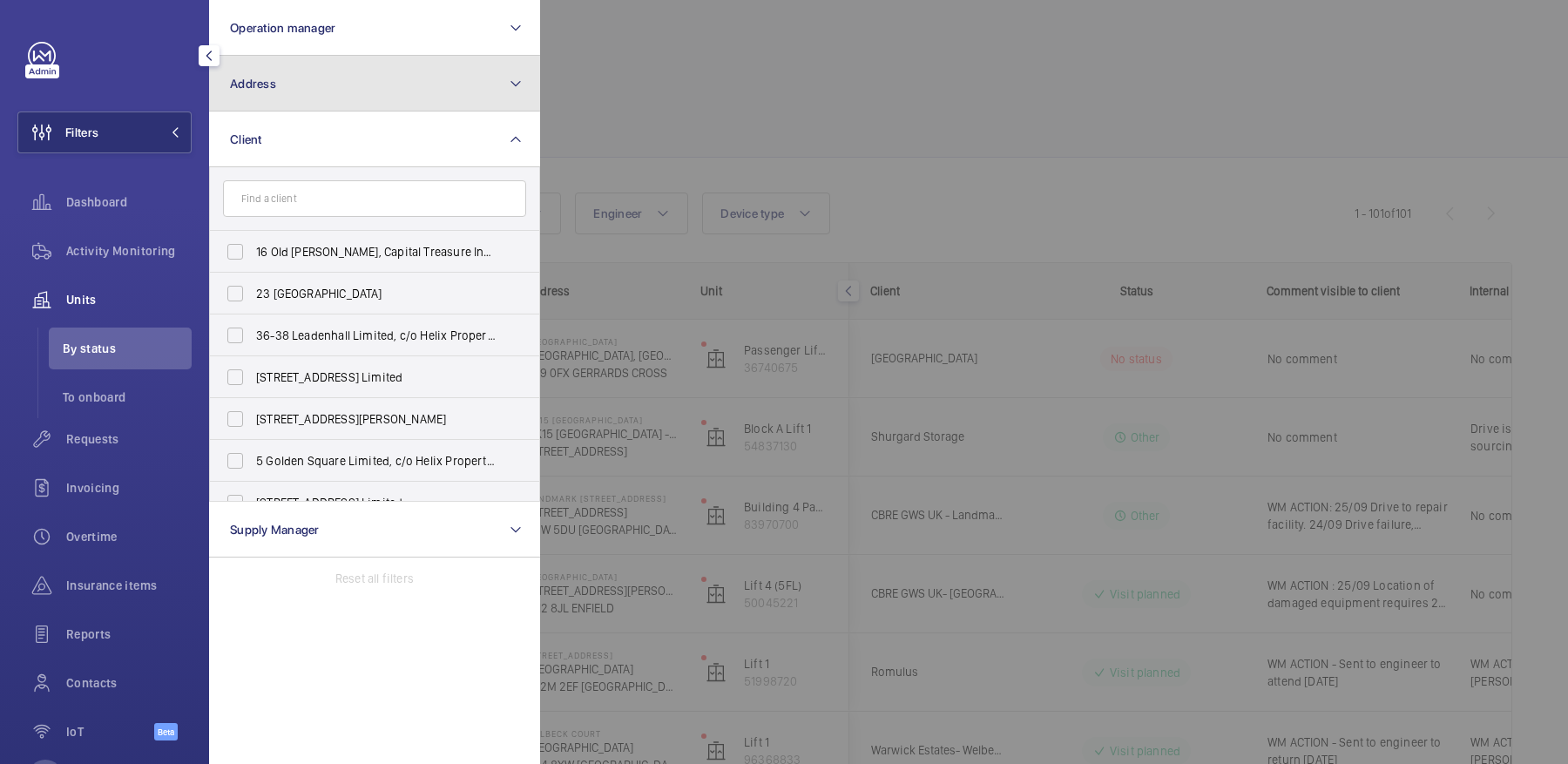
click at [270, 95] on button "Address" at bounding box center [374, 84] width 331 height 56
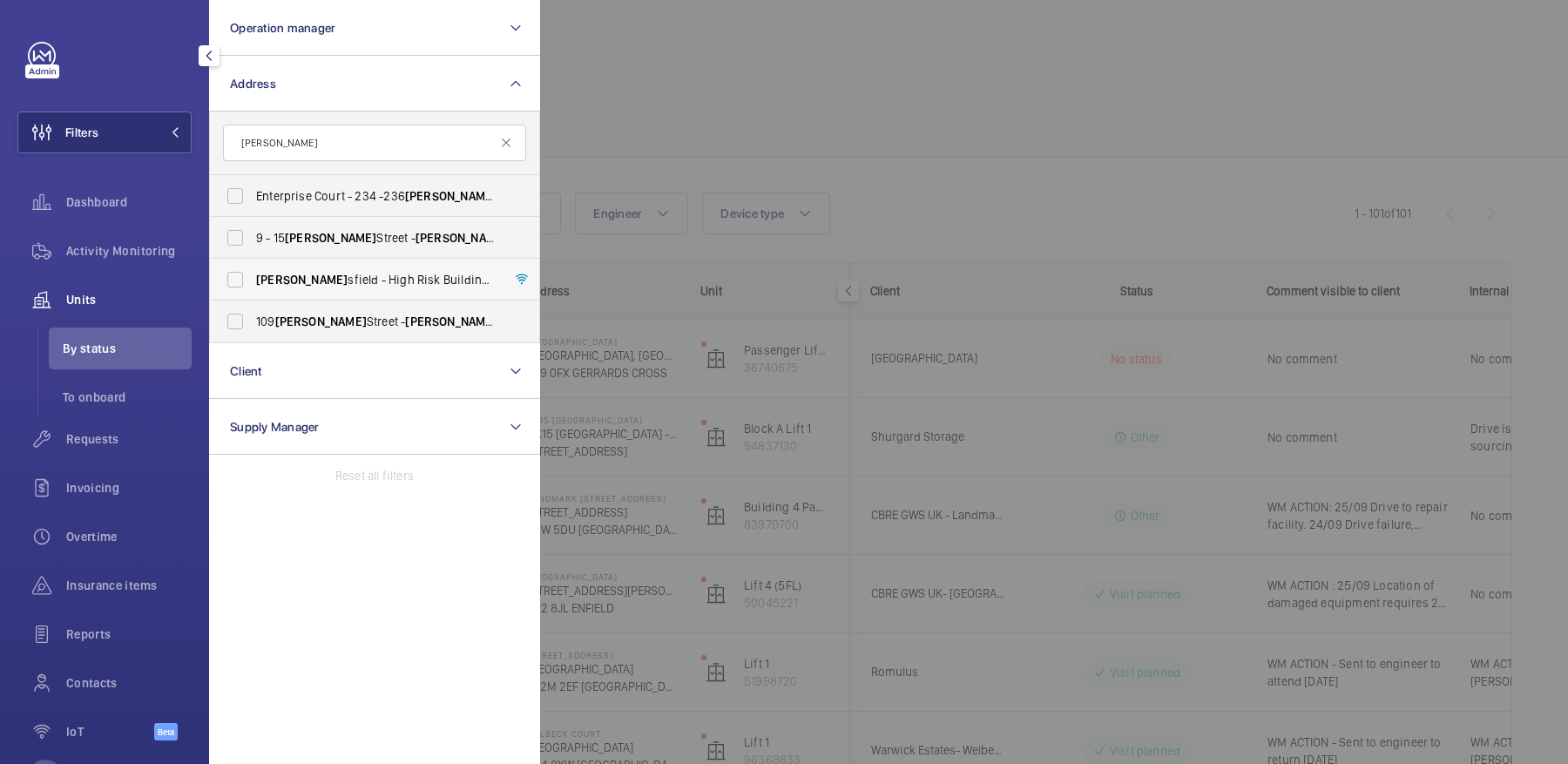
type input "[PERSON_NAME]"
click at [391, 276] on span "Baker sfield - High Risk Building - Baker sfield, LONDON N7 0LT" at bounding box center [376, 279] width 240 height 18
click at [253, 276] on input "Baker sfield - High Risk Building - Baker sfield, LONDON N7 0LT" at bounding box center [234, 279] width 35 height 35
checkbox input "true"
click at [67, 255] on span "Activity Monitoring" at bounding box center [129, 251] width 126 height 18
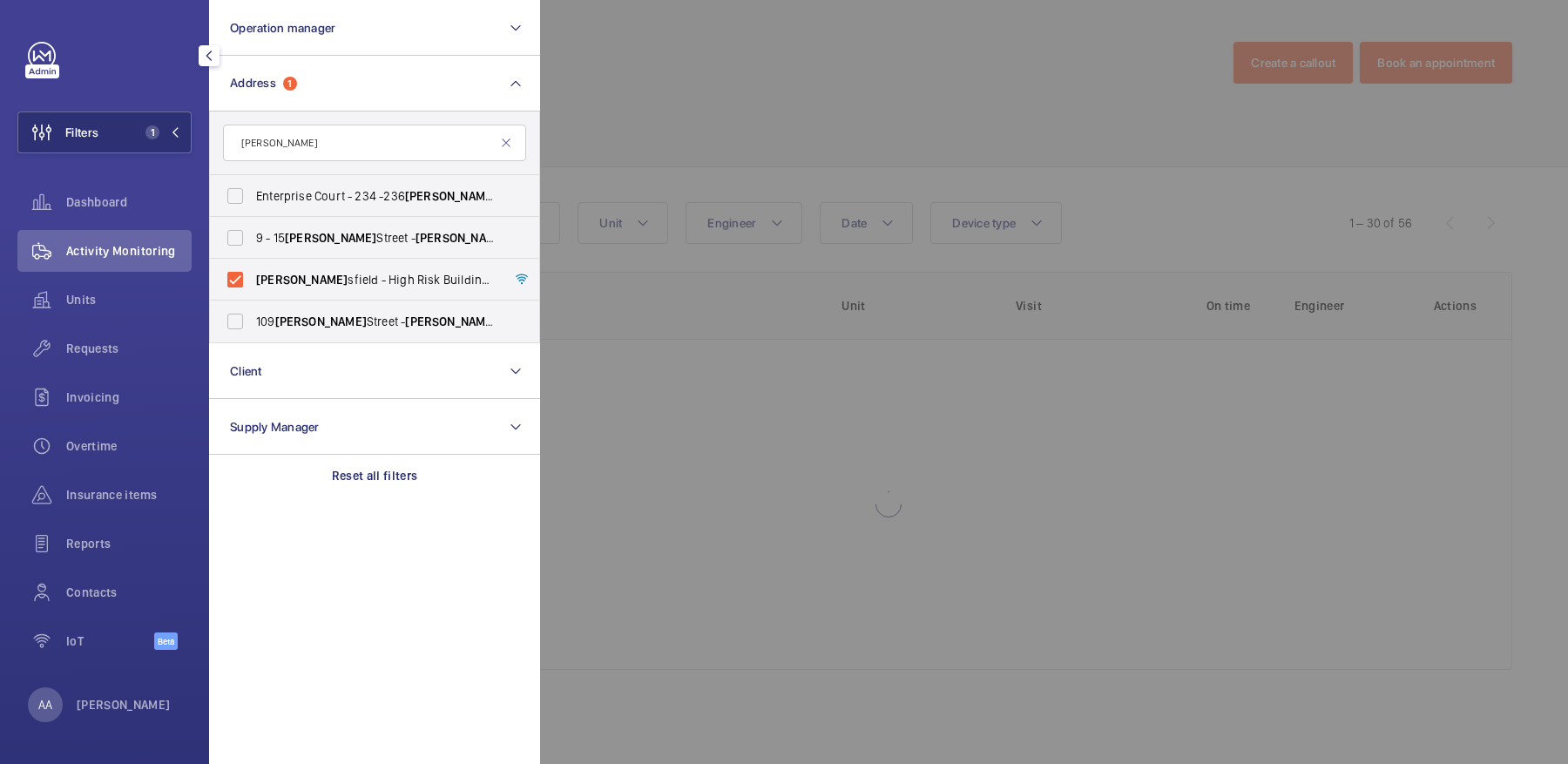
click at [988, 177] on div at bounding box center [1324, 382] width 1568 height 764
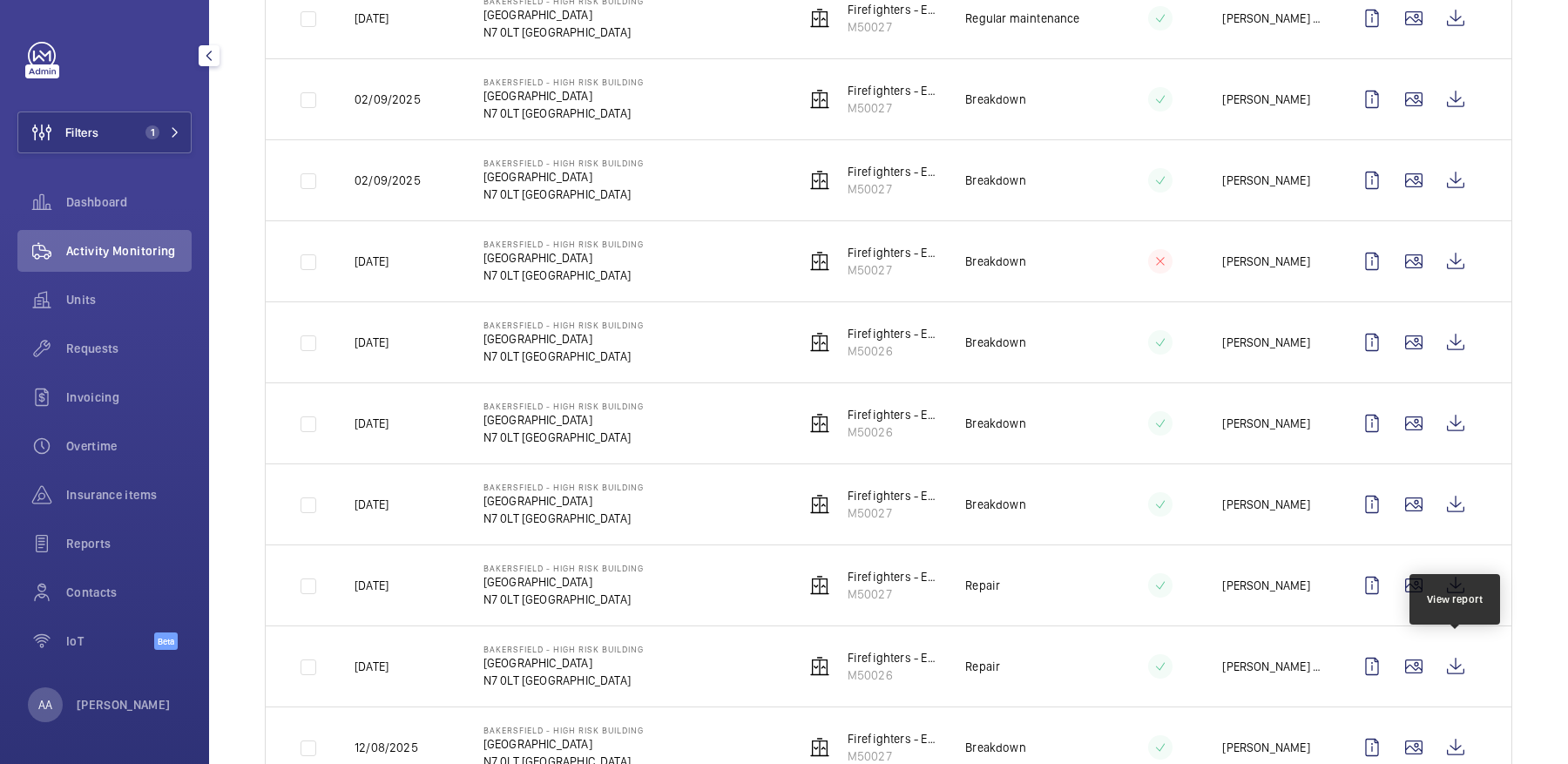
scroll to position [995, 0]
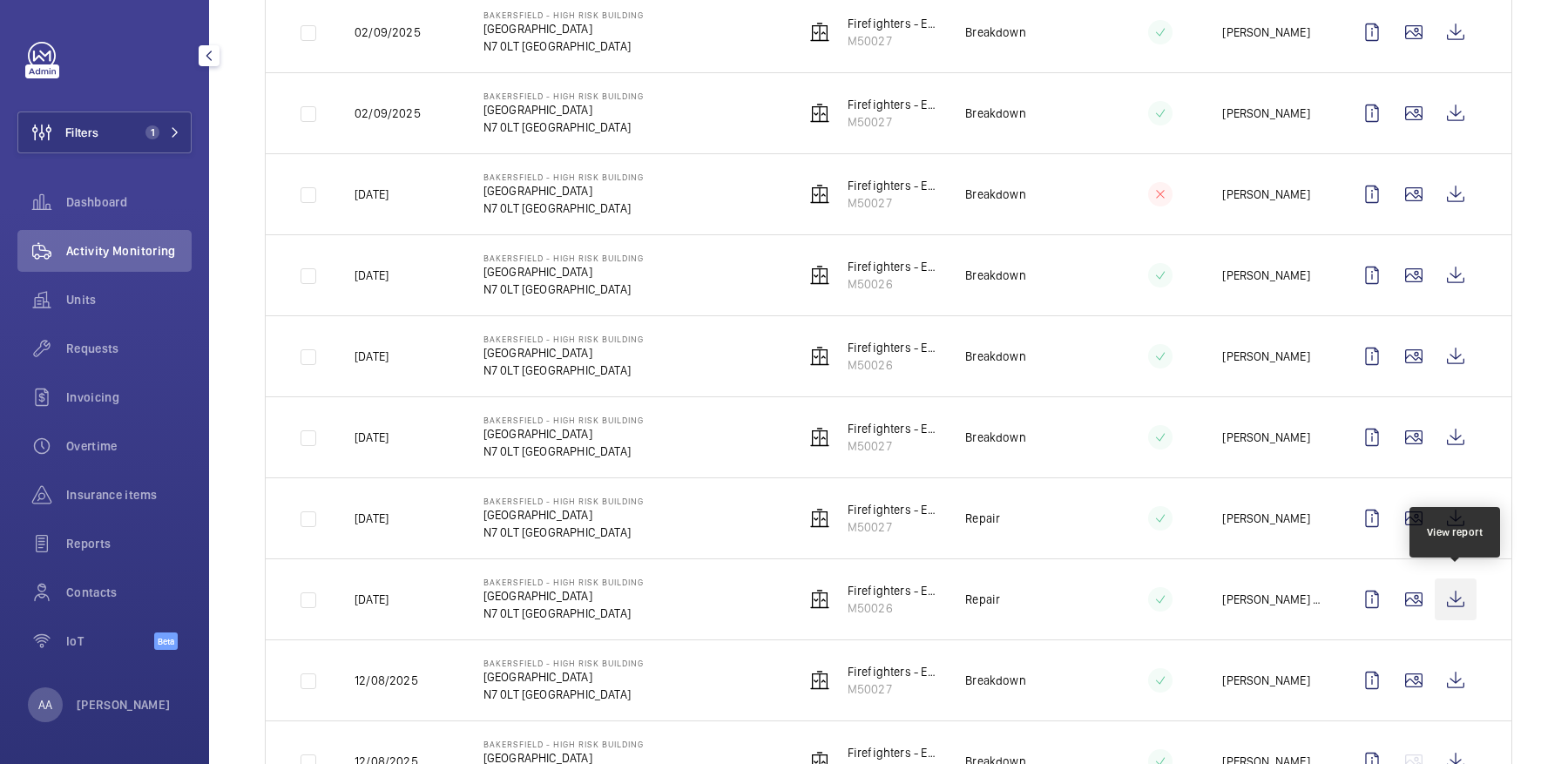
click at [1450, 597] on wm-front-icon-button at bounding box center [1456, 598] width 42 height 42
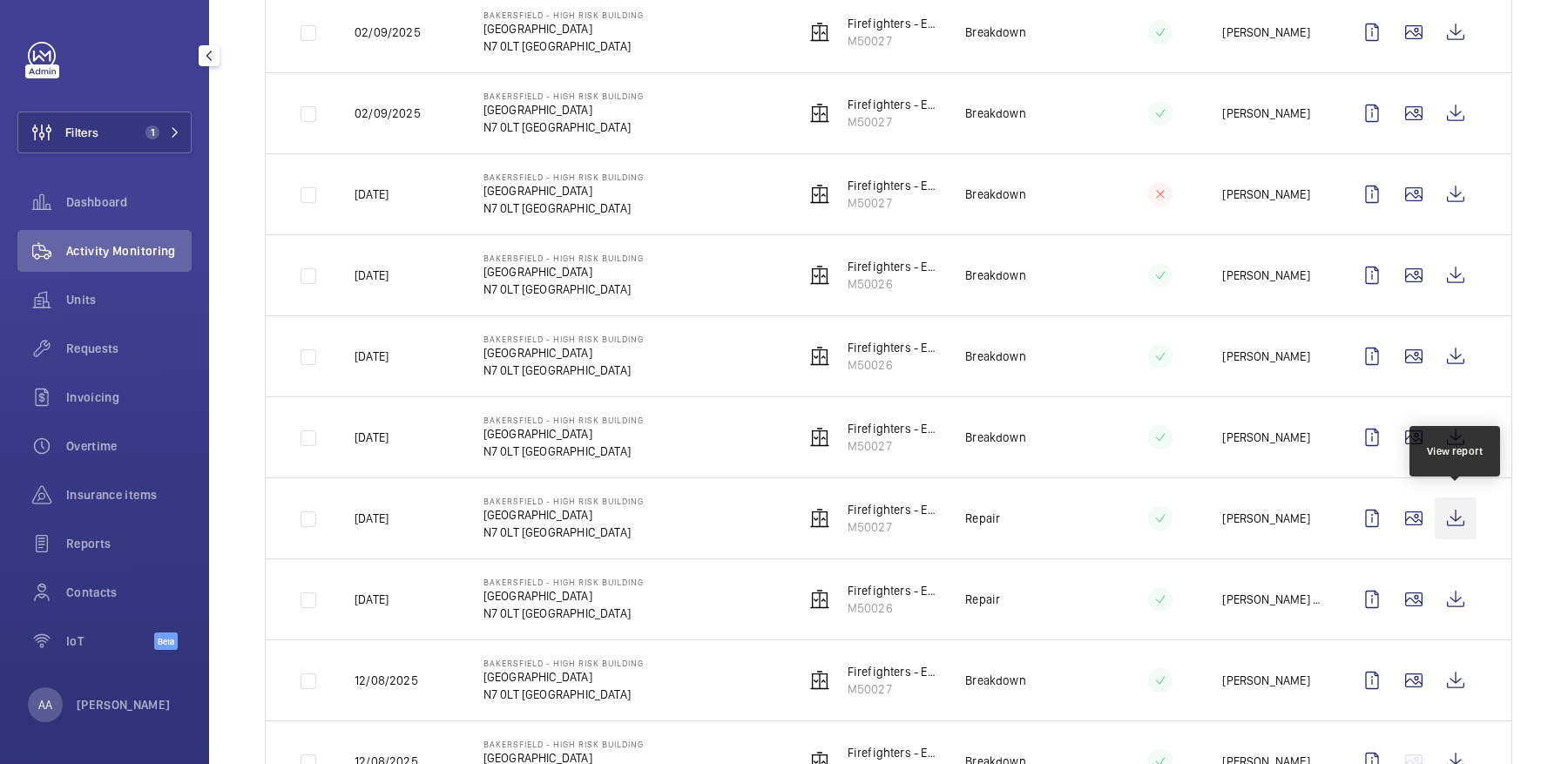
click at [1459, 508] on wm-front-icon-button at bounding box center [1456, 518] width 42 height 42
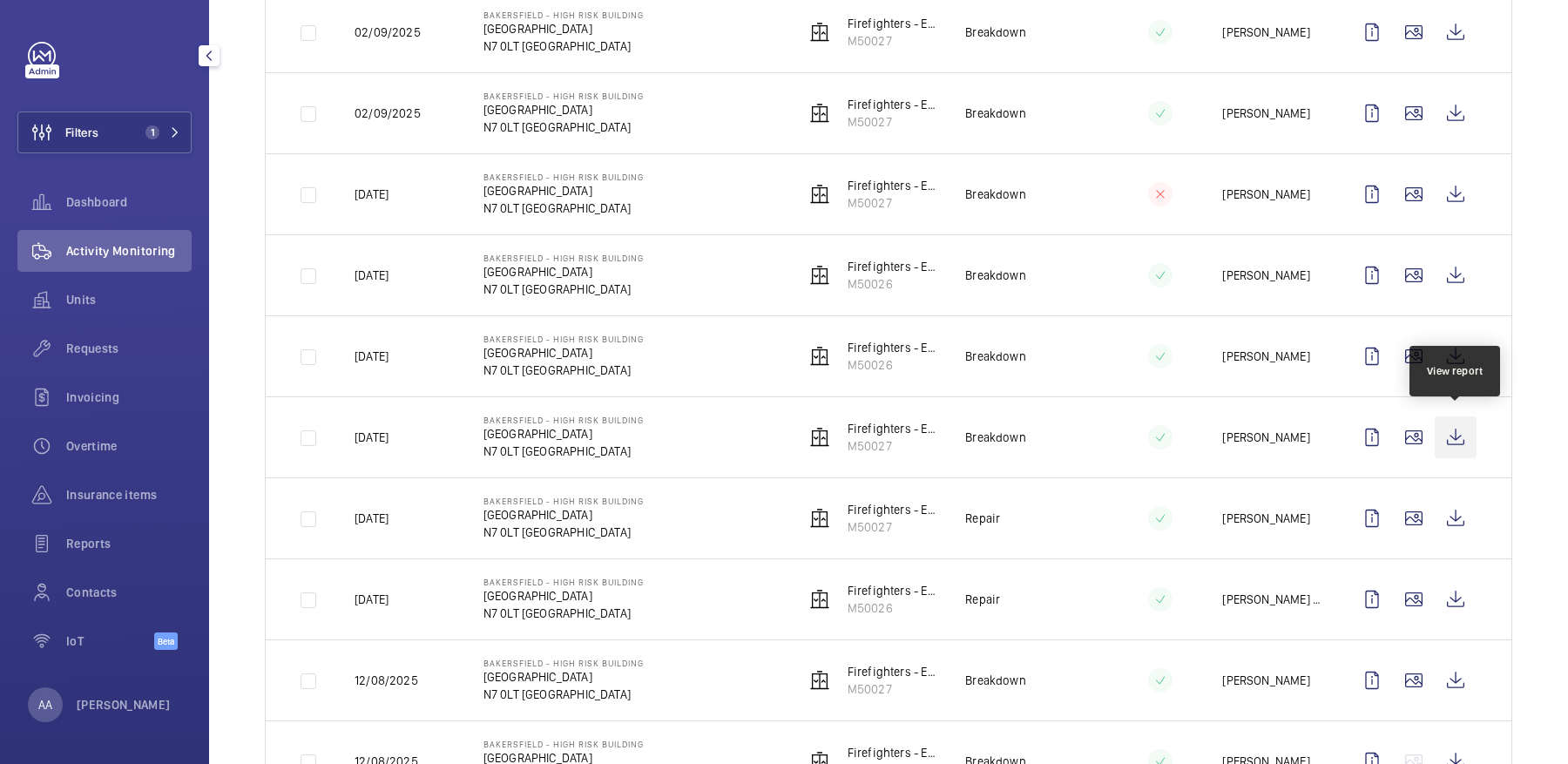
click at [1455, 445] on wm-front-icon-button at bounding box center [1456, 436] width 42 height 42
click at [1457, 355] on wm-front-icon-button at bounding box center [1456, 356] width 42 height 42
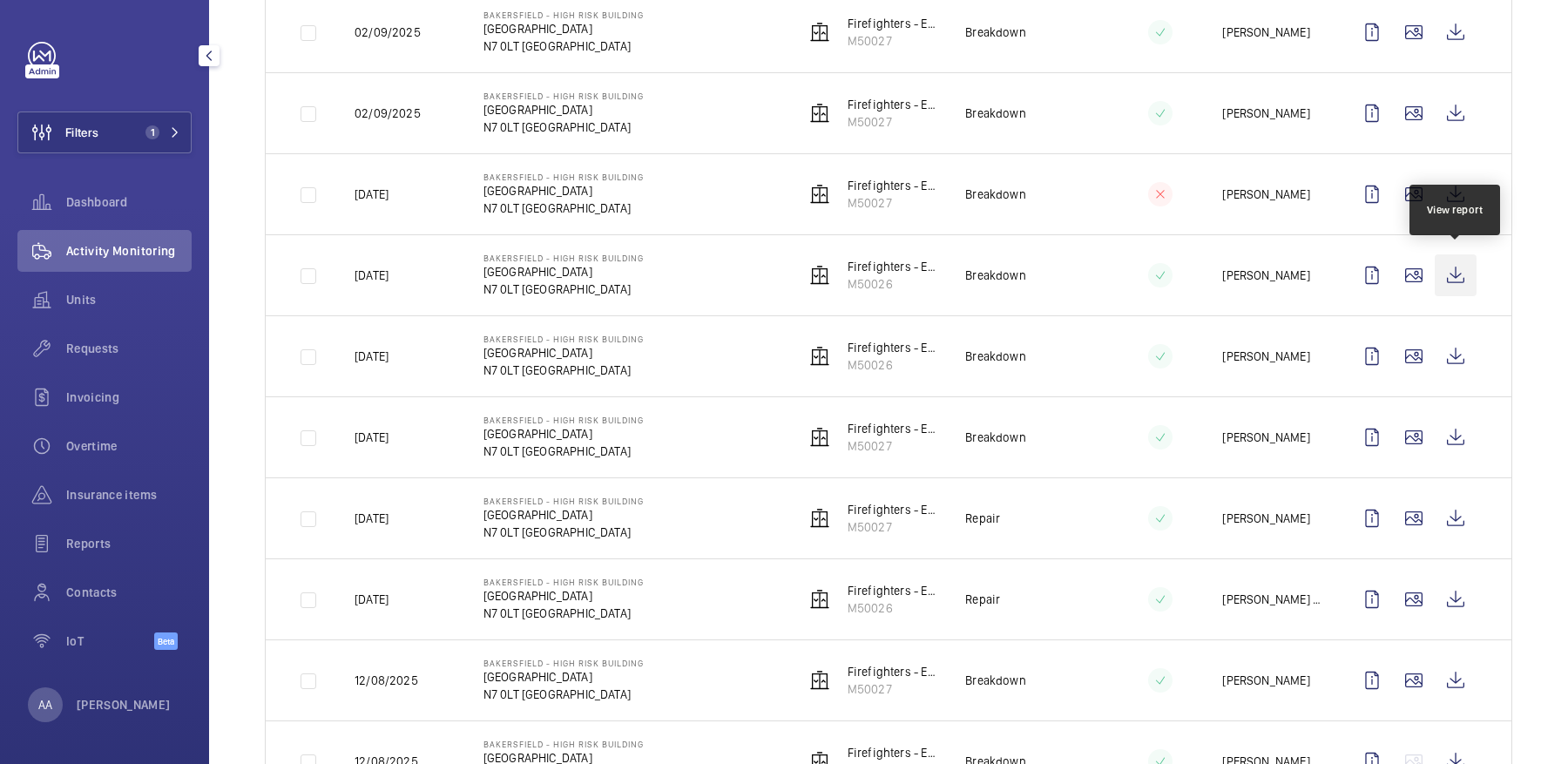
click at [1461, 279] on wm-front-icon-button at bounding box center [1456, 275] width 42 height 42
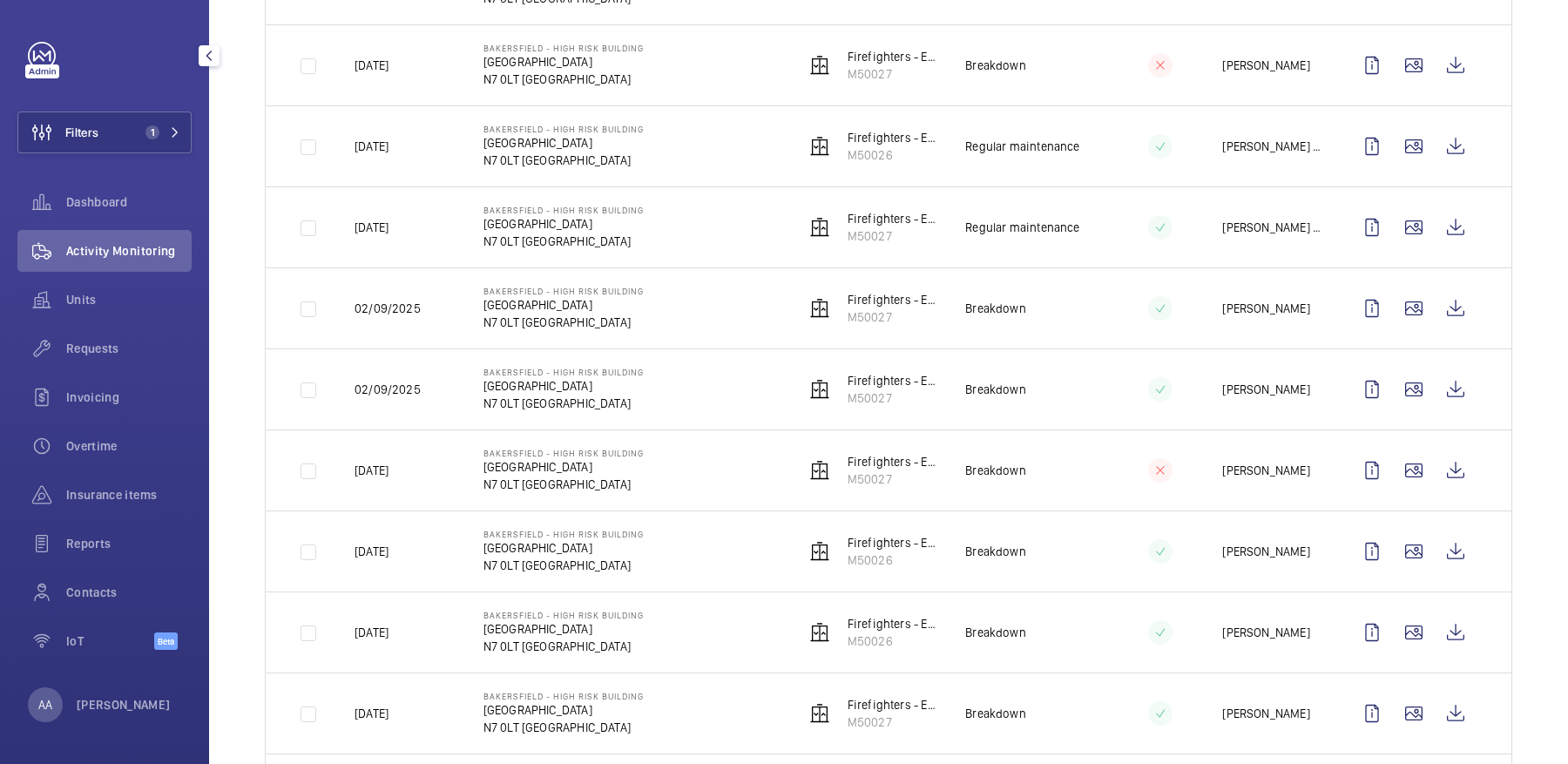
scroll to position [713, 0]
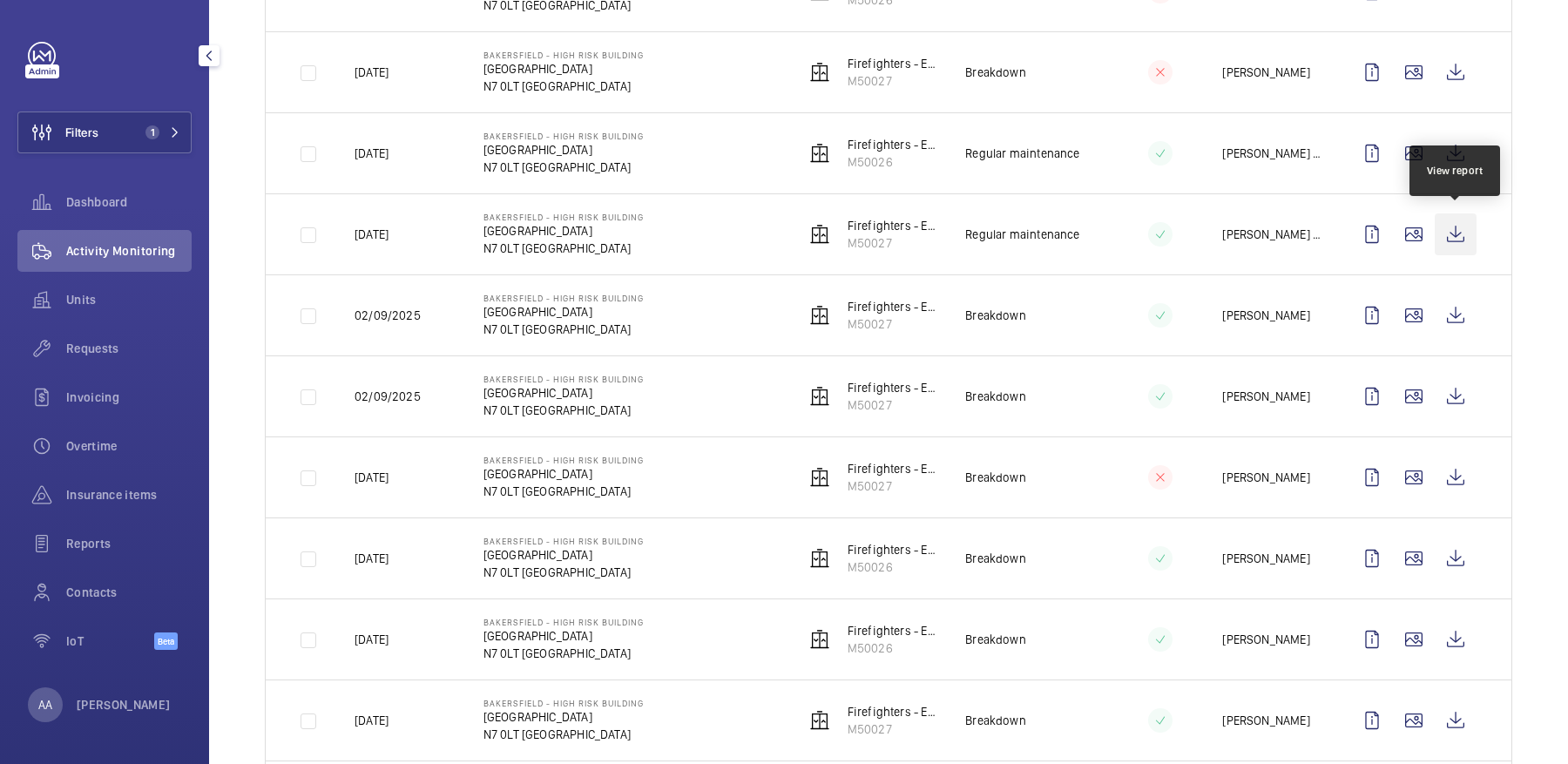
click at [1441, 236] on wm-front-icon-button at bounding box center [1456, 234] width 42 height 42
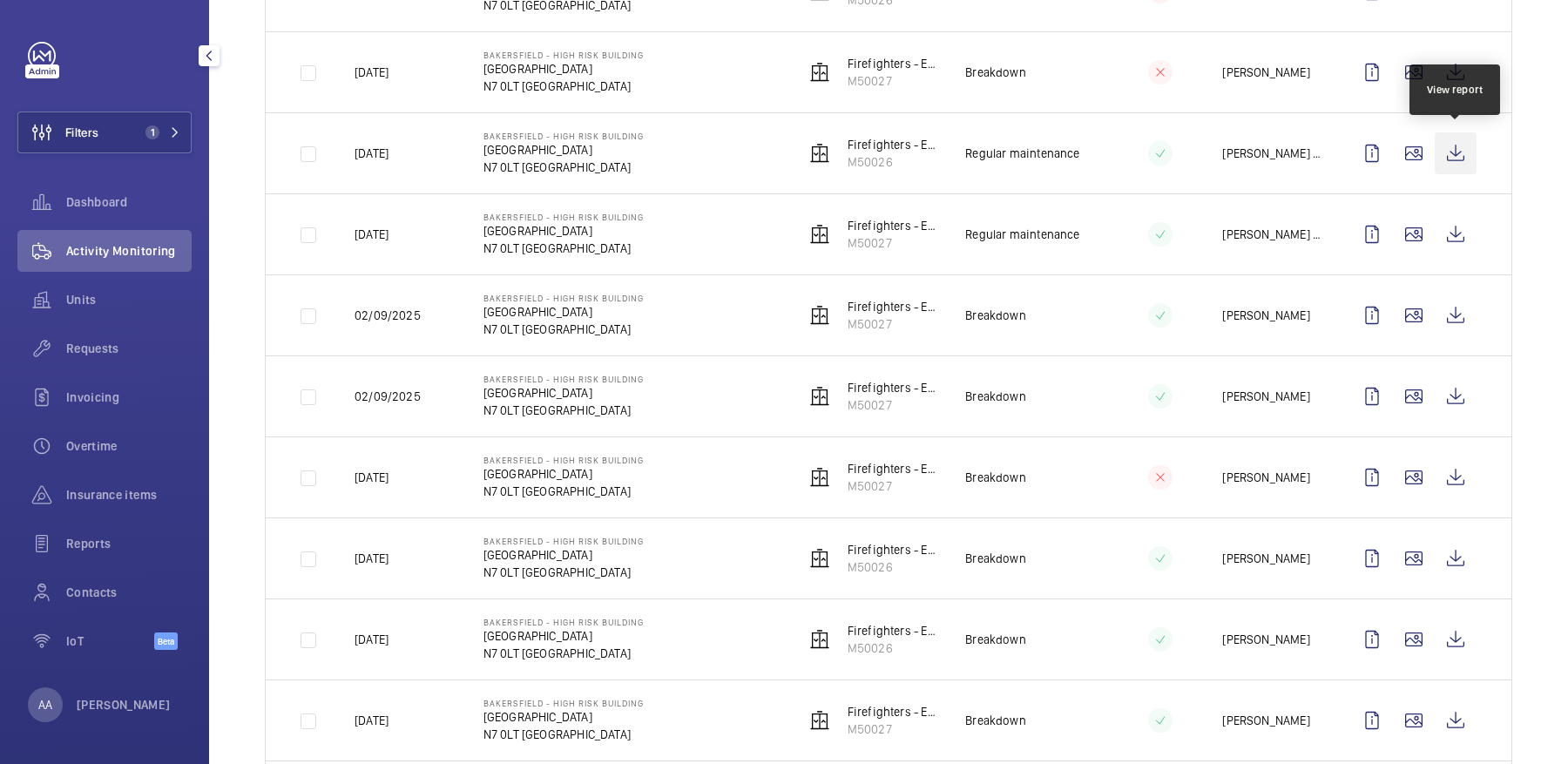
click at [1452, 166] on wm-front-icon-button at bounding box center [1456, 153] width 42 height 42
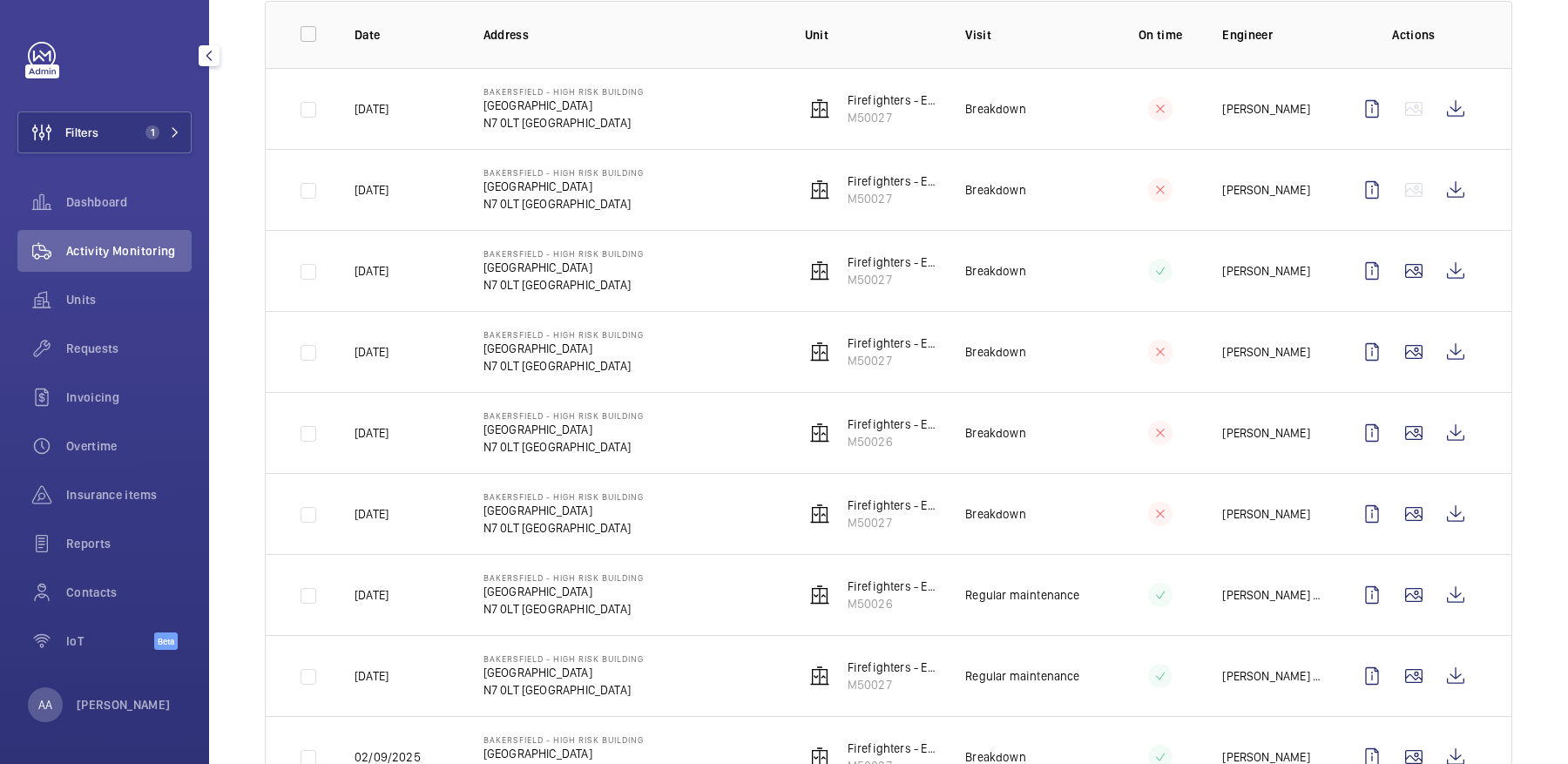
scroll to position [193, 0]
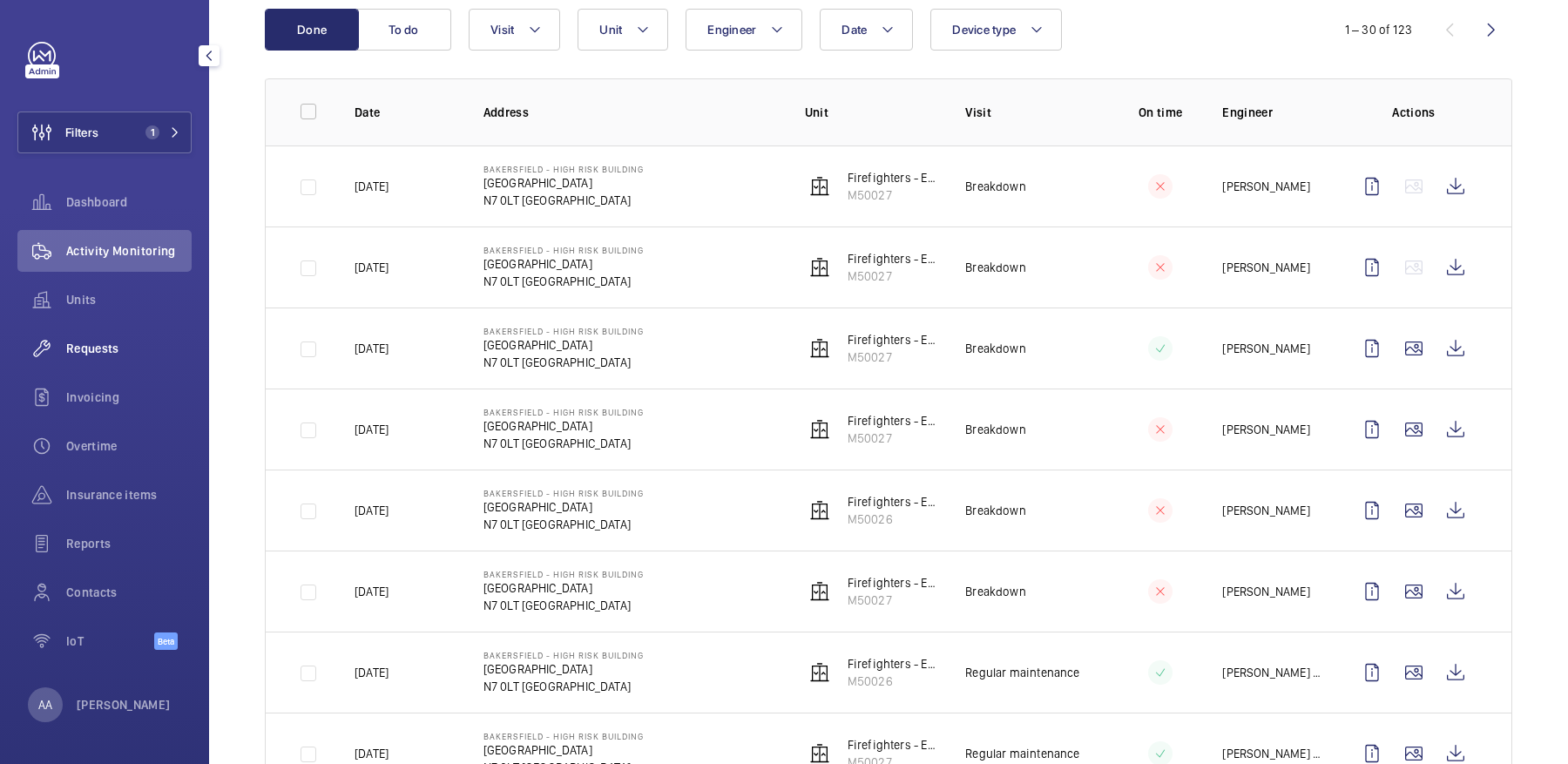
click at [100, 362] on div "Requests" at bounding box center [105, 348] width 174 height 42
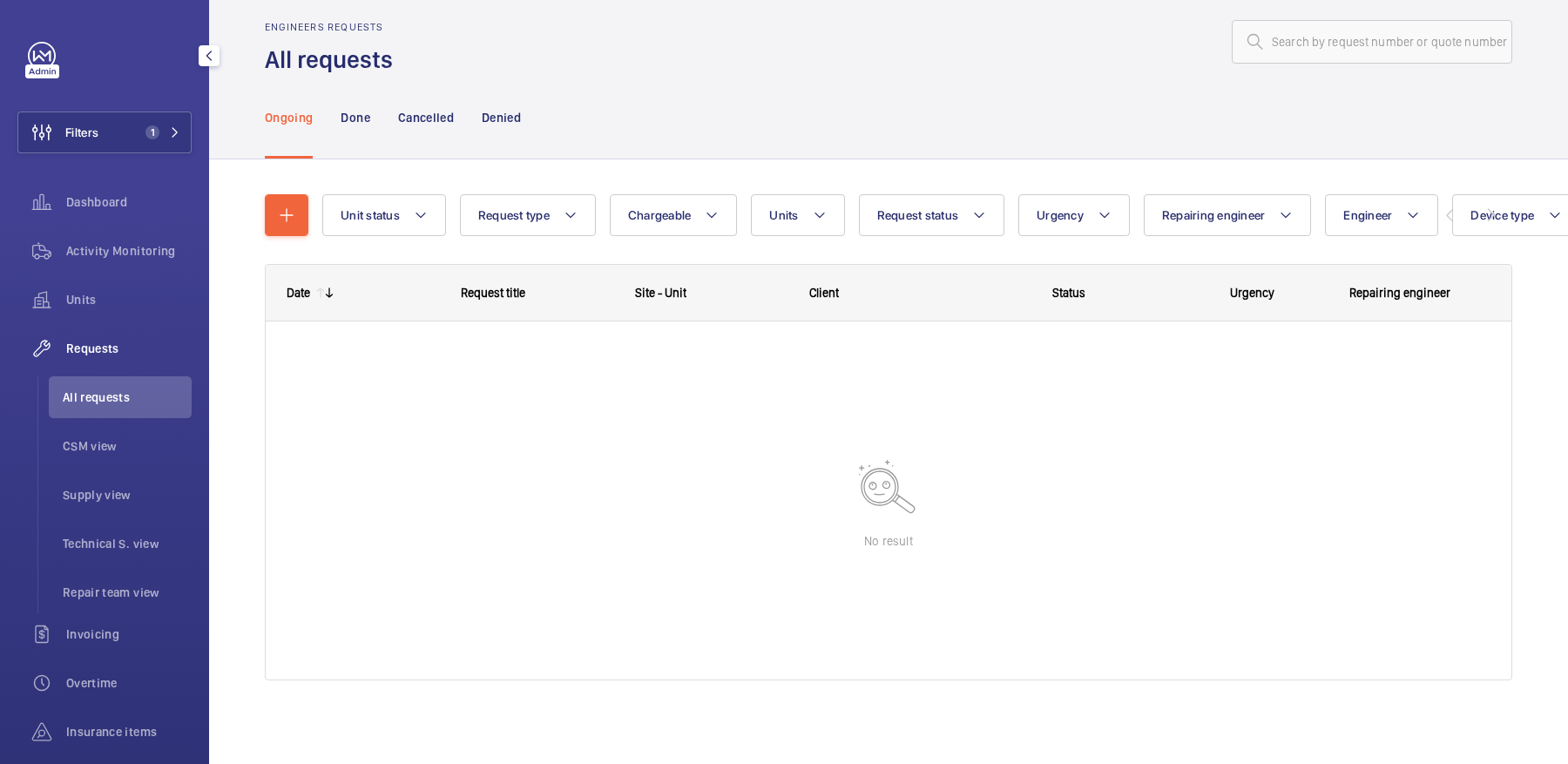
scroll to position [20, 0]
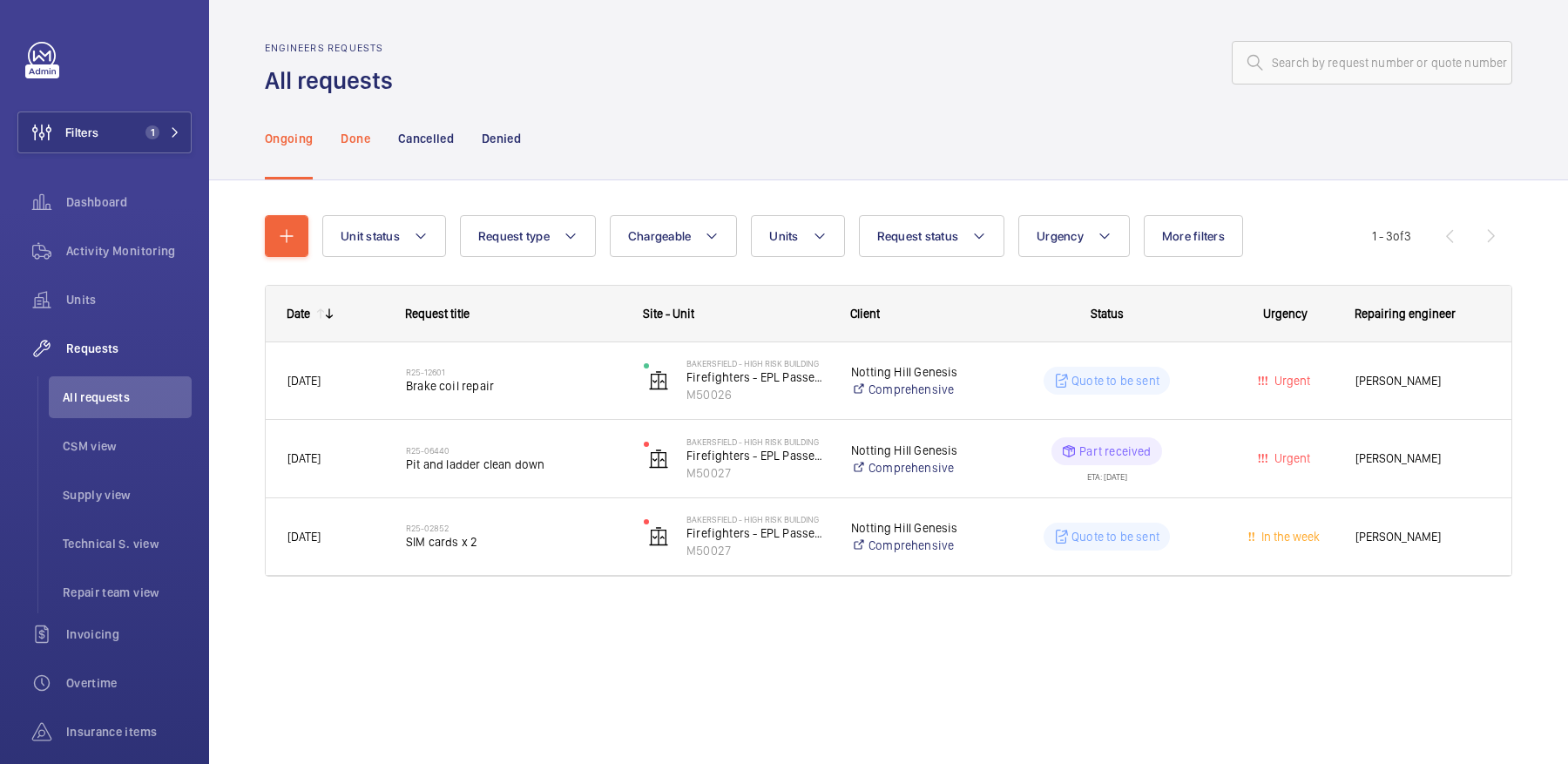
click at [356, 160] on div "Done" at bounding box center [355, 138] width 29 height 82
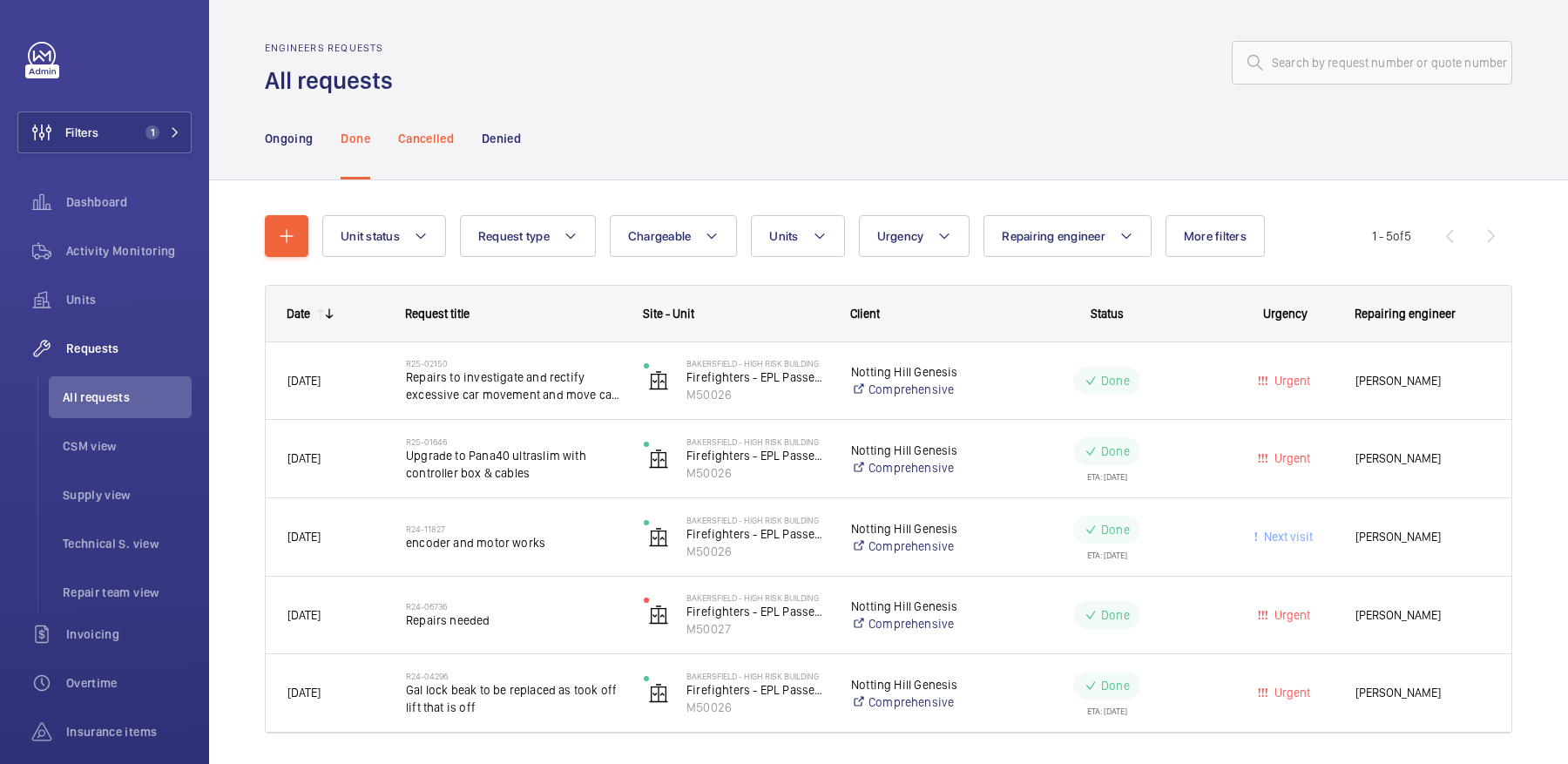
click at [423, 155] on div "Cancelled" at bounding box center [426, 138] width 56 height 82
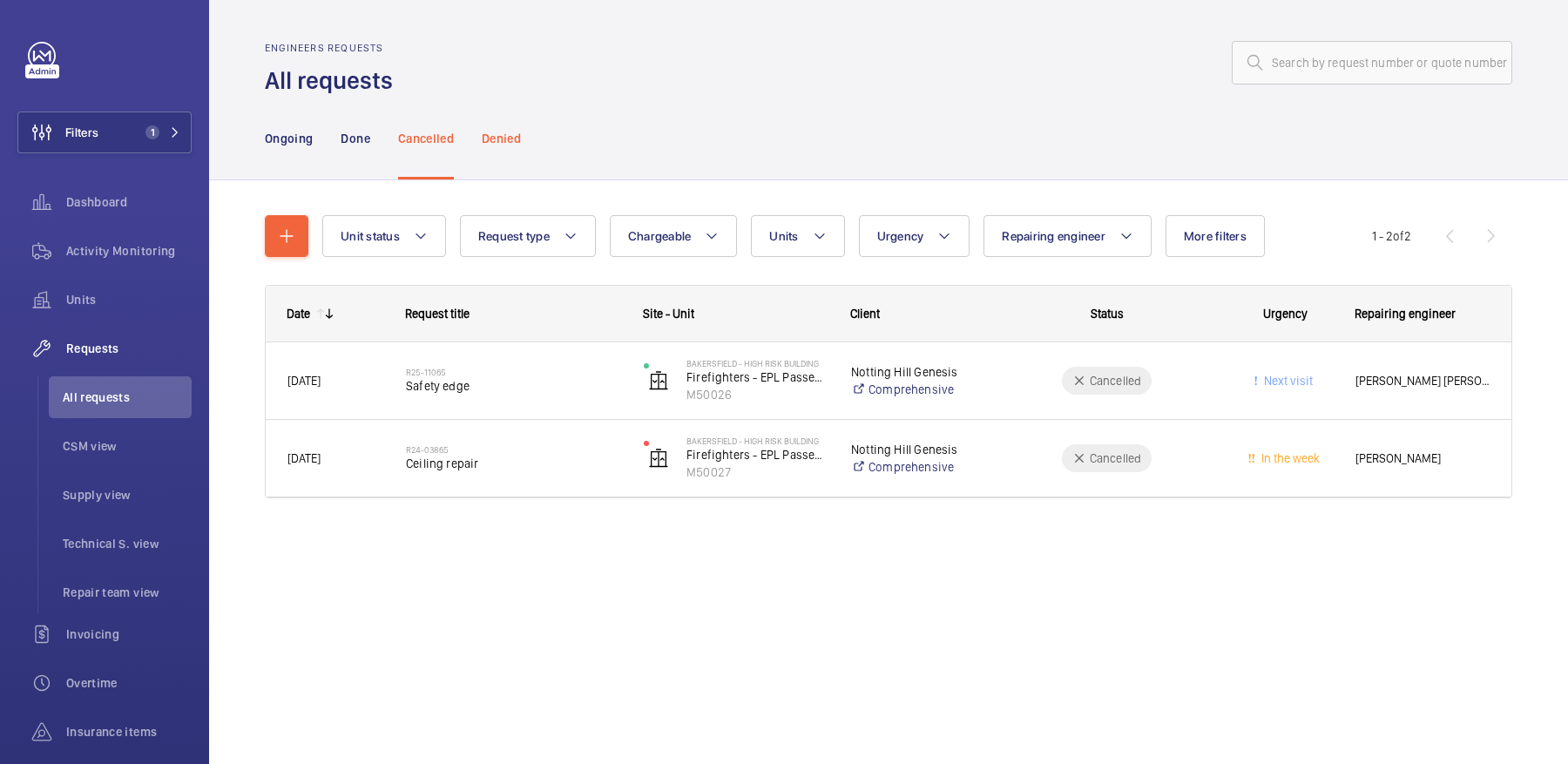
click at [494, 159] on div "Denied" at bounding box center [501, 138] width 39 height 82
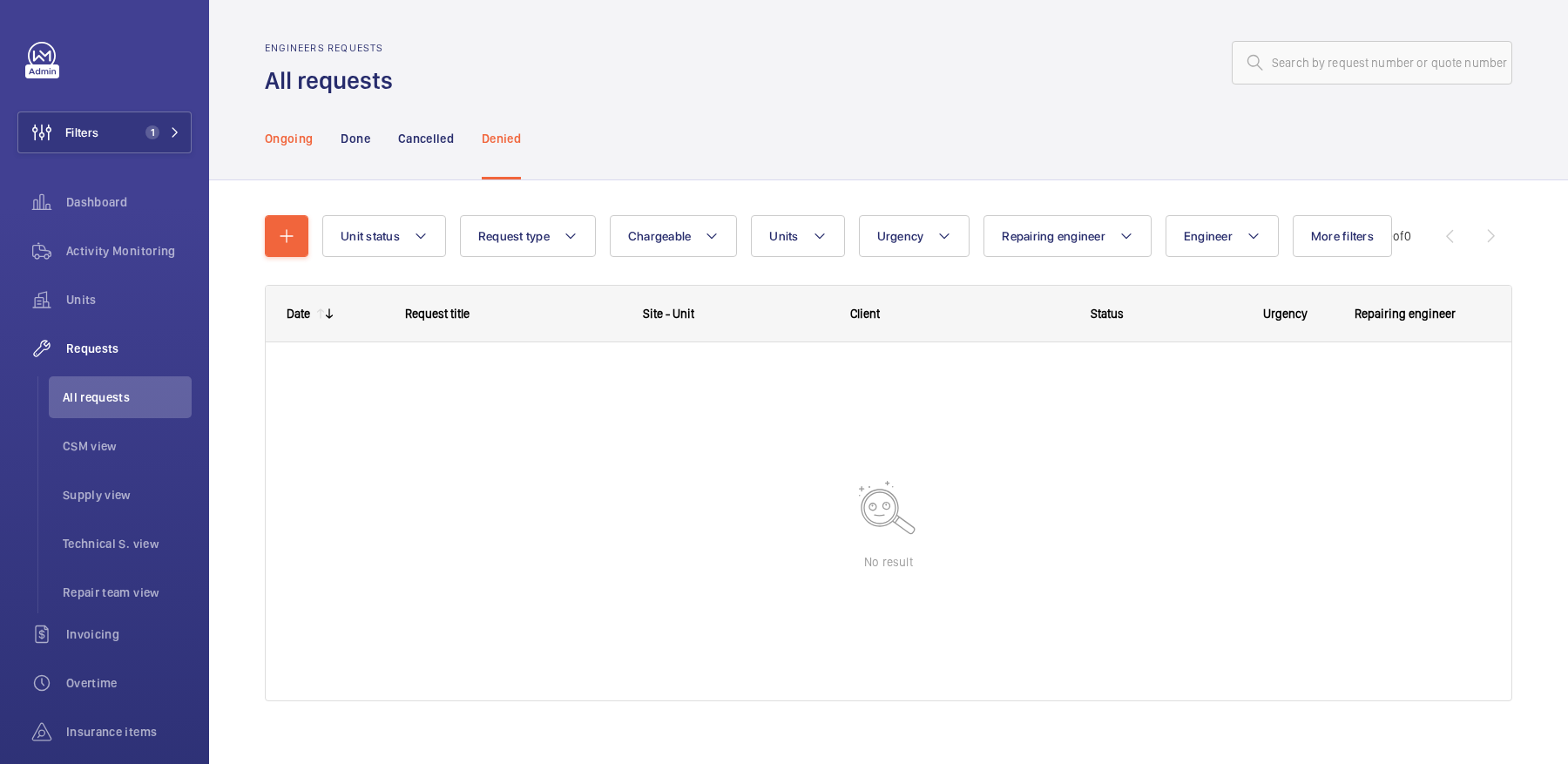
click at [305, 149] on div "Ongoing" at bounding box center [288, 138] width 48 height 82
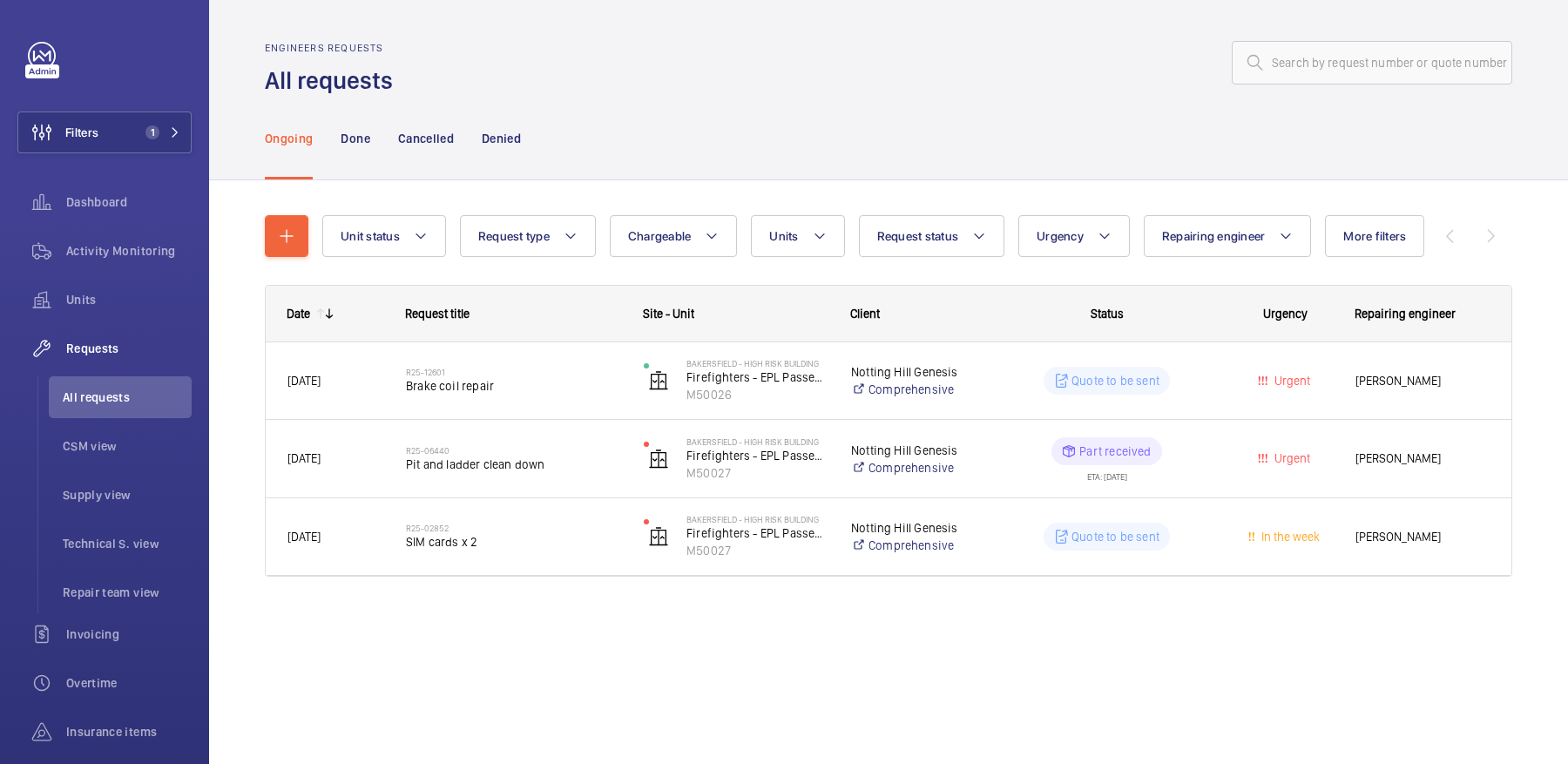
click at [377, 158] on nav "Ongoing Done Cancelled Denied" at bounding box center [392, 138] width 256 height 82
click at [367, 153] on div "Done" at bounding box center [355, 138] width 29 height 82
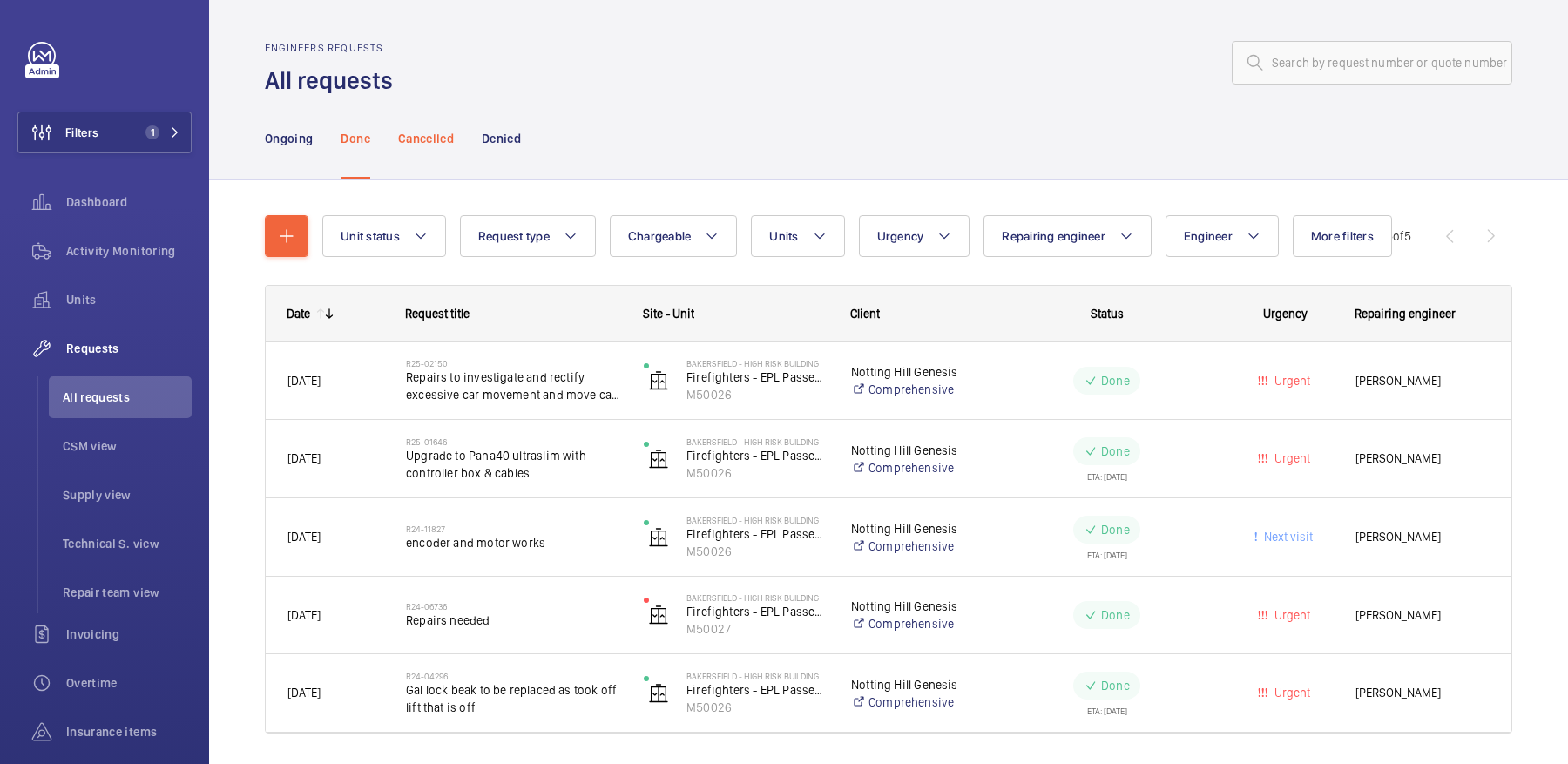
click at [409, 143] on p "Cancelled" at bounding box center [426, 139] width 56 height 18
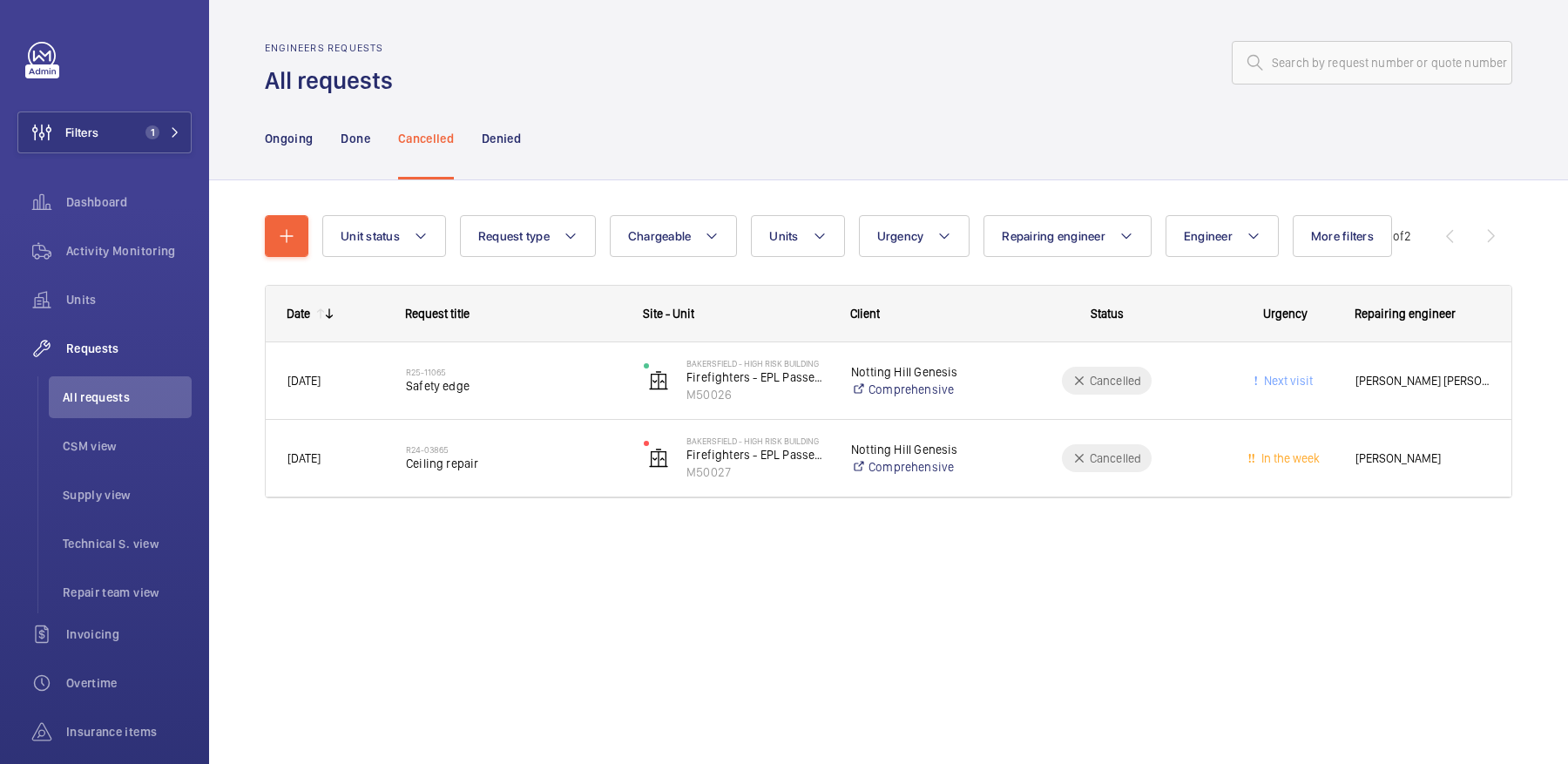
click at [475, 141] on nav "Ongoing Done Cancelled Denied" at bounding box center [392, 138] width 256 height 82
click at [500, 140] on p "Denied" at bounding box center [501, 139] width 39 height 18
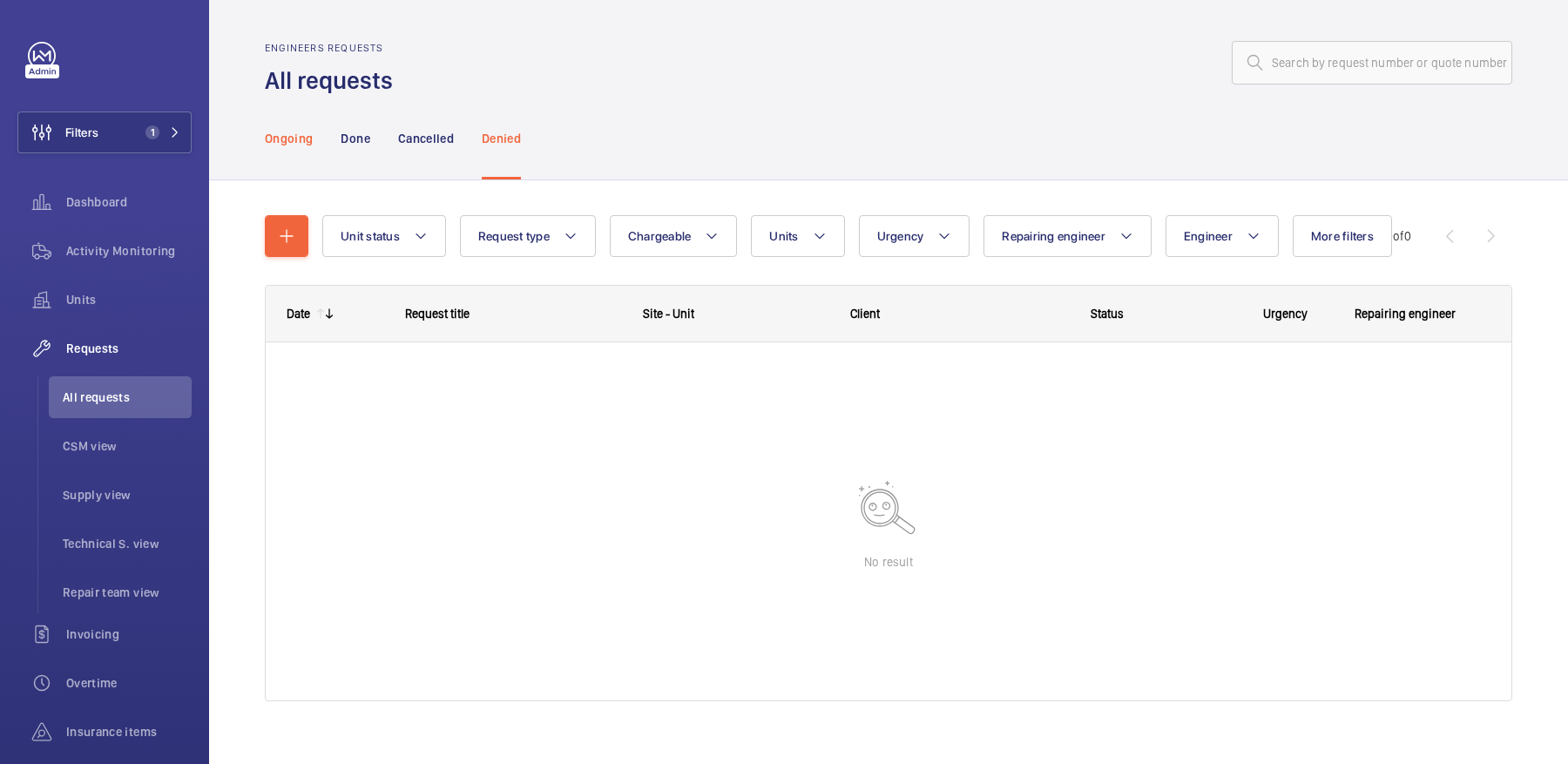
click at [289, 136] on p "Ongoing" at bounding box center [288, 139] width 48 height 18
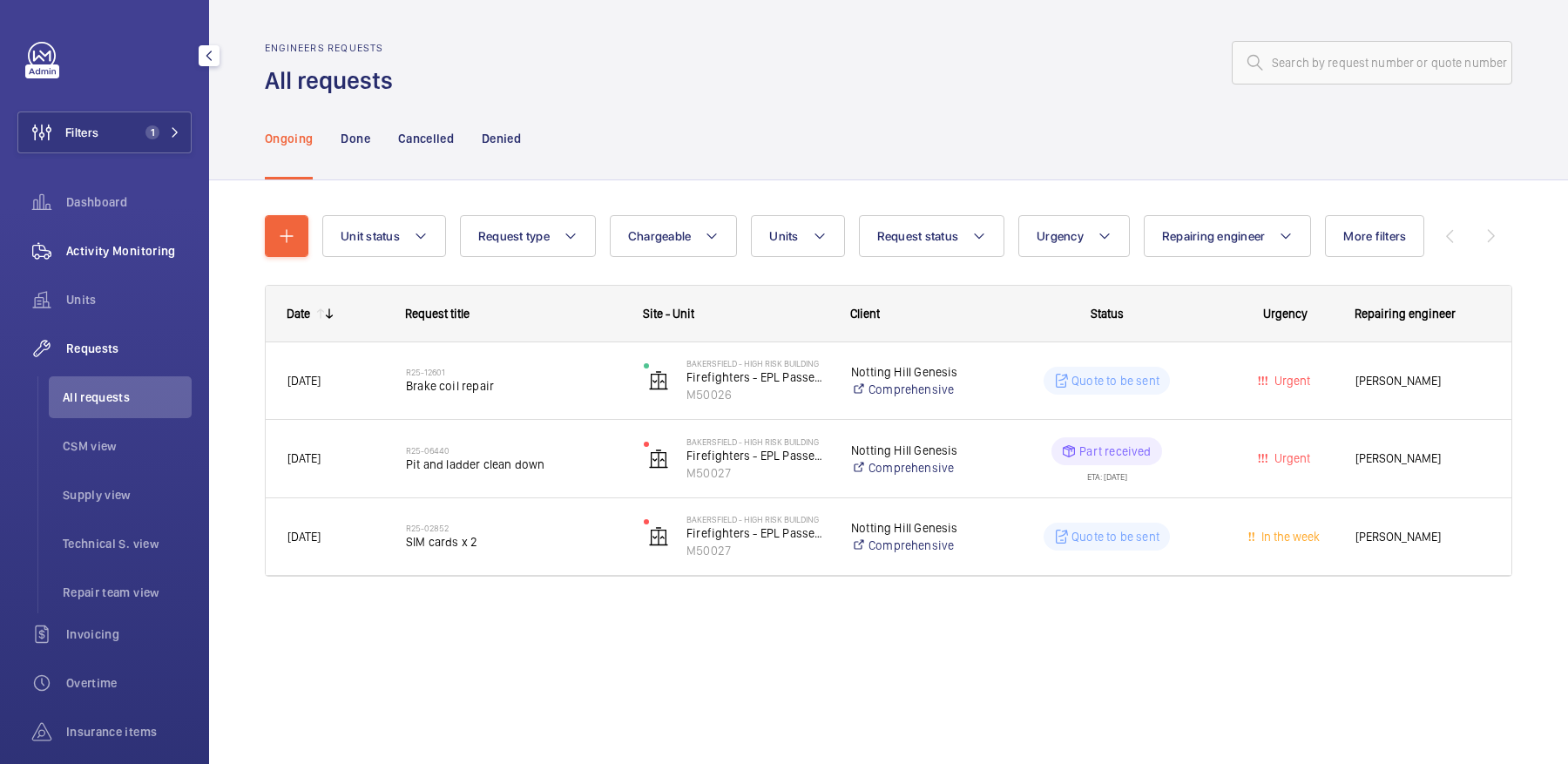
click at [135, 243] on span "Activity Monitoring" at bounding box center [129, 251] width 126 height 18
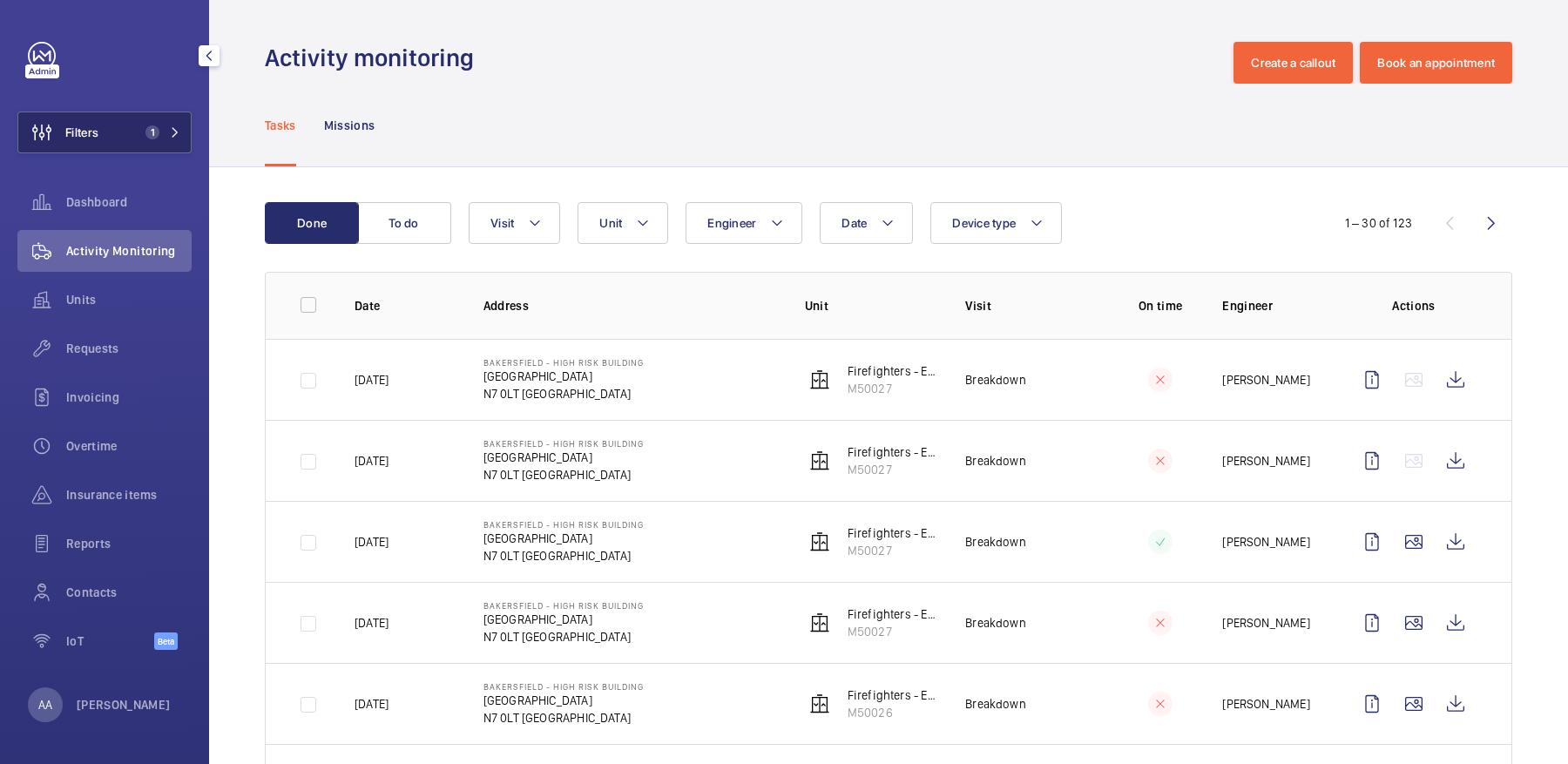
click at [111, 123] on button "Filters 1" at bounding box center [105, 132] width 174 height 42
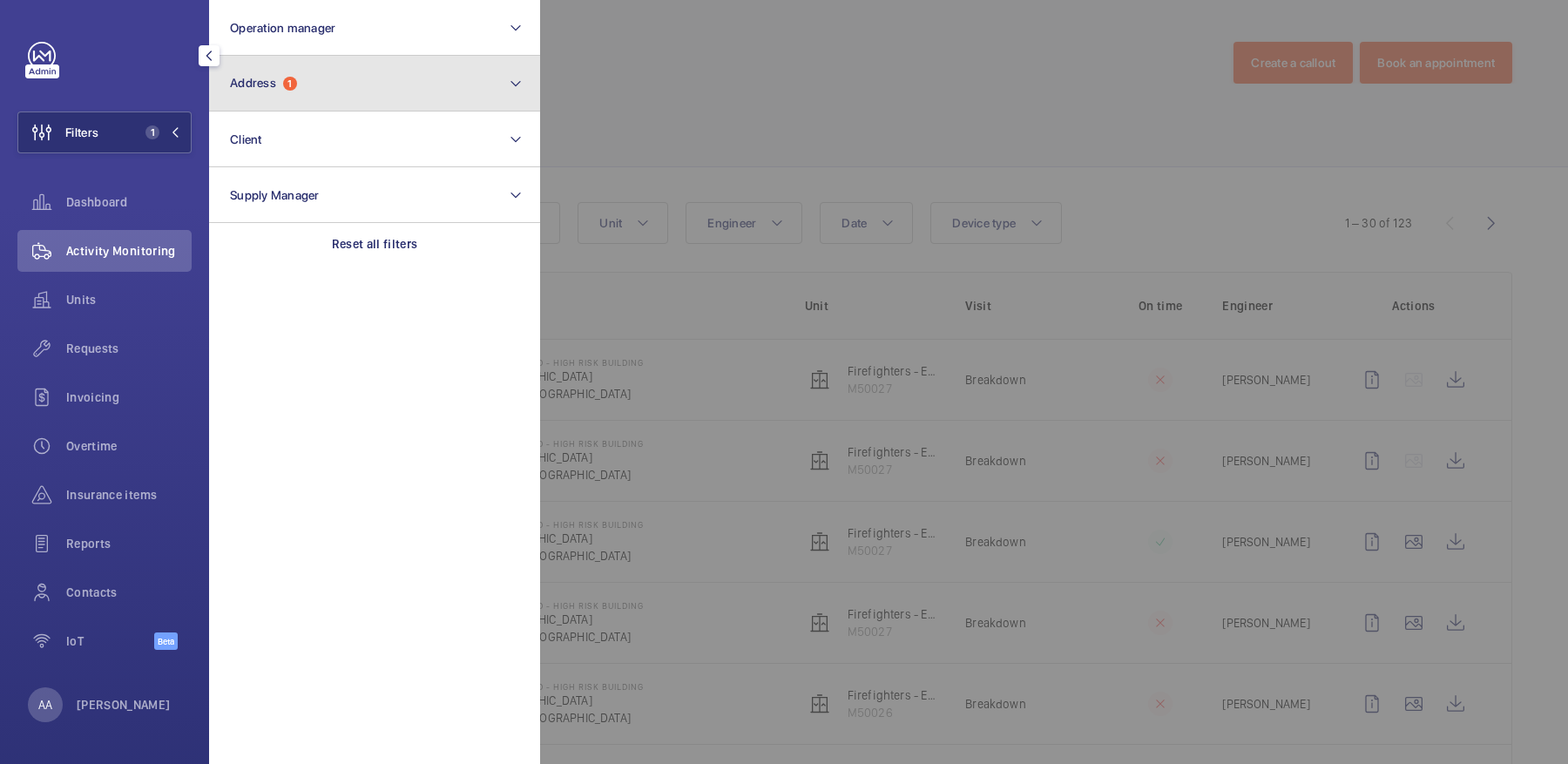
click at [323, 56] on button "Address 1" at bounding box center [374, 84] width 331 height 56
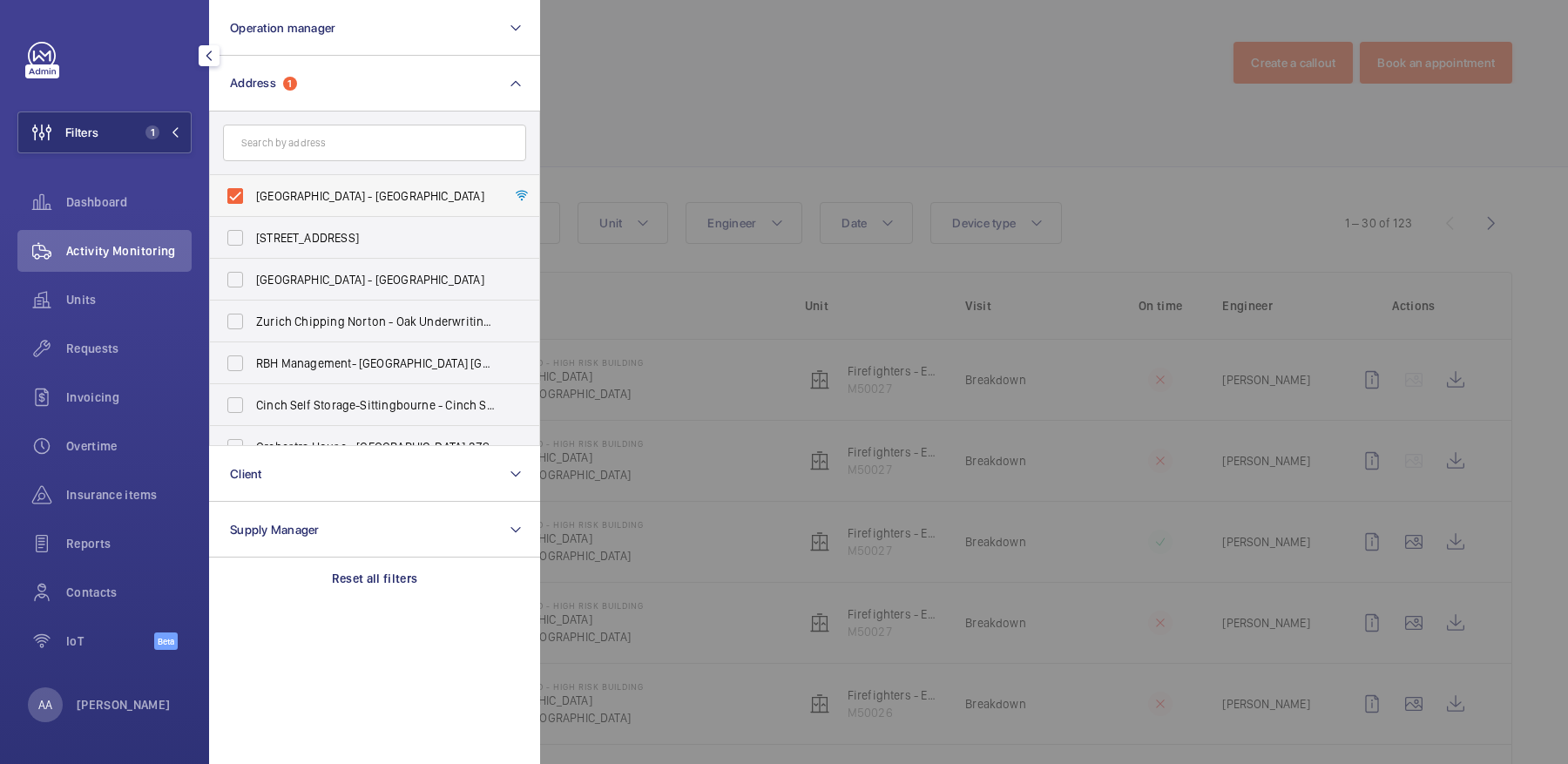
click at [332, 185] on label "Bakersfield - High Risk Building - Bakersfield, LONDON N7 0LT" at bounding box center [362, 196] width 303 height 42
click at [253, 185] on input "Bakersfield - High Risk Building - Bakersfield, LONDON N7 0LT" at bounding box center [234, 196] width 35 height 35
checkbox input "false"
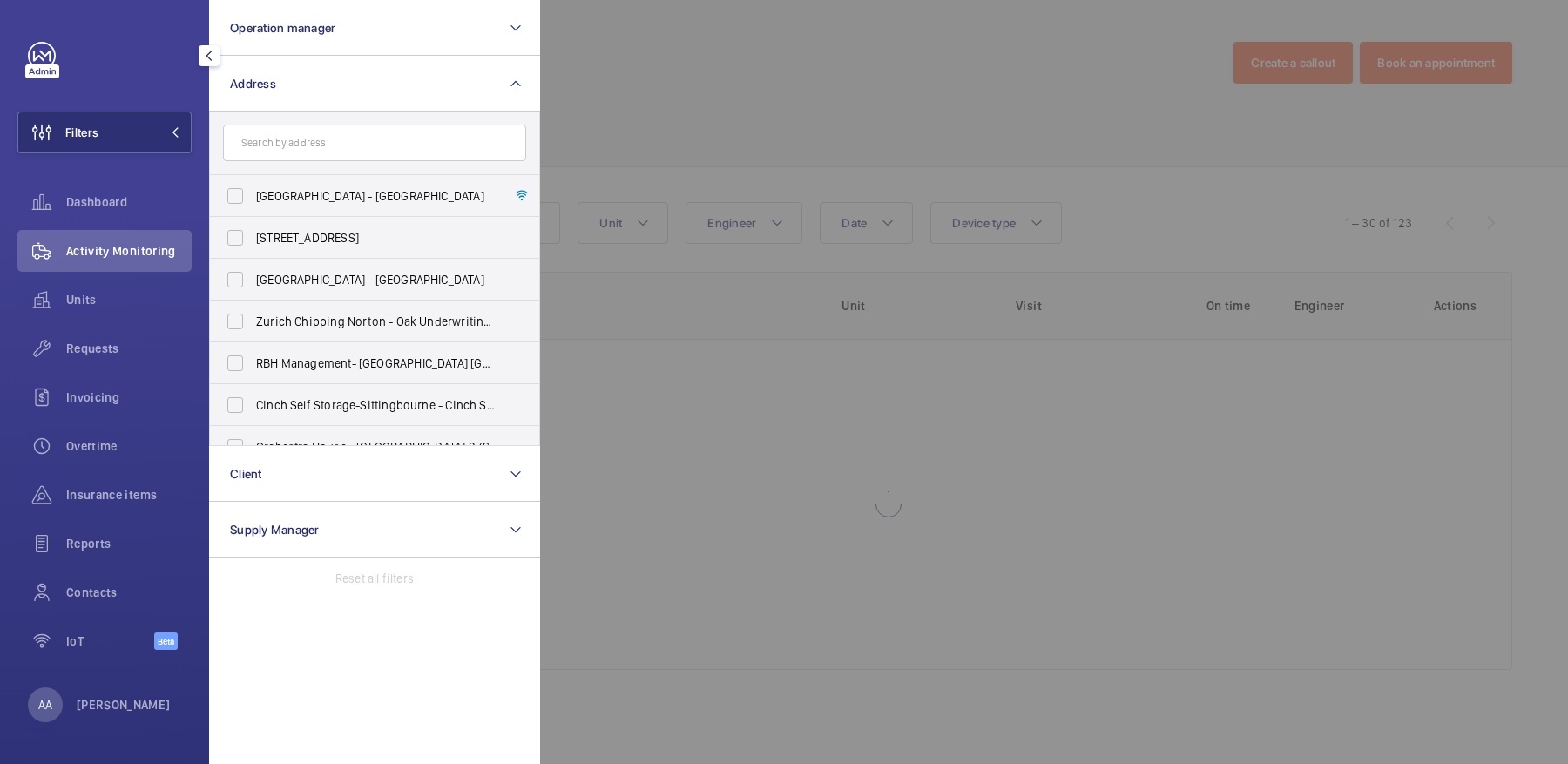
click at [289, 120] on form at bounding box center [374, 143] width 329 height 64
click at [316, 145] on input "text" at bounding box center [375, 142] width 303 height 37
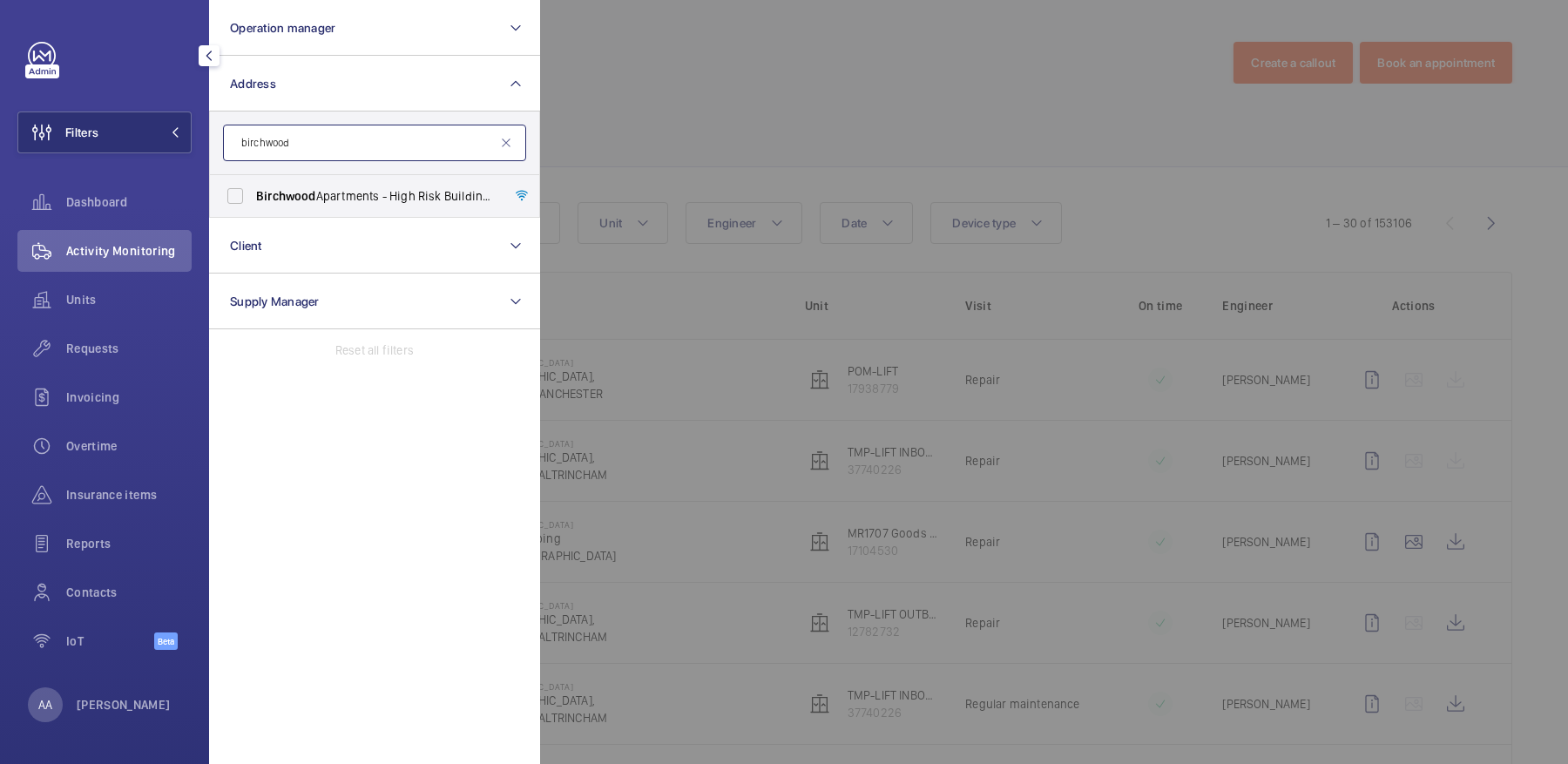
type input "birchwood"
click at [348, 209] on label "Birchwood Apartments - High Risk Building - Birchwood Apartments, LONDON N4 1FR" at bounding box center [362, 196] width 303 height 42
click at [253, 209] on input "Birchwood Apartments - High Risk Building - Birchwood Apartments, LONDON N4 1FR" at bounding box center [234, 196] width 35 height 35
checkbox input "true"
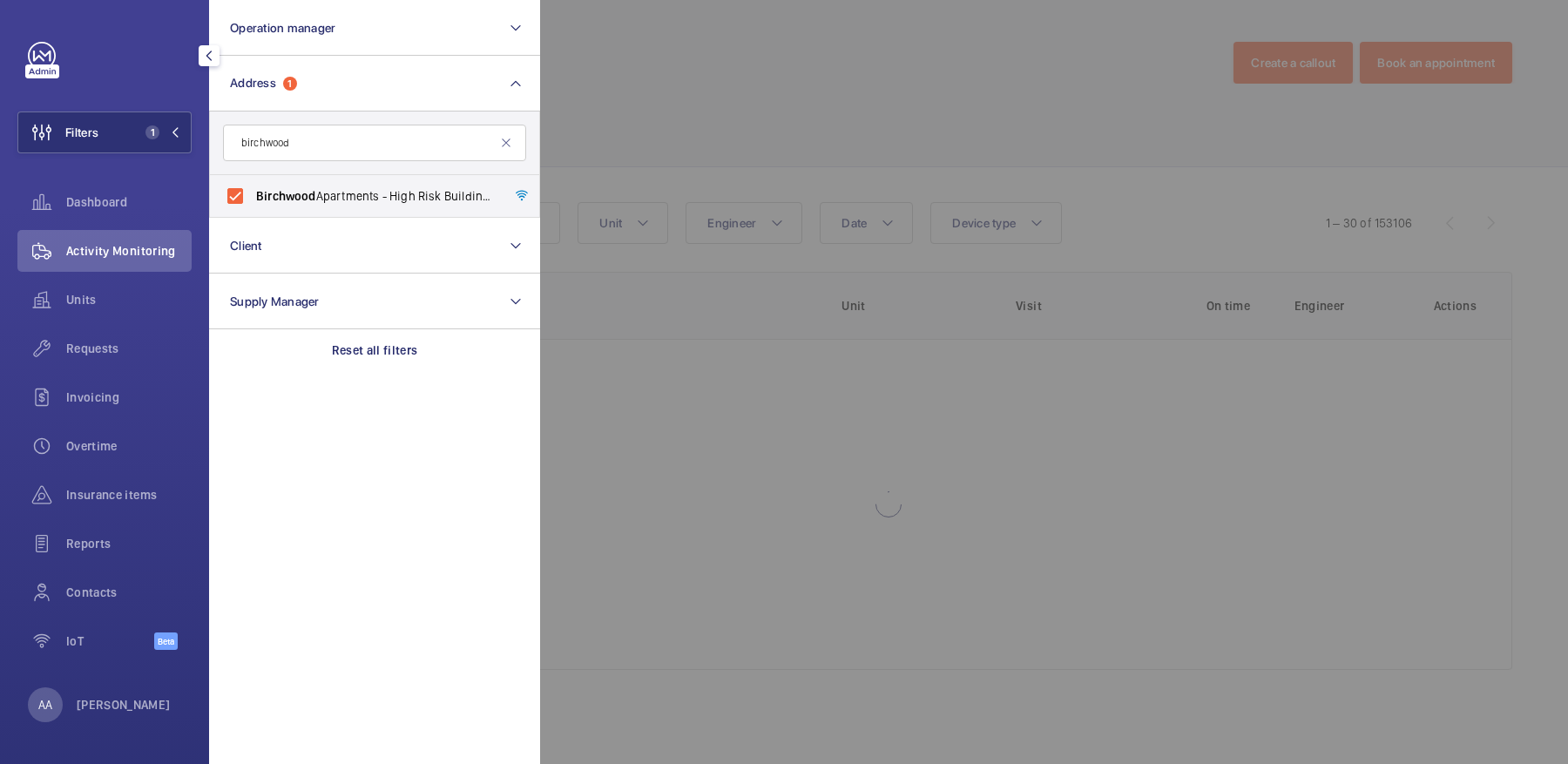
click at [716, 139] on div at bounding box center [1324, 382] width 1568 height 764
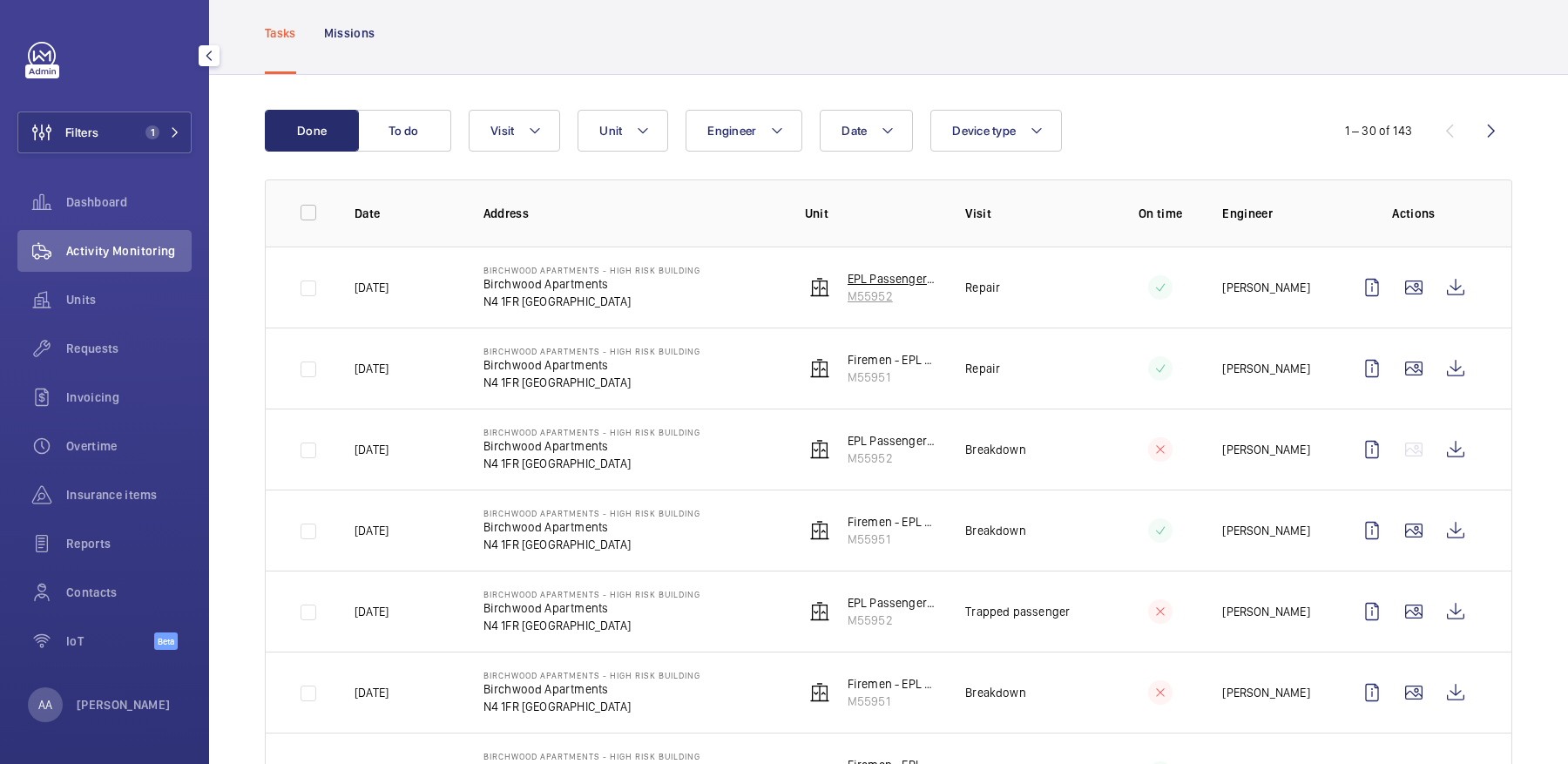
scroll to position [100, 0]
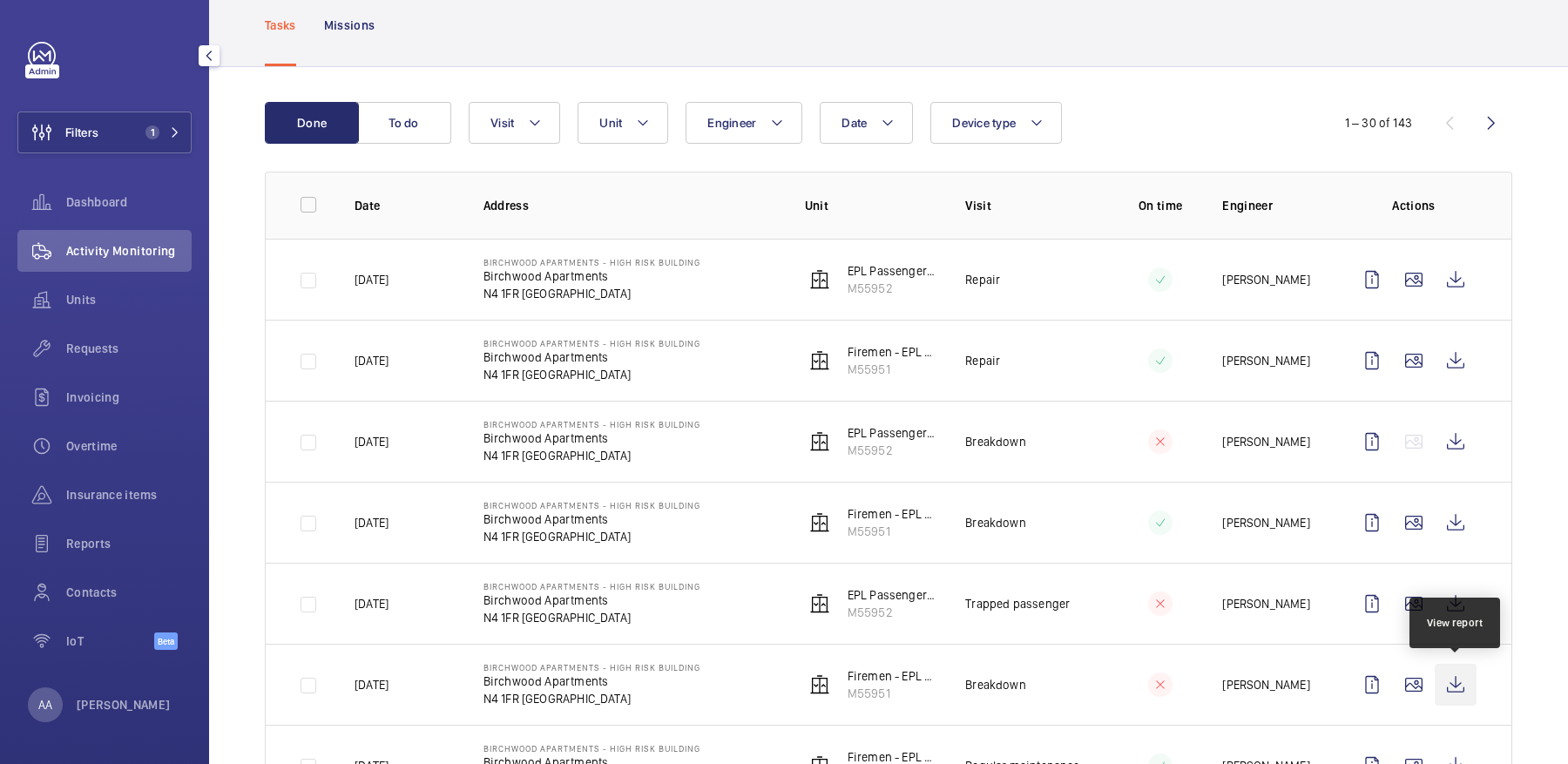
click at [1465, 684] on wm-front-icon-button at bounding box center [1456, 684] width 42 height 42
click at [1472, 675] on wm-front-icon-button at bounding box center [1456, 684] width 42 height 42
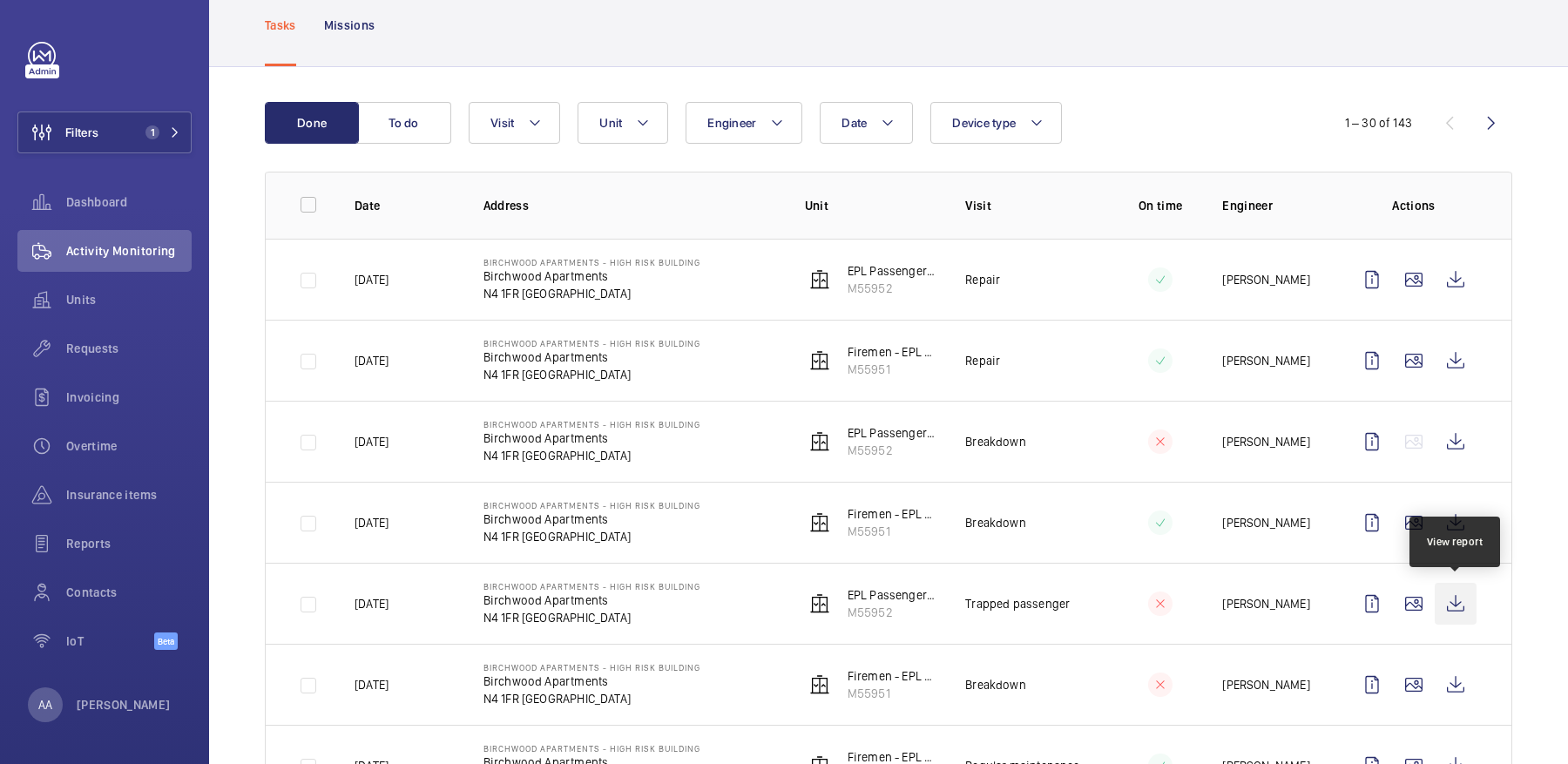
click at [1459, 602] on wm-front-icon-button at bounding box center [1456, 603] width 42 height 42
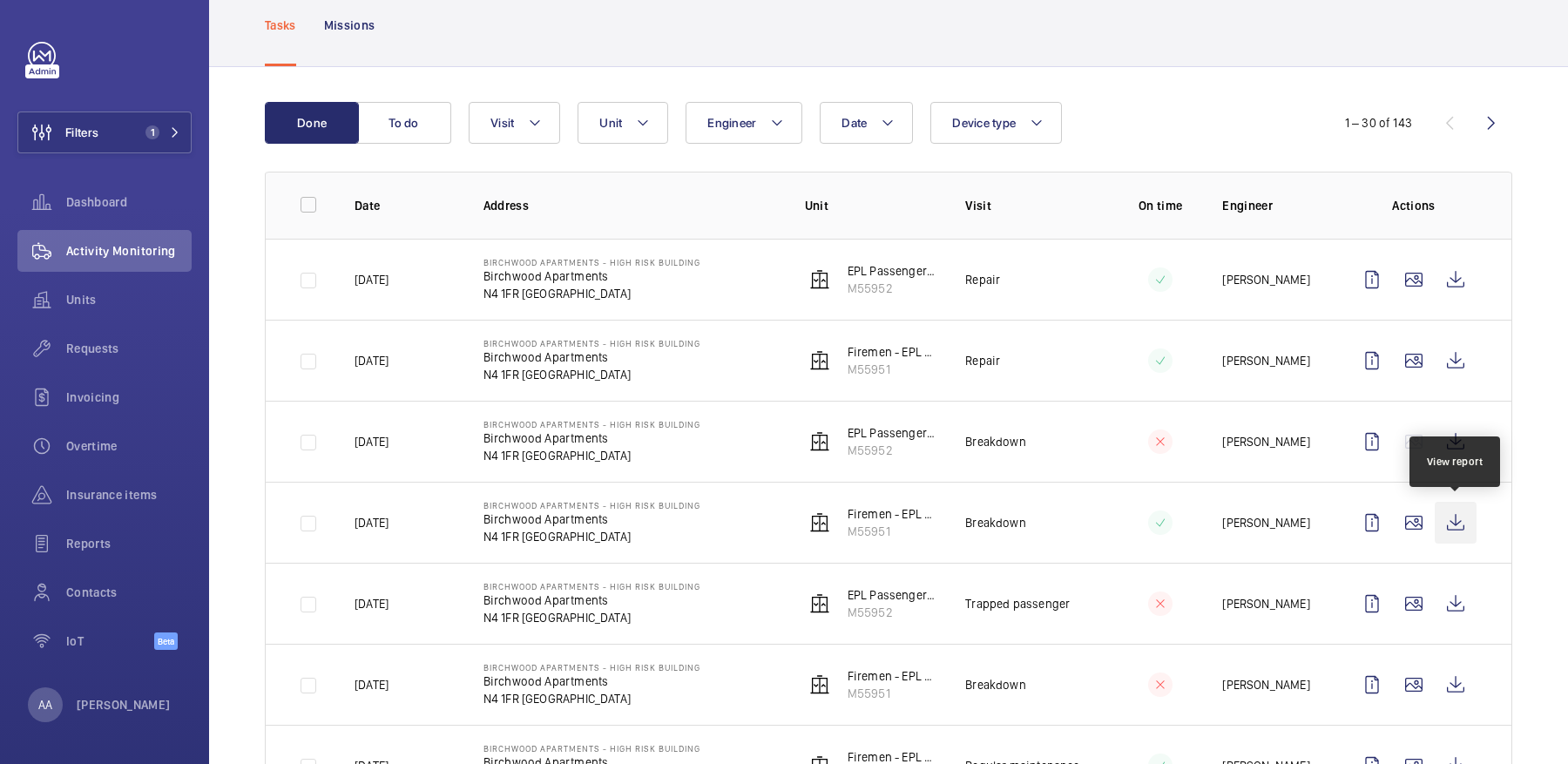
click at [1468, 525] on wm-front-icon-button at bounding box center [1456, 522] width 42 height 42
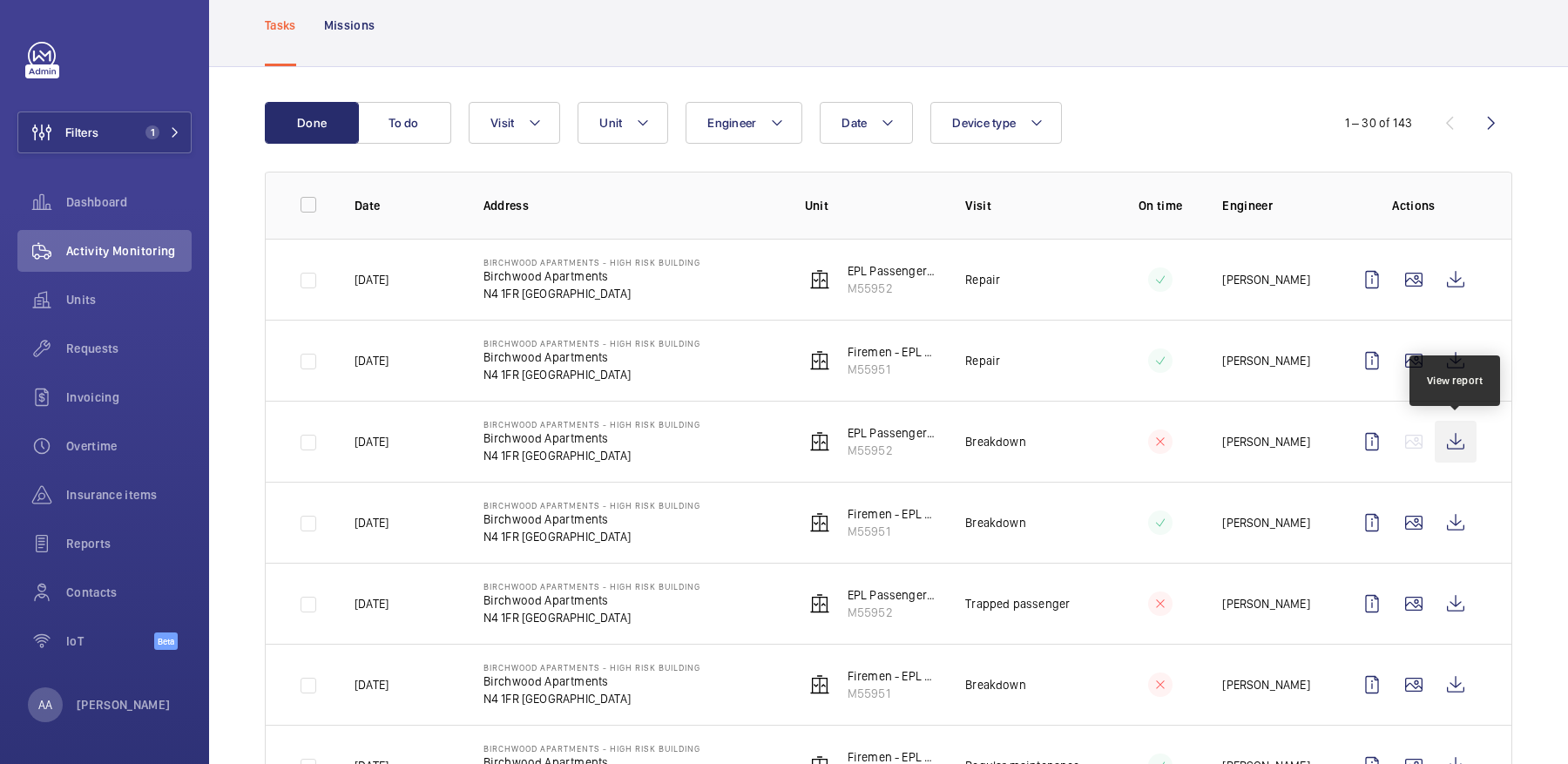
click at [1456, 436] on wm-front-icon-button at bounding box center [1456, 441] width 42 height 42
click at [1455, 332] on td at bounding box center [1416, 360] width 188 height 81
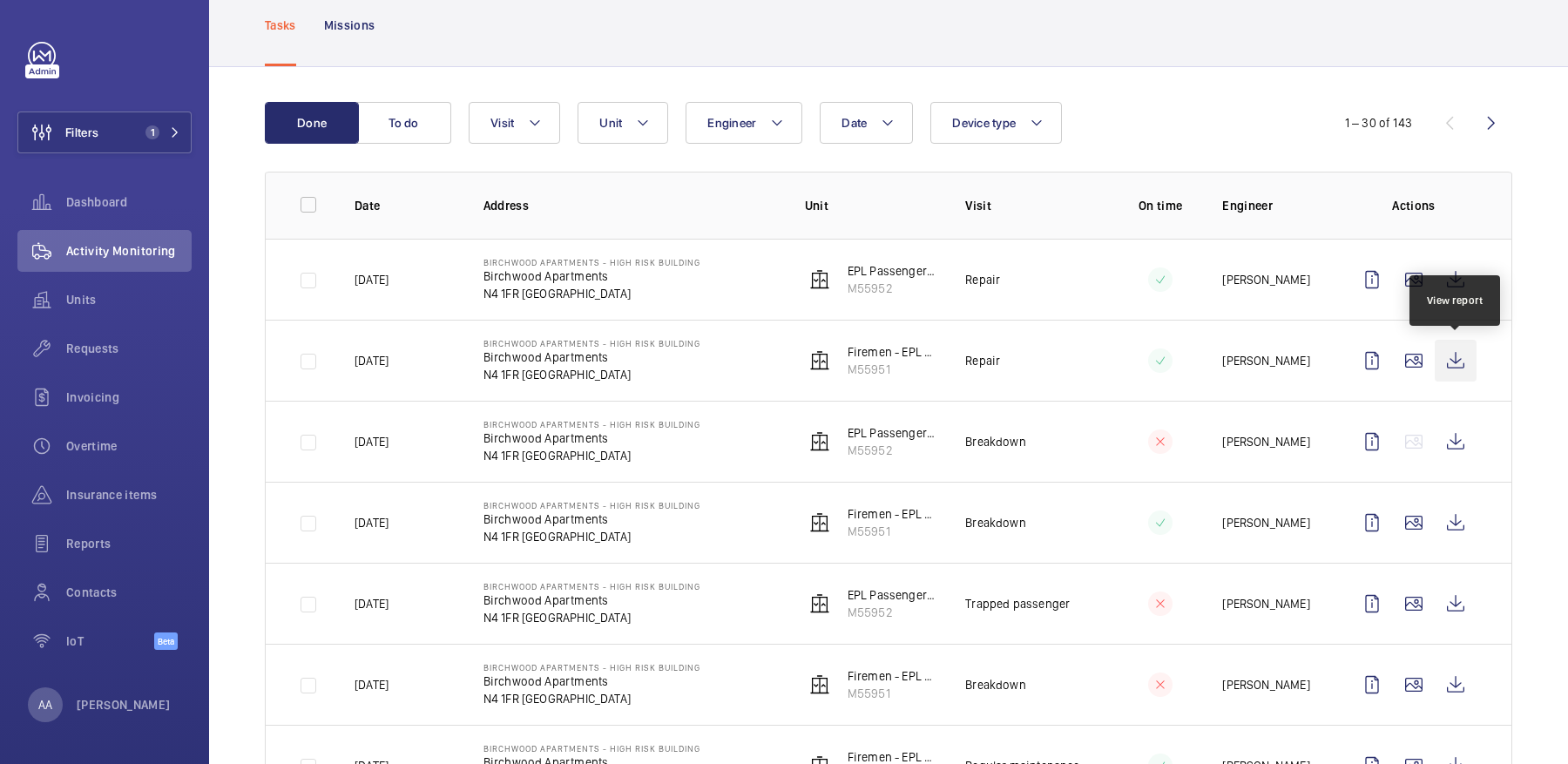
click at [1463, 365] on wm-front-icon-button at bounding box center [1456, 360] width 42 height 42
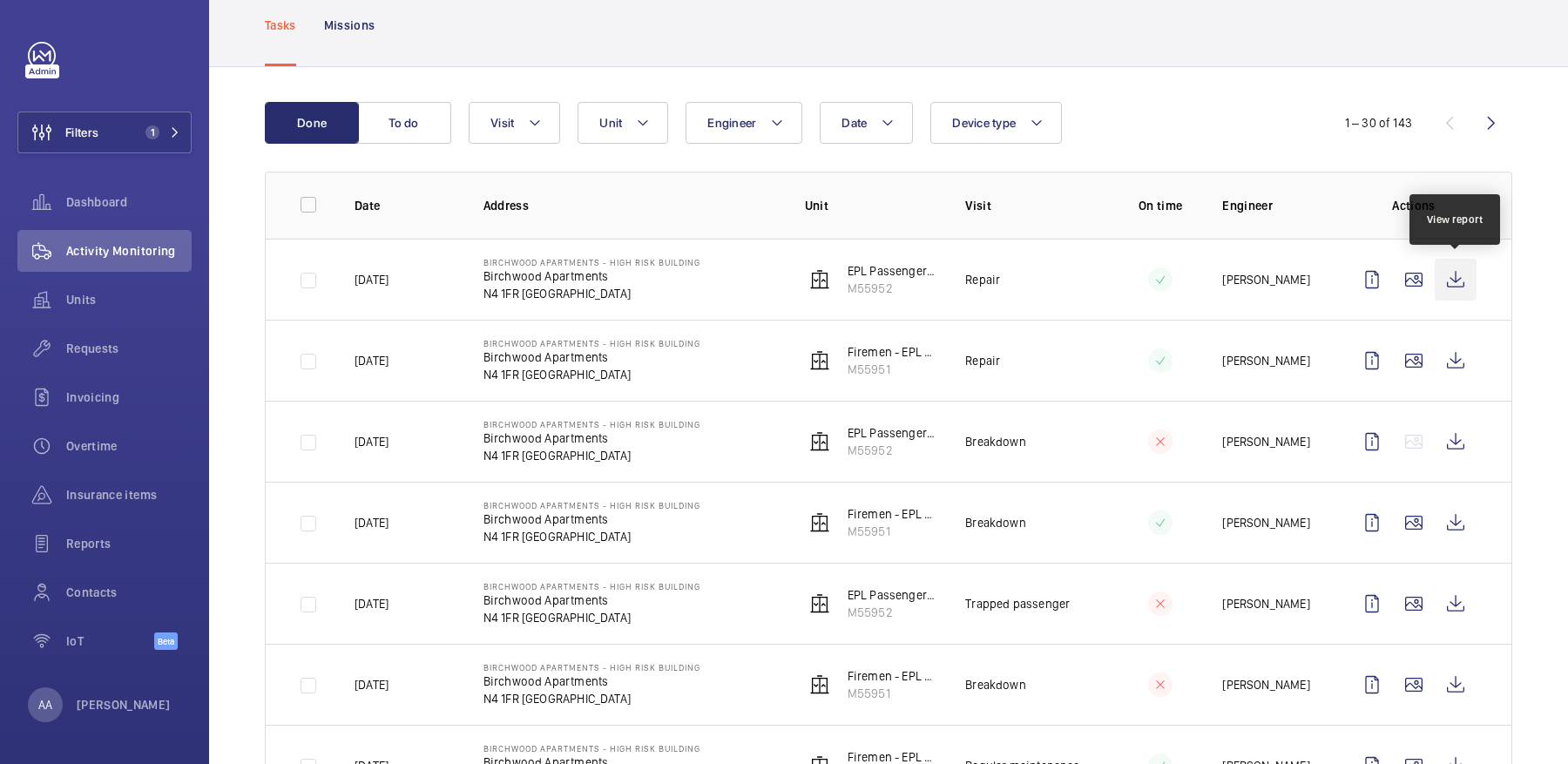
click at [1446, 274] on wm-front-icon-button at bounding box center [1456, 279] width 42 height 42
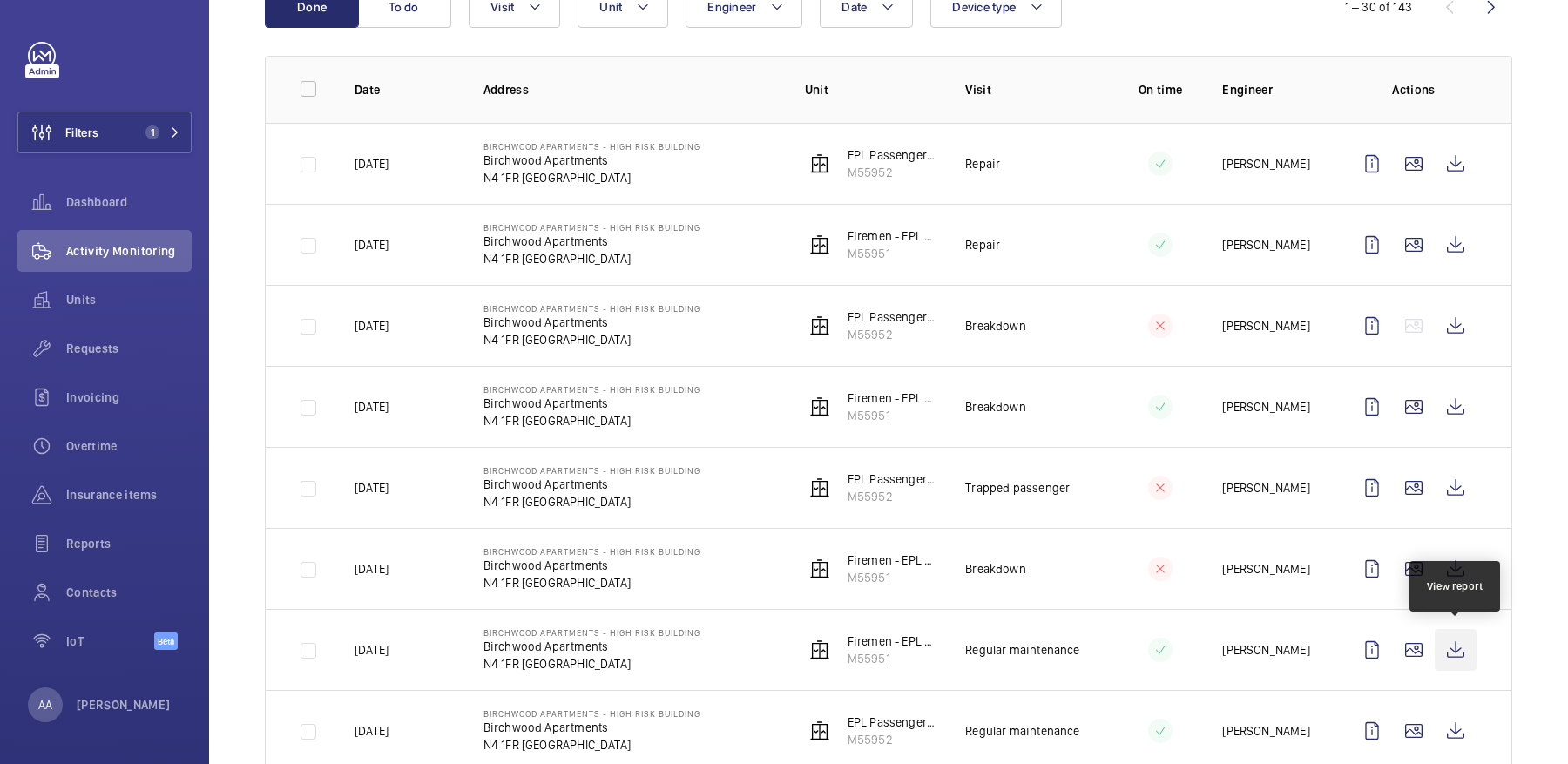
click at [1439, 638] on wm-front-icon-button at bounding box center [1456, 649] width 42 height 42
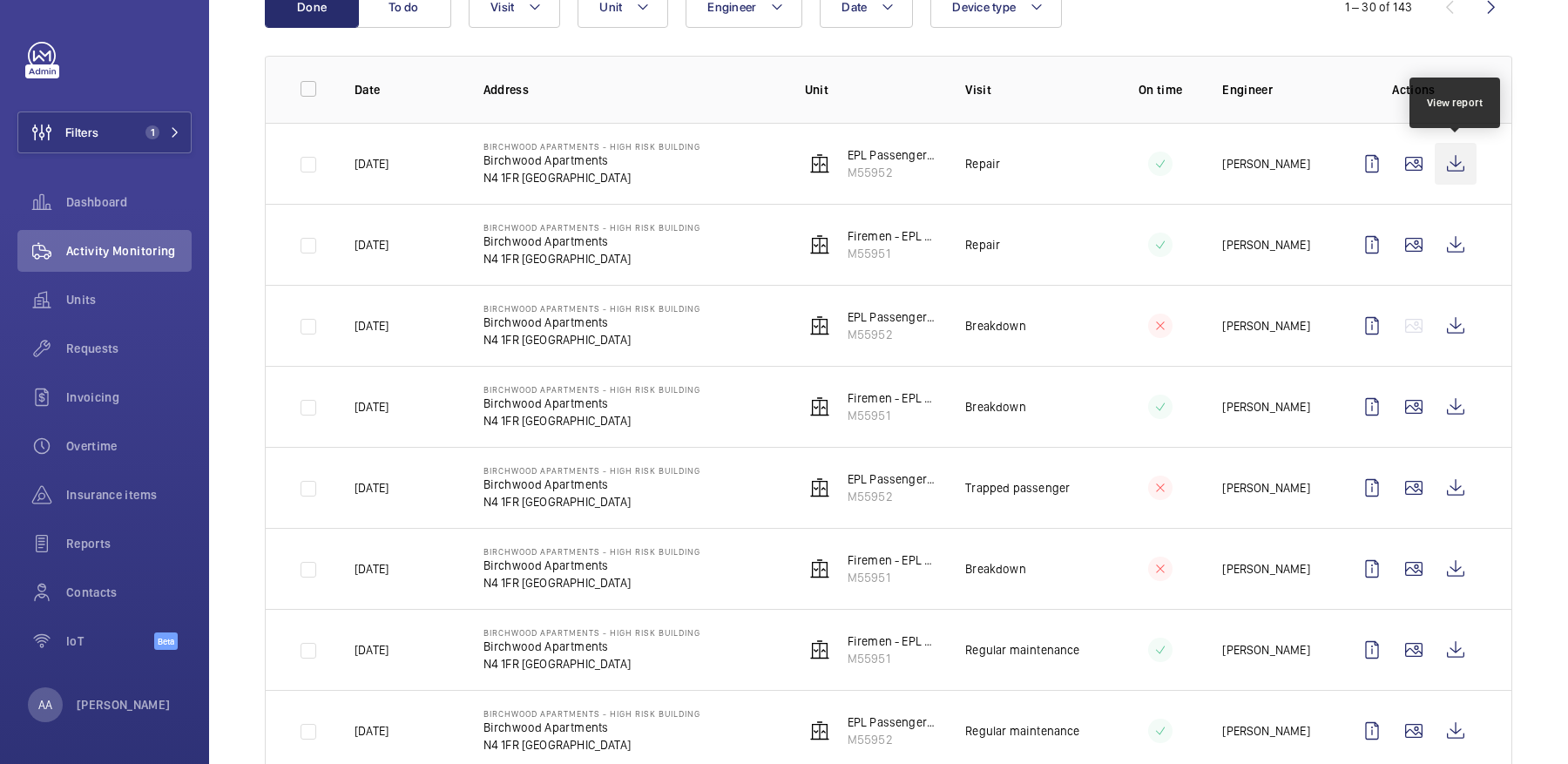
click at [1456, 176] on wm-front-icon-button at bounding box center [1456, 164] width 42 height 42
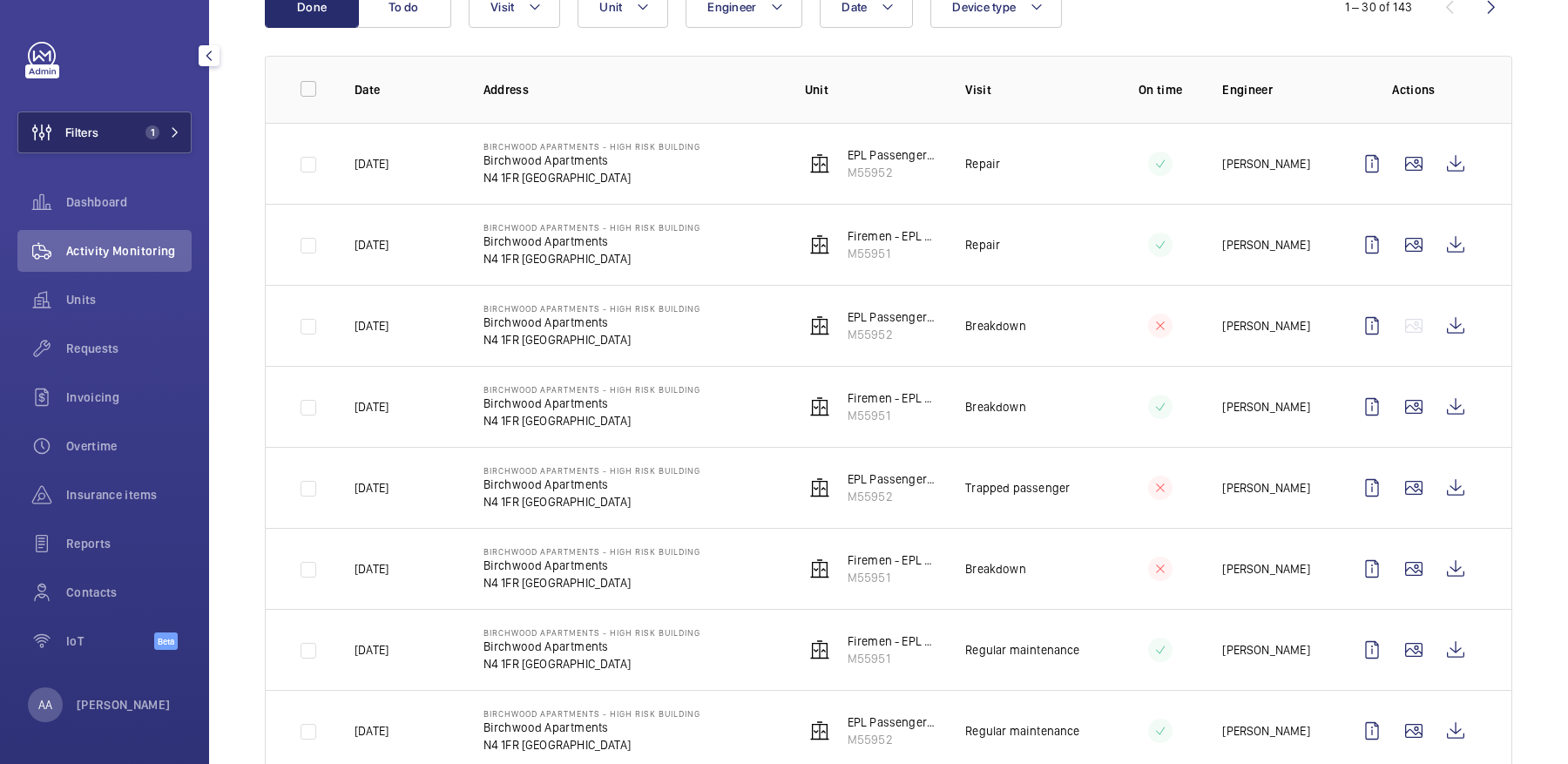
click at [150, 118] on button "Filters 1" at bounding box center [105, 132] width 174 height 42
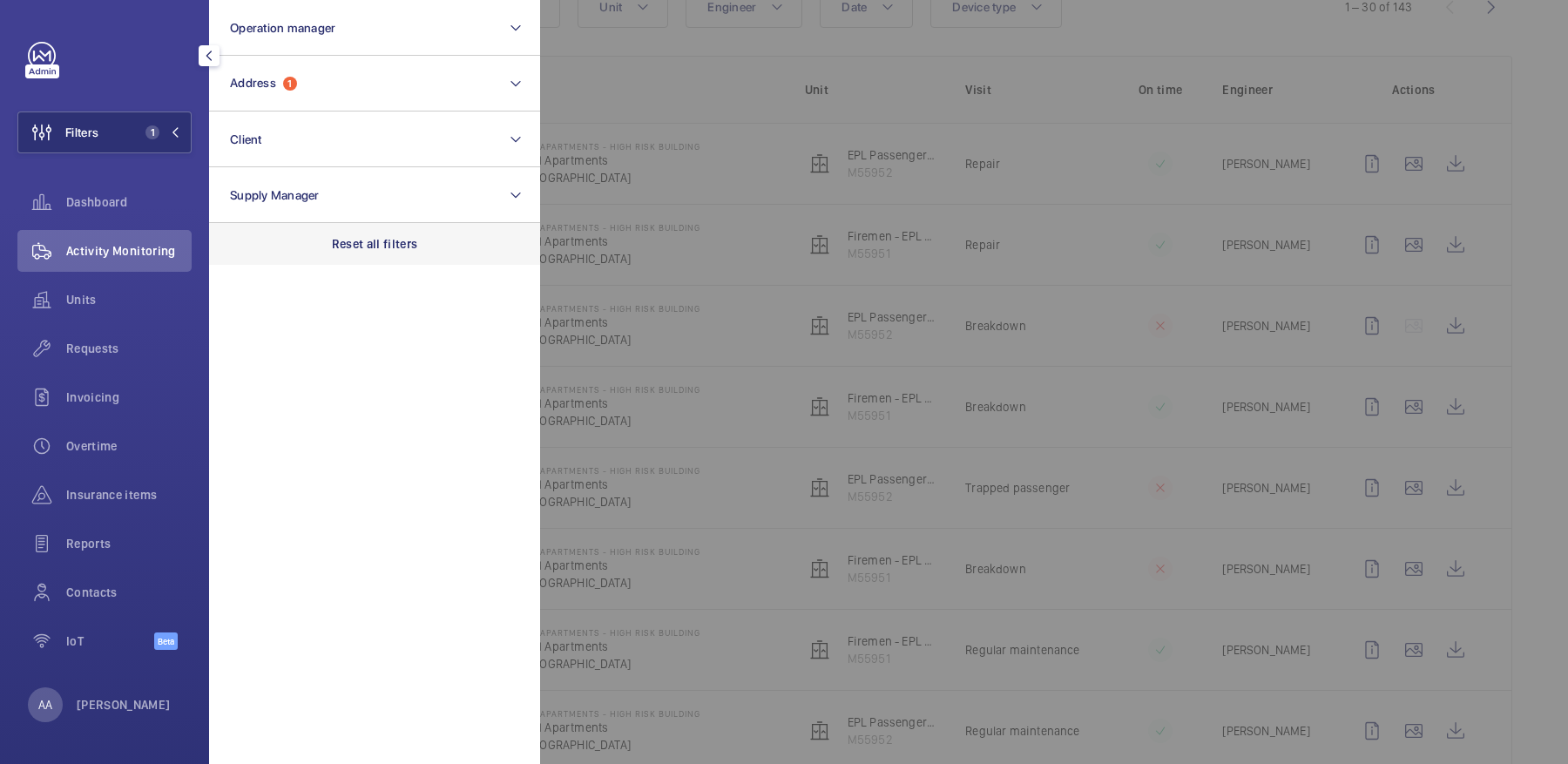
click at [363, 254] on div "Reset all filters" at bounding box center [374, 243] width 331 height 42
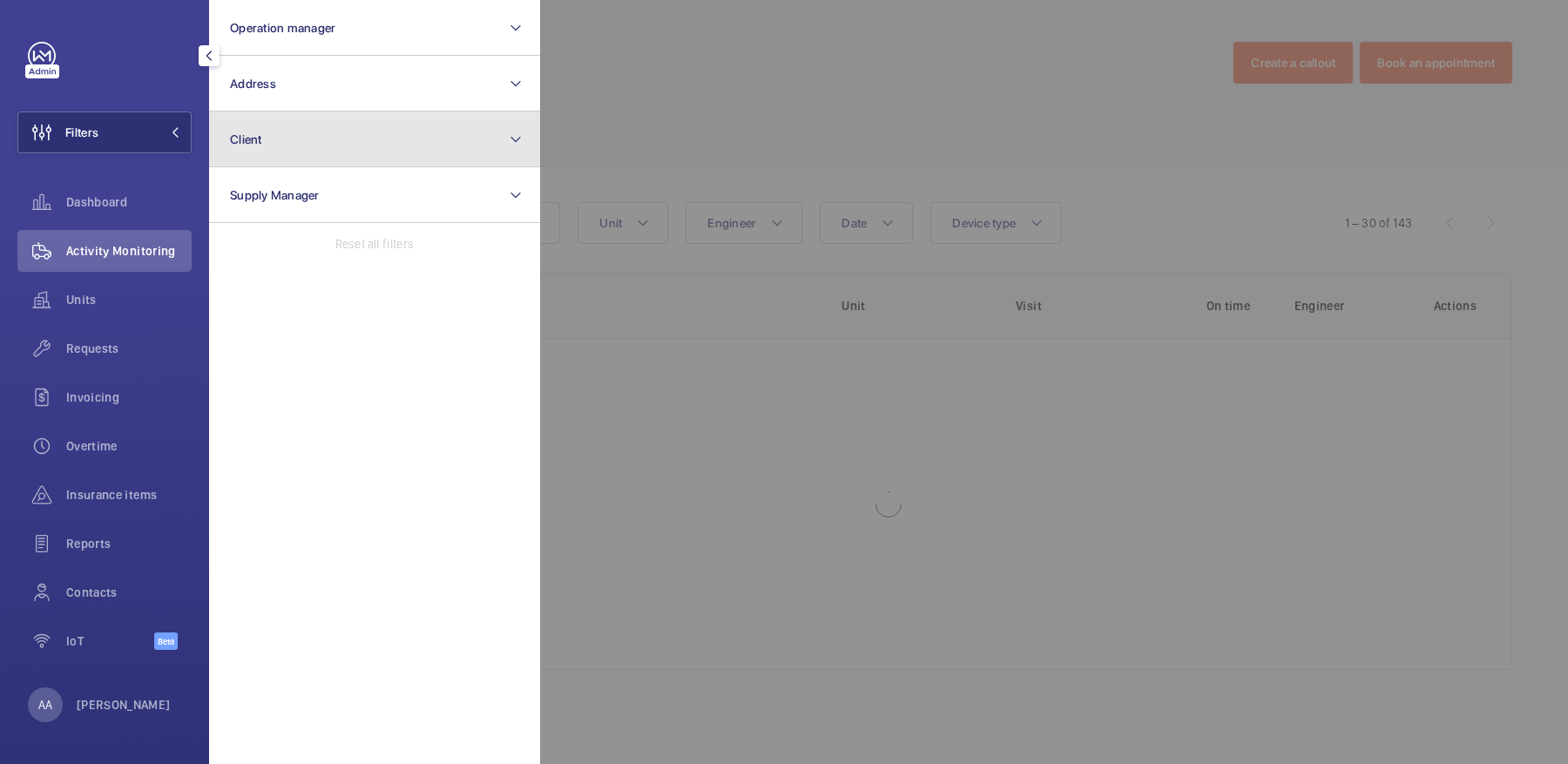
click at [306, 161] on button "Client" at bounding box center [374, 140] width 331 height 56
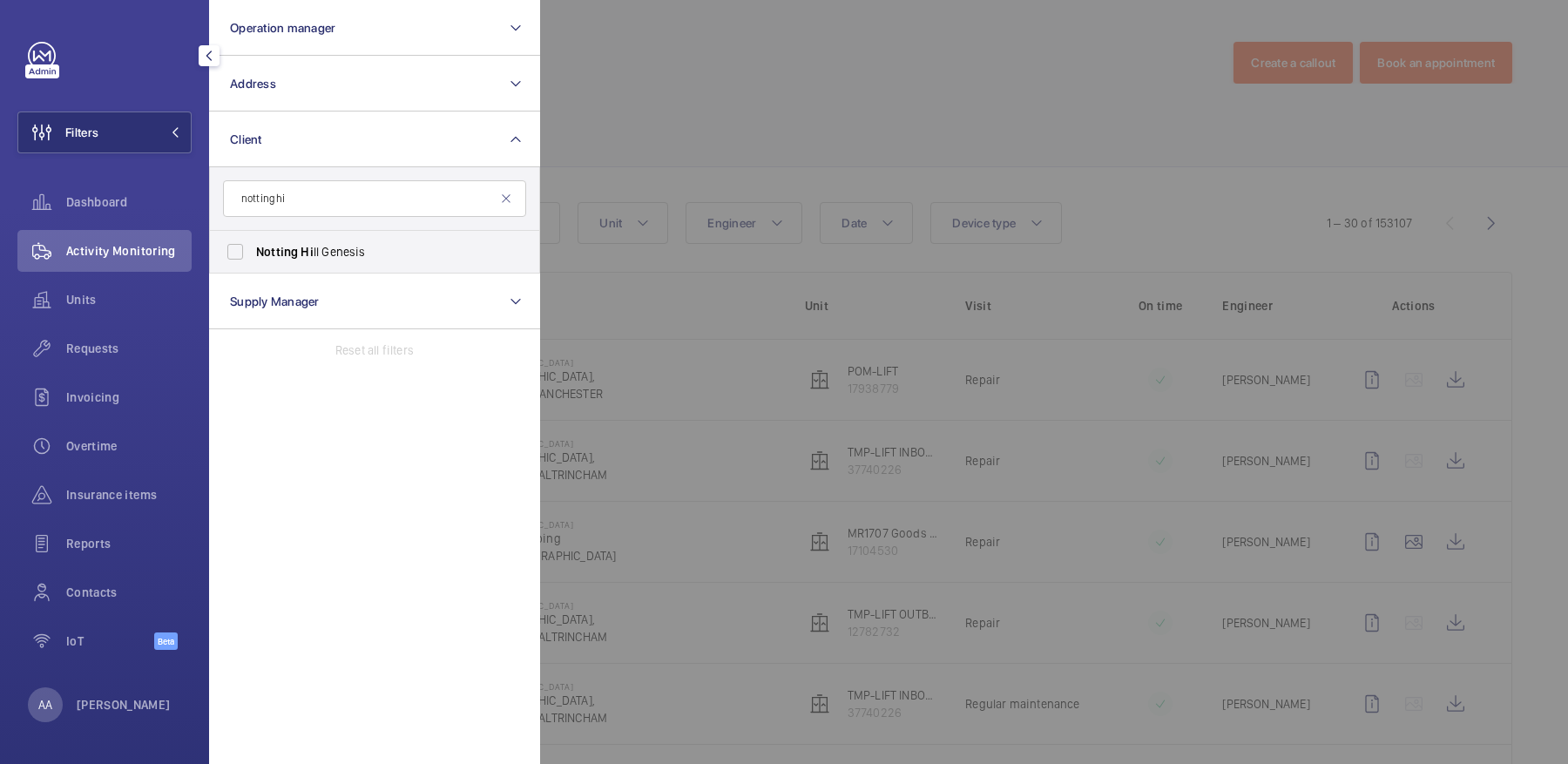
type input "notting hi"
click at [353, 263] on label "Notting Hi ll Genesis" at bounding box center [362, 251] width 303 height 42
click at [253, 263] on input "Notting Hi ll Genesis" at bounding box center [234, 251] width 35 height 35
checkbox input "true"
click at [717, 142] on div at bounding box center [1324, 382] width 1568 height 764
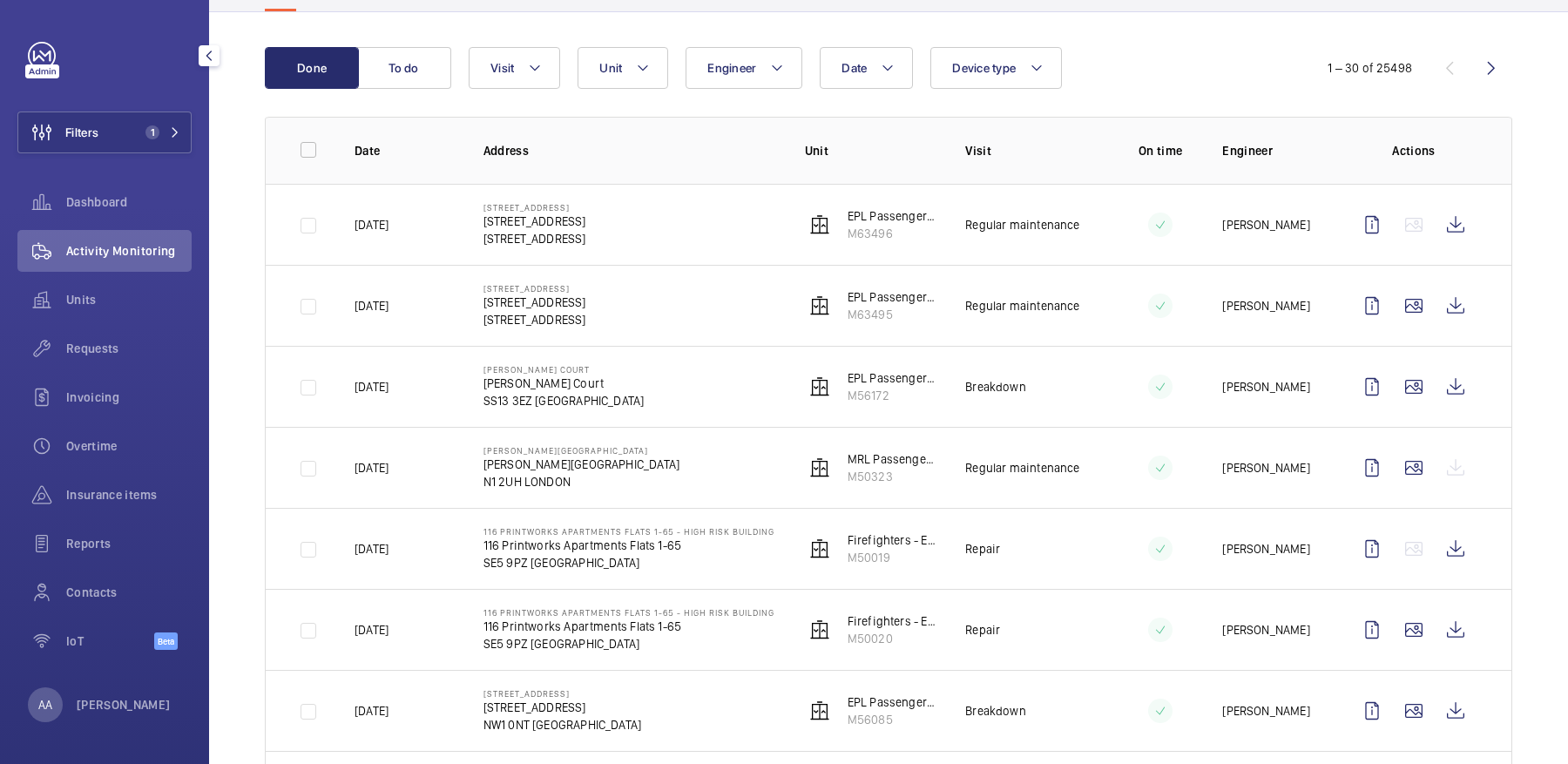
scroll to position [159, 0]
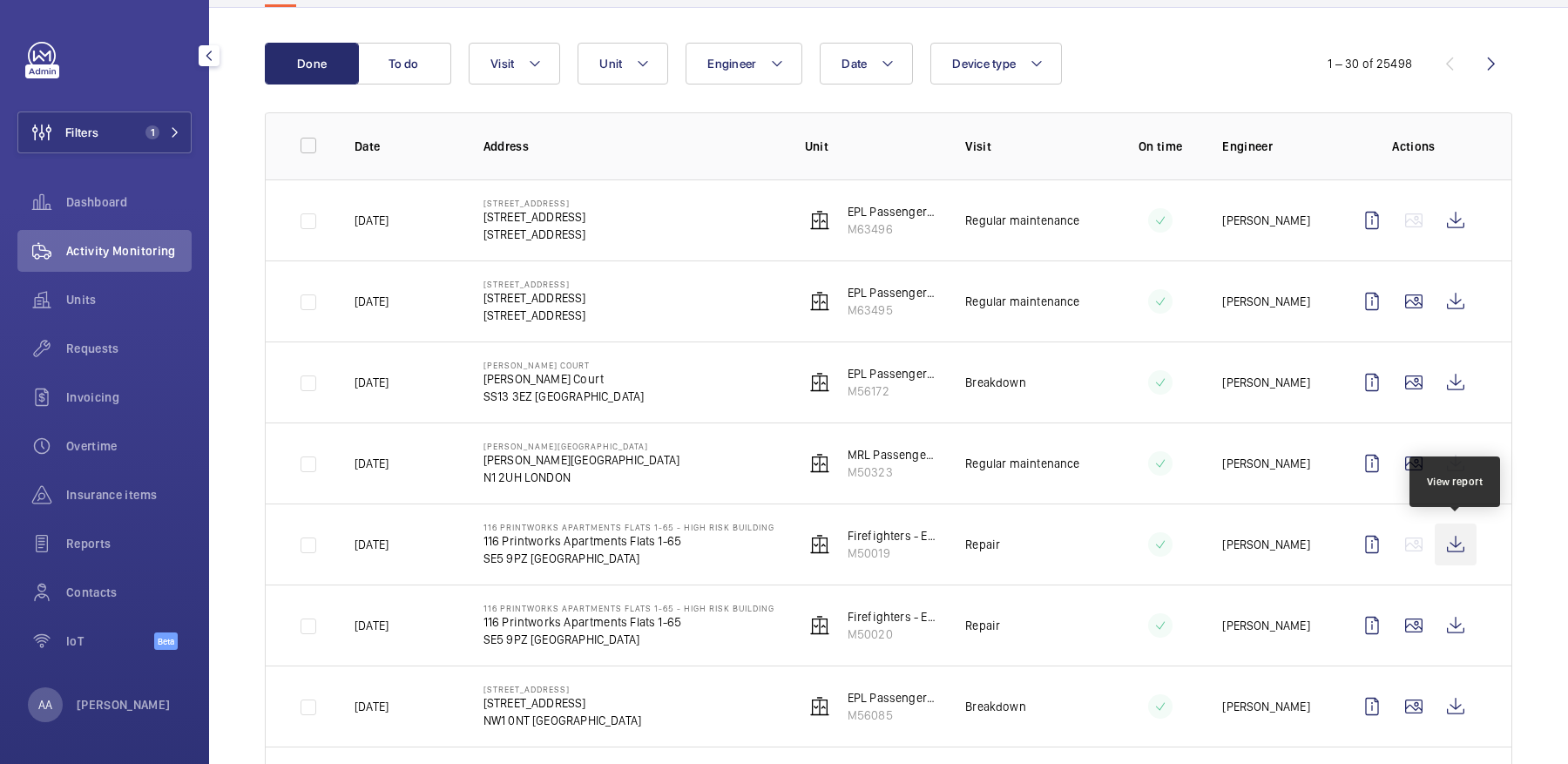
click at [1468, 540] on wm-front-icon-button at bounding box center [1456, 544] width 42 height 42
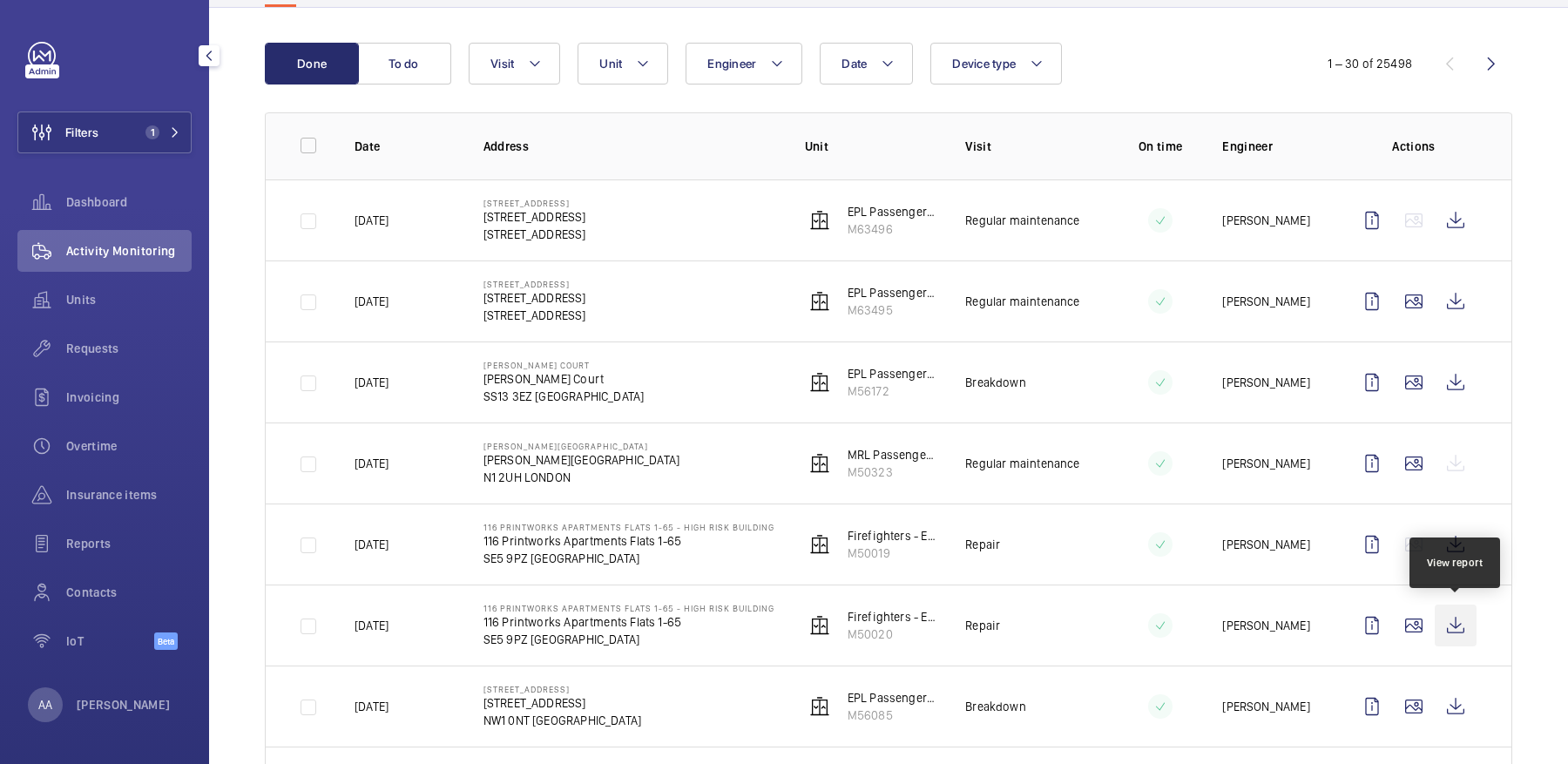
click at [1470, 629] on wm-front-icon-button at bounding box center [1456, 624] width 42 height 42
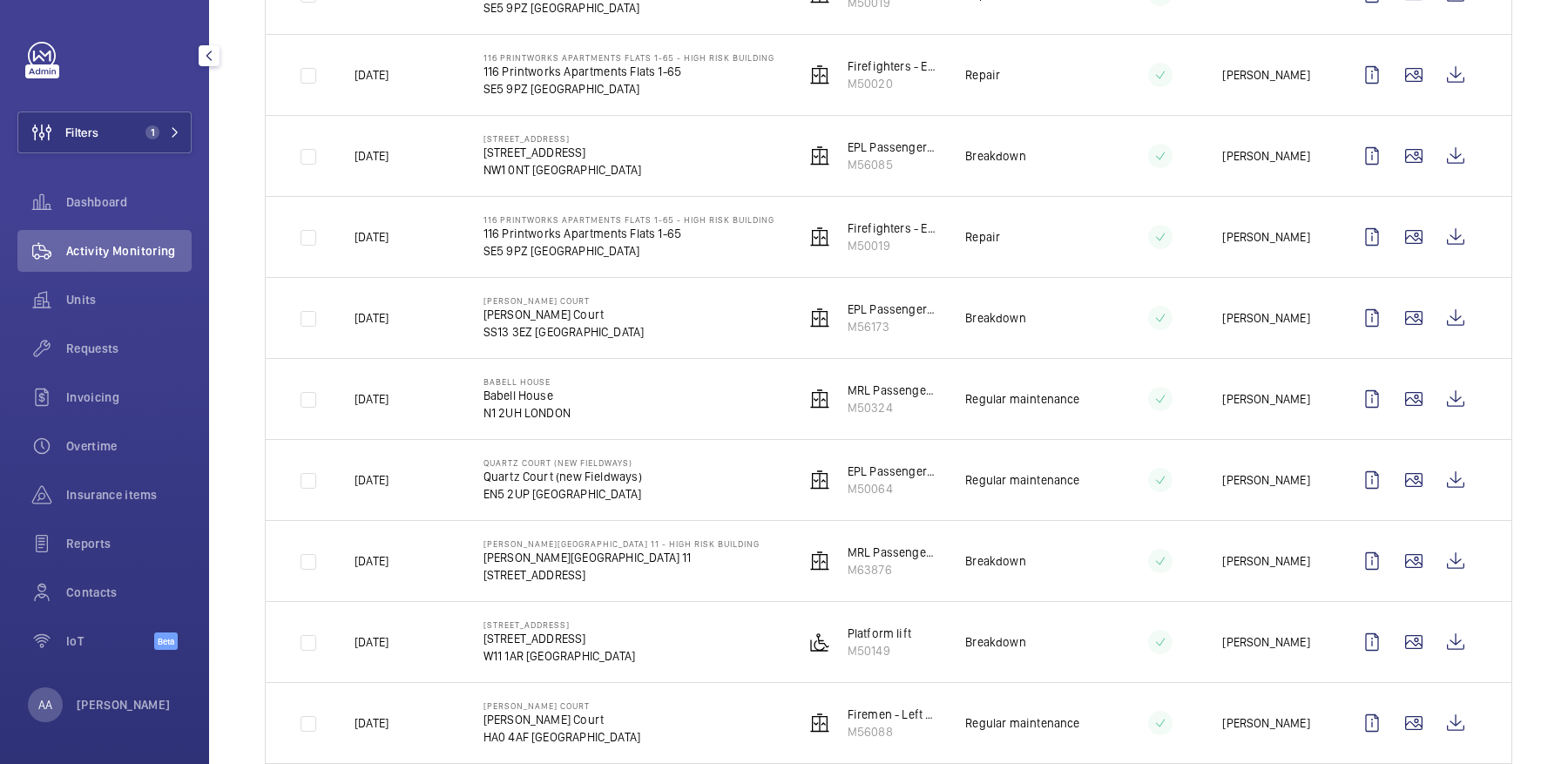
scroll to position [713, 0]
click at [1454, 552] on wm-front-icon-button at bounding box center [1456, 558] width 42 height 42
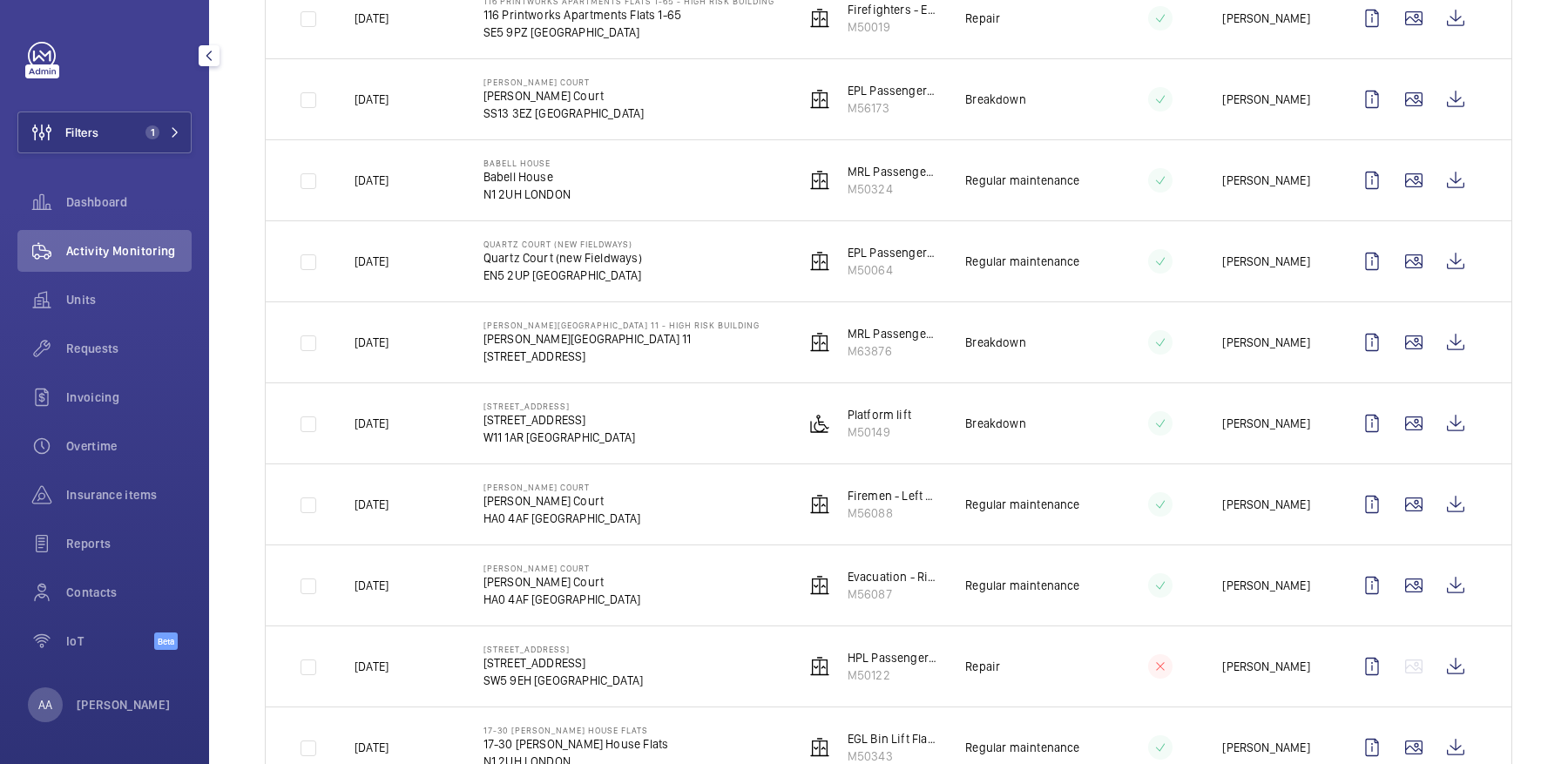
scroll to position [933, 0]
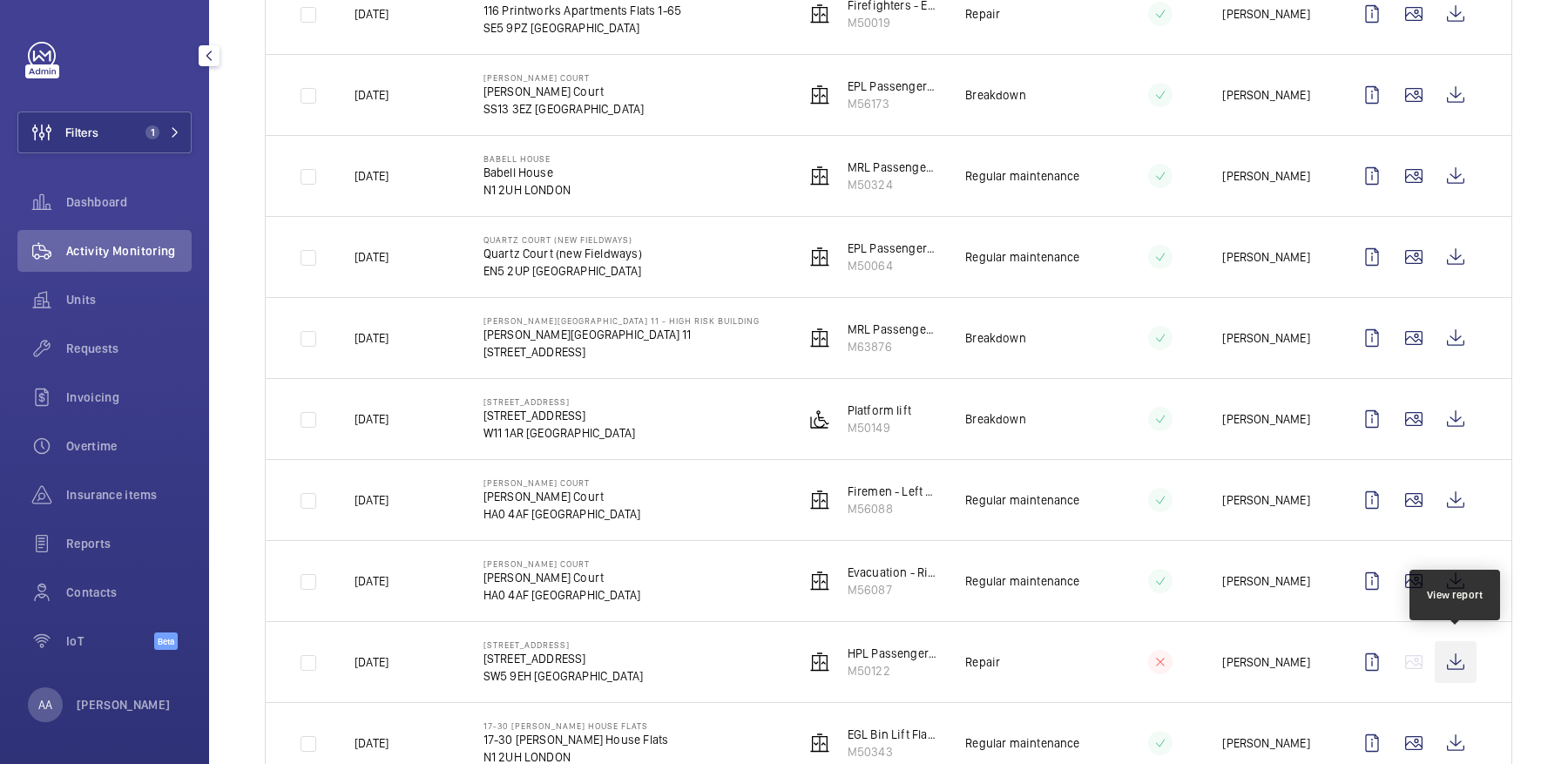
click at [1447, 657] on wm-front-icon-button at bounding box center [1456, 661] width 42 height 42
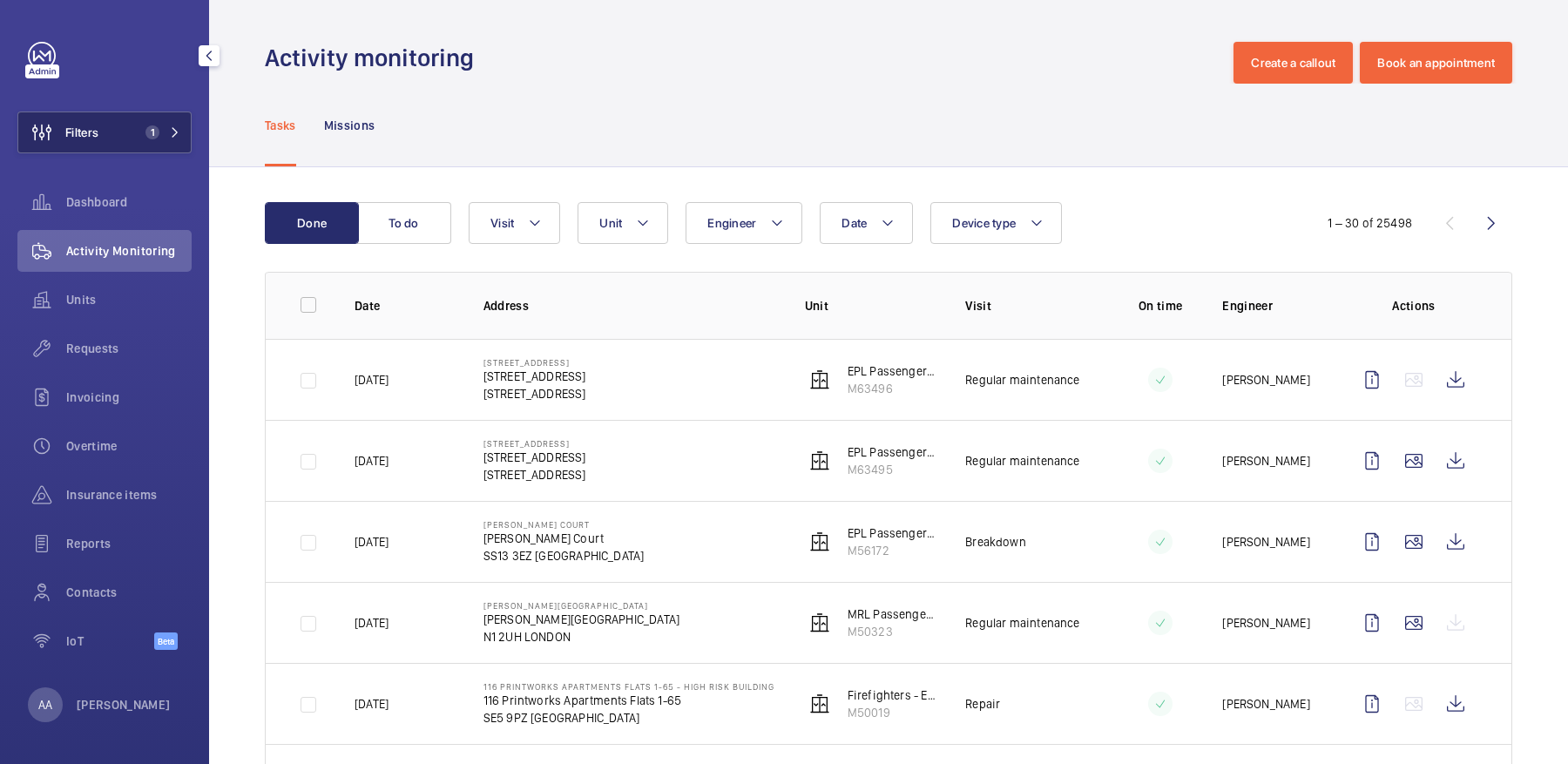
click at [135, 123] on button "Filters 1" at bounding box center [105, 132] width 174 height 42
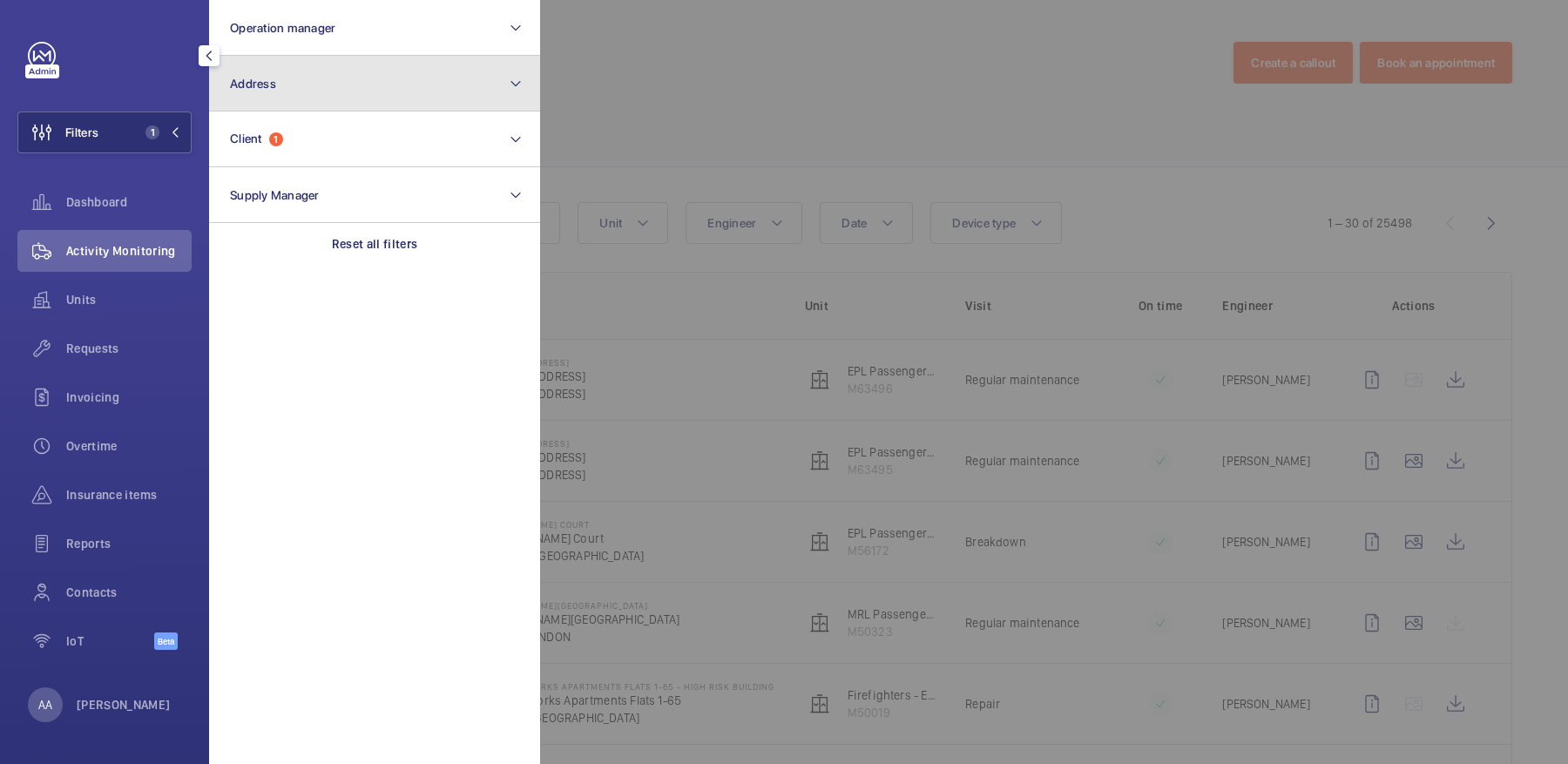
click at [291, 102] on button "Address" at bounding box center [374, 84] width 331 height 56
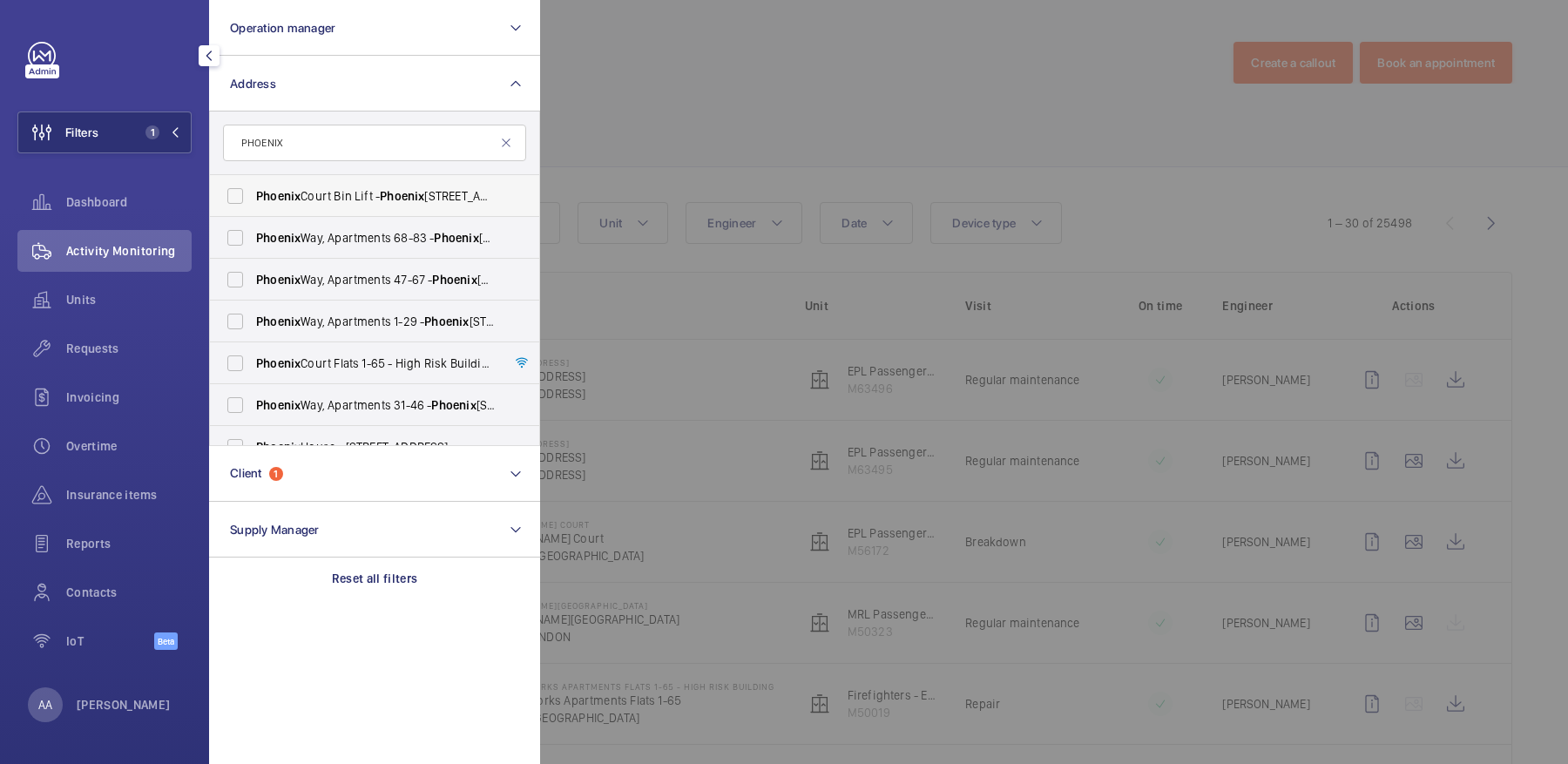
type input "PHOENIX"
click at [348, 199] on span "Phoenix Court Bin Lift - Phoenix Court Bin Lift, LONDON SW9 9JG" at bounding box center [376, 196] width 240 height 18
click at [253, 199] on input "Phoenix Court Bin Lift - Phoenix Court Bin Lift, LONDON SW9 9JG" at bounding box center [234, 196] width 35 height 35
checkbox input "true"
click at [385, 366] on span "Phoenix Court Flats 1-65 - High Risk Building - Phoenix Court Flats 1-65, LONDO…" at bounding box center [376, 362] width 240 height 18
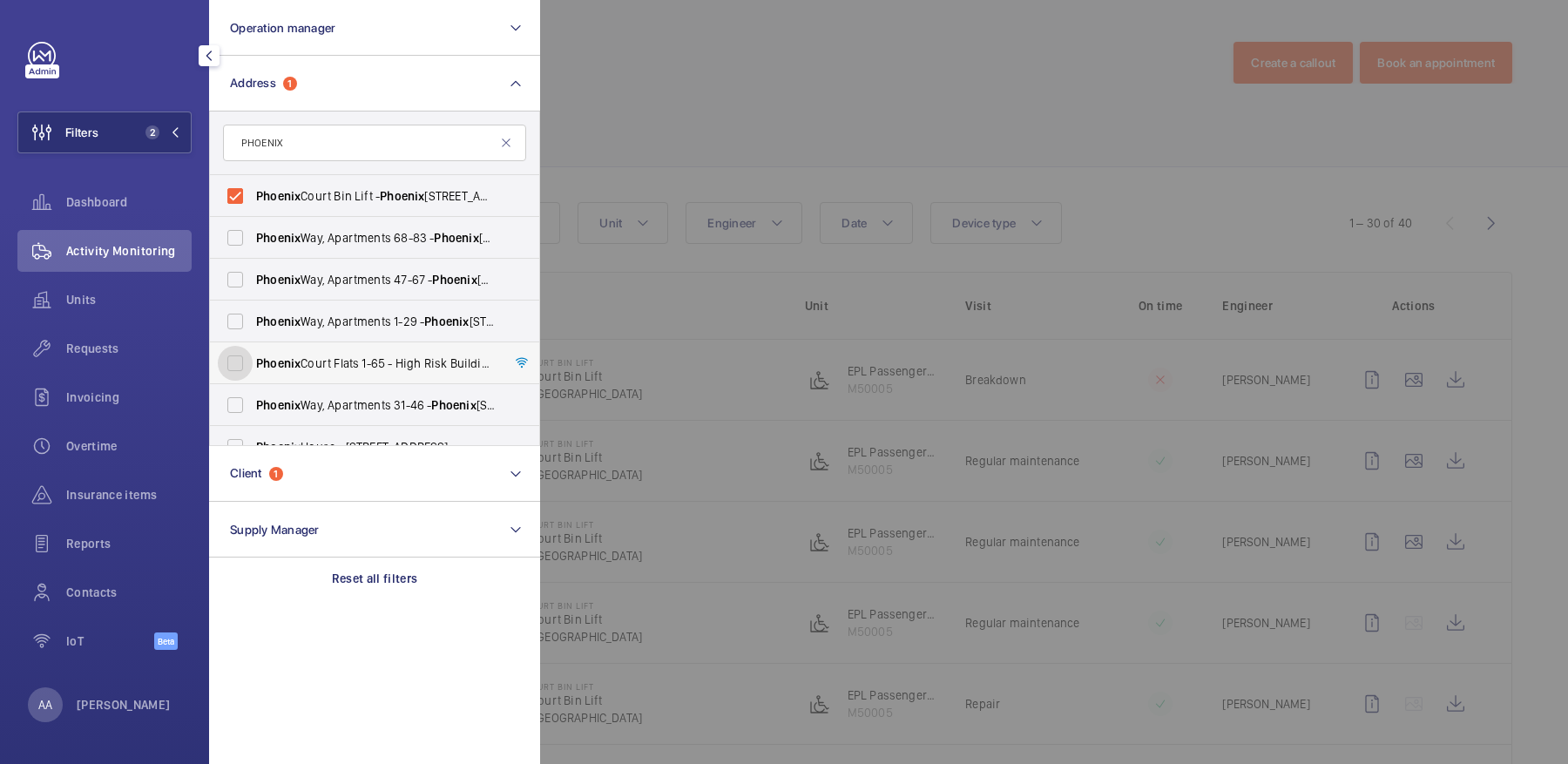
click at [253, 366] on input "Phoenix Court Flats 1-65 - High Risk Building - Phoenix Court Flats 1-65, LONDO…" at bounding box center [234, 362] width 35 height 35
checkbox input "true"
click at [903, 175] on div at bounding box center [1324, 382] width 1568 height 764
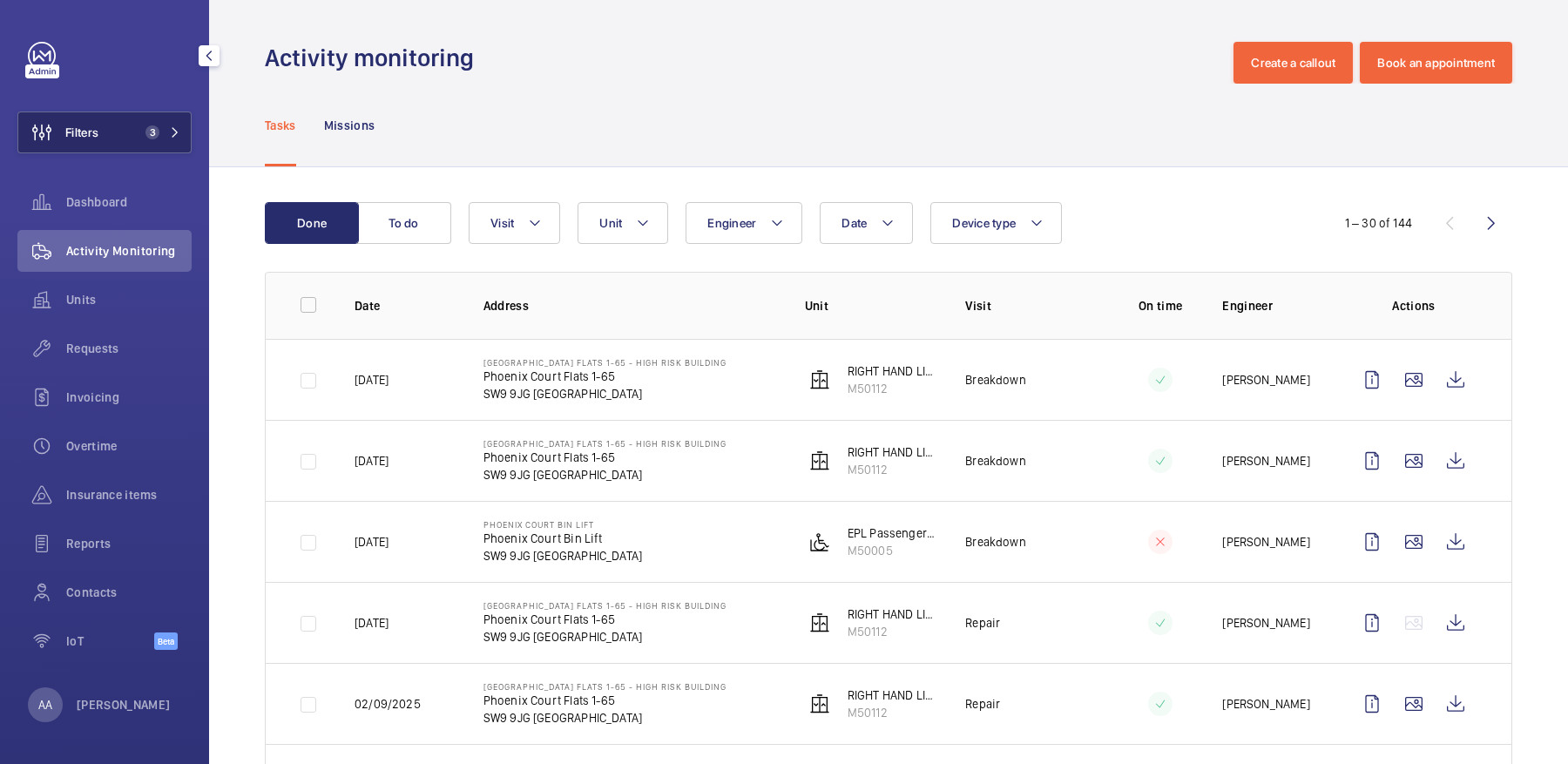
click at [143, 134] on span "3" at bounding box center [149, 132] width 21 height 14
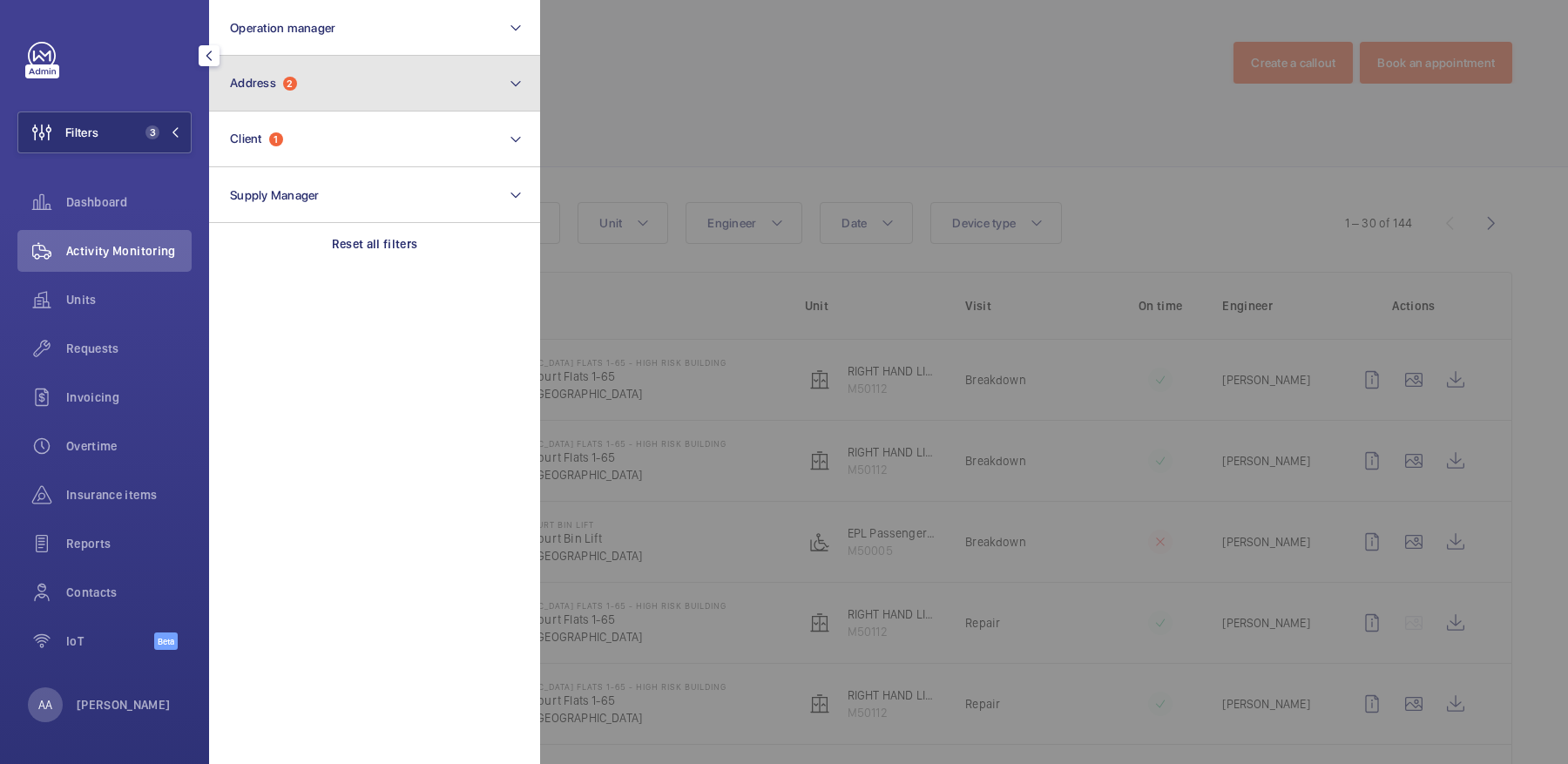
click at [309, 88] on button "Address 2" at bounding box center [374, 84] width 331 height 56
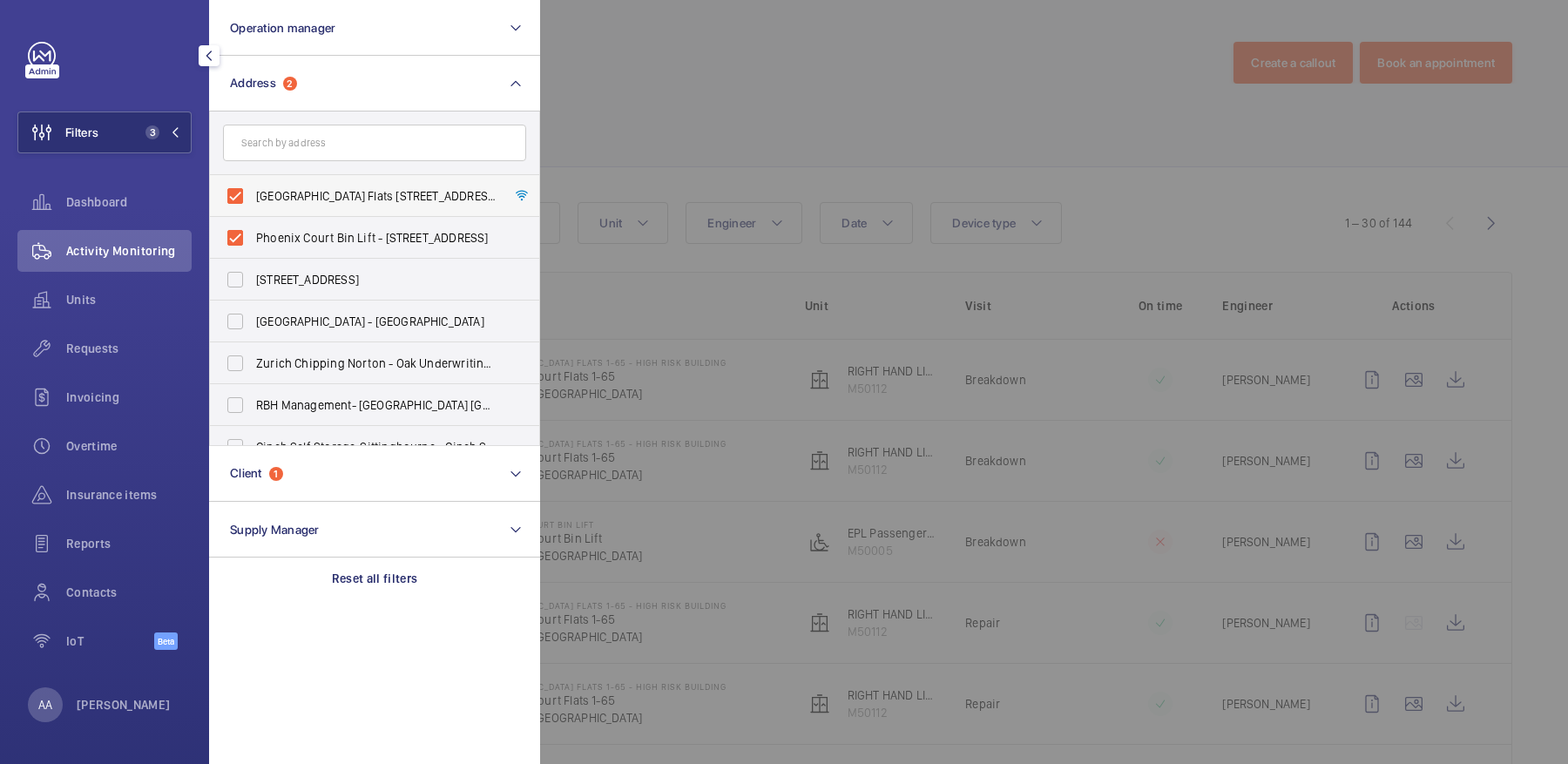
click at [331, 204] on span "Phoenix Court Flats 1-65 - High Risk Building - Phoenix Court Flats 1-65, LONDO…" at bounding box center [376, 196] width 240 height 18
click at [253, 204] on input "Phoenix Court Flats 1-65 - High Risk Building - Phoenix Court Flats 1-65, LONDO…" at bounding box center [234, 196] width 35 height 35
checkbox input "false"
click at [331, 232] on span "Phoenix Court Bin Lift - Phoenix Court Bin Lift, LONDON SW9 9JG" at bounding box center [376, 238] width 240 height 18
click at [253, 232] on input "Phoenix Court Bin Lift - Phoenix Court Bin Lift, LONDON SW9 9JG" at bounding box center [234, 237] width 35 height 35
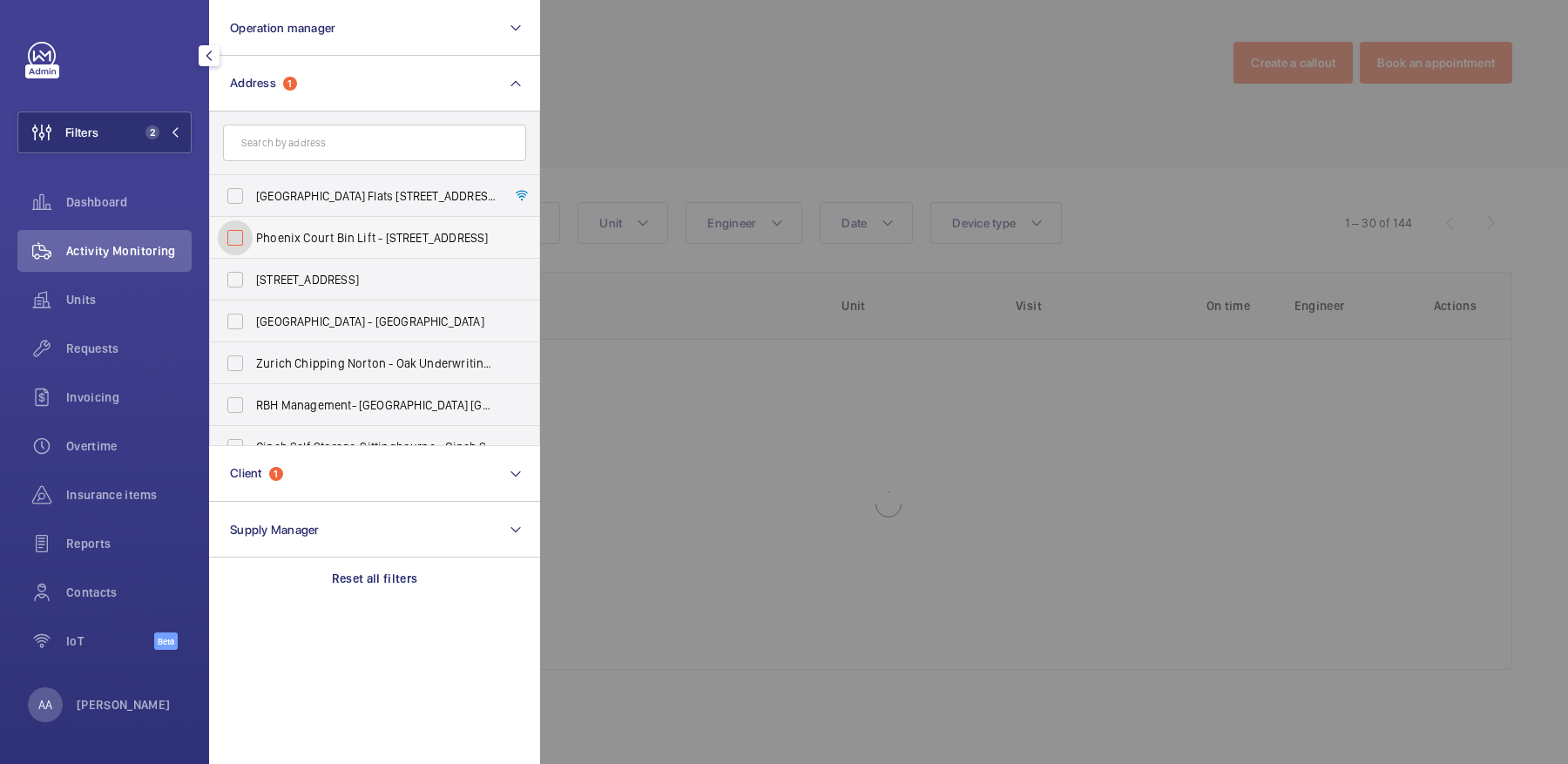
checkbox input "false"
click at [308, 137] on input "text" at bounding box center [375, 142] width 303 height 37
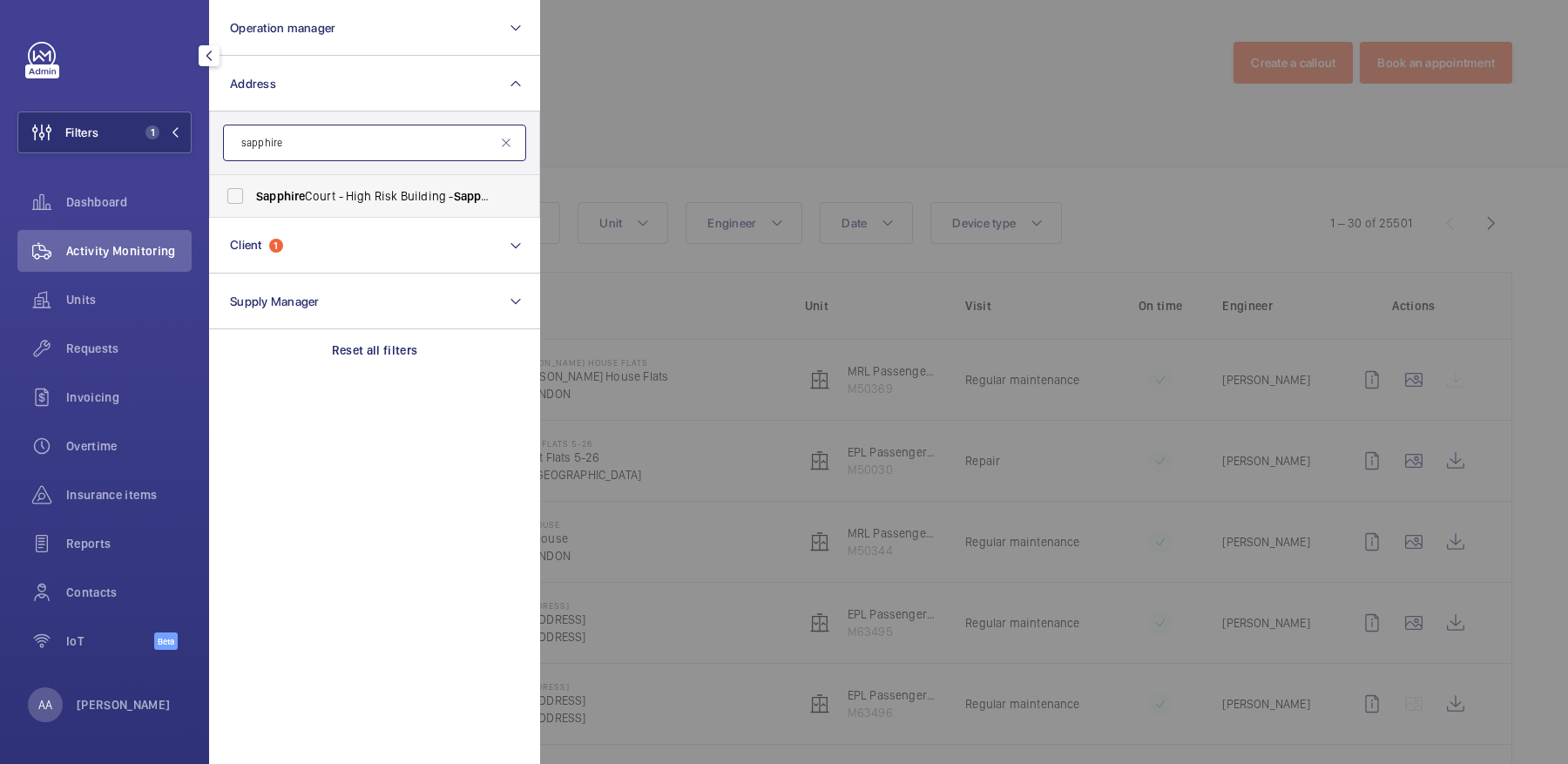
type input "sapphire"
click at [340, 207] on label "Sapphire Court - High Risk Building - Sapphire Court, LONDON E15 2GG" at bounding box center [362, 196] width 303 height 42
click at [253, 207] on input "Sapphire Court - High Risk Building - Sapphire Court, LONDON E15 2GG" at bounding box center [234, 196] width 35 height 35
checkbox input "true"
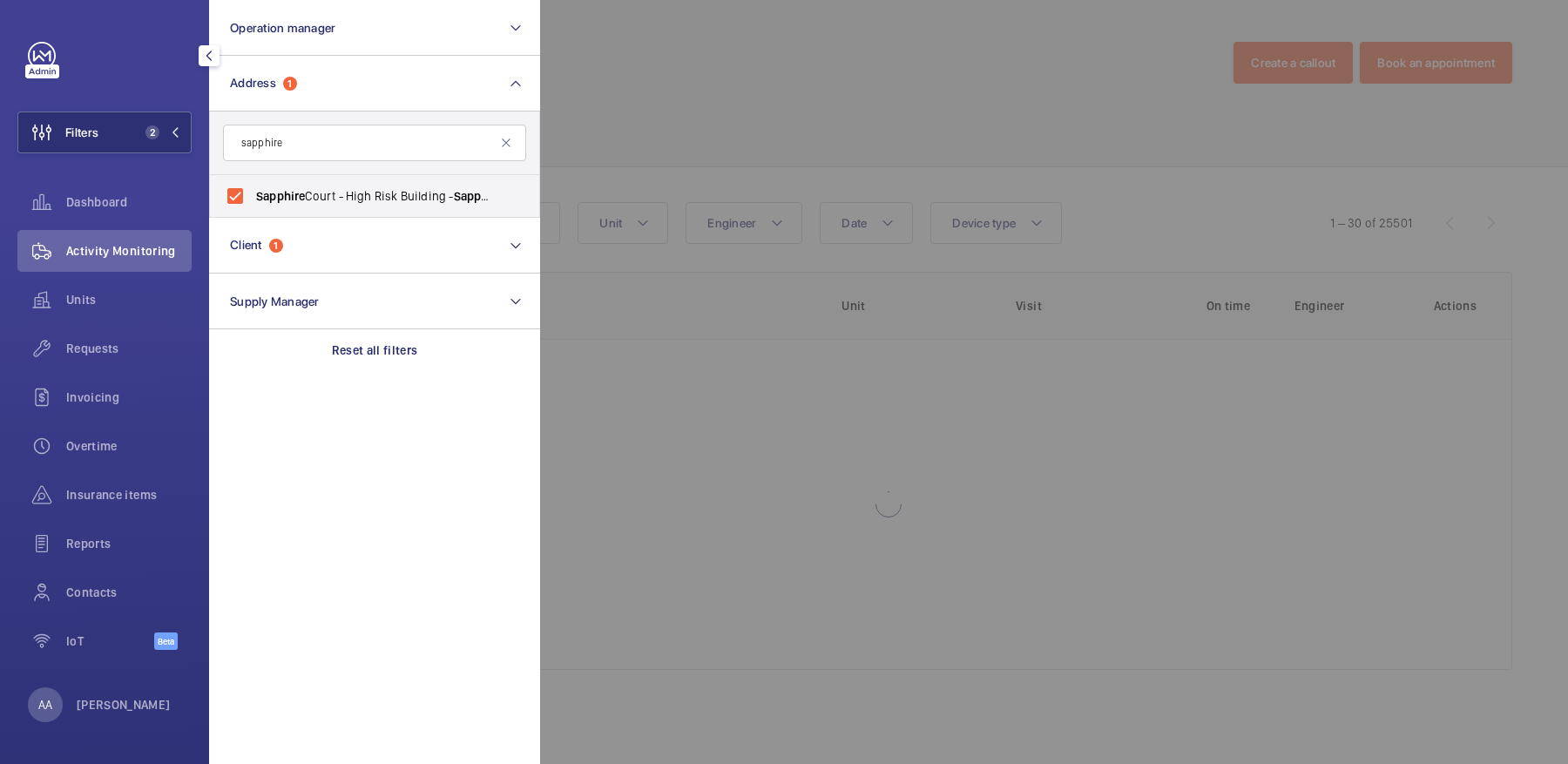
click at [602, 159] on div at bounding box center [1324, 382] width 1568 height 764
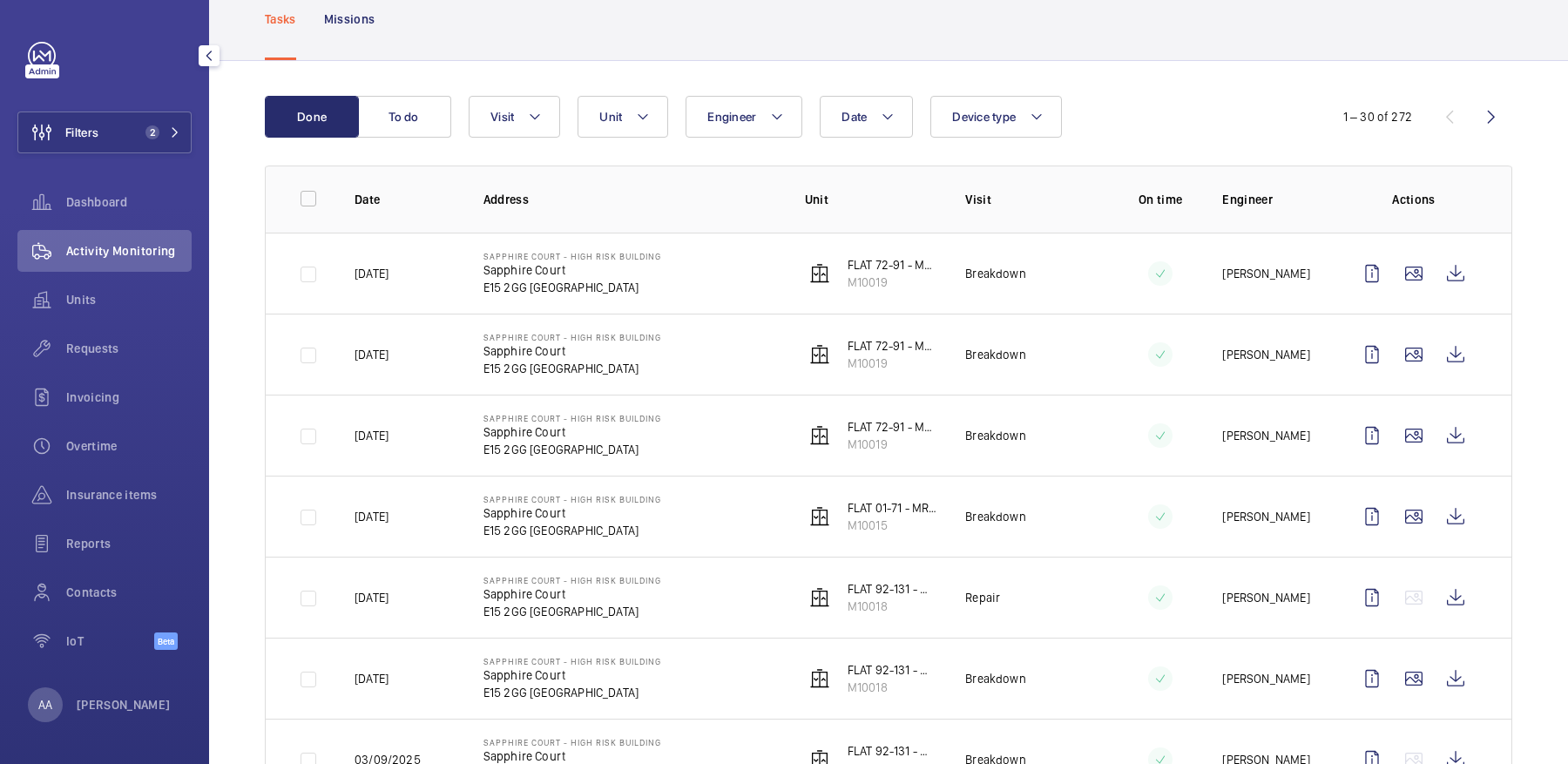
scroll to position [110, 0]
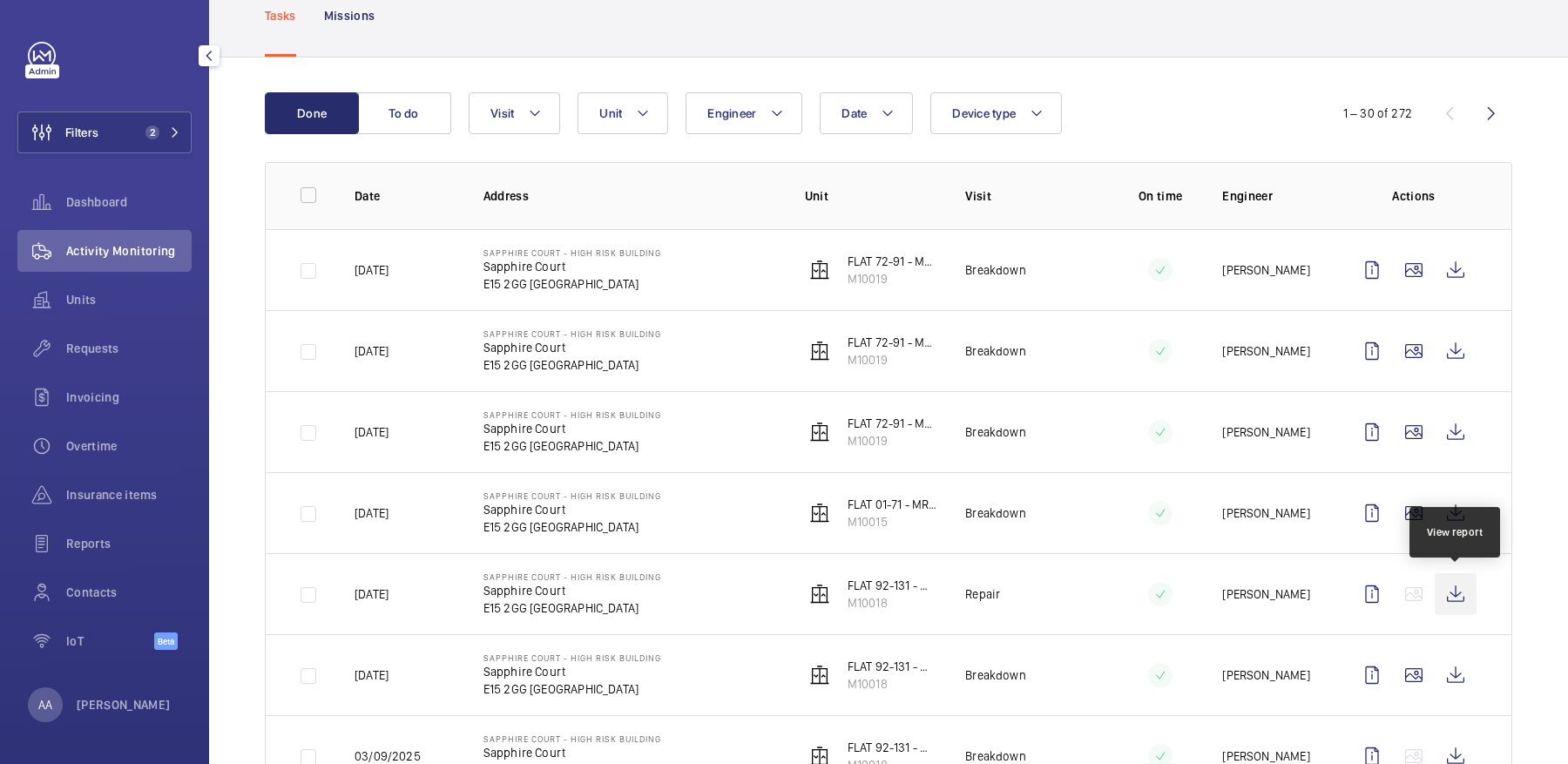
click at [1447, 596] on wm-front-icon-button at bounding box center [1456, 594] width 42 height 42
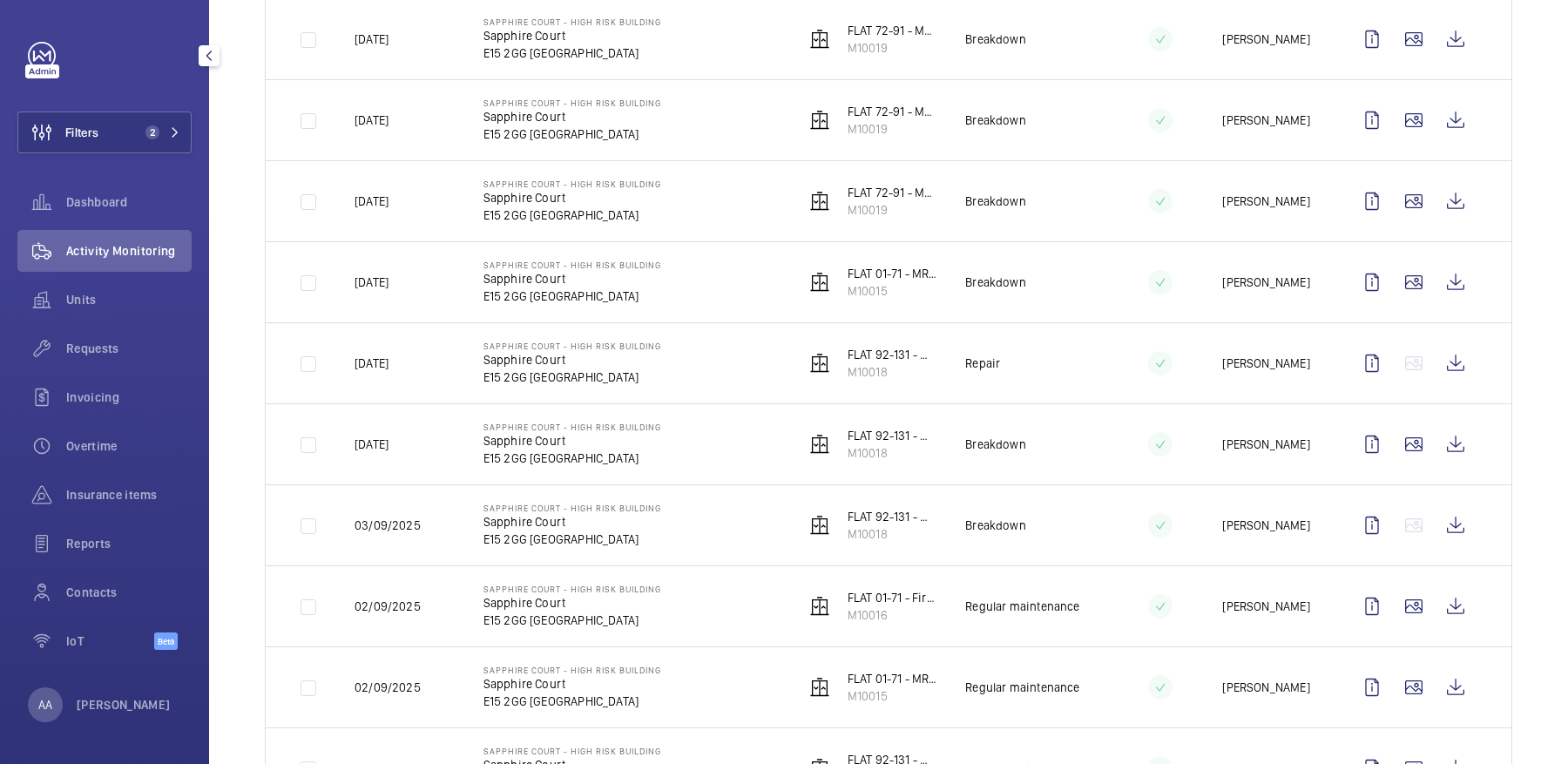
scroll to position [345, 0]
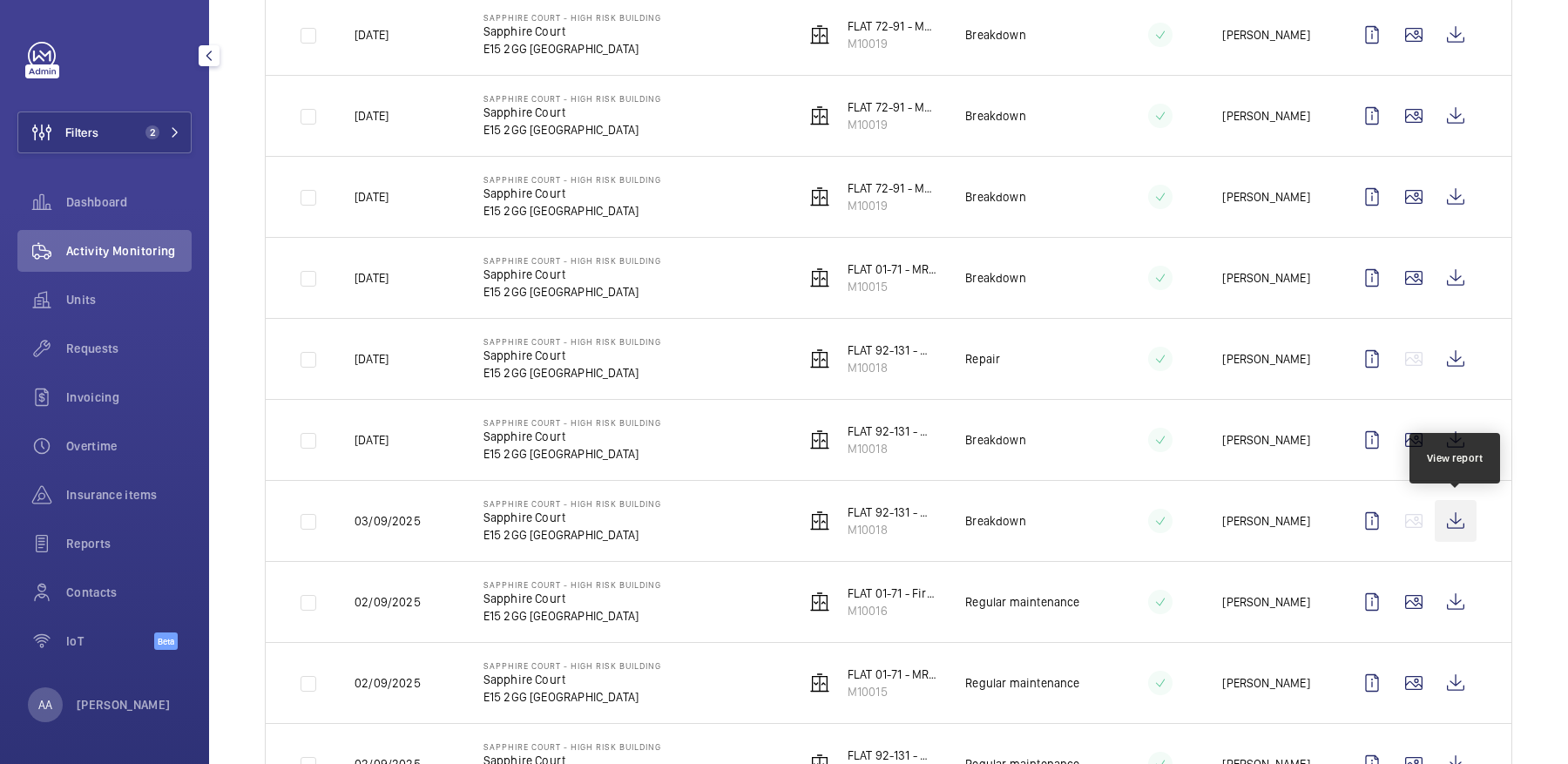
click at [1457, 519] on wm-front-icon-button at bounding box center [1456, 521] width 42 height 42
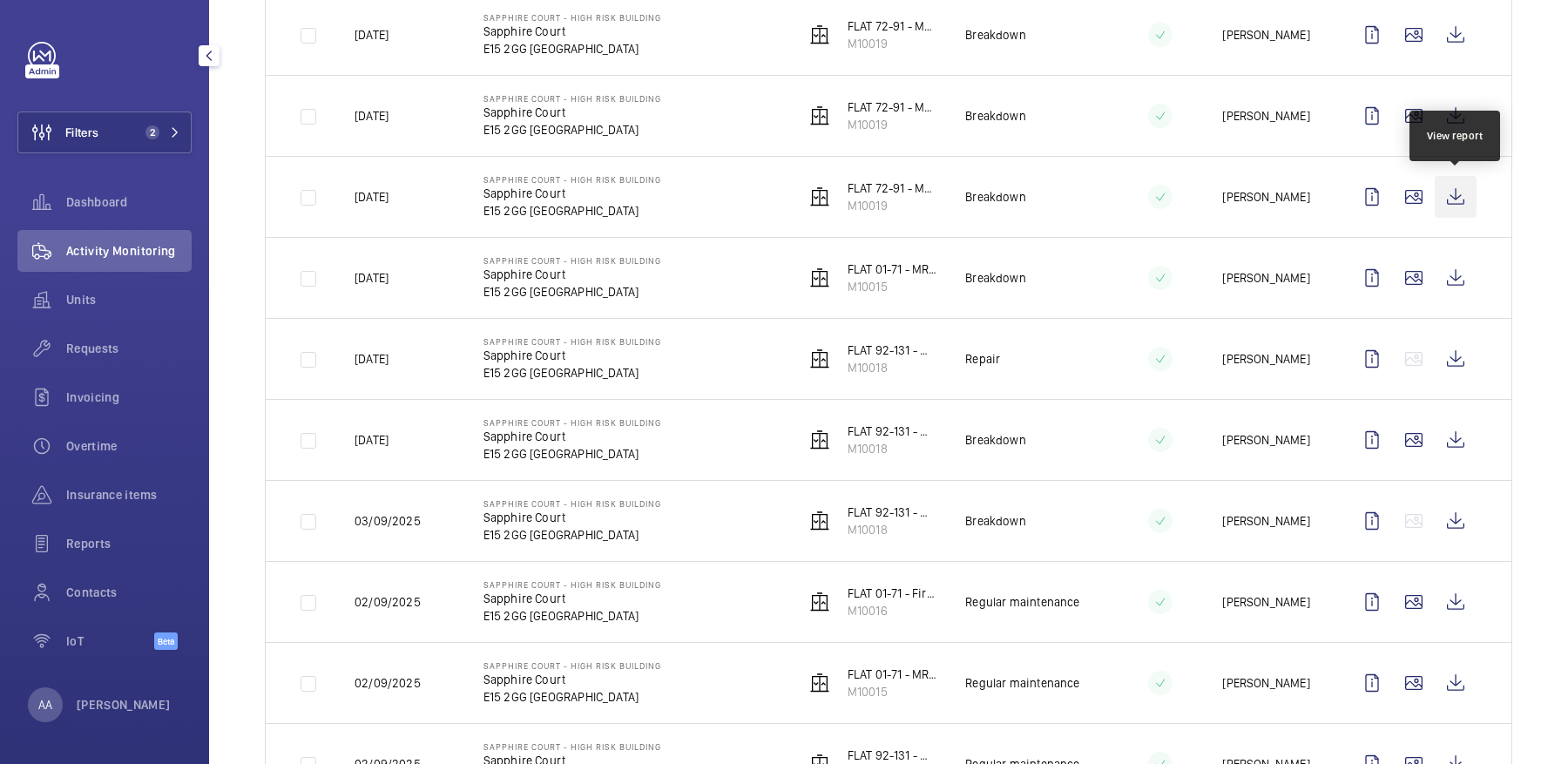
click at [1456, 198] on wm-front-icon-button at bounding box center [1456, 197] width 42 height 42
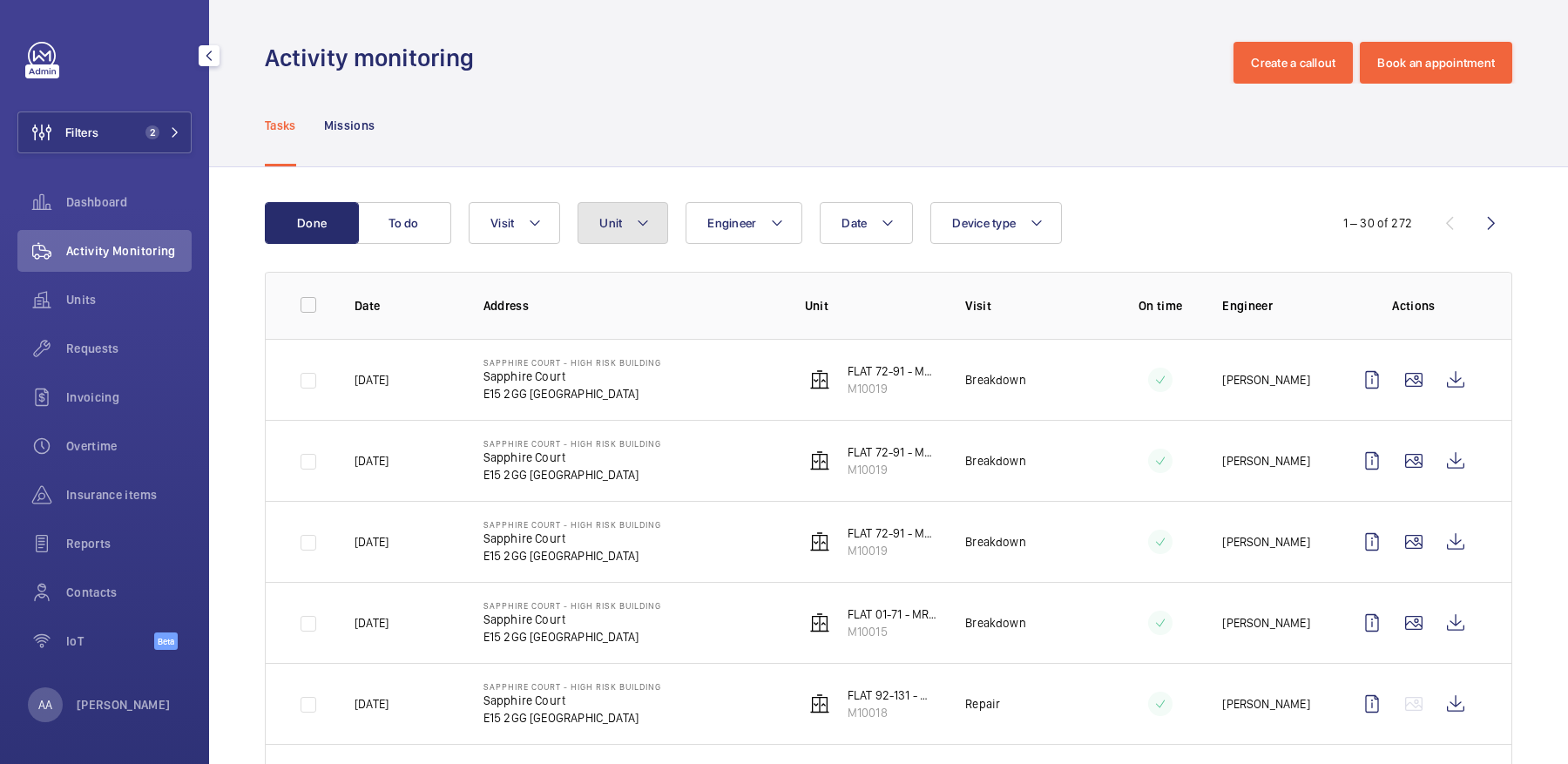
click at [643, 217] on mat-icon at bounding box center [643, 223] width 14 height 21
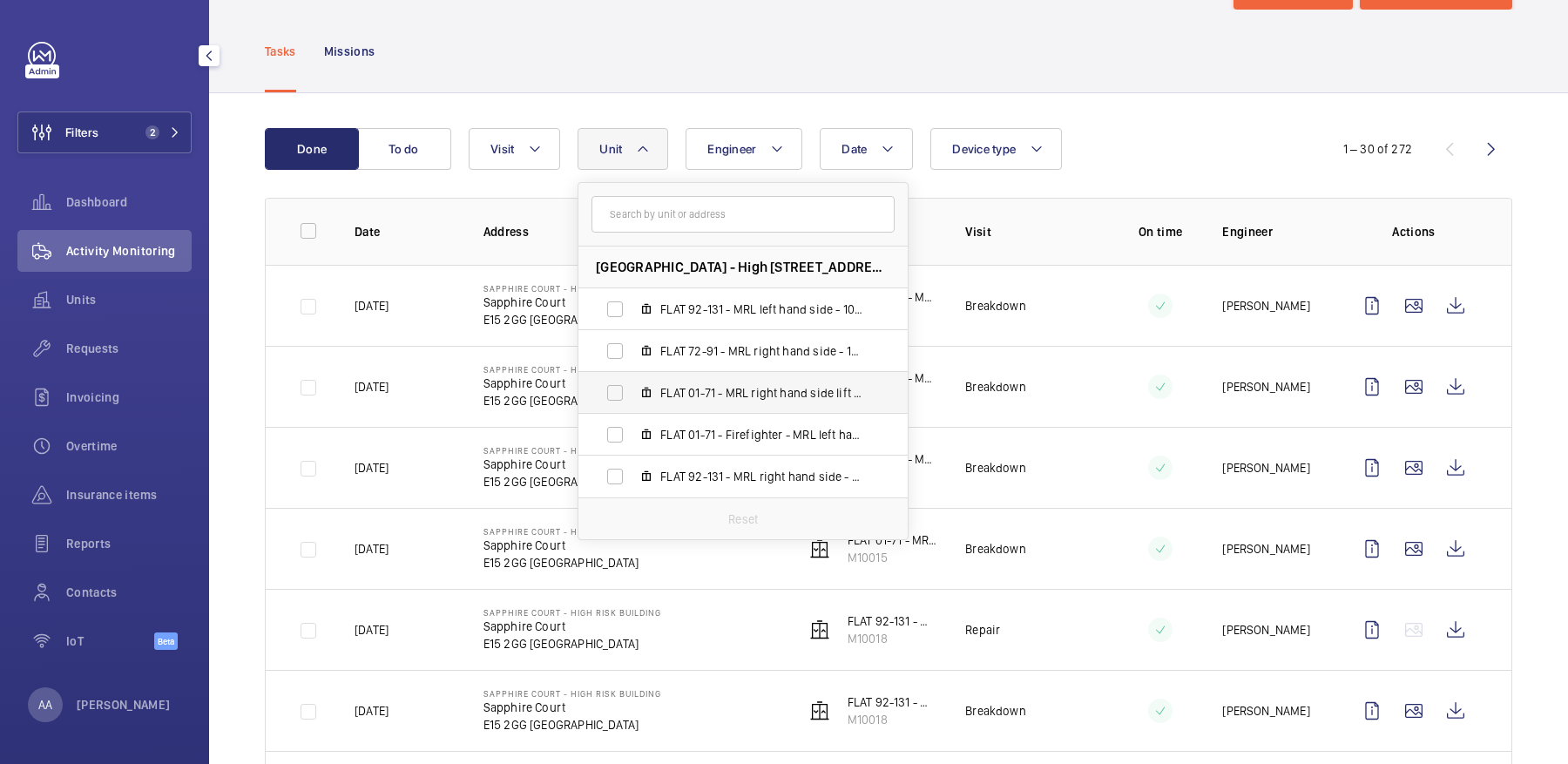
scroll to position [92, 0]
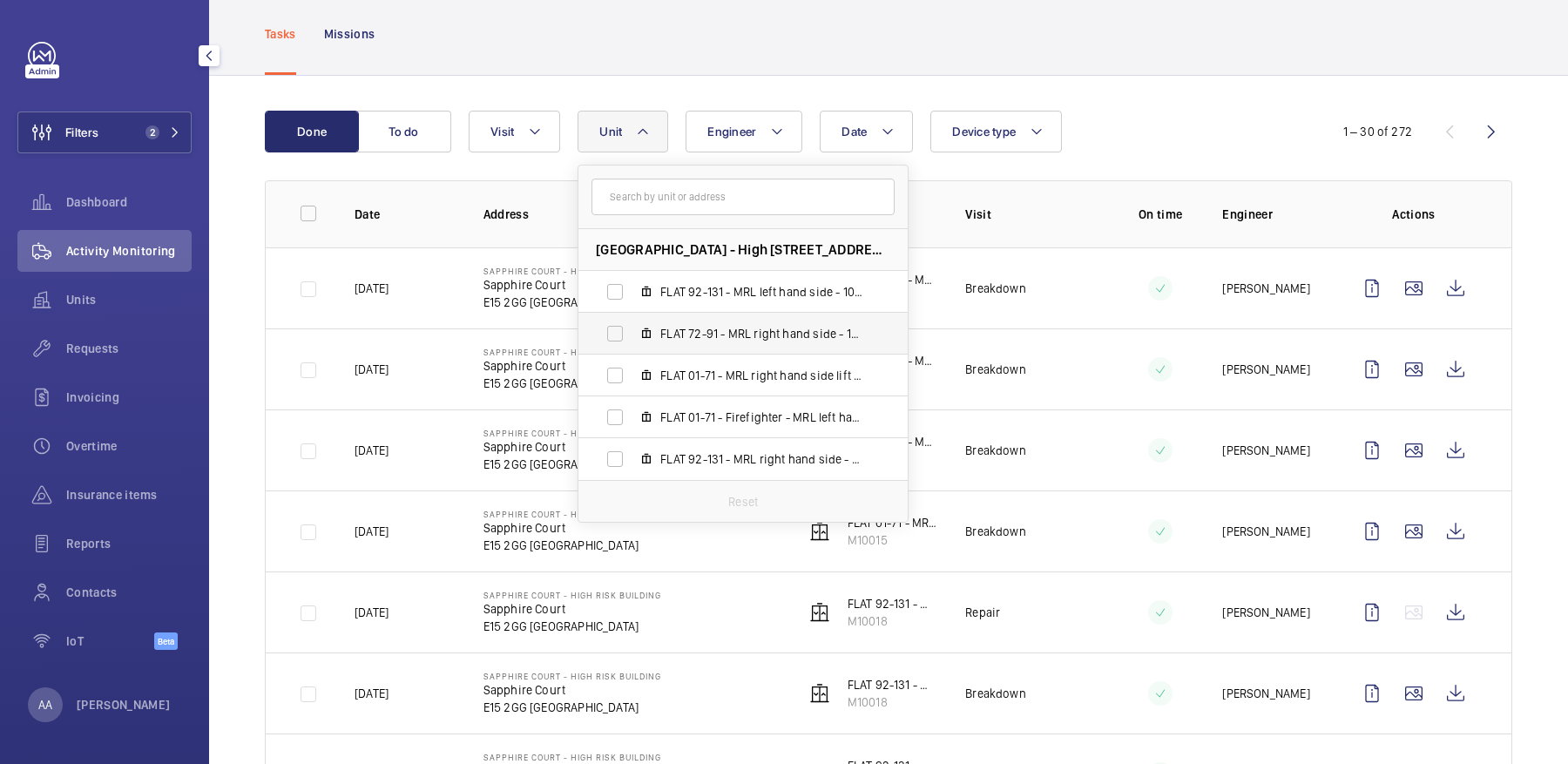
click at [808, 327] on span "FLAT 72-91 - MRL right hand side - 10 Floors, M10019" at bounding box center [762, 333] width 202 height 18
click at [632, 327] on input "FLAT 72-91 - MRL right hand side - 10 Floors, M10019" at bounding box center [614, 333] width 35 height 35
checkbox input "true"
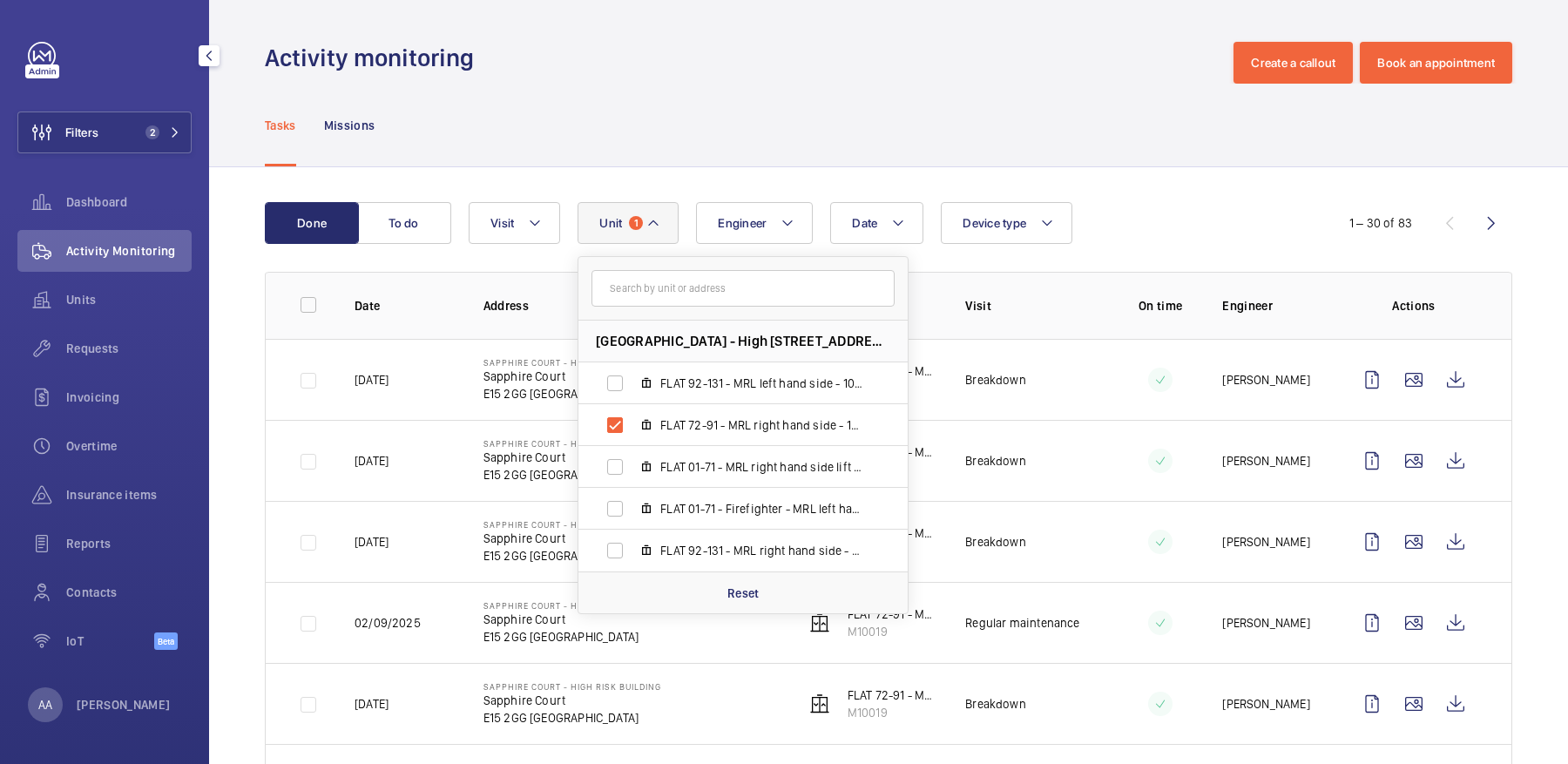
click at [882, 141] on div "Tasks Missions" at bounding box center [889, 125] width 1248 height 82
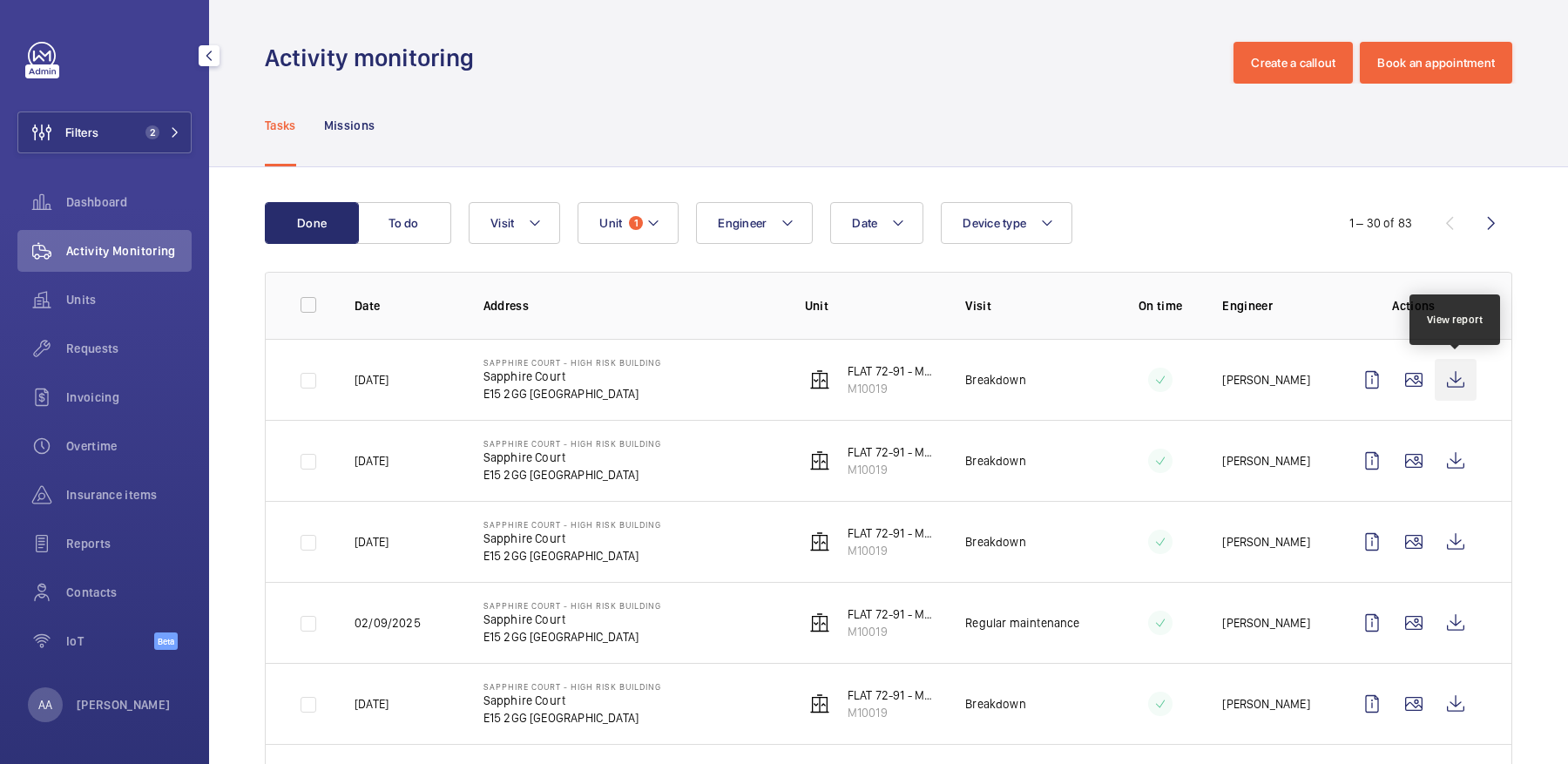
click at [1453, 378] on wm-front-icon-button at bounding box center [1456, 379] width 42 height 42
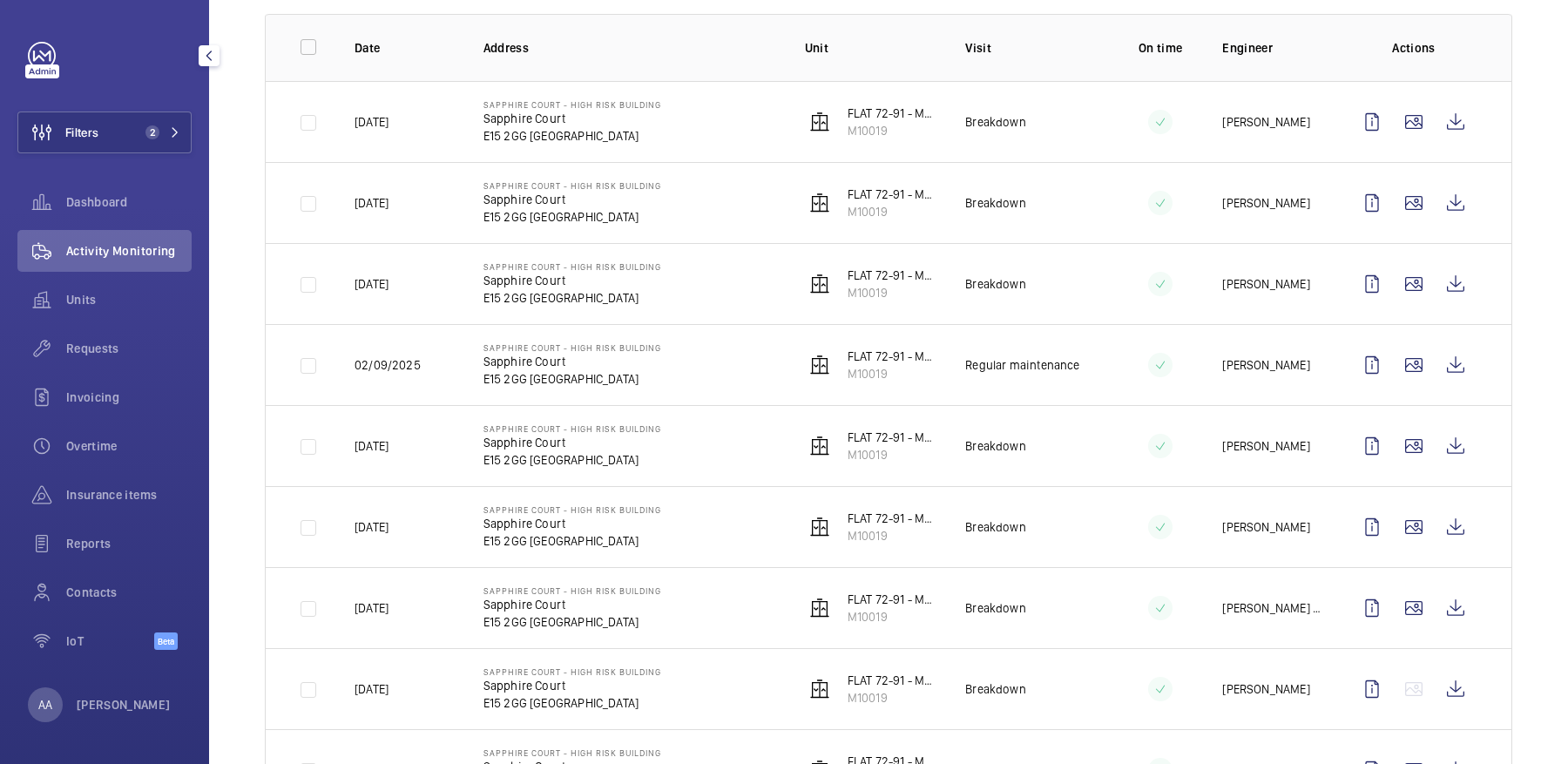
scroll to position [263, 0]
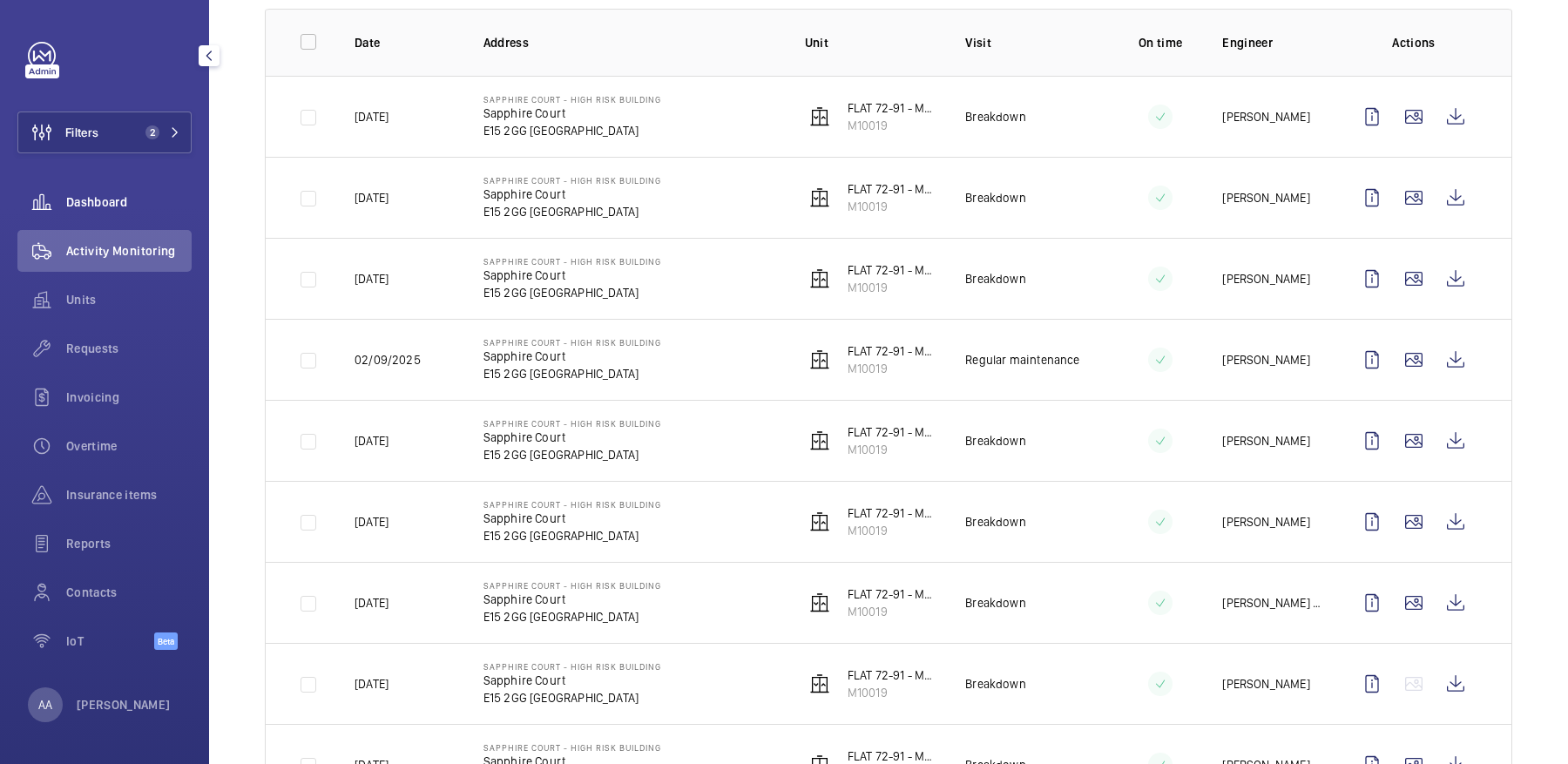
click at [136, 201] on span "Dashboard" at bounding box center [129, 201] width 126 height 18
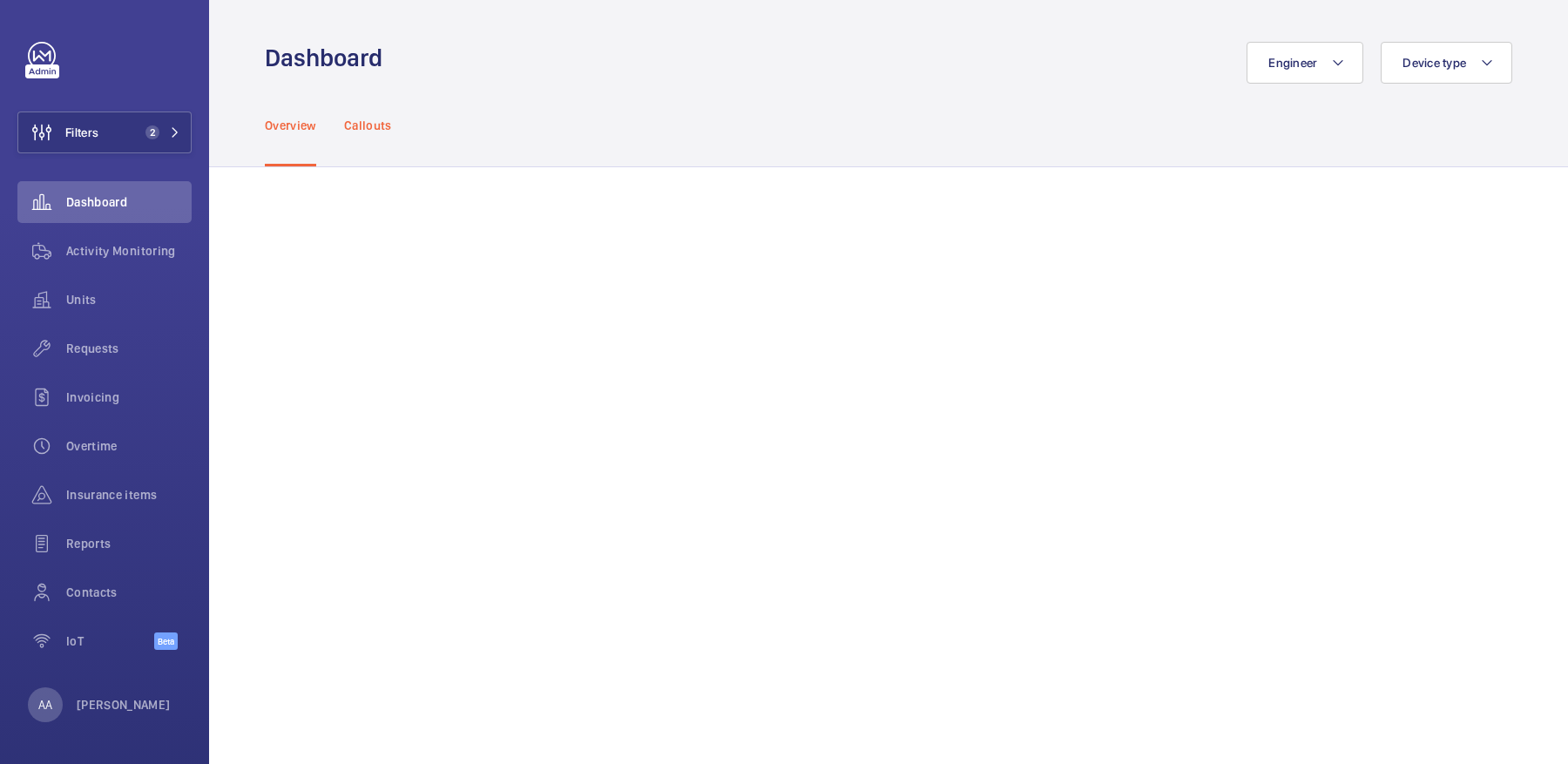
click at [367, 129] on p "Callouts" at bounding box center [367, 125] width 48 height 18
click at [136, 131] on button "Filters 2" at bounding box center [105, 132] width 174 height 42
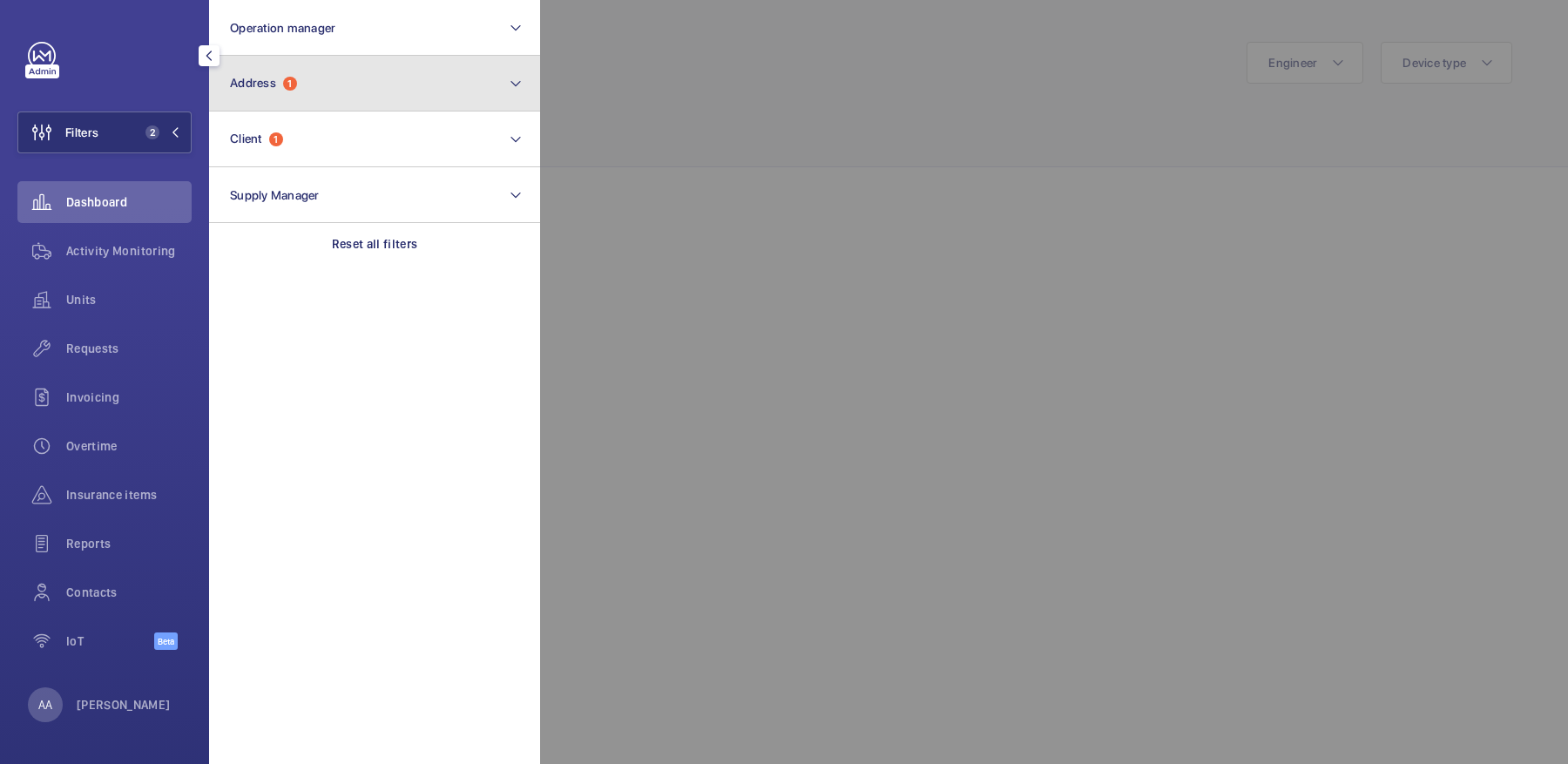
click at [423, 94] on button "Address 1" at bounding box center [374, 84] width 331 height 56
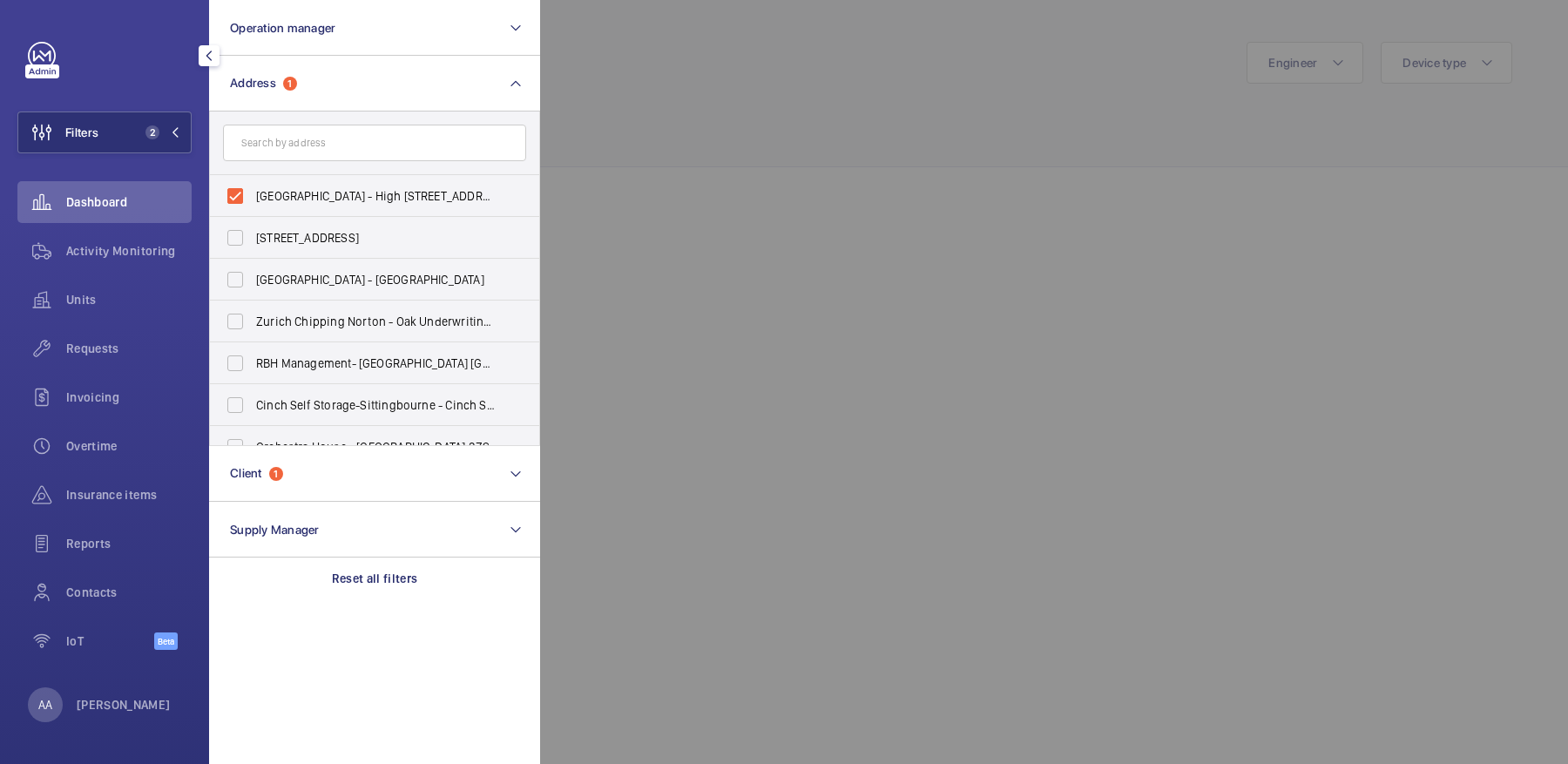
click at [711, 111] on div at bounding box center [1324, 382] width 1568 height 764
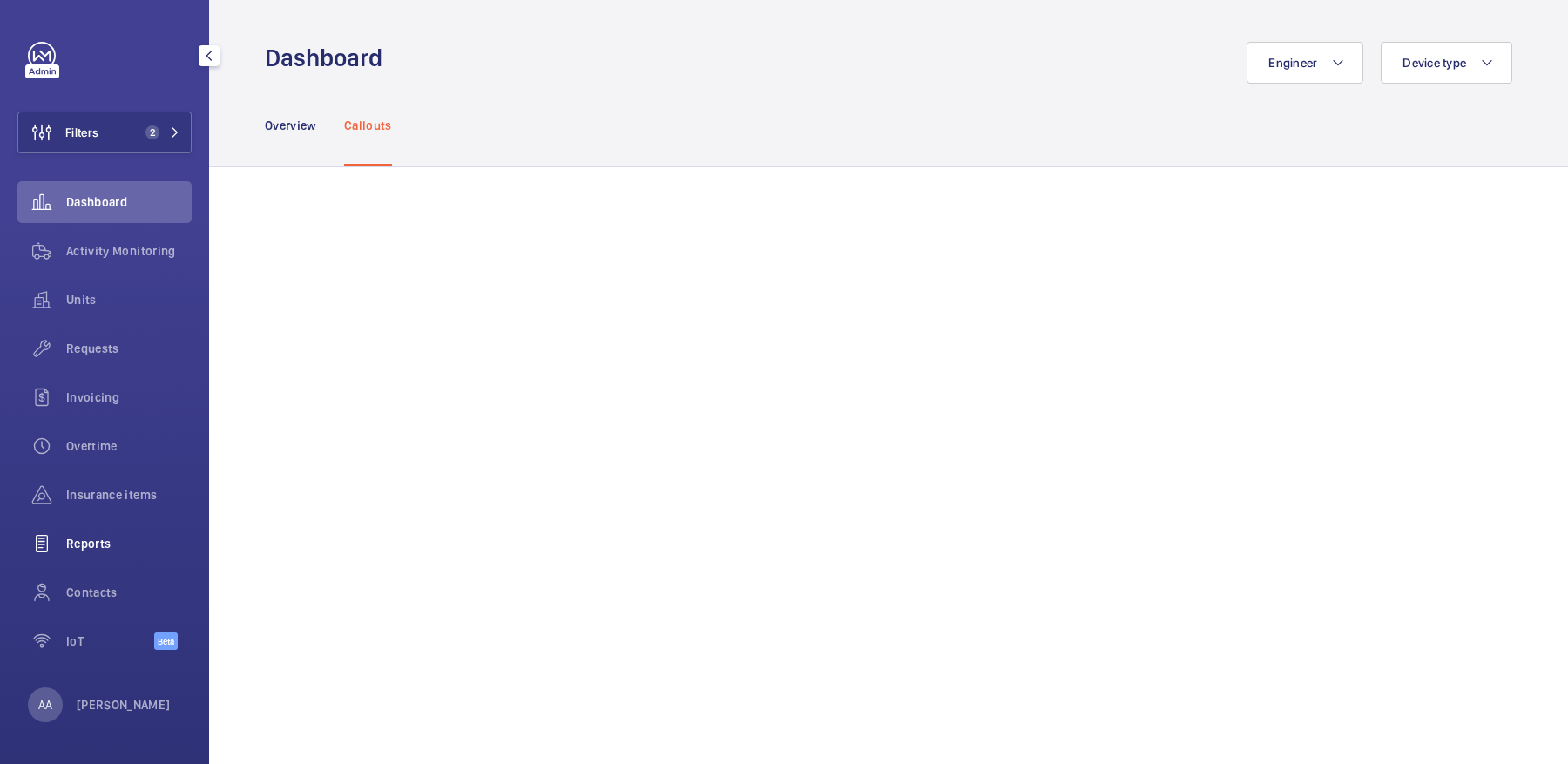
click at [137, 551] on span "Reports" at bounding box center [129, 543] width 126 height 18
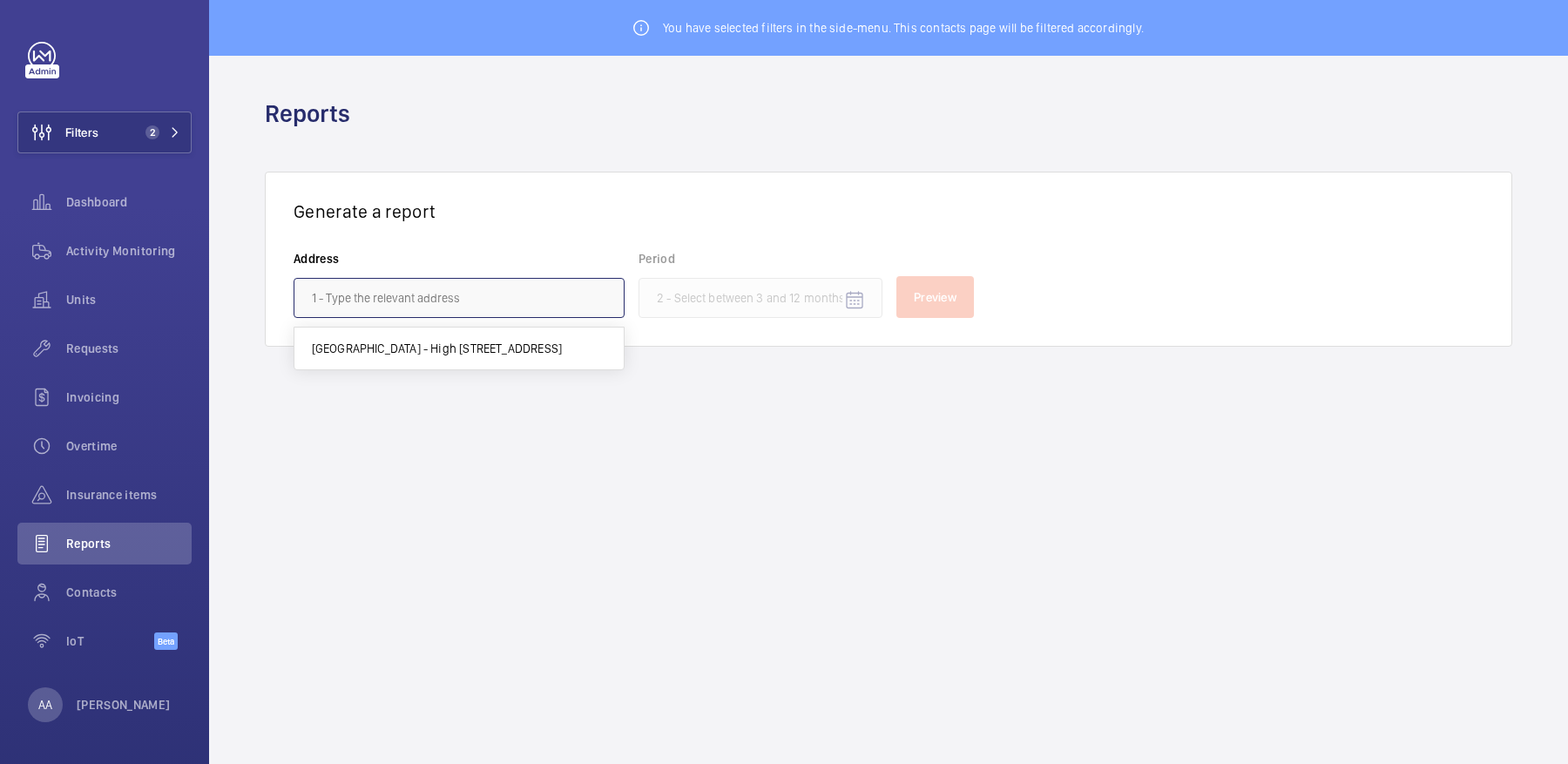
click at [431, 308] on input "text" at bounding box center [458, 298] width 331 height 40
click at [462, 342] on span "Sapphire Court - High Risk Building - Sapphire Court, LONDON E15 2GG" at bounding box center [436, 348] width 250 height 18
type input "Sapphire Court - High Risk Building - Sapphire Court, LONDON E15 2GG"
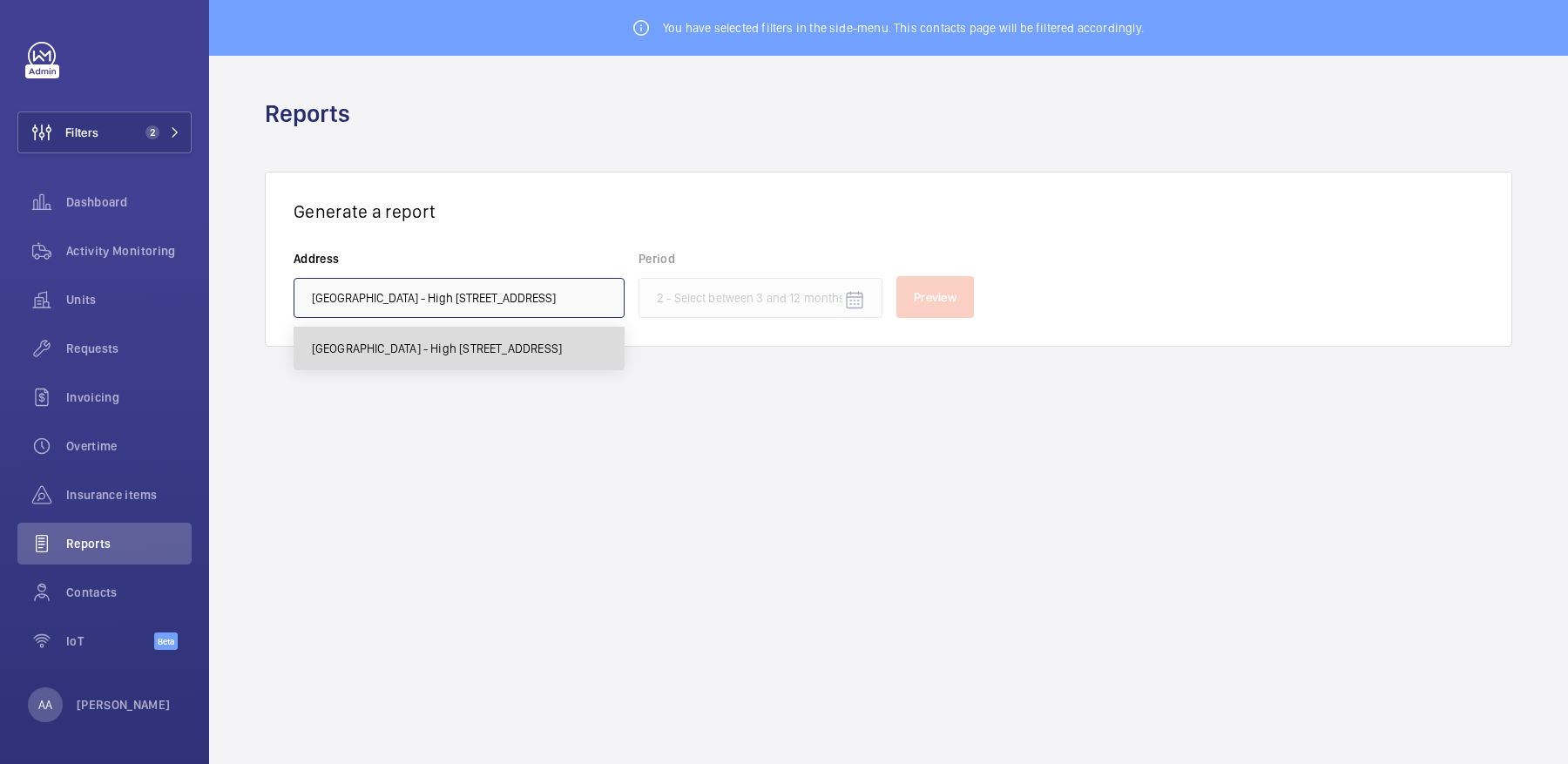
scroll to position [0, 93]
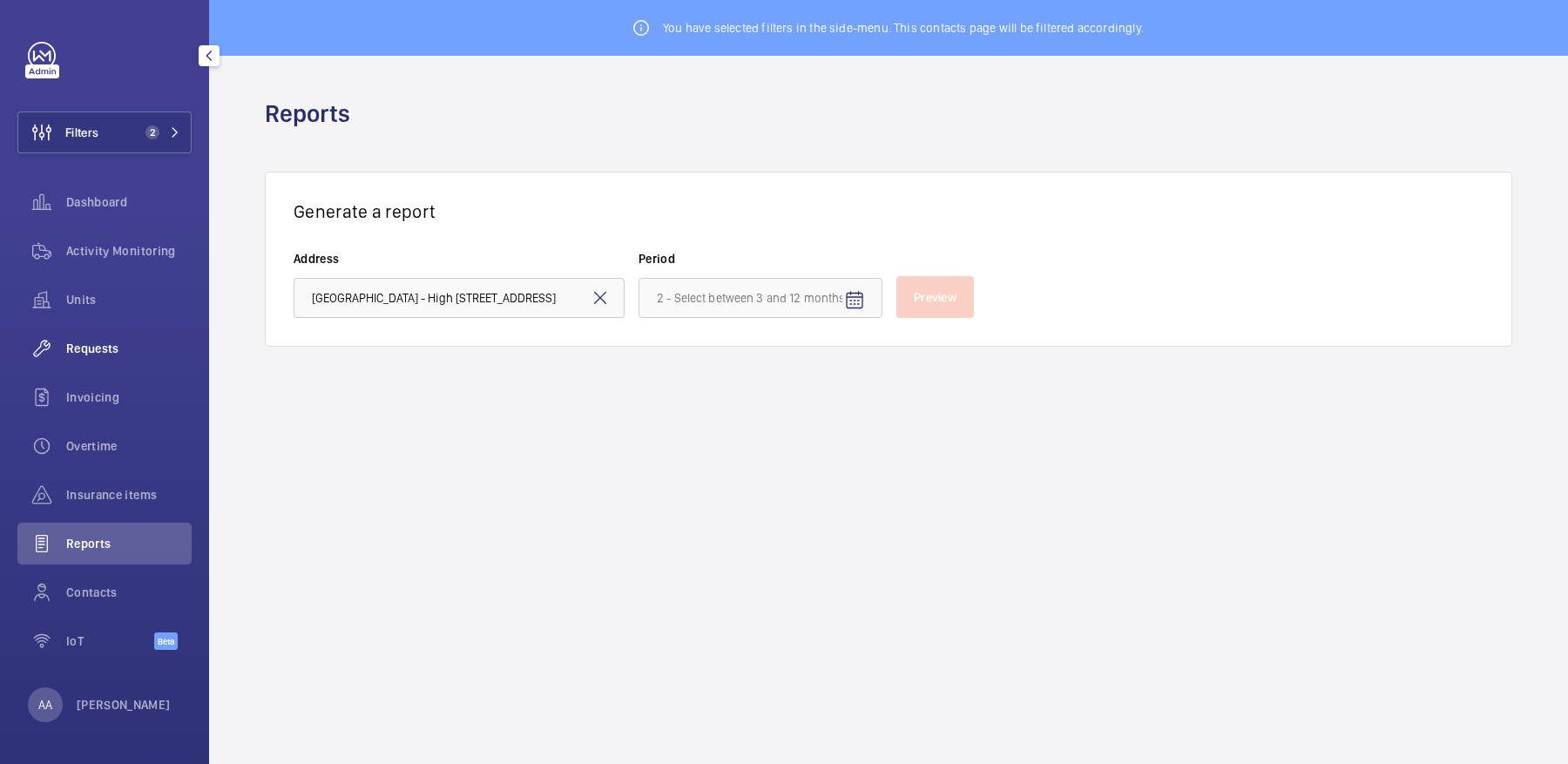
click at [130, 345] on span "Requests" at bounding box center [129, 348] width 126 height 18
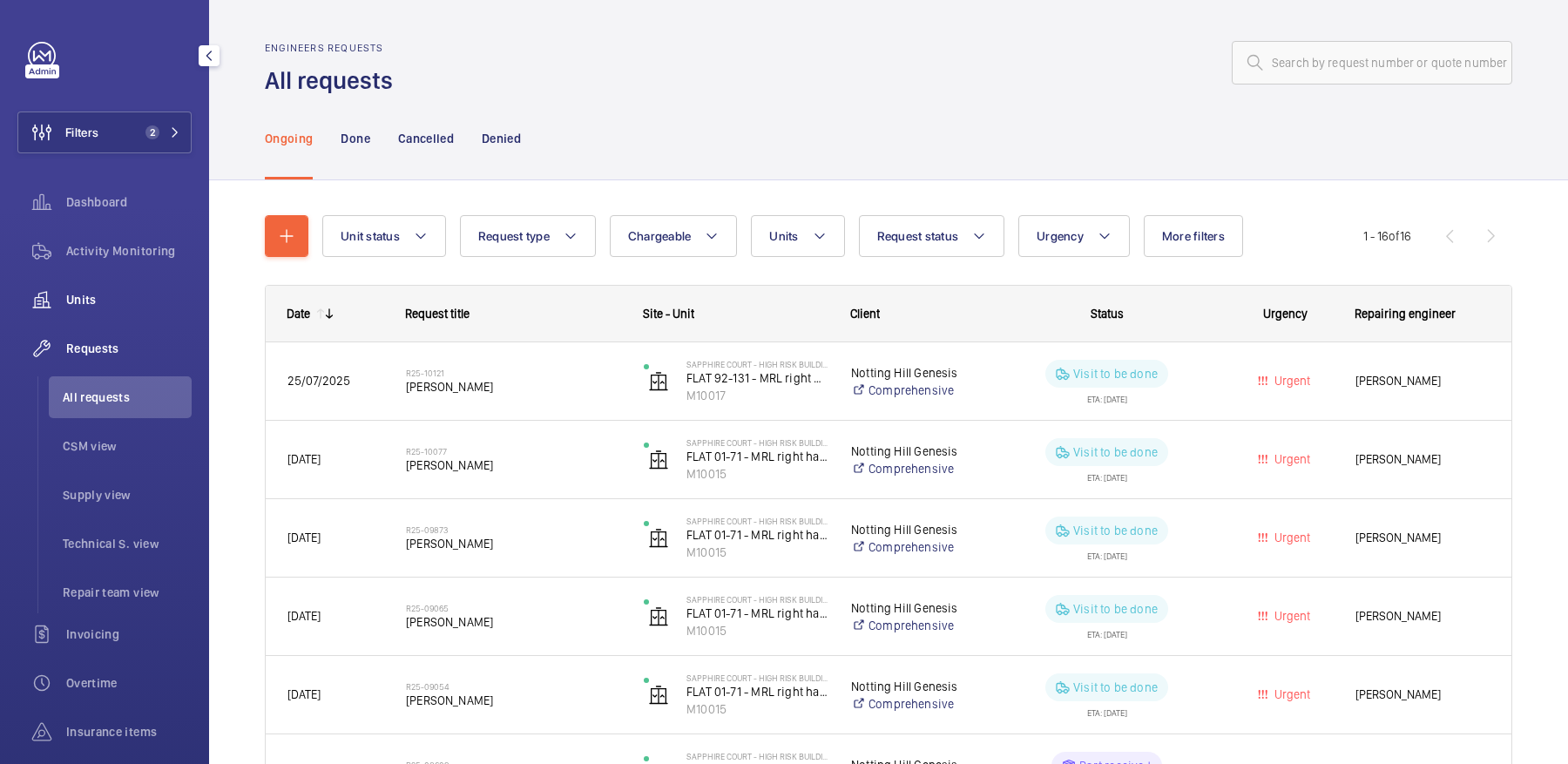
click at [130, 299] on span "Units" at bounding box center [129, 300] width 126 height 18
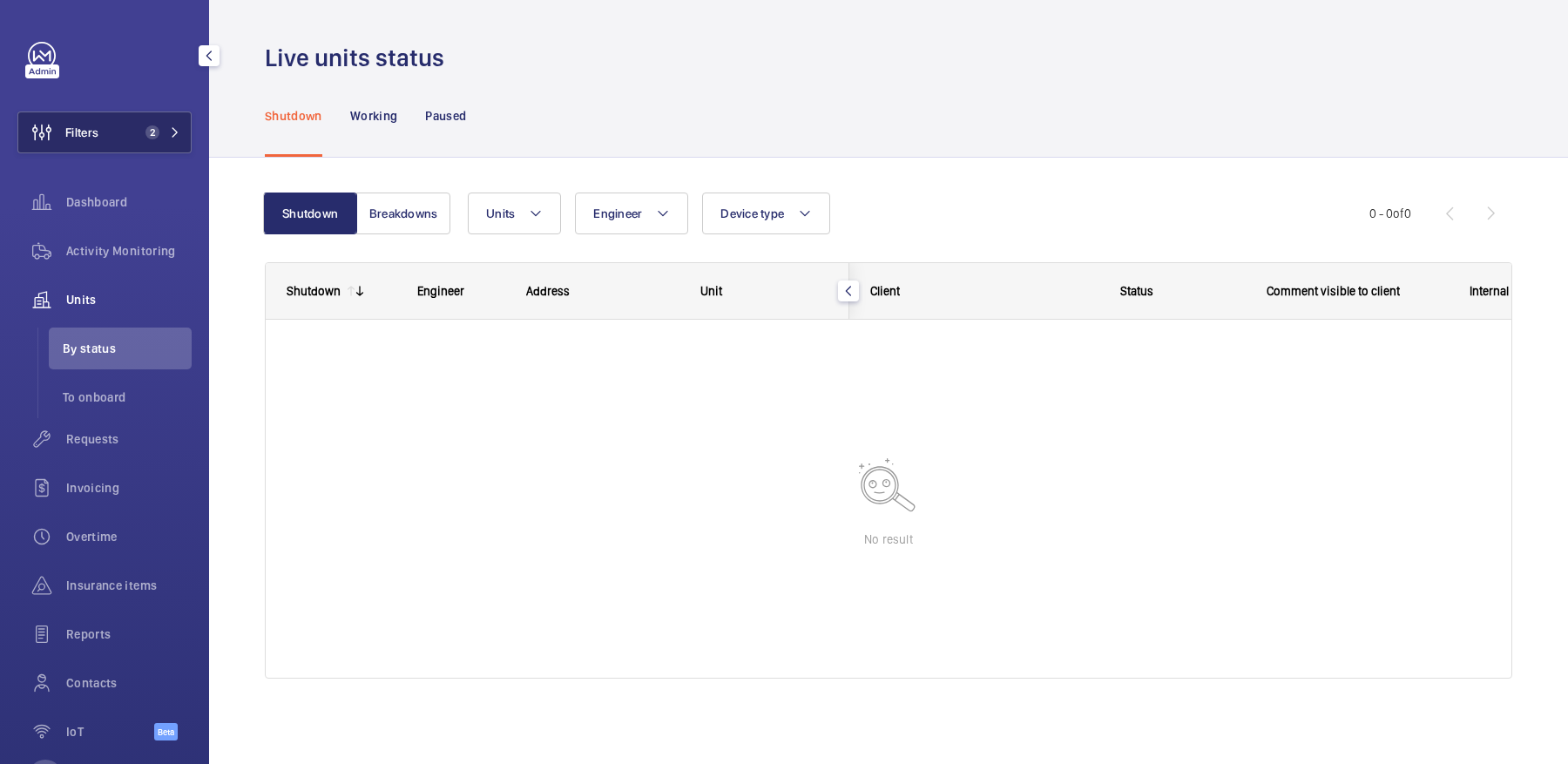
click at [122, 121] on button "Filters 2" at bounding box center [105, 132] width 174 height 42
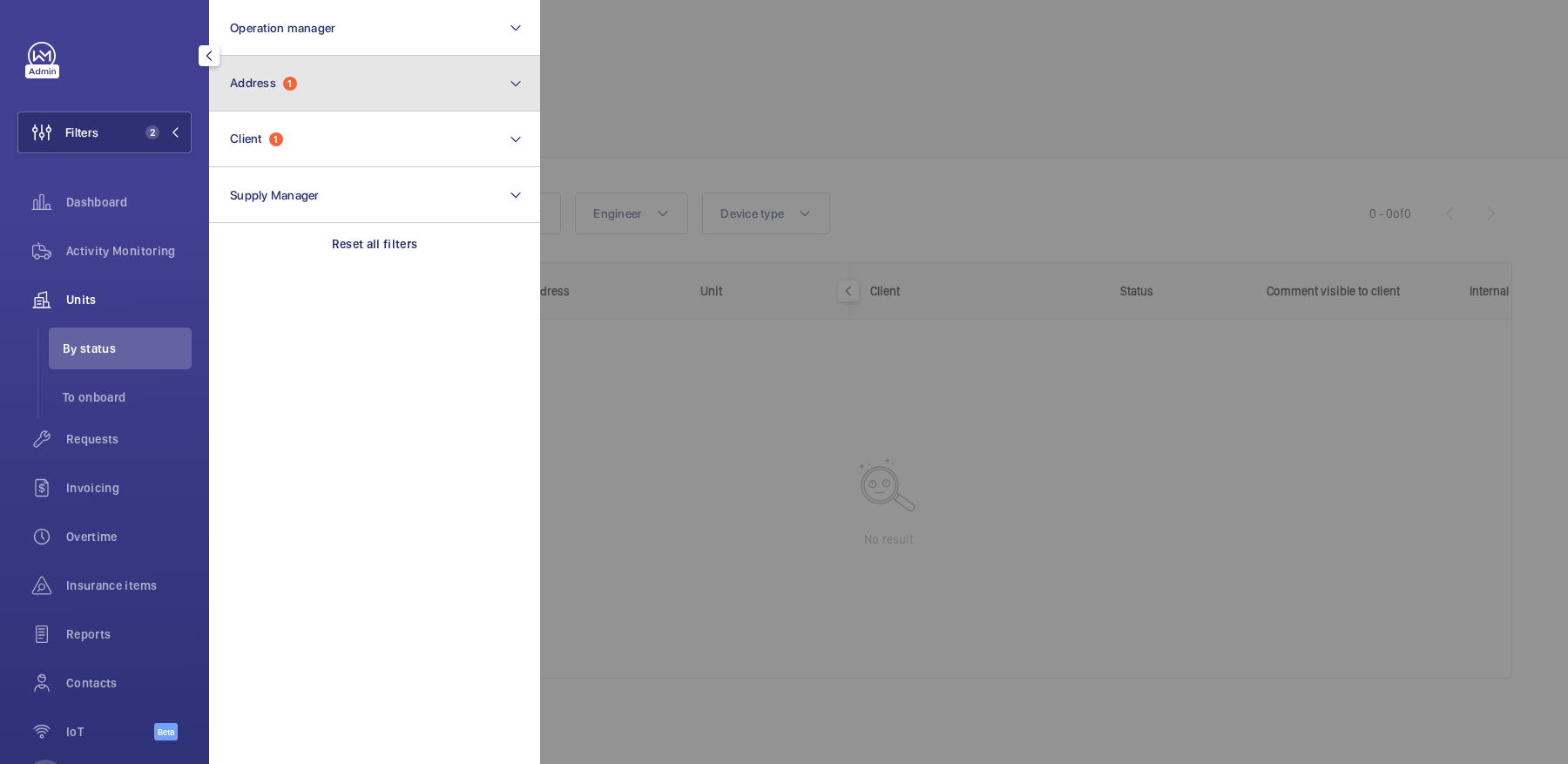
click at [320, 93] on button "Address 1" at bounding box center [374, 84] width 331 height 56
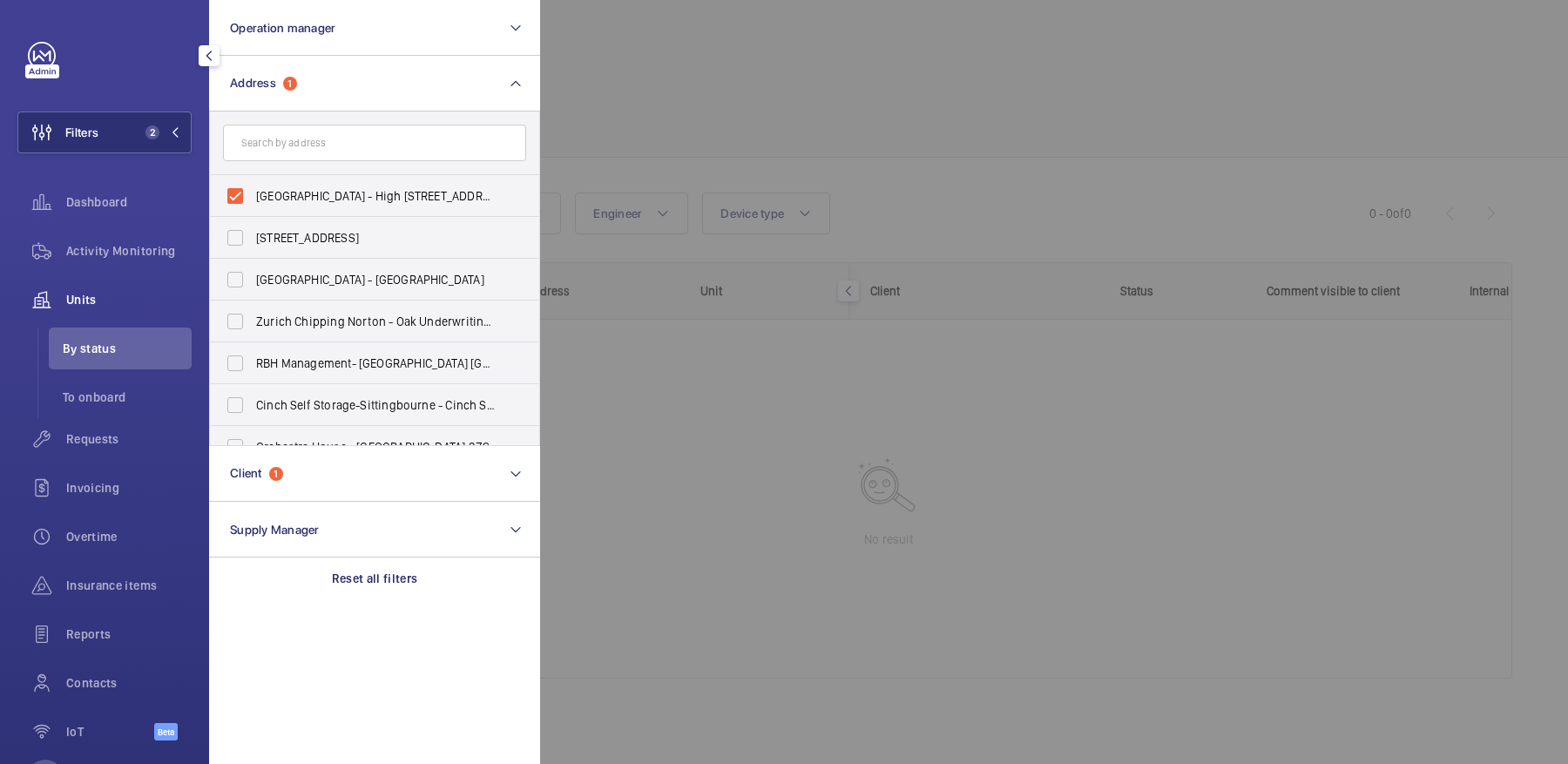
click at [746, 76] on div at bounding box center [1324, 382] width 1568 height 764
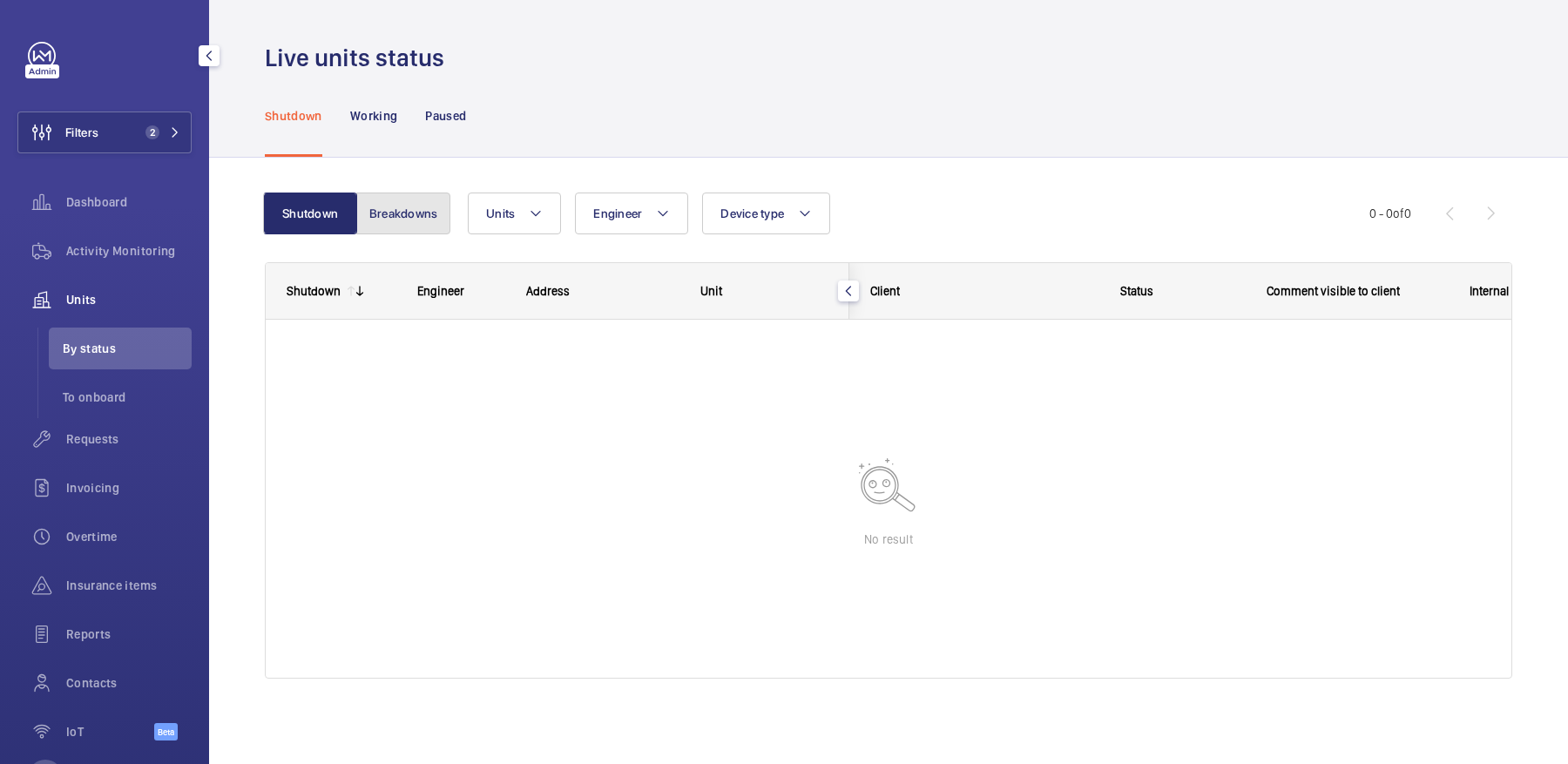
click at [425, 193] on button "Breakdowns" at bounding box center [403, 213] width 94 height 42
click at [162, 233] on div "Activity Monitoring" at bounding box center [105, 250] width 174 height 42
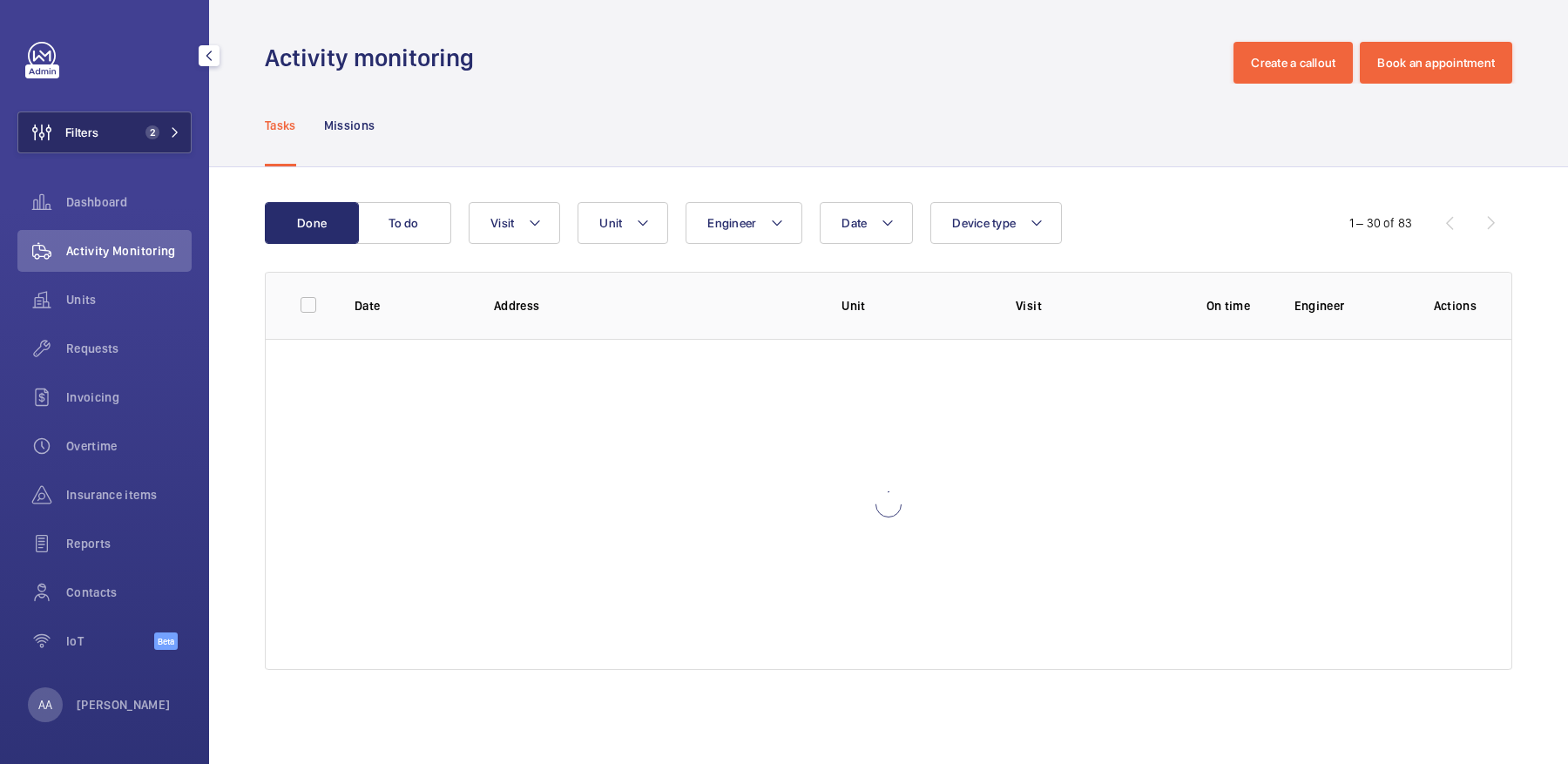
click at [114, 143] on button "Filters 2" at bounding box center [105, 132] width 174 height 42
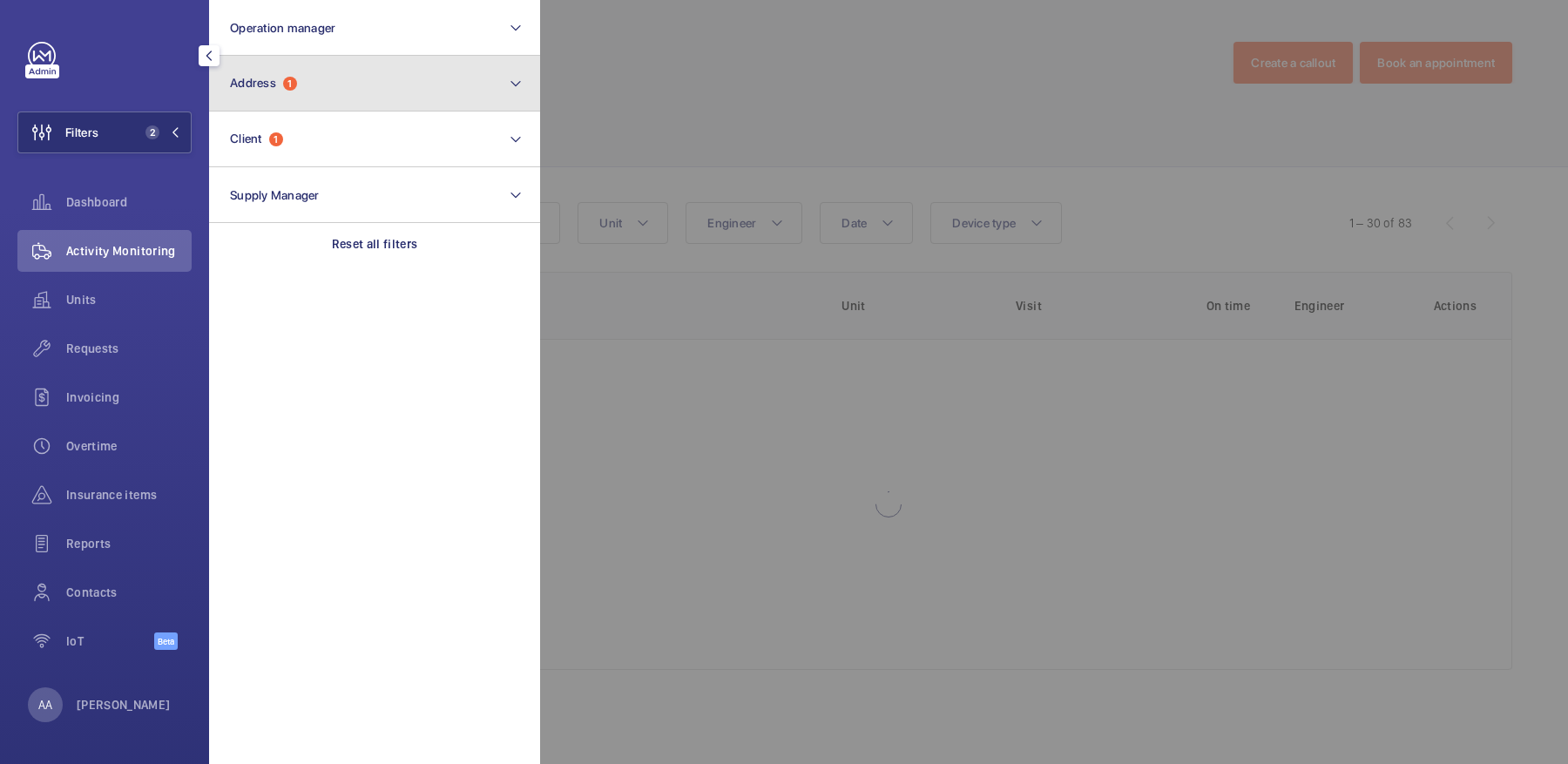
click at [342, 83] on button "Address 1" at bounding box center [374, 84] width 331 height 56
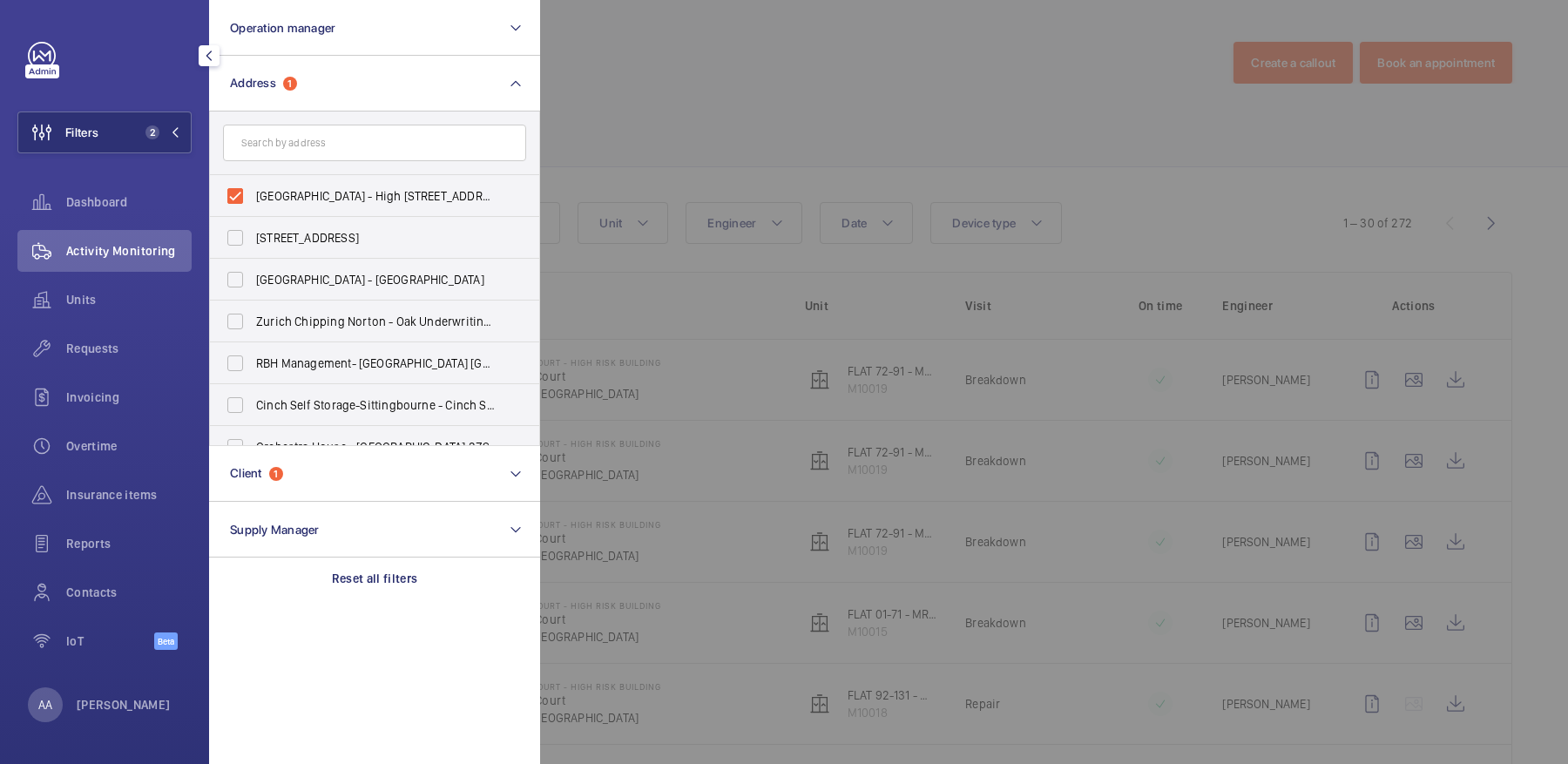
click at [661, 116] on div at bounding box center [1324, 382] width 1568 height 764
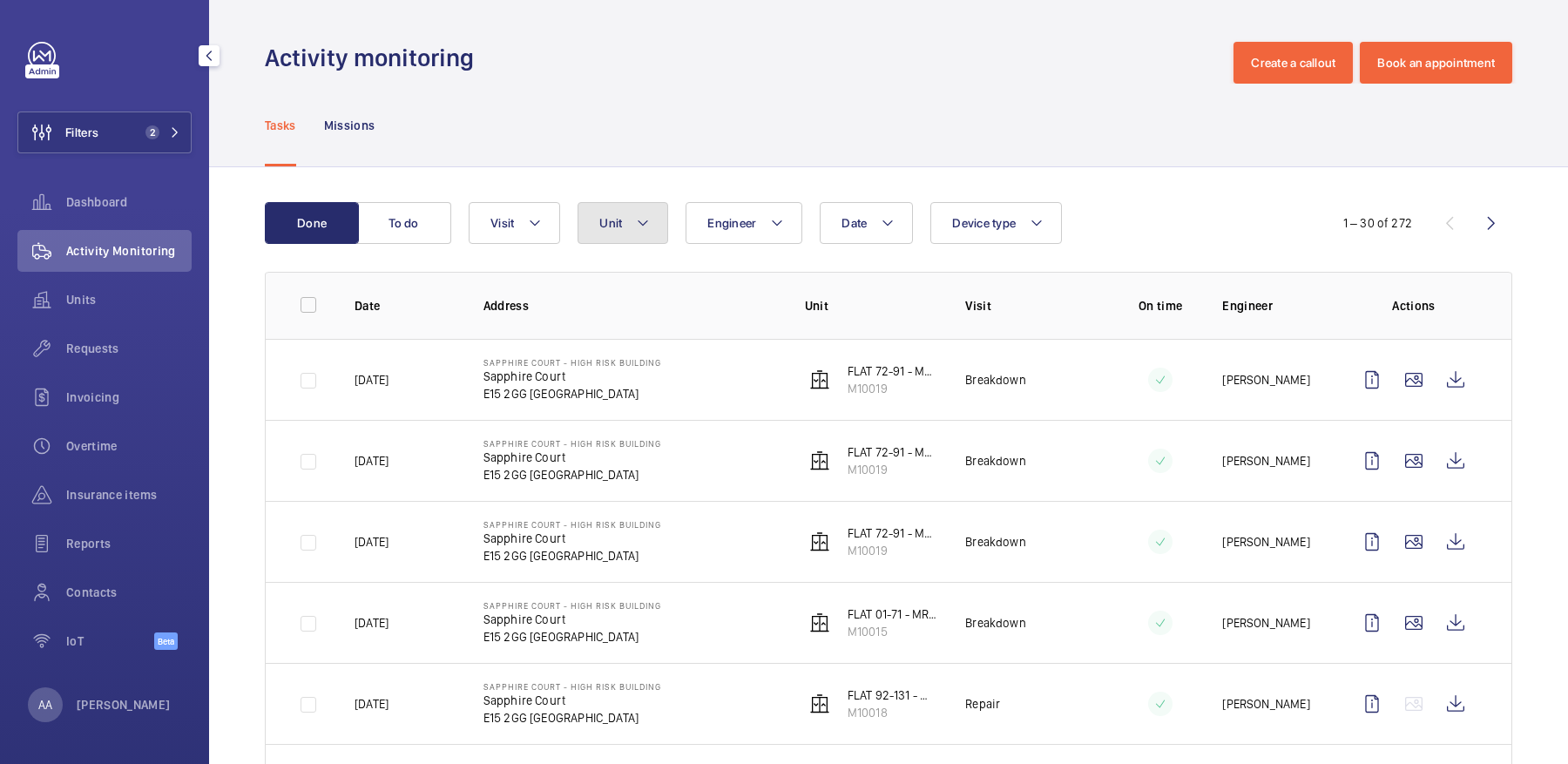
click at [609, 224] on span "Unit" at bounding box center [611, 223] width 22 height 14
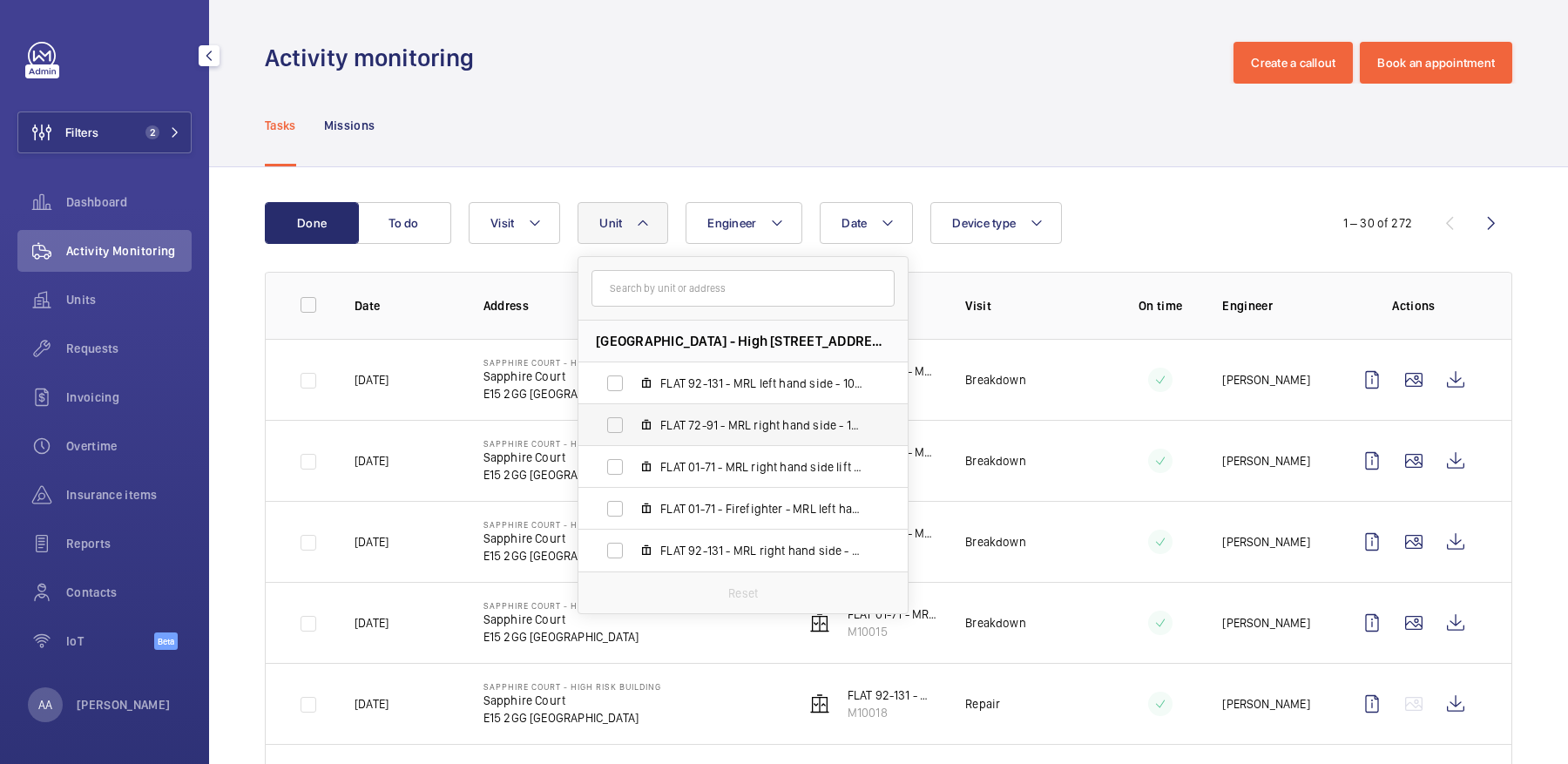
click at [764, 428] on span "FLAT 72-91 - MRL right hand side - 10 Floors, M10019" at bounding box center [762, 424] width 202 height 18
click at [632, 428] on input "FLAT 72-91 - MRL right hand side - 10 Floors, M10019" at bounding box center [614, 424] width 35 height 35
checkbox input "true"
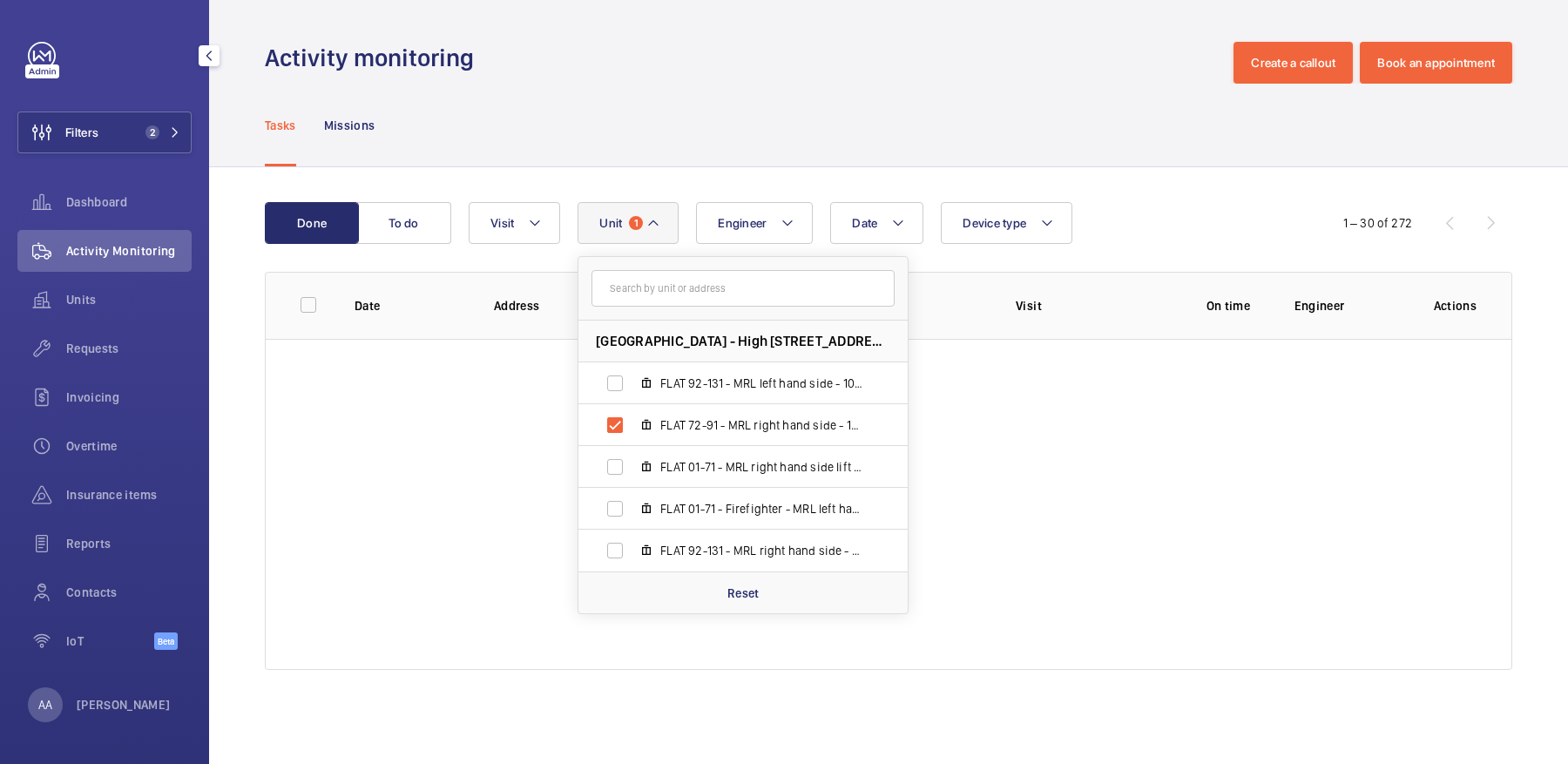
click at [718, 116] on div "Tasks Missions" at bounding box center [889, 125] width 1248 height 82
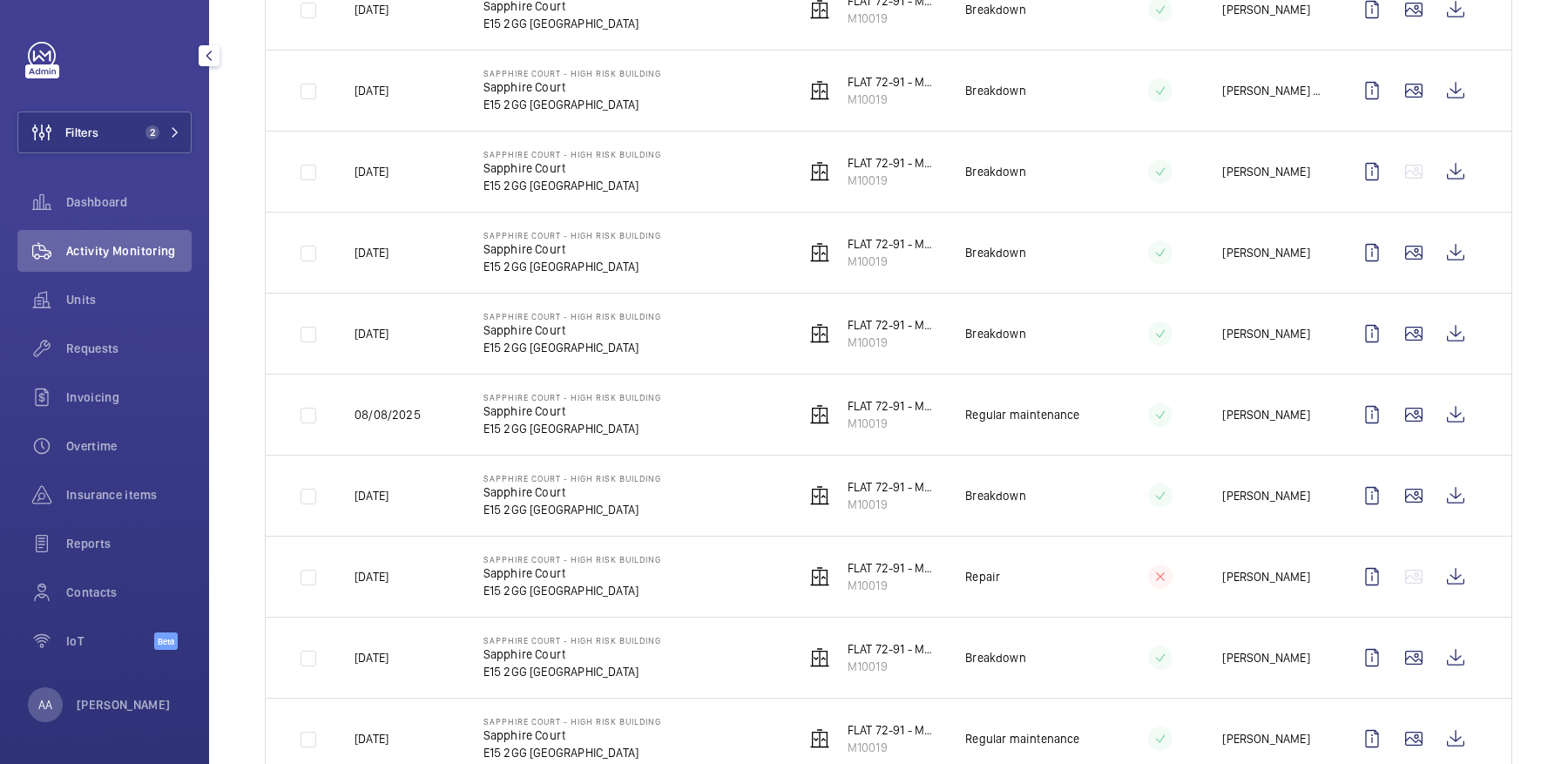
scroll to position [782, 0]
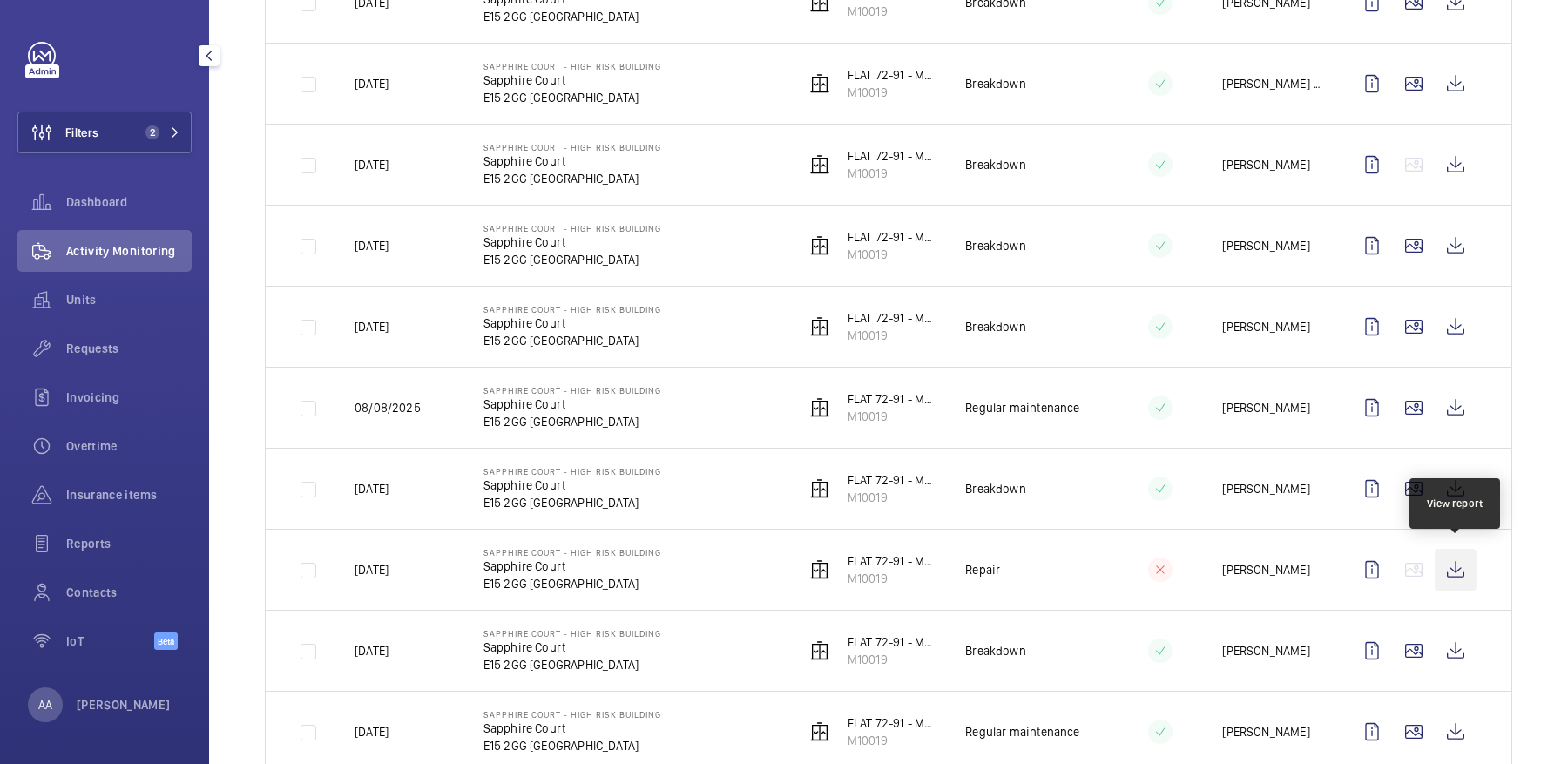
click at [1459, 562] on wm-front-icon-button at bounding box center [1456, 569] width 42 height 42
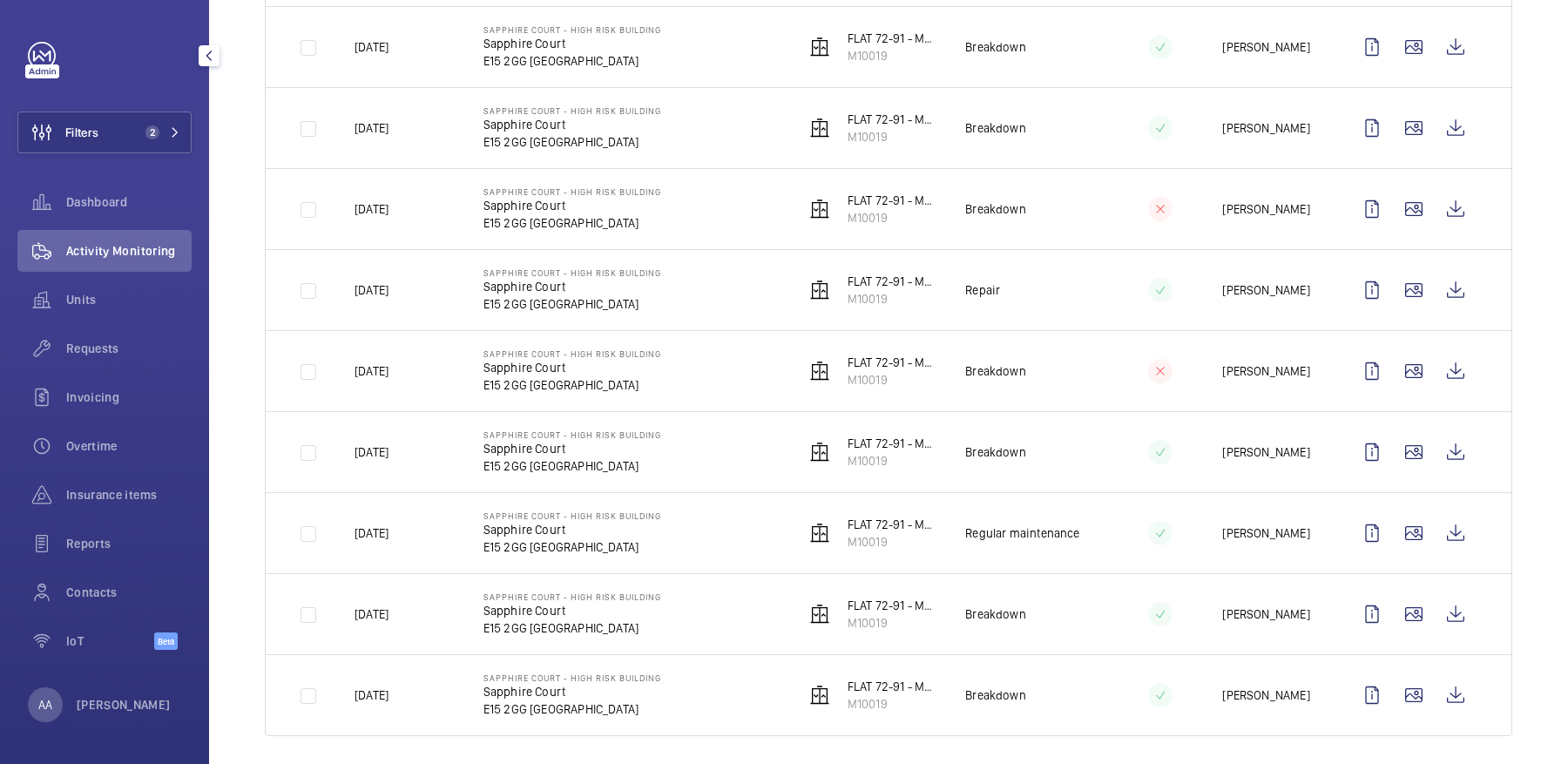
scroll to position [0, 0]
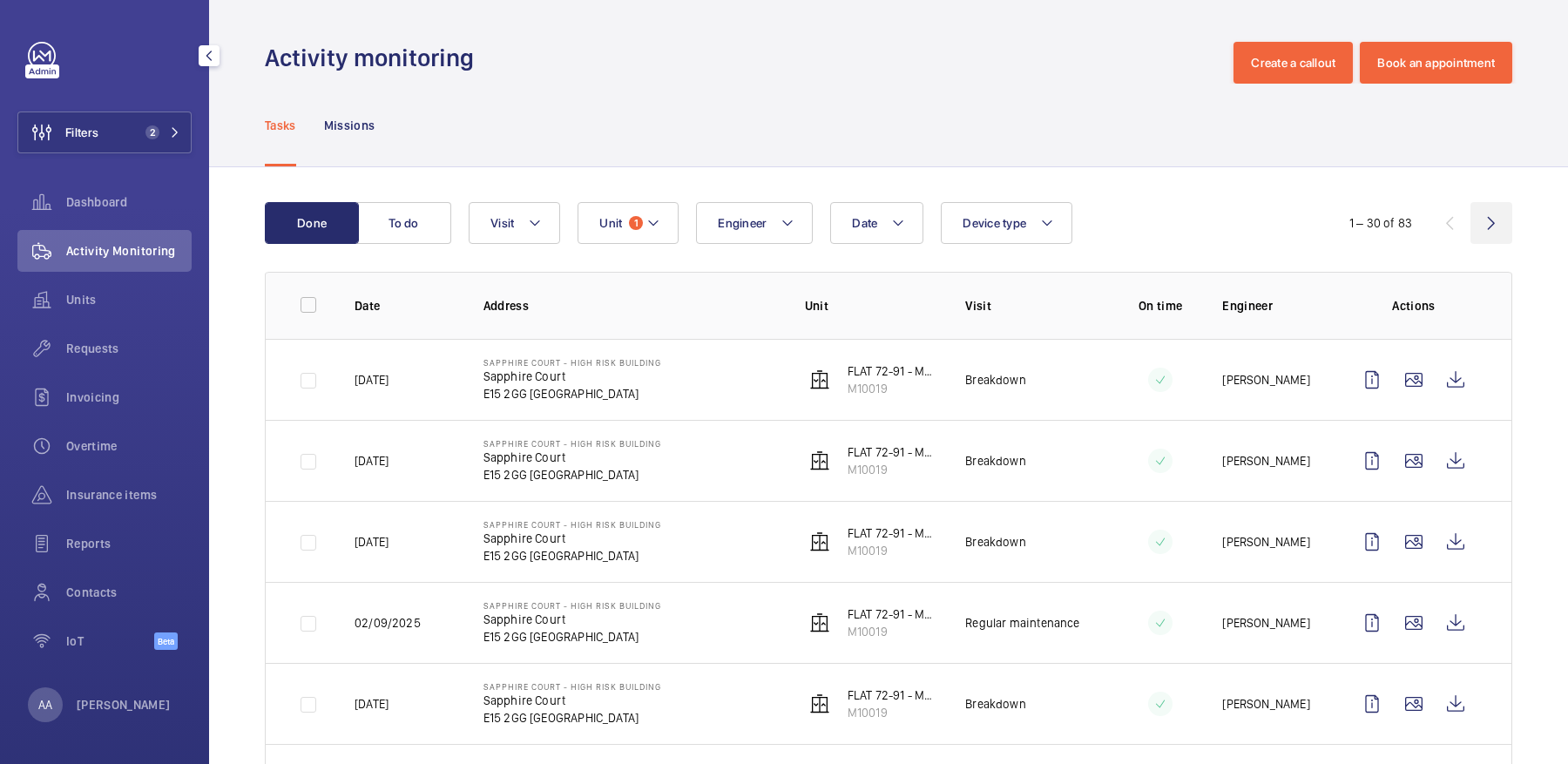
click at [1492, 226] on wm-front-icon-button at bounding box center [1491, 223] width 42 height 42
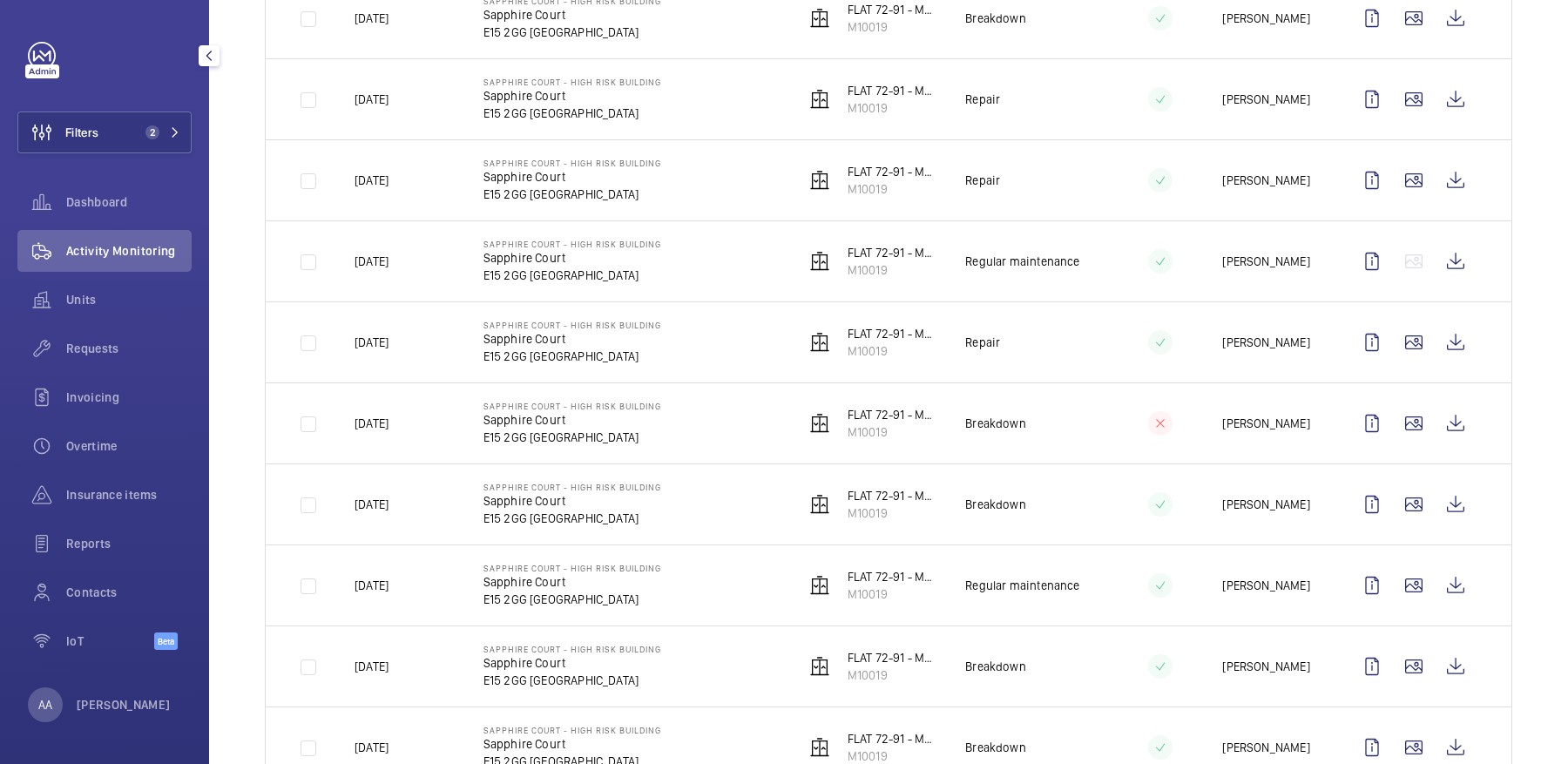
scroll to position [2033, 0]
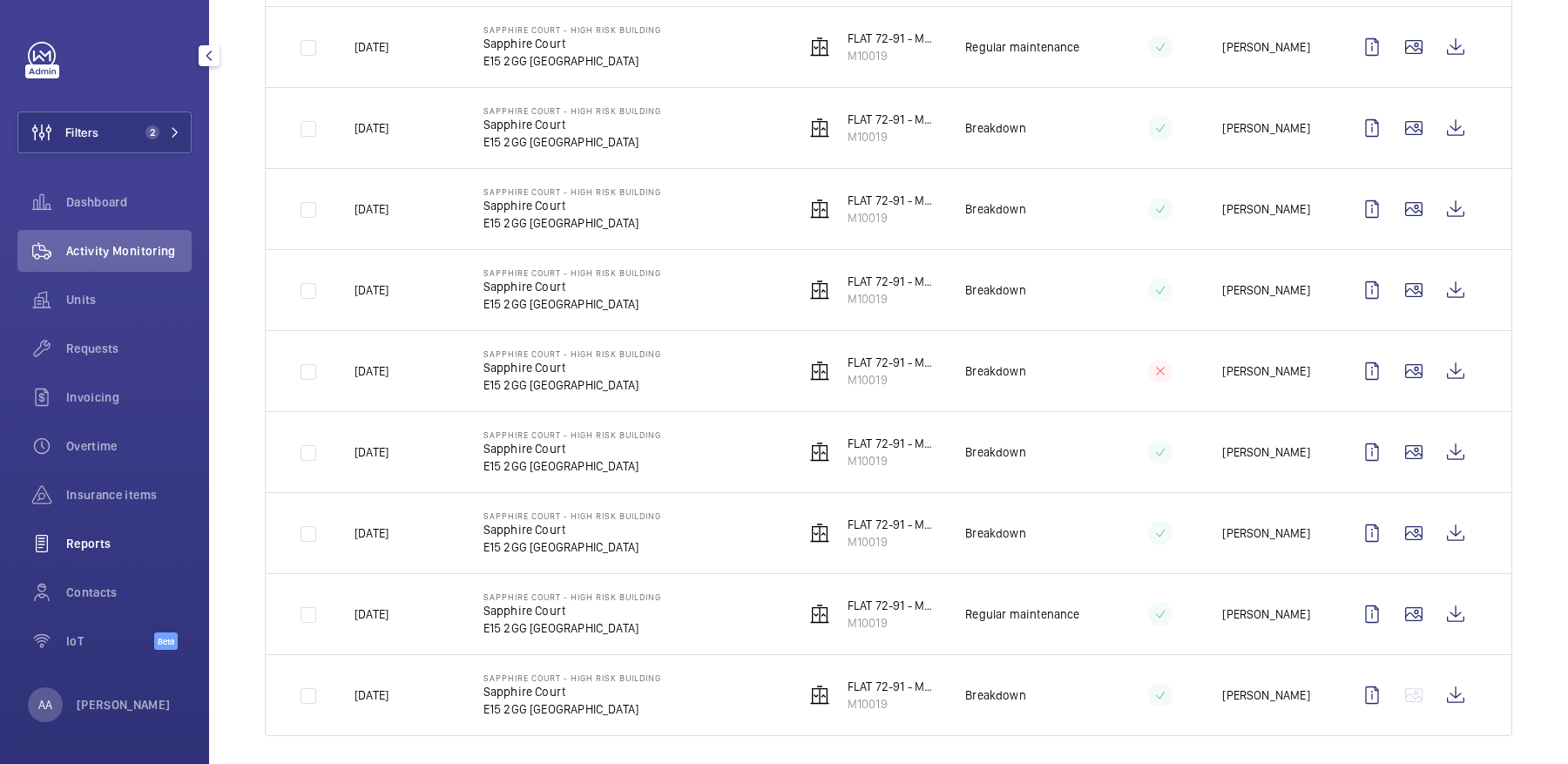
click at [80, 546] on span "Reports" at bounding box center [129, 543] width 126 height 18
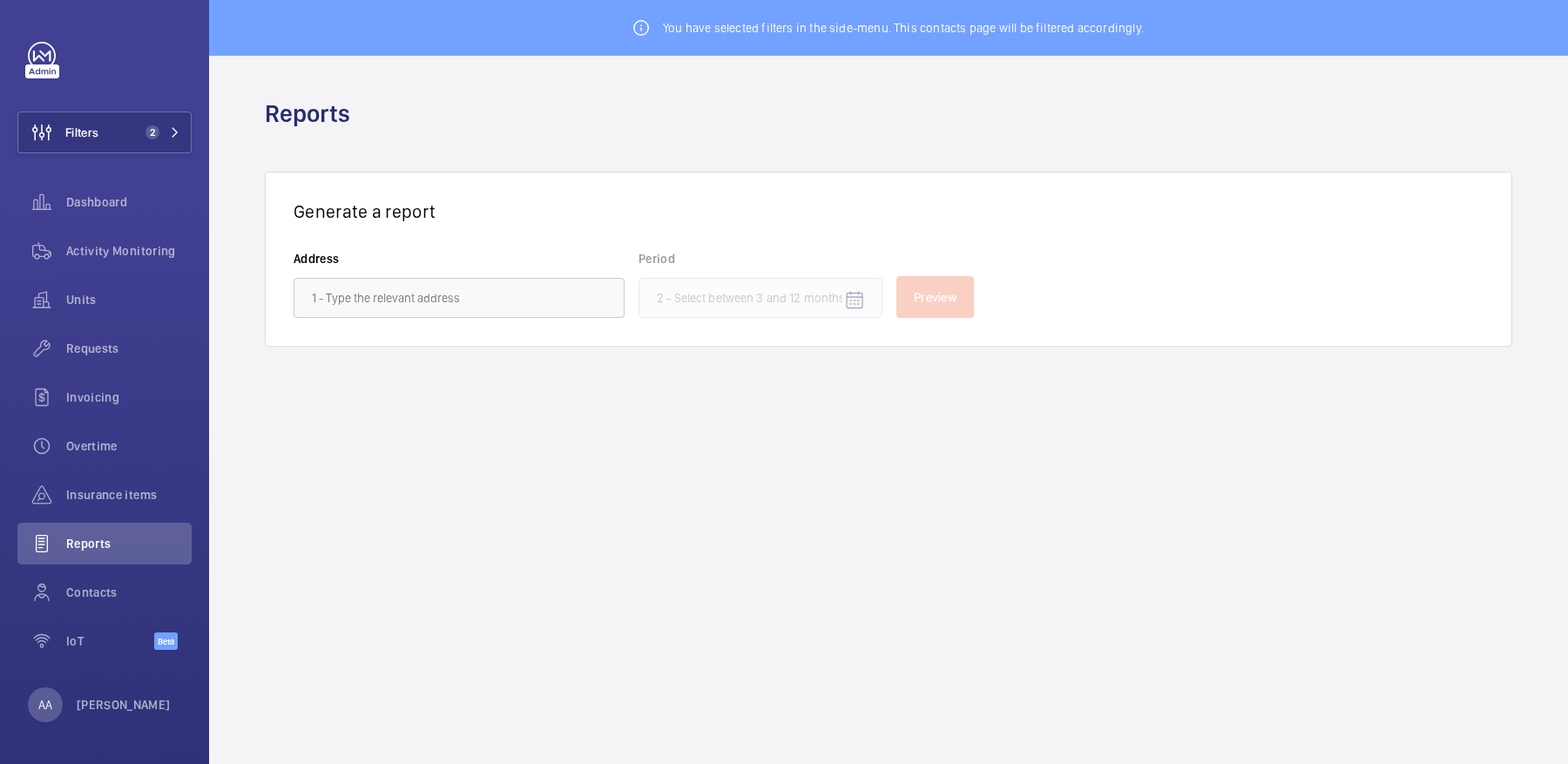
click at [384, 269] on wm-front-autocomplete-dropdown-select "Address" at bounding box center [458, 284] width 331 height 68
click at [420, 290] on input "text" at bounding box center [458, 298] width 331 height 40
click at [477, 366] on mat-option "Sapphire Court - High Risk Building - Sapphire Court, LONDON E15 2GG" at bounding box center [458, 348] width 329 height 42
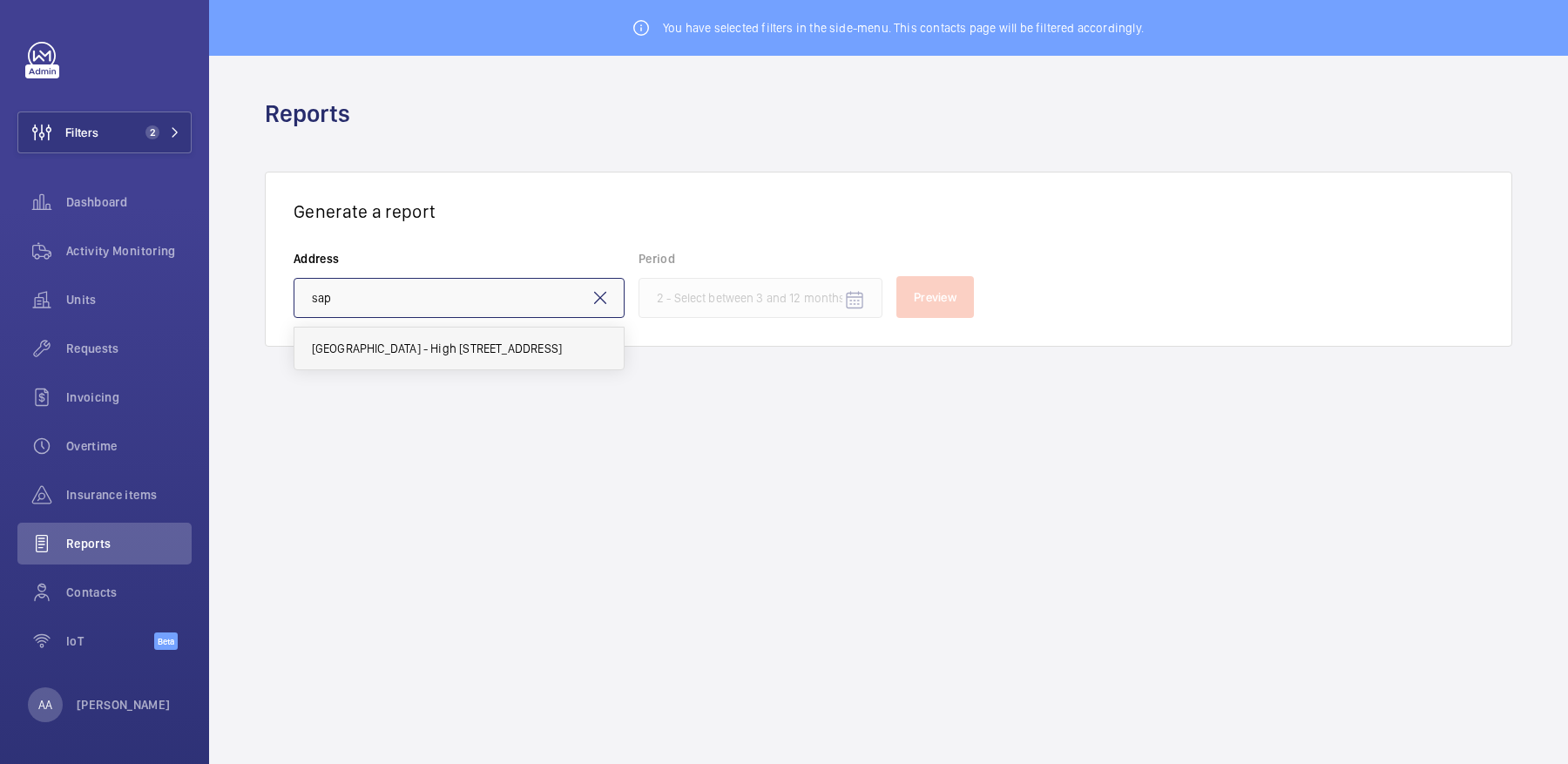
type input "Sapphire Court - High Risk Building - Sapphire Court, LONDON E15 2GG"
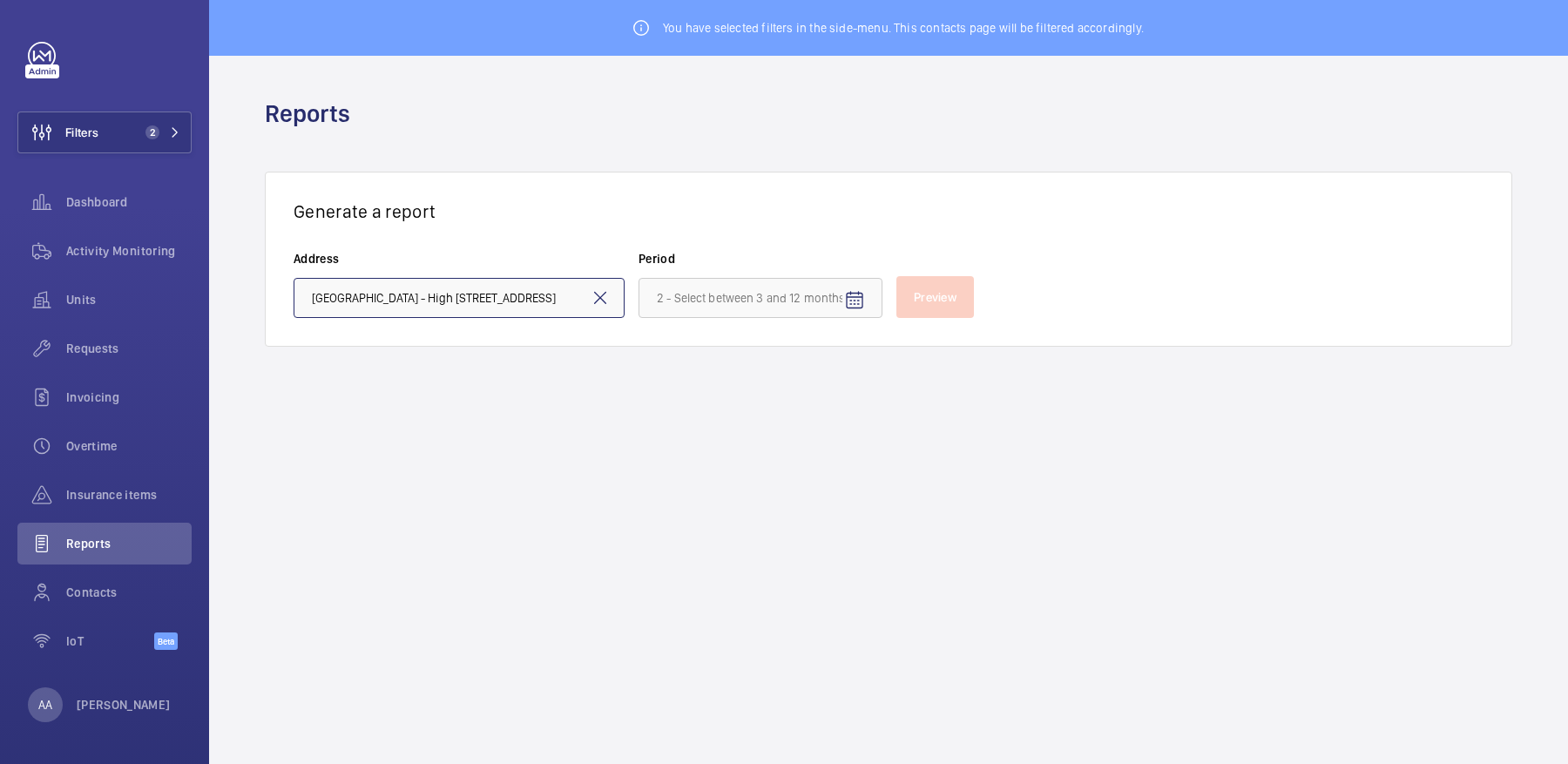
scroll to position [0, 93]
click at [859, 300] on mat-icon "Open calendar" at bounding box center [854, 301] width 21 height 21
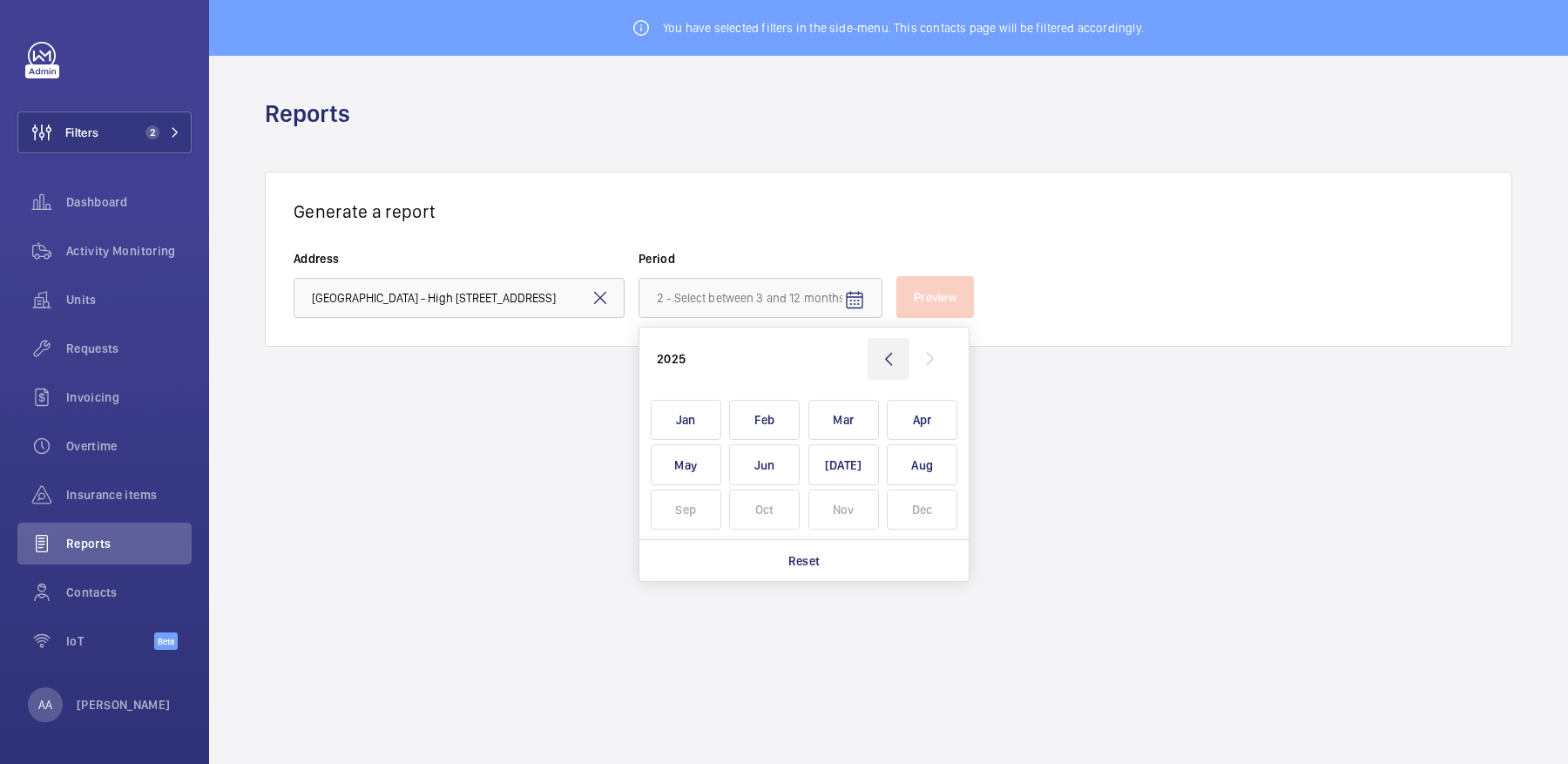
click at [897, 348] on wm-front-icon-button at bounding box center [888, 359] width 42 height 42
click at [861, 503] on span "Nov" at bounding box center [843, 510] width 70 height 41
click at [940, 346] on wm-front-icon-button at bounding box center [930, 359] width 42 height 42
click at [765, 417] on span "Feb" at bounding box center [763, 420] width 70 height 41
type input "November 2024 - February 2025"
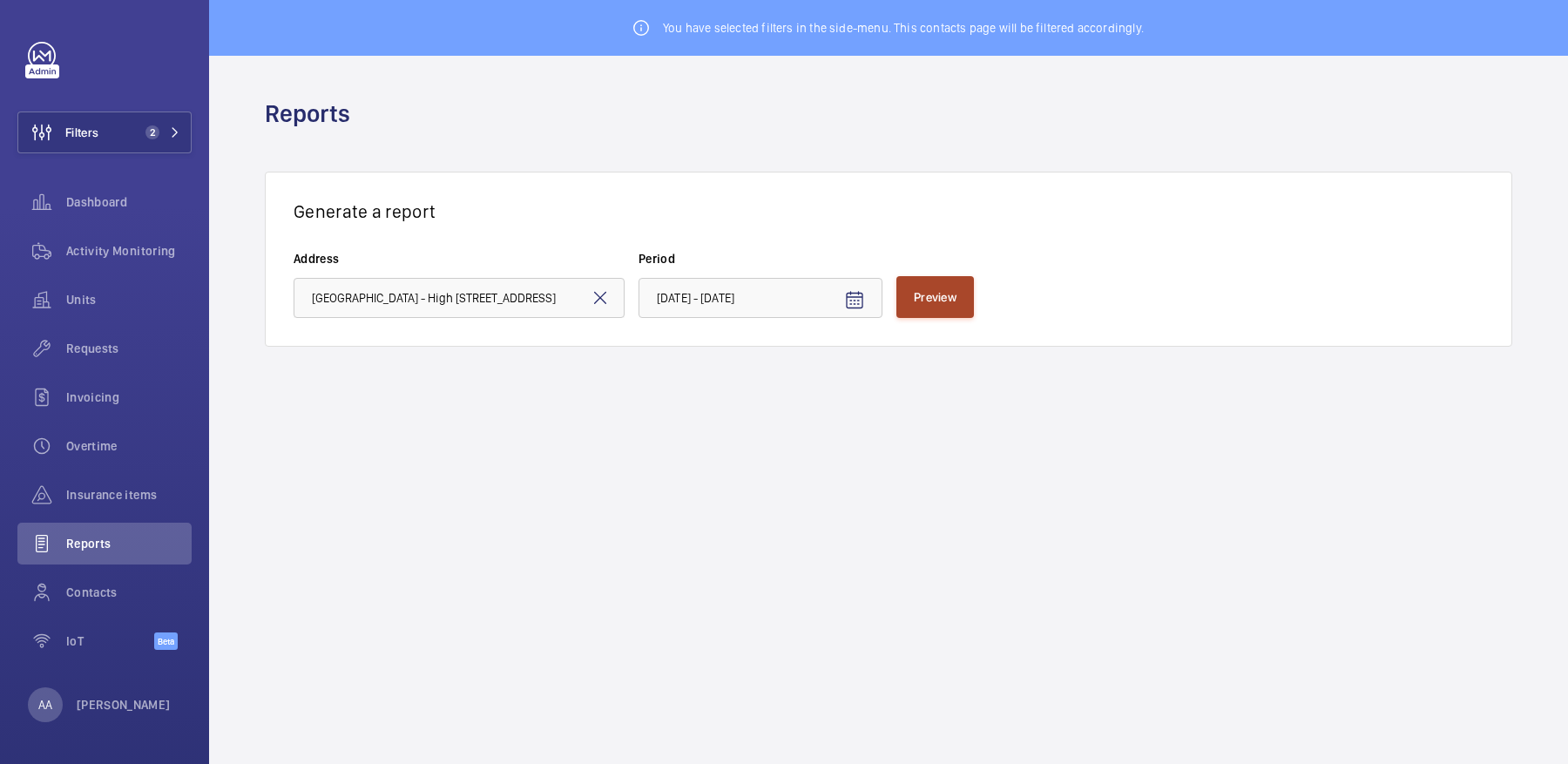
click at [935, 309] on button "Preview" at bounding box center [935, 297] width 78 height 42
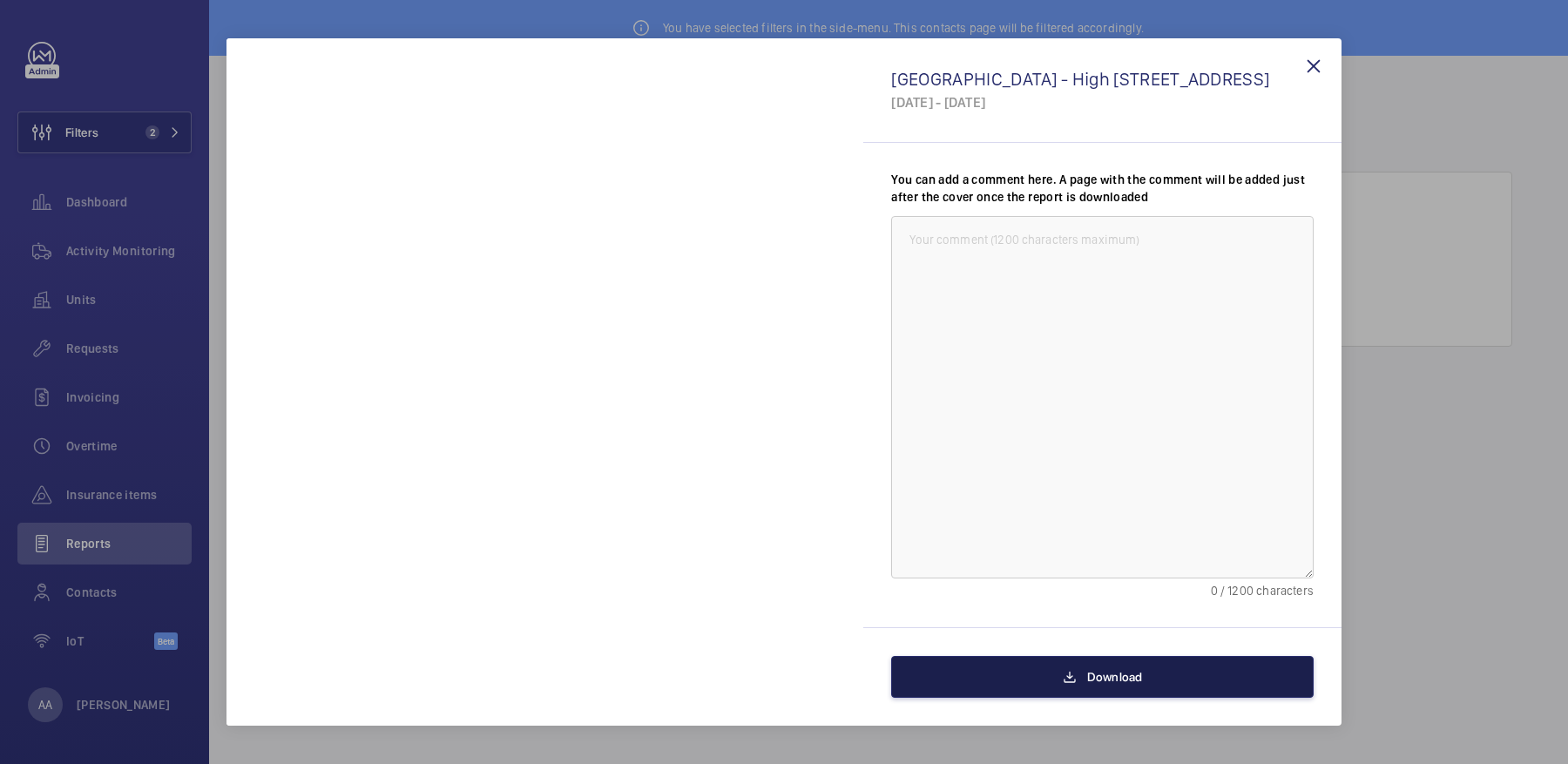
click at [1059, 669] on button "Download" at bounding box center [1102, 676] width 422 height 42
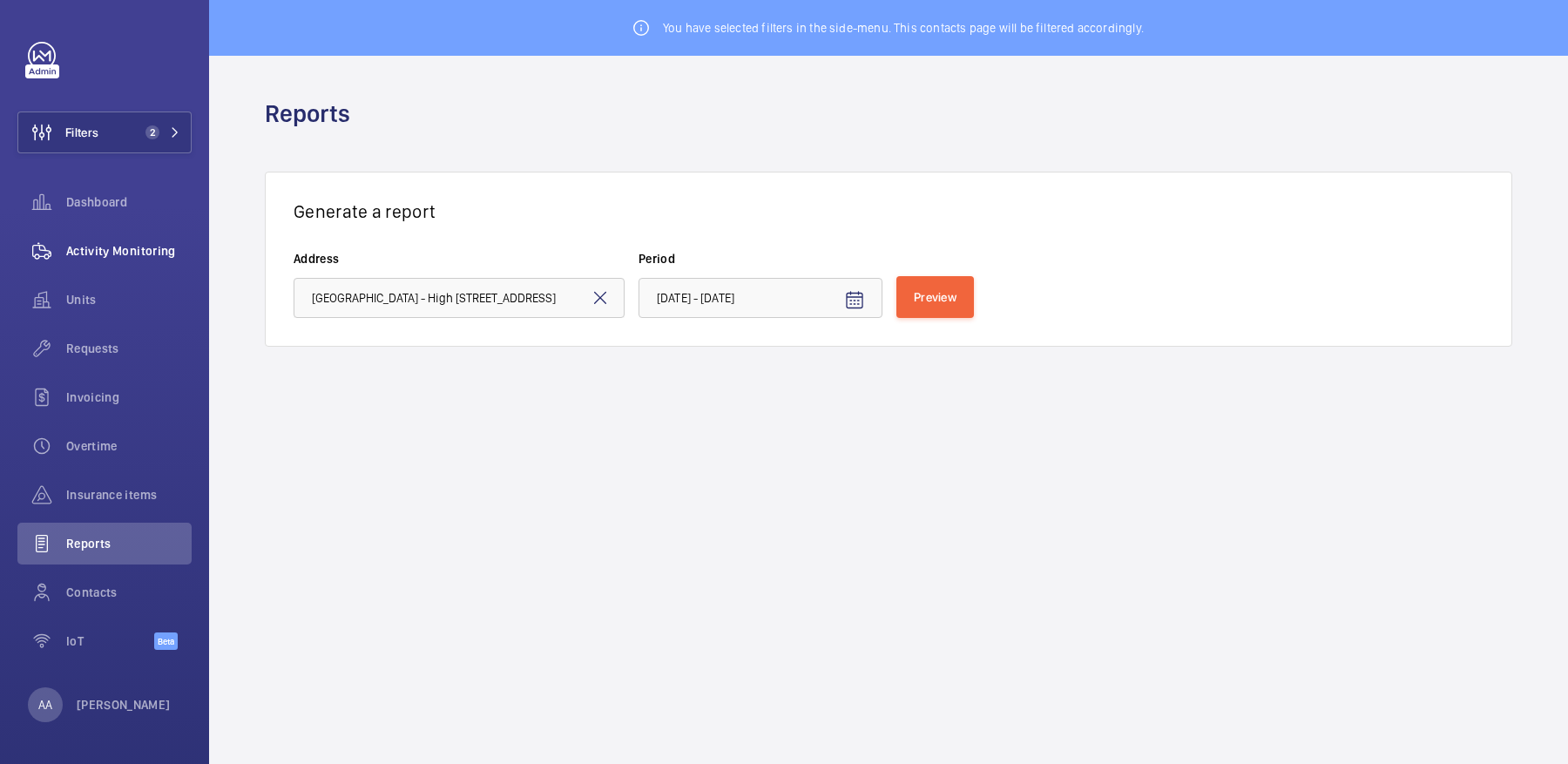
click at [87, 302] on span "Units" at bounding box center [129, 300] width 126 height 18
click at [114, 230] on div "Activity Monitoring" at bounding box center [105, 250] width 174 height 42
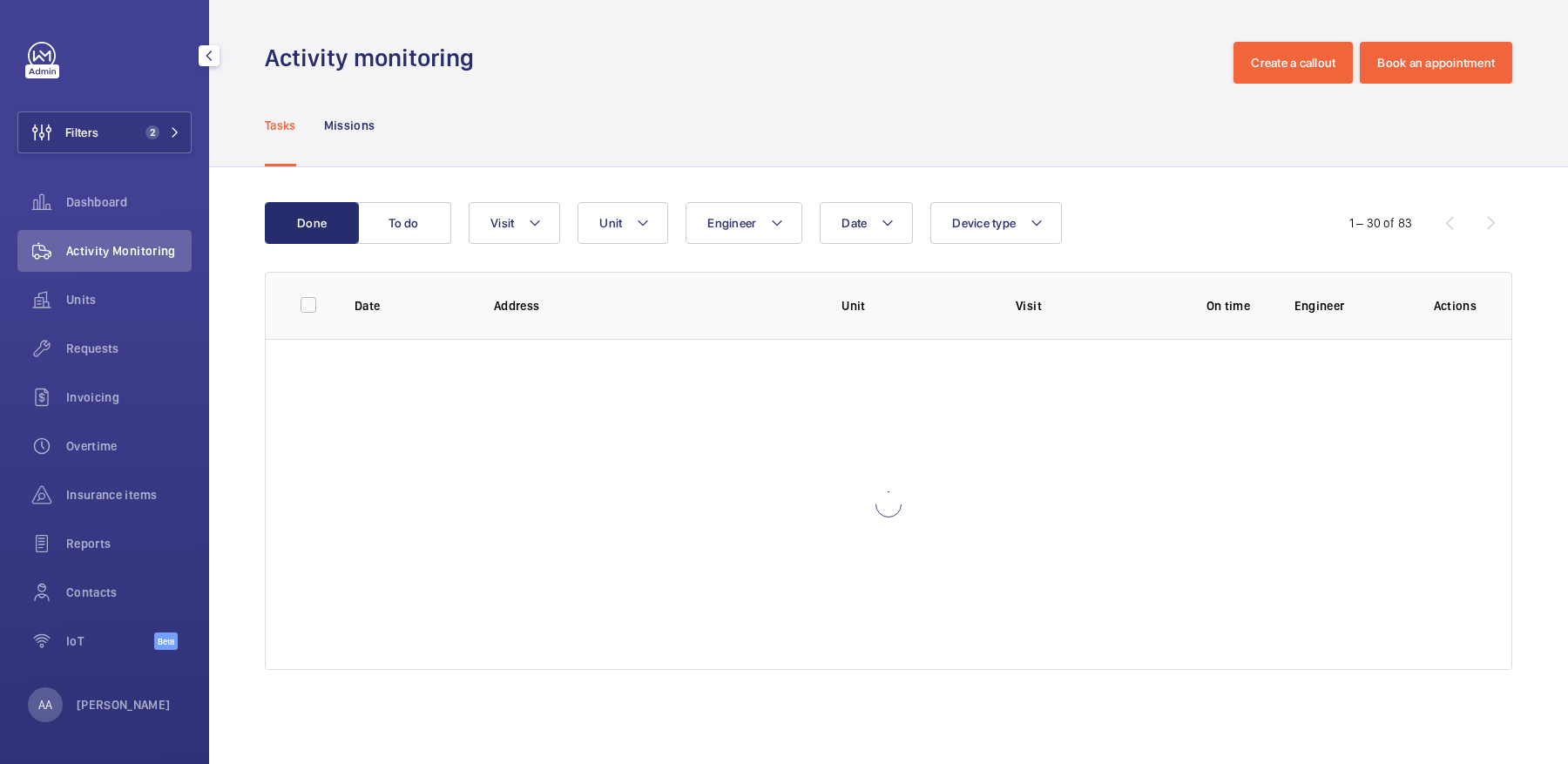
click at [143, 246] on span "Activity Monitoring" at bounding box center [129, 251] width 126 height 18
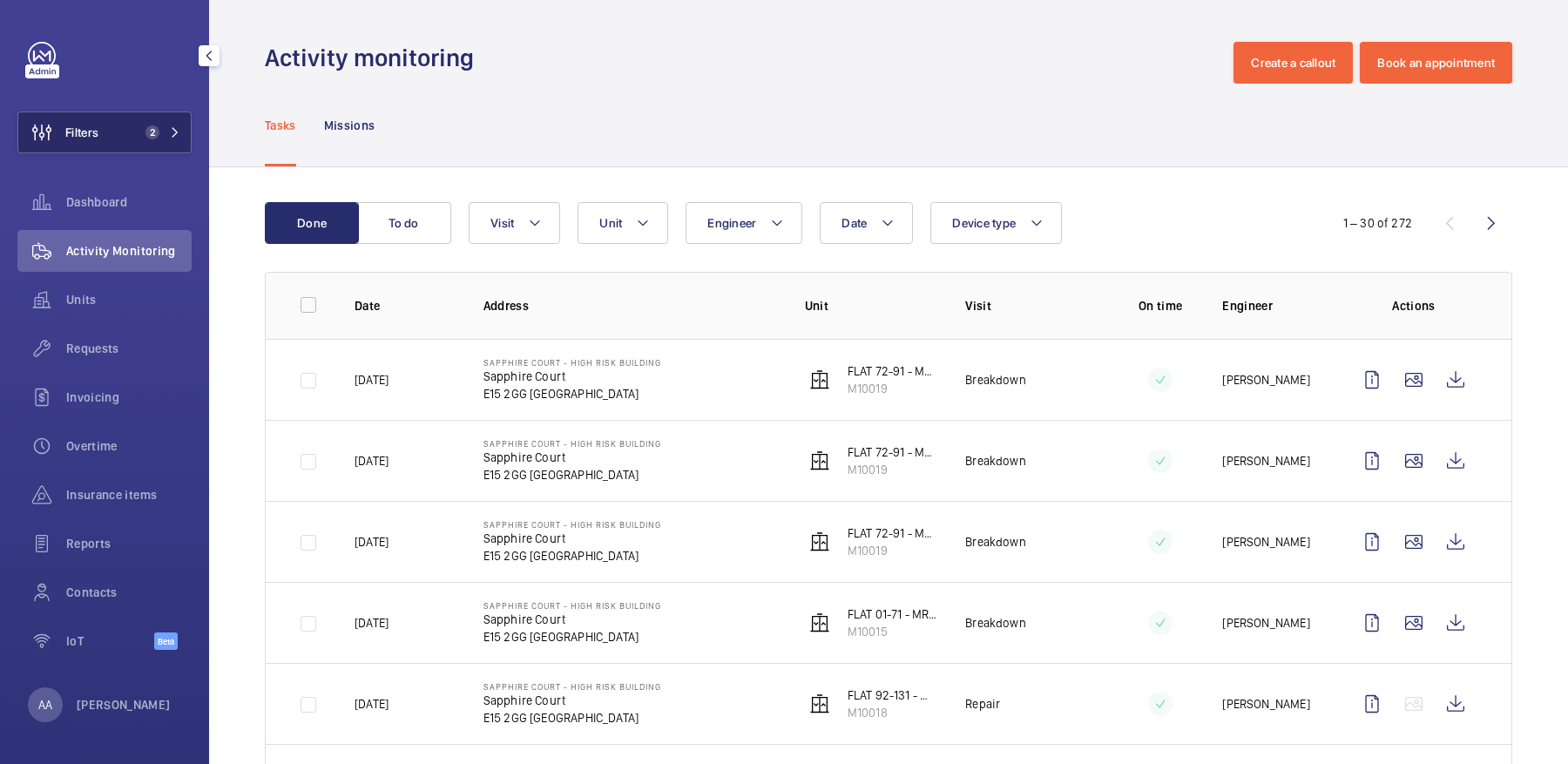
click at [143, 126] on span "2" at bounding box center [149, 132] width 21 height 14
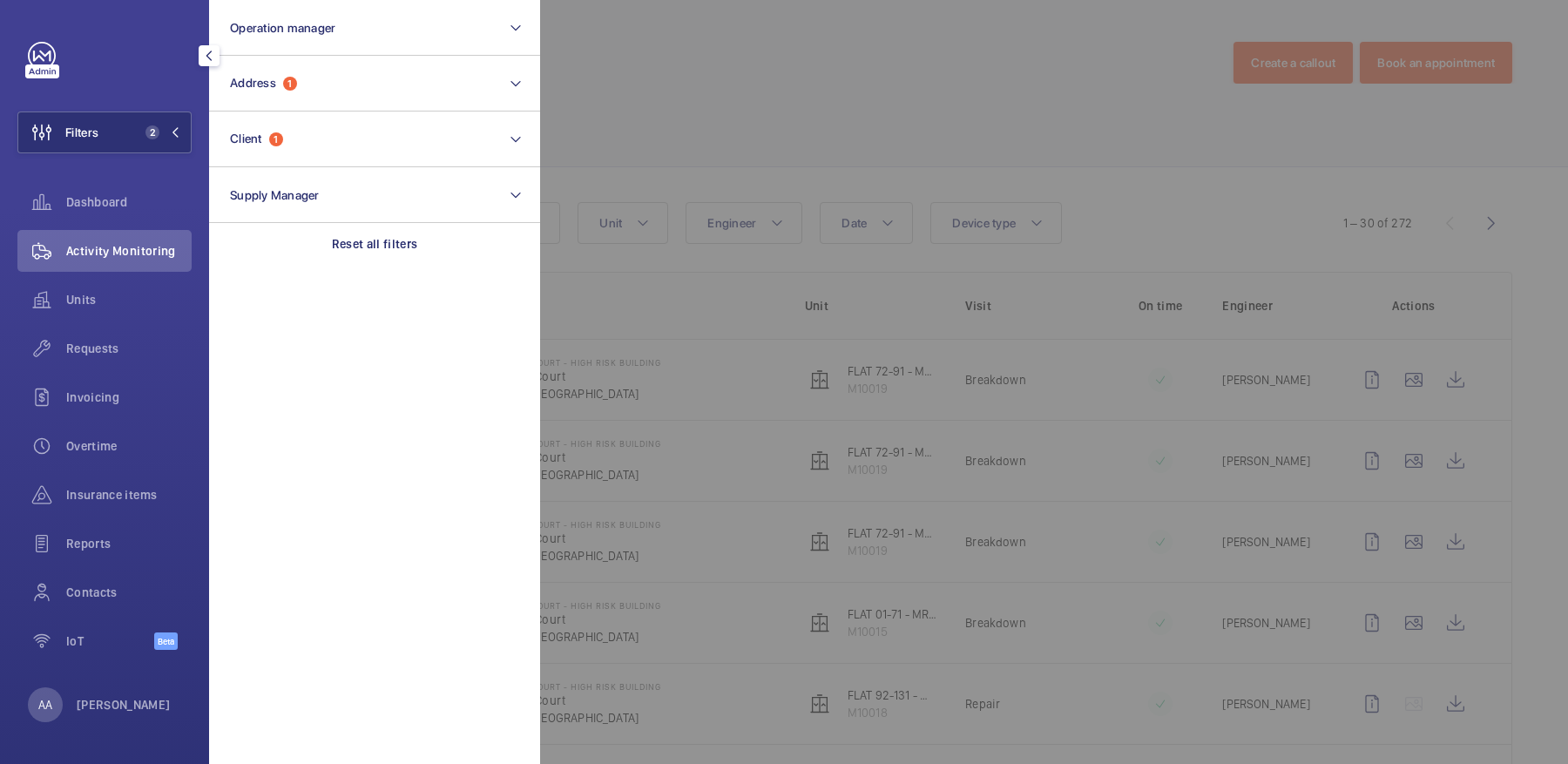
click at [602, 114] on div at bounding box center [1324, 382] width 1568 height 764
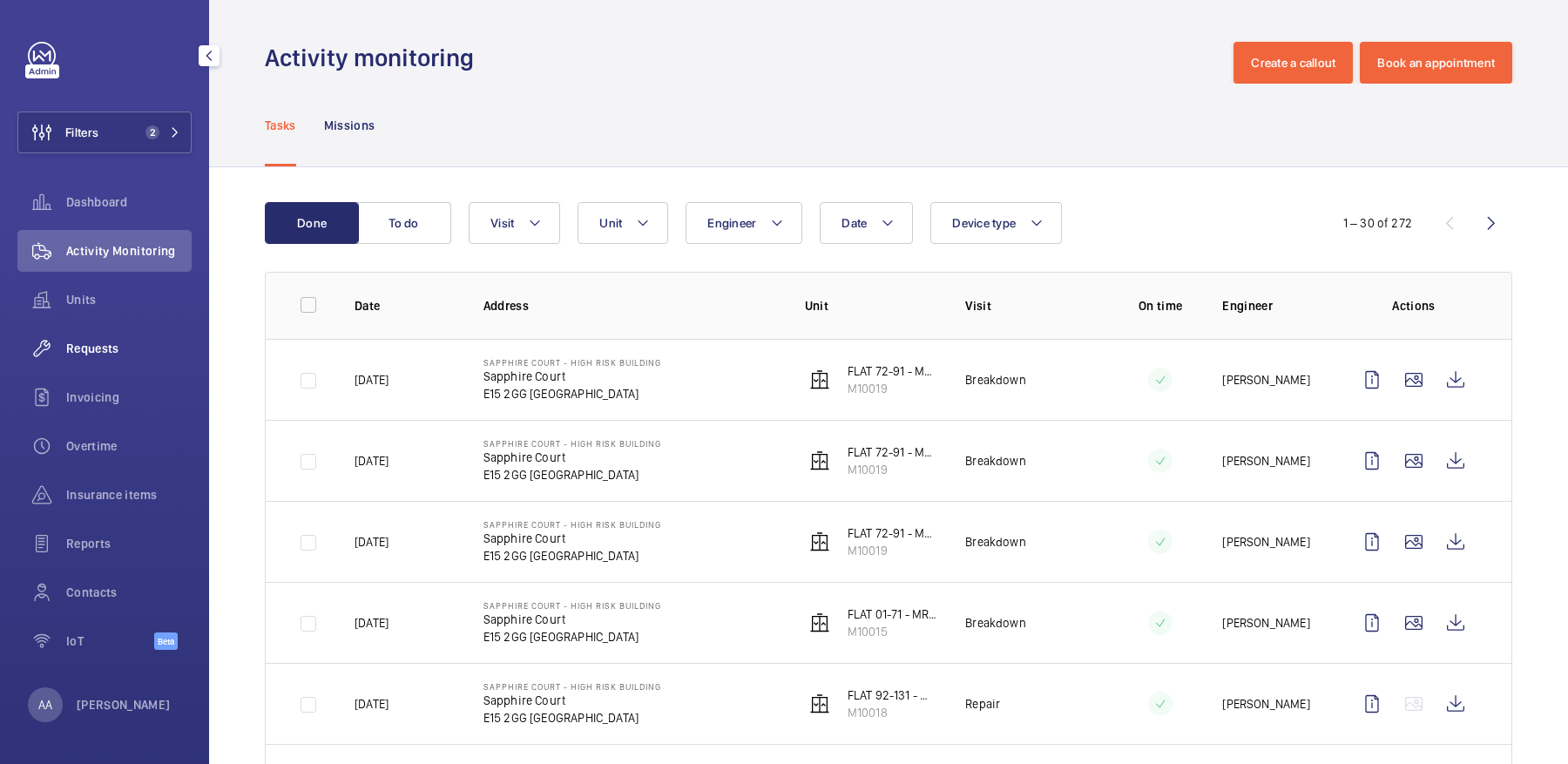
click at [167, 349] on span "Requests" at bounding box center [129, 348] width 126 height 18
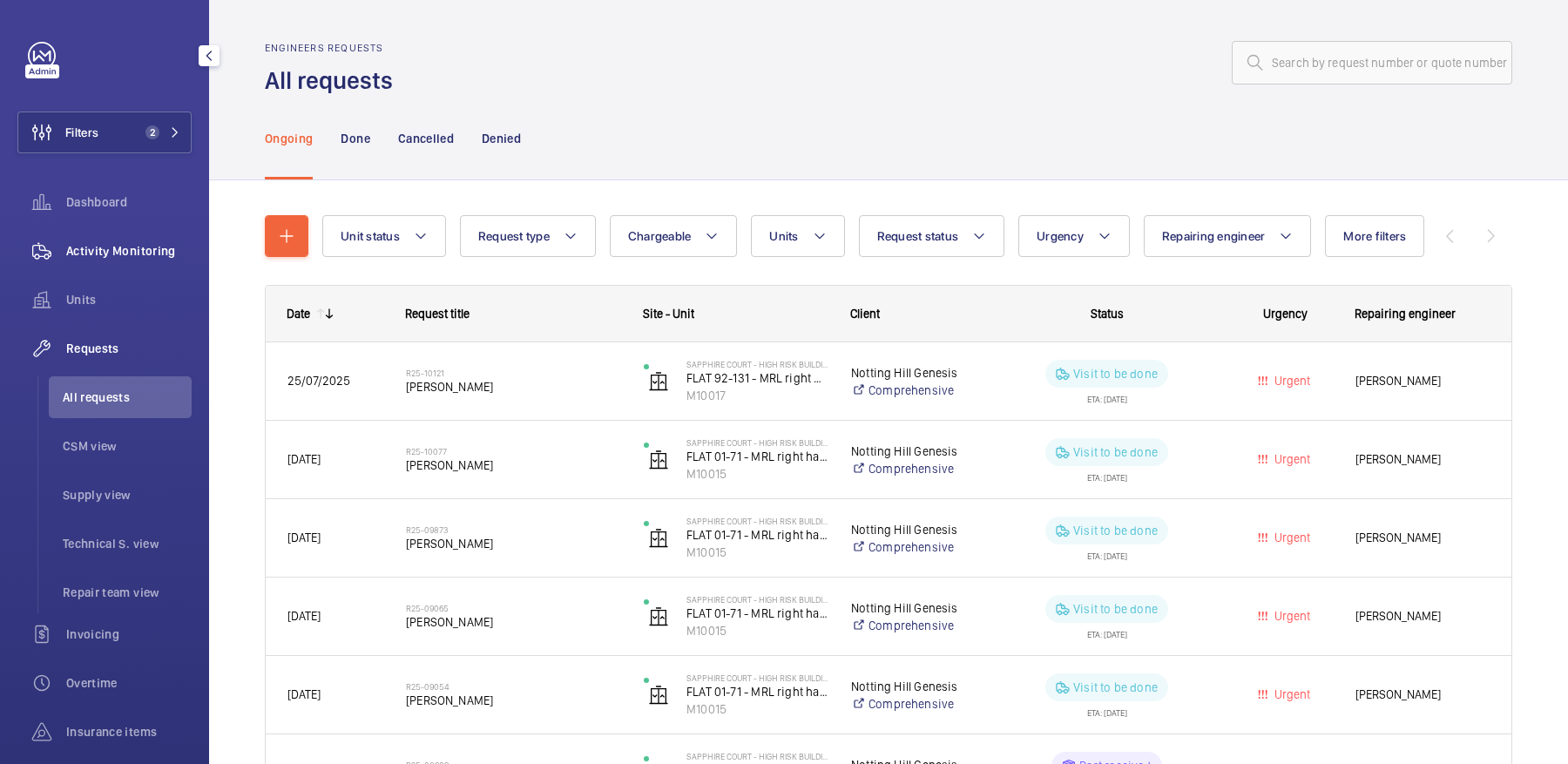
click at [78, 259] on div "Activity Monitoring" at bounding box center [105, 250] width 174 height 42
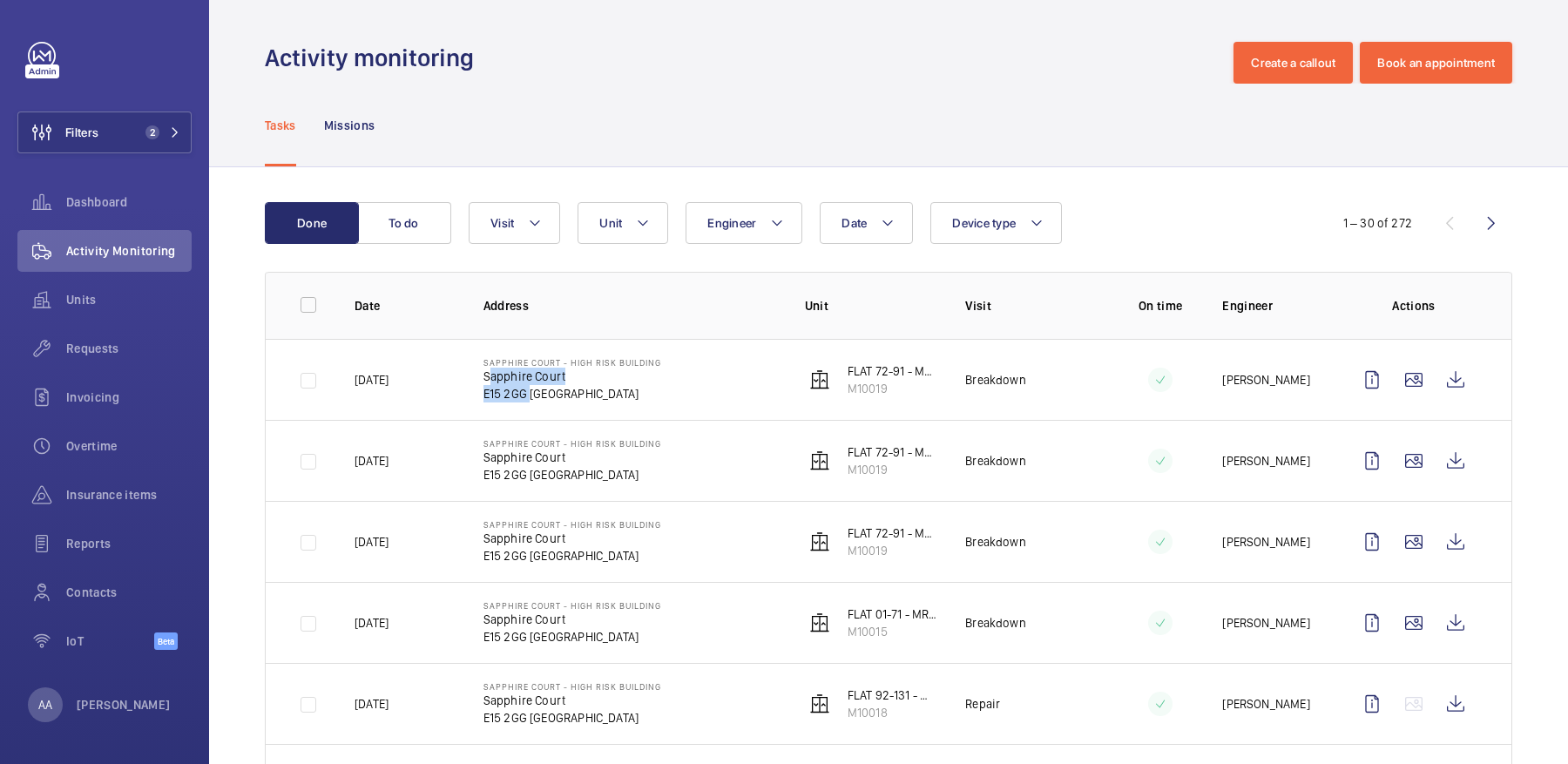
drag, startPoint x: 486, startPoint y: 375, endPoint x: 525, endPoint y: 394, distance: 43.4
click at [525, 394] on div "Sapphire Court - High Risk Building Sapphire Court E15 2GG LONDON" at bounding box center [572, 379] width 178 height 45
copy div "Sapphire Court E15 2GG"
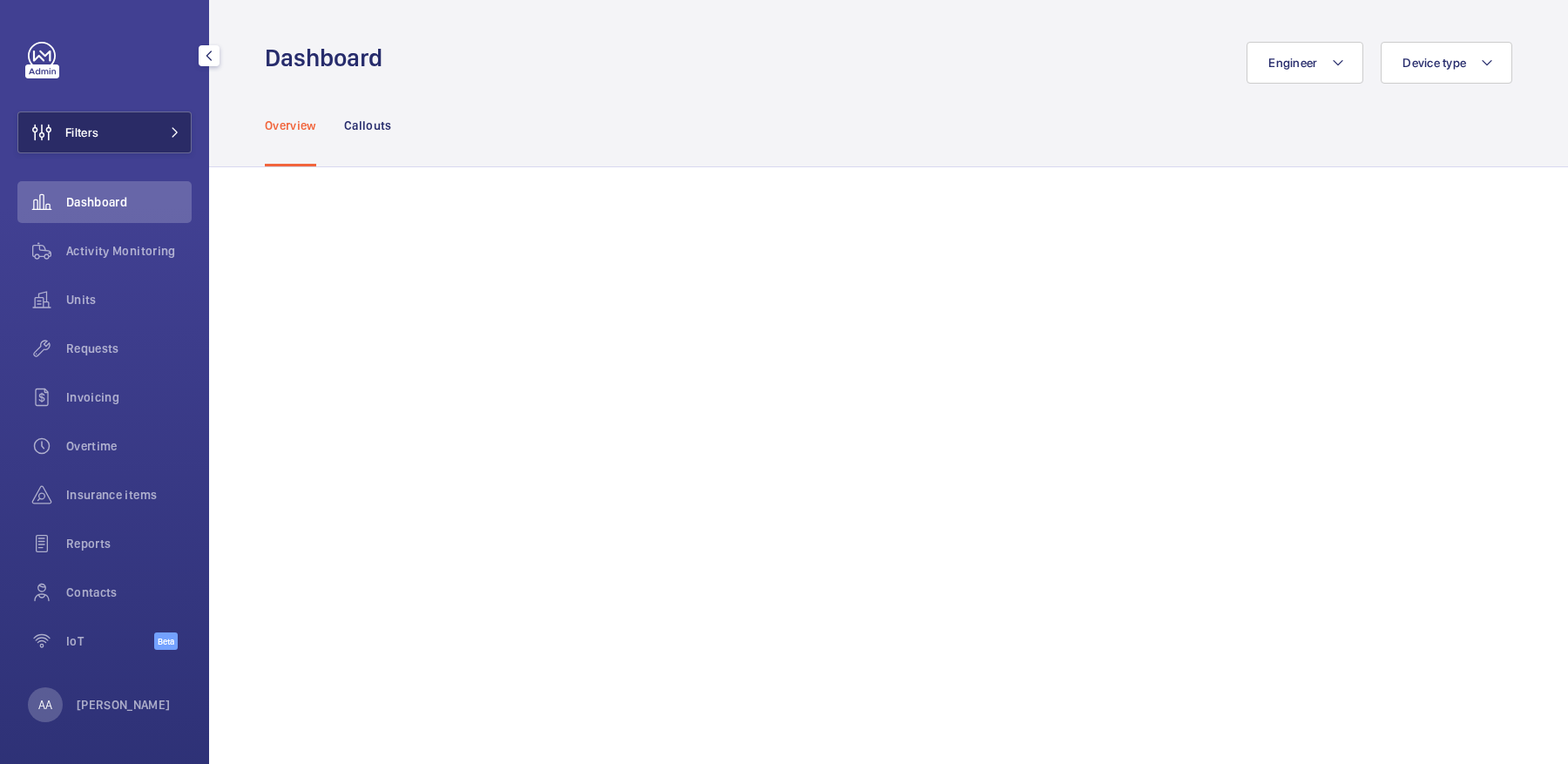
click at [161, 126] on button "Filters" at bounding box center [105, 132] width 174 height 42
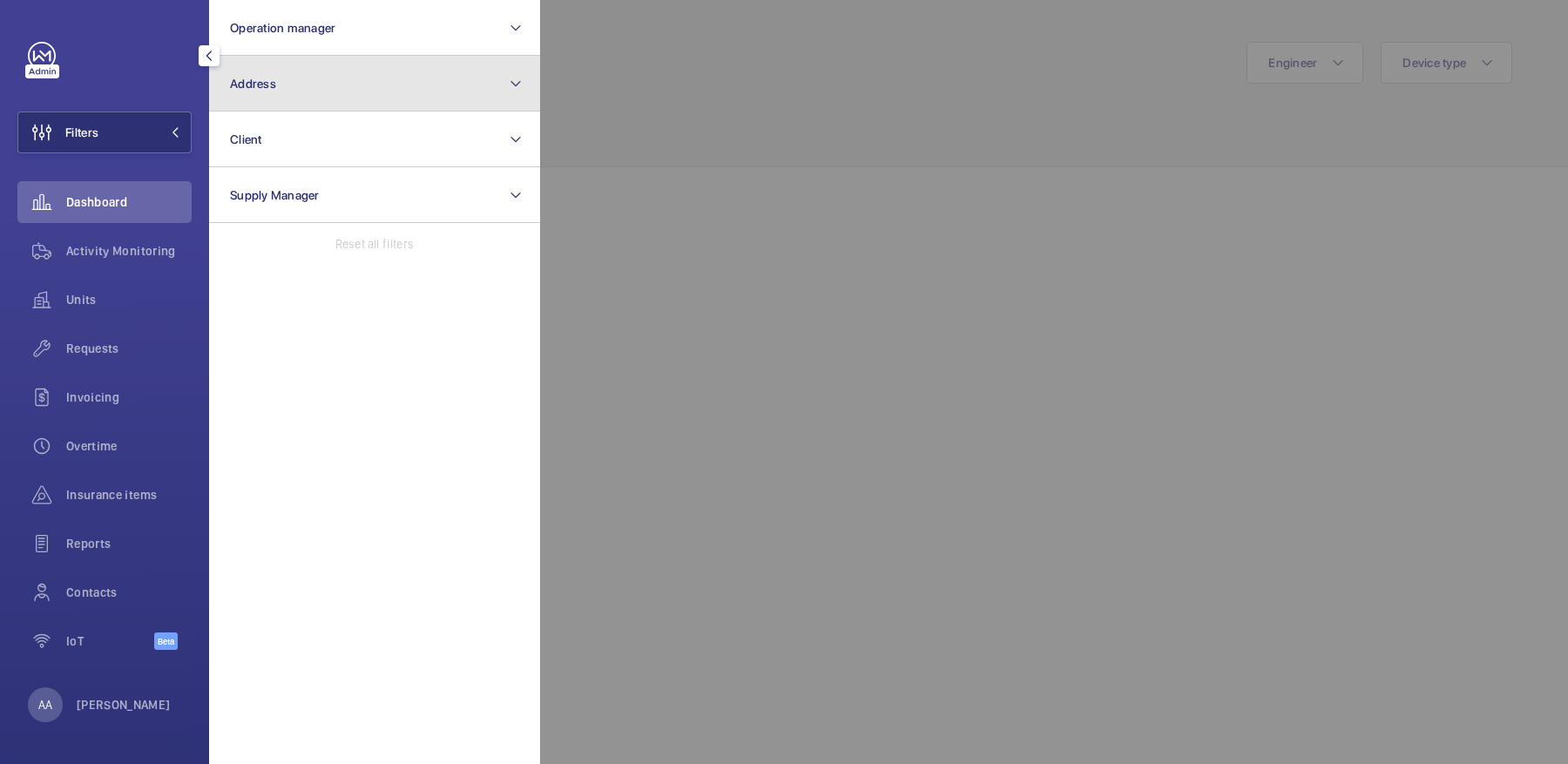
click at [320, 97] on button "Address" at bounding box center [374, 84] width 331 height 56
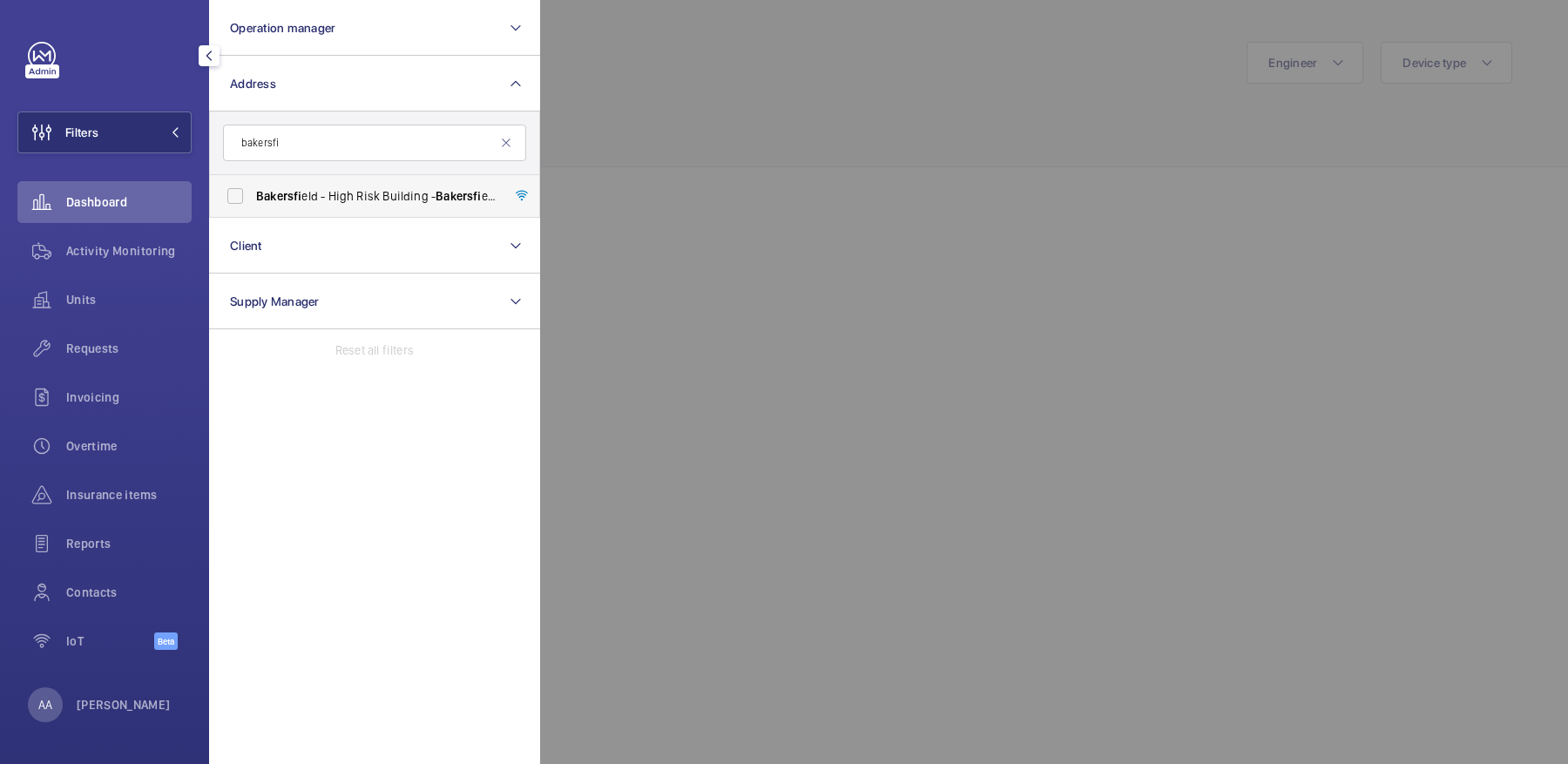
type input "bakersfi"
click at [329, 195] on span "Bakersfi eld - High Risk Building - [GEOGRAPHIC_DATA]" at bounding box center [376, 196] width 240 height 18
click at [253, 195] on input "Bakersfi eld - High Risk Building - [GEOGRAPHIC_DATA]" at bounding box center [234, 196] width 35 height 35
checkbox input "true"
click at [106, 301] on span "Units" at bounding box center [129, 300] width 126 height 18
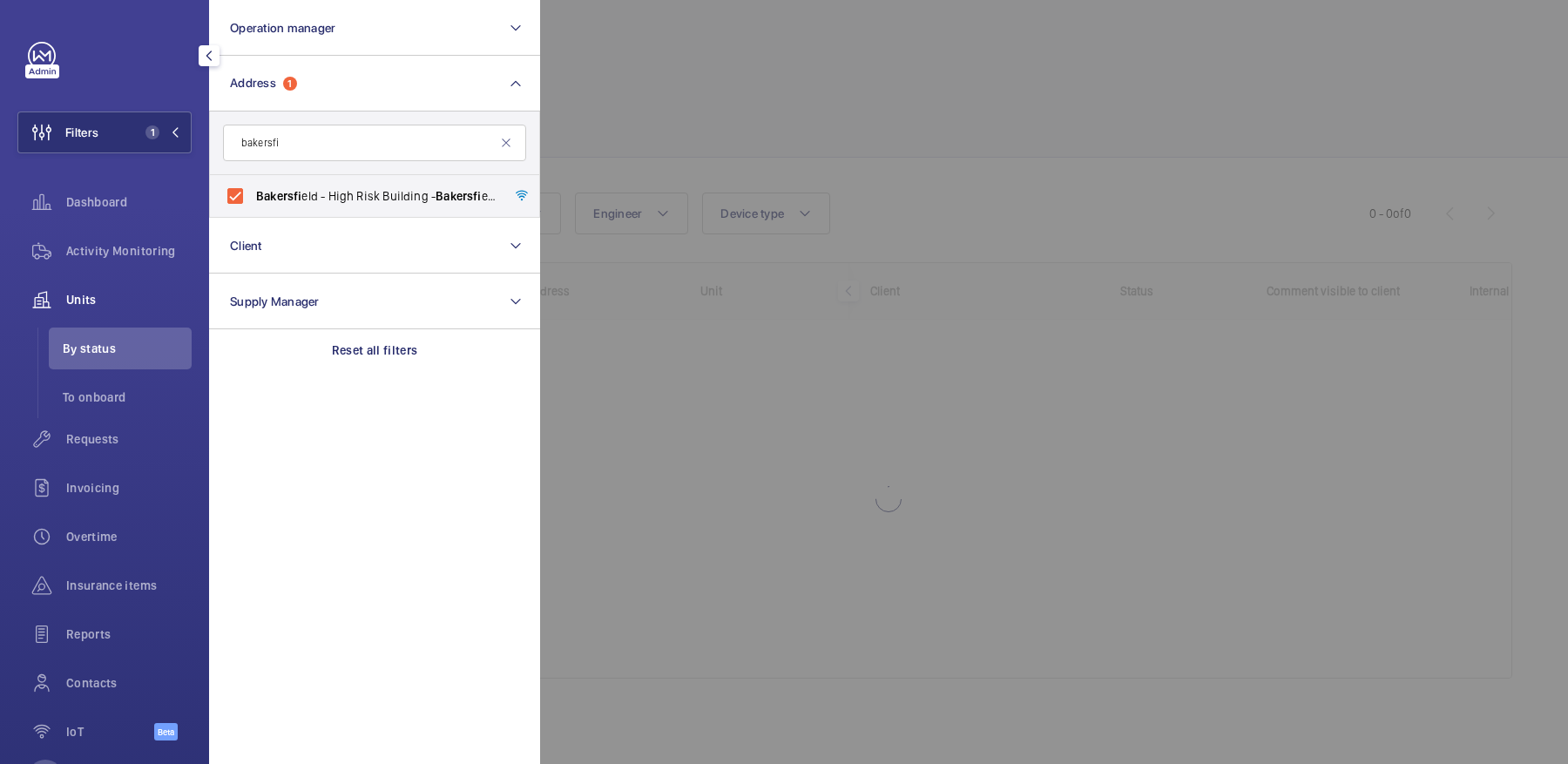
click at [800, 77] on div at bounding box center [1324, 382] width 1568 height 764
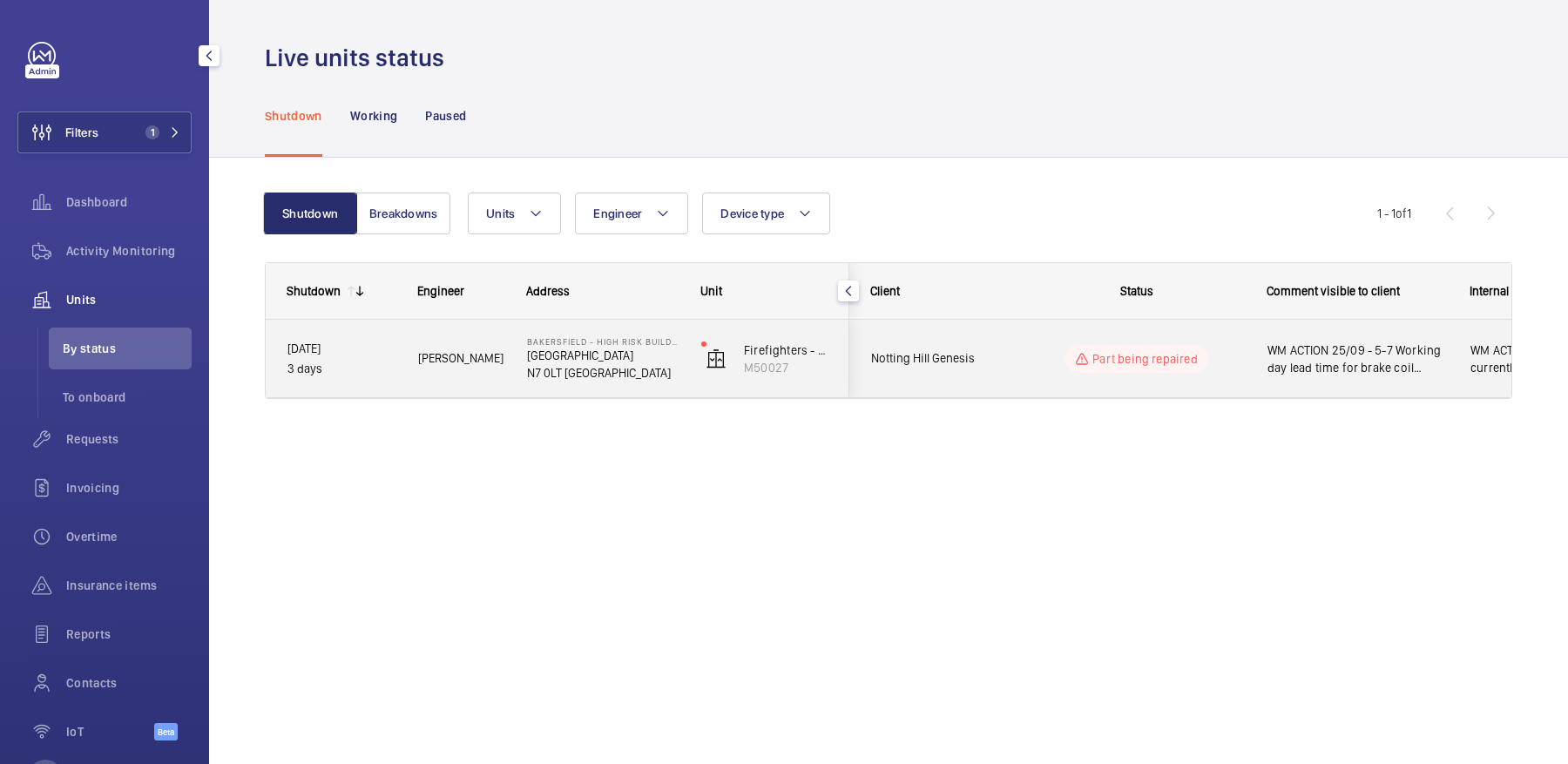
click at [1273, 358] on span "WM ACTION 25/09 - 5-7 Working day lead time for brake coil repair 23/09 - brake…" at bounding box center [1357, 359] width 180 height 35
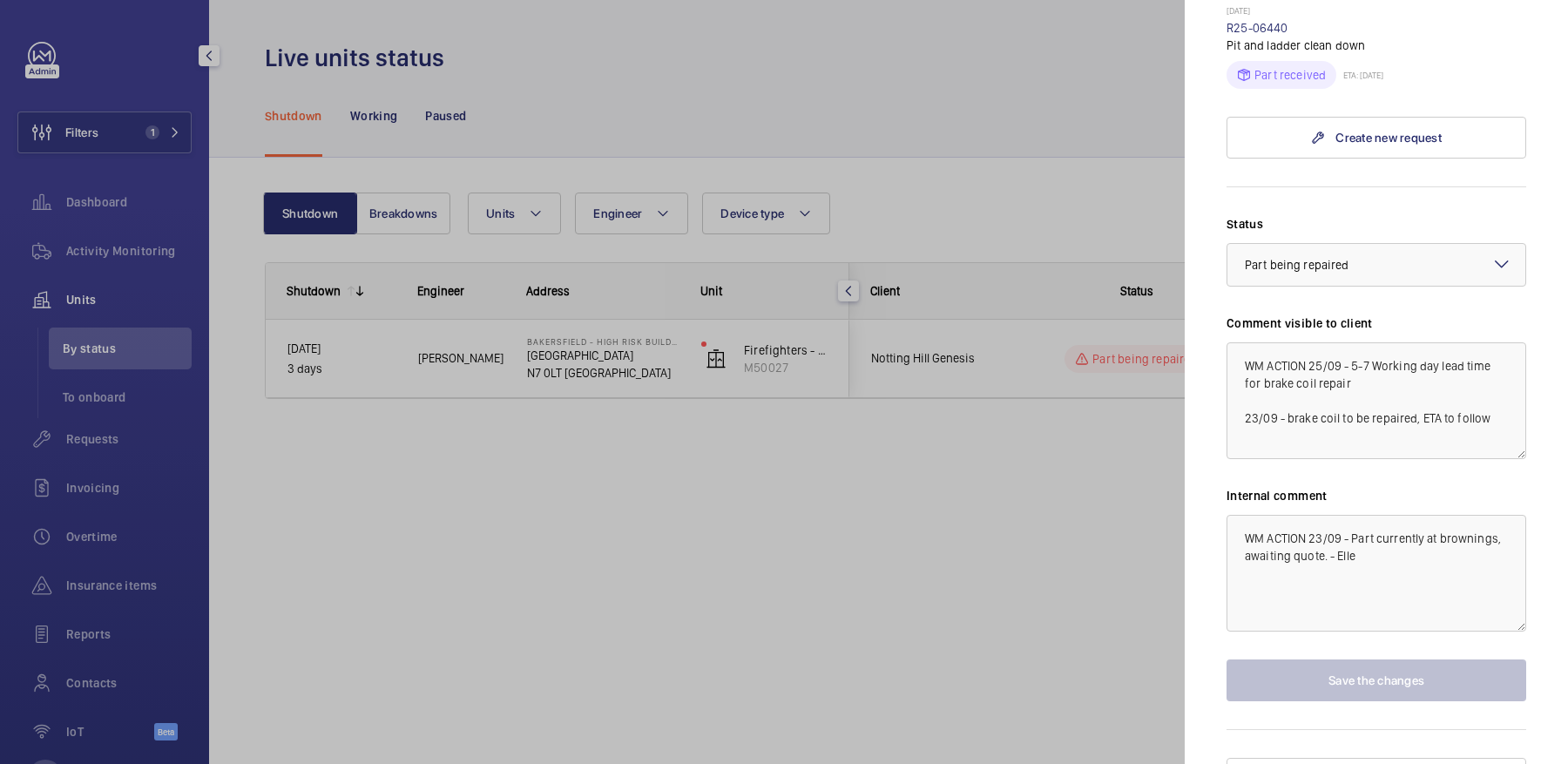
scroll to position [637, 0]
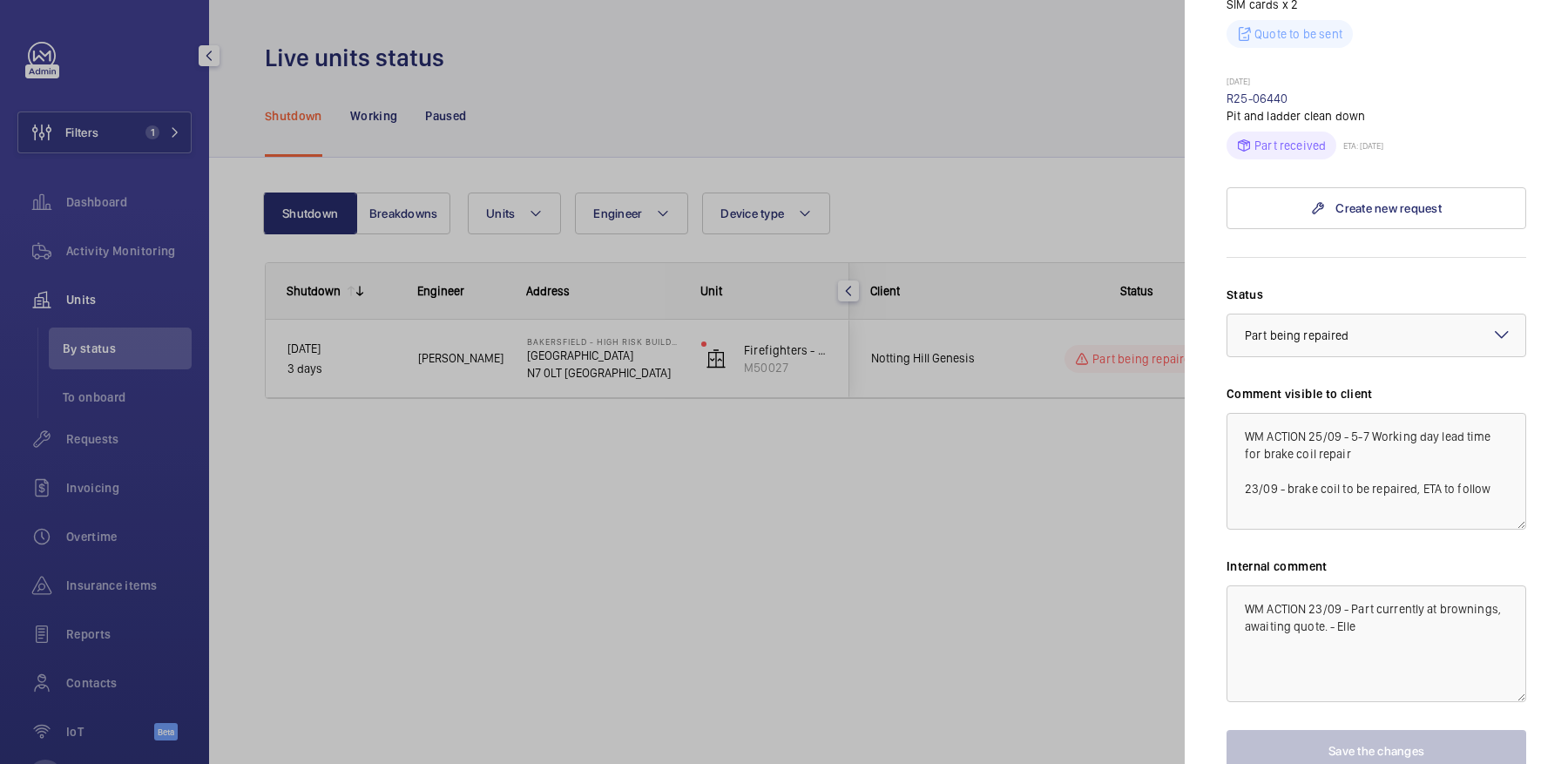
click at [1146, 105] on div at bounding box center [784, 382] width 1568 height 764
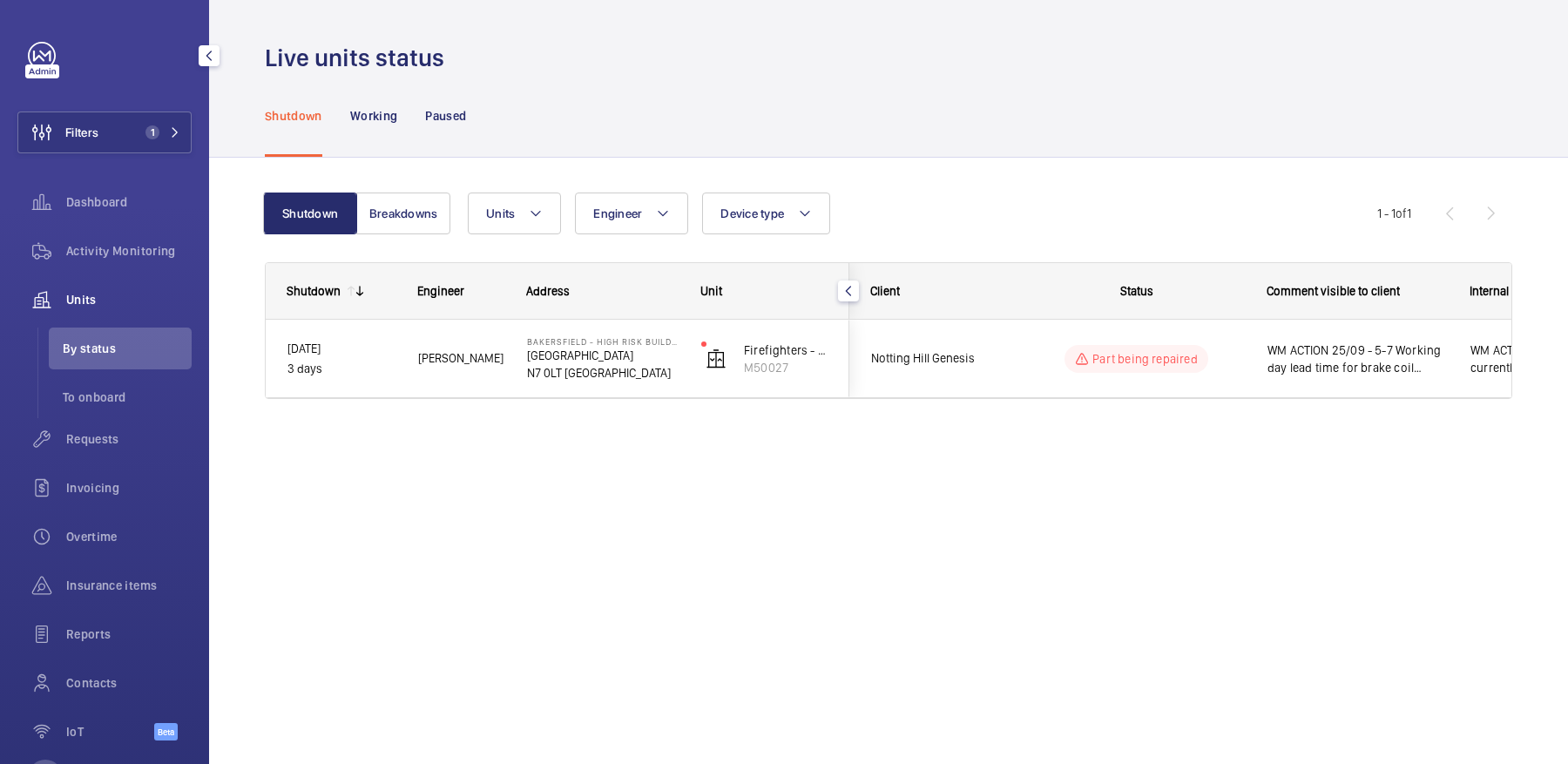
scroll to position [0, 0]
